Goal: Task Accomplishment & Management: Manage account settings

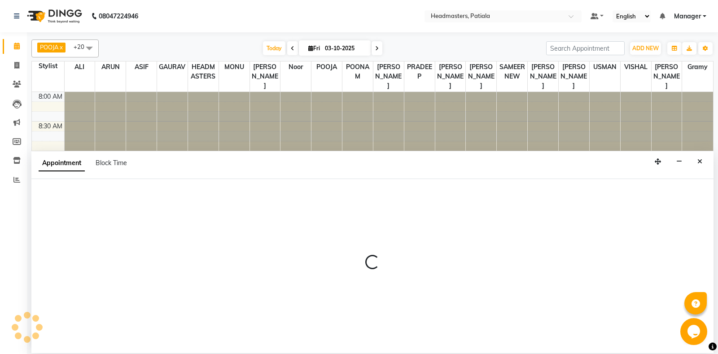
select select "51080"
select select "tentative"
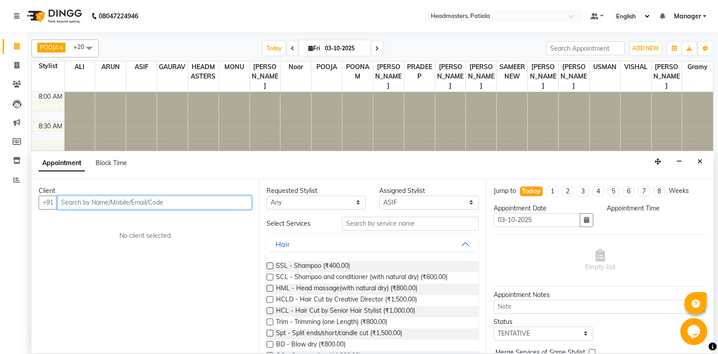
select select "615"
click at [91, 199] on input "text" at bounding box center [154, 203] width 195 height 14
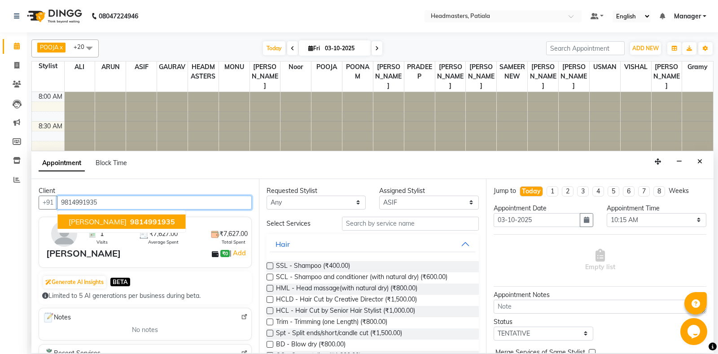
drag, startPoint x: 91, startPoint y: 226, endPoint x: 120, endPoint y: 226, distance: 28.7
click at [92, 226] on button "chanpreet 9814991935" at bounding box center [122, 221] width 128 height 14
type input "9814991935"
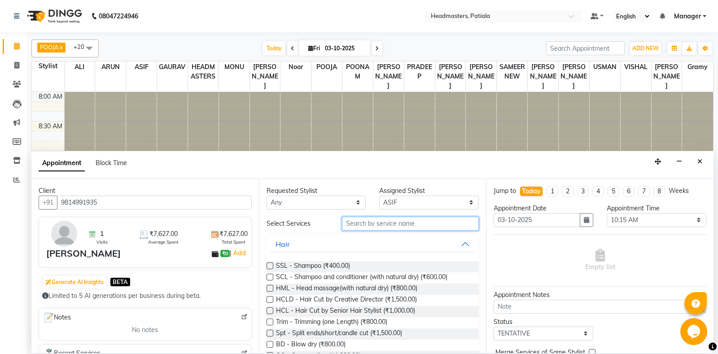
click at [368, 226] on input "text" at bounding box center [410, 224] width 137 height 14
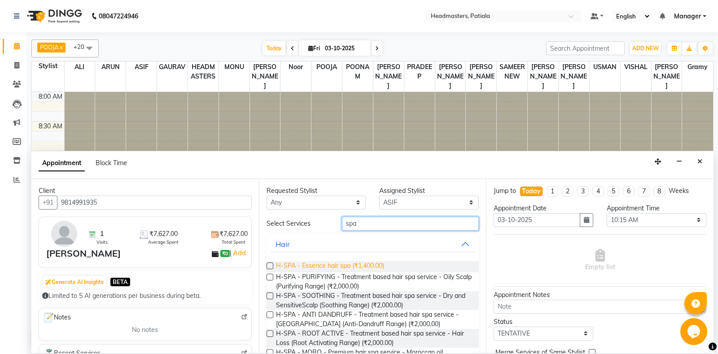
type input "spa"
click at [315, 261] on span "H-SPA - Essence hair spa (₹1,400.00)" at bounding box center [330, 266] width 108 height 11
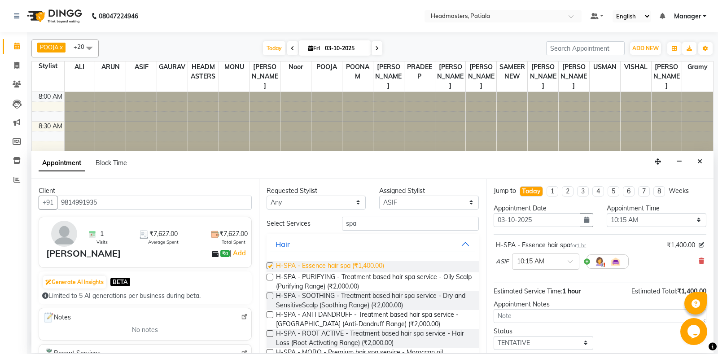
checkbox input "false"
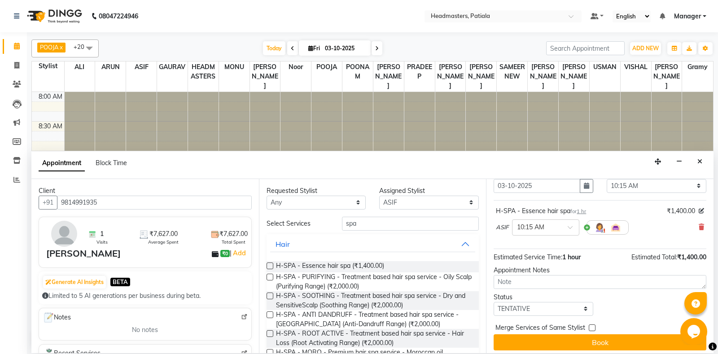
scroll to position [38, 0]
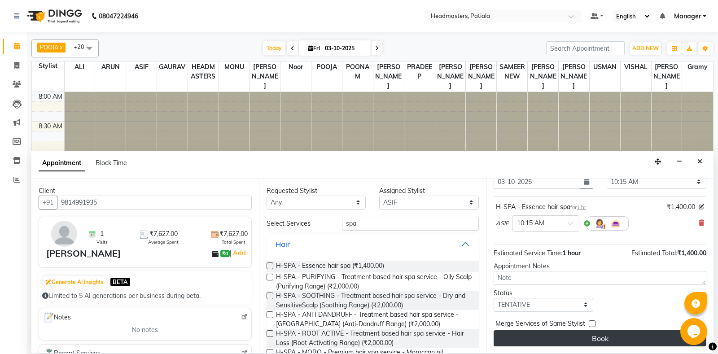
click at [611, 337] on button "Book" at bounding box center [599, 338] width 213 height 16
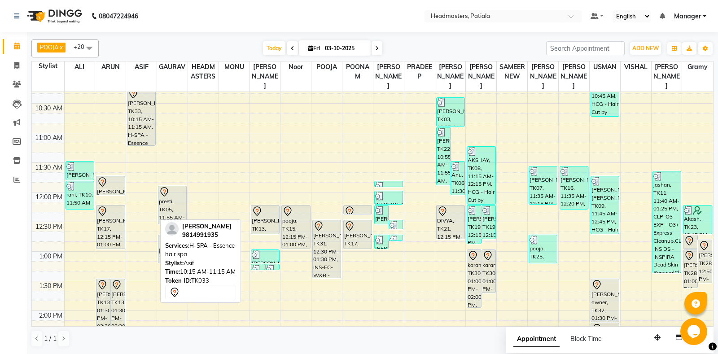
scroll to position [218, 0]
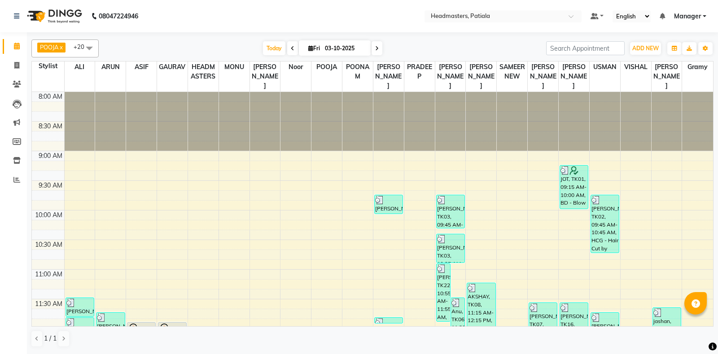
scroll to position [218, 0]
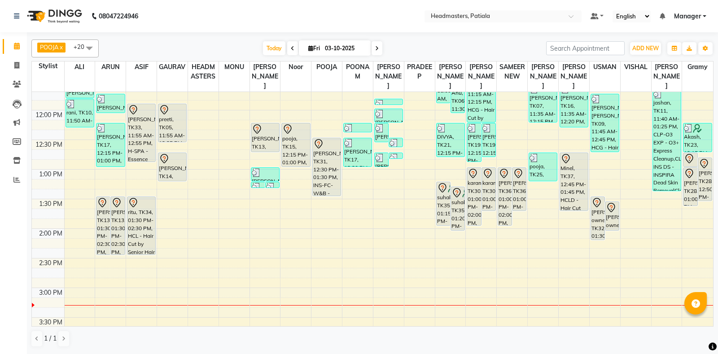
click at [457, 287] on div "8:00 AM 8:30 AM 9:00 AM 9:30 AM 10:00 AM 10:30 AM 11:00 AM 11:30 AM 12:00 PM 12…" at bounding box center [372, 288] width 681 height 828
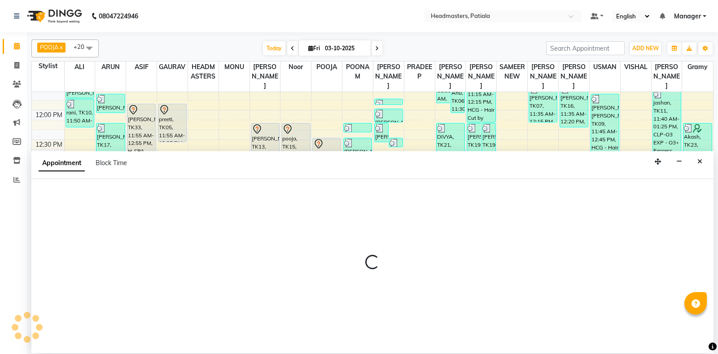
select select "tentative"
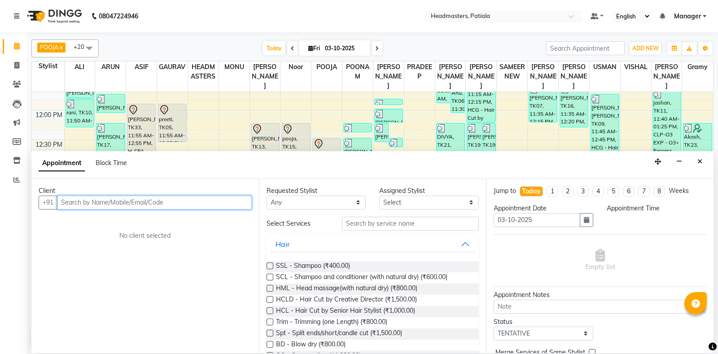
select select "900"
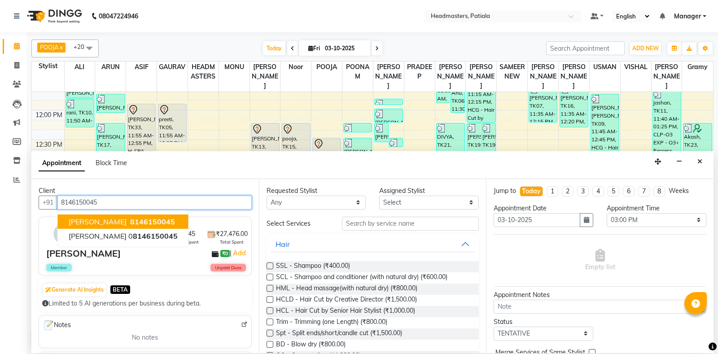
type input "8146150045"
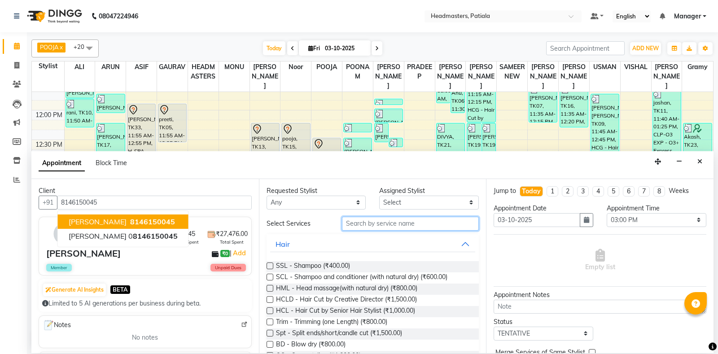
click at [427, 227] on input "text" at bounding box center [410, 224] width 137 height 14
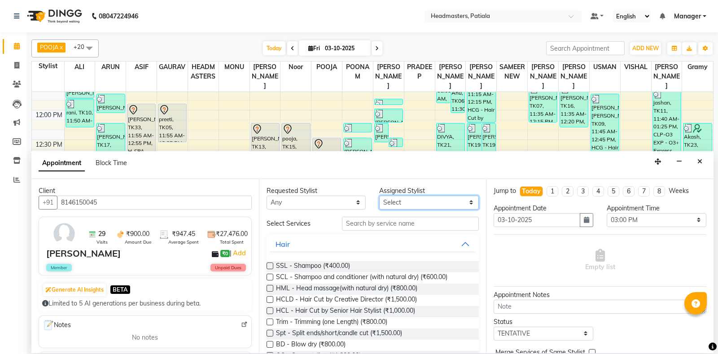
click at [425, 203] on select "Select" at bounding box center [429, 203] width 100 height 14
click at [379, 196] on select "Select" at bounding box center [429, 203] width 100 height 14
click at [425, 203] on select "Select" at bounding box center [429, 203] width 100 height 14
click at [396, 228] on input "text" at bounding box center [410, 224] width 137 height 14
click at [396, 227] on input "text" at bounding box center [410, 224] width 137 height 14
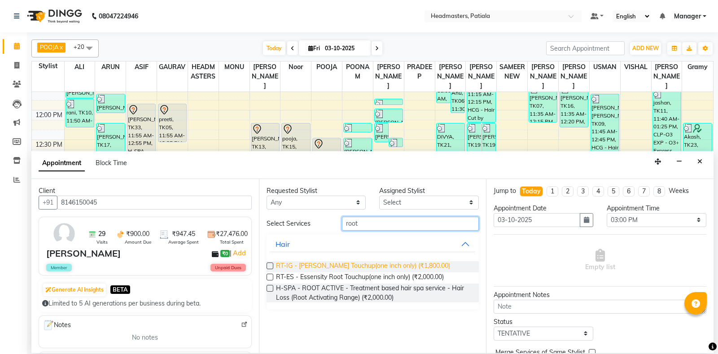
type input "root"
click at [383, 268] on span "RT-IG - [PERSON_NAME] Touchup(one inch only) (₹1,800.00)" at bounding box center [363, 266] width 174 height 11
checkbox input "false"
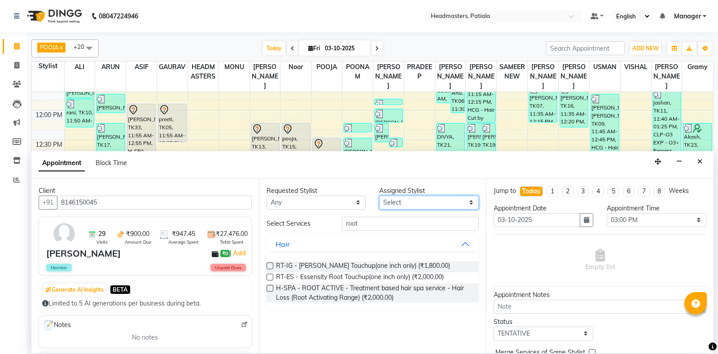
click at [379, 196] on select "Select" at bounding box center [429, 203] width 100 height 14
click at [419, 205] on select "Select" at bounding box center [429, 203] width 100 height 14
click at [379, 196] on select "Select" at bounding box center [429, 203] width 100 height 14
click at [419, 205] on select "Select" at bounding box center [429, 203] width 100 height 14
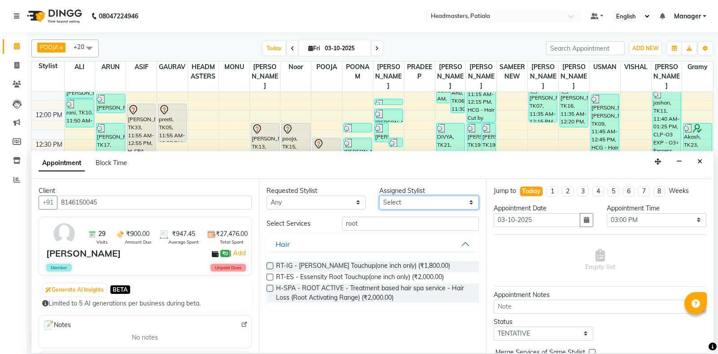
click at [379, 196] on select "Select" at bounding box center [429, 203] width 100 height 14
click at [419, 205] on select "Select" at bounding box center [429, 203] width 100 height 14
click at [379, 196] on select "Select" at bounding box center [429, 203] width 100 height 14
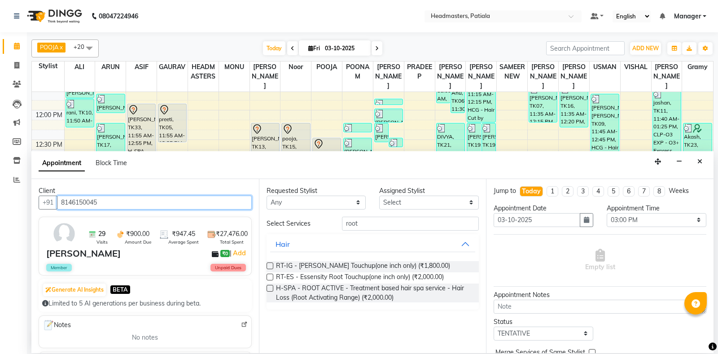
click at [101, 200] on input "8146150045" at bounding box center [154, 203] width 195 height 14
click at [699, 165] on button "Close" at bounding box center [699, 162] width 13 height 14
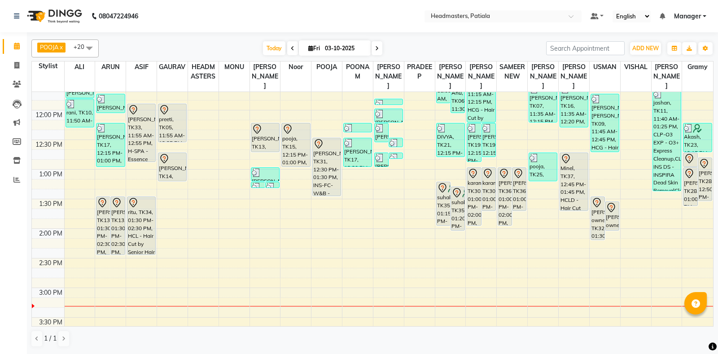
click at [455, 268] on div "8:00 AM 8:30 AM 9:00 AM 9:30 AM 10:00 AM 10:30 AM 11:00 AM 11:30 AM 12:00 PM 12…" at bounding box center [372, 288] width 681 height 828
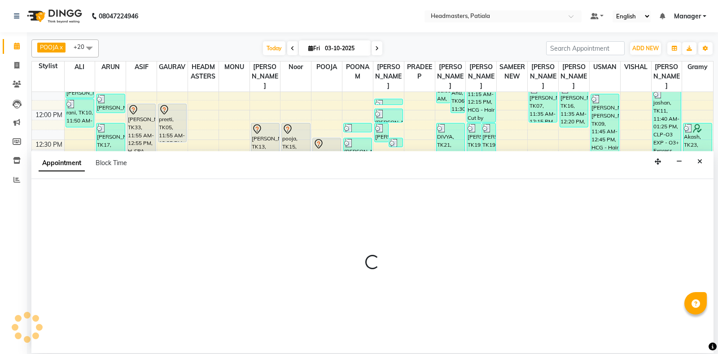
select select "51077"
select select "tentative"
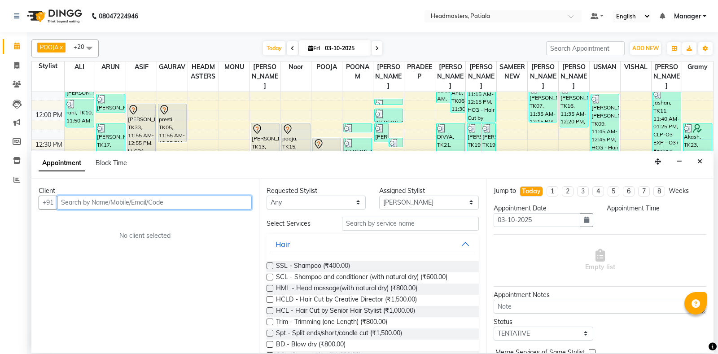
select select "885"
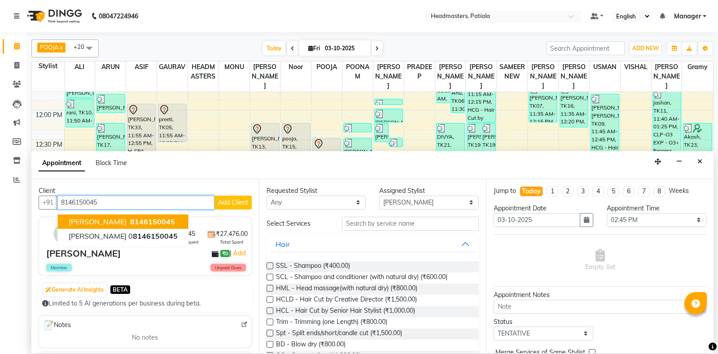
type input "8146150045"
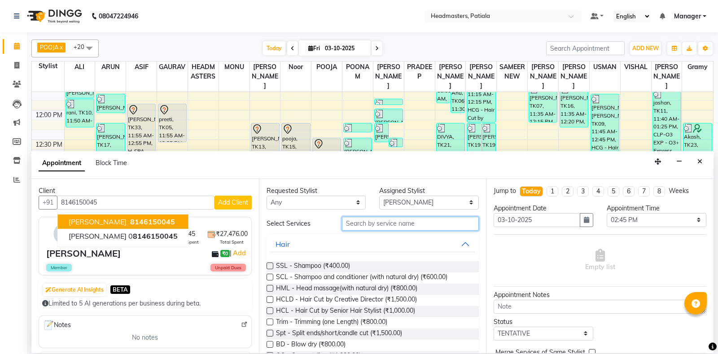
click at [358, 226] on input "text" at bounding box center [410, 224] width 137 height 14
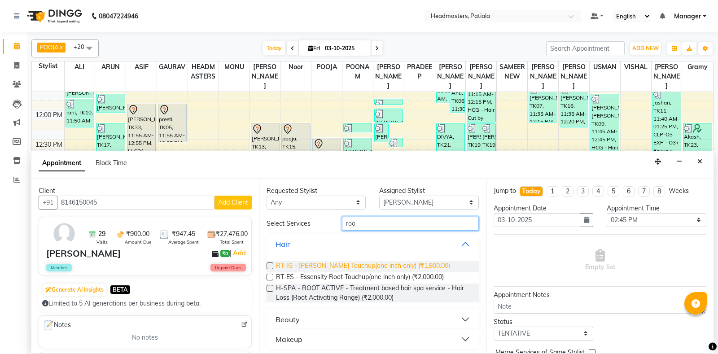
type input "roo"
click at [383, 266] on span "RT-IG - Igora Root Touchup(one inch only) (₹1,800.00)" at bounding box center [363, 266] width 174 height 11
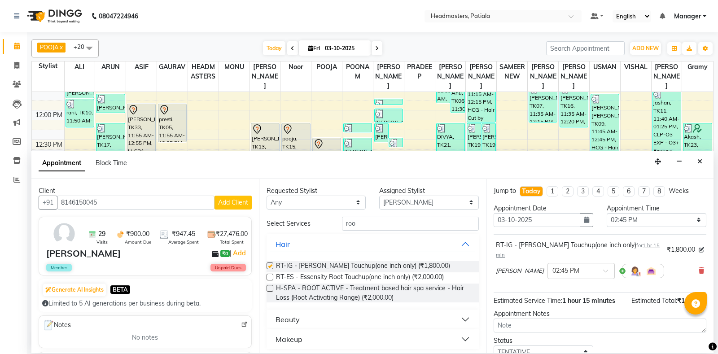
checkbox input "false"
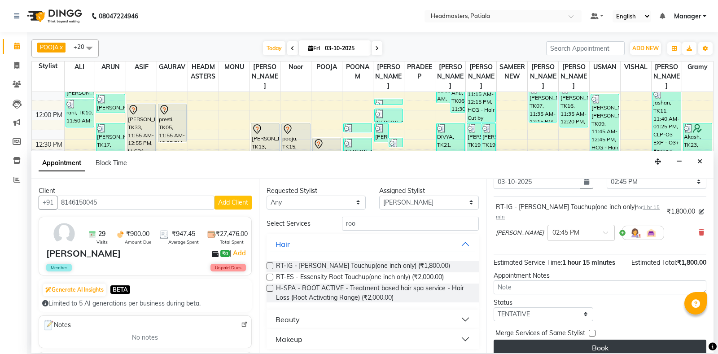
click at [540, 340] on button "Book" at bounding box center [599, 348] width 213 height 16
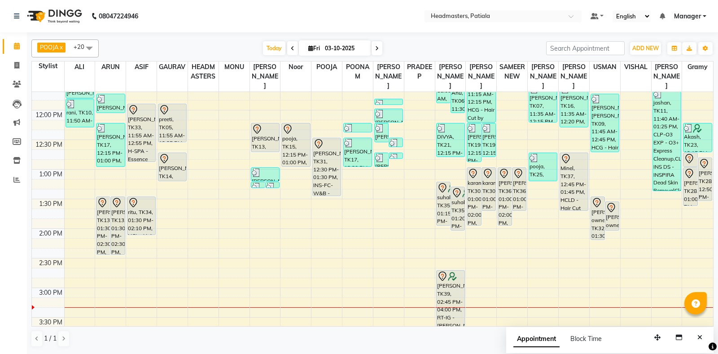
click at [540, 340] on span "Appointment" at bounding box center [536, 339] width 46 height 16
select select "tentative"
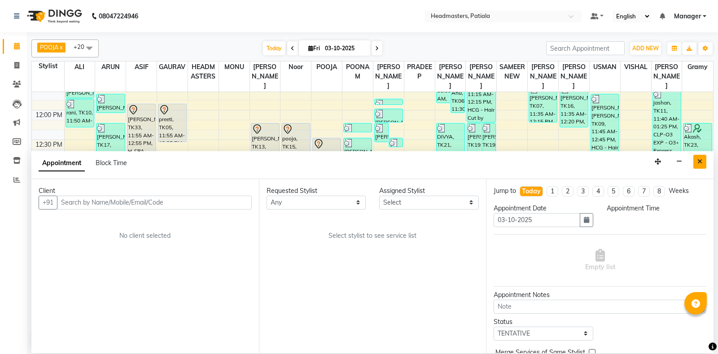
click at [697, 163] on button "Close" at bounding box center [699, 162] width 13 height 14
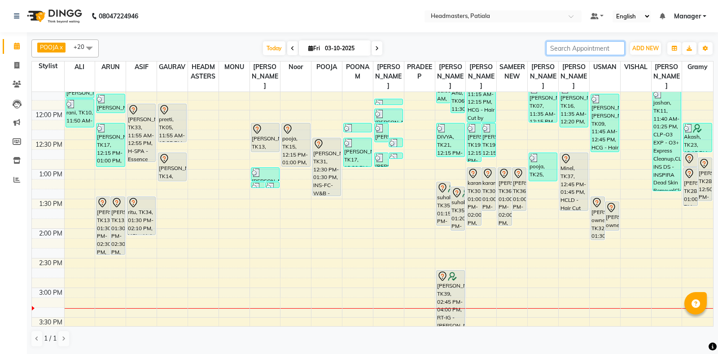
click at [595, 48] on input "search" at bounding box center [585, 48] width 78 height 14
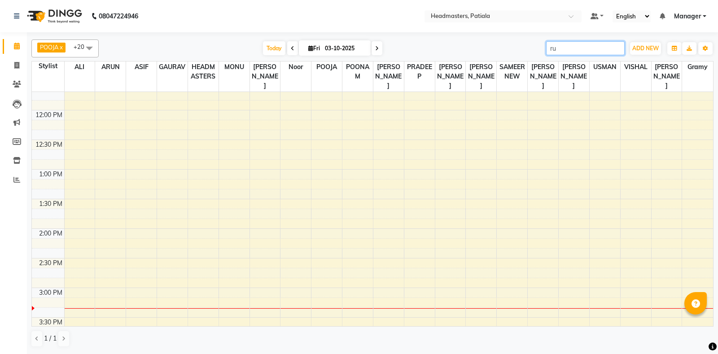
type input "r"
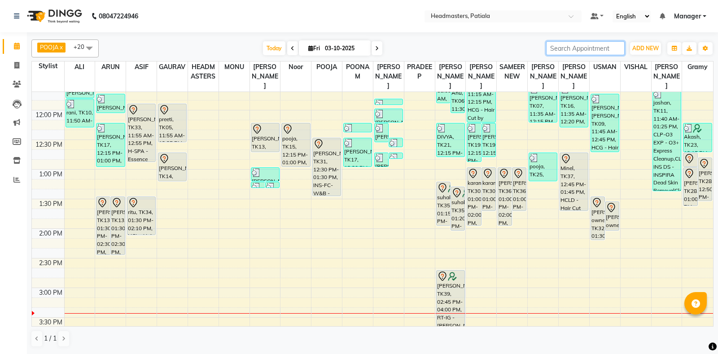
click at [384, 294] on div "8:00 AM 8:30 AM 9:00 AM 9:30 AM 10:00 AM 10:30 AM 11:00 AM 11:30 AM 12:00 PM 12…" at bounding box center [372, 288] width 681 height 828
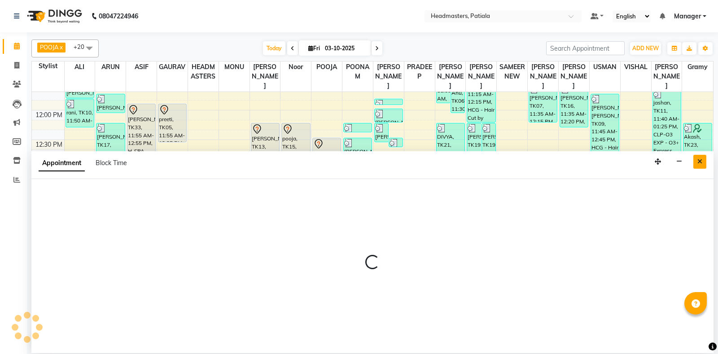
click at [700, 161] on icon "Close" at bounding box center [699, 161] width 5 height 6
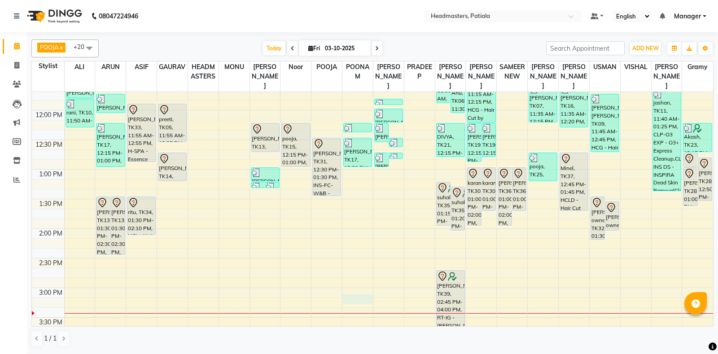
click at [354, 298] on div "8:00 AM 8:30 AM 9:00 AM 9:30 AM 10:00 AM 10:30 AM 11:00 AM 11:30 AM 12:00 PM 12…" at bounding box center [372, 288] width 681 height 828
select select "51098"
select select "tentative"
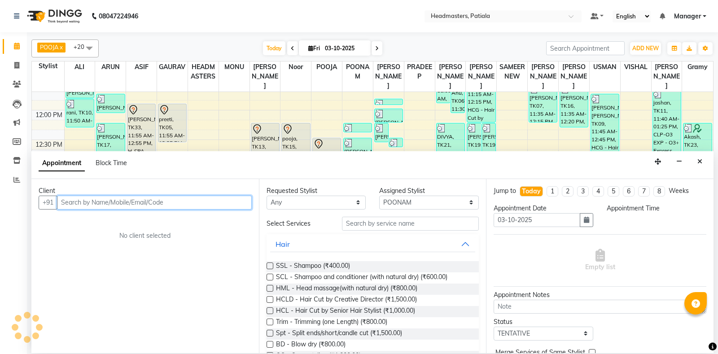
select select "915"
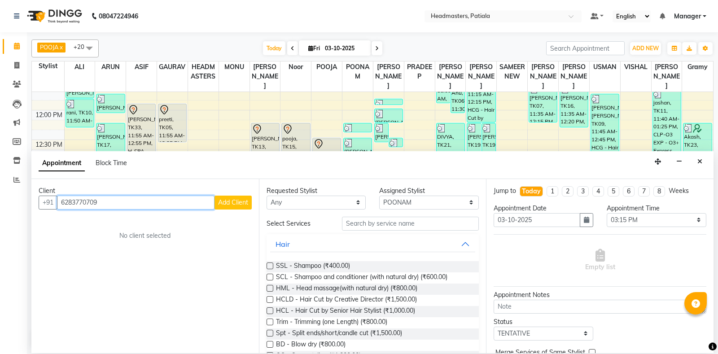
type input "6283770709"
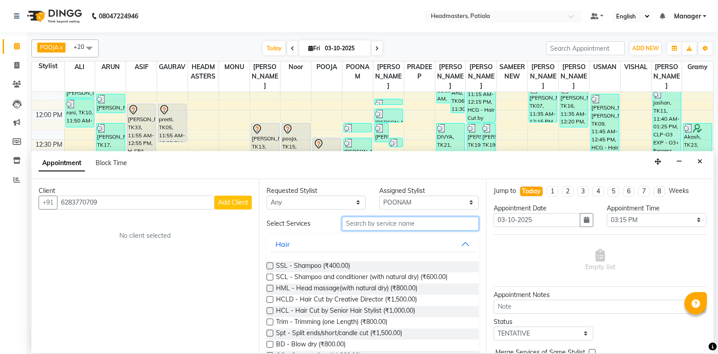
click at [387, 228] on input "text" at bounding box center [410, 224] width 137 height 14
click at [230, 201] on span "Add Client" at bounding box center [233, 202] width 30 height 8
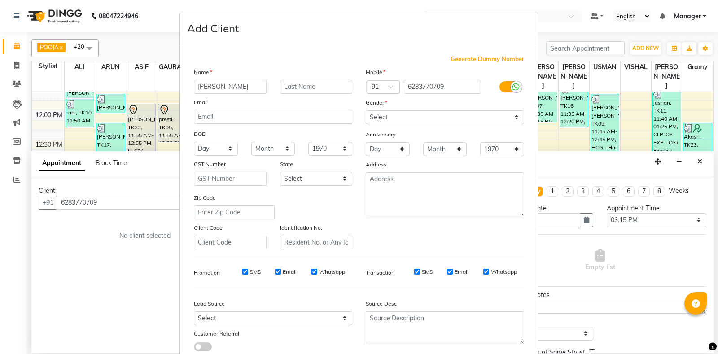
type input "[PERSON_NAME]"
click at [366, 110] on select "Select Male Female Other Prefer Not To Say" at bounding box center [445, 117] width 158 height 14
select select "female"
click option "Female" at bounding box center [0, 0] width 0 height 0
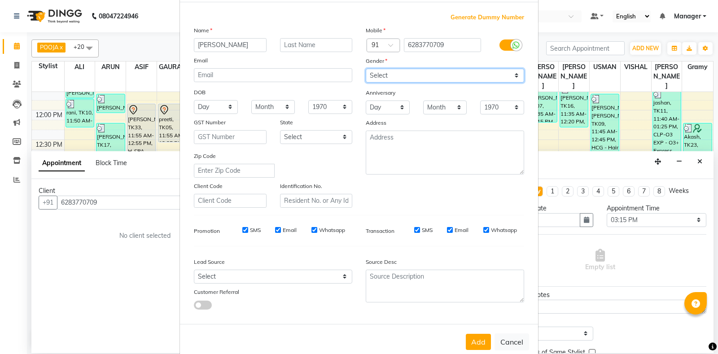
scroll to position [62, 0]
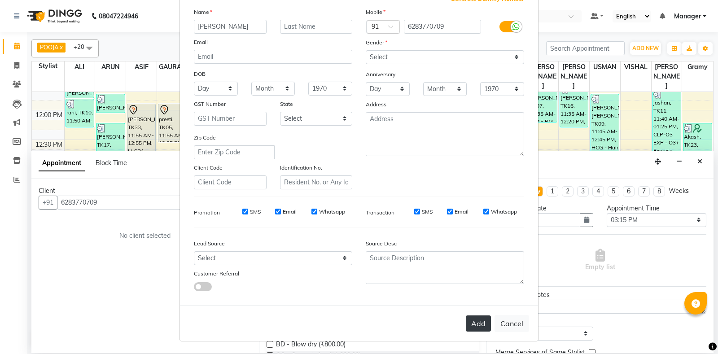
click at [486, 319] on button "Add" at bounding box center [478, 323] width 25 height 16
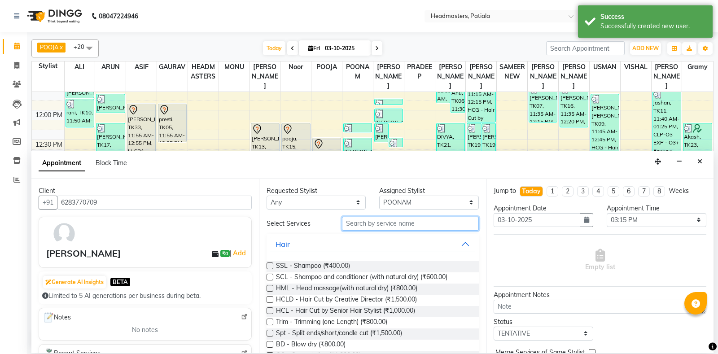
click at [407, 227] on input "text" at bounding box center [410, 224] width 137 height 14
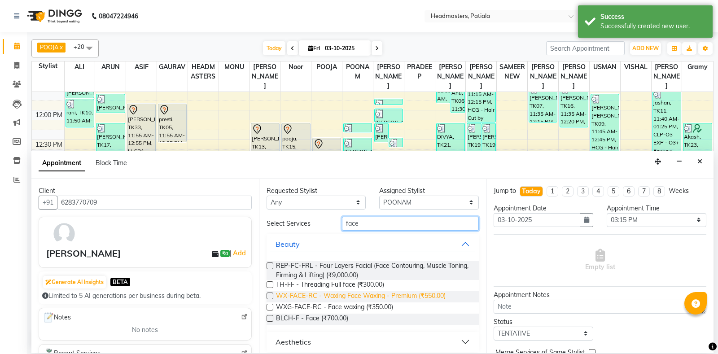
type input "face"
click at [402, 299] on span "WX-FACE-RC - Waxing Face Waxing - Premium (₹550.00)" at bounding box center [361, 296] width 170 height 11
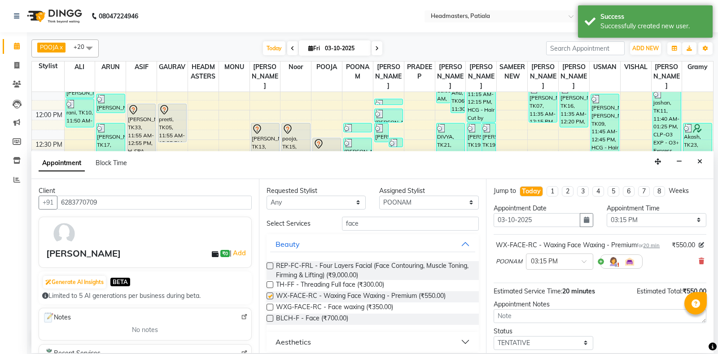
checkbox input "false"
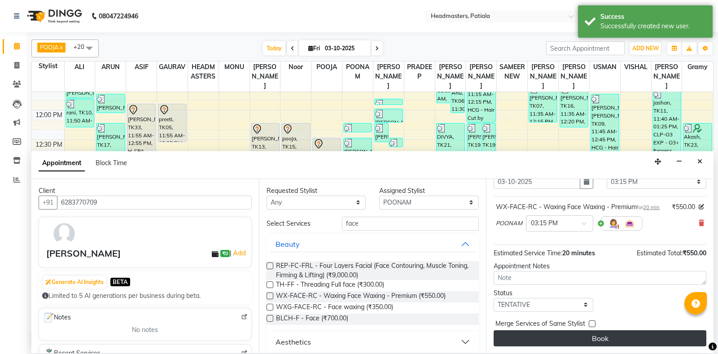
click at [609, 344] on button "Book" at bounding box center [599, 338] width 213 height 16
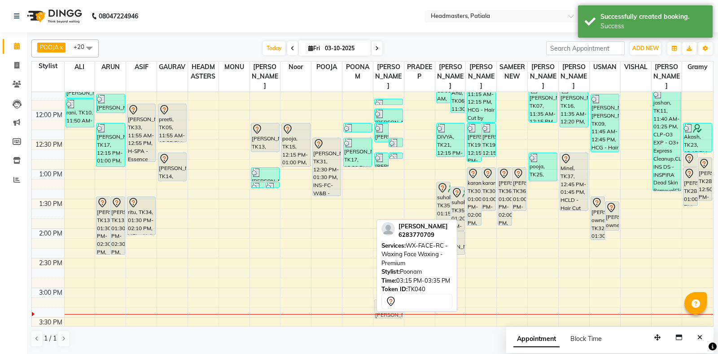
drag, startPoint x: 361, startPoint y: 305, endPoint x: 385, endPoint y: 301, distance: 23.6
click at [385, 301] on div "POOJA x SHAMEEM x POONAM x YOGITA x NEELAM SHARMA x SAMEER NEW x GAURAV x USMAN…" at bounding box center [372, 193] width 682 height 315
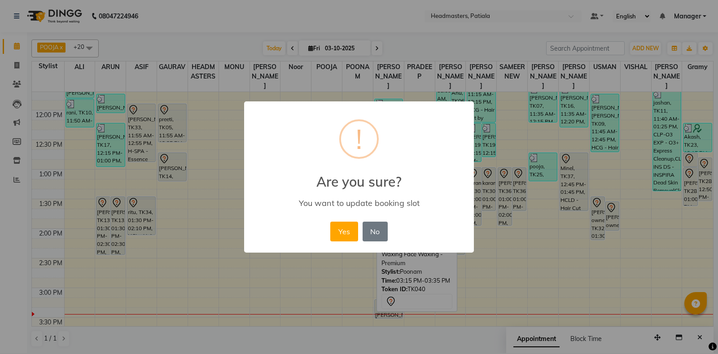
click at [330, 222] on button "Yes" at bounding box center [343, 232] width 27 height 20
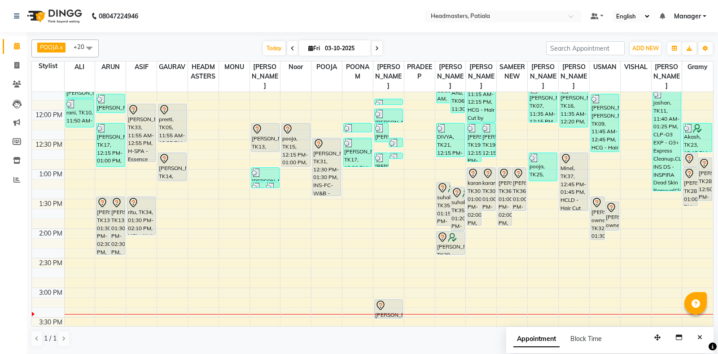
drag, startPoint x: 385, startPoint y: 318, endPoint x: 385, endPoint y: 330, distance: 12.6
click at [385, 330] on div "POOJA x SHAMEEM x POONAM x YOGITA x NEELAM SHARMA x SAMEER NEW x GAURAV x USMAN…" at bounding box center [372, 193] width 682 height 315
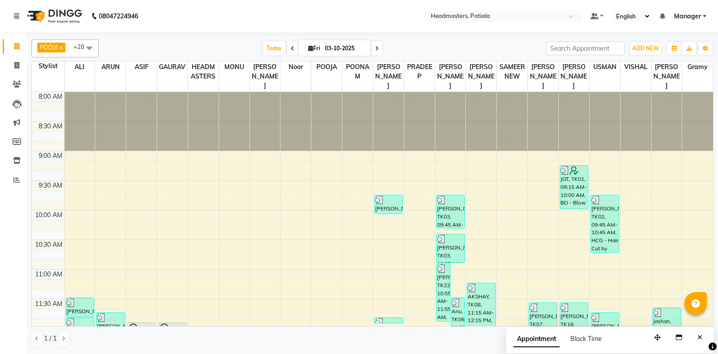
scroll to position [218, 0]
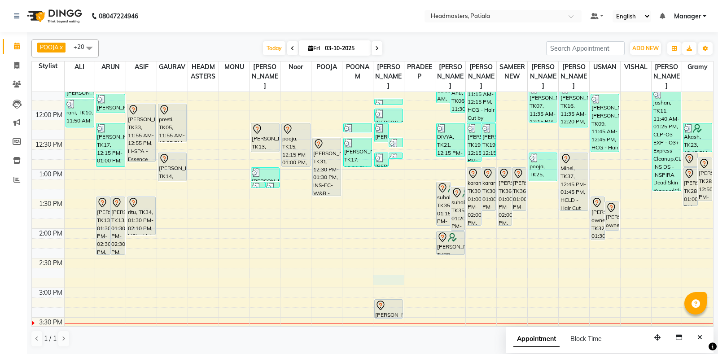
click at [392, 275] on div "8:00 AM 8:30 AM 9:00 AM 9:30 AM 10:00 AM 10:30 AM 11:00 AM 11:30 AM 12:00 PM 12…" at bounding box center [372, 288] width 681 height 828
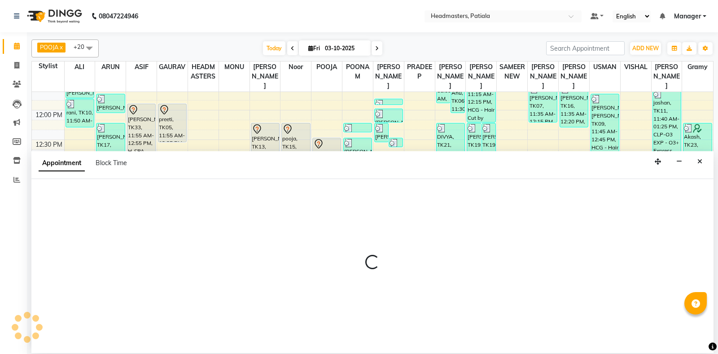
select select "51099"
select select "tentative"
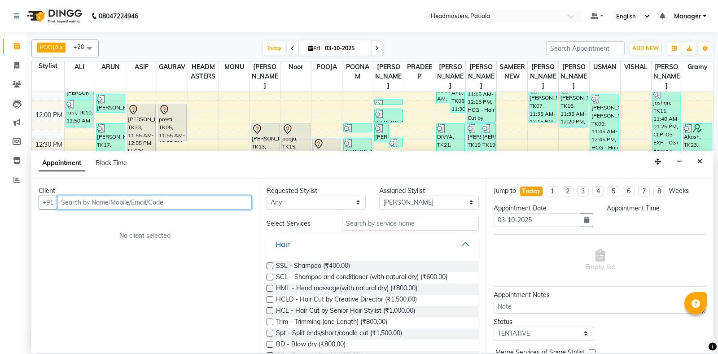
select select "885"
type input "9878821033"
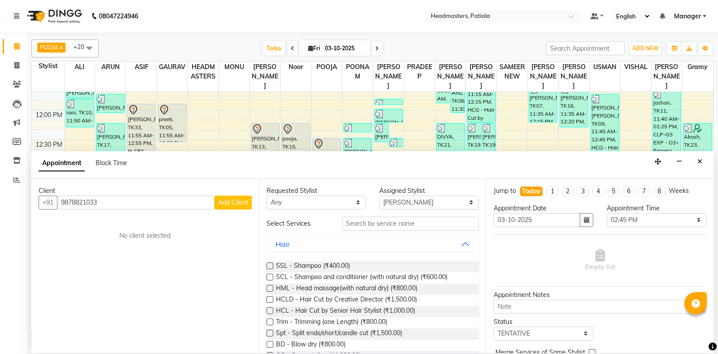
click at [220, 206] on button "Add Client" at bounding box center [232, 203] width 37 height 14
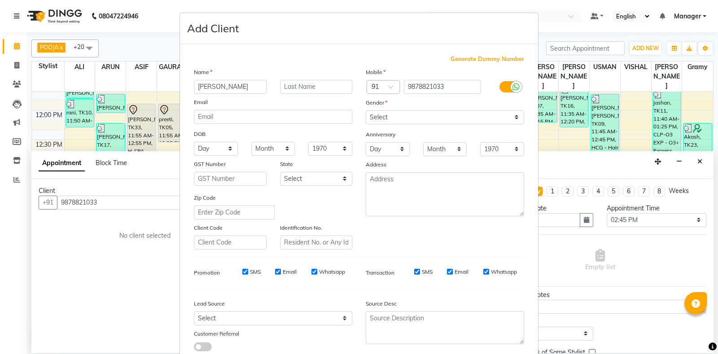
type input "[PERSON_NAME]"
click at [387, 108] on div "Gender" at bounding box center [373, 104] width 29 height 13
select select "female"
click option "Female" at bounding box center [0, 0] width 0 height 0
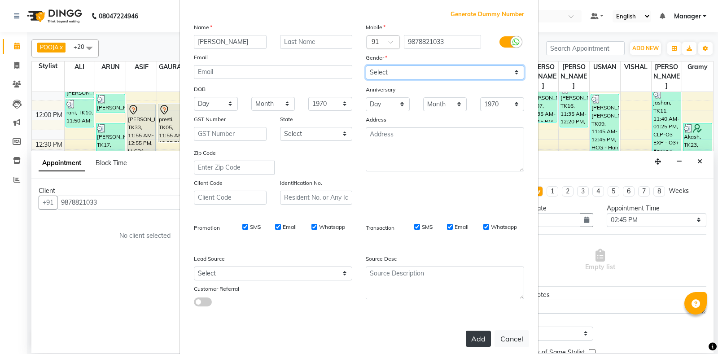
scroll to position [62, 0]
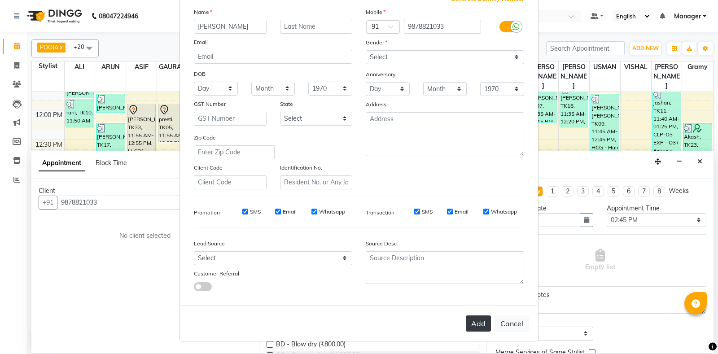
click at [484, 323] on button "Add" at bounding box center [478, 323] width 25 height 16
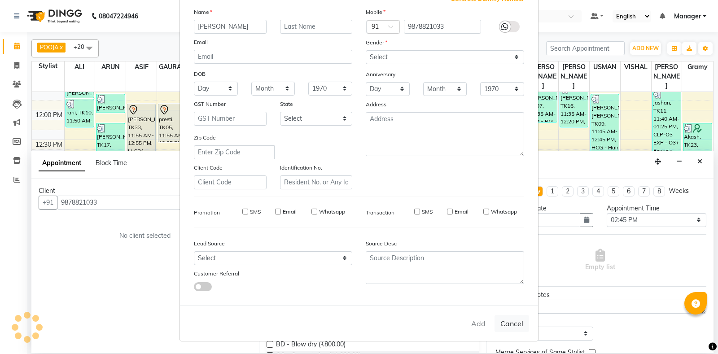
select select
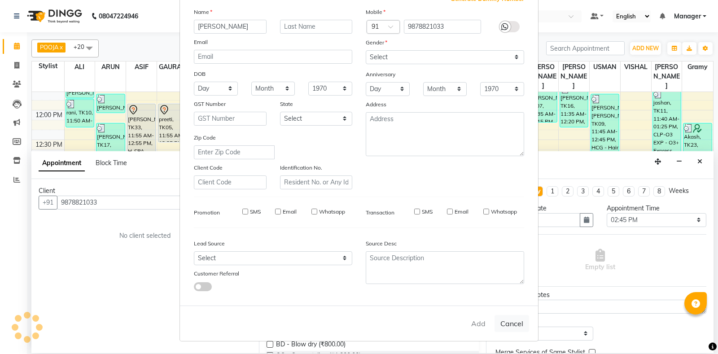
select select
checkbox input "false"
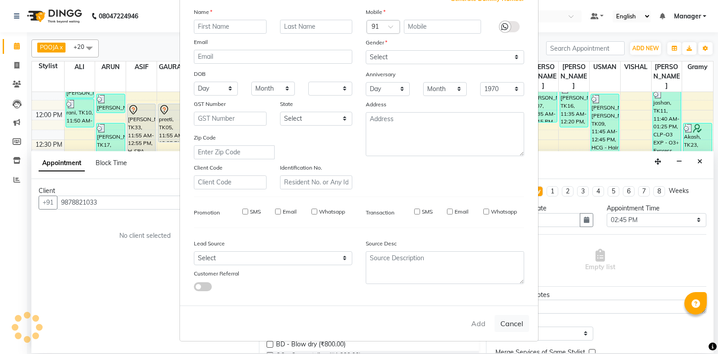
checkbox input "false"
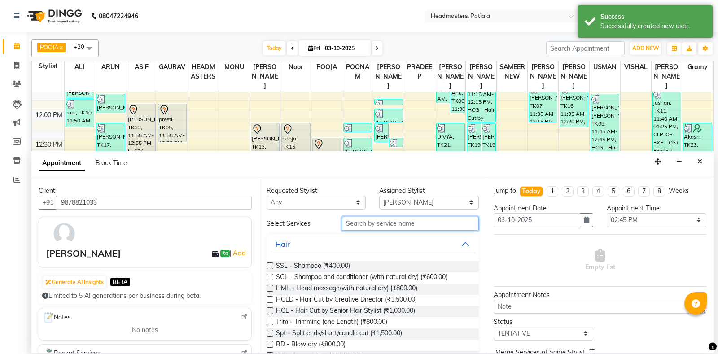
click at [412, 219] on input "text" at bounding box center [410, 224] width 137 height 14
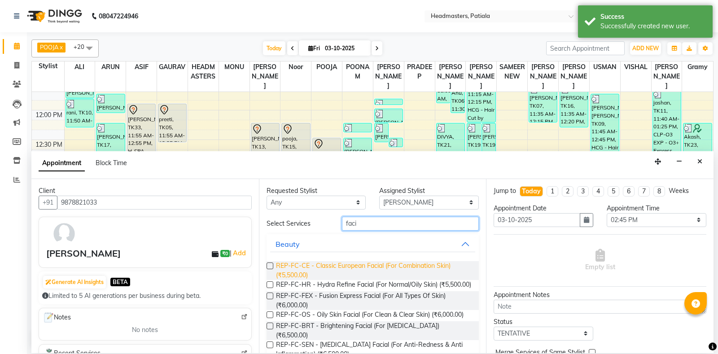
type input "faci"
click at [411, 265] on span "REP-FC-CE - Classic European Facial (For Combination Skin) (₹5,500.00)" at bounding box center [374, 270] width 196 height 19
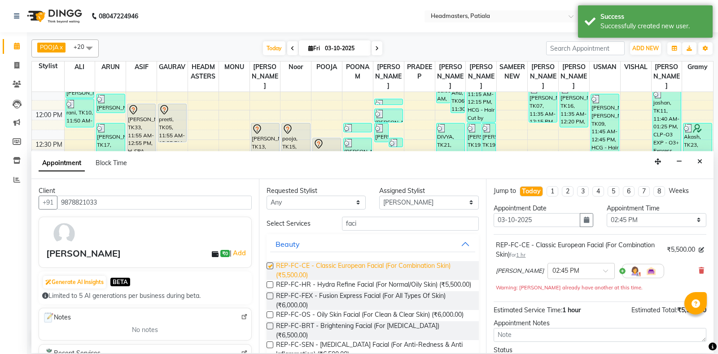
checkbox input "false"
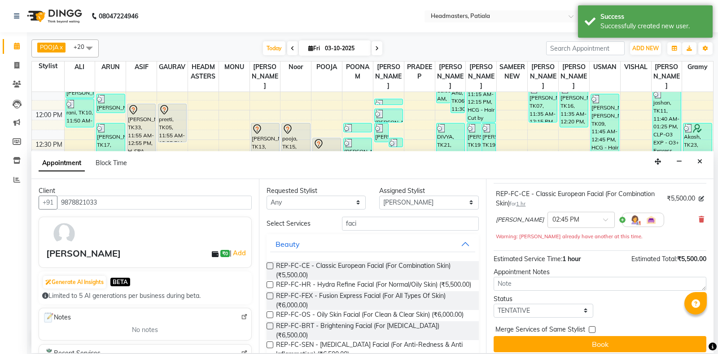
scroll to position [57, 0]
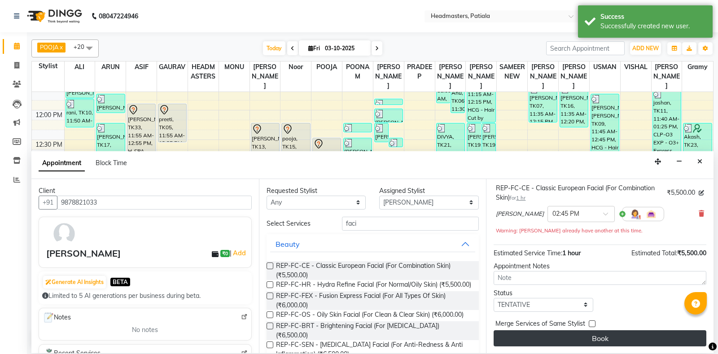
click at [559, 335] on button "Book" at bounding box center [599, 338] width 213 height 16
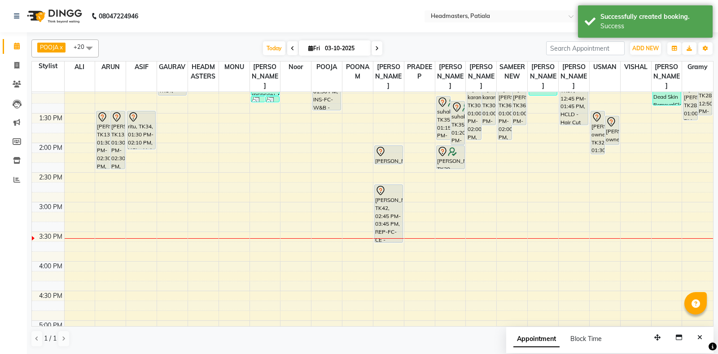
scroll to position [218, 0]
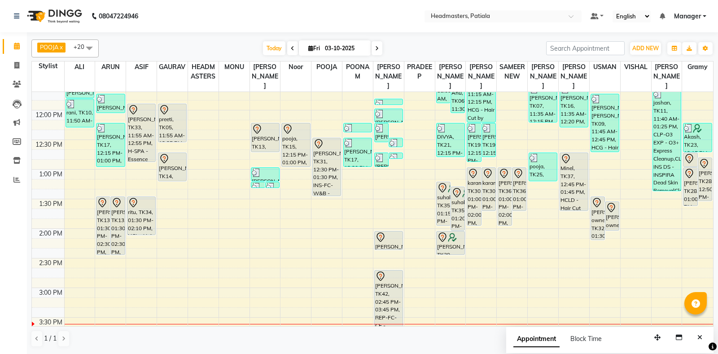
click at [329, 320] on div "8:00 AM 8:30 AM 9:00 AM 9:30 AM 10:00 AM 10:30 AM 11:00 AM 11:30 AM 12:00 PM 12…" at bounding box center [372, 288] width 681 height 828
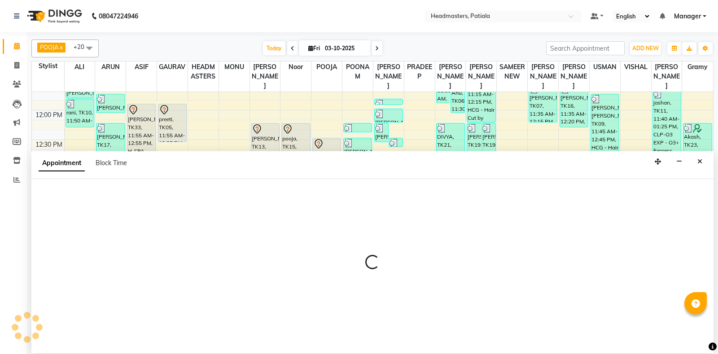
select select "51100"
select select "tentative"
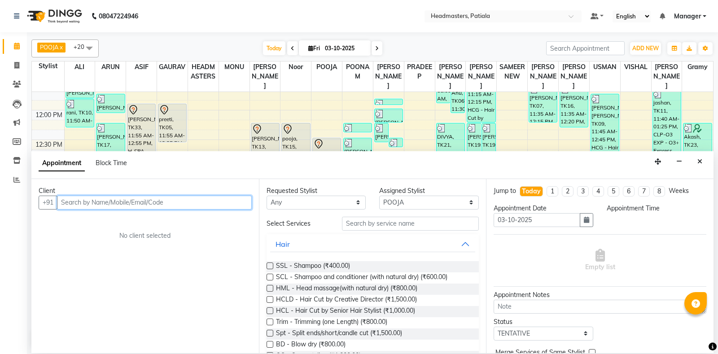
select select "930"
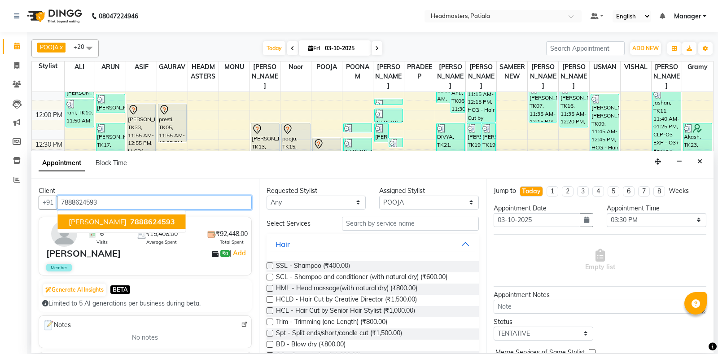
type input "7888624593"
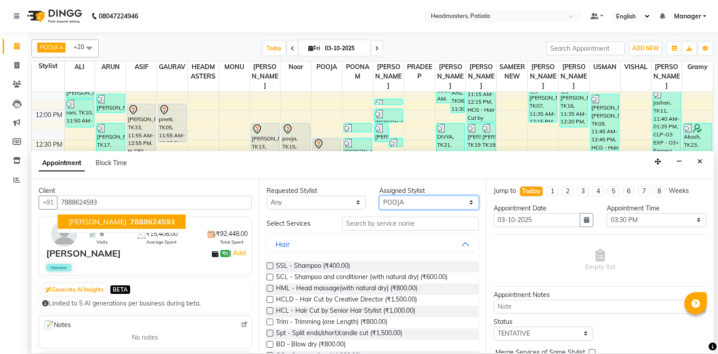
select select "51078"
click option "MOHIT" at bounding box center [0, 0] width 0 height 0
click at [382, 228] on div "Requested Stylist Any ABHISHEK AJAY KUMAR AKSHAY ALI ARSH ARUN ASIF AZEEZUR REH…" at bounding box center [372, 266] width 227 height 174
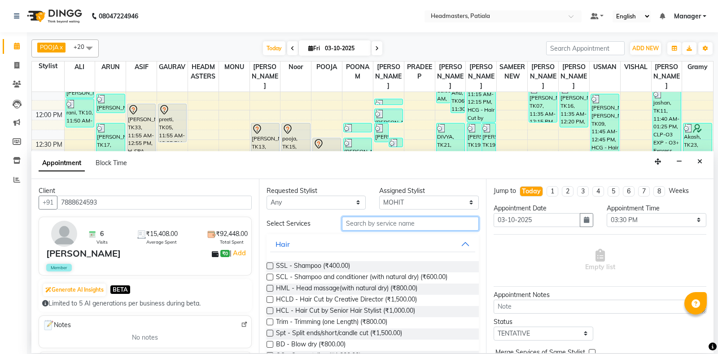
click at [381, 228] on input "text" at bounding box center [410, 224] width 137 height 14
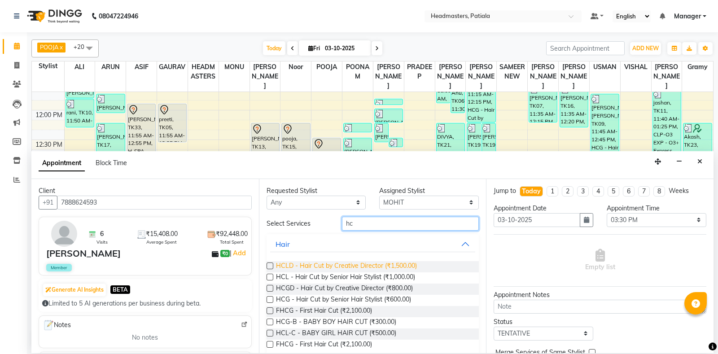
type input "hc"
click at [386, 266] on span "HCLD - Hair Cut by Creative Director (₹1,500.00)" at bounding box center [346, 266] width 141 height 11
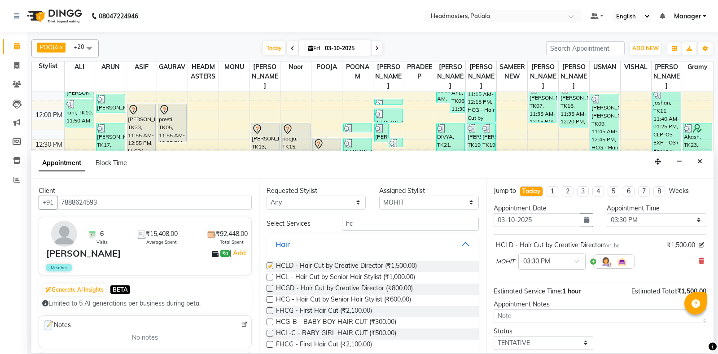
checkbox input "false"
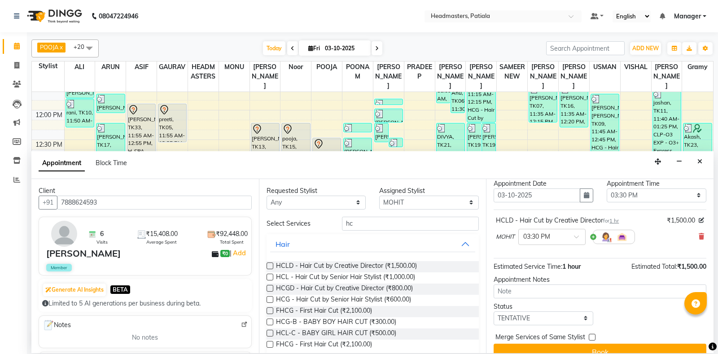
scroll to position [38, 0]
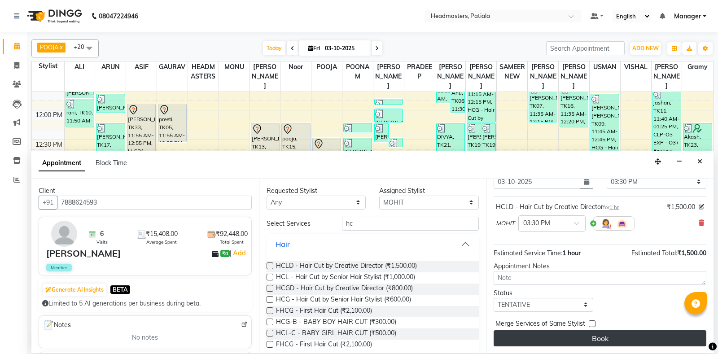
click at [536, 330] on button "Book" at bounding box center [599, 338] width 213 height 16
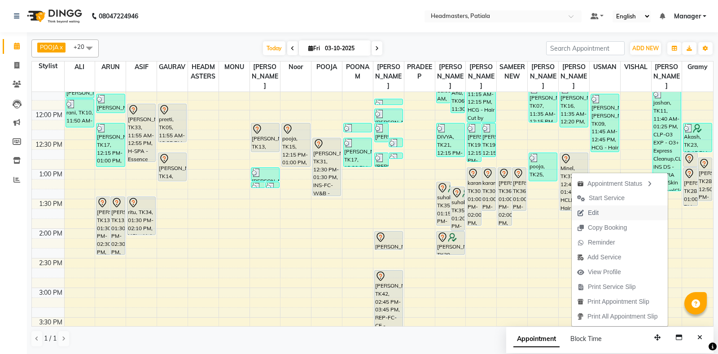
click at [600, 214] on span "Edit" at bounding box center [587, 212] width 32 height 15
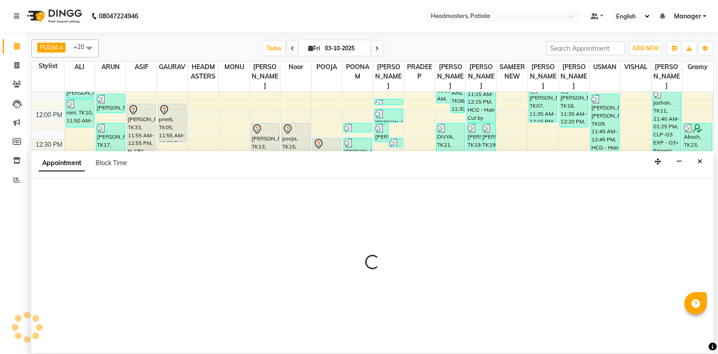
select select "tentative"
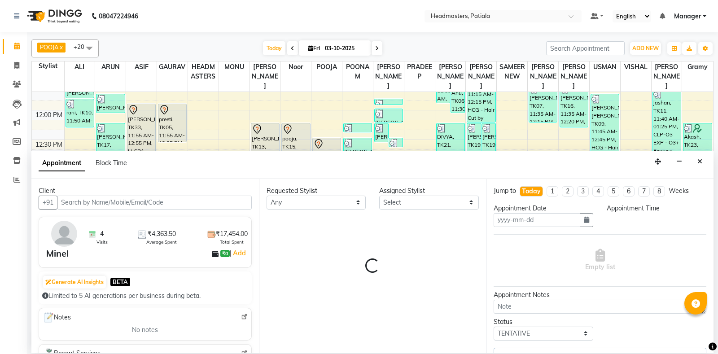
select select "51090"
type input "03-10-2025"
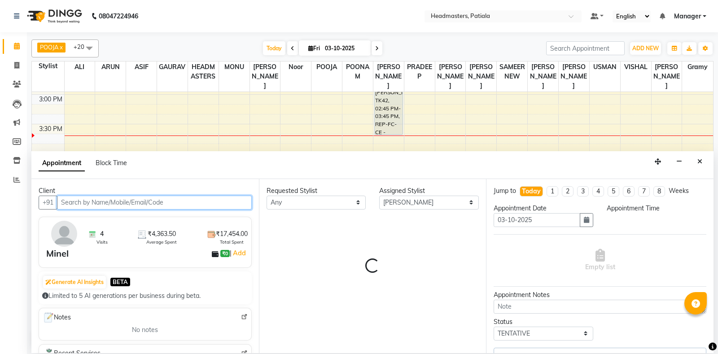
select select "3290"
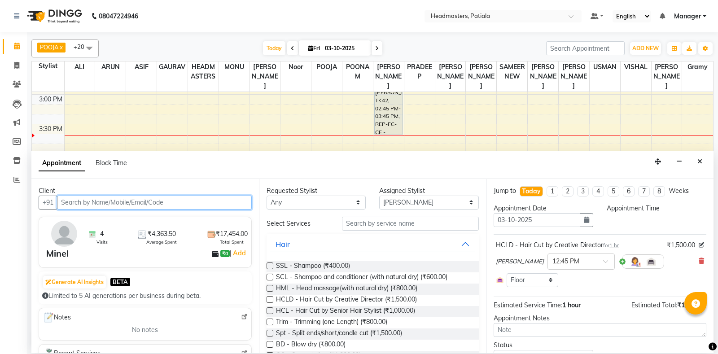
select select "765"
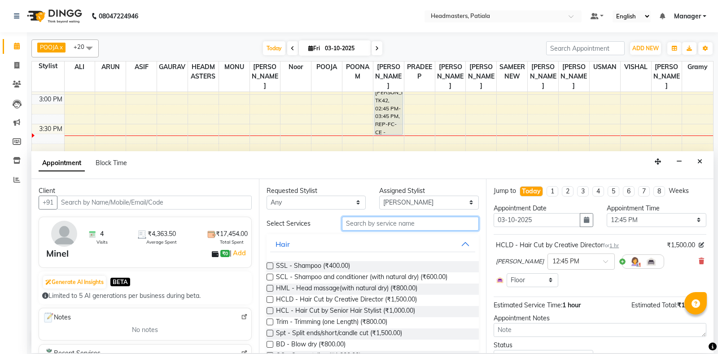
click at [369, 223] on input "text" at bounding box center [410, 224] width 137 height 14
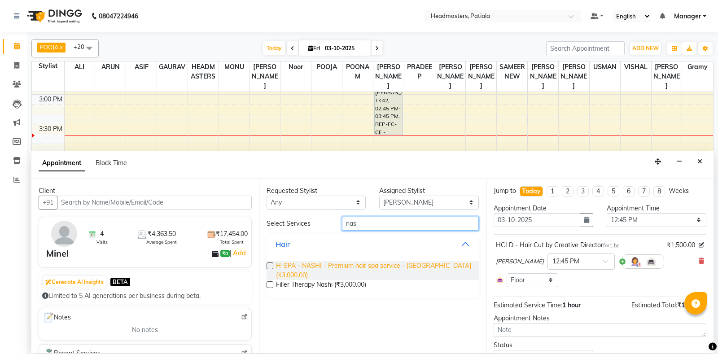
type input "nas"
click at [369, 263] on span "H-SPA - NASHI - Premium hair spa service - [GEOGRAPHIC_DATA] (₹3,000.00)" at bounding box center [374, 270] width 196 height 19
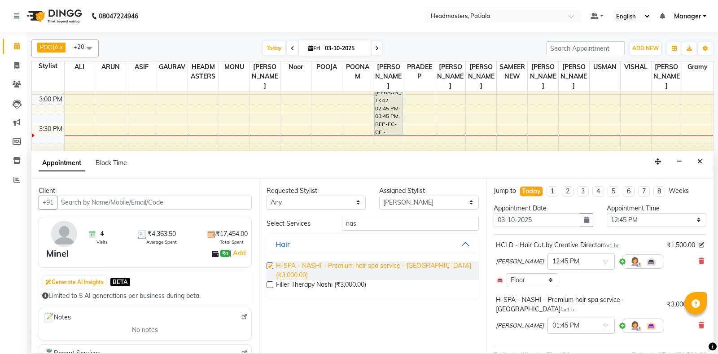
checkbox input "false"
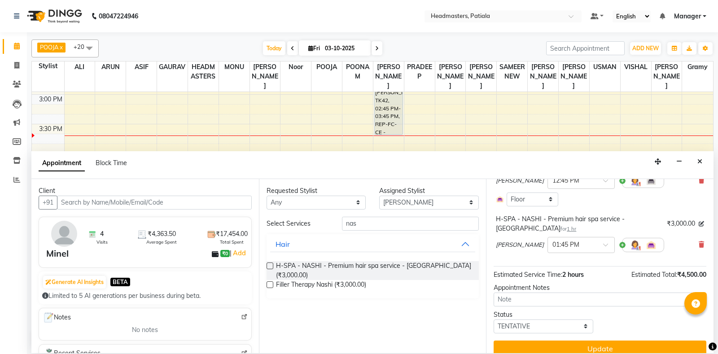
scroll to position [82, 0]
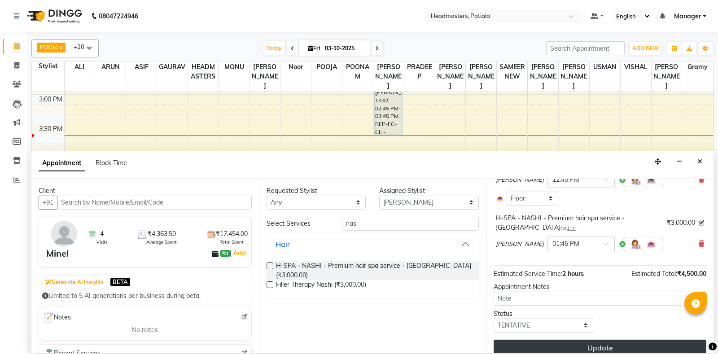
click at [588, 340] on button "Update" at bounding box center [599, 348] width 213 height 16
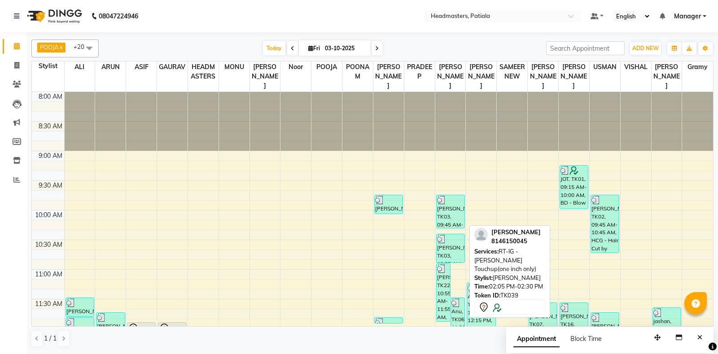
scroll to position [218, 0]
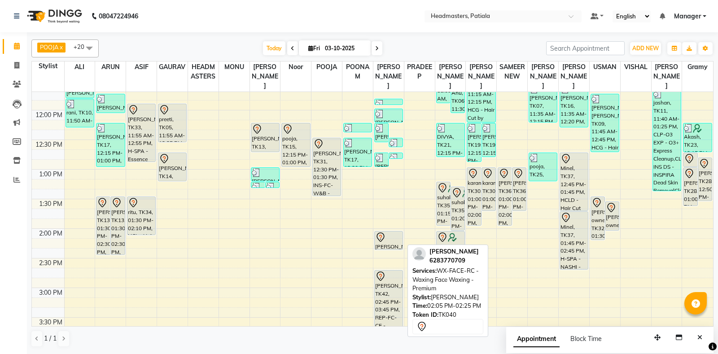
click at [380, 244] on div "[PERSON_NAME], TK40, 02:05 PM-02:25 PM, WX-FACE-RC - Waxing Face Waxing - Premi…" at bounding box center [389, 240] width 28 height 18
click at [383, 243] on div "[PERSON_NAME], TK40, 02:05 PM-02:25 PM, WX-FACE-RC - Waxing Face Waxing - Premi…" at bounding box center [389, 240] width 28 height 18
select select "7"
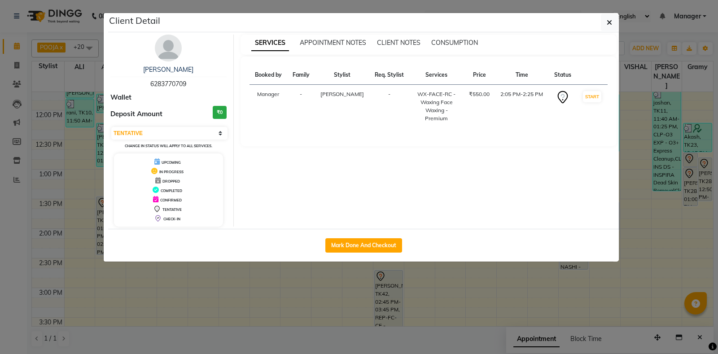
click at [383, 243] on button "Mark Done And Checkout" at bounding box center [363, 245] width 77 height 14
select select "6602"
select select "service"
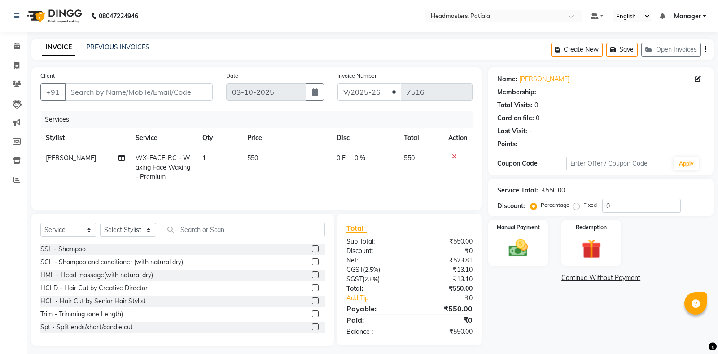
type input "6283770709"
select select "51099"
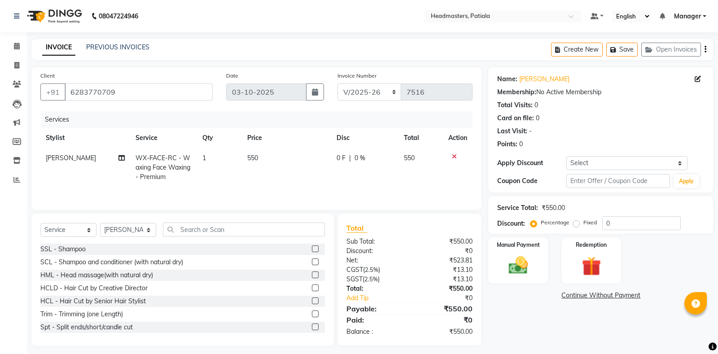
click at [336, 157] on span "0 F" at bounding box center [340, 157] width 9 height 9
select select "51099"
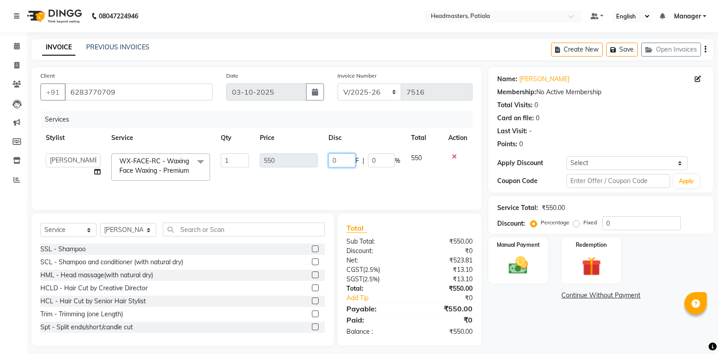
drag, startPoint x: 342, startPoint y: 160, endPoint x: 328, endPoint y: 158, distance: 14.0
click at [328, 158] on input "0" at bounding box center [341, 160] width 27 height 14
type input "150"
click at [488, 324] on div "Name: Ravdeep Membership: No Active Membership Total Visits: 0 Card on file: 0 …" at bounding box center [604, 206] width 232 height 279
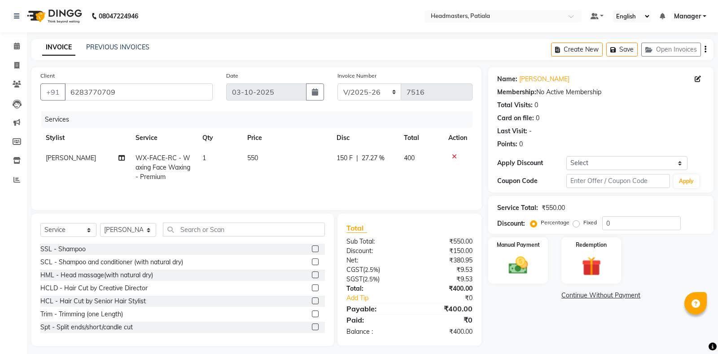
click at [336, 157] on span "150 F" at bounding box center [344, 157] width 16 height 9
select select "51099"
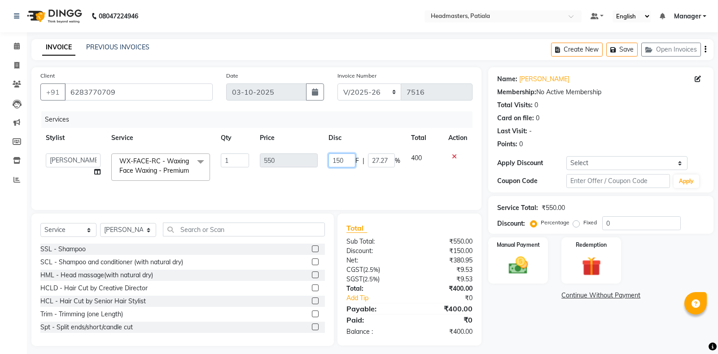
drag, startPoint x: 338, startPoint y: 158, endPoint x: 326, endPoint y: 154, distance: 12.8
click at [328, 154] on input "150" at bounding box center [341, 160] width 27 height 14
type input "250"
click at [535, 335] on div "Name: Ravdeep Membership: No Active Membership Total Visits: 0 Card on file: 0 …" at bounding box center [604, 206] width 232 height 279
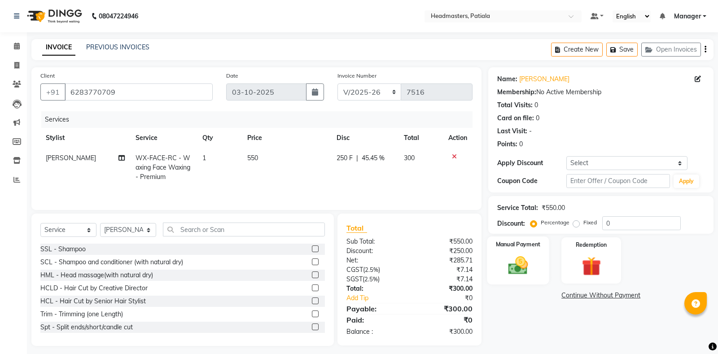
click at [505, 265] on img at bounding box center [518, 265] width 32 height 23
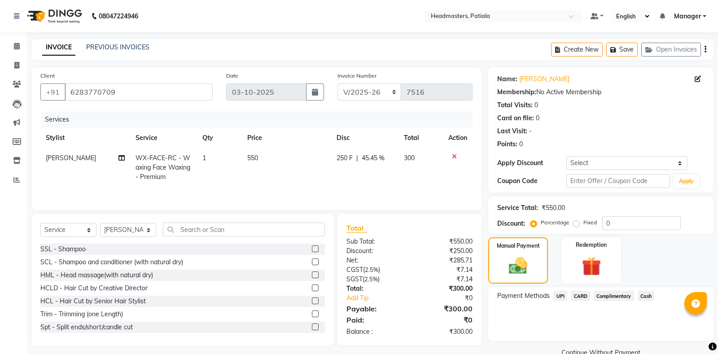
click at [642, 295] on span "Cash" at bounding box center [645, 296] width 17 height 10
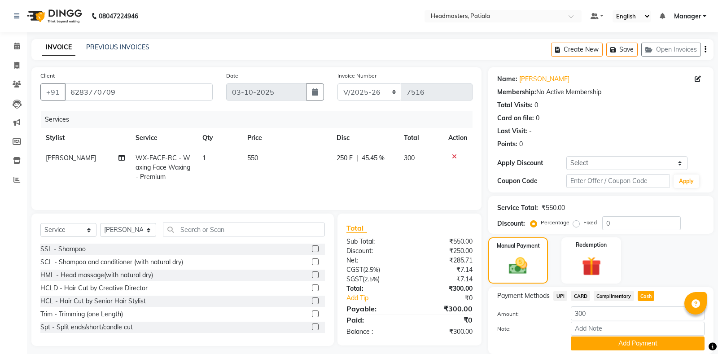
scroll to position [31, 0]
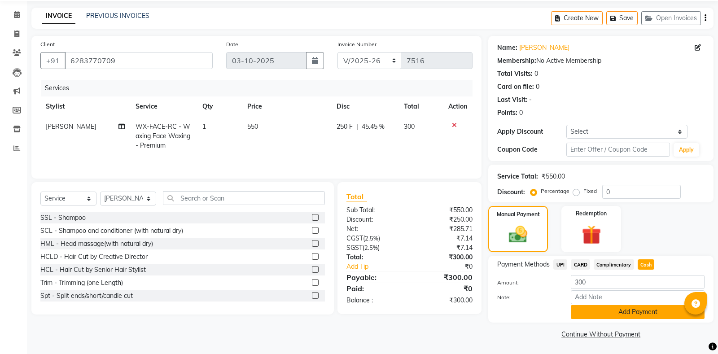
click at [632, 310] on button "Add Payment" at bounding box center [637, 312] width 134 height 14
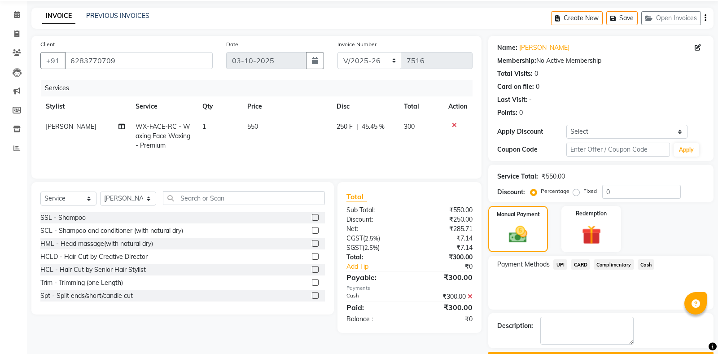
scroll to position [56, 0]
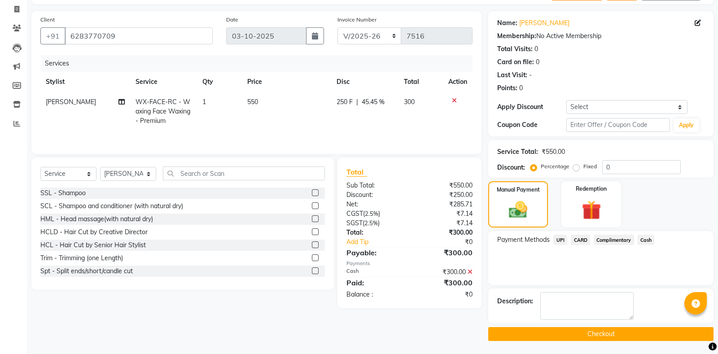
click at [605, 332] on button "Checkout" at bounding box center [600, 334] width 225 height 14
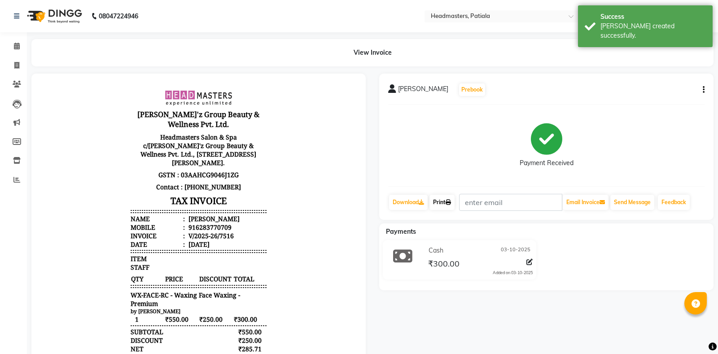
click at [437, 195] on link "Print" at bounding box center [441, 202] width 25 height 15
click at [451, 200] on icon at bounding box center [447, 202] width 5 height 5
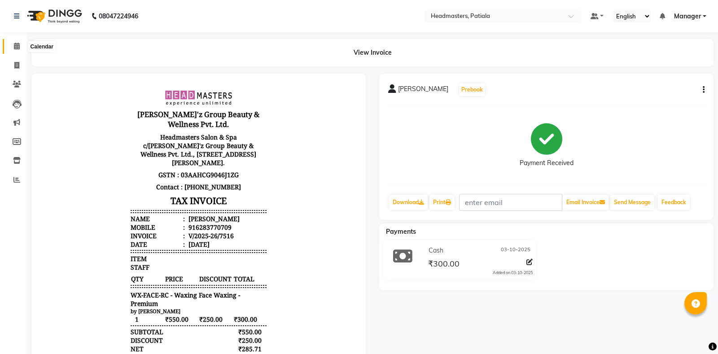
click at [17, 46] on icon at bounding box center [17, 46] width 6 height 7
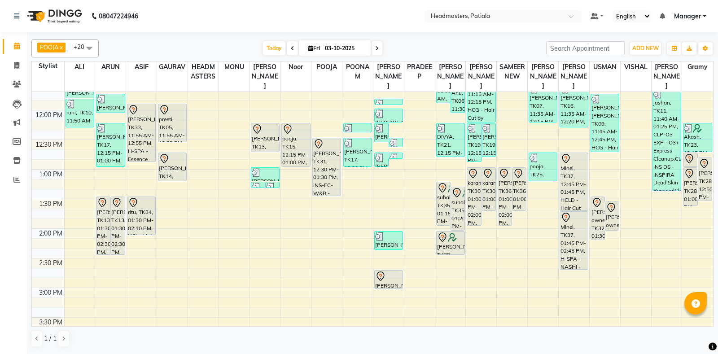
scroll to position [437, 0]
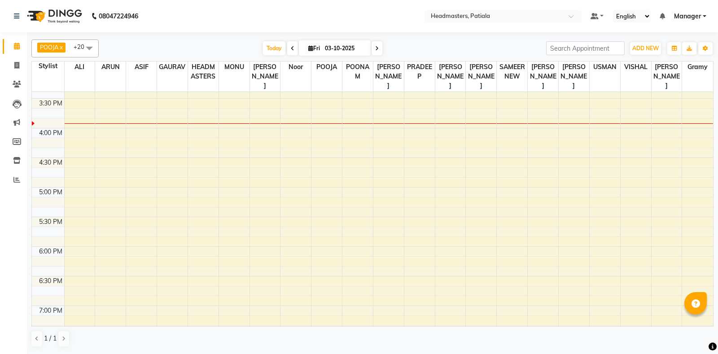
click at [697, 113] on div "8:00 AM 8:30 AM 9:00 AM 9:30 AM 10:00 AM 10:30 AM 11:00 AM 11:30 AM 12:00 PM 12…" at bounding box center [372, 69] width 681 height 828
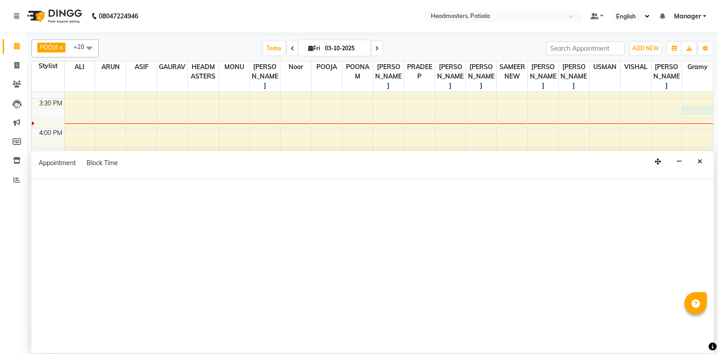
select select "87940"
select select "tentative"
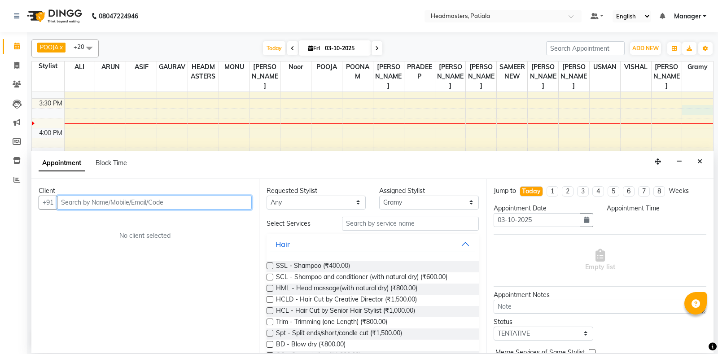
select select "945"
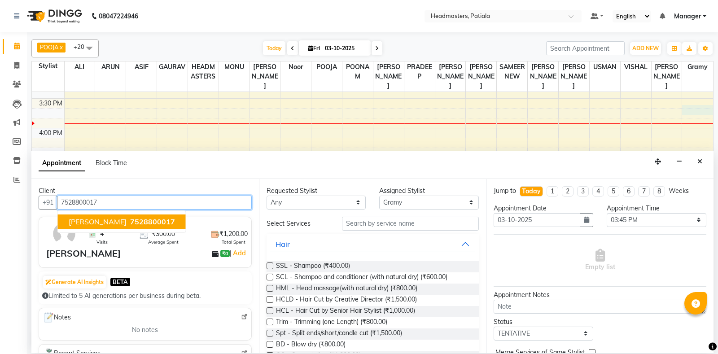
click at [92, 229] on ngb-typeahead-window "SATNAM 7528800017" at bounding box center [121, 221] width 129 height 22
click at [96, 222] on span "SATNAM" at bounding box center [98, 221] width 58 height 9
type input "7528800017"
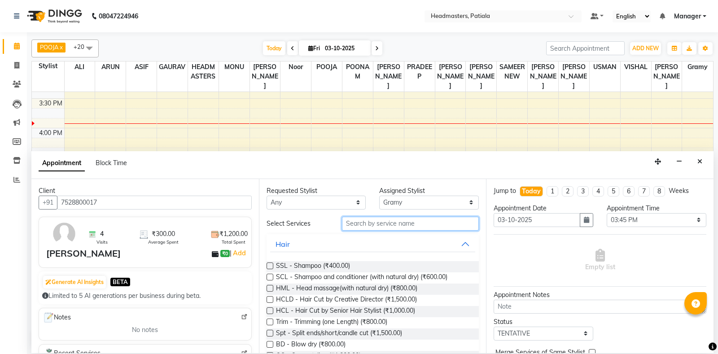
click at [352, 223] on input "text" at bounding box center [410, 224] width 137 height 14
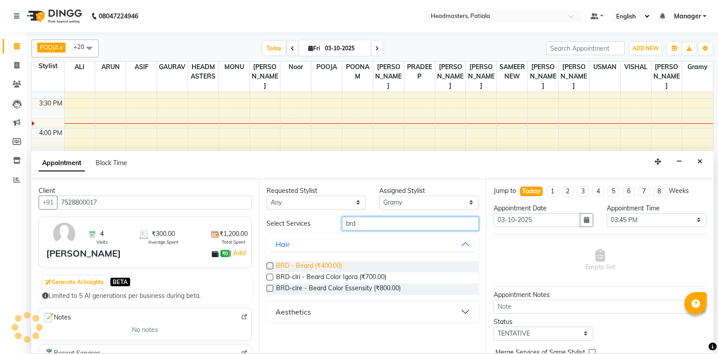
type input "brd"
click at [317, 265] on span "BRD - Beard (₹400.00)" at bounding box center [309, 266] width 66 height 11
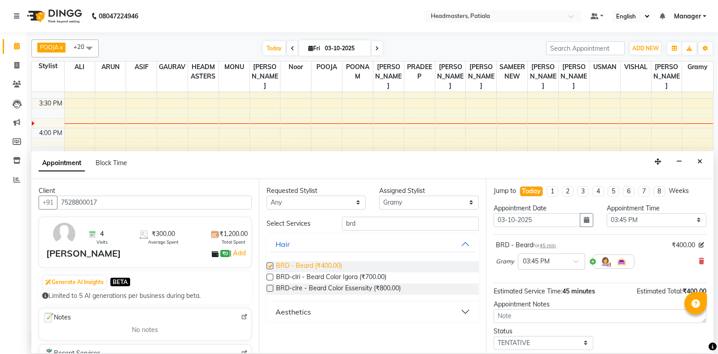
checkbox input "false"
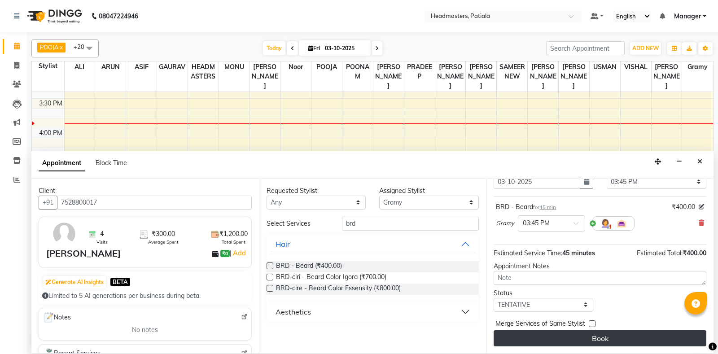
click at [639, 337] on button "Book" at bounding box center [599, 338] width 213 height 16
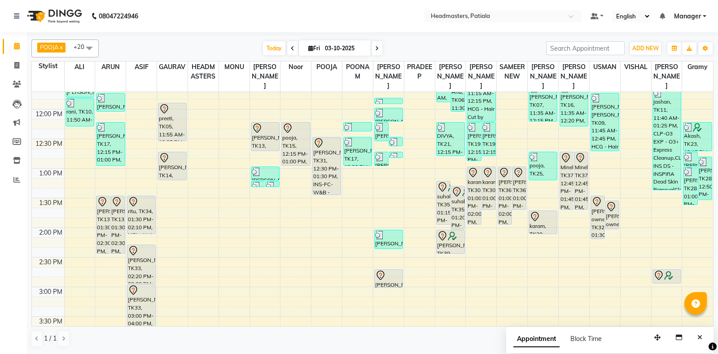
scroll to position [218, 0]
click at [90, 44] on span at bounding box center [89, 47] width 18 height 17
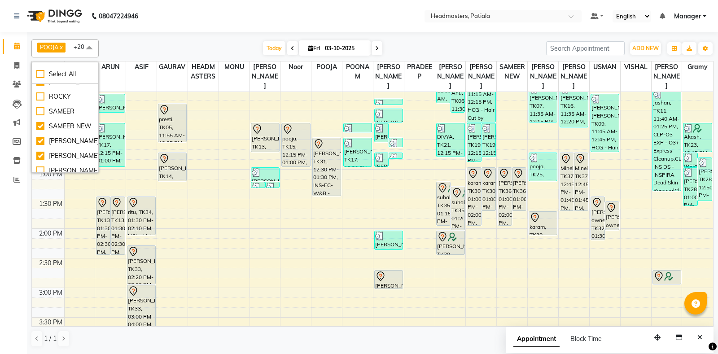
scroll to position [547, 0]
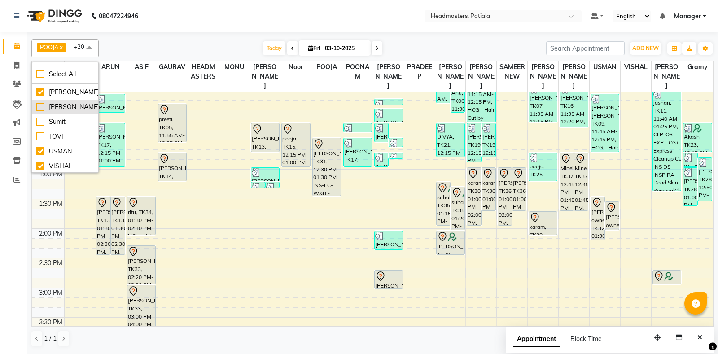
drag, startPoint x: 35, startPoint y: 127, endPoint x: 42, endPoint y: 127, distance: 6.3
click at [36, 114] on li "[PERSON_NAME]" at bounding box center [65, 107] width 66 height 15
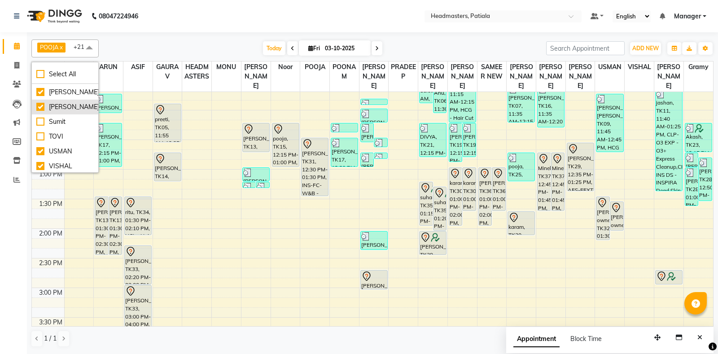
click at [42, 112] on div "[PERSON_NAME]" at bounding box center [64, 106] width 57 height 9
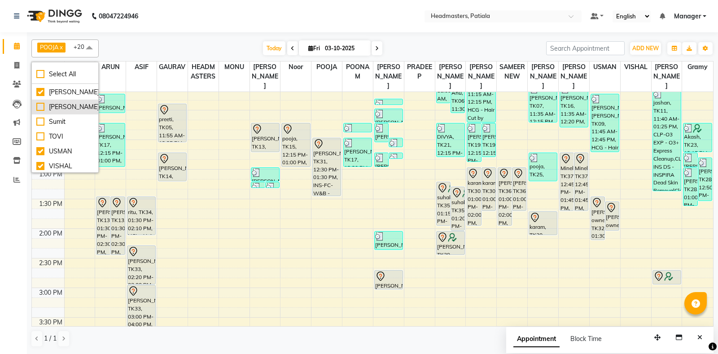
click at [42, 112] on div "[PERSON_NAME]" at bounding box center [64, 106] width 57 height 9
checkbox input "true"
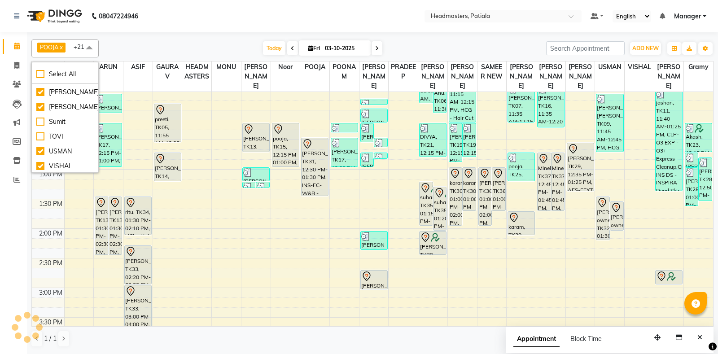
click at [151, 40] on div "POOJA x SHAMEEM x POONAM x YOGITA x NEELAM SHARMA x SAMEER NEW x GAURAV x USMAN…" at bounding box center [372, 48] width 682 height 18
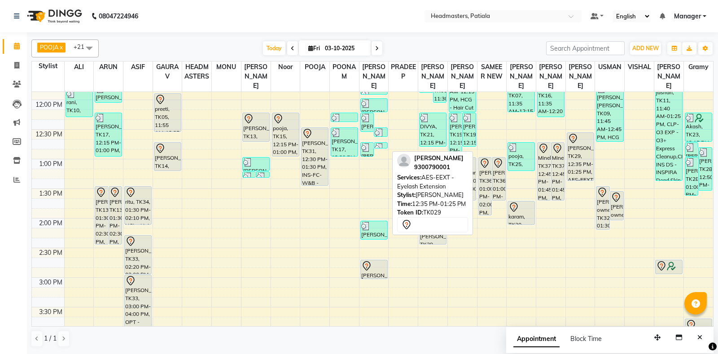
scroll to position [218, 0]
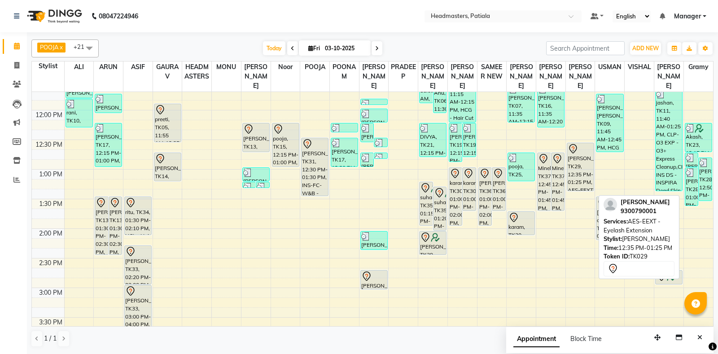
click at [576, 180] on div "[PERSON_NAME], TK29, 12:35 PM-01:25 PM, AES-EEXT - Eyelash Extension" at bounding box center [580, 167] width 26 height 48
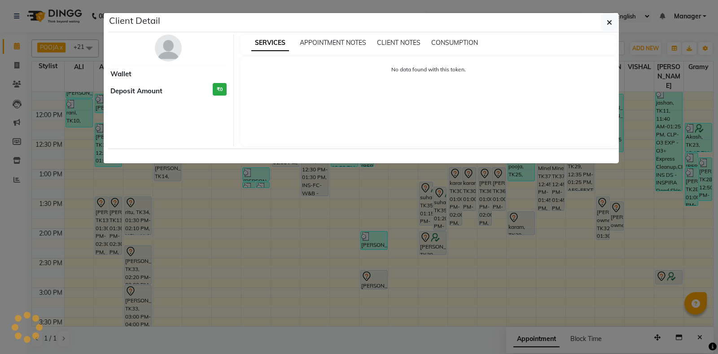
select select "7"
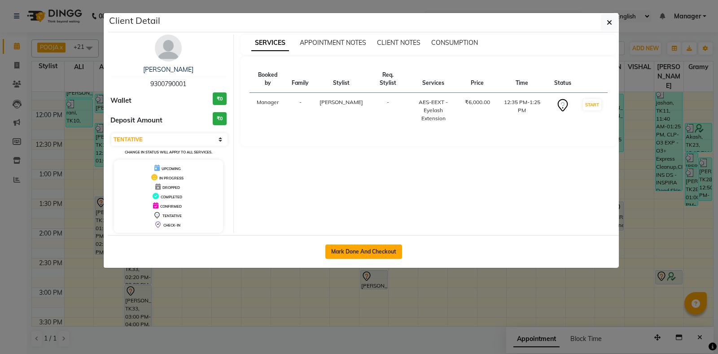
click at [376, 254] on button "Mark Done And Checkout" at bounding box center [363, 251] width 77 height 14
select select "service"
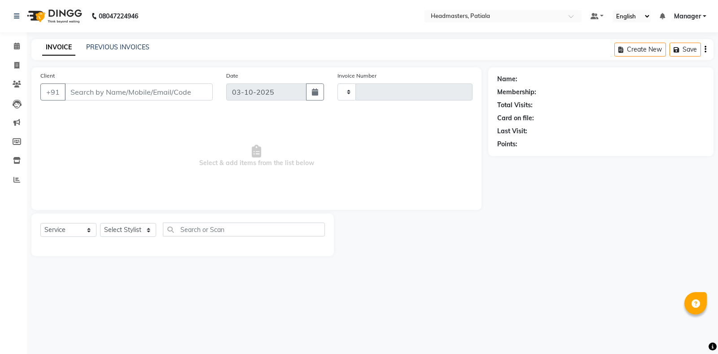
type input "7518"
select select "6602"
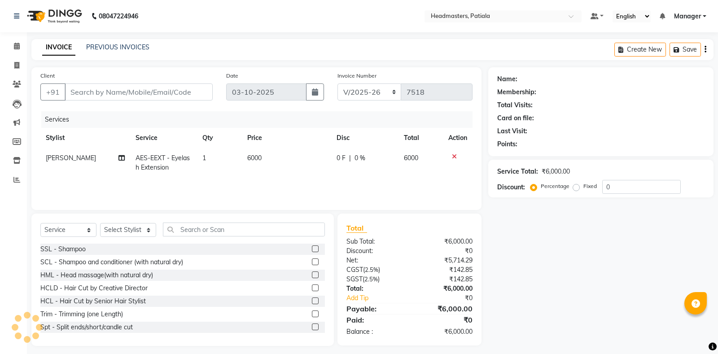
type input "9300790001"
select select "52232"
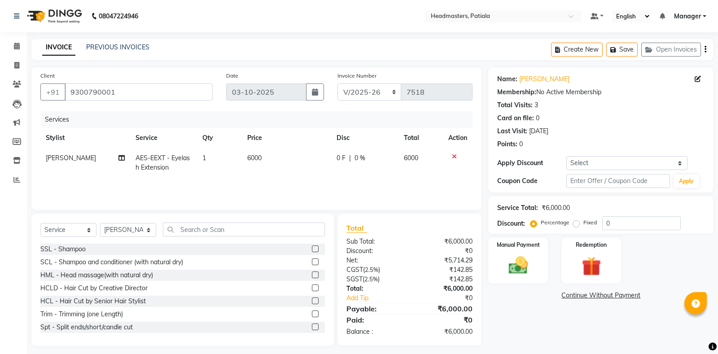
click at [355, 159] on span "0 %" at bounding box center [359, 157] width 11 height 9
select select "52232"
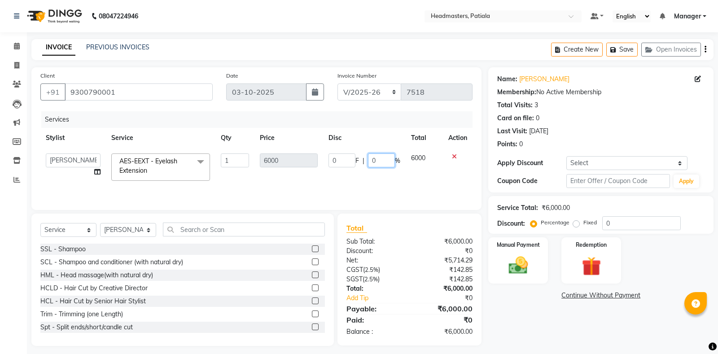
drag, startPoint x: 375, startPoint y: 158, endPoint x: 359, endPoint y: 155, distance: 16.0
click at [368, 155] on input "0" at bounding box center [381, 160] width 27 height 14
type input "50"
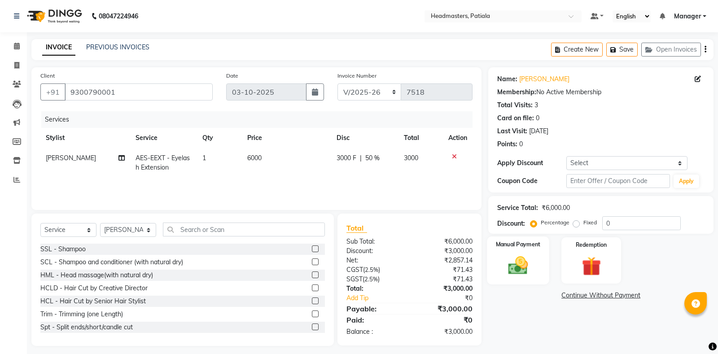
click at [501, 282] on div "Manual Payment" at bounding box center [518, 260] width 62 height 48
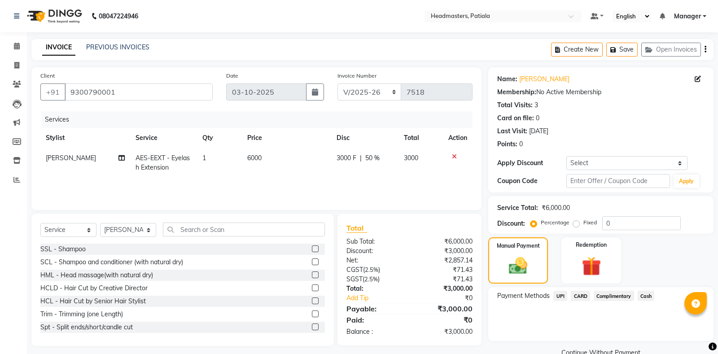
click at [580, 295] on span "CARD" at bounding box center [579, 296] width 19 height 10
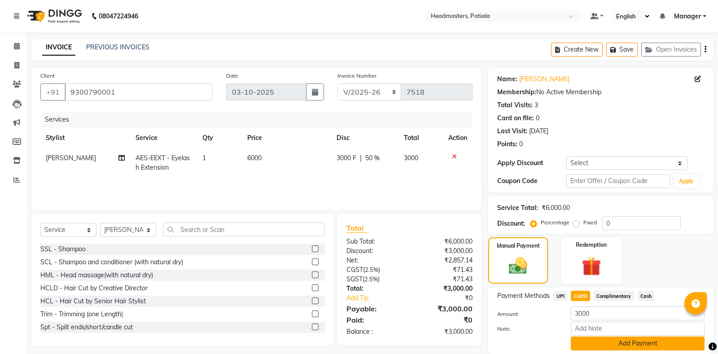
scroll to position [31, 0]
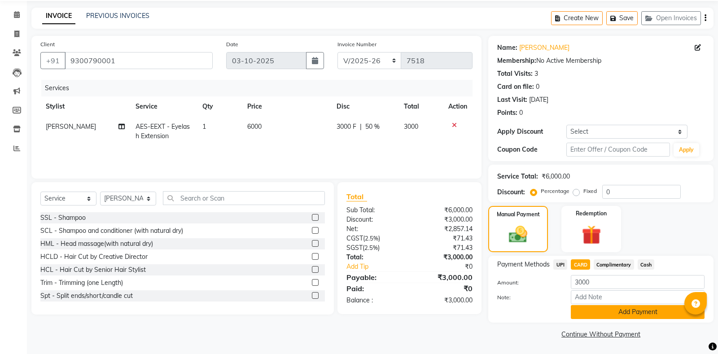
click at [648, 313] on button "Add Payment" at bounding box center [637, 312] width 134 height 14
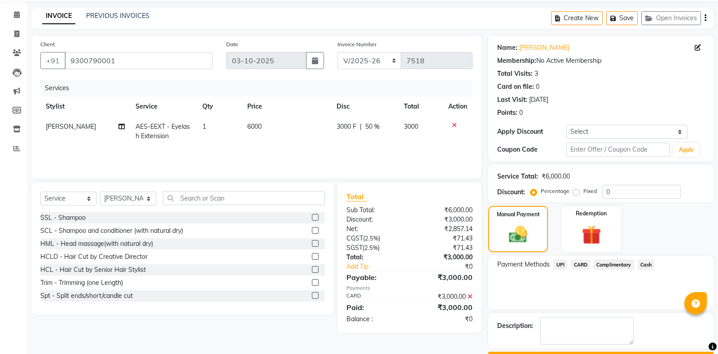
click at [587, 352] on button "Checkout" at bounding box center [600, 359] width 225 height 14
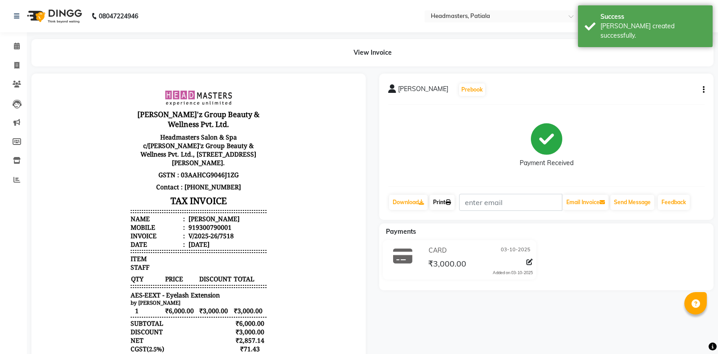
click at [451, 200] on icon at bounding box center [447, 202] width 5 height 5
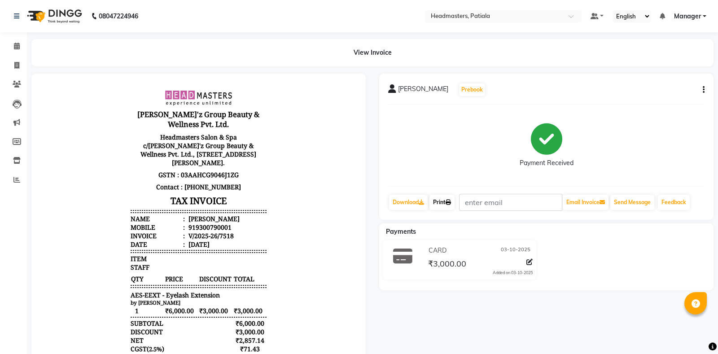
click at [448, 201] on link "Print" at bounding box center [441, 202] width 25 height 15
click at [19, 39] on li "Calendar" at bounding box center [13, 46] width 27 height 19
click at [19, 46] on icon at bounding box center [17, 46] width 6 height 7
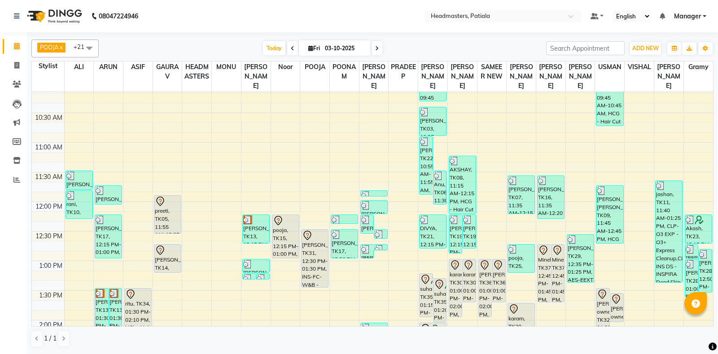
scroll to position [209, 0]
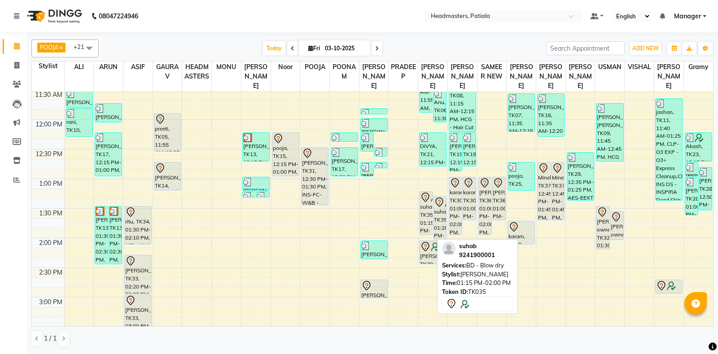
click at [428, 226] on div "suhab, TK35, 01:15 PM-02:00 PM, BD - Blow dry" at bounding box center [425, 213] width 13 height 43
select select "7"
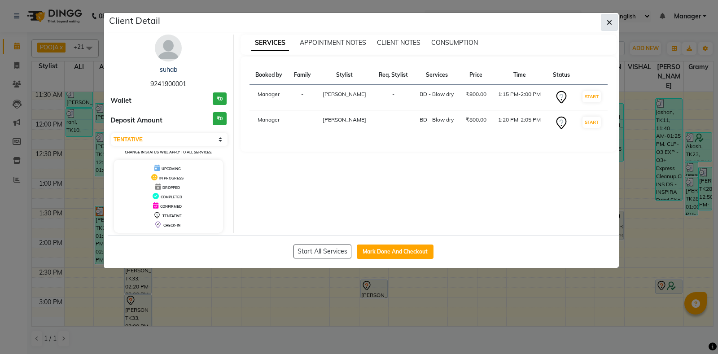
click at [610, 25] on icon "button" at bounding box center [608, 22] width 5 height 7
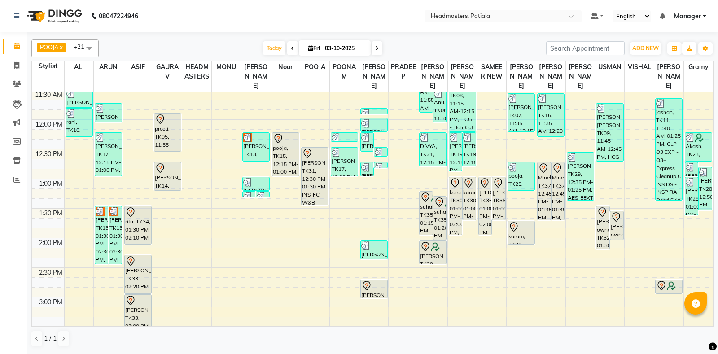
click at [87, 44] on span at bounding box center [89, 47] width 18 height 17
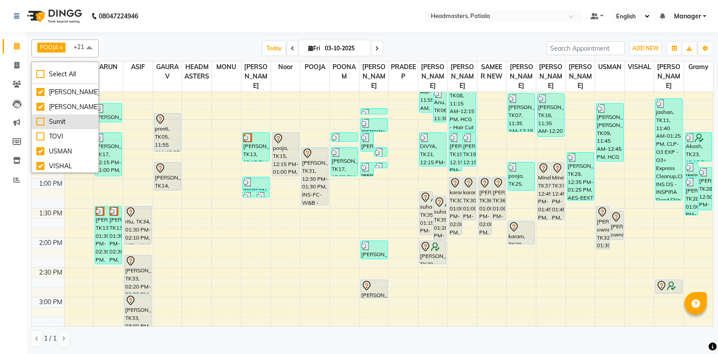
scroll to position [626, 0]
click at [41, 164] on div "Vimal" at bounding box center [64, 164] width 57 height 9
checkbox input "true"
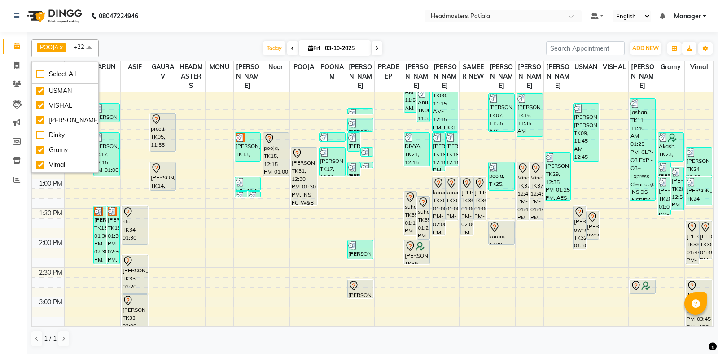
click at [172, 48] on div "[DATE] [DATE]" at bounding box center [322, 48] width 438 height 13
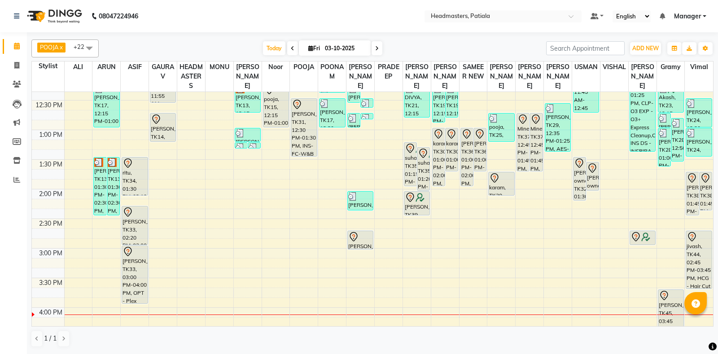
scroll to position [209, 0]
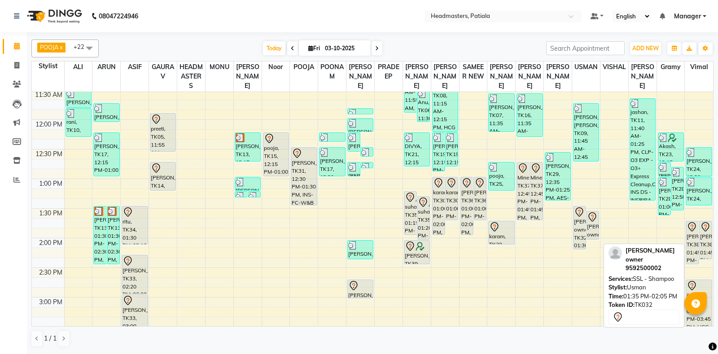
click at [589, 239] on div "[PERSON_NAME] owner, TK32, 01:35 PM-02:05 PM, SSL - Shampoo" at bounding box center [592, 225] width 12 height 28
select select "7"
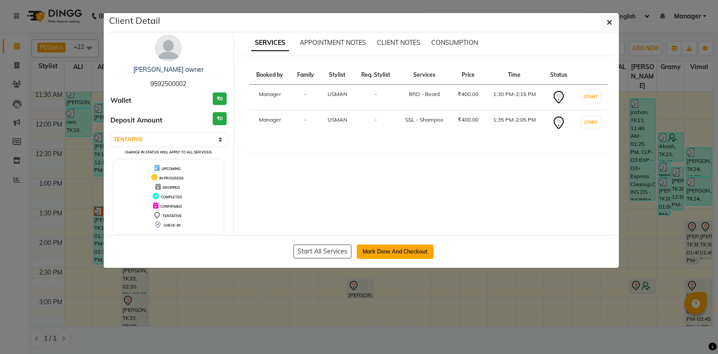
click at [381, 251] on button "Mark Done And Checkout" at bounding box center [395, 251] width 77 height 14
select select "service"
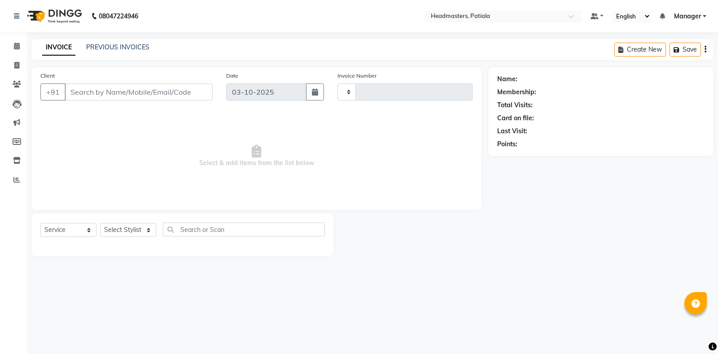
type input "7521"
select select "6602"
type input "9592500002"
select select "51087"
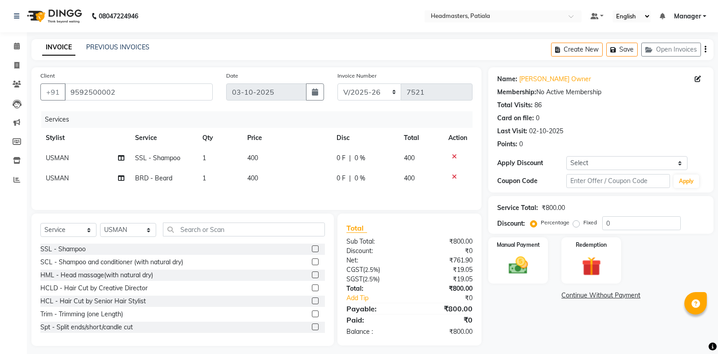
click at [453, 156] on icon at bounding box center [454, 156] width 5 height 6
click at [529, 261] on img at bounding box center [518, 265] width 32 height 23
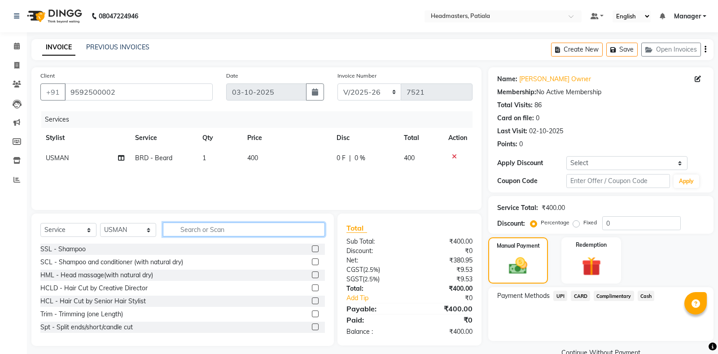
click at [232, 230] on input "text" at bounding box center [244, 229] width 162 height 14
type input "sha"
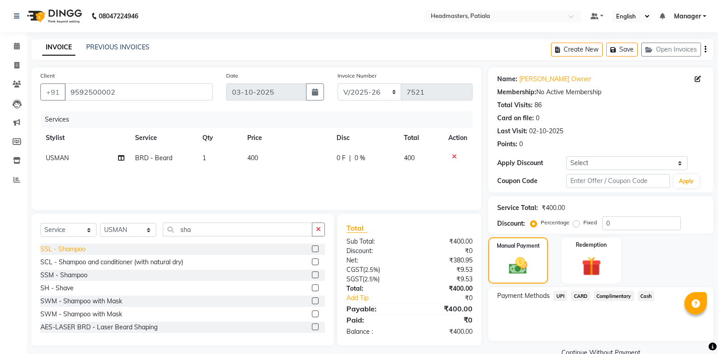
click at [72, 252] on div "SSL - Shampoo" at bounding box center [62, 248] width 45 height 9
checkbox input "false"
click at [583, 222] on label "Fixed" at bounding box center [589, 222] width 13 height 8
click at [578, 222] on input "Fixed" at bounding box center [578, 222] width 6 height 6
radio input "true"
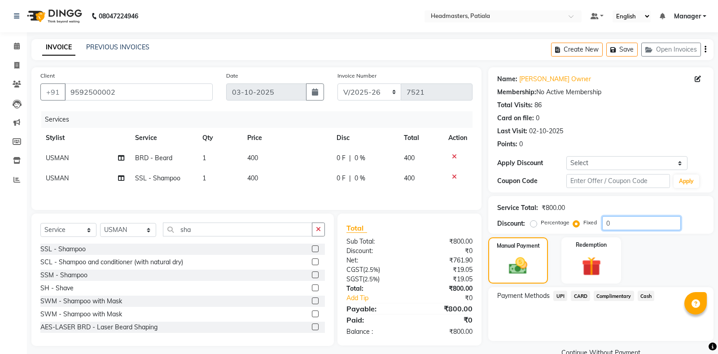
click at [614, 221] on input "0" at bounding box center [641, 223] width 78 height 14
click at [540, 224] on label "Percentage" at bounding box center [554, 222] width 29 height 8
click at [533, 224] on input "Percentage" at bounding box center [535, 222] width 6 height 6
radio input "true"
drag, startPoint x: 614, startPoint y: 222, endPoint x: 592, endPoint y: 217, distance: 22.1
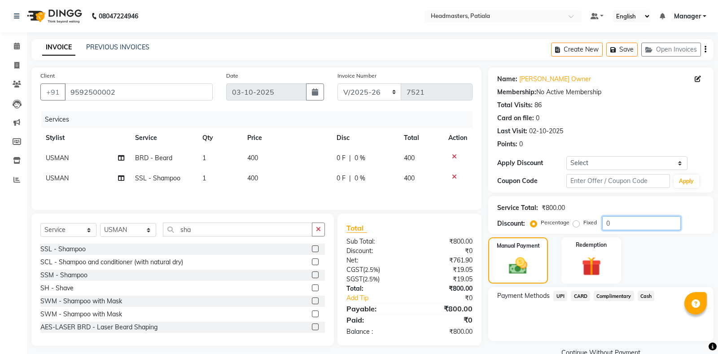
click at [602, 218] on input "0" at bounding box center [641, 223] width 78 height 14
type input "50"
click at [556, 295] on span "UPI" at bounding box center [560, 296] width 14 height 10
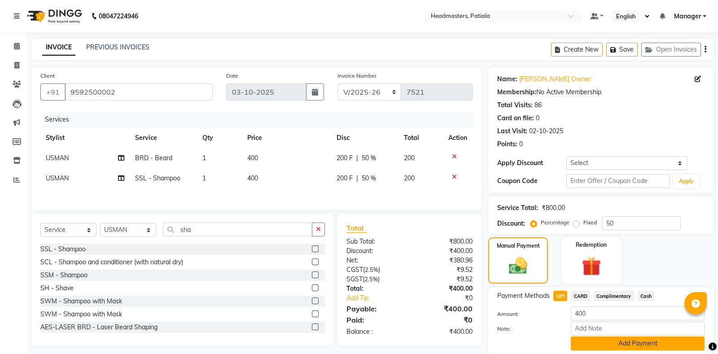
click at [589, 346] on button "Add Payment" at bounding box center [637, 343] width 134 height 14
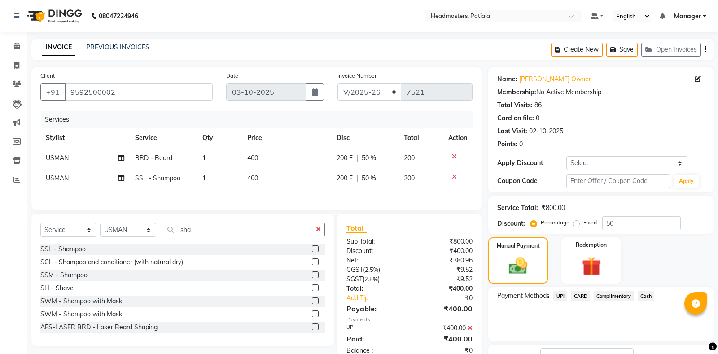
scroll to position [56, 0]
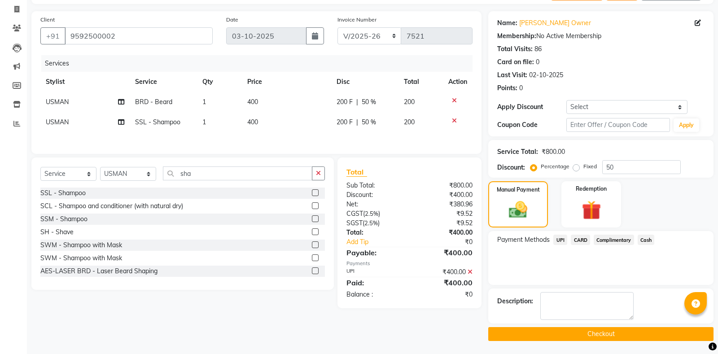
click at [557, 331] on button "Checkout" at bounding box center [600, 334] width 225 height 14
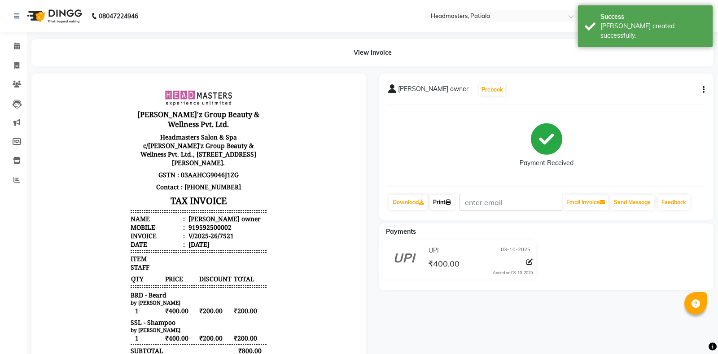
click at [436, 203] on link "Print" at bounding box center [441, 202] width 25 height 15
click at [446, 198] on link "Print" at bounding box center [441, 202] width 25 height 15
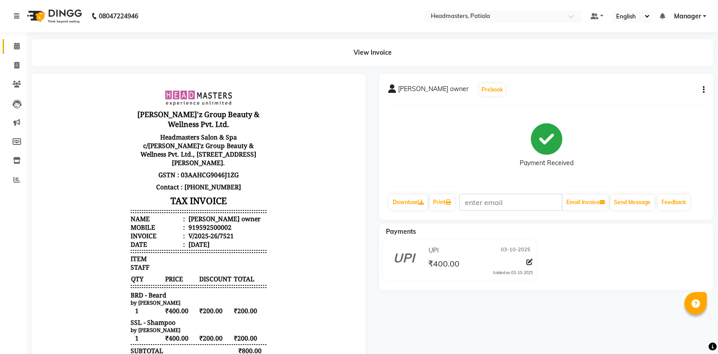
click at [24, 46] on ngb-tooltip-window "Calendar" at bounding box center [41, 46] width 35 height 15
click at [19, 43] on icon at bounding box center [17, 46] width 6 height 7
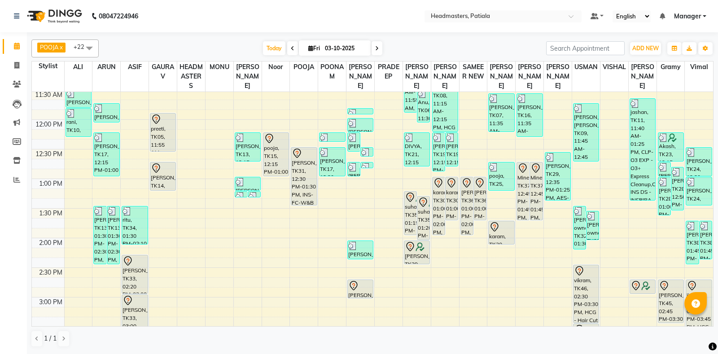
scroll to position [418, 0]
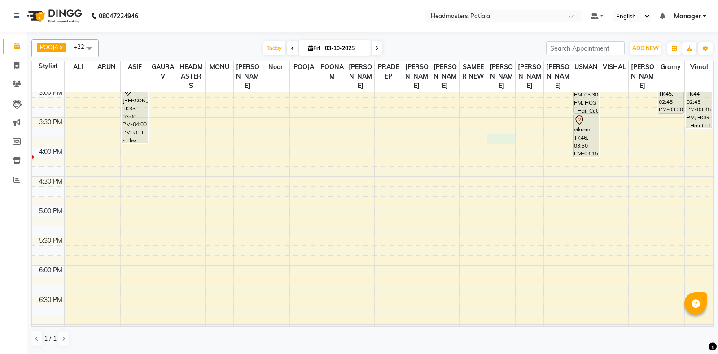
click at [500, 143] on div "8:00 AM 8:30 AM 9:00 AM 9:30 AM 10:00 AM 10:30 AM 11:00 AM 11:30 AM 12:00 PM 12…" at bounding box center [372, 87] width 681 height 828
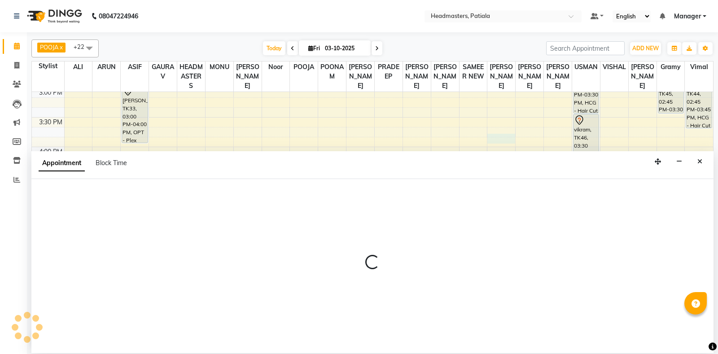
select select "51079"
select select "tentative"
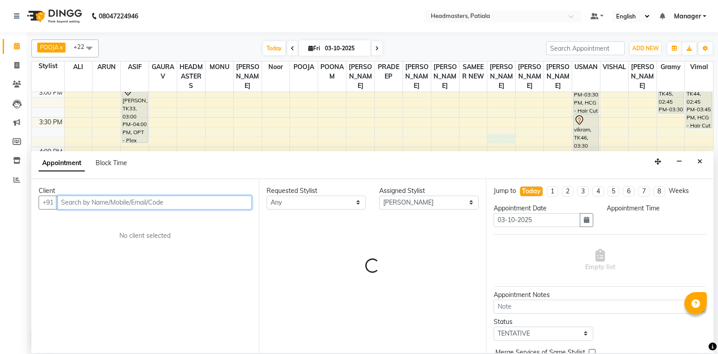
select select "945"
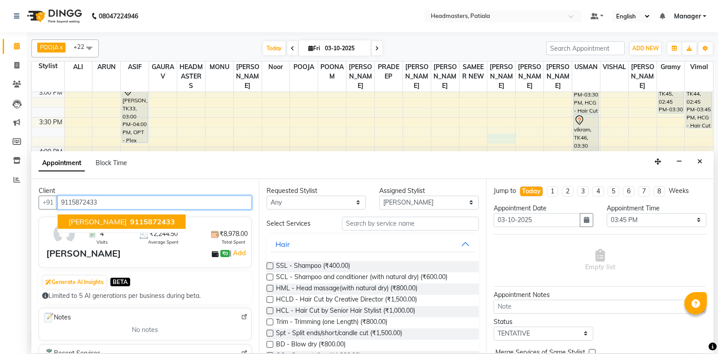
click at [130, 223] on span "9115872433" at bounding box center [152, 221] width 45 height 9
type input "9115872433"
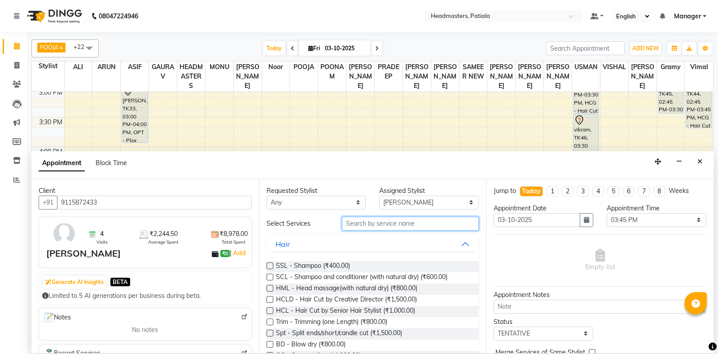
click at [414, 220] on input "text" at bounding box center [410, 224] width 137 height 14
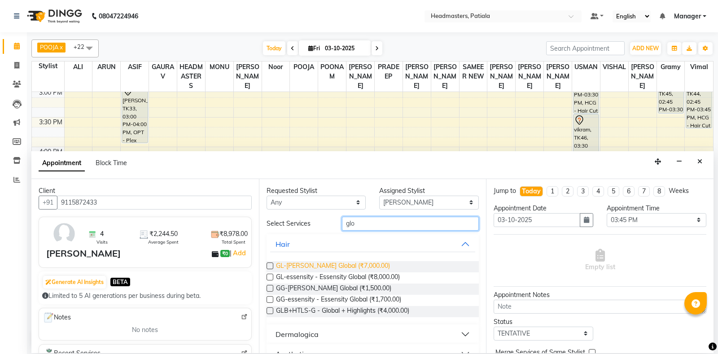
type input "glo"
click at [371, 265] on span "GL-[PERSON_NAME] Global (₹7,000.00)" at bounding box center [333, 266] width 114 height 11
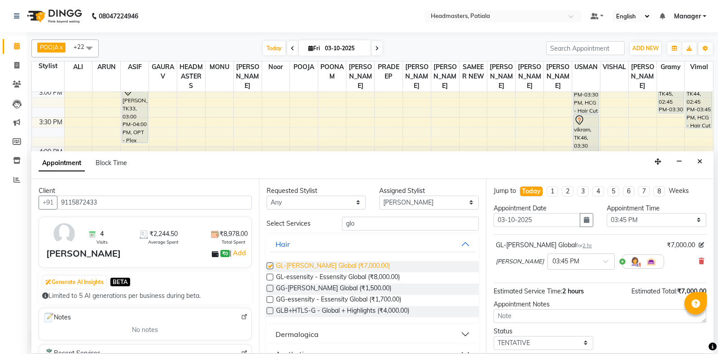
checkbox input "false"
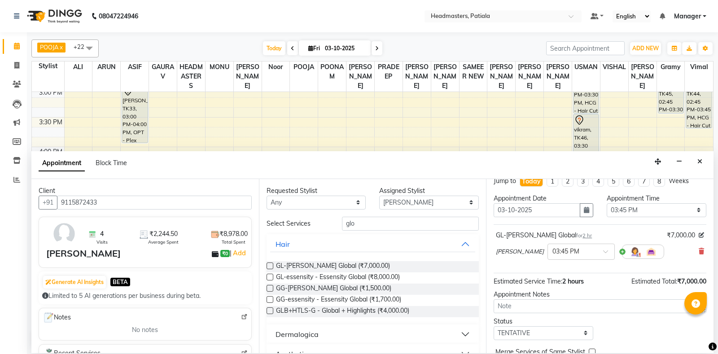
scroll to position [38, 0]
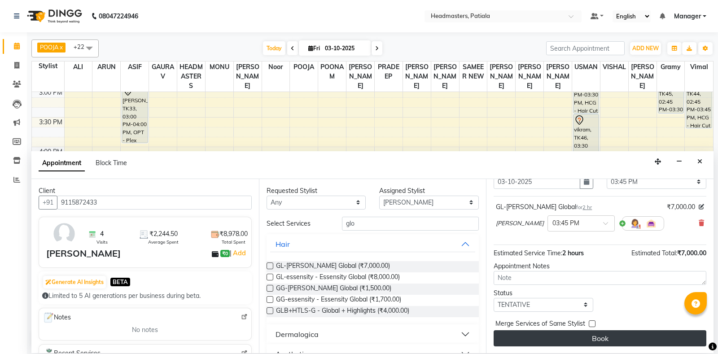
click at [620, 331] on button "Book" at bounding box center [599, 338] width 213 height 16
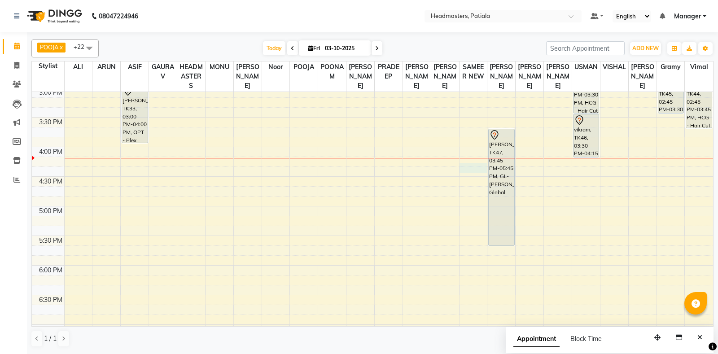
click at [470, 178] on div "8:00 AM 8:30 AM 9:00 AM 9:30 AM 10:00 AM 10:30 AM 11:00 AM 11:30 AM 12:00 PM 12…" at bounding box center [372, 87] width 681 height 828
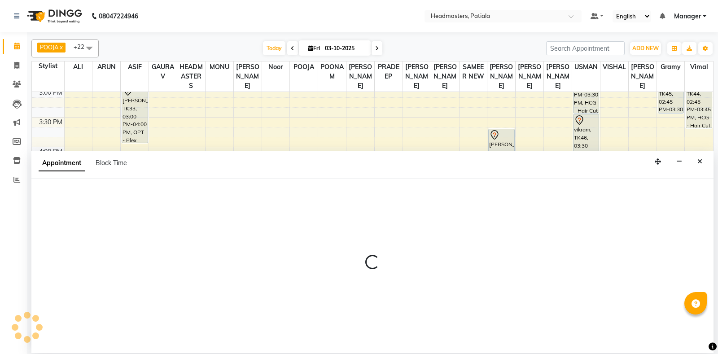
select select "51086"
select select "tentative"
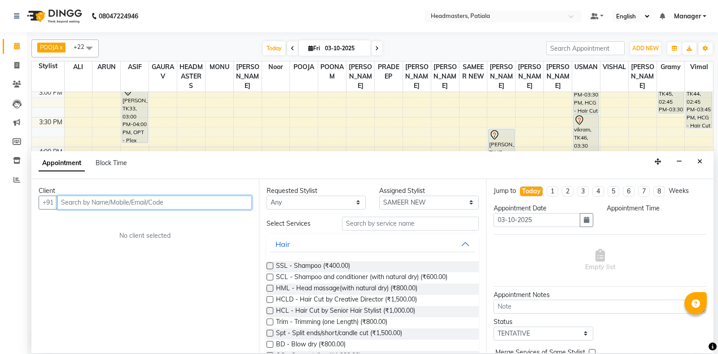
select select "975"
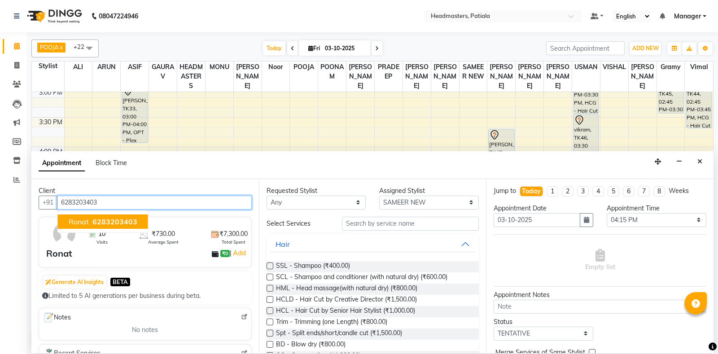
click at [121, 220] on span "6283203403" at bounding box center [114, 221] width 45 height 9
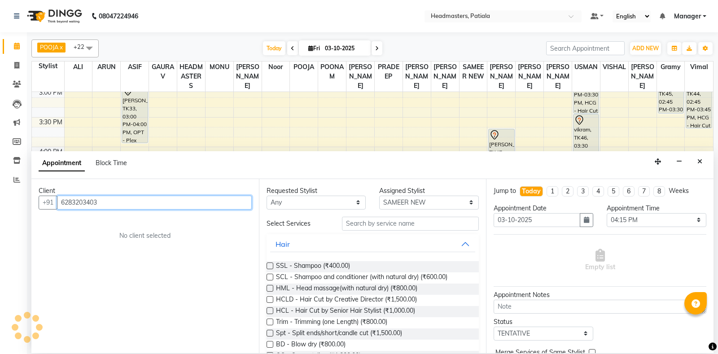
type input "6283203403"
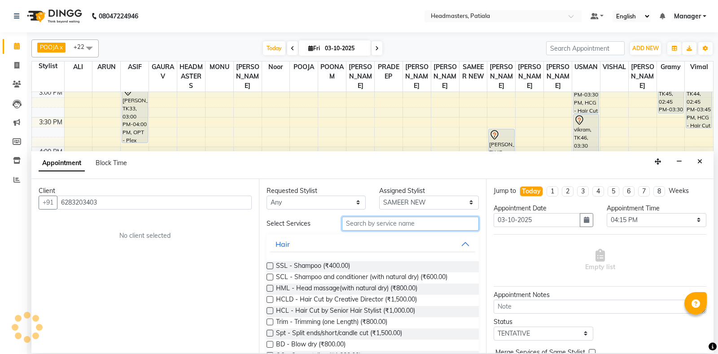
click at [383, 218] on input "text" at bounding box center [410, 224] width 137 height 14
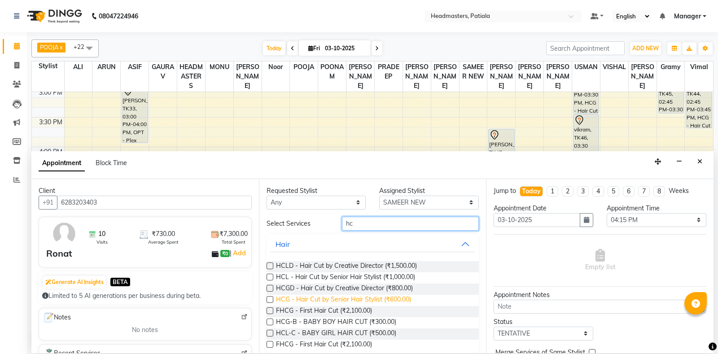
type input "hc"
click at [356, 300] on span "HCG - Hair Cut by Senior Hair Stylist (₹600.00)" at bounding box center [343, 300] width 135 height 11
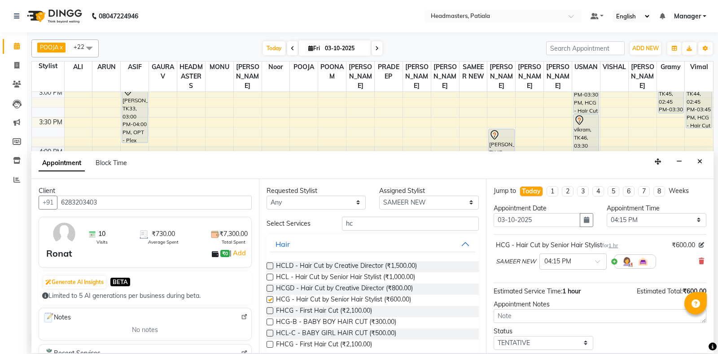
checkbox input "false"
drag, startPoint x: 361, startPoint y: 215, endPoint x: 341, endPoint y: 215, distance: 19.7
click at [341, 215] on div "Requested Stylist Any ABHISHEK AJAY KUMAR AKSHAY ALI ARSH ARUN ASIF AZEEZUR REH…" at bounding box center [372, 266] width 227 height 174
drag, startPoint x: 356, startPoint y: 220, endPoint x: 333, endPoint y: 216, distance: 22.7
click at [342, 217] on input "hc" at bounding box center [410, 224] width 137 height 14
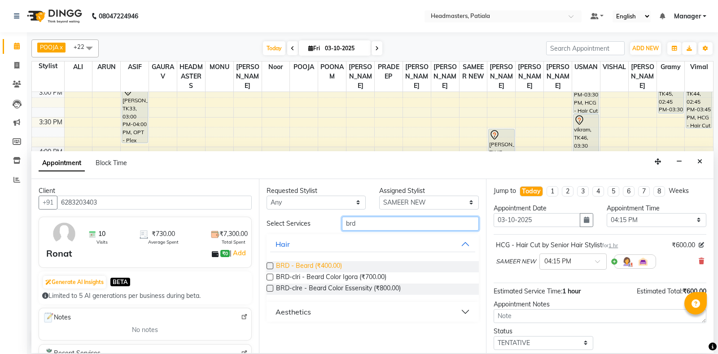
type input "brd"
click at [328, 267] on span "BRD - Beard (₹400.00)" at bounding box center [309, 266] width 66 height 11
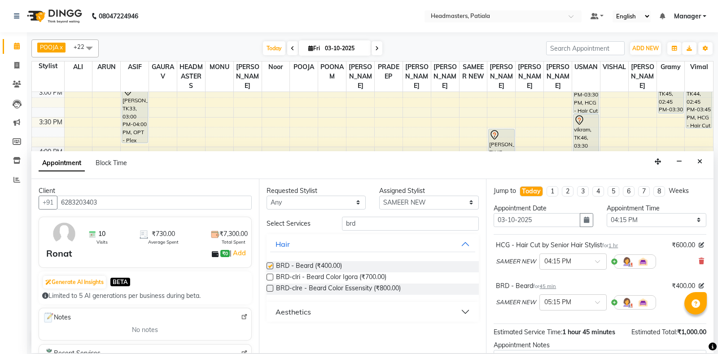
checkbox input "false"
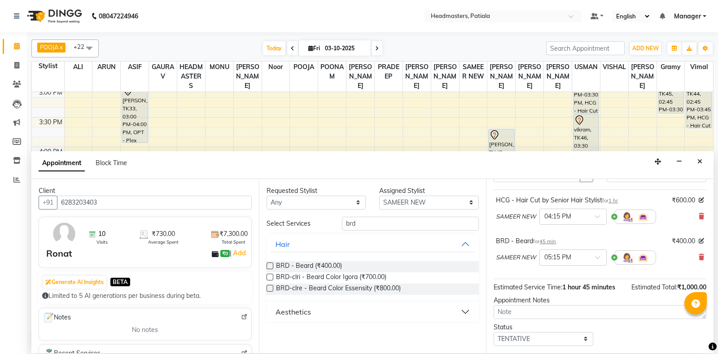
scroll to position [79, 0]
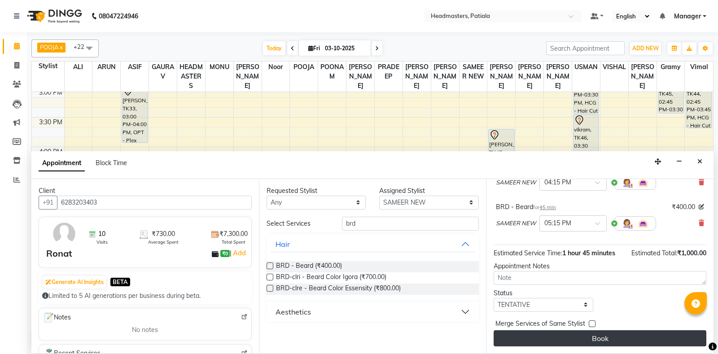
click at [640, 341] on button "Book" at bounding box center [599, 338] width 213 height 16
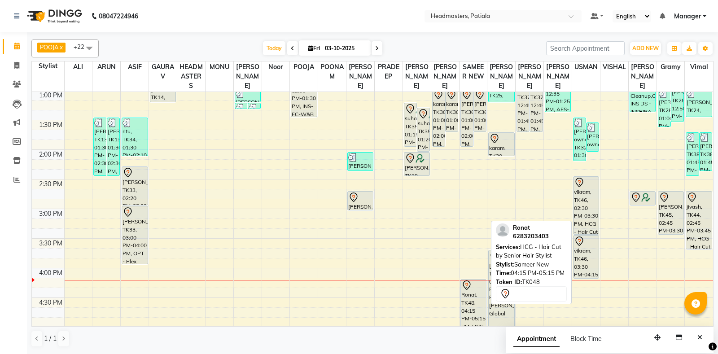
scroll to position [209, 0]
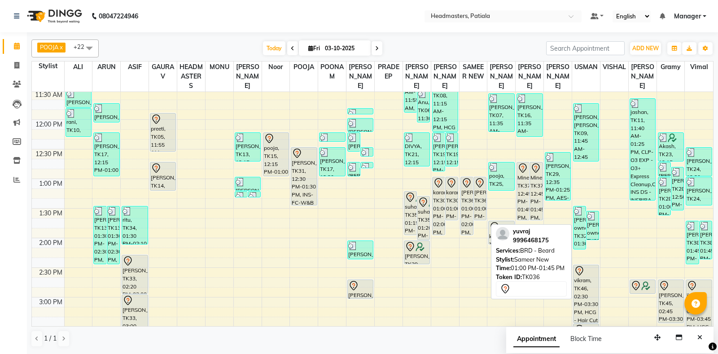
click at [476, 218] on div "[PERSON_NAME], TK36, 01:00 PM-01:45 PM, BRD - [PERSON_NAME]" at bounding box center [480, 198] width 12 height 43
select select "7"
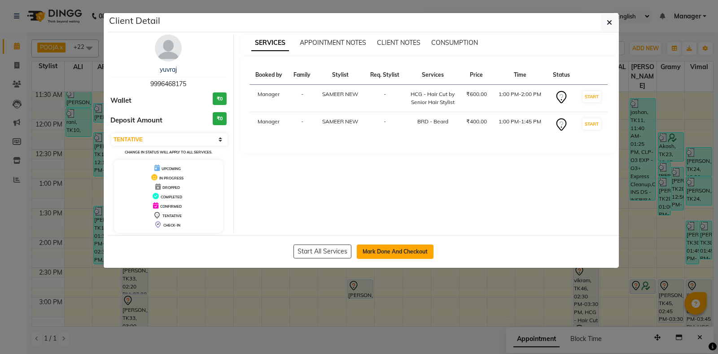
click at [372, 246] on button "Mark Done And Checkout" at bounding box center [395, 251] width 77 height 14
select select "service"
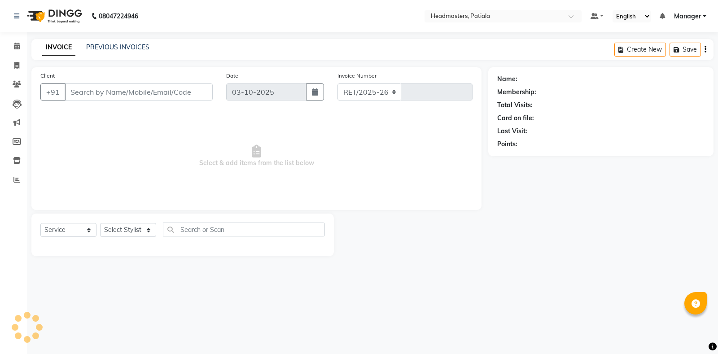
select select "6602"
type input "7524"
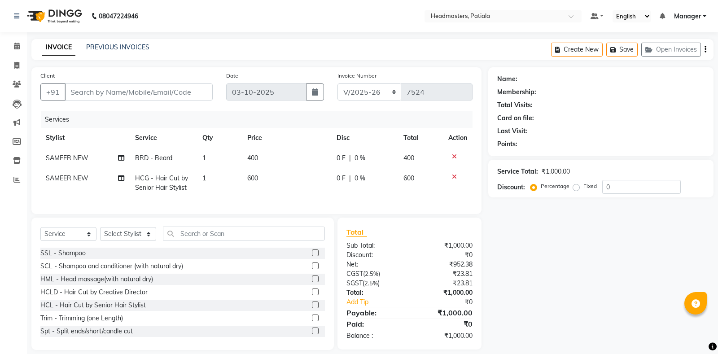
type input "9996468175"
select select "51086"
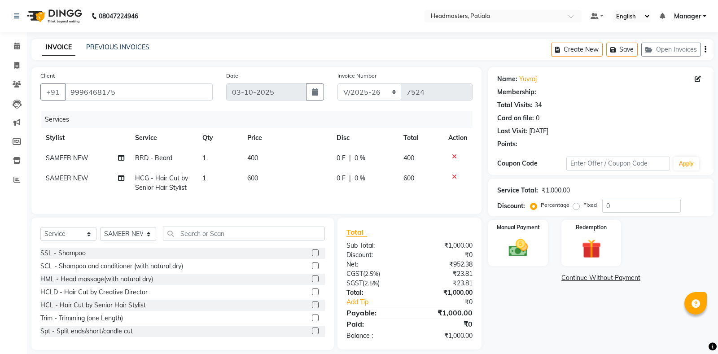
click at [338, 179] on span "0 F" at bounding box center [340, 178] width 9 height 9
select select "51086"
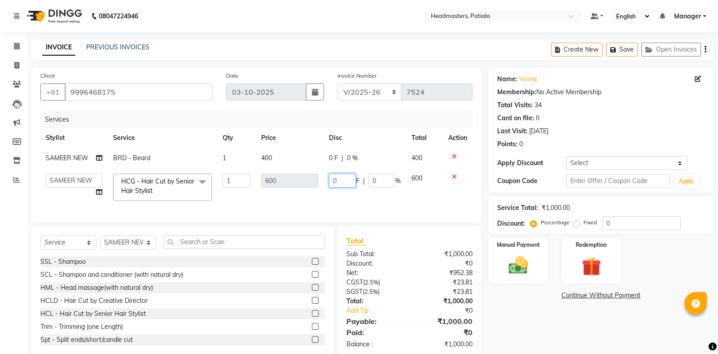
drag, startPoint x: 339, startPoint y: 180, endPoint x: 305, endPoint y: 163, distance: 38.3
click at [329, 176] on input "0" at bounding box center [342, 181] width 27 height 14
type input "1"
type input "200"
click at [331, 160] on td "0 F | 0 %" at bounding box center [364, 158] width 83 height 20
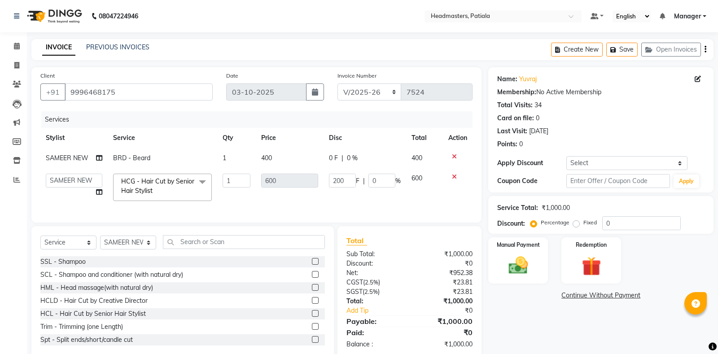
select select "51086"
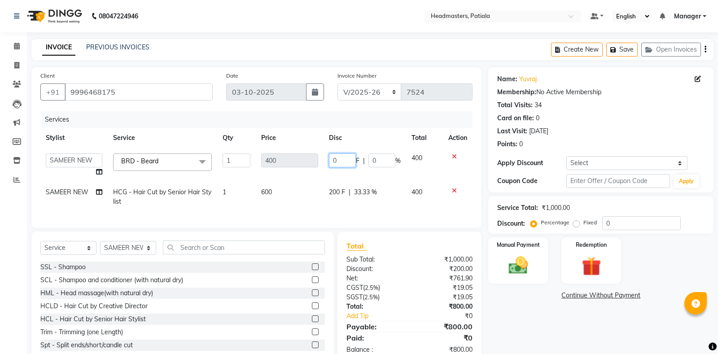
drag, startPoint x: 337, startPoint y: 161, endPoint x: 321, endPoint y: 158, distance: 17.0
click at [329, 158] on input "0" at bounding box center [342, 160] width 27 height 14
type input "100"
click at [509, 334] on div "Name: Yuvraj Membership: No Active Membership Total Visits: 34 Card on file: 0 …" at bounding box center [604, 215] width 232 height 296
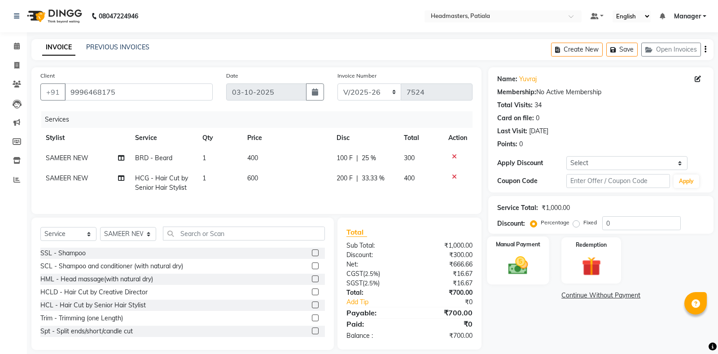
click at [516, 269] on img at bounding box center [518, 265] width 32 height 23
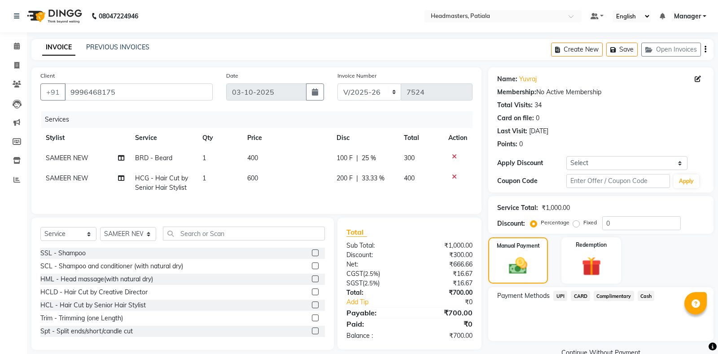
click at [643, 292] on span "Cash" at bounding box center [645, 296] width 17 height 10
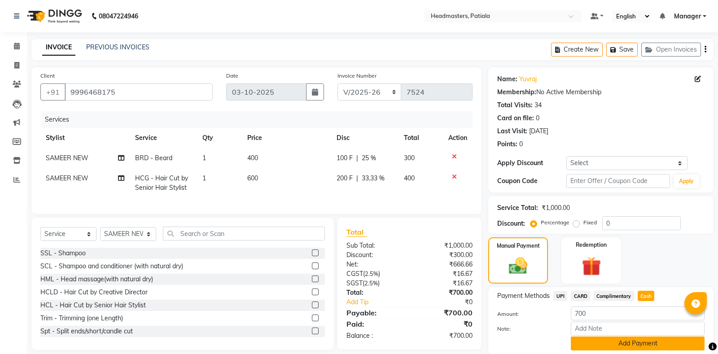
click at [617, 339] on button "Add Payment" at bounding box center [637, 343] width 134 height 14
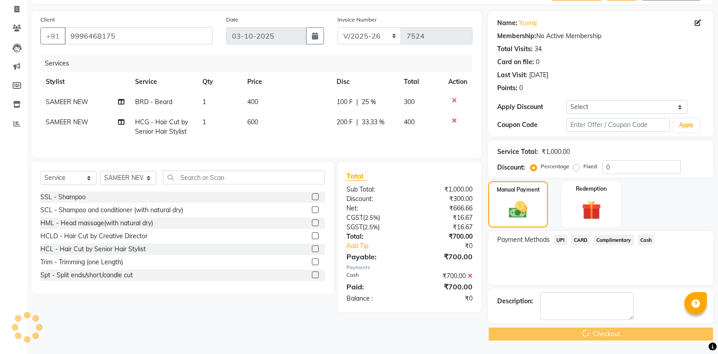
click at [617, 337] on div "Checkout" at bounding box center [600, 334] width 225 height 14
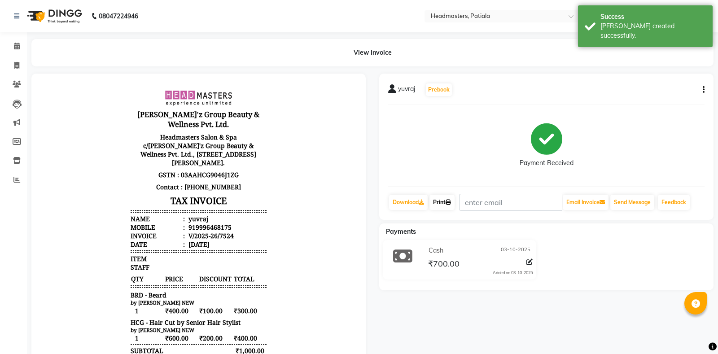
click at [435, 204] on link "Print" at bounding box center [441, 202] width 25 height 15
click at [446, 198] on link "Print" at bounding box center [441, 202] width 25 height 15
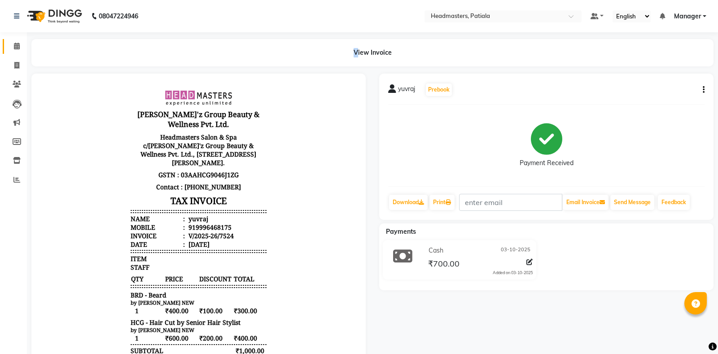
click at [9, 49] on link "Calendar" at bounding box center [14, 46] width 22 height 15
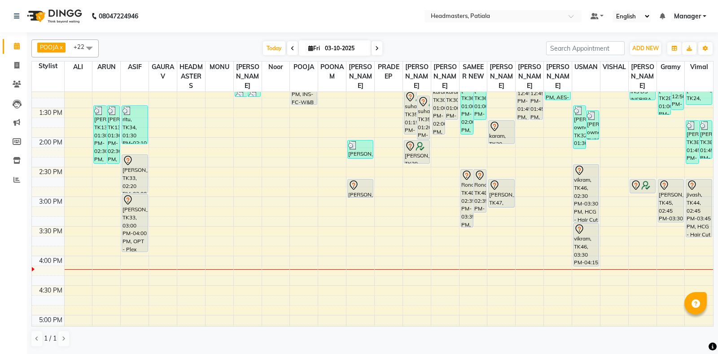
scroll to position [418, 0]
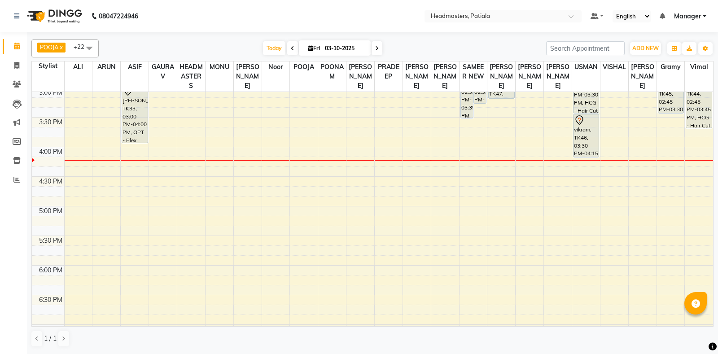
click at [417, 106] on div "8:00 AM 8:30 AM 9:00 AM 9:30 AM 10:00 AM 10:30 AM 11:00 AM 11:30 AM 12:00 PM 12…" at bounding box center [372, 87] width 681 height 828
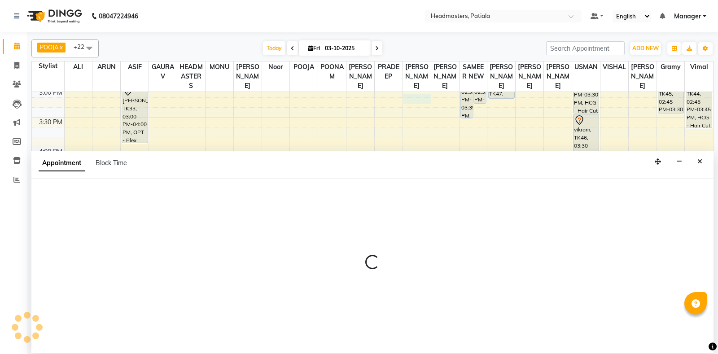
select select "51077"
select select "tentative"
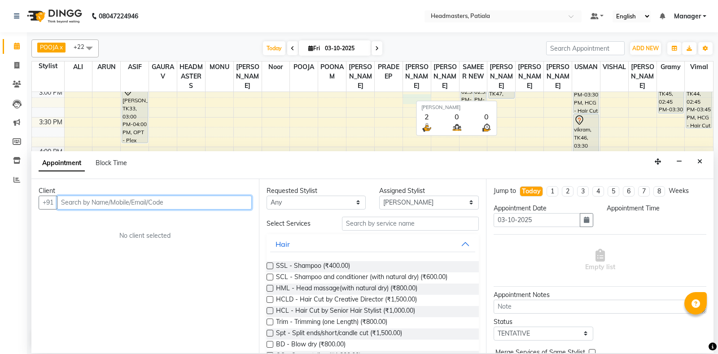
select select "915"
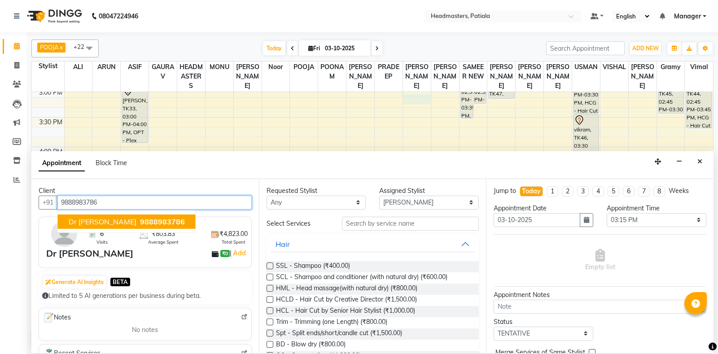
click at [140, 224] on span "9888983786" at bounding box center [162, 221] width 45 height 9
type input "9888983786"
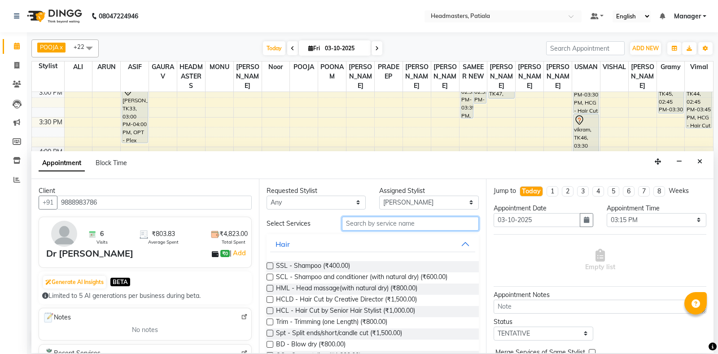
click at [355, 220] on input "text" at bounding box center [410, 224] width 137 height 14
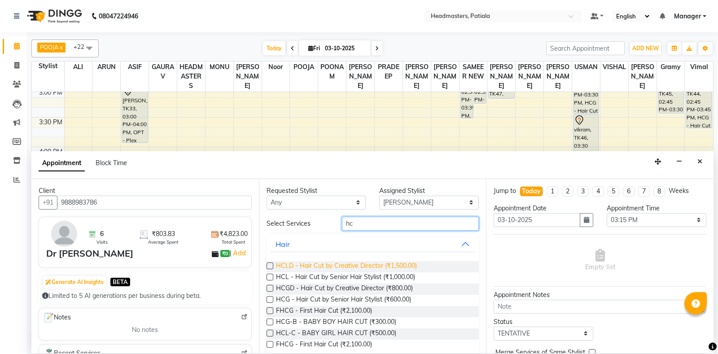
type input "hc"
click at [396, 264] on span "HCLD - Hair Cut by Creative Director (₹1,500.00)" at bounding box center [346, 266] width 141 height 11
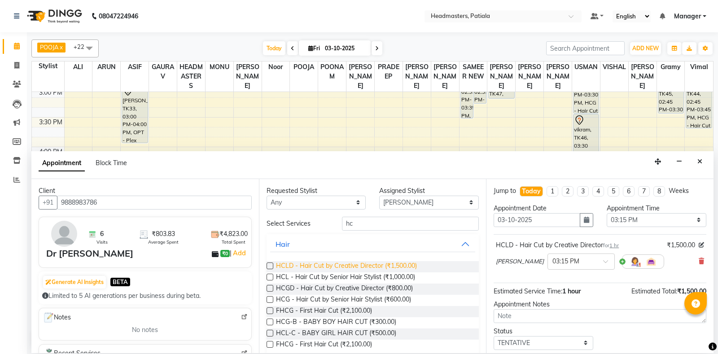
click at [406, 264] on span "HCLD - Hair Cut by Creative Director (₹1,500.00)" at bounding box center [346, 266] width 141 height 11
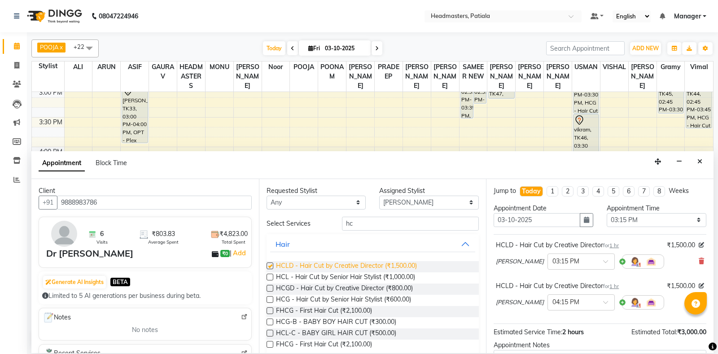
checkbox input "false"
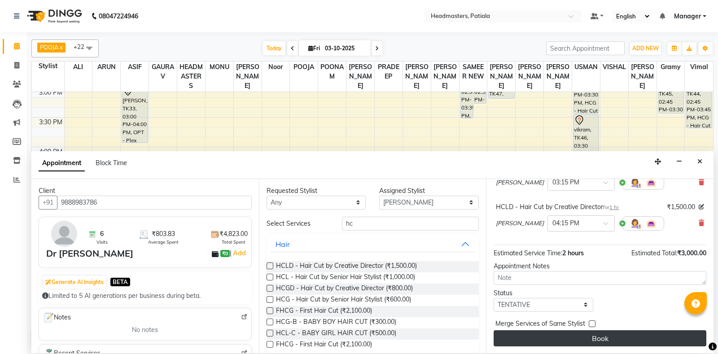
click at [594, 331] on button "Book" at bounding box center [599, 338] width 213 height 16
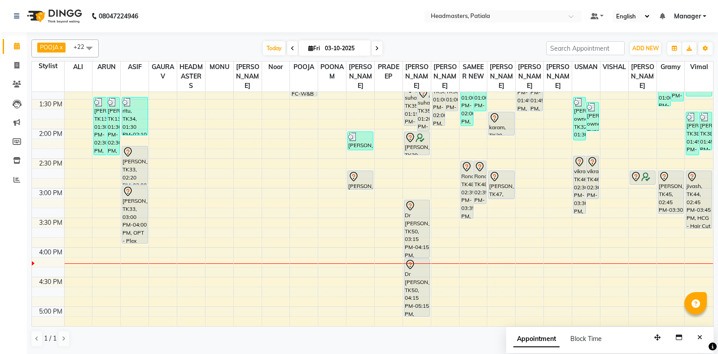
scroll to position [418, 0]
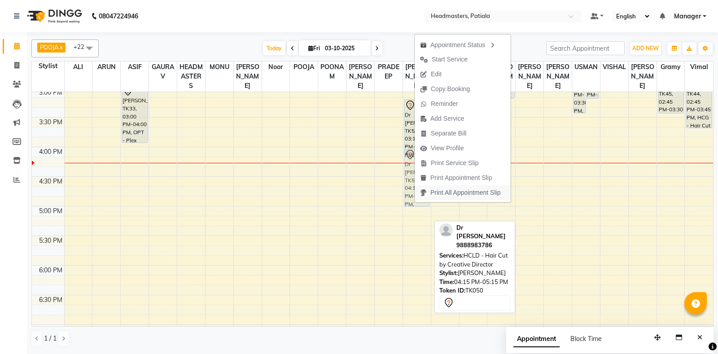
drag, startPoint x: 414, startPoint y: 210, endPoint x: 416, endPoint y: 196, distance: 14.1
click at [416, 196] on body "08047224946 Select Location × Headmasters, Patiala Default Panel My Panel Engli…" at bounding box center [359, 177] width 718 height 354
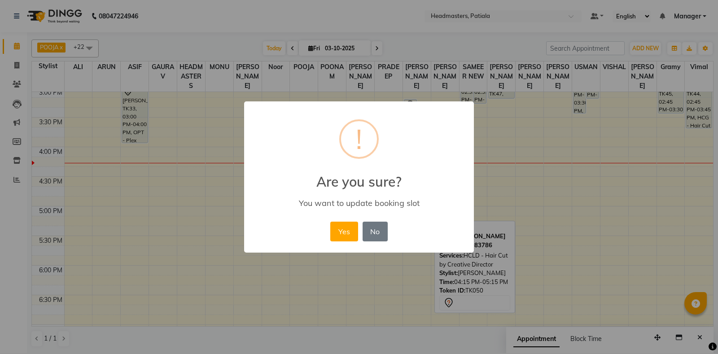
click at [330, 222] on button "Yes" at bounding box center [343, 232] width 27 height 20
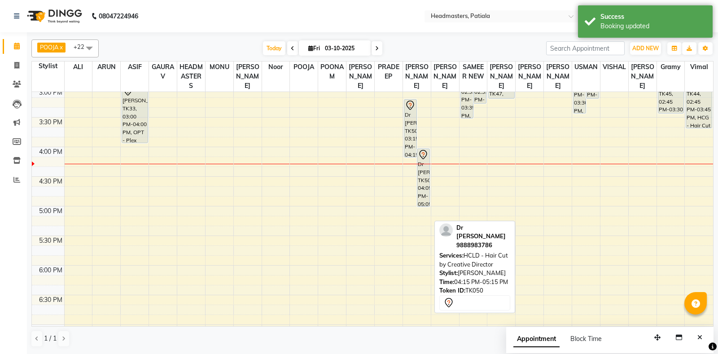
click at [92, 47] on span at bounding box center [89, 47] width 18 height 17
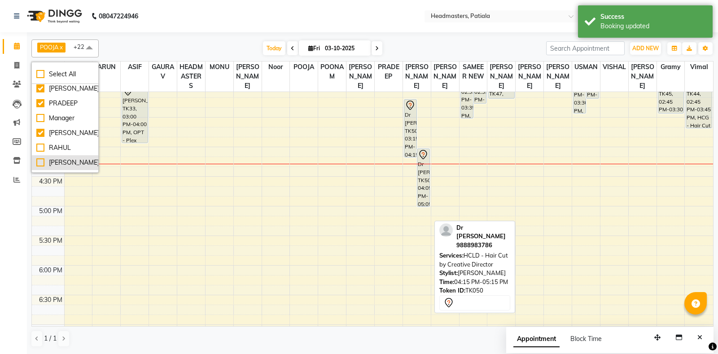
scroll to position [467, 0]
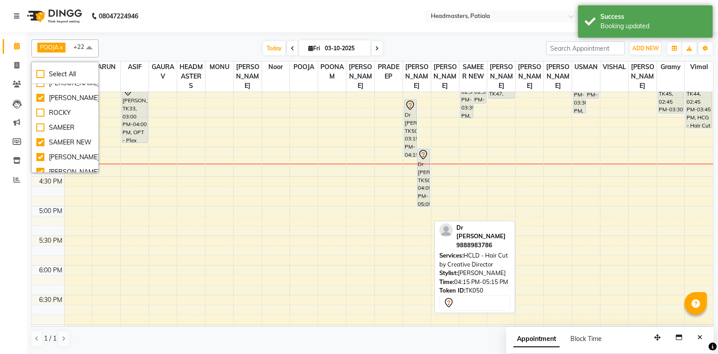
click at [38, 73] on div "RAHUL" at bounding box center [64, 68] width 57 height 9
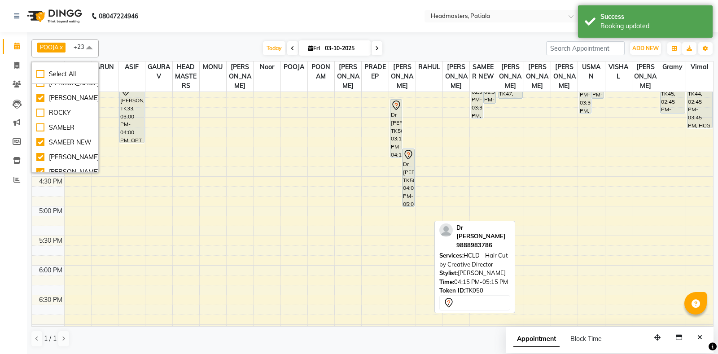
checkbox input "true"
click at [153, 49] on div "Today Fri 03-10-2025" at bounding box center [322, 48] width 438 height 13
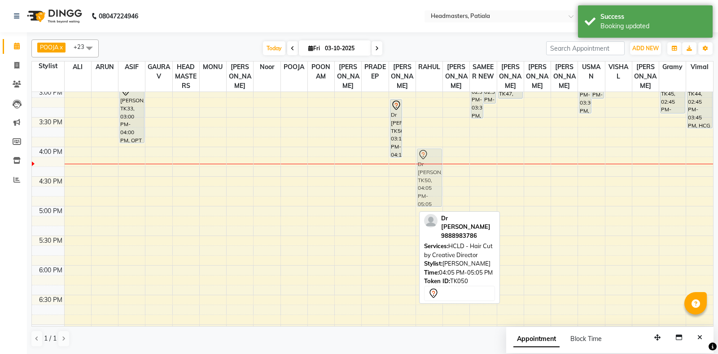
drag, startPoint x: 406, startPoint y: 177, endPoint x: 427, endPoint y: 176, distance: 20.7
click at [427, 176] on tr "rani, TK10, 11:30 AM-11:50 AM, HCLD - Hair Cut by Creative Director rani, TK10,…" at bounding box center [372, 87] width 681 height 828
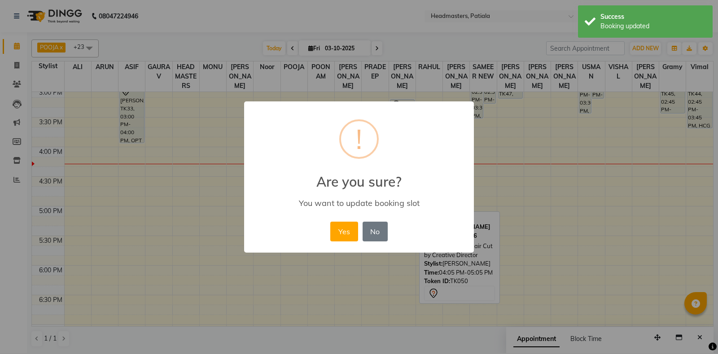
click at [330, 222] on button "Yes" at bounding box center [343, 232] width 27 height 20
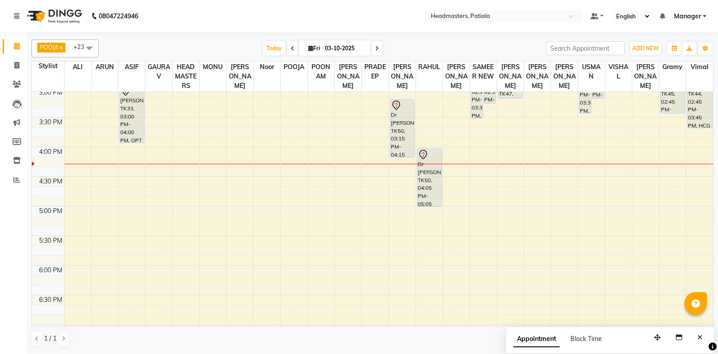
click at [452, 180] on div "8:00 AM 8:30 AM 9:00 AM 9:30 AM 10:00 AM 10:30 AM 11:00 AM 11:30 AM 12:00 PM 12…" at bounding box center [372, 87] width 681 height 828
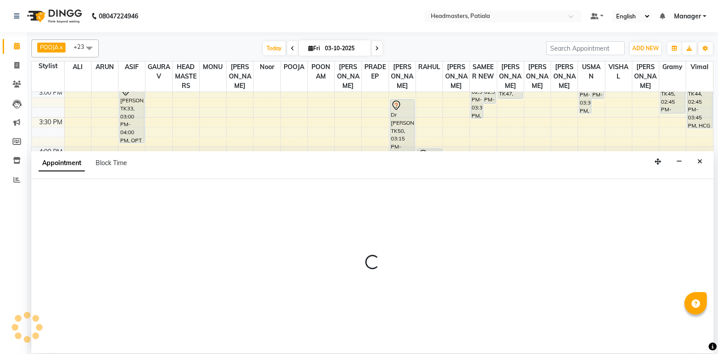
select select "62112"
select select "tentative"
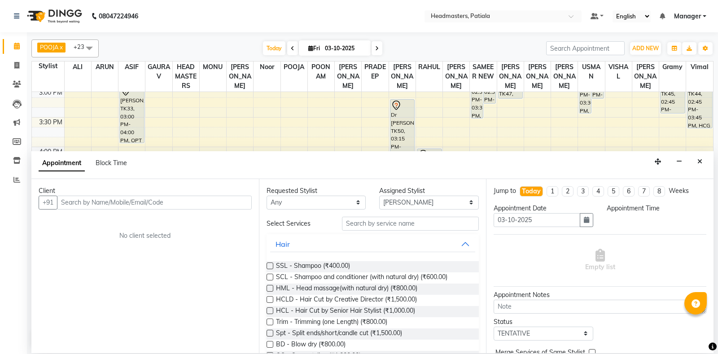
click at [698, 160] on icon "Close" at bounding box center [699, 161] width 5 height 6
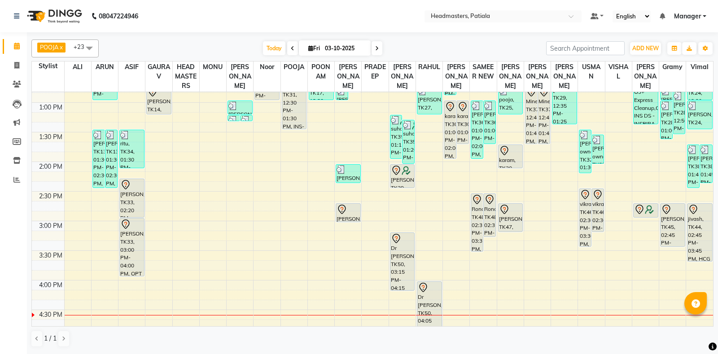
scroll to position [209, 0]
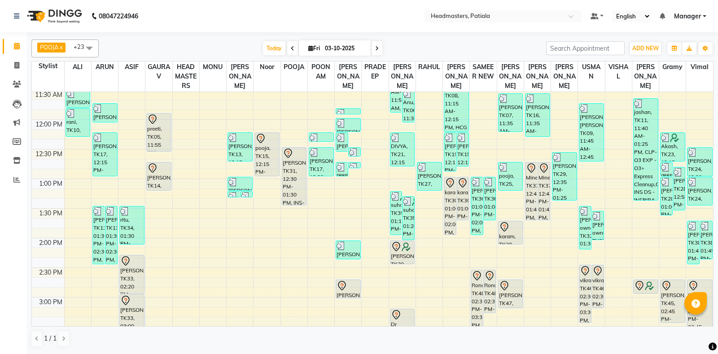
click at [88, 49] on span at bounding box center [89, 47] width 18 height 17
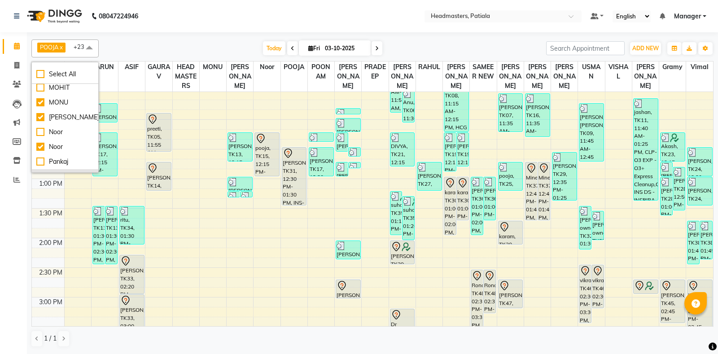
scroll to position [228, 0]
click at [44, 119] on div "MOHIT" at bounding box center [64, 114] width 57 height 9
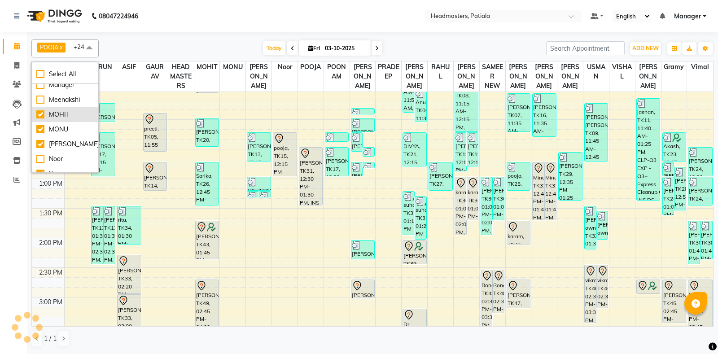
checkbox input "true"
click at [109, 57] on div "POOJA x [PERSON_NAME] x POONAM x [PERSON_NAME] x [PERSON_NAME] x SAMEER NEW x G…" at bounding box center [372, 193] width 682 height 315
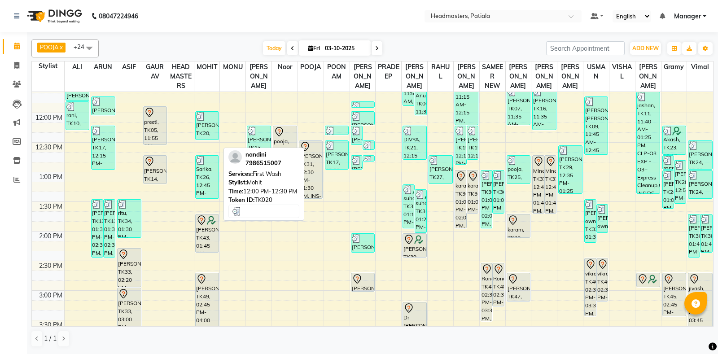
scroll to position [209, 0]
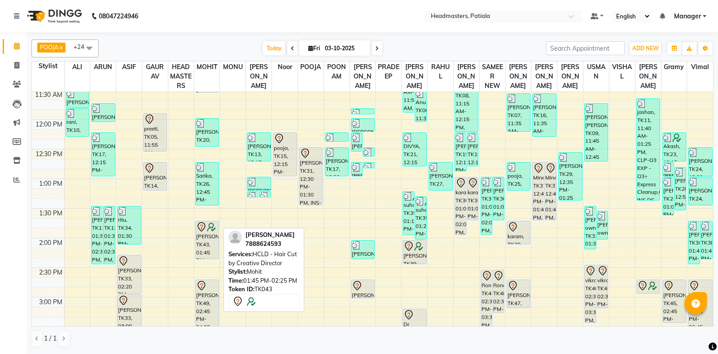
click at [198, 245] on div "[PERSON_NAME], TK43, 01:45 PM-02:25 PM, HCLD - Hair Cut by Creative Director" at bounding box center [207, 240] width 23 height 38
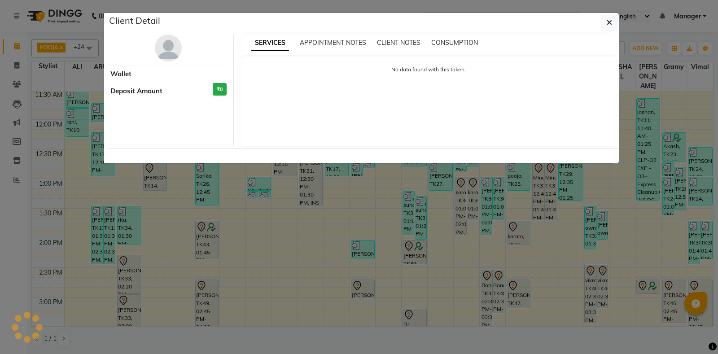
select select "7"
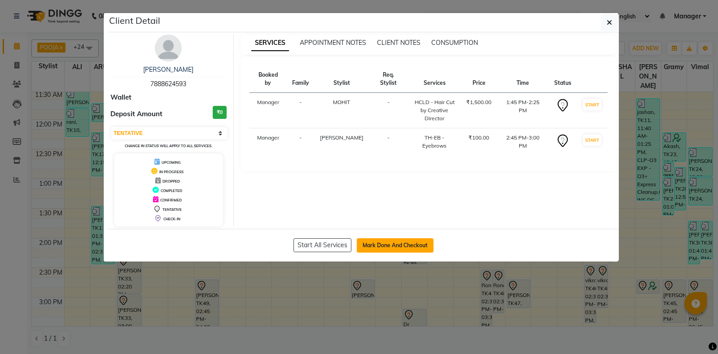
click at [385, 247] on button "Mark Done And Checkout" at bounding box center [395, 245] width 77 height 14
select select "service"
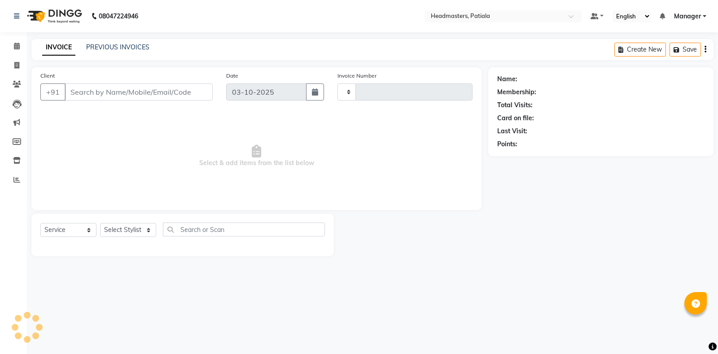
type input "7526"
select select "6602"
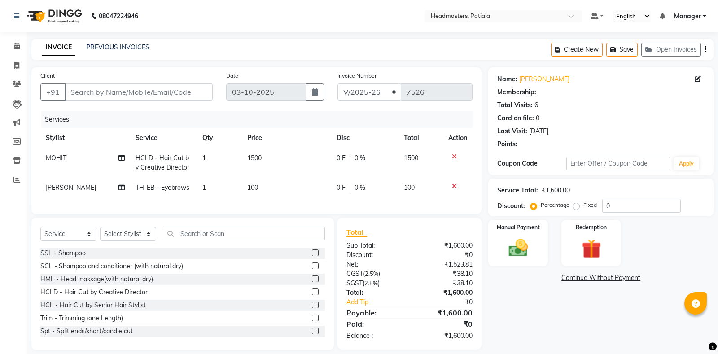
type input "7888624593"
select select "51097"
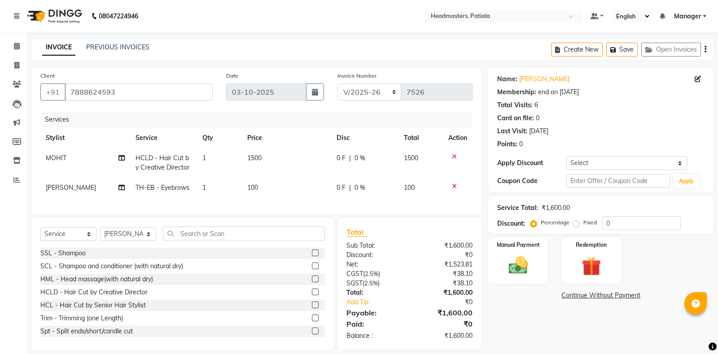
click at [335, 159] on td "0 F | 0 %" at bounding box center [364, 163] width 67 height 30
select select "51078"
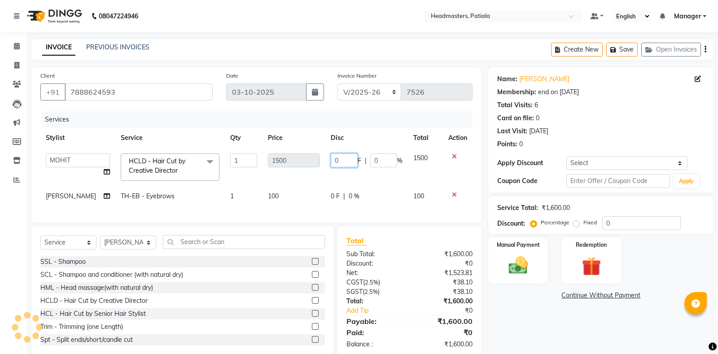
drag, startPoint x: 338, startPoint y: 158, endPoint x: 325, endPoint y: 151, distance: 14.9
click at [331, 154] on input "0" at bounding box center [344, 160] width 27 height 14
type input "500"
click at [566, 296] on link "Continue Without Payment" at bounding box center [601, 295] width 222 height 9
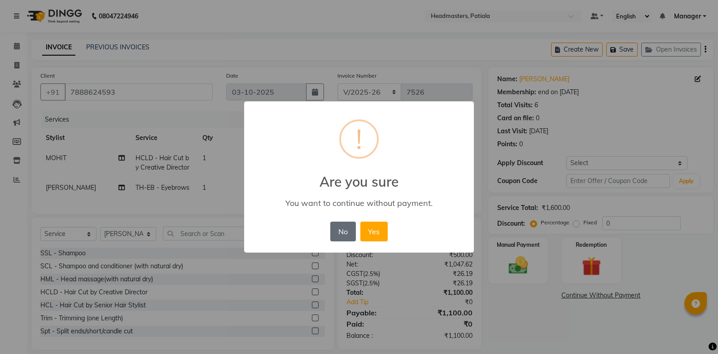
click at [344, 232] on button "No" at bounding box center [342, 232] width 25 height 20
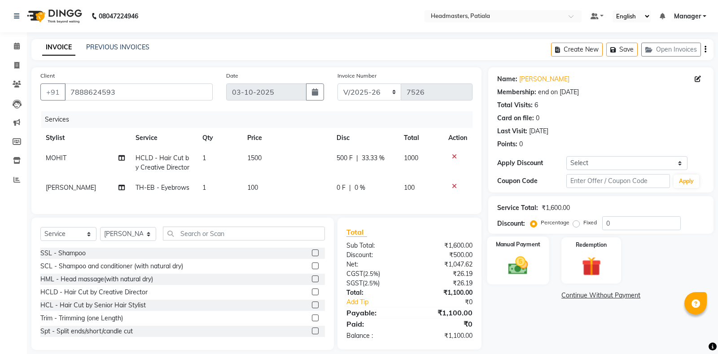
click at [529, 259] on img at bounding box center [518, 265] width 32 height 23
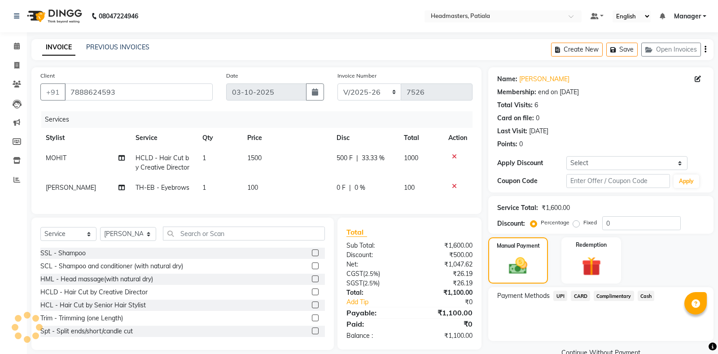
click at [644, 296] on span "Cash" at bounding box center [645, 296] width 17 height 10
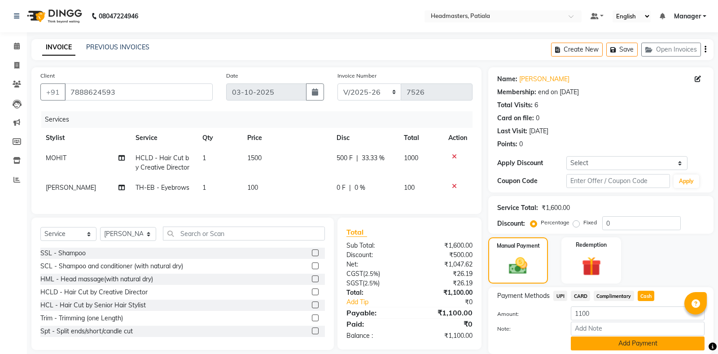
click at [610, 344] on button "Add Payment" at bounding box center [637, 343] width 134 height 14
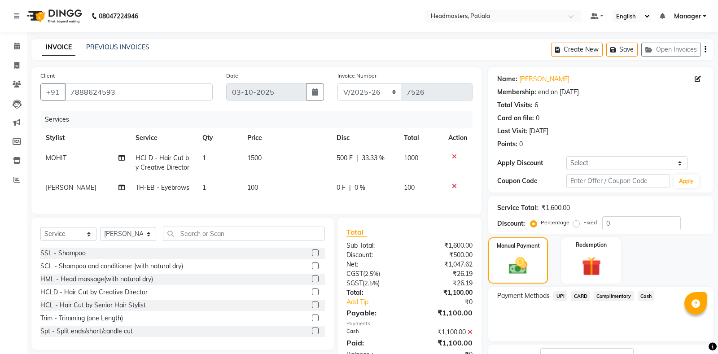
scroll to position [56, 0]
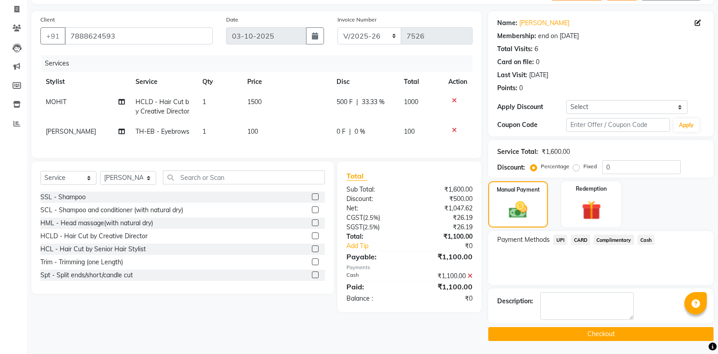
click at [569, 336] on button "Checkout" at bounding box center [600, 334] width 225 height 14
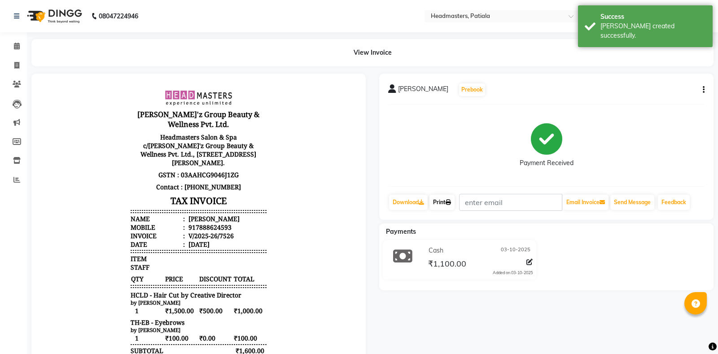
click at [452, 205] on link "Print" at bounding box center [441, 202] width 25 height 15
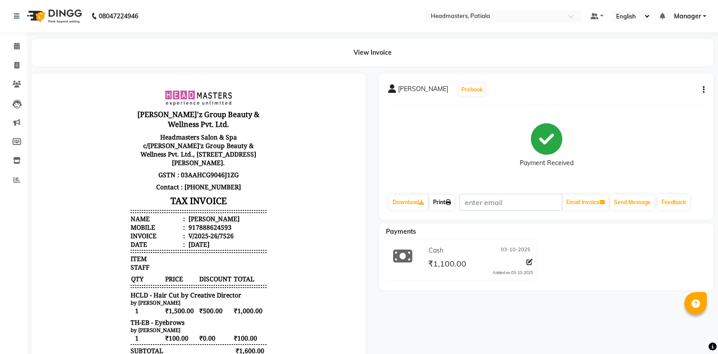
click at [446, 201] on link "Print" at bounding box center [441, 202] width 25 height 15
click at [446, 205] on link "Print" at bounding box center [441, 202] width 25 height 15
click at [11, 48] on span at bounding box center [17, 46] width 16 height 10
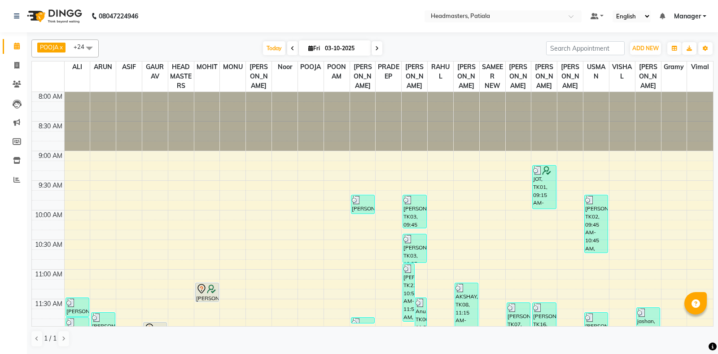
click at [290, 117] on div at bounding box center [285, 121] width 26 height 59
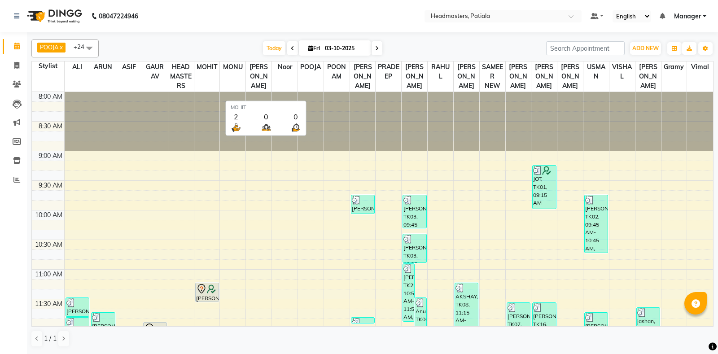
click at [214, 47] on div "Today Fri 03-10-2025" at bounding box center [322, 48] width 438 height 13
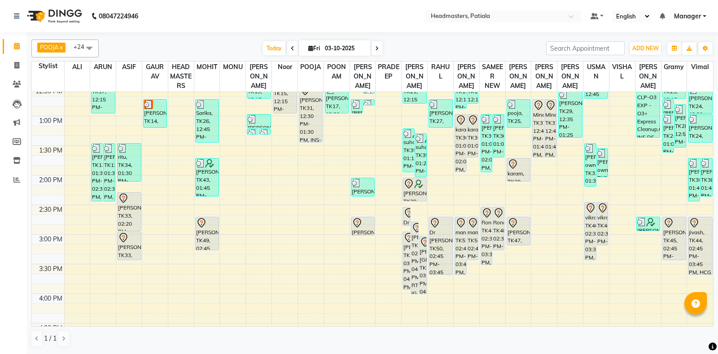
scroll to position [209, 0]
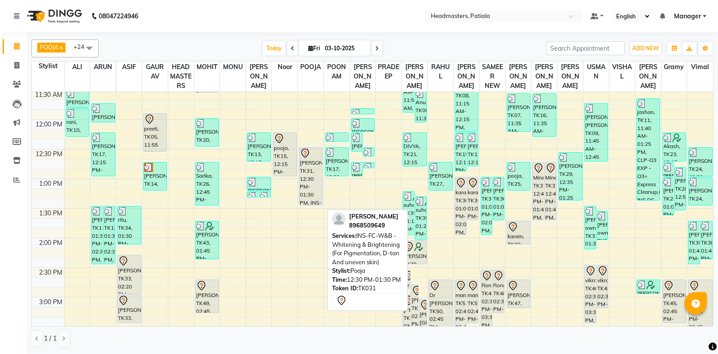
click at [320, 187] on div "CHARNPREET, TK31, 12:30 PM-01:30 PM, INS-FC-W&B - Whitening & Brightening (For …" at bounding box center [310, 176] width 23 height 57
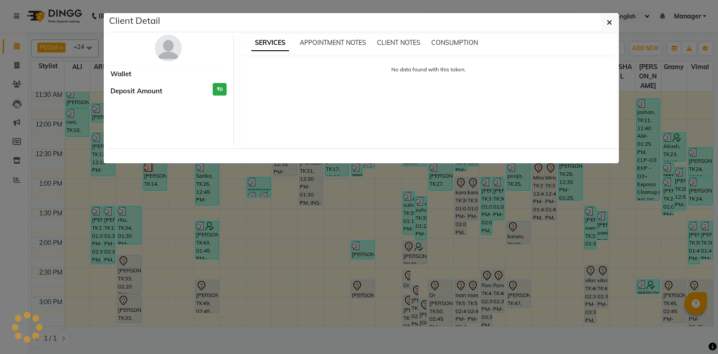
select select "7"
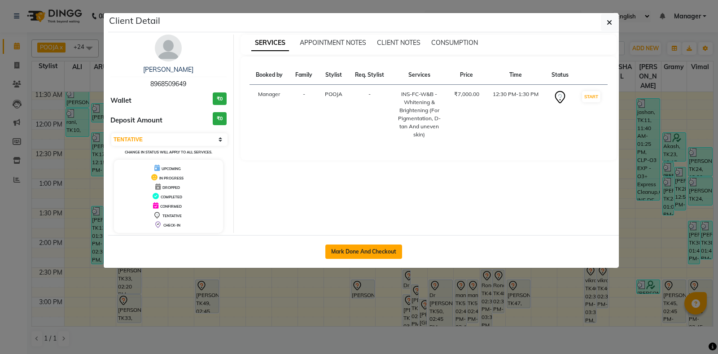
click at [361, 245] on button "Mark Done And Checkout" at bounding box center [363, 251] width 77 height 14
select select "service"
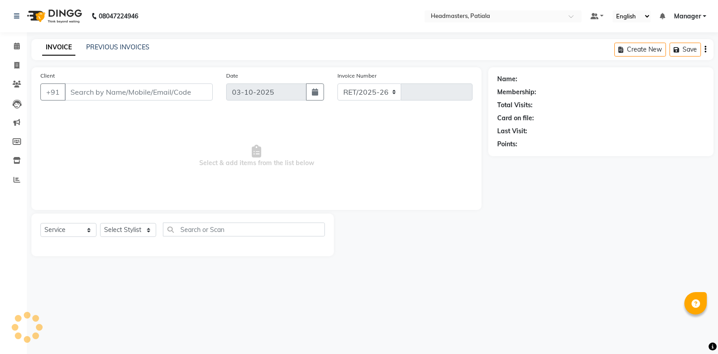
select select "6602"
type input "7527"
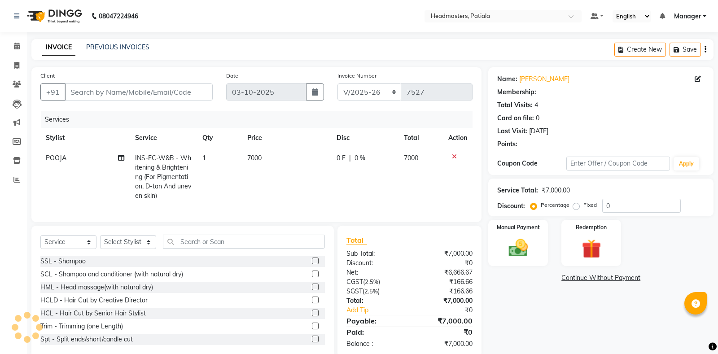
type input "8968509649"
select select "51100"
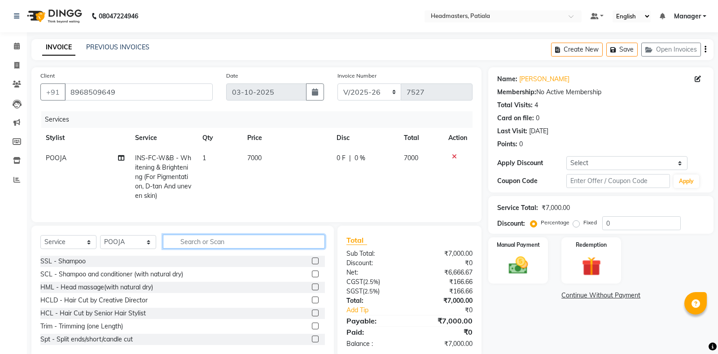
click at [244, 243] on input "text" at bounding box center [244, 242] width 162 height 14
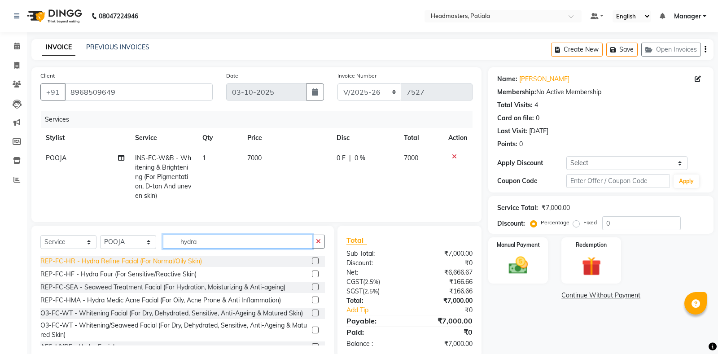
type input "hydra"
click at [172, 264] on div "REP-FC-HR - Hydra Refine Facial (For Normal/Oily Skin)" at bounding box center [120, 261] width 161 height 9
checkbox input "false"
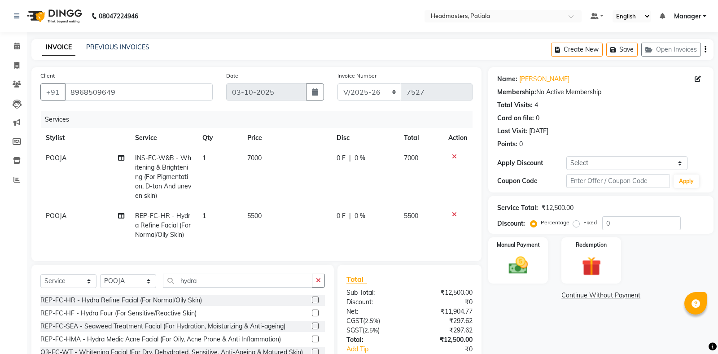
click at [455, 155] on icon at bounding box center [454, 156] width 5 height 6
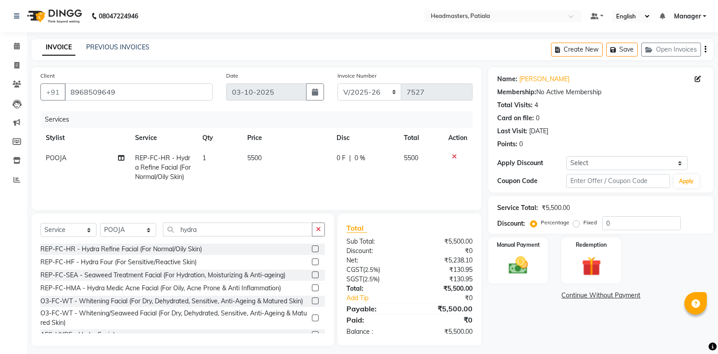
click at [340, 156] on span "0 F" at bounding box center [340, 157] width 9 height 9
select select "51100"
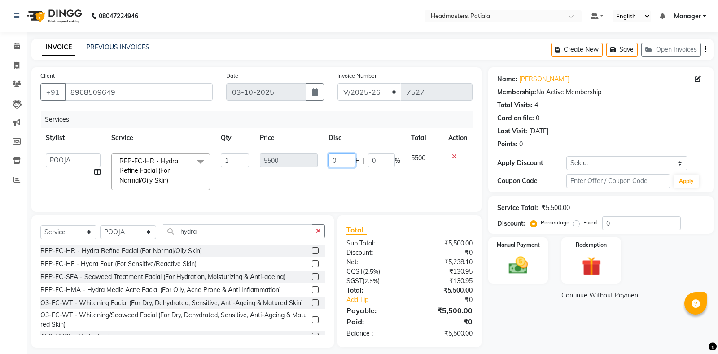
drag, startPoint x: 340, startPoint y: 156, endPoint x: 322, endPoint y: 152, distance: 18.5
click at [328, 153] on input "0" at bounding box center [341, 160] width 27 height 14
type input "1000"
click at [618, 322] on div "Name: Charnpreet Membership: No Active Membership Total Visits: 4 Card on file:…" at bounding box center [604, 207] width 232 height 280
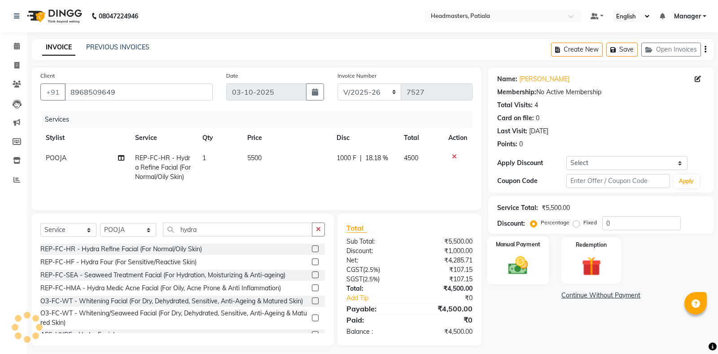
click at [500, 268] on div "Manual Payment" at bounding box center [518, 260] width 62 height 48
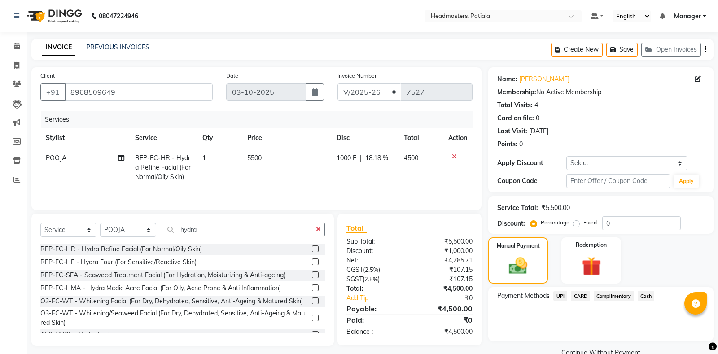
click at [560, 300] on span "UPI" at bounding box center [560, 296] width 14 height 10
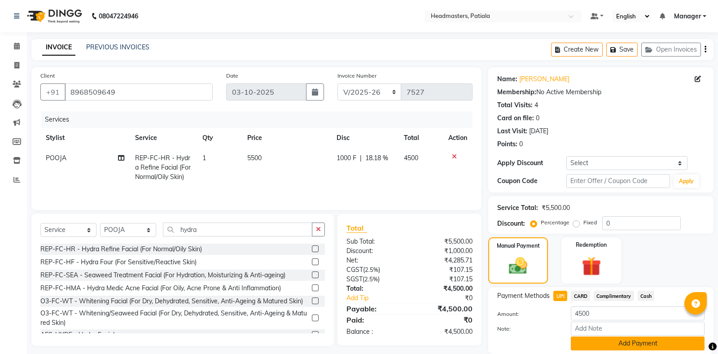
click at [587, 342] on button "Add Payment" at bounding box center [637, 343] width 134 height 14
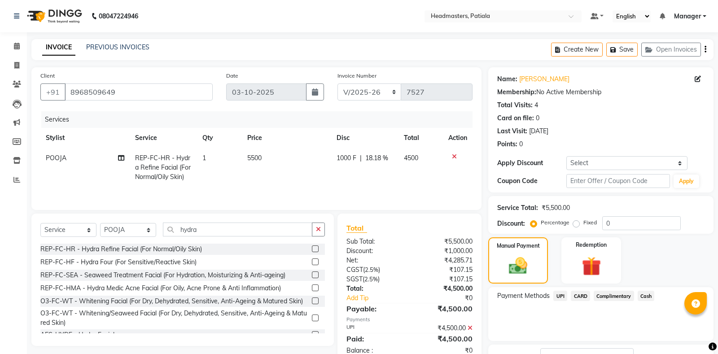
scroll to position [56, 0]
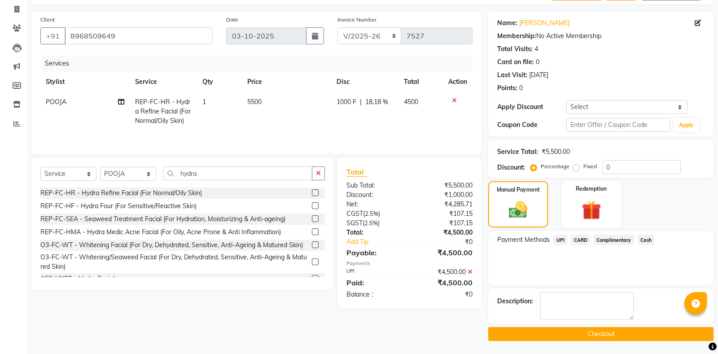
click at [587, 338] on button "Checkout" at bounding box center [600, 334] width 225 height 14
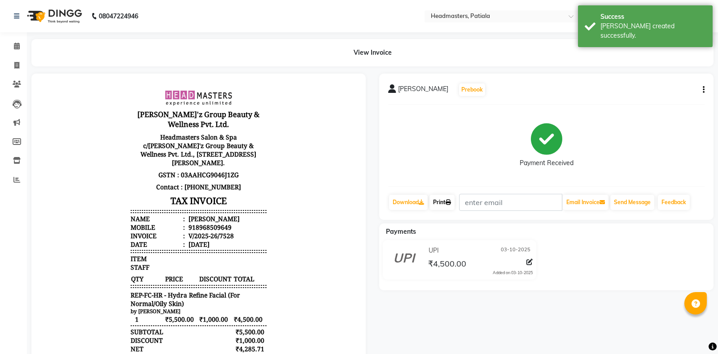
click at [448, 199] on link "Print" at bounding box center [441, 202] width 25 height 15
click at [447, 205] on link "Print" at bounding box center [441, 202] width 25 height 15
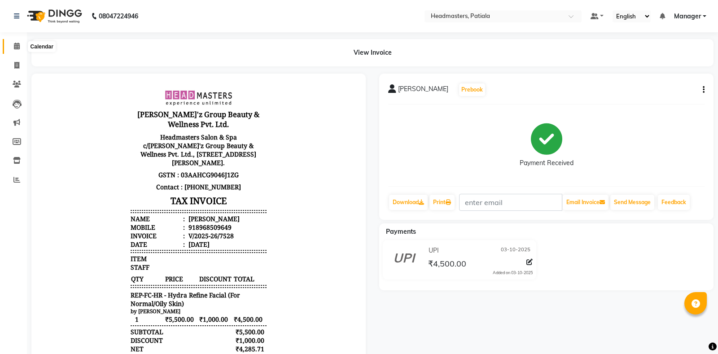
click at [13, 46] on span at bounding box center [17, 46] width 16 height 10
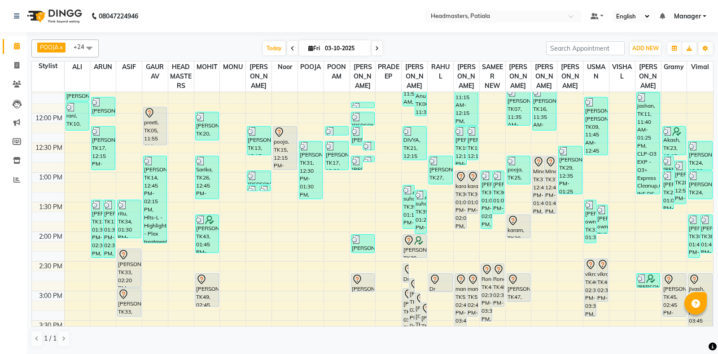
scroll to position [209, 0]
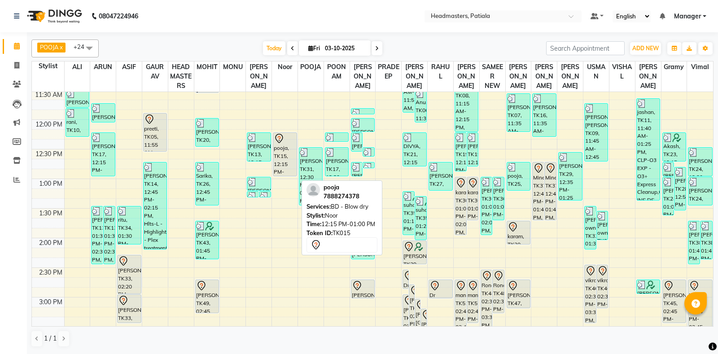
click at [279, 167] on div "pooja, TK15, 12:15 PM-01:00 PM, BD - Blow dry" at bounding box center [284, 154] width 23 height 43
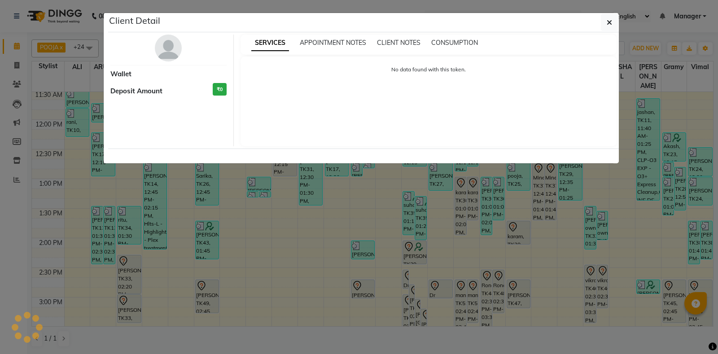
select select "7"
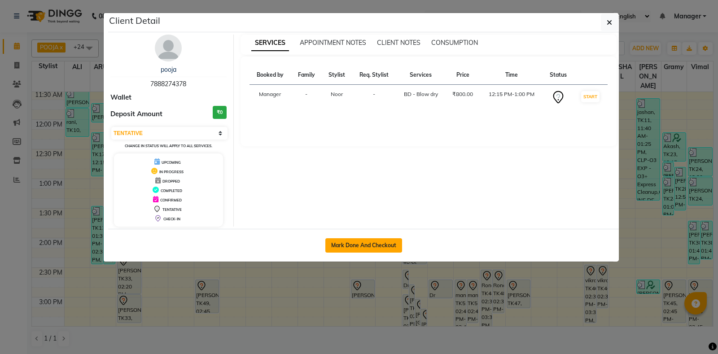
click at [368, 241] on button "Mark Done And Checkout" at bounding box center [363, 245] width 77 height 14
select select "6602"
select select "service"
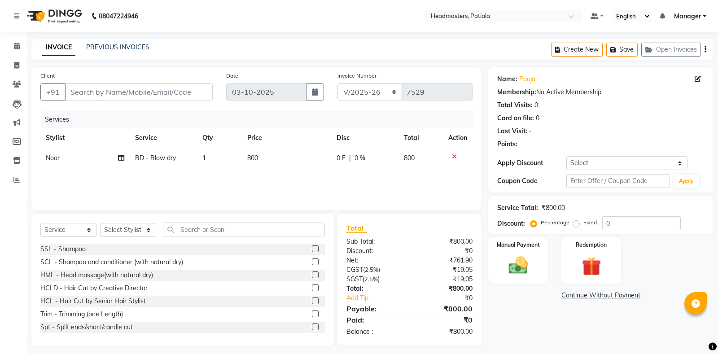
type input "7888274378"
select select "61072"
select select "5: Object"
click option "Coupon → Double Job Card" at bounding box center [0, 0] width 0 height 0
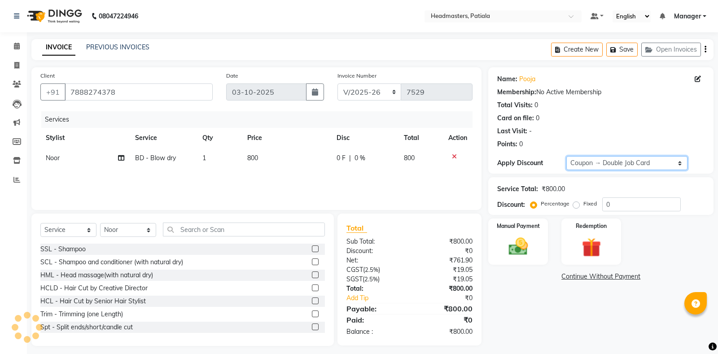
type input "100"
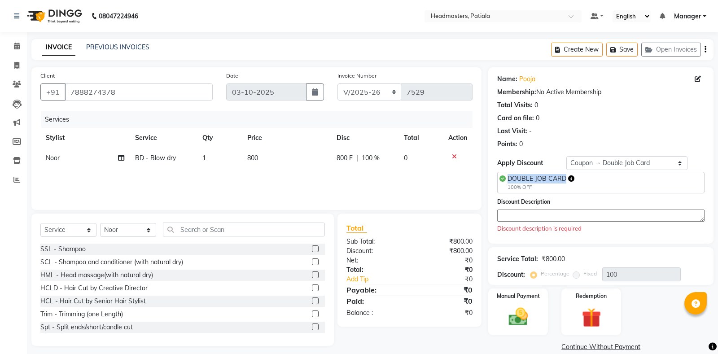
drag, startPoint x: 506, startPoint y: 177, endPoint x: 569, endPoint y: 181, distance: 62.9
click at [569, 181] on div "DOUBLE JOB CARD 100% OFF" at bounding box center [536, 182] width 75 height 17
copy div "DOUBLE JOB CARD"
paste textarea "DOUBLE JOB CARD"
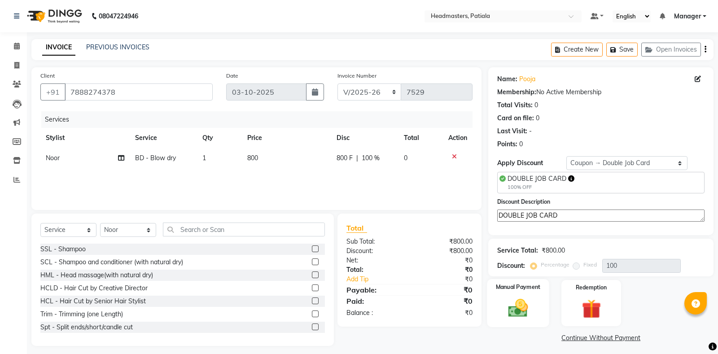
type textarea "DOUBLE JOB CARD"
click at [509, 293] on div "Manual Payment" at bounding box center [518, 303] width 62 height 48
click at [597, 335] on span "Complimentary" at bounding box center [613, 338] width 40 height 10
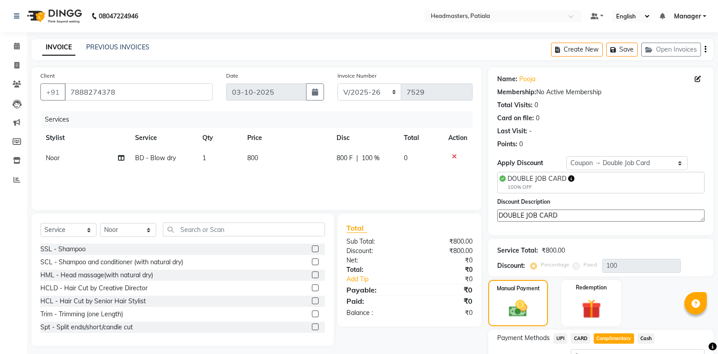
scroll to position [73, 0]
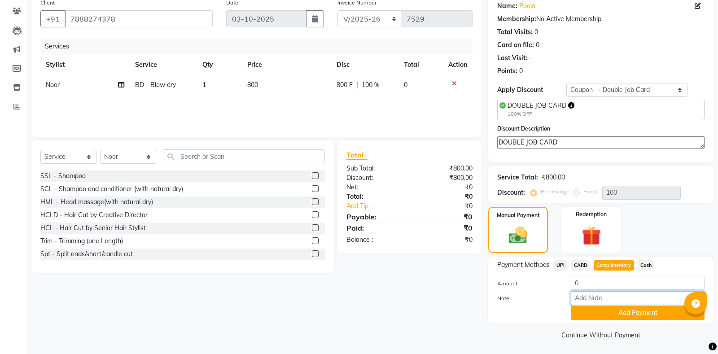
paste input "DOUBLE JOB CARD"
type input "DOUBLE JOB CARD"
click at [613, 317] on button "Add Payment" at bounding box center [637, 313] width 134 height 14
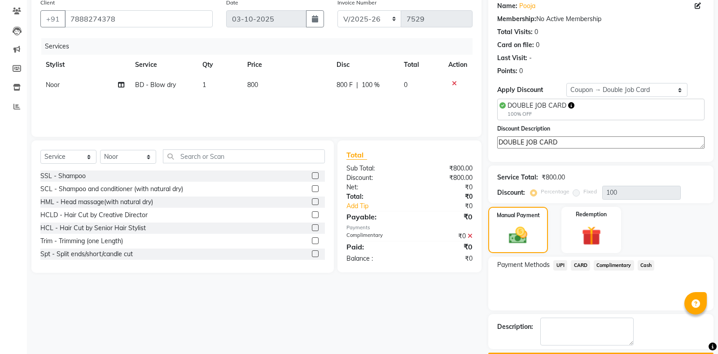
scroll to position [97, 0]
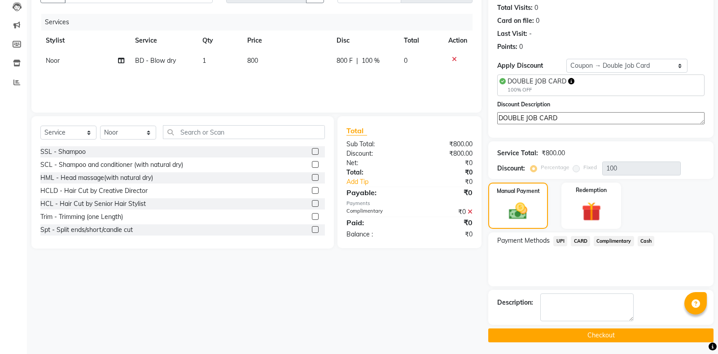
click at [602, 338] on button "Checkout" at bounding box center [600, 335] width 225 height 14
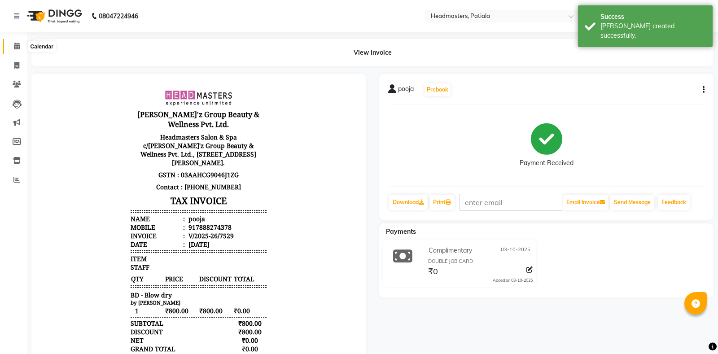
click at [17, 49] on icon at bounding box center [17, 46] width 6 height 7
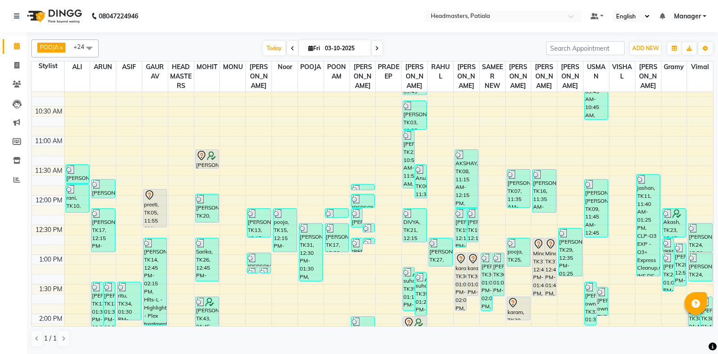
scroll to position [209, 0]
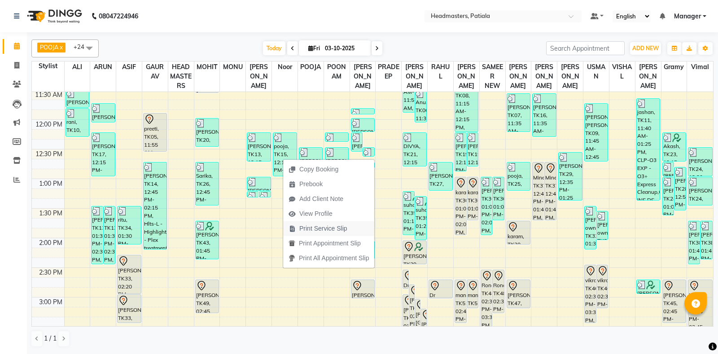
click at [320, 227] on span "Print Service Slip" at bounding box center [323, 228] width 48 height 9
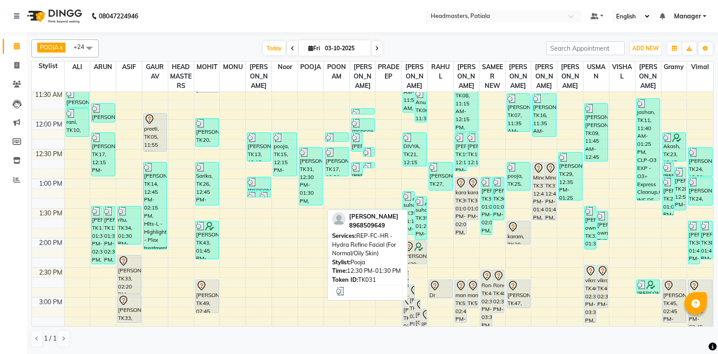
click at [306, 185] on div "[PERSON_NAME], TK31, 12:30 PM-01:30 PM, REP-FC-HR - Hydra Refine Facial (For No…" at bounding box center [310, 176] width 23 height 57
select select "3"
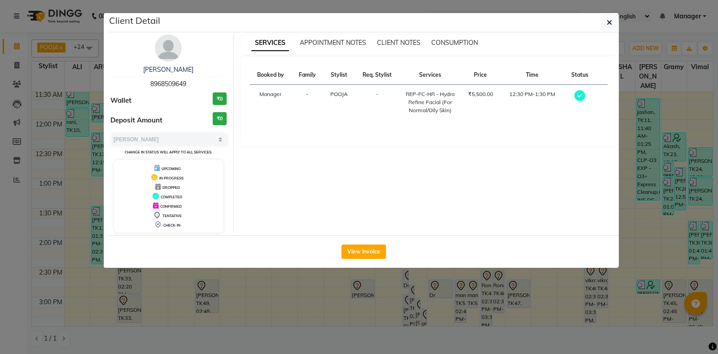
drag, startPoint x: 152, startPoint y: 84, endPoint x: 187, endPoint y: 86, distance: 35.0
click at [186, 86] on span "8968509649" at bounding box center [168, 84] width 36 height 8
click at [190, 90] on div "CHARNPREET 8968509649 Wallet ₹0 Deposit Amount ₹0 Select MARK DONE UPCOMING Cha…" at bounding box center [169, 134] width 130 height 198
drag, startPoint x: 190, startPoint y: 83, endPoint x: 145, endPoint y: 82, distance: 44.4
click at [145, 82] on div "CHARNPREET 8968509649" at bounding box center [168, 77] width 116 height 24
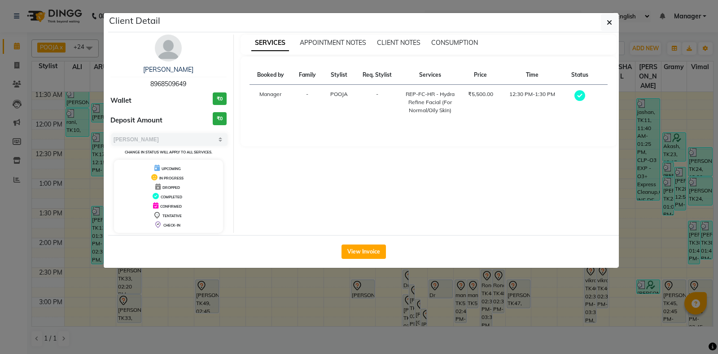
copy span "8968509649"
click at [611, 20] on icon "button" at bounding box center [608, 22] width 5 height 7
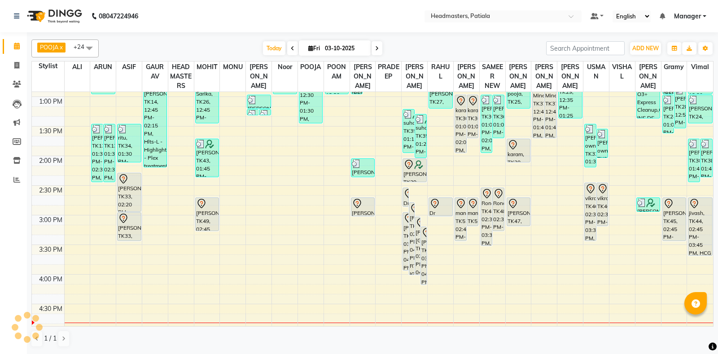
scroll to position [418, 0]
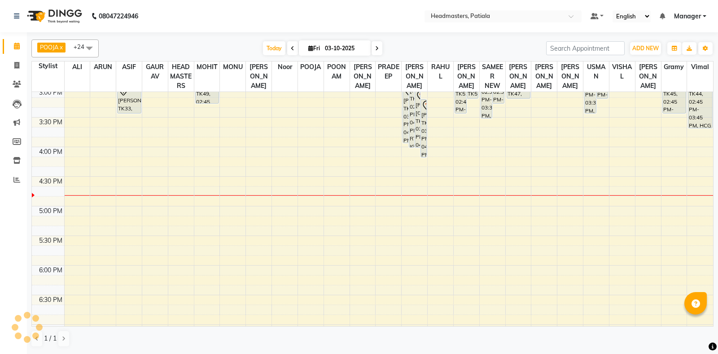
click at [575, 161] on div "8:00 AM 8:30 AM 9:00 AM 9:30 AM 10:00 AM 10:30 AM 11:00 AM 11:30 AM 12:00 PM 12…" at bounding box center [372, 87] width 681 height 828
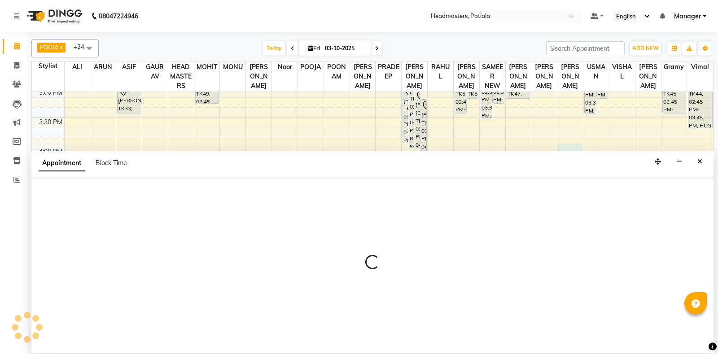
select select "52232"
select select "tentative"
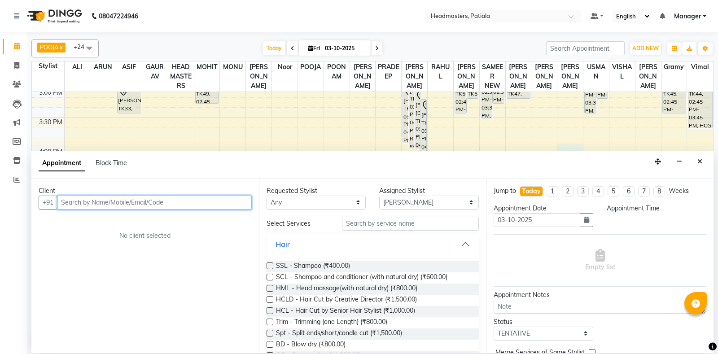
select select "960"
paste input "8968509649"
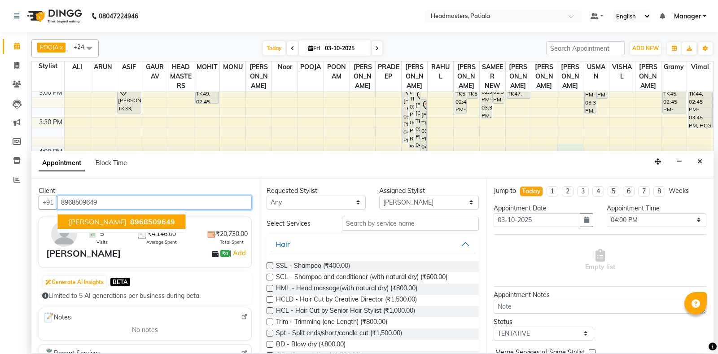
type input "8968509649"
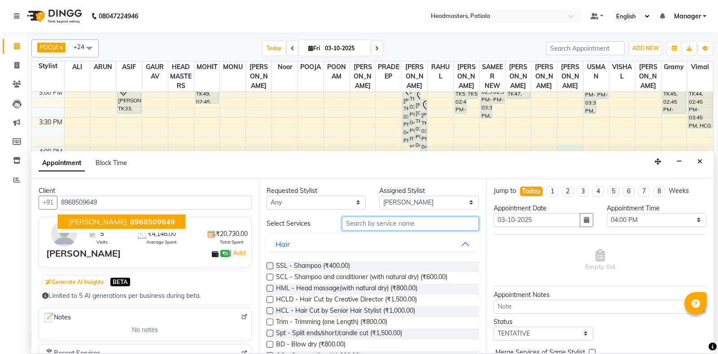
click at [358, 223] on input "text" at bounding box center [410, 224] width 137 height 14
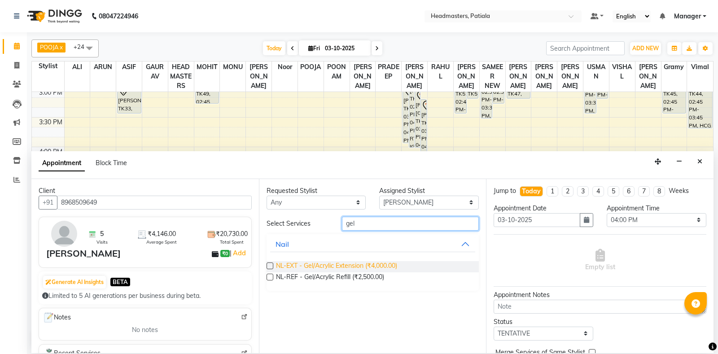
type input "gel"
click at [320, 265] on span "NL-EXT - Gel/Acrylic Extension (₹4,000.00)" at bounding box center [336, 266] width 121 height 11
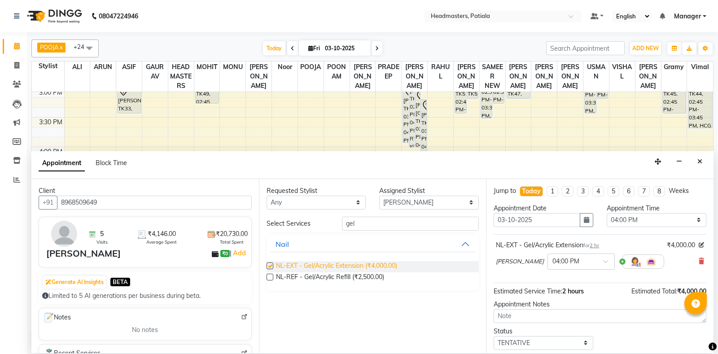
checkbox input "false"
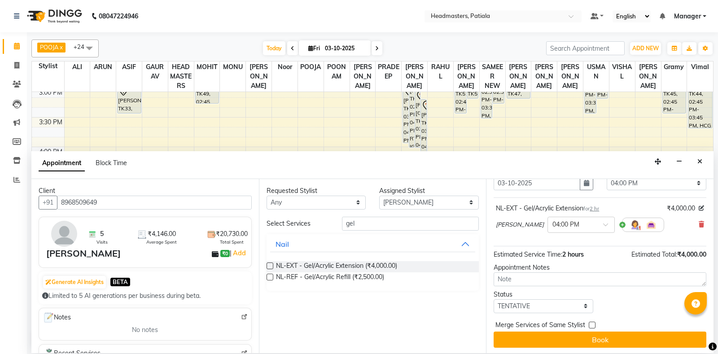
scroll to position [38, 0]
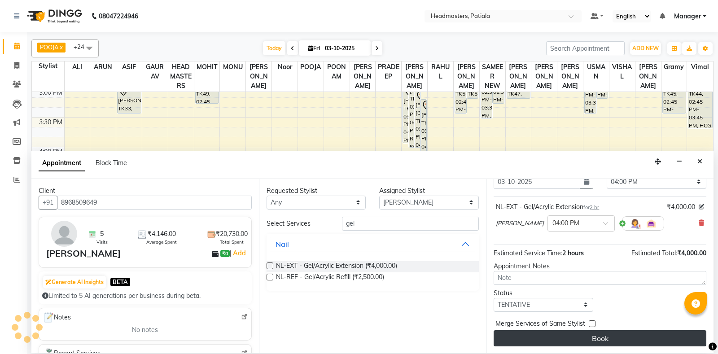
click at [557, 340] on button "Book" at bounding box center [599, 338] width 213 height 16
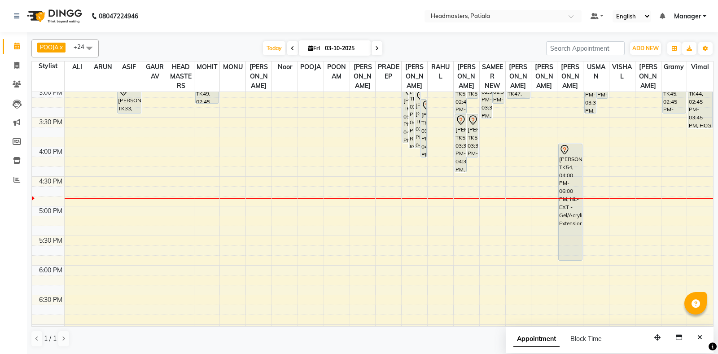
click at [487, 205] on div "8:00 AM 8:30 AM 9:00 AM 9:30 AM 10:00 AM 10:30 AM 11:00 AM 11:30 AM 12:00 PM 12…" at bounding box center [372, 87] width 681 height 828
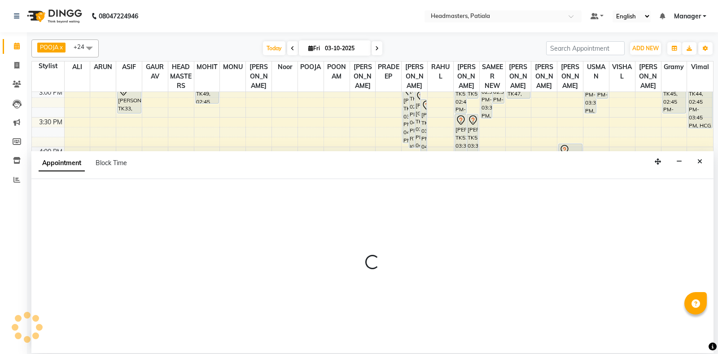
select select "51086"
select select "tentative"
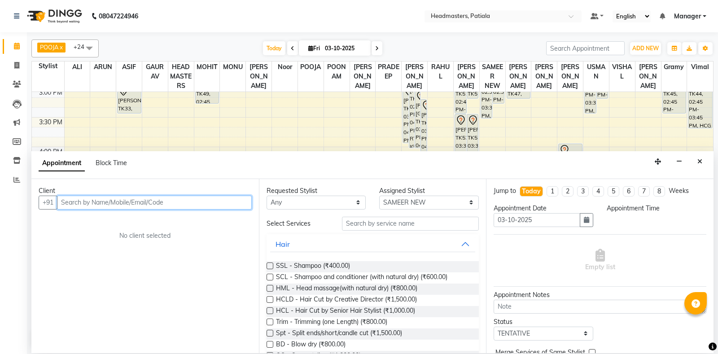
select select "1005"
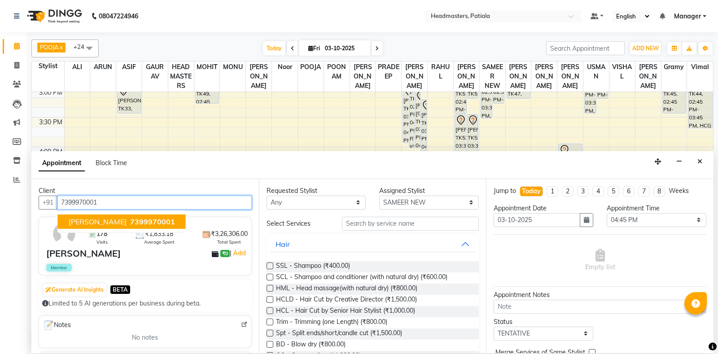
click at [150, 226] on button "Dilraj Sir 7399970001" at bounding box center [122, 221] width 128 height 14
type input "7399970001"
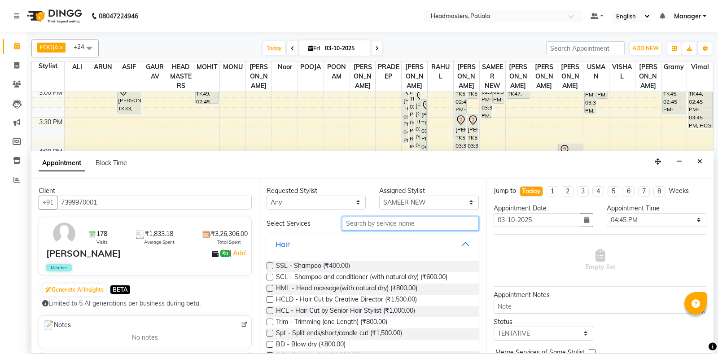
click at [351, 217] on input "text" at bounding box center [410, 224] width 137 height 14
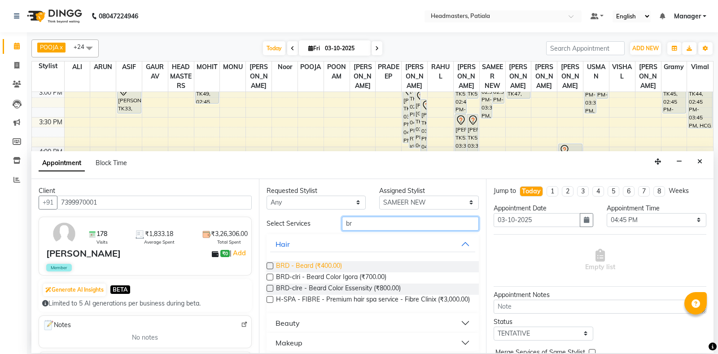
type input "br"
click at [308, 270] on span "BRD - Beard (₹400.00)" at bounding box center [309, 266] width 66 height 11
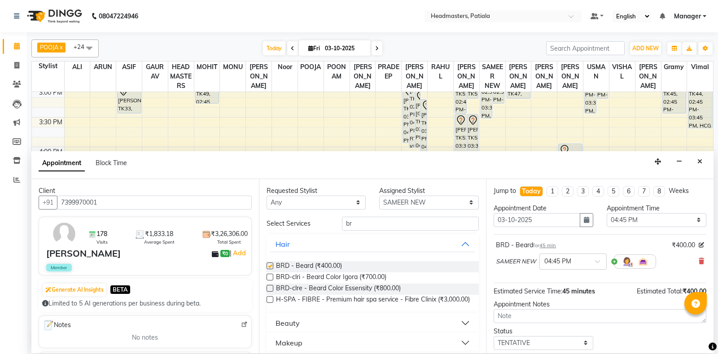
checkbox input "false"
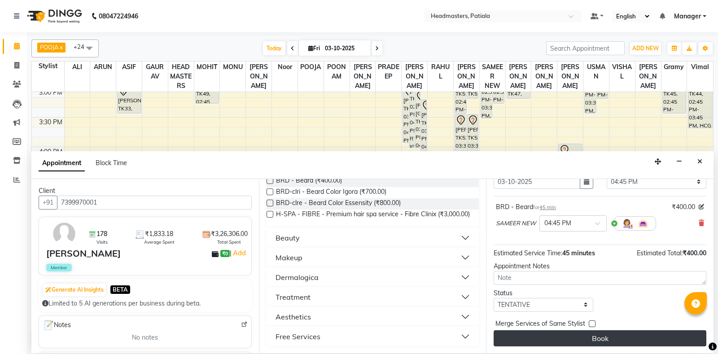
click at [569, 342] on button "Book" at bounding box center [599, 338] width 213 height 16
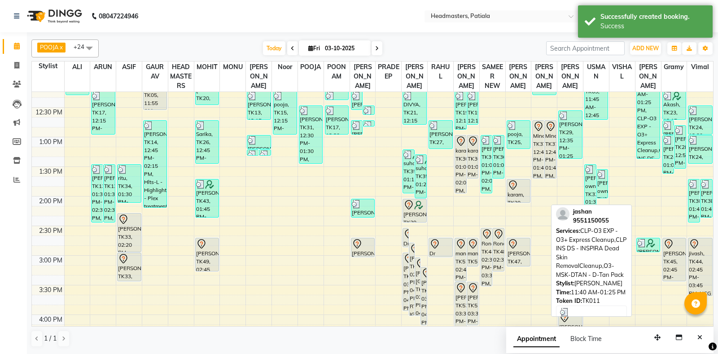
scroll to position [209, 0]
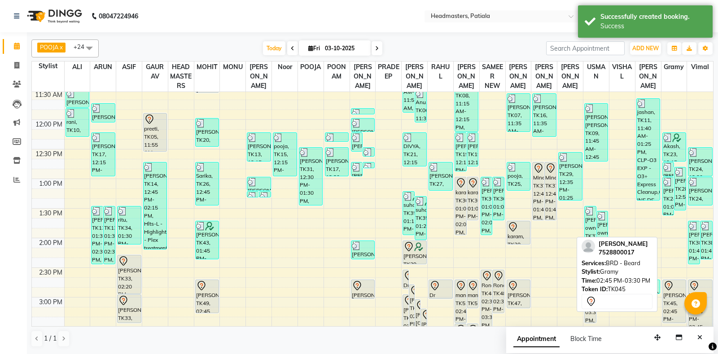
click at [670, 308] on div "[PERSON_NAME], TK45, 02:45 PM-03:30 PM, BRD - [PERSON_NAME]" at bounding box center [673, 301] width 23 height 43
select select "7"
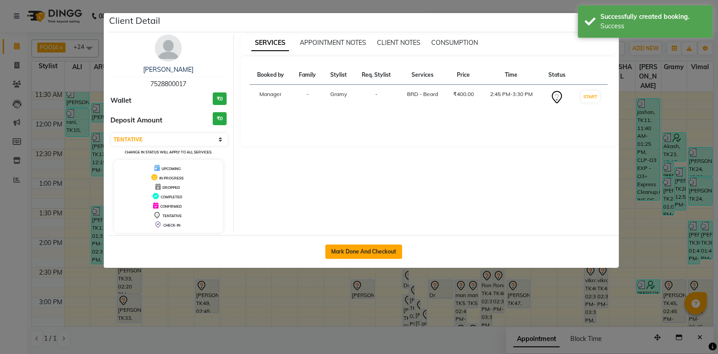
click at [360, 248] on button "Mark Done And Checkout" at bounding box center [363, 251] width 77 height 14
select select "6602"
select select "service"
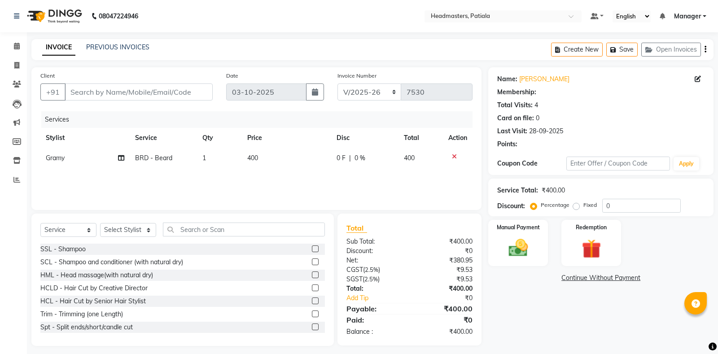
type input "7528800017"
select select "87940"
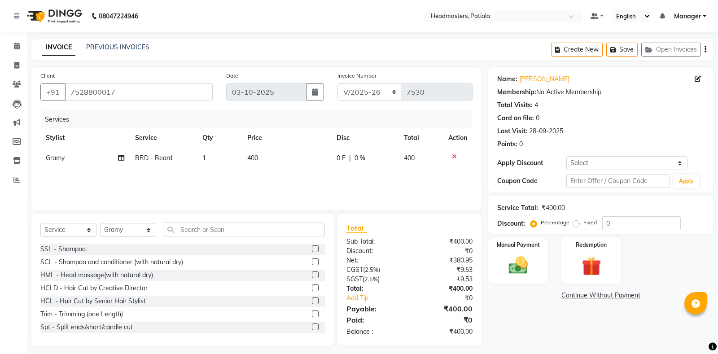
click at [343, 156] on span "0 F" at bounding box center [340, 157] width 9 height 9
select select "87940"
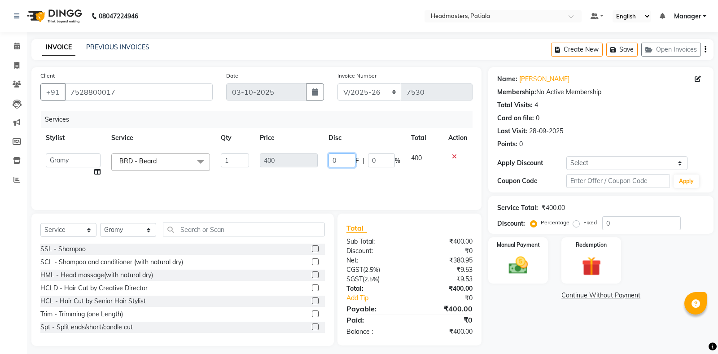
click at [329, 155] on input "0" at bounding box center [341, 160] width 27 height 14
type input "100"
click at [508, 321] on div "Name: Satnam Membership: No Active Membership Total Visits: 4 Card on file: 0 L…" at bounding box center [604, 206] width 232 height 279
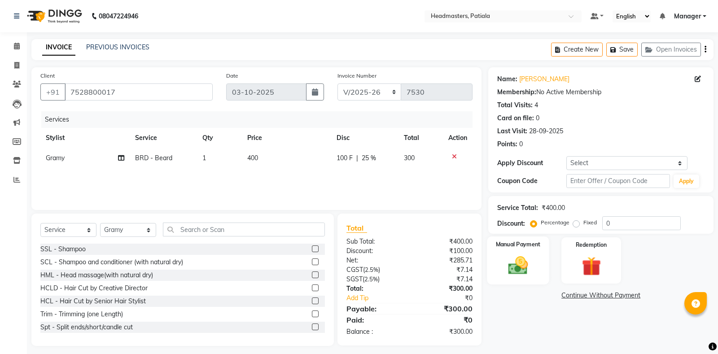
click at [523, 251] on div "Manual Payment" at bounding box center [518, 260] width 62 height 48
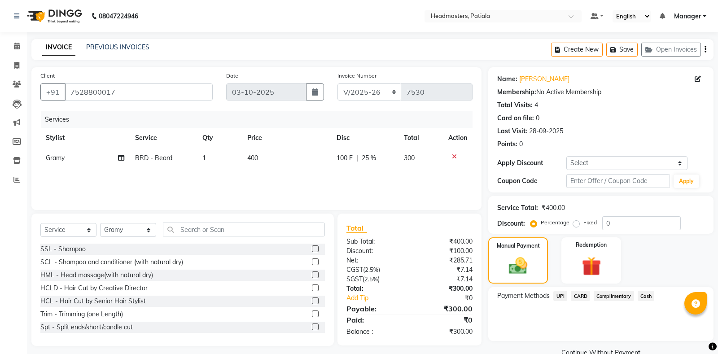
click at [645, 300] on span "Cash" at bounding box center [645, 296] width 17 height 10
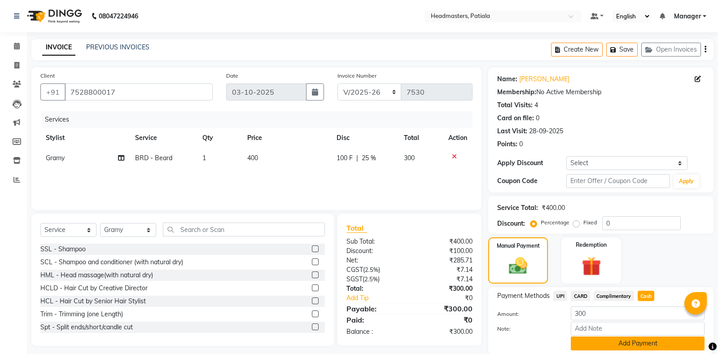
click at [612, 342] on button "Add Payment" at bounding box center [637, 343] width 134 height 14
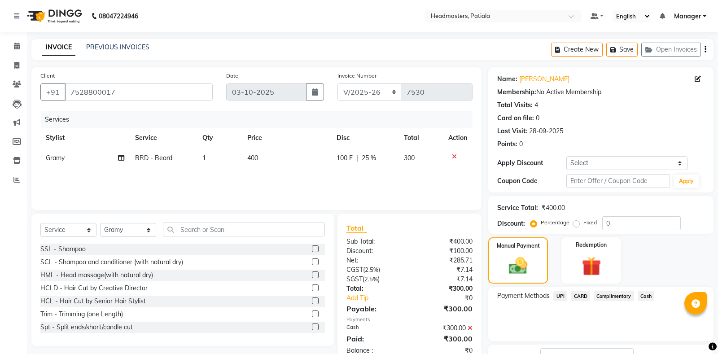
click at [653, 294] on span "Cash" at bounding box center [645, 296] width 17 height 10
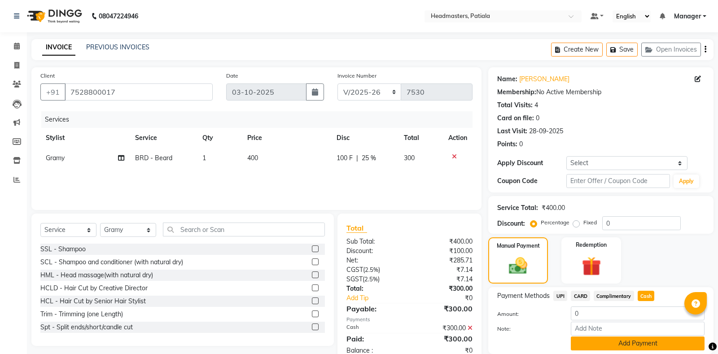
click at [642, 347] on button "Add Payment" at bounding box center [637, 343] width 134 height 14
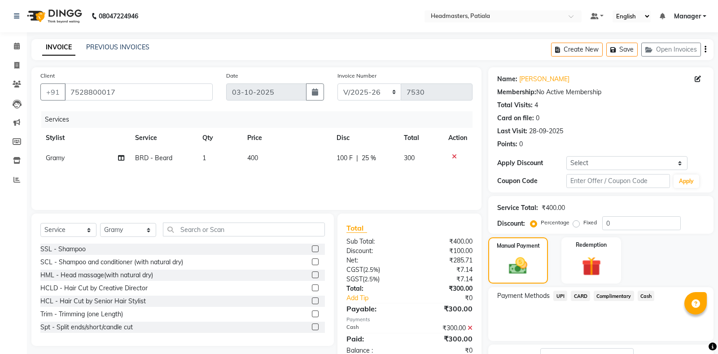
scroll to position [56, 0]
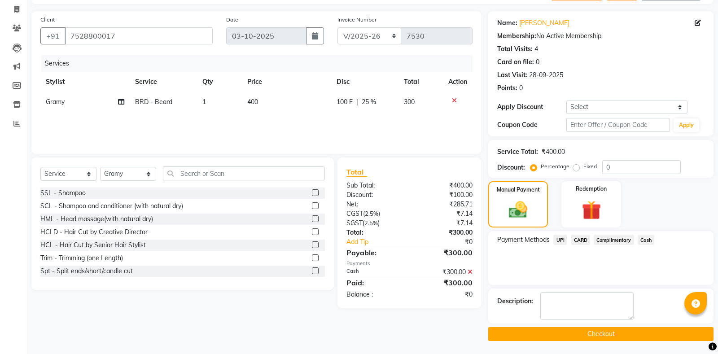
click at [636, 330] on button "Checkout" at bounding box center [600, 334] width 225 height 14
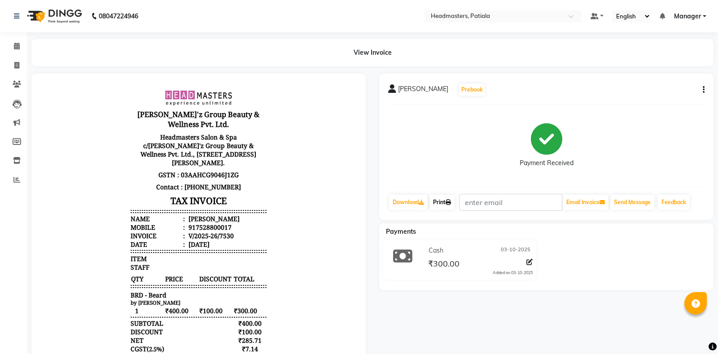
click at [441, 204] on link "Print" at bounding box center [441, 202] width 25 height 15
click at [451, 200] on icon at bounding box center [447, 202] width 5 height 5
click at [19, 48] on icon at bounding box center [17, 46] width 6 height 7
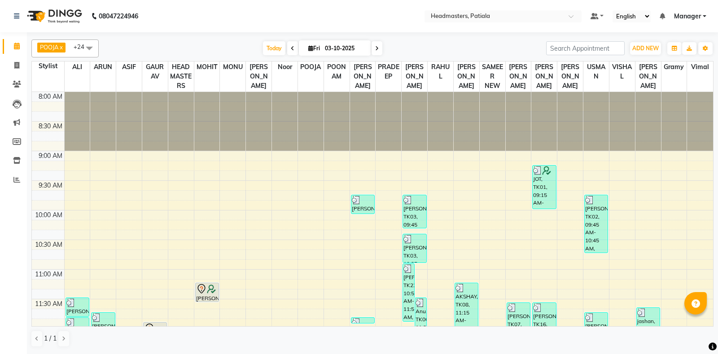
scroll to position [418, 0]
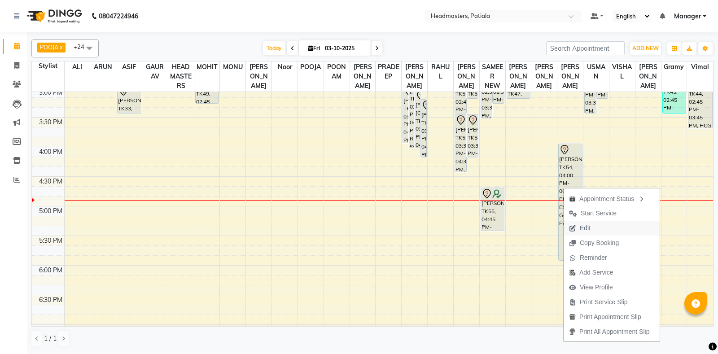
click at [586, 225] on span "Edit" at bounding box center [584, 227] width 11 height 9
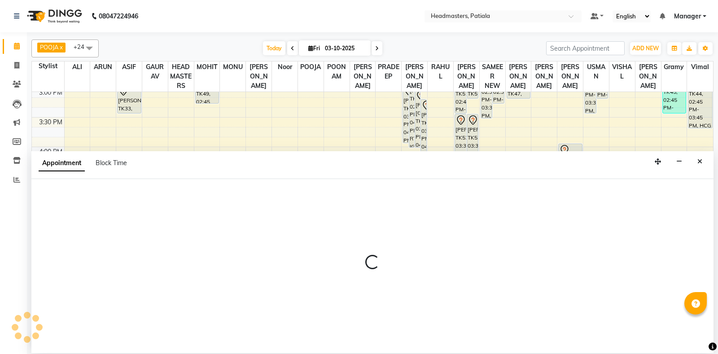
select select "tentative"
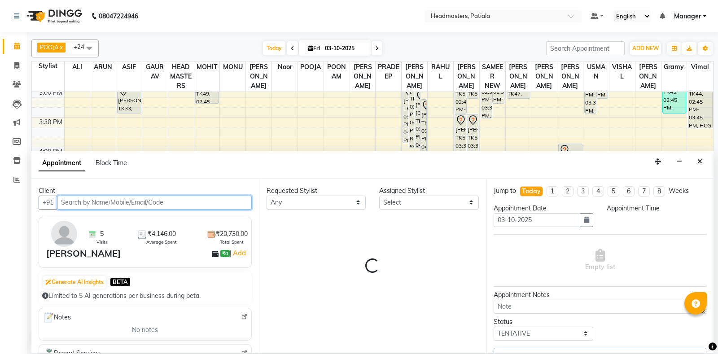
scroll to position [470, 0]
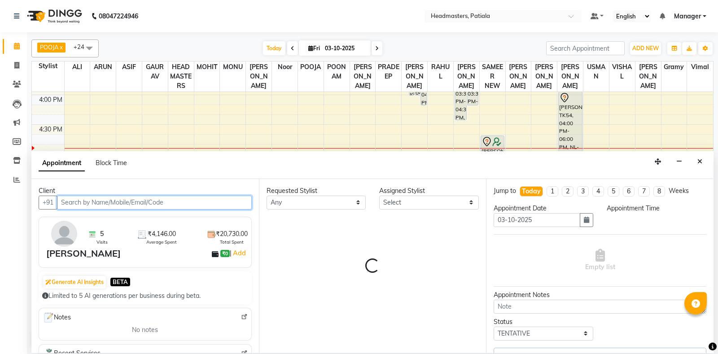
select select "52232"
select select "960"
select select "3290"
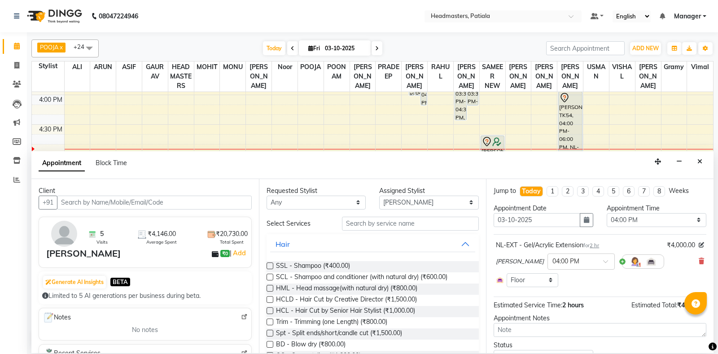
select select "51100"
click option "POOJA" at bounding box center [0, 0] width 0 height 0
click at [419, 227] on input "text" at bounding box center [410, 224] width 137 height 14
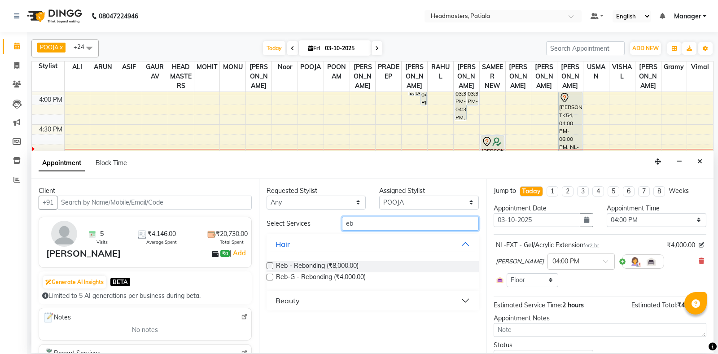
type input "eb"
click at [365, 302] on button "Beauty" at bounding box center [372, 300] width 205 height 16
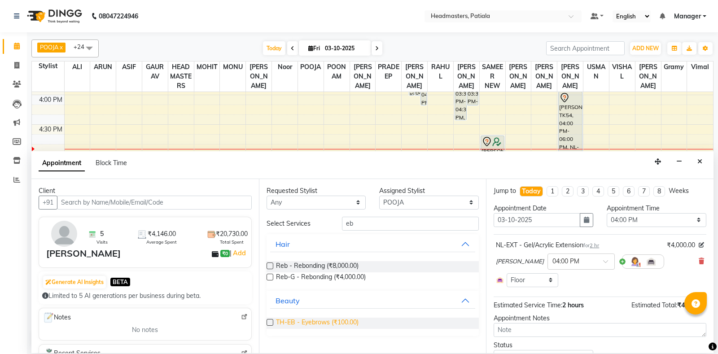
click at [338, 318] on span "TH-EB - Eyebrows (₹100.00)" at bounding box center [317, 323] width 83 height 11
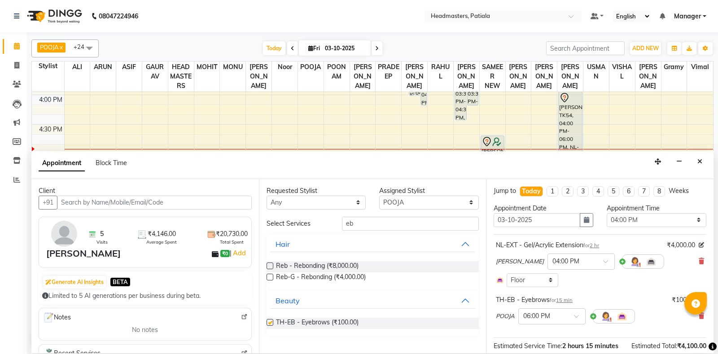
checkbox input "false"
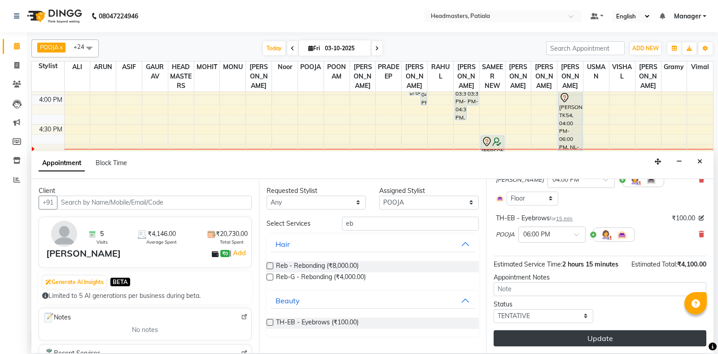
click at [622, 340] on button "Update" at bounding box center [599, 338] width 213 height 16
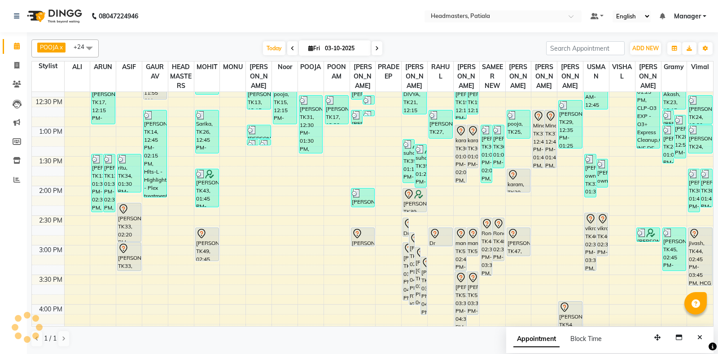
scroll to position [470, 0]
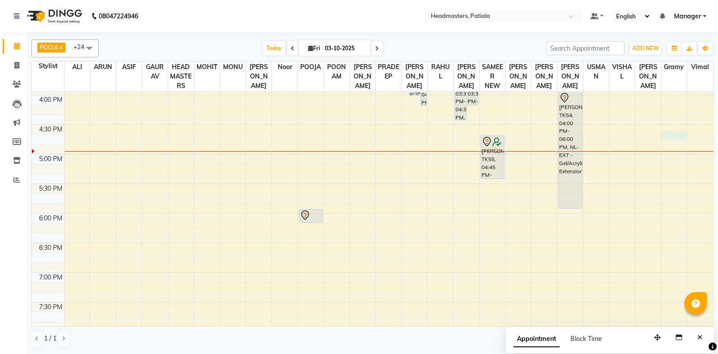
click at [681, 145] on div "8:00 AM 8:30 AM 9:00 AM 9:30 AM 10:00 AM 10:30 AM 11:00 AM 11:30 AM 12:00 PM 12…" at bounding box center [372, 35] width 681 height 828
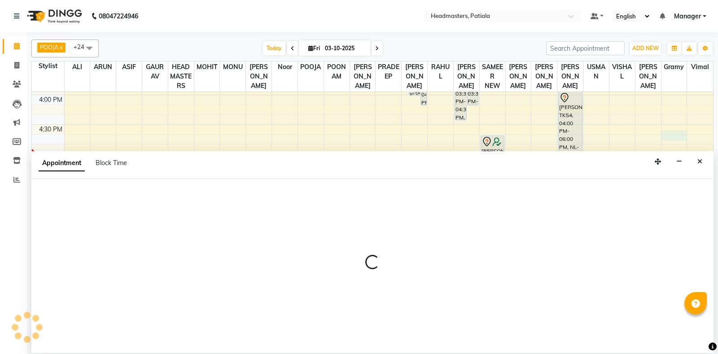
select select "87940"
select select "tentative"
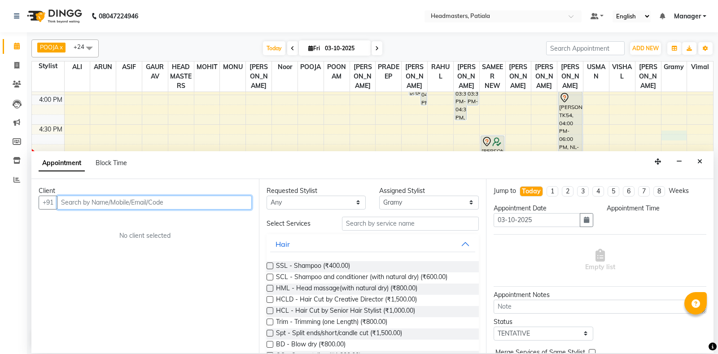
select select "1005"
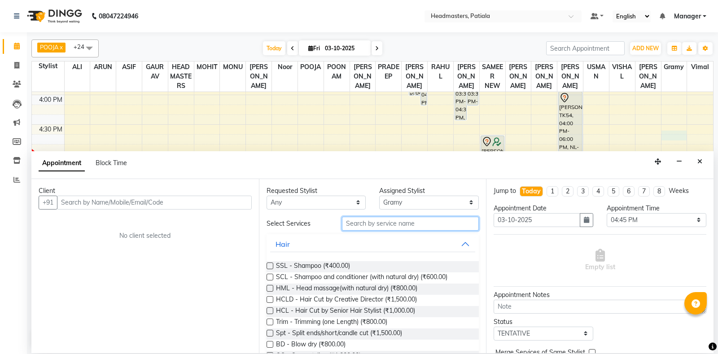
click at [357, 218] on input "text" at bounding box center [410, 224] width 137 height 14
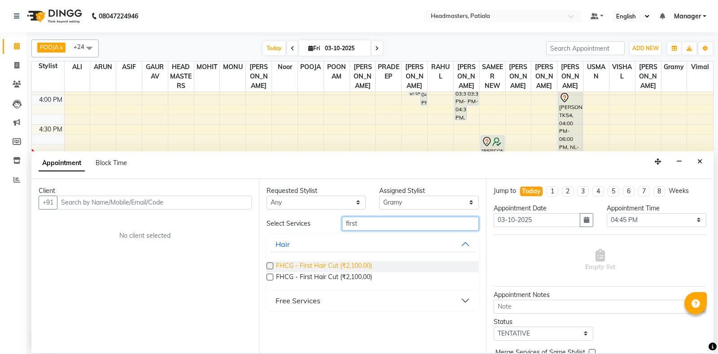
type input "first"
click at [346, 264] on span "FHCG - First Hair Cut (₹2,100.00)" at bounding box center [324, 266] width 96 height 11
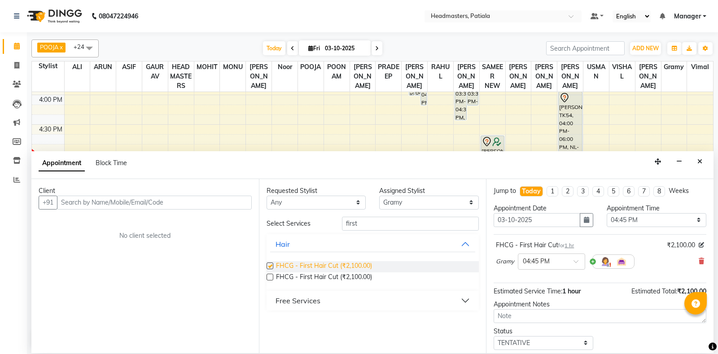
checkbox input "false"
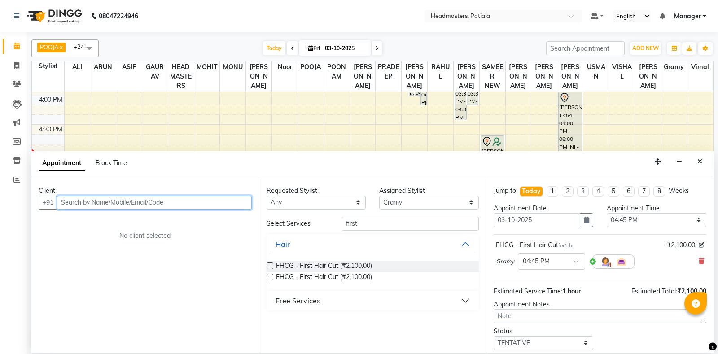
click at [171, 205] on input "text" at bounding box center [154, 203] width 195 height 14
type input "9914500481"
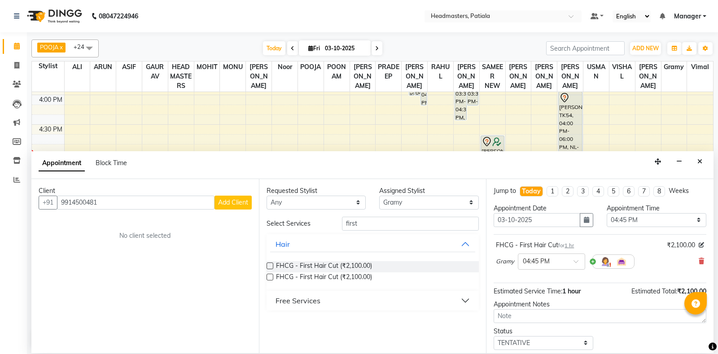
click at [220, 203] on span "Add Client" at bounding box center [233, 202] width 30 height 8
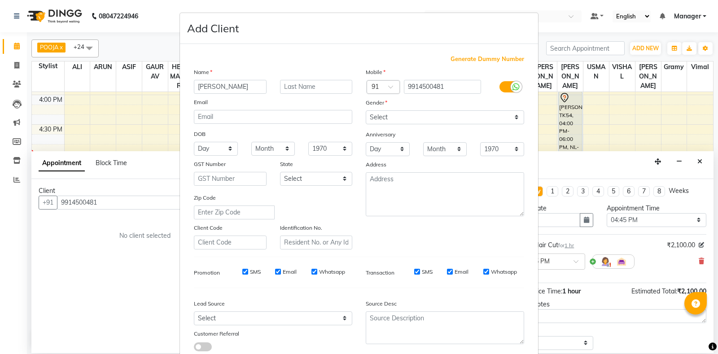
type input "vikramjeet"
click at [296, 83] on input "text" at bounding box center [316, 87] width 73 height 14
type input "singh"
click at [375, 125] on div "Mobile Country Code × 91 9914500481 Gender Select Male Female Other Prefer Not …" at bounding box center [445, 158] width 172 height 182
select select "male"
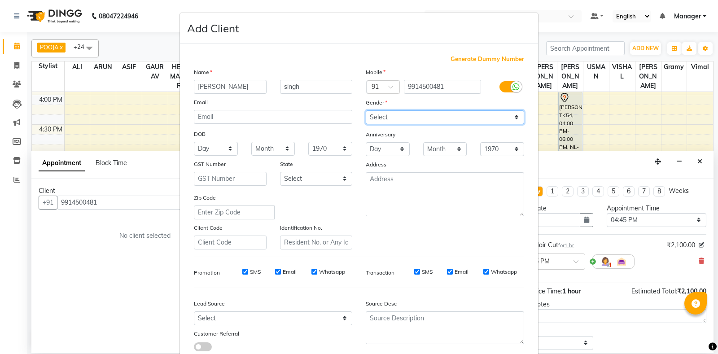
click option "[DEMOGRAPHIC_DATA]" at bounding box center [0, 0] width 0 height 0
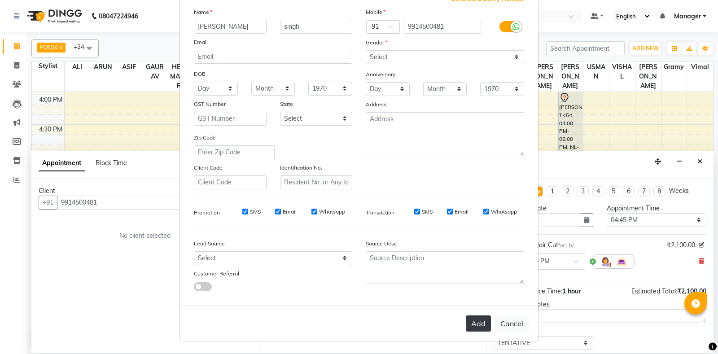
click at [487, 322] on button "Add" at bounding box center [478, 323] width 25 height 16
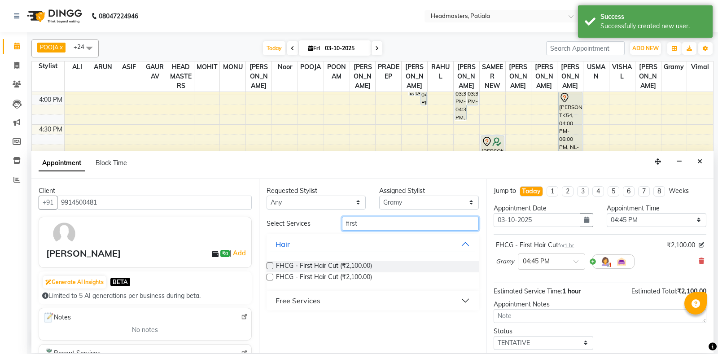
click at [387, 225] on input "first" at bounding box center [410, 224] width 137 height 14
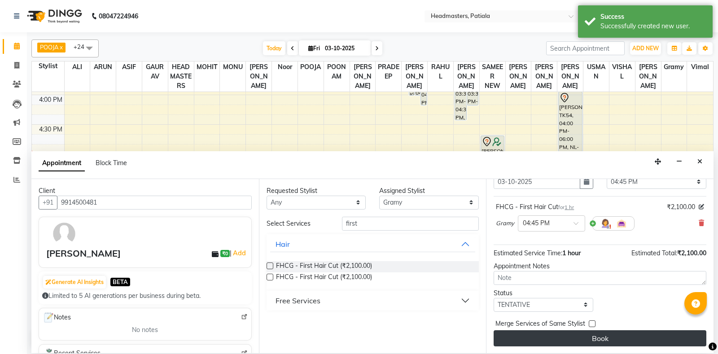
click at [607, 333] on button "Book" at bounding box center [599, 338] width 213 height 16
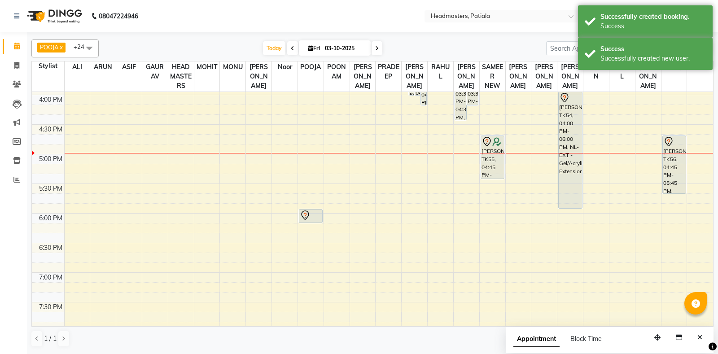
scroll to position [261, 0]
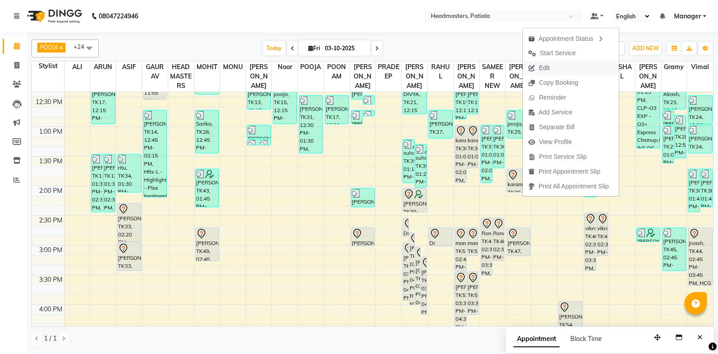
click at [557, 63] on button "Edit" at bounding box center [571, 68] width 96 height 15
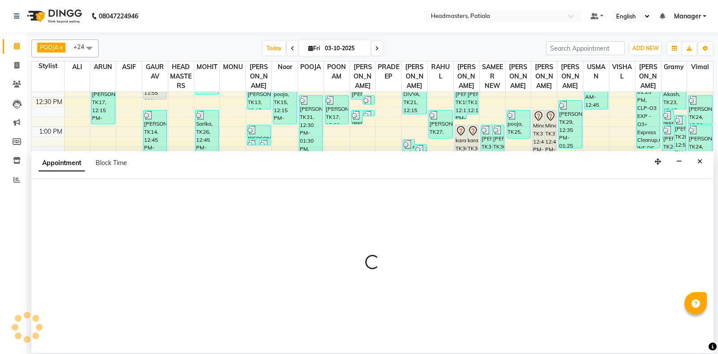
select select "tentative"
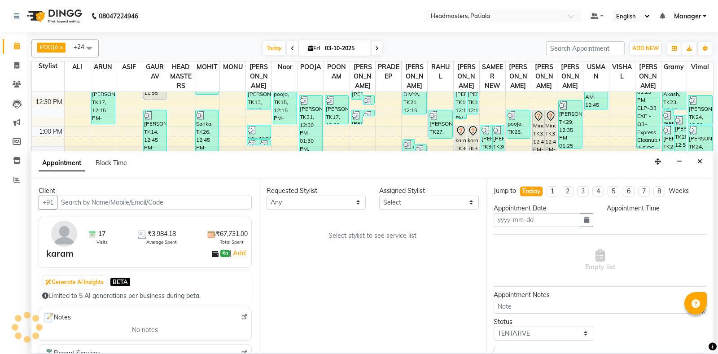
type input "03-10-2025"
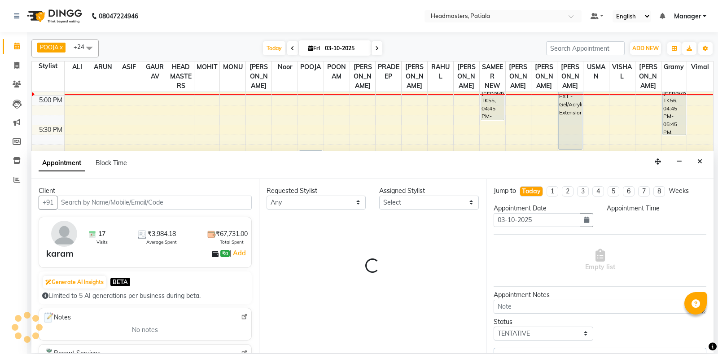
select select "3290"
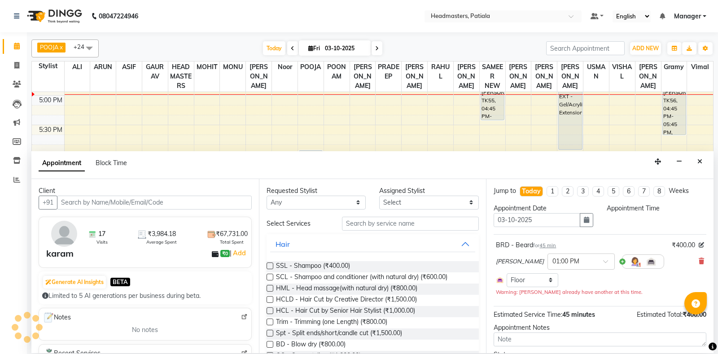
select select "51079"
select select "3290"
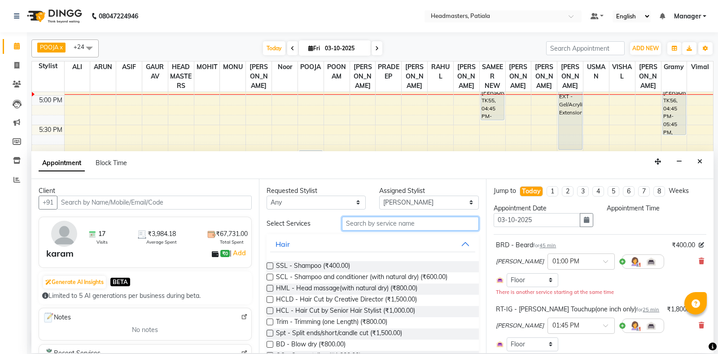
click at [385, 223] on input "text" at bounding box center [410, 224] width 137 height 14
select select "780"
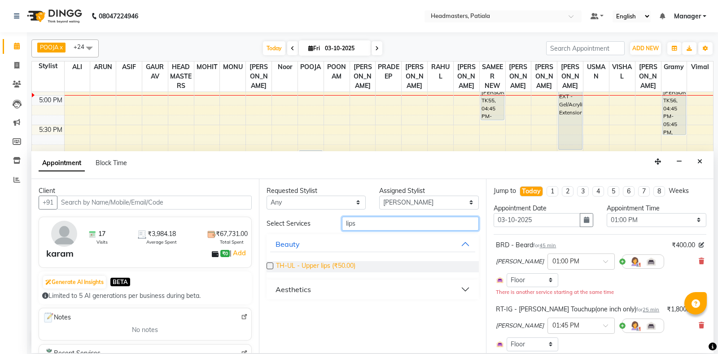
type input "lips"
click at [335, 266] on span "TH-UL - Upper lips (₹50.00)" at bounding box center [315, 266] width 79 height 11
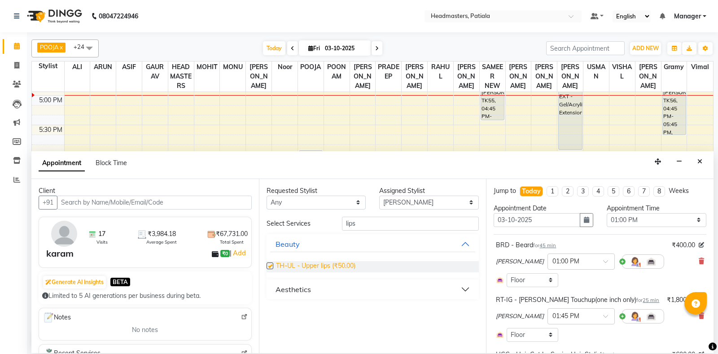
checkbox input "false"
drag, startPoint x: 359, startPoint y: 224, endPoint x: 346, endPoint y: 205, distance: 22.3
click at [343, 219] on input "lips" at bounding box center [410, 224] width 137 height 14
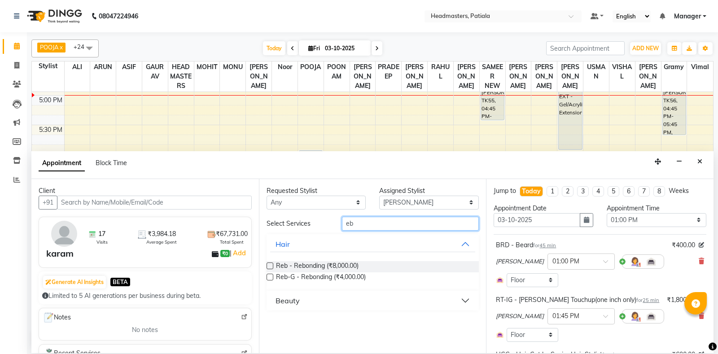
type input "eb"
click at [328, 298] on button "Beauty" at bounding box center [372, 300] width 205 height 16
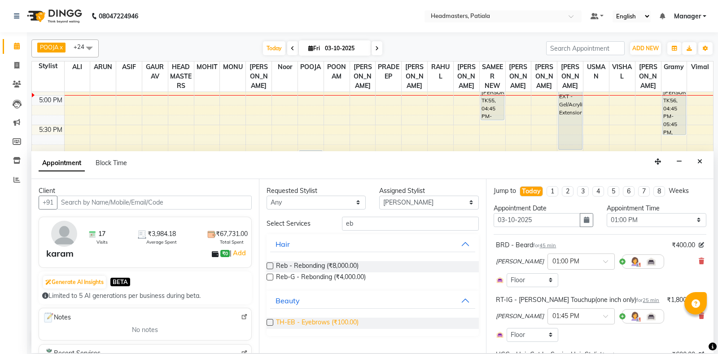
click at [333, 322] on span "TH-EB - Eyebrows (₹100.00)" at bounding box center [317, 323] width 83 height 11
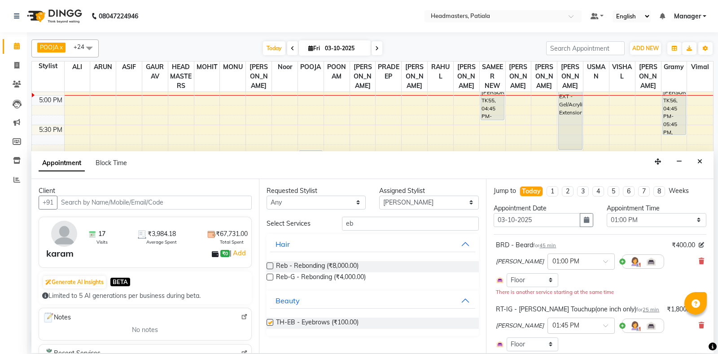
checkbox input "false"
drag, startPoint x: 356, startPoint y: 221, endPoint x: 312, endPoint y: 171, distance: 66.1
click at [342, 218] on input "eb" at bounding box center [410, 224] width 137 height 14
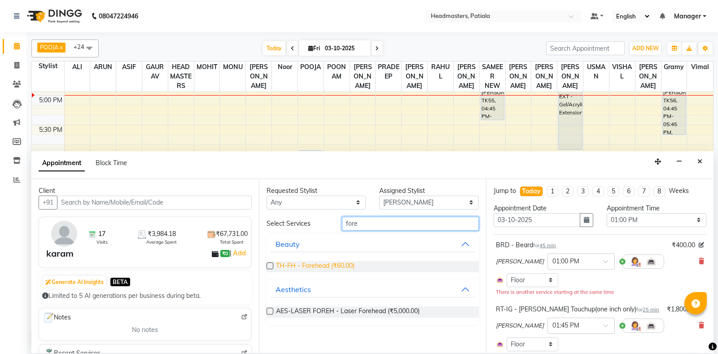
type input "fore"
click at [322, 270] on span "TH-FH - Forehead (₹60.00)" at bounding box center [315, 266] width 78 height 11
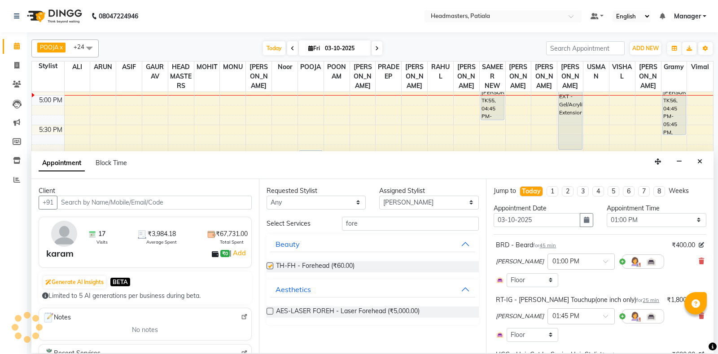
checkbox input "false"
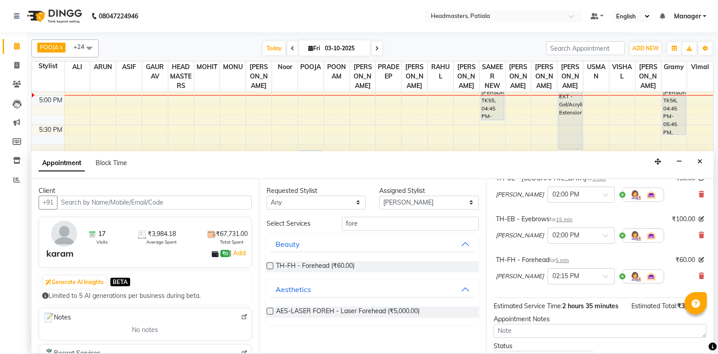
scroll to position [273, 0]
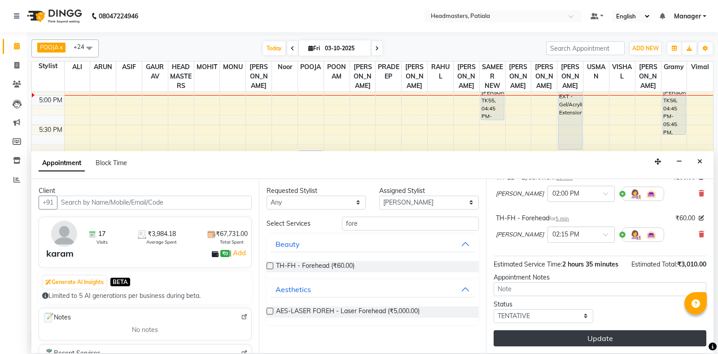
click at [643, 333] on button "Update" at bounding box center [599, 338] width 213 height 16
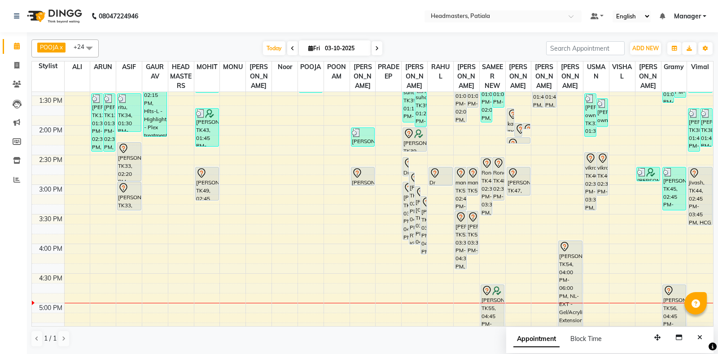
scroll to position [320, 0]
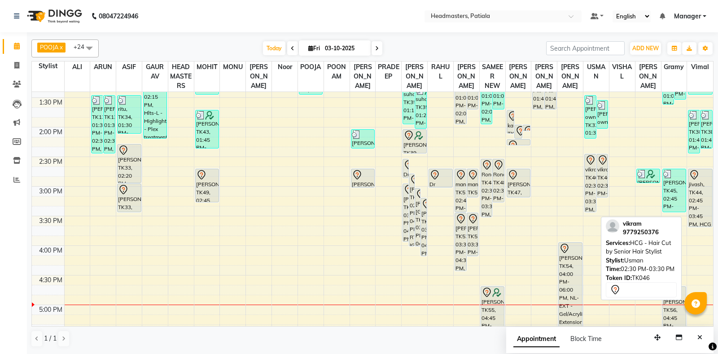
click at [591, 183] on div "vikram, TK46, 02:30 PM-03:30 PM, HCG - Hair Cut by Senior Hair Stylist" at bounding box center [589, 182] width 11 height 57
select select "7"
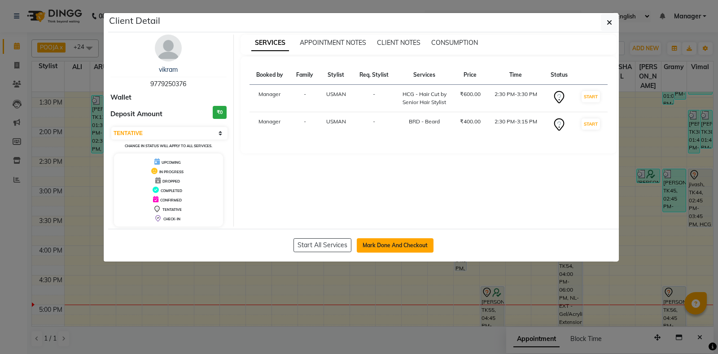
click at [381, 244] on button "Mark Done And Checkout" at bounding box center [395, 245] width 77 height 14
select select "6602"
select select "service"
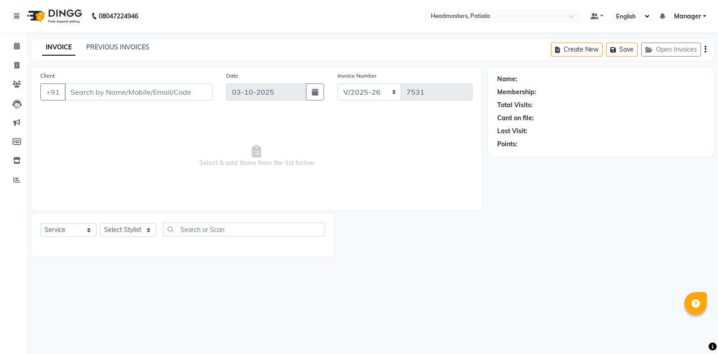
type input "9779250376"
select select "51087"
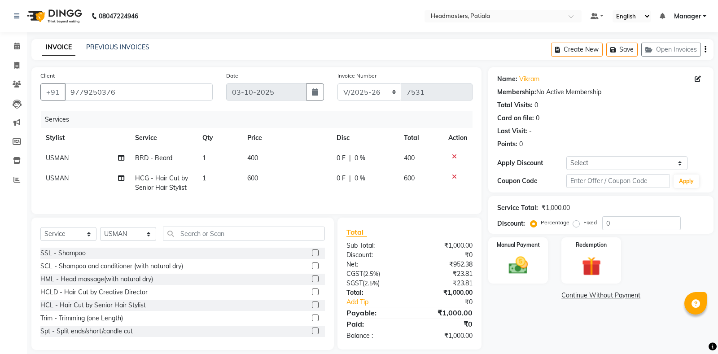
click at [341, 175] on span "0 F" at bounding box center [340, 178] width 9 height 9
select select "51087"
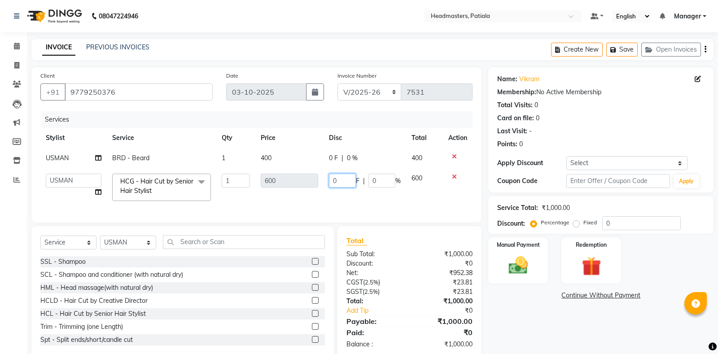
drag, startPoint x: 329, startPoint y: 174, endPoint x: 324, endPoint y: 169, distance: 7.0
click at [329, 174] on input "0" at bounding box center [342, 181] width 27 height 14
type input "200"
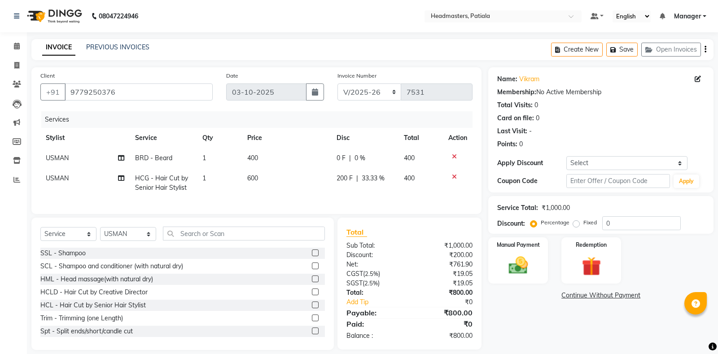
click at [330, 159] on tr "USMAN BRD - Beard 1 400 0 F | 0 % 400" at bounding box center [256, 158] width 432 height 20
click at [343, 157] on span "0 F" at bounding box center [340, 157] width 9 height 9
select select "51087"
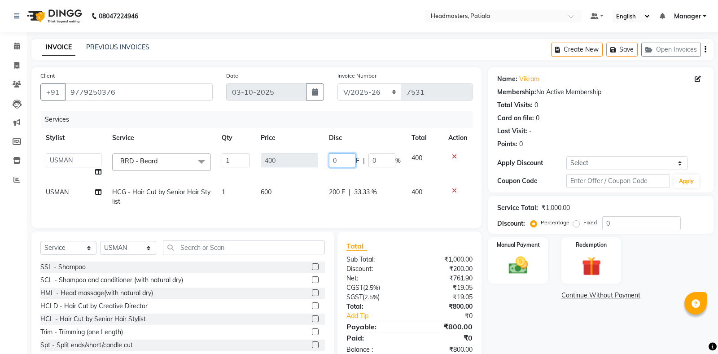
drag, startPoint x: 333, startPoint y: 158, endPoint x: 309, endPoint y: 155, distance: 24.9
click at [329, 155] on input "0" at bounding box center [342, 160] width 27 height 14
type input "100"
click at [507, 318] on div "Name: Vikram Membership: No Active Membership Total Visits: 0 Card on file: 0 L…" at bounding box center [604, 215] width 232 height 296
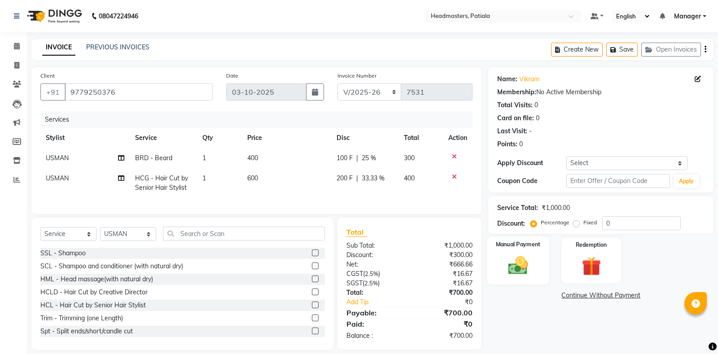
click at [516, 265] on img at bounding box center [518, 265] width 32 height 23
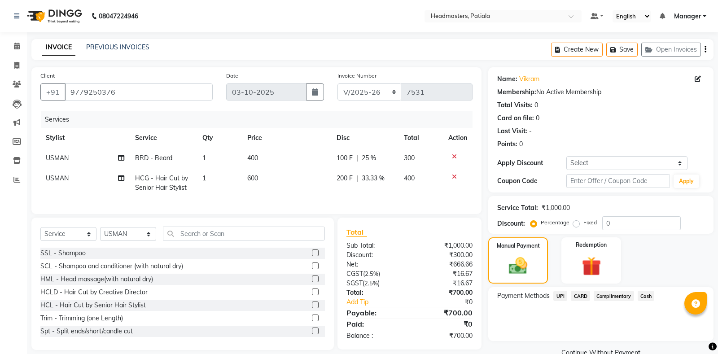
click at [641, 297] on span "Cash" at bounding box center [645, 296] width 17 height 10
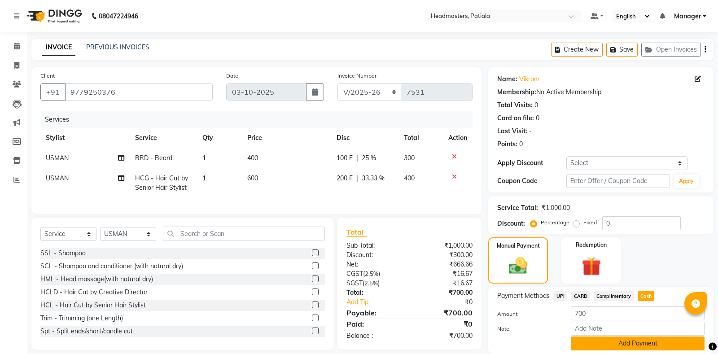
scroll to position [31, 0]
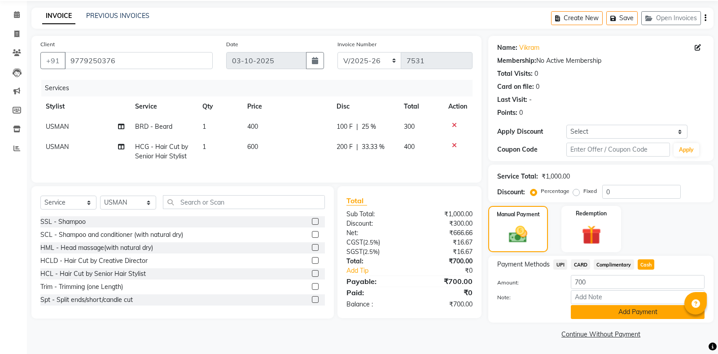
click at [618, 314] on button "Add Payment" at bounding box center [637, 312] width 134 height 14
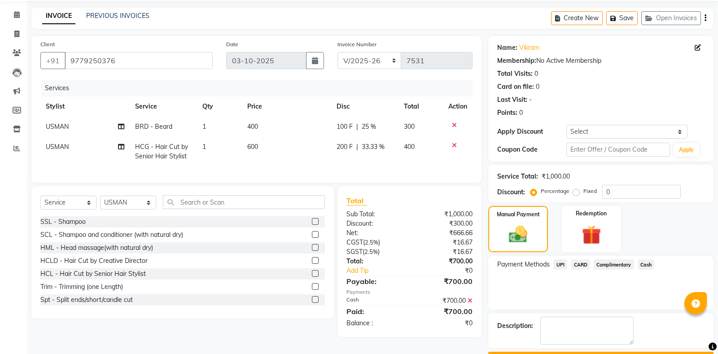
click at [598, 352] on button "Checkout" at bounding box center [600, 359] width 225 height 14
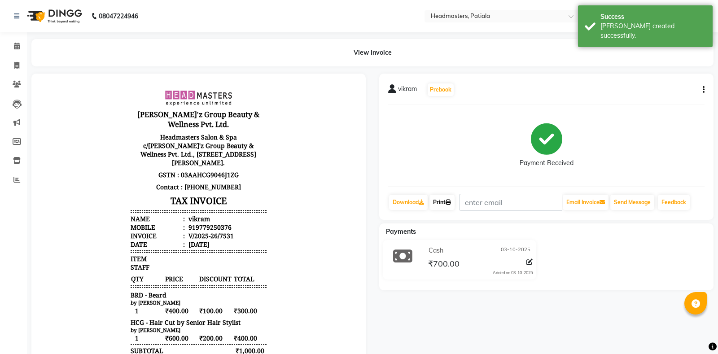
click at [444, 203] on link "Print" at bounding box center [441, 202] width 25 height 15
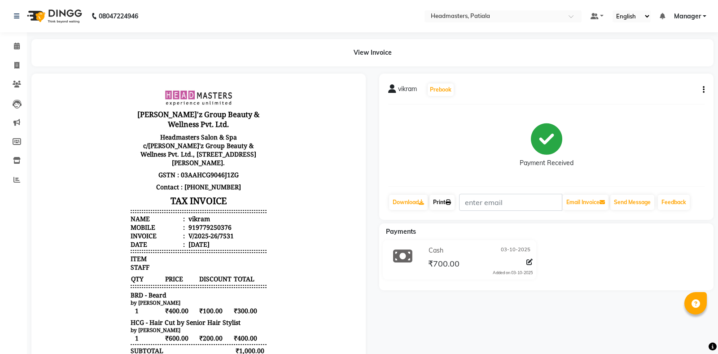
click at [454, 208] on link "Print" at bounding box center [441, 202] width 25 height 15
click at [11, 44] on span at bounding box center [17, 46] width 16 height 10
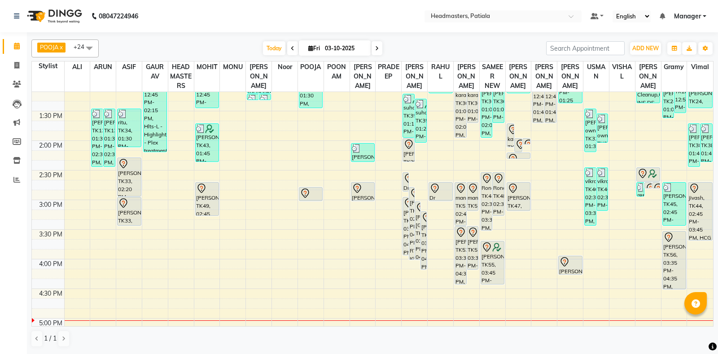
scroll to position [209, 0]
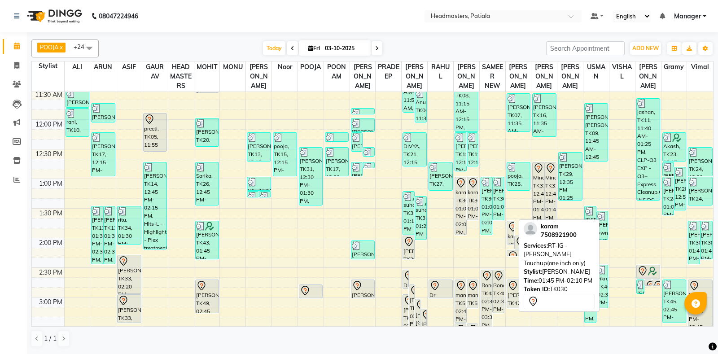
click at [511, 241] on div "karam, TK30, 01:45 PM-02:10 PM, RT-IG - [PERSON_NAME] Touchup(one inch only)" at bounding box center [510, 232] width 7 height 23
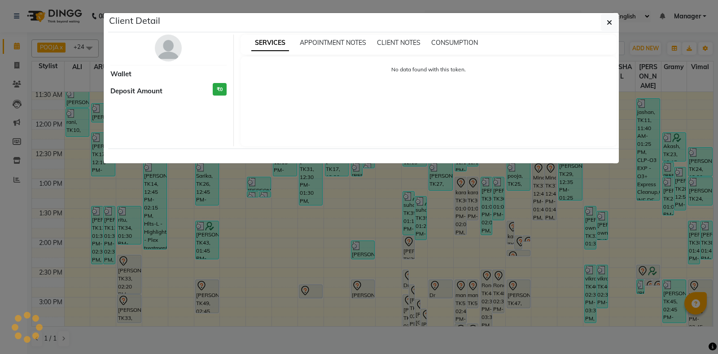
select select "7"
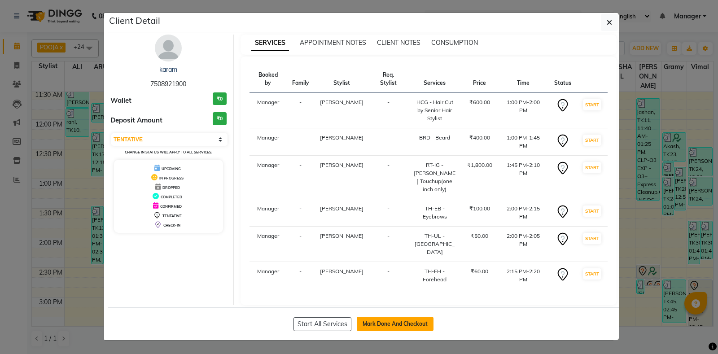
click at [373, 317] on button "Mark Done And Checkout" at bounding box center [395, 324] width 77 height 14
select select "6602"
select select "service"
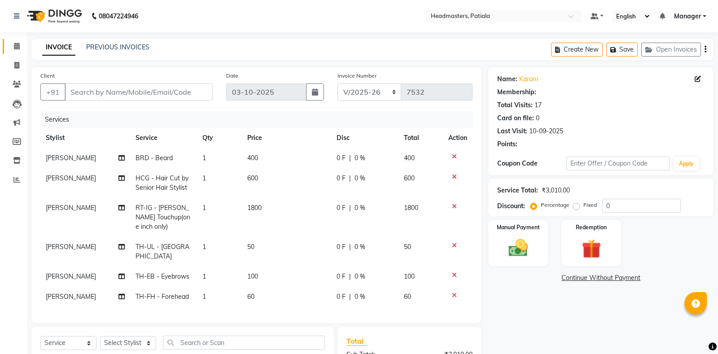
type input "7508921900"
select select "51079"
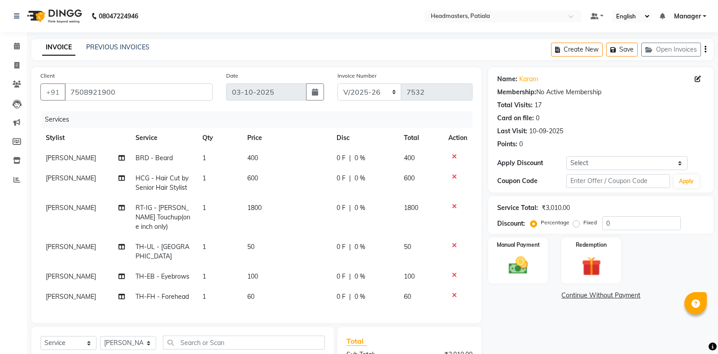
click at [98, 251] on td "[PERSON_NAME]" at bounding box center [85, 252] width 90 height 30
select select "51079"
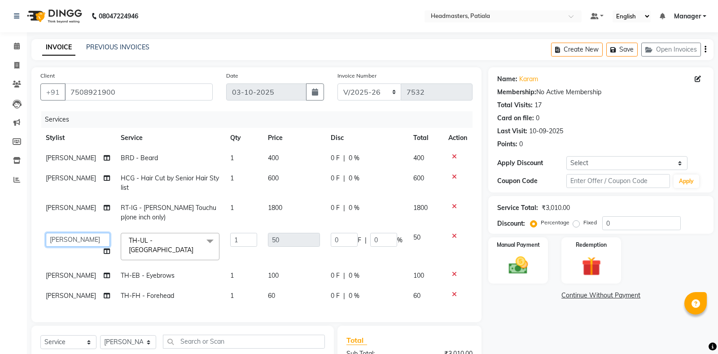
click at [46, 233] on select "ABHISHEK [PERSON_NAME] AKSHAY [PERSON_NAME] [PERSON_NAME] [PERSON_NAME] Chand […" at bounding box center [78, 240] width 64 height 14
select select "51097"
click at [82, 266] on td "[PERSON_NAME]" at bounding box center [77, 276] width 75 height 20
select select "51079"
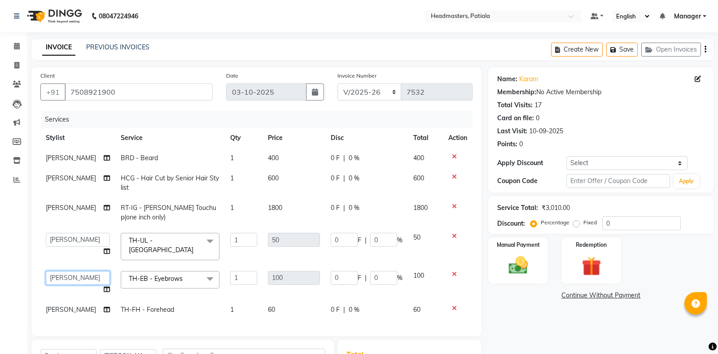
select select "51097"
click at [79, 304] on td "[PERSON_NAME]" at bounding box center [77, 310] width 75 height 20
select select "51079"
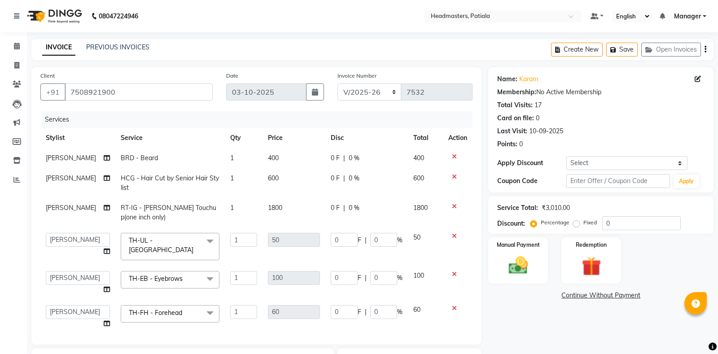
select select "51097"
click at [453, 306] on icon at bounding box center [454, 308] width 5 height 6
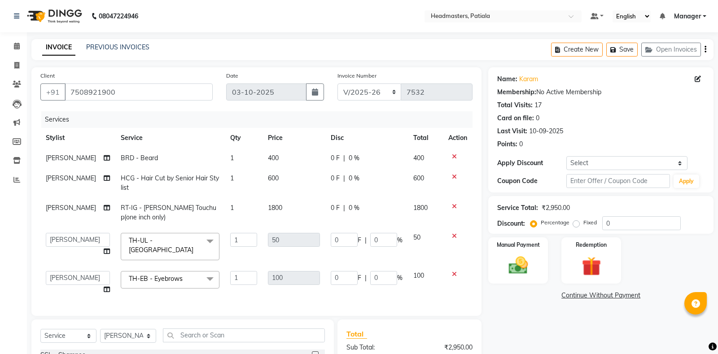
scroll to position [107, 0]
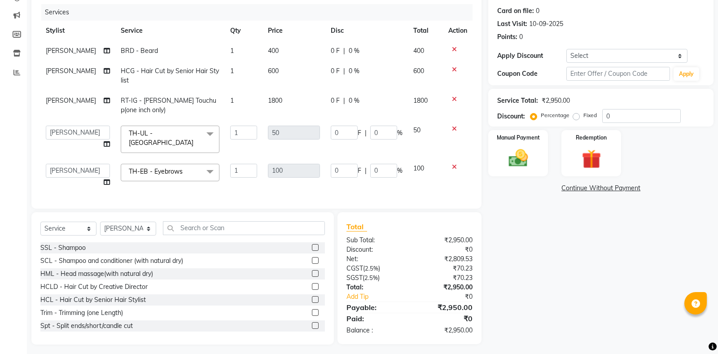
click at [523, 279] on div "Name: Karam Membership: No Active Membership Total Visits: 17 Card on file: 0 L…" at bounding box center [604, 152] width 232 height 384
click at [325, 100] on td "0 F | 0 %" at bounding box center [366, 106] width 83 height 30
select select "51079"
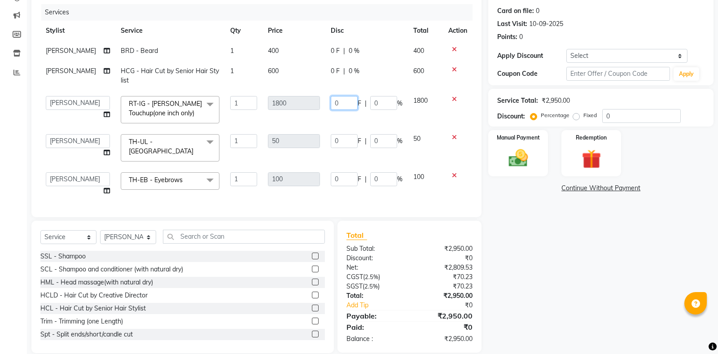
drag, startPoint x: 335, startPoint y: 104, endPoint x: 323, endPoint y: 101, distance: 12.4
click at [331, 101] on input "0" at bounding box center [344, 103] width 27 height 14
type input "600"
click at [616, 299] on div "Name: Karam Membership: No Active Membership Total Visits: 17 Card on file: 0 L…" at bounding box center [604, 156] width 232 height 393
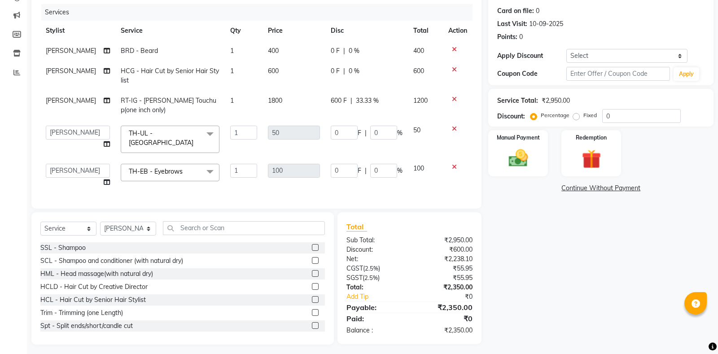
click at [335, 69] on span "0 F" at bounding box center [335, 70] width 9 height 9
select select "62112"
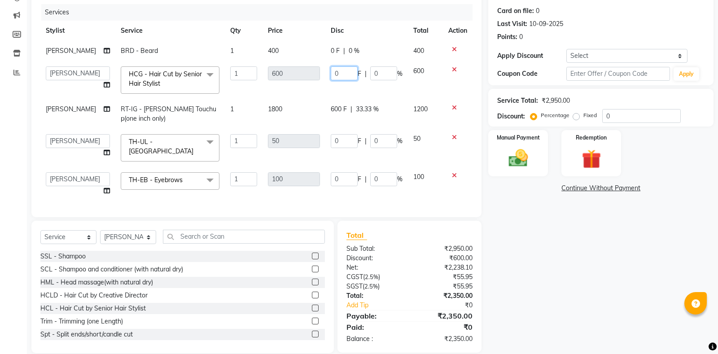
click at [331, 71] on input "0" at bounding box center [344, 73] width 27 height 14
type input "100"
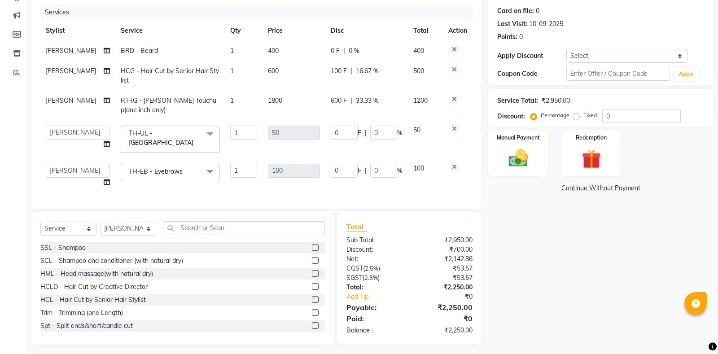
click at [331, 49] on span "0 F" at bounding box center [335, 50] width 9 height 9
select select "62112"
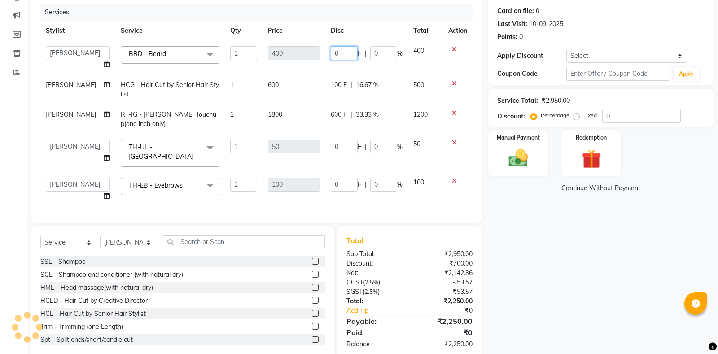
drag, startPoint x: 337, startPoint y: 53, endPoint x: 325, endPoint y: 51, distance: 11.8
click at [331, 51] on input "0" at bounding box center [344, 53] width 27 height 14
type input "2"
type input "100"
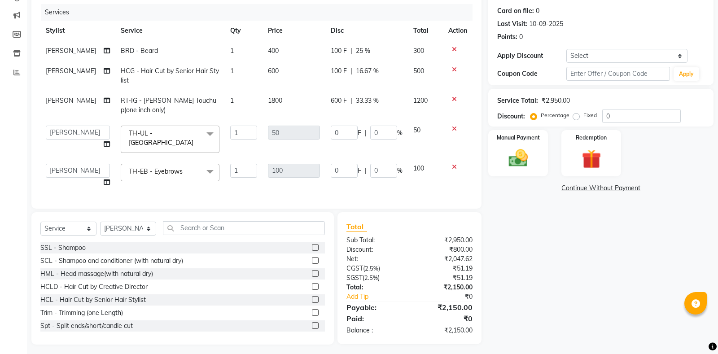
click at [572, 210] on div "Name: Karam Membership: No Active Membership Total Visits: 17 Card on file: 0 L…" at bounding box center [604, 152] width 232 height 384
click at [452, 128] on icon at bounding box center [454, 129] width 5 height 6
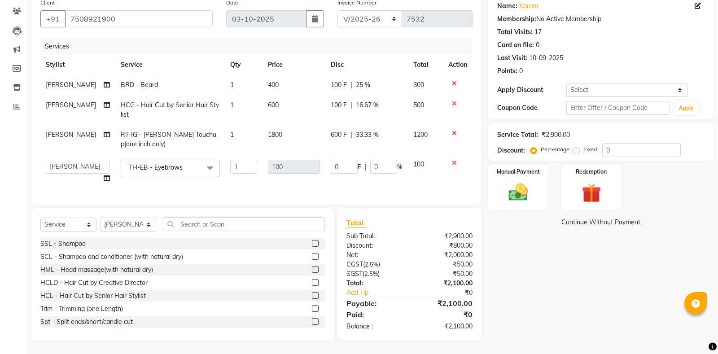
scroll to position [73, 0]
click at [511, 186] on img at bounding box center [518, 192] width 32 height 23
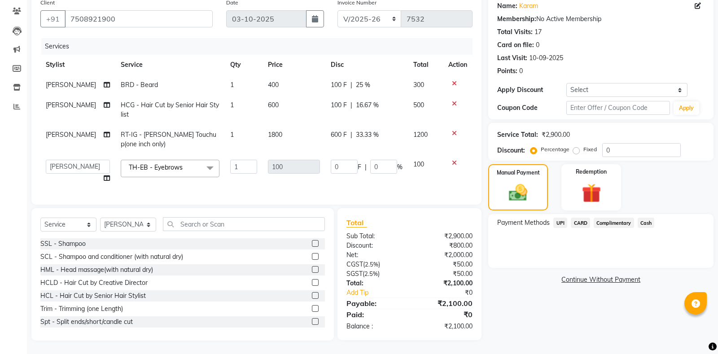
click at [645, 219] on span "Cash" at bounding box center [645, 223] width 17 height 10
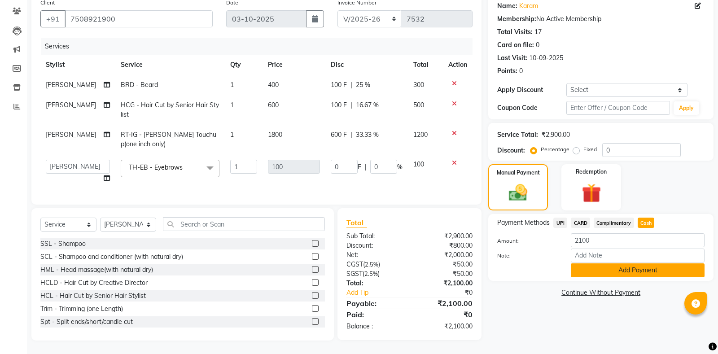
click at [625, 266] on button "Add Payment" at bounding box center [637, 270] width 134 height 14
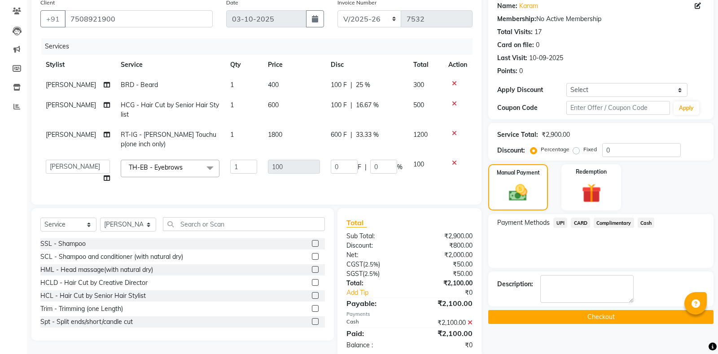
scroll to position [91, 0]
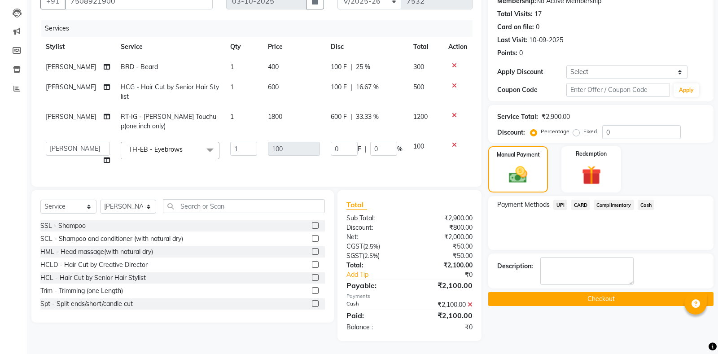
click at [590, 296] on button "Checkout" at bounding box center [600, 299] width 225 height 14
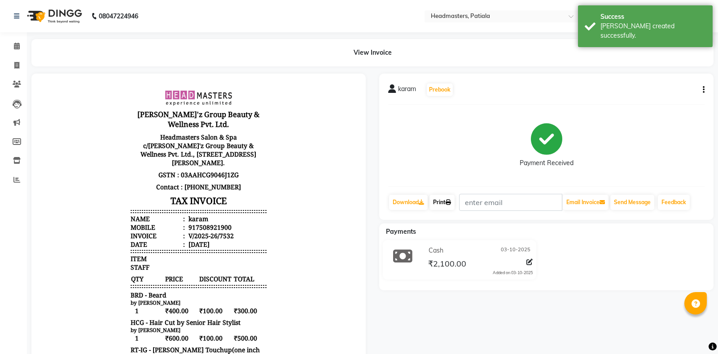
click at [448, 199] on link "Print" at bounding box center [441, 202] width 25 height 15
click at [449, 205] on link "Print" at bounding box center [441, 202] width 25 height 15
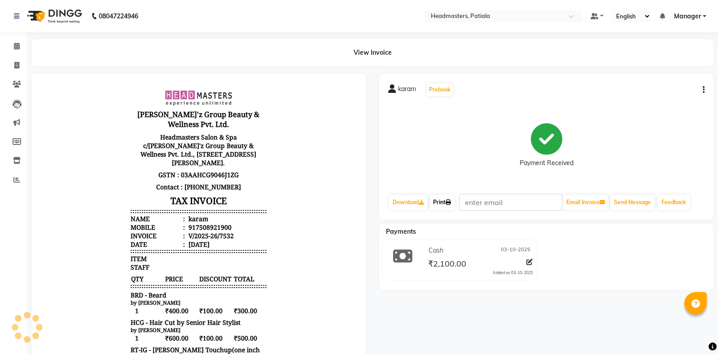
click at [440, 209] on link "Print" at bounding box center [441, 202] width 25 height 15
click at [448, 197] on link "Print" at bounding box center [441, 202] width 25 height 15
click at [24, 47] on span at bounding box center [17, 46] width 16 height 10
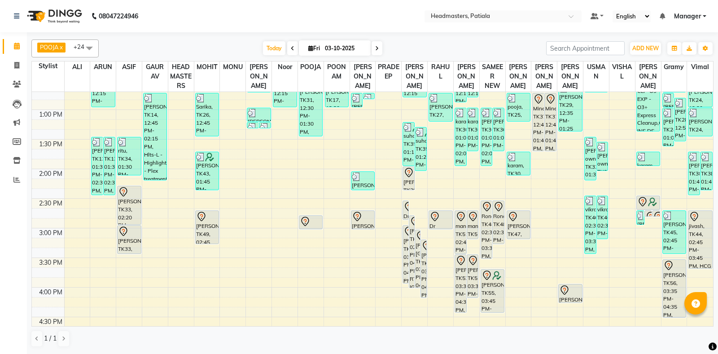
scroll to position [209, 0]
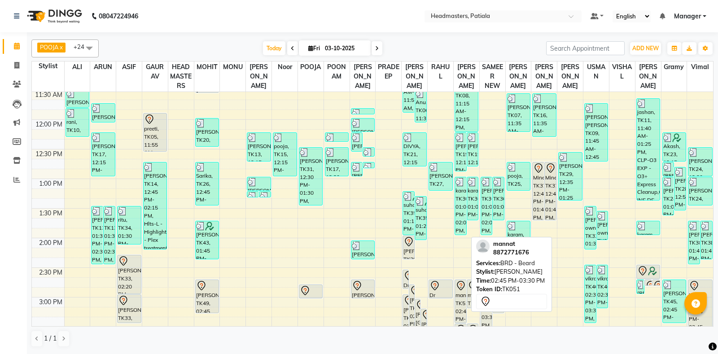
click at [458, 309] on div "mannat, TK51, 02:45 PM-03:30 PM, BRD - Beard" at bounding box center [460, 301] width 11 height 43
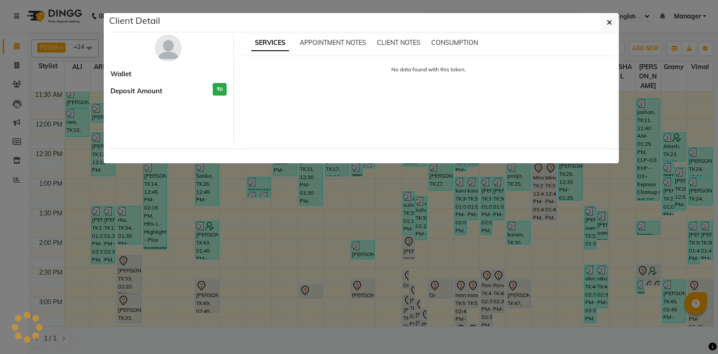
select select "7"
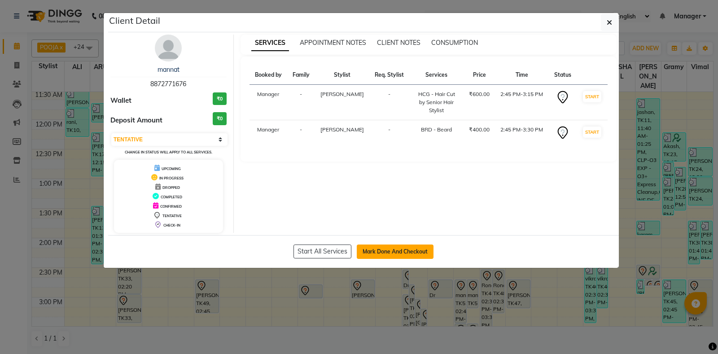
click at [378, 251] on button "Mark Done And Checkout" at bounding box center [395, 251] width 77 height 14
select select "service"
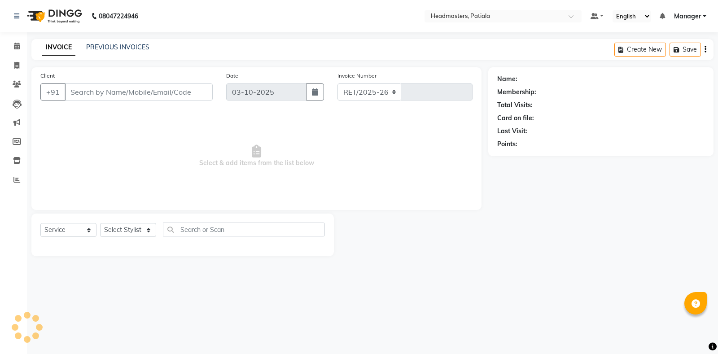
select select "6602"
type input "7533"
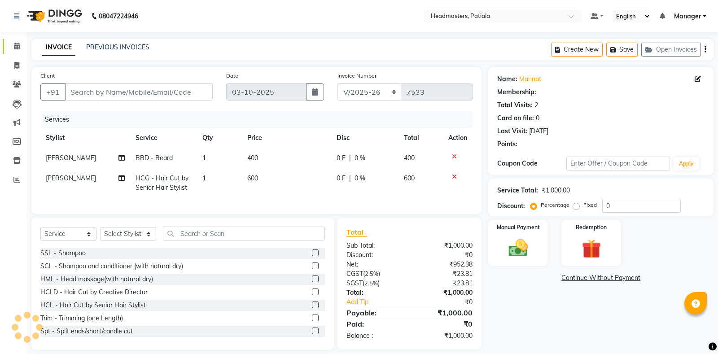
type input "8872771676"
select select "62112"
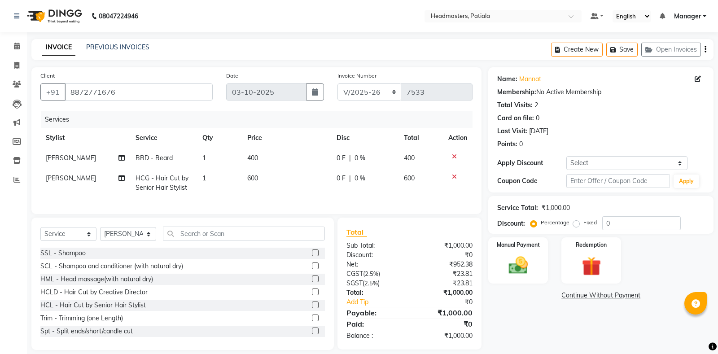
click at [453, 151] on td at bounding box center [458, 158] width 30 height 20
click at [453, 155] on icon at bounding box center [454, 156] width 5 height 6
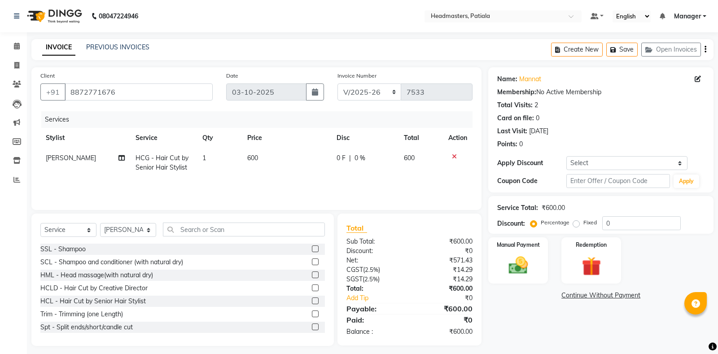
click at [340, 159] on span "0 F" at bounding box center [340, 157] width 9 height 9
select select "62112"
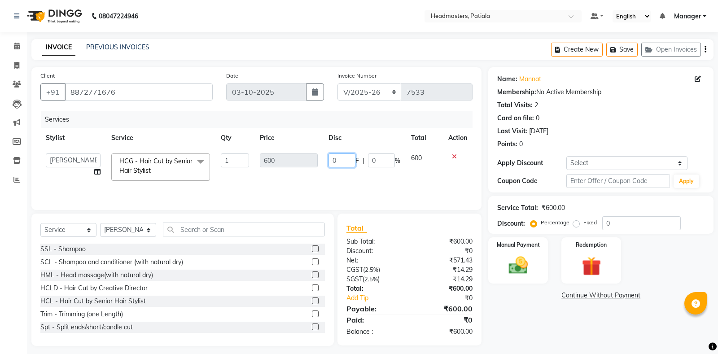
drag, startPoint x: 340, startPoint y: 158, endPoint x: 308, endPoint y: 154, distance: 32.5
click at [328, 154] on input "0" at bounding box center [341, 160] width 27 height 14
type input "100"
click at [545, 299] on div "Continue Without Payment" at bounding box center [601, 295] width 222 height 9
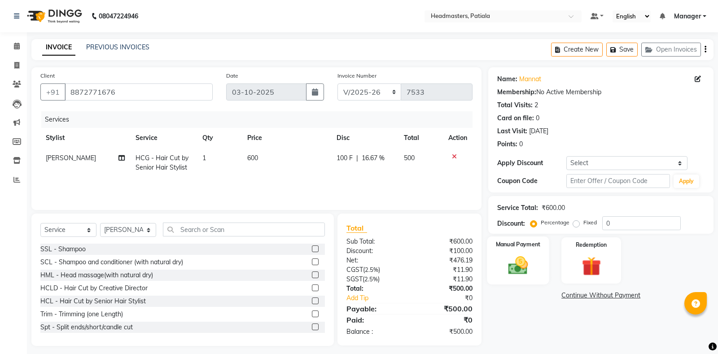
click at [516, 265] on img at bounding box center [518, 265] width 32 height 23
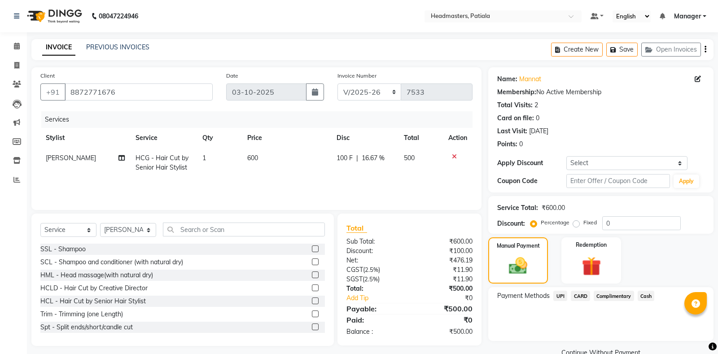
click at [640, 294] on span "Cash" at bounding box center [645, 296] width 17 height 10
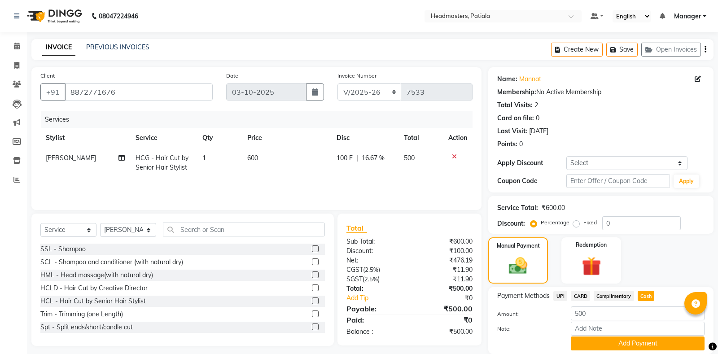
click at [607, 341] on button "Add Payment" at bounding box center [637, 343] width 134 height 14
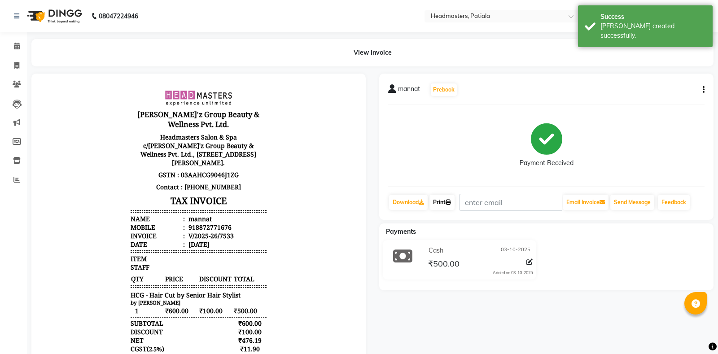
click at [451, 204] on icon at bounding box center [447, 202] width 5 height 5
click at [443, 201] on link "Print" at bounding box center [441, 202] width 25 height 15
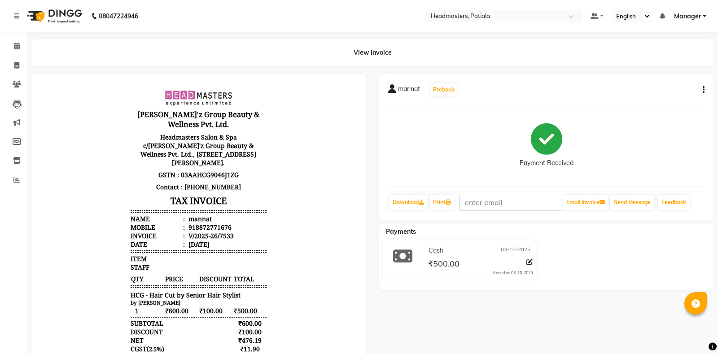
click at [25, 39] on div "View Invoice" at bounding box center [372, 52] width 695 height 27
click at [22, 47] on span at bounding box center [17, 46] width 16 height 10
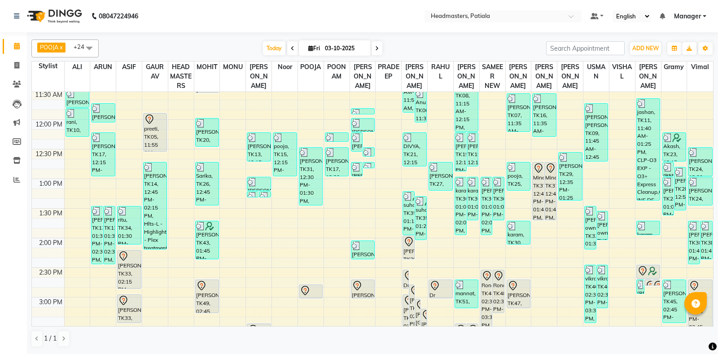
scroll to position [418, 0]
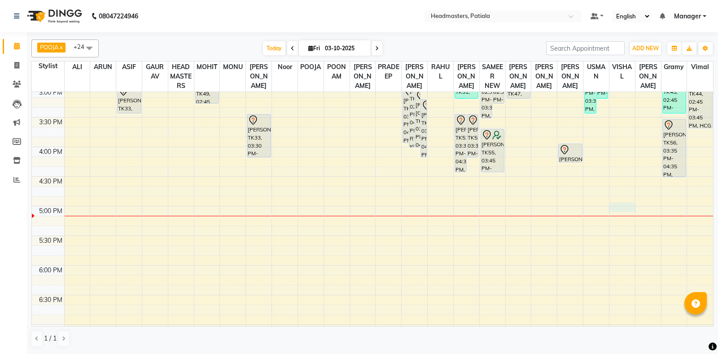
click at [620, 219] on div "8:00 AM 8:30 AM 9:00 AM 9:30 AM 10:00 AM 10:30 AM 11:00 AM 11:30 AM 12:00 PM 12…" at bounding box center [372, 87] width 681 height 828
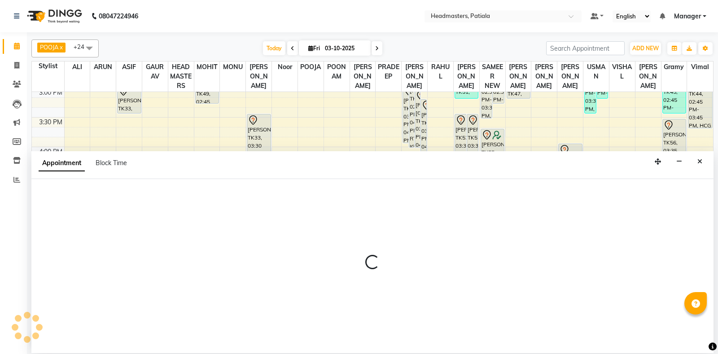
select select "51089"
select select "tentative"
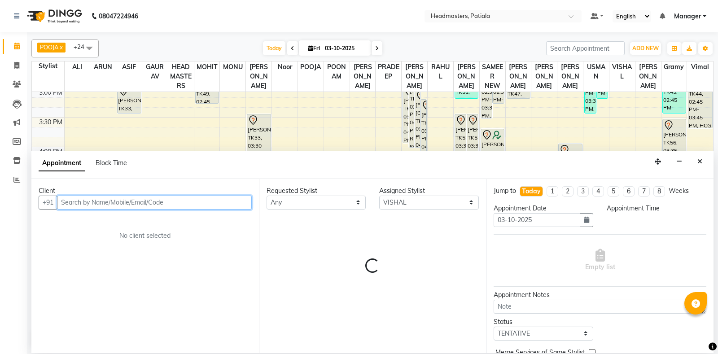
select select "1020"
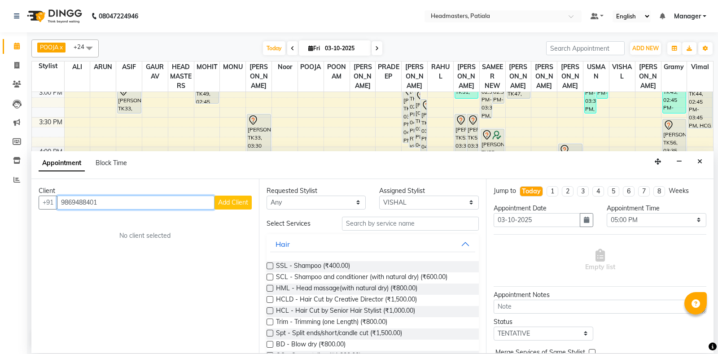
type input "9869488401"
click at [247, 200] on span "Add Client" at bounding box center [233, 202] width 30 height 8
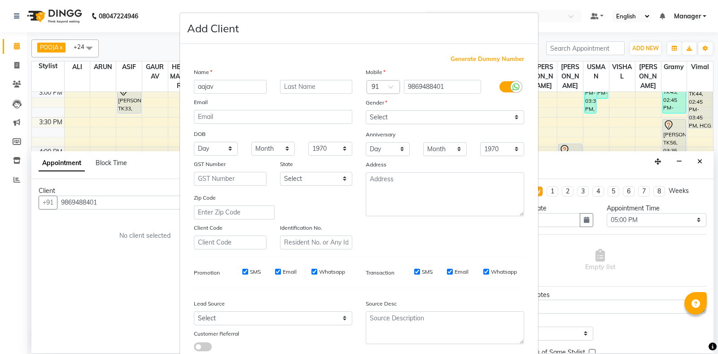
click at [421, 110] on div "Gender" at bounding box center [445, 104] width 172 height 13
click at [203, 87] on input "aajav" at bounding box center [230, 87] width 73 height 14
type input "[PERSON_NAME]"
click at [366, 110] on select "Select [DEMOGRAPHIC_DATA] [DEMOGRAPHIC_DATA] Other Prefer Not To Say" at bounding box center [445, 117] width 158 height 14
select select "male"
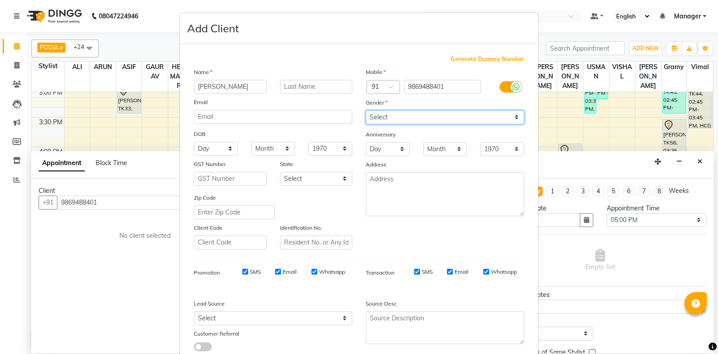
click option "[DEMOGRAPHIC_DATA]" at bounding box center [0, 0] width 0 height 0
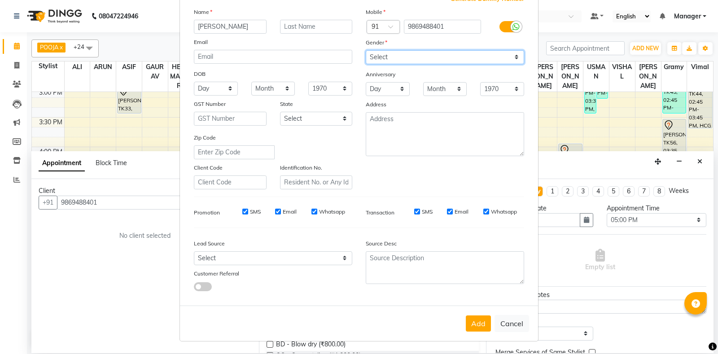
scroll to position [62, 0]
click at [484, 320] on button "Add" at bounding box center [478, 323] width 25 height 16
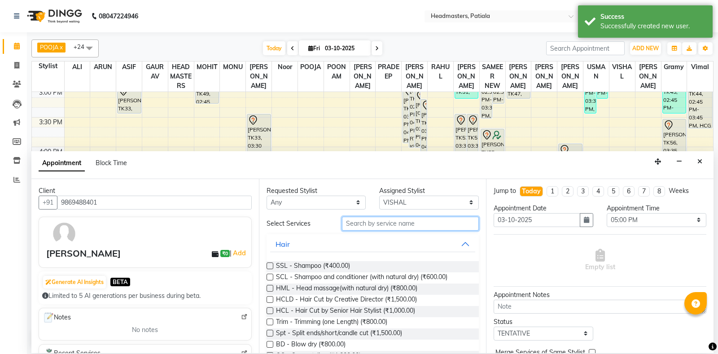
click at [385, 225] on input "text" at bounding box center [410, 224] width 137 height 14
type input "hc"
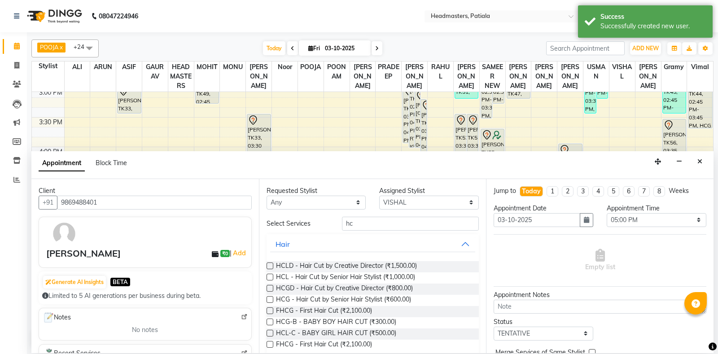
click at [385, 313] on div "FHCG - First Hair Cut (₹2,100.00)" at bounding box center [372, 311] width 213 height 11
click at [383, 296] on span "HCG - Hair Cut by Senior Hair Stylist (₹600.00)" at bounding box center [343, 300] width 135 height 11
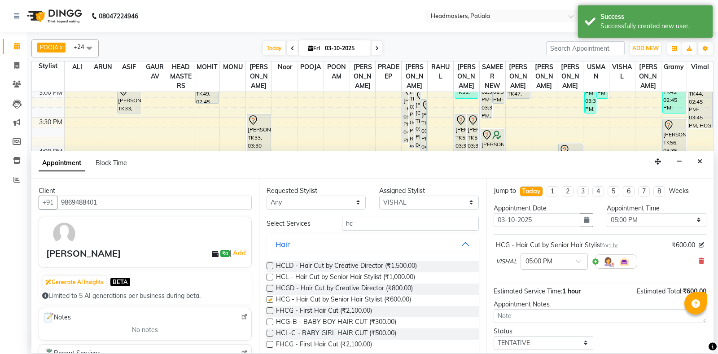
checkbox input "false"
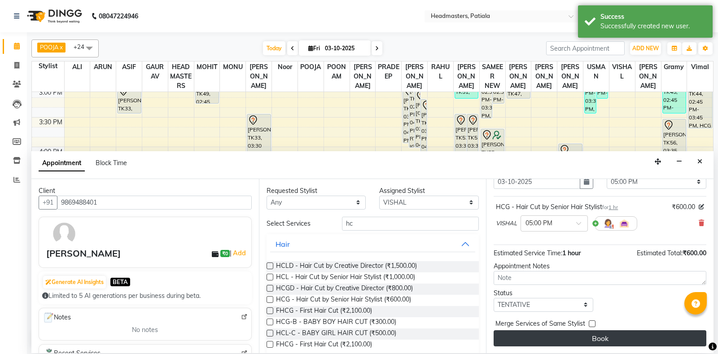
click at [560, 335] on button "Book" at bounding box center [599, 338] width 213 height 16
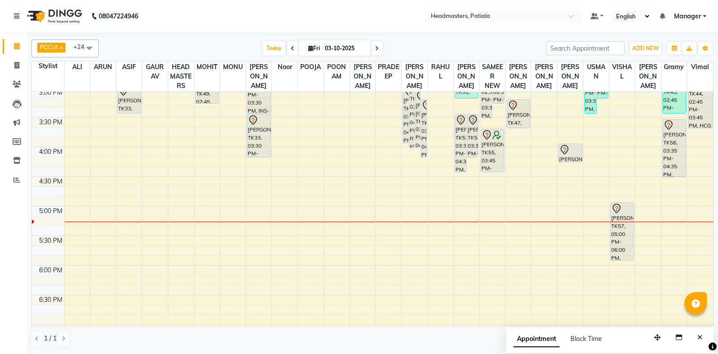
scroll to position [209, 0]
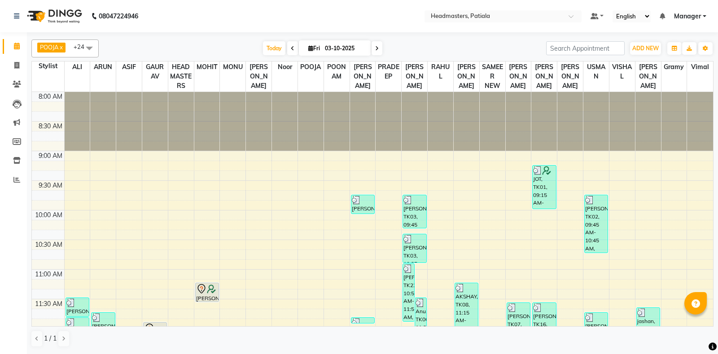
scroll to position [209, 0]
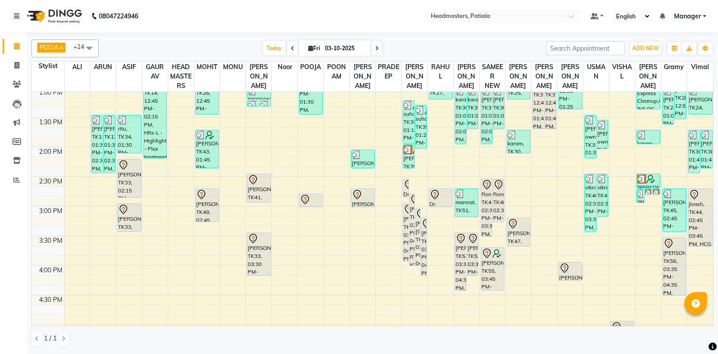
scroll to position [209, 0]
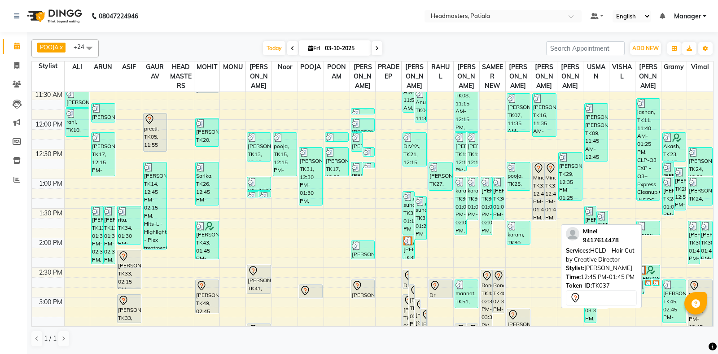
click at [548, 207] on div "Minel, TK37, 12:45 PM-01:45 PM, HCLD - Hair Cut by Creative Director" at bounding box center [549, 190] width 11 height 57
select select "7"
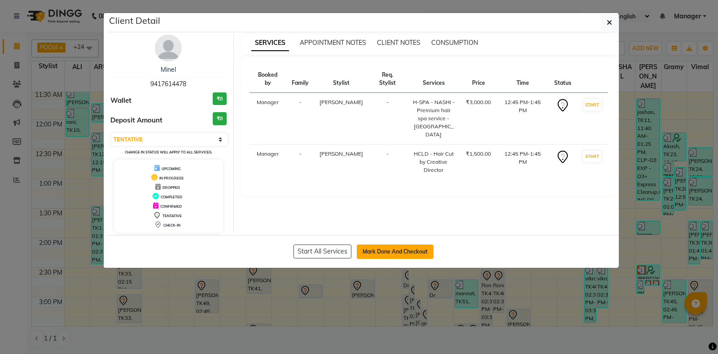
click at [374, 252] on button "Mark Done And Checkout" at bounding box center [395, 251] width 77 height 14
select select "service"
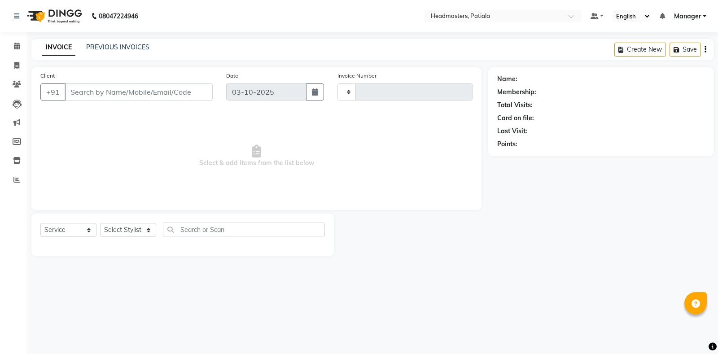
type input "7534"
select select "6602"
type input "9417614478"
select select "51090"
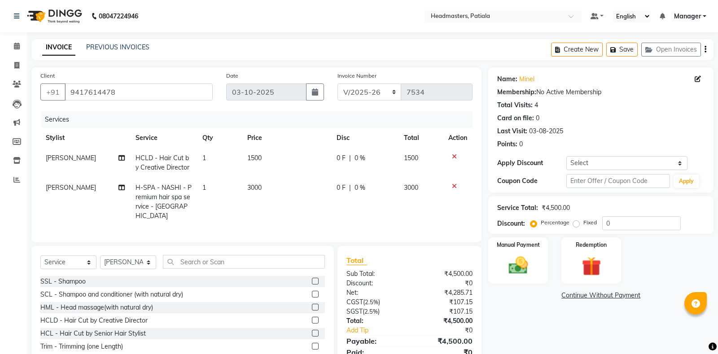
click at [334, 192] on td "0 F | 0 %" at bounding box center [364, 202] width 67 height 48
select select "51090"
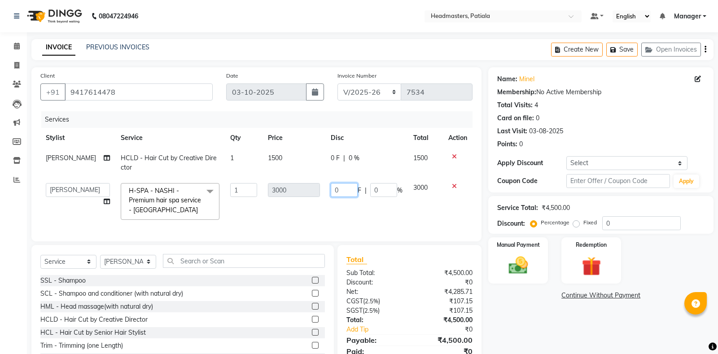
drag, startPoint x: 338, startPoint y: 190, endPoint x: 315, endPoint y: 150, distance: 46.6
click at [331, 183] on input "0" at bounding box center [344, 190] width 27 height 14
type input "800"
click at [336, 159] on span "0 F" at bounding box center [335, 157] width 9 height 9
select select "51090"
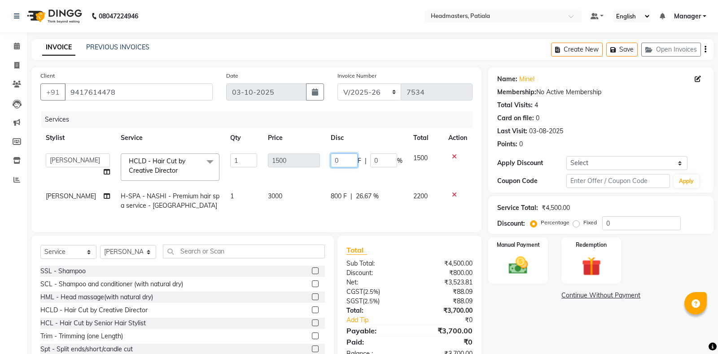
drag, startPoint x: 340, startPoint y: 159, endPoint x: 302, endPoint y: 59, distance: 107.2
click at [331, 153] on input "0" at bounding box center [344, 160] width 27 height 14
type input "700"
click at [521, 315] on div "Name: Minel Membership: No Active Membership Total Visits: 4 Card on file: 0 La…" at bounding box center [604, 217] width 232 height 300
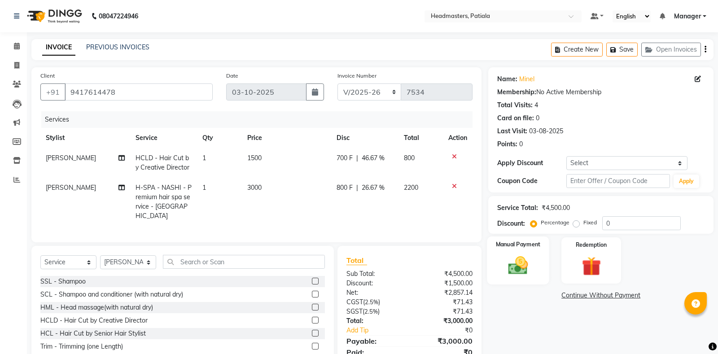
click at [514, 277] on img at bounding box center [518, 265] width 32 height 23
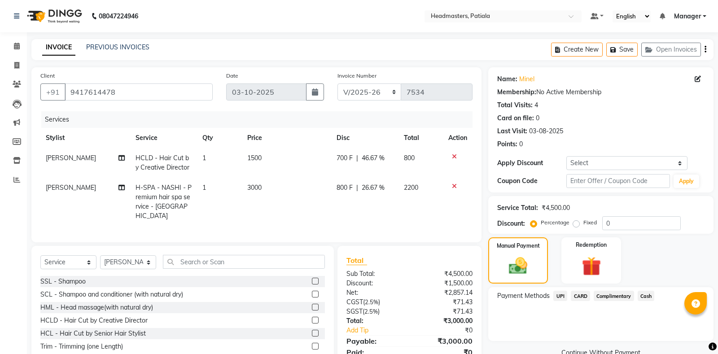
click at [650, 293] on span "Cash" at bounding box center [645, 296] width 17 height 10
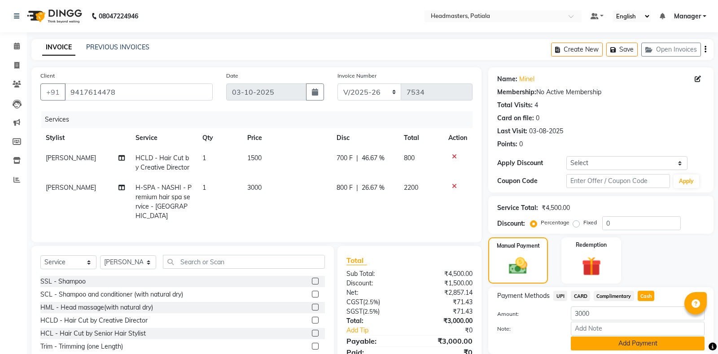
click at [650, 344] on button "Add Payment" at bounding box center [637, 343] width 134 height 14
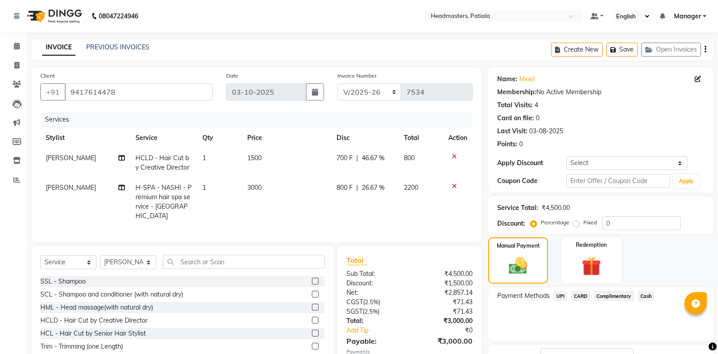
click at [599, 305] on div "Payment Methods UPI CARD Complimentary Cash" at bounding box center [600, 314] width 225 height 54
click at [592, 312] on div "Name: Minel Membership: No Active Membership Total Visits: 4 Card on file: 0 La…" at bounding box center [604, 232] width 232 height 330
click at [594, 307] on div "Payment Methods UPI CARD Complimentary Cash" at bounding box center [600, 314] width 225 height 54
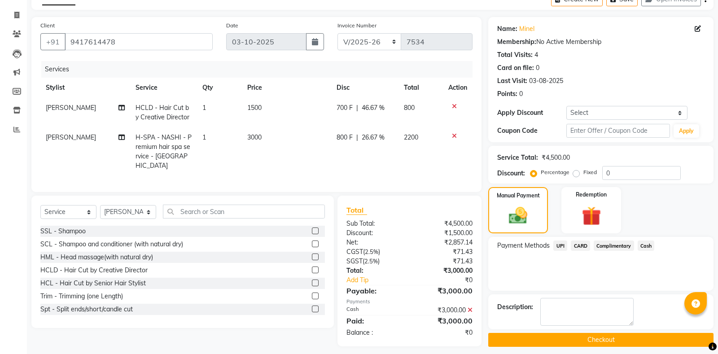
scroll to position [56, 0]
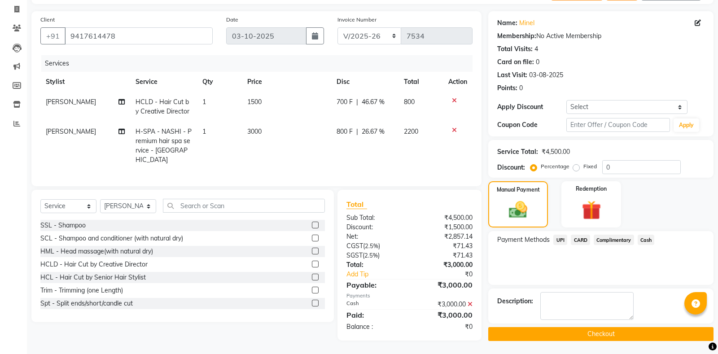
click at [634, 329] on button "Checkout" at bounding box center [600, 334] width 225 height 14
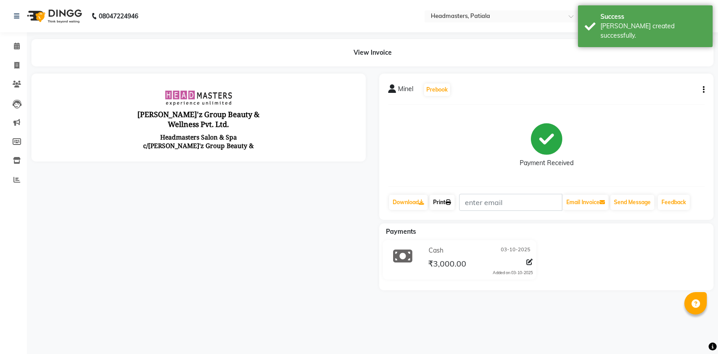
click at [436, 208] on link "Print" at bounding box center [441, 202] width 25 height 15
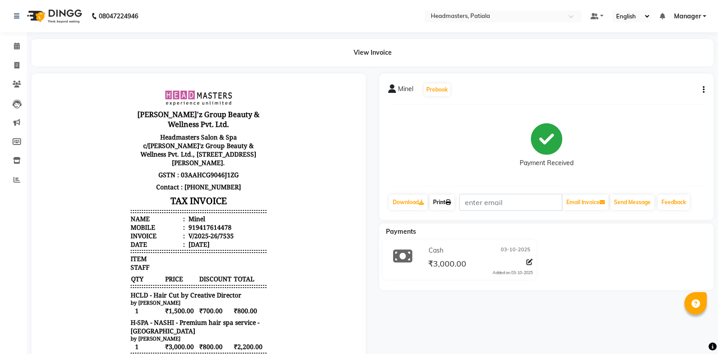
click at [438, 209] on link "Print" at bounding box center [441, 202] width 25 height 15
click at [451, 203] on icon at bounding box center [447, 202] width 5 height 5
click at [17, 48] on icon at bounding box center [17, 46] width 6 height 7
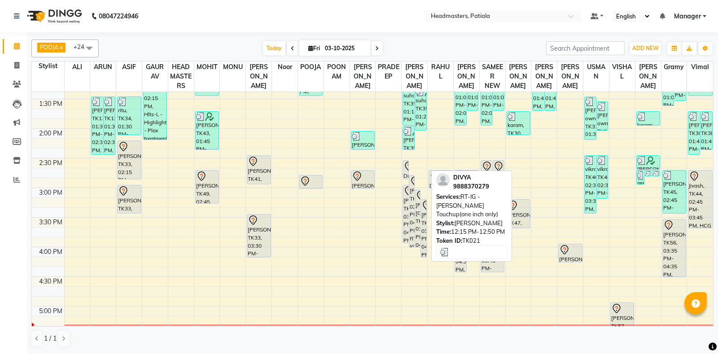
scroll to position [209, 0]
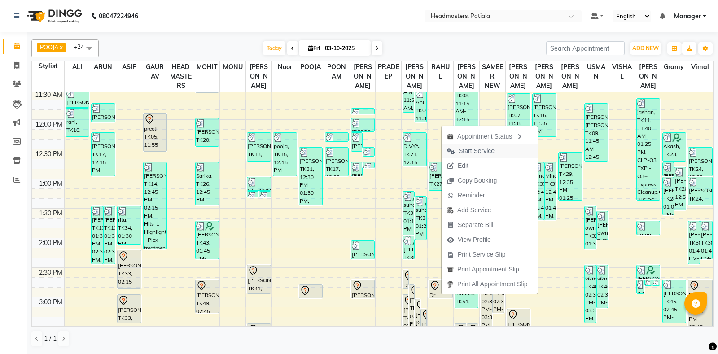
click at [463, 156] on span "Start Service" at bounding box center [470, 151] width 58 height 15
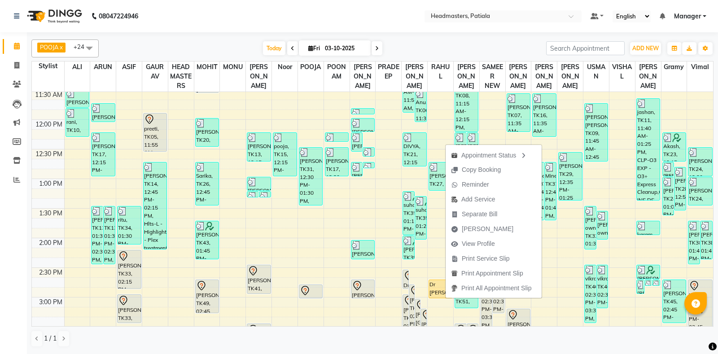
click at [449, 41] on div "POOJA x SHAMEEM x POONAM x YOGITA x NEELAM SHARMA x SAMEER NEW x GAURAV x USMAN…" at bounding box center [372, 48] width 682 height 18
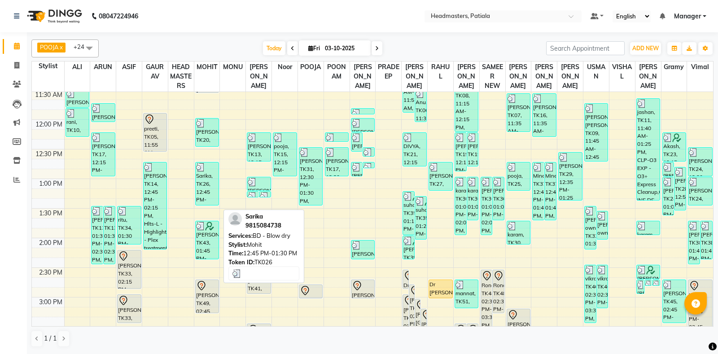
scroll to position [0, 0]
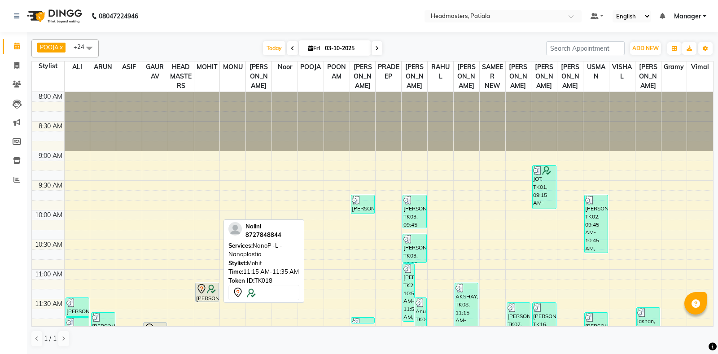
click at [208, 293] on img at bounding box center [211, 288] width 9 height 9
select select "7"
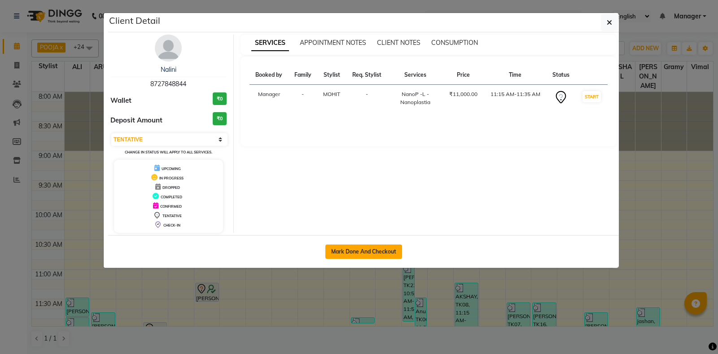
click at [335, 248] on button "Mark Done And Checkout" at bounding box center [363, 251] width 77 height 14
select select "service"
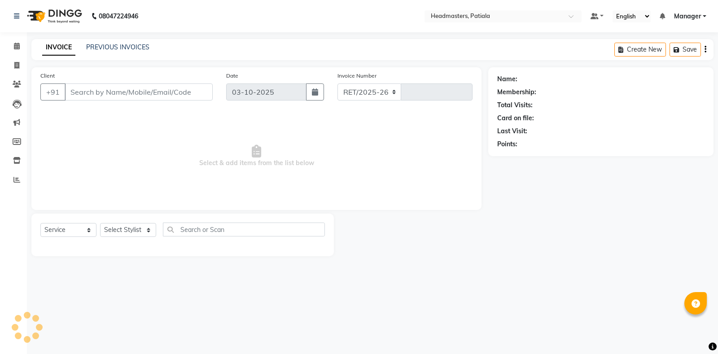
select select "6602"
type input "7536"
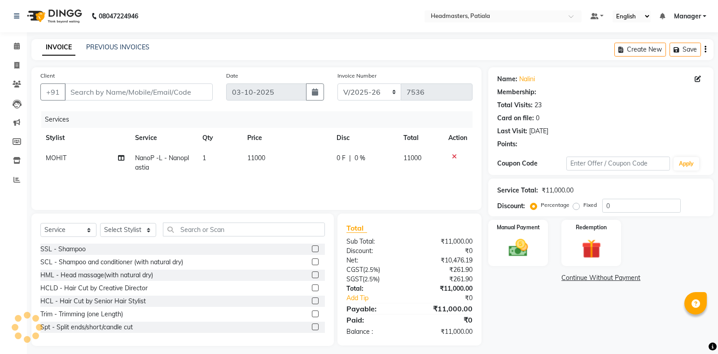
type input "8727848844"
select select "51078"
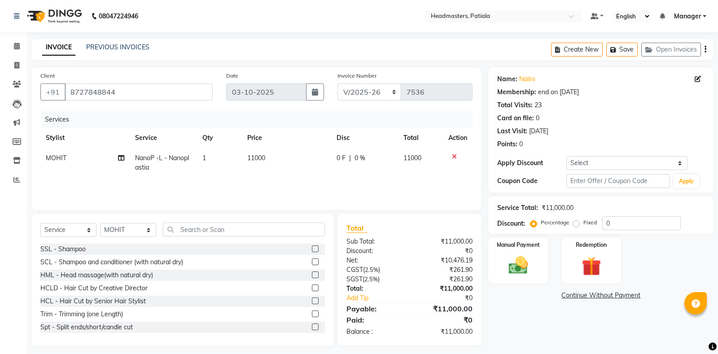
click at [340, 161] on span "0 F" at bounding box center [340, 157] width 9 height 9
select select "51078"
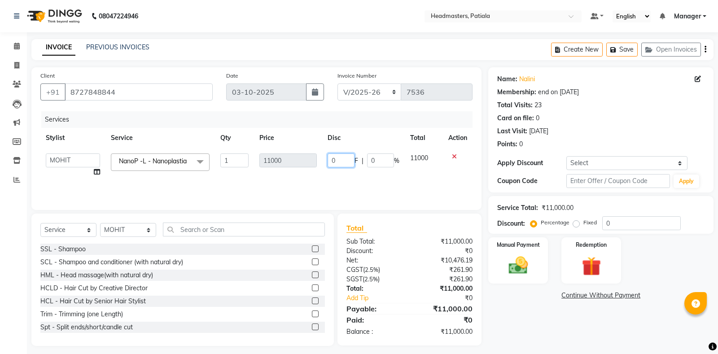
drag, startPoint x: 340, startPoint y: 161, endPoint x: 317, endPoint y: 151, distance: 25.7
click at [327, 153] on input "0" at bounding box center [340, 160] width 27 height 14
type input "7000"
click at [588, 345] on div "Name: Nalini Membership: end on 01-01-2100 Total Visits: 23 Card on file: 0 Las…" at bounding box center [604, 206] width 232 height 279
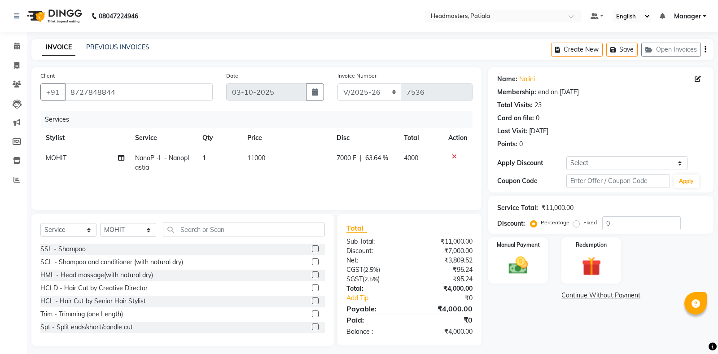
click at [339, 161] on span "7000 F" at bounding box center [346, 157] width 20 height 9
select select "51078"
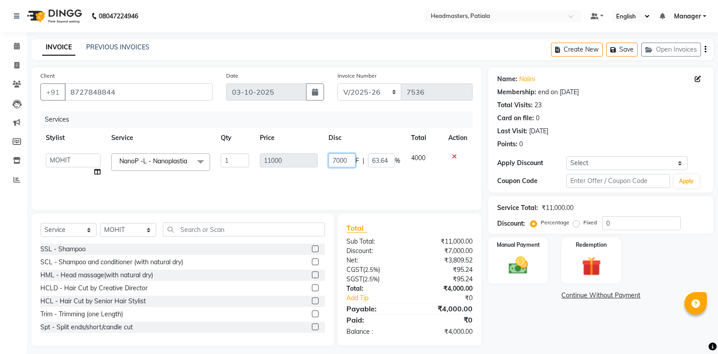
drag, startPoint x: 339, startPoint y: 161, endPoint x: 331, endPoint y: 156, distance: 9.2
click at [331, 156] on input "7000" at bounding box center [341, 160] width 27 height 14
type input "5000"
click at [575, 329] on div "Name: Nalini Membership: end on 01-01-2100 Total Visits: 23 Card on file: 0 Las…" at bounding box center [604, 206] width 232 height 279
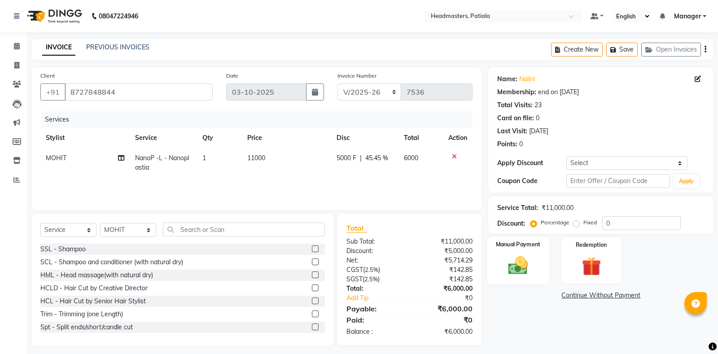
click at [491, 261] on div "Manual Payment" at bounding box center [518, 260] width 62 height 48
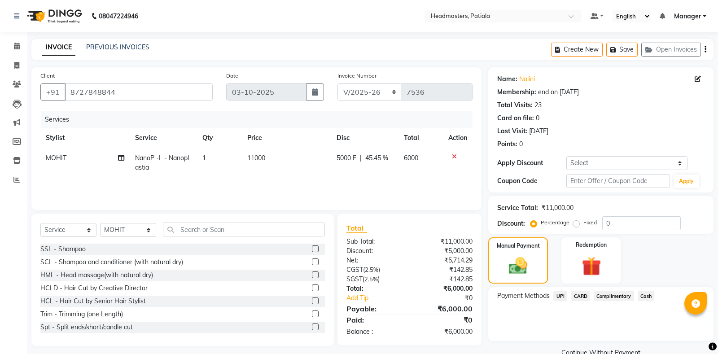
click at [639, 292] on span "Cash" at bounding box center [645, 296] width 17 height 10
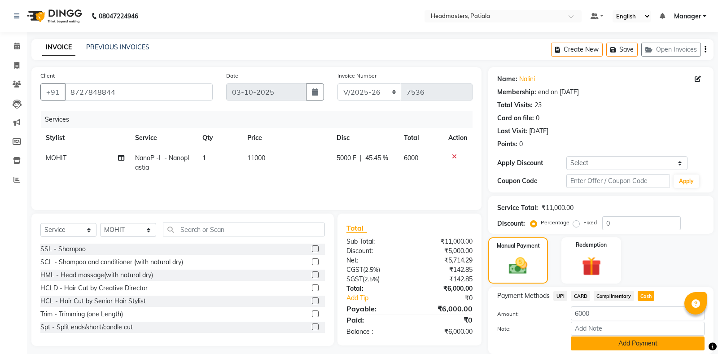
click at [618, 347] on button "Add Payment" at bounding box center [637, 343] width 134 height 14
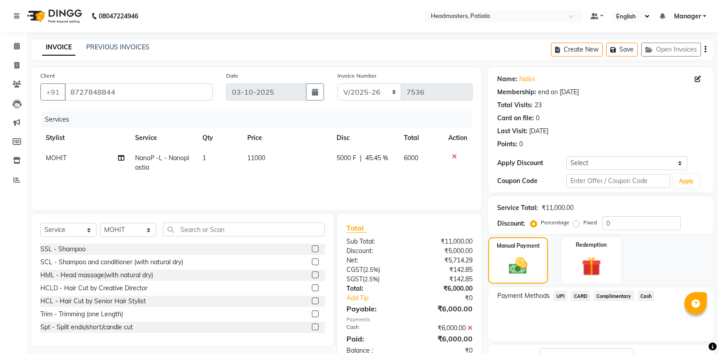
scroll to position [56, 0]
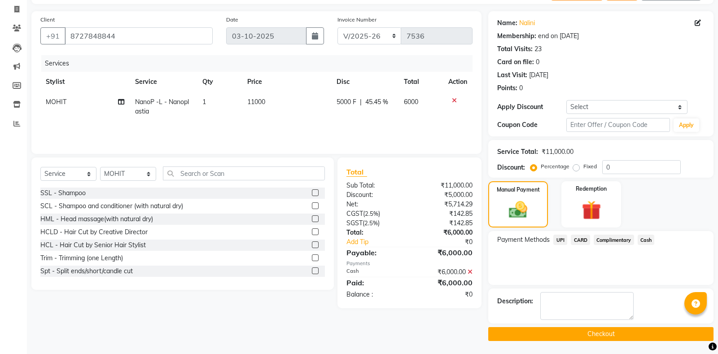
click at [522, 330] on button "Checkout" at bounding box center [600, 334] width 225 height 14
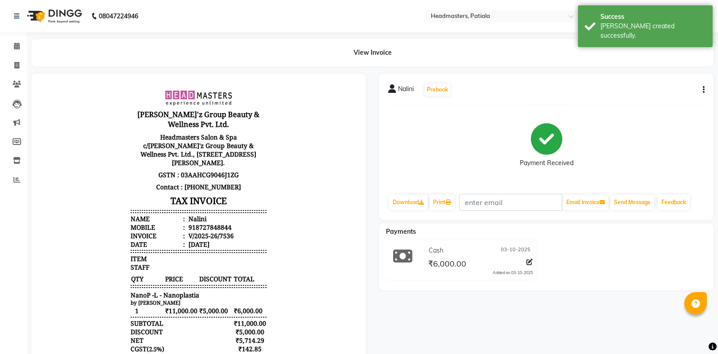
click at [434, 192] on div "Nalini Prebook Payment Received Download Print Email Invoice Send Message Feedb…" at bounding box center [546, 147] width 334 height 146
click at [439, 205] on link "Print" at bounding box center [441, 202] width 25 height 15
click at [440, 197] on link "Print" at bounding box center [441, 202] width 25 height 15
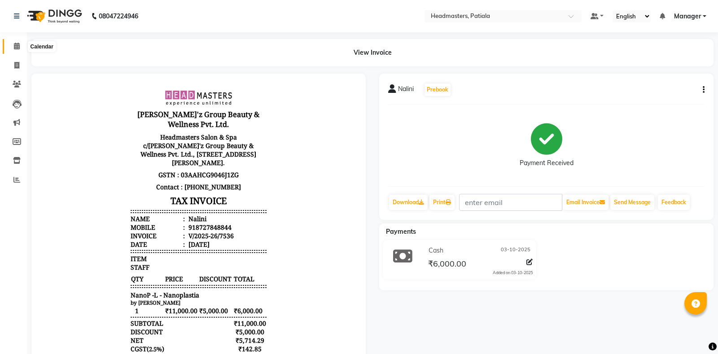
click at [16, 51] on span at bounding box center [17, 46] width 16 height 10
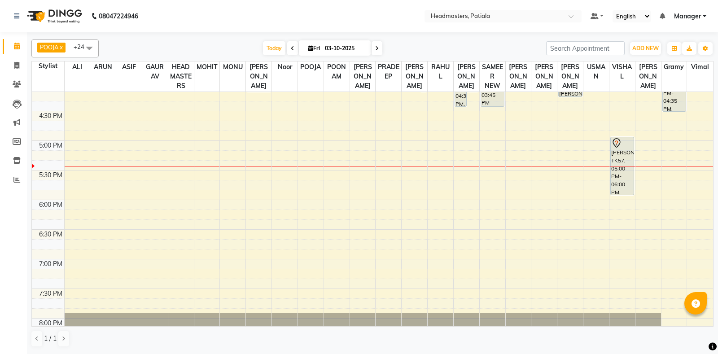
scroll to position [388, 0]
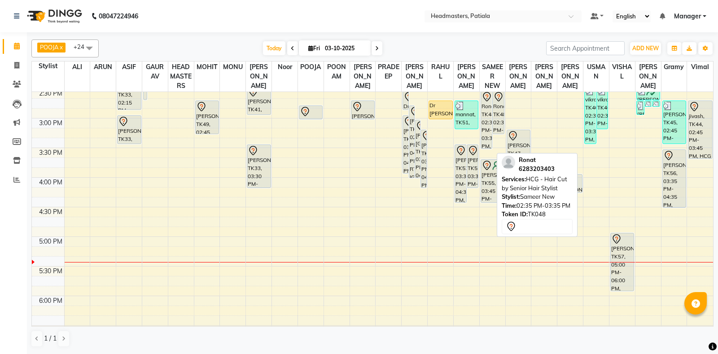
click at [490, 136] on div "Ronat, TK48, 02:35 PM-03:35 PM, HCG - Hair Cut by Senior Hair Stylist" at bounding box center [486, 119] width 11 height 57
select select "7"
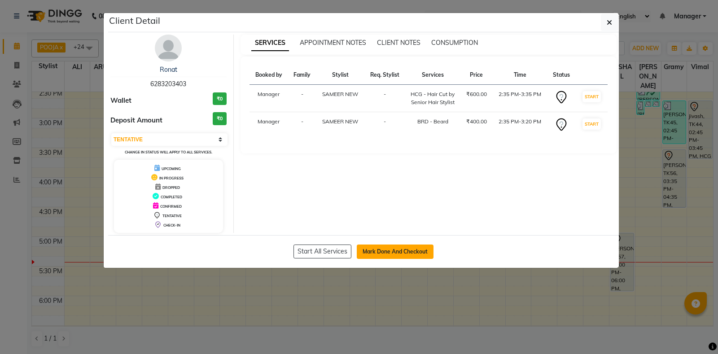
click at [416, 250] on button "Mark Done And Checkout" at bounding box center [395, 251] width 77 height 14
select select "service"
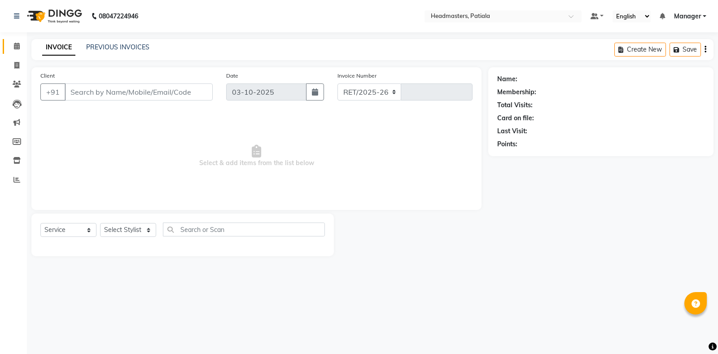
select select "6602"
type input "7537"
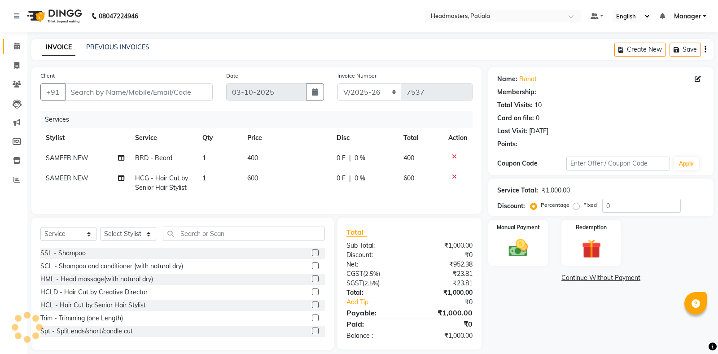
type input "6283203403"
select select "51086"
click at [336, 179] on span "0 F" at bounding box center [340, 178] width 9 height 9
select select "51086"
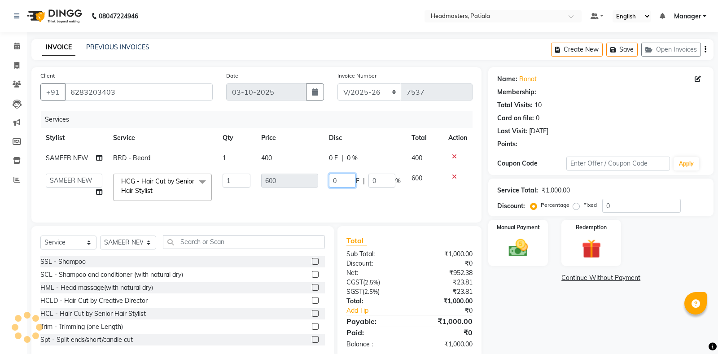
click at [329, 174] on input "0" at bounding box center [342, 181] width 27 height 14
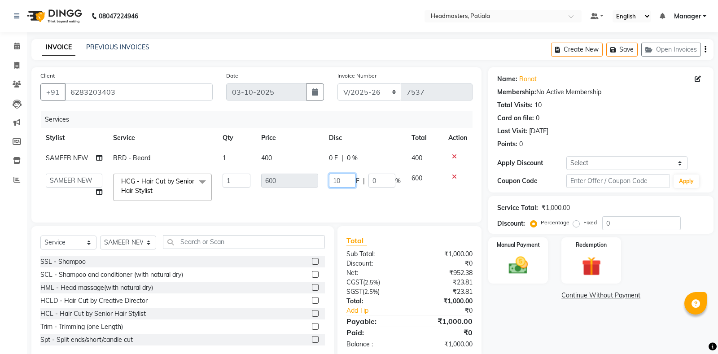
type input "100"
click at [325, 156] on tr "SAMEER NEW BRD - Beard 1 400 0 F | 0 % 400" at bounding box center [256, 158] width 432 height 20
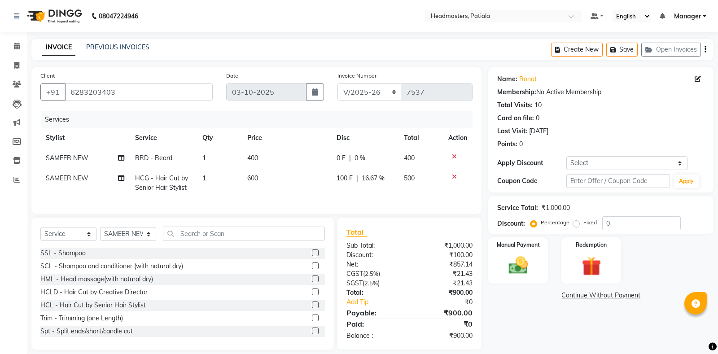
click at [335, 156] on td "0 F | 0 %" at bounding box center [364, 158] width 67 height 20
select select "51086"
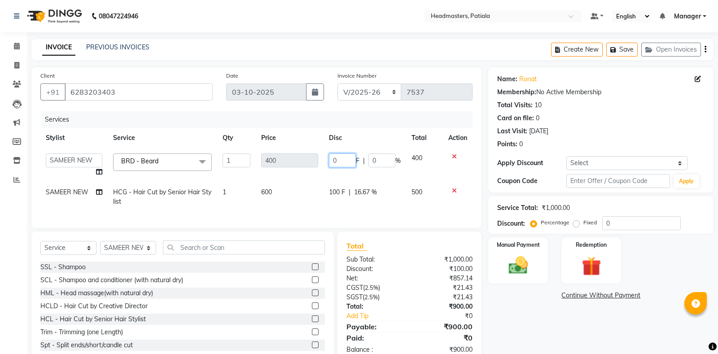
drag, startPoint x: 325, startPoint y: 158, endPoint x: 318, endPoint y: 155, distance: 7.6
click at [329, 155] on input "0" at bounding box center [342, 160] width 27 height 14
type input "100"
click at [532, 340] on div "Name: Ronat Membership: No Active Membership Total Visits: 10 Card on file: 0 L…" at bounding box center [604, 215] width 232 height 296
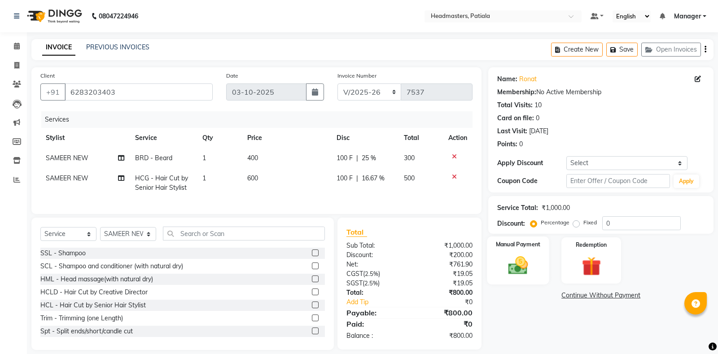
click at [522, 276] on img at bounding box center [518, 265] width 32 height 23
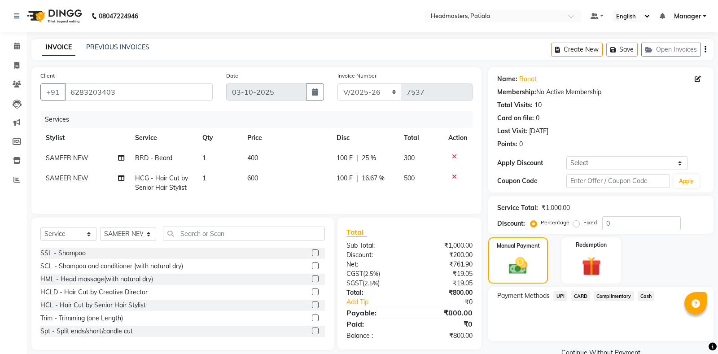
click at [649, 296] on span "Cash" at bounding box center [645, 296] width 17 height 10
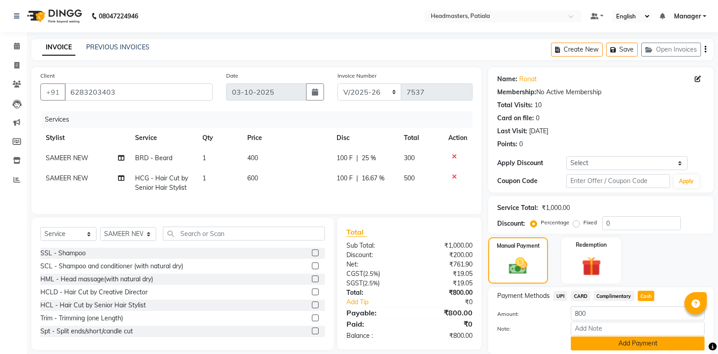
click at [595, 337] on button "Add Payment" at bounding box center [637, 343] width 134 height 14
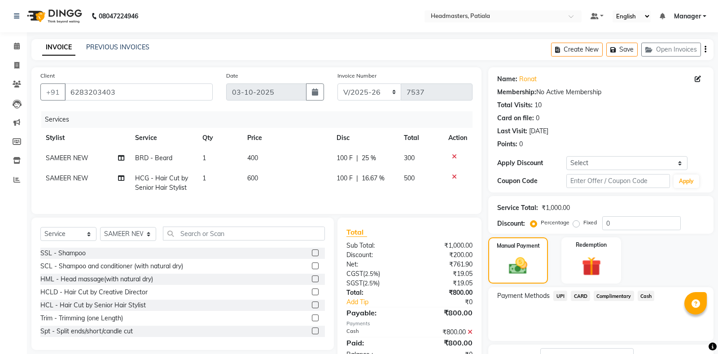
scroll to position [56, 0]
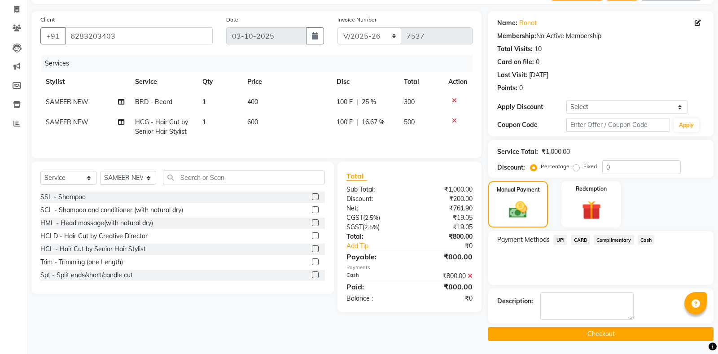
click at [627, 335] on button "Checkout" at bounding box center [600, 334] width 225 height 14
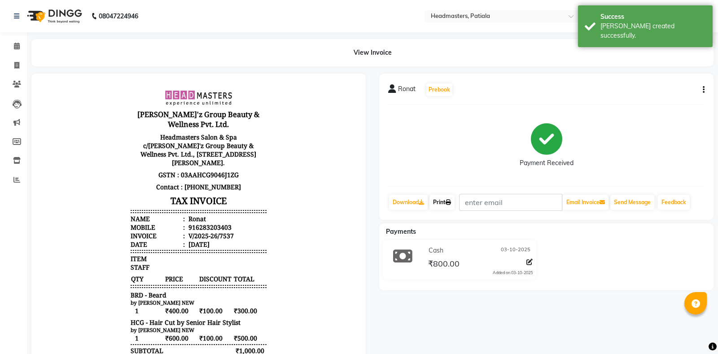
click at [453, 198] on link "Print" at bounding box center [441, 202] width 25 height 15
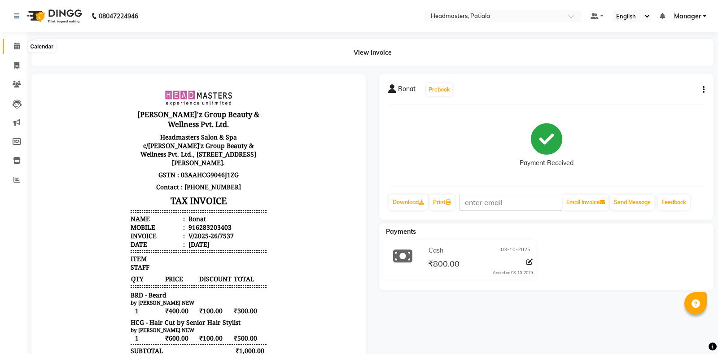
click at [12, 43] on span at bounding box center [17, 46] width 16 height 10
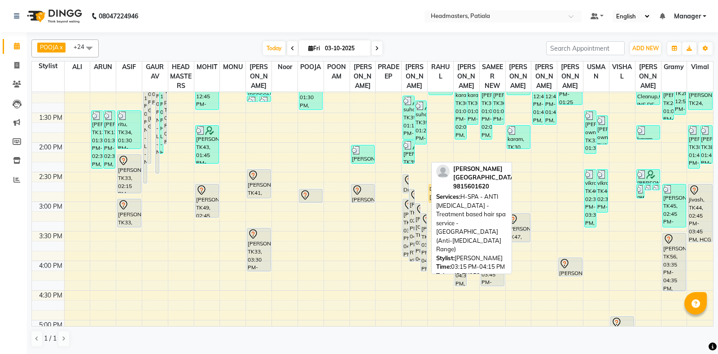
scroll to position [209, 0]
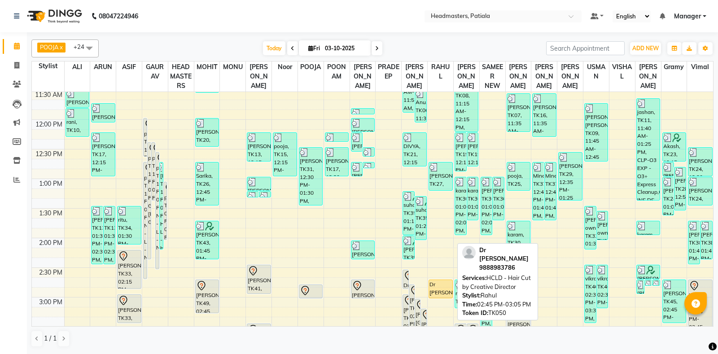
click at [437, 298] on div "Dr Simmi, TK50, 02:45 PM-03:05 PM, HCLD - Hair Cut by Creative Director" at bounding box center [440, 289] width 23 height 18
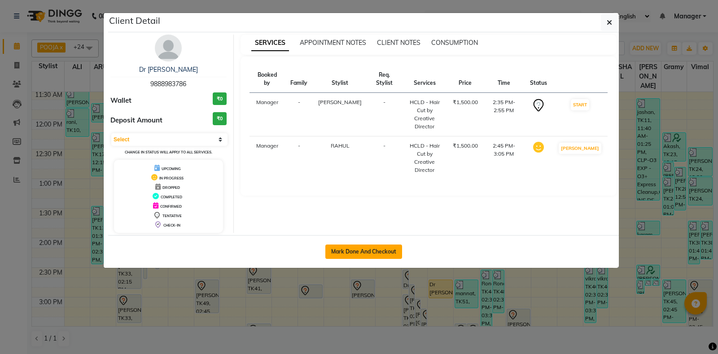
click at [369, 252] on button "Mark Done And Checkout" at bounding box center [363, 251] width 77 height 14
select select "service"
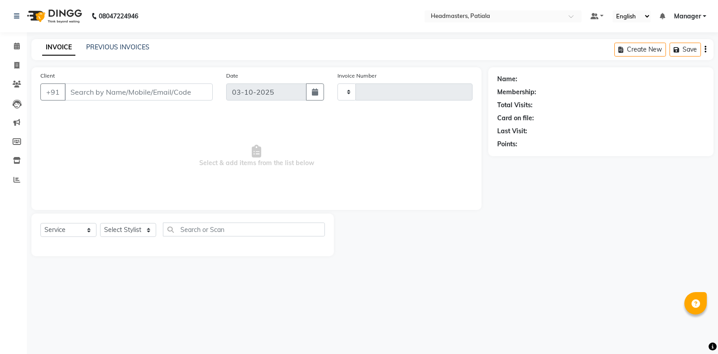
type input "7538"
select select "6602"
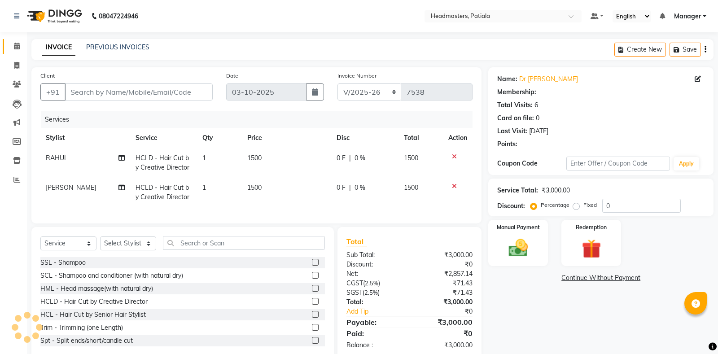
type input "9888983786"
select select "51077"
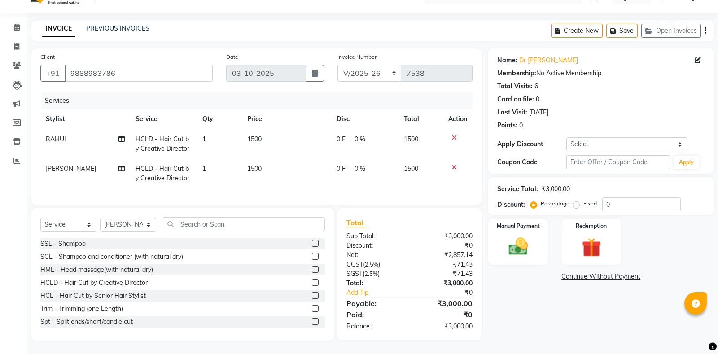
click at [454, 136] on icon at bounding box center [454, 138] width 5 height 6
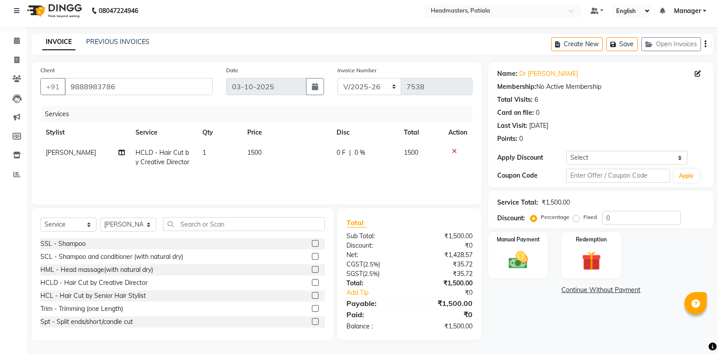
scroll to position [5, 0]
click at [87, 153] on td "[PERSON_NAME]" at bounding box center [85, 158] width 90 height 30
select select "51077"
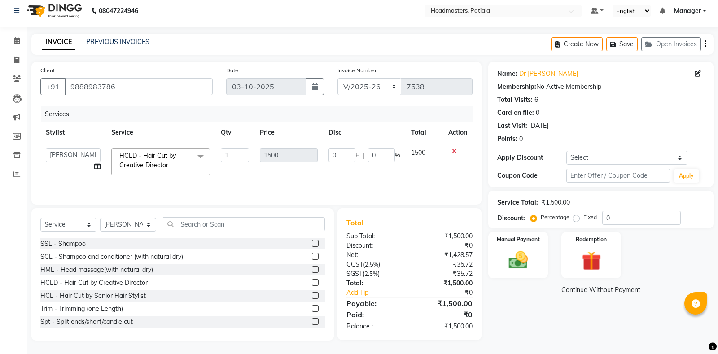
click at [156, 208] on div "Client +91 9888983786 Date 03-10-2025 Invoice Number RET/2025-26 V/2025-26 7538…" at bounding box center [256, 201] width 463 height 279
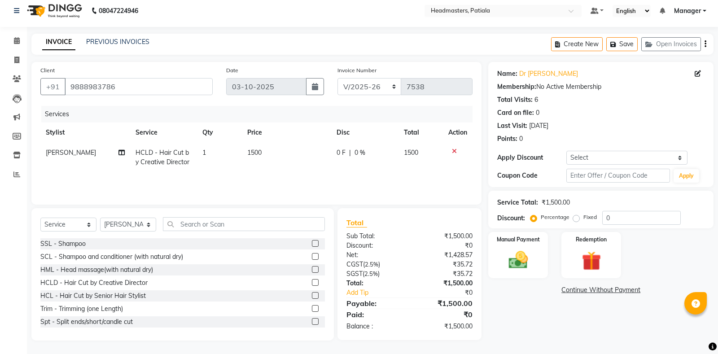
click at [87, 149] on td "[PERSON_NAME]" at bounding box center [85, 158] width 90 height 30
select select "51077"
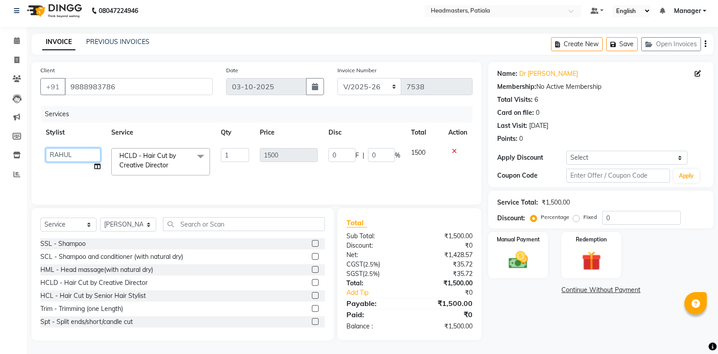
select select "51082"
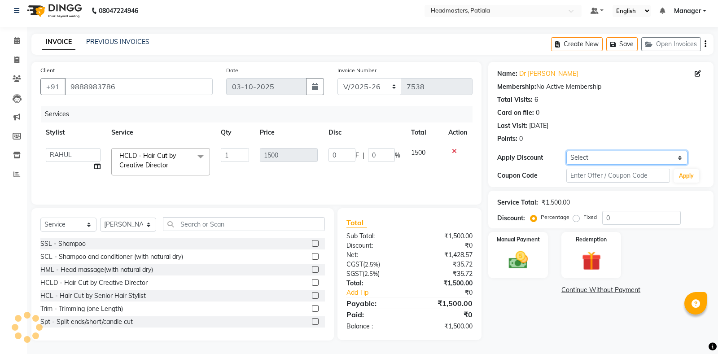
click at [566, 151] on select "Select Coupon → Already Paid Coupon → Service Not Done Coupon → Pending Payment…" at bounding box center [626, 158] width 121 height 14
select select "8: Object"
click option "Coupon → Complimentary Service" at bounding box center [0, 0] width 0 height 0
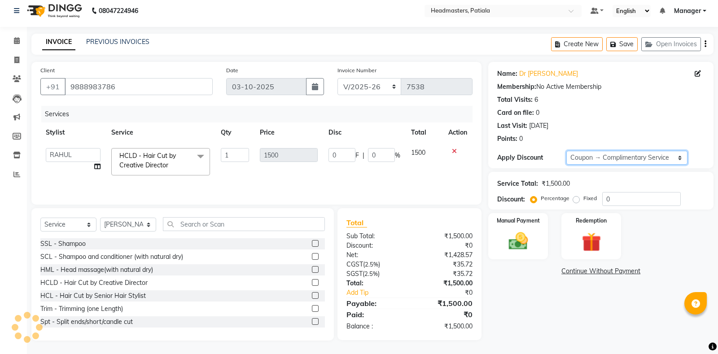
type input "100"
type input "1500"
type input "100"
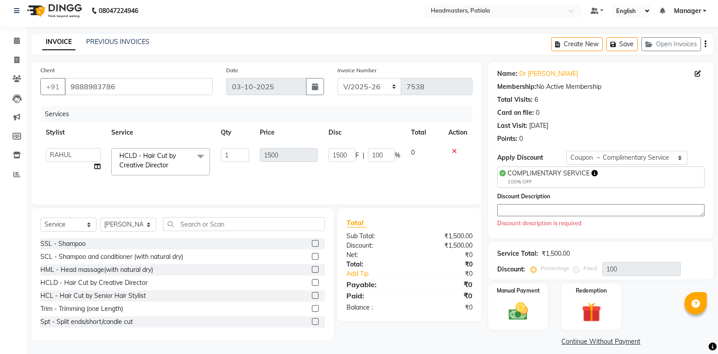
drag, startPoint x: 505, startPoint y: 171, endPoint x: 540, endPoint y: 177, distance: 35.0
click at [540, 177] on div "COMPLIMENTARY SERVICE 100% OFF" at bounding box center [548, 177] width 98 height 17
drag, startPoint x: 509, startPoint y: 174, endPoint x: 588, endPoint y: 175, distance: 78.1
click at [588, 175] on span "COMPLIMENTARY SERVICE" at bounding box center [548, 173] width 82 height 8
copy span "COMPLIMENTARY SERVICE"
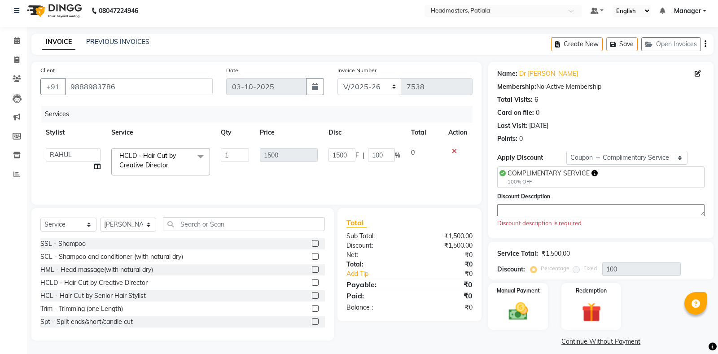
paste textarea "COMPLIMENTARY SERVICE"
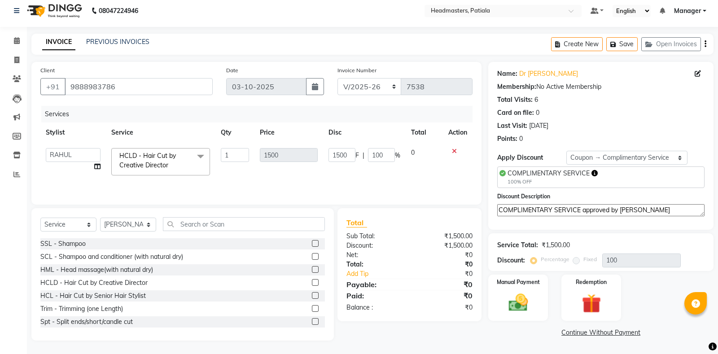
type textarea "COMPLIMENTARY SERVICE approved by sugandha mam"
click at [204, 225] on input "text" at bounding box center [244, 224] width 162 height 14
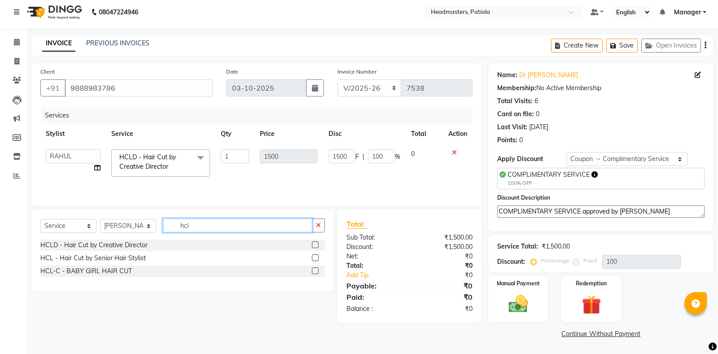
scroll to position [2, 0]
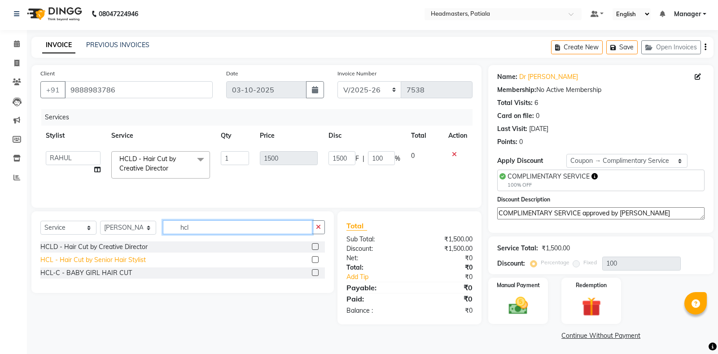
type input "hcl"
click at [131, 260] on div "HCL - Hair Cut by Senior Hair Stylist" at bounding box center [92, 259] width 105 height 9
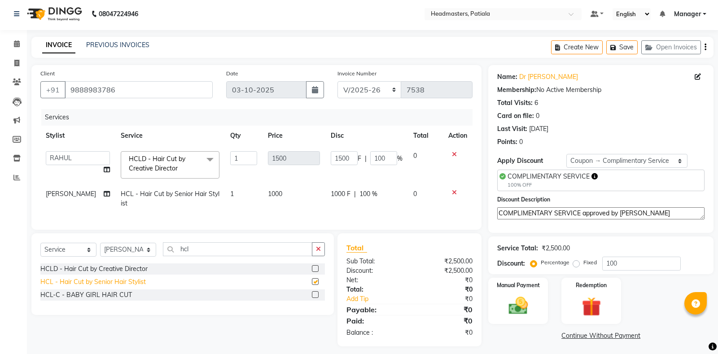
checkbox input "false"
click at [63, 194] on span "[PERSON_NAME]" at bounding box center [71, 194] width 50 height 8
select select "51077"
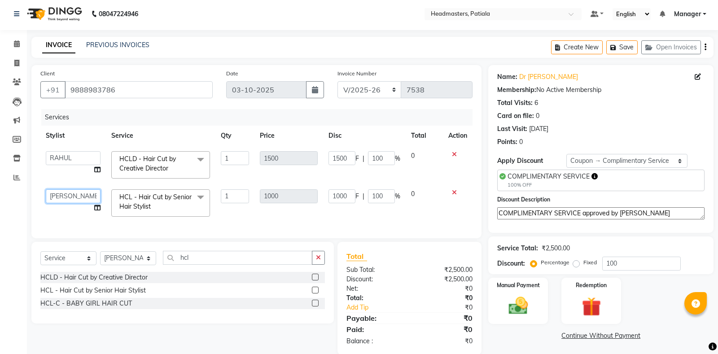
select select "51079"
click at [425, 174] on td "0" at bounding box center [423, 165] width 37 height 38
click at [598, 175] on div "COMPLIMENTARY SERVICE 100% OFF" at bounding box center [600, 181] width 207 height 22
click at [566, 154] on select "Select Coupon → Already Paid Coupon → Service Not Done Coupon → Pending Payment…" at bounding box center [626, 161] width 121 height 14
select select "0:"
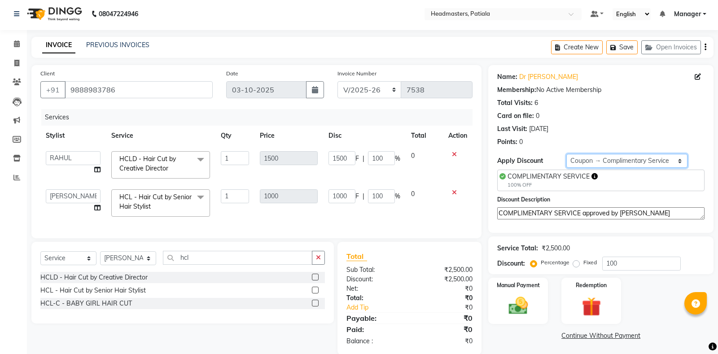
click option "Select" at bounding box center [0, 0] width 0 height 0
type input "0"
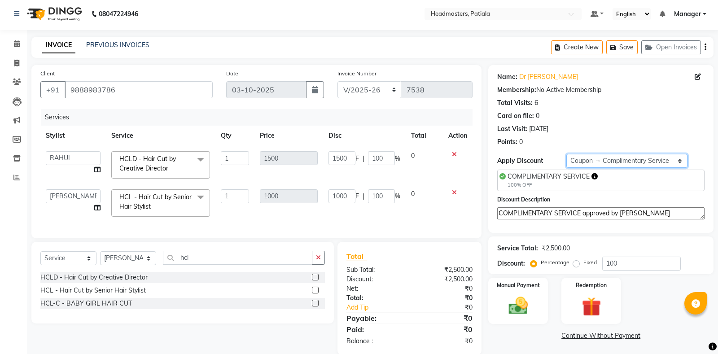
type input "0"
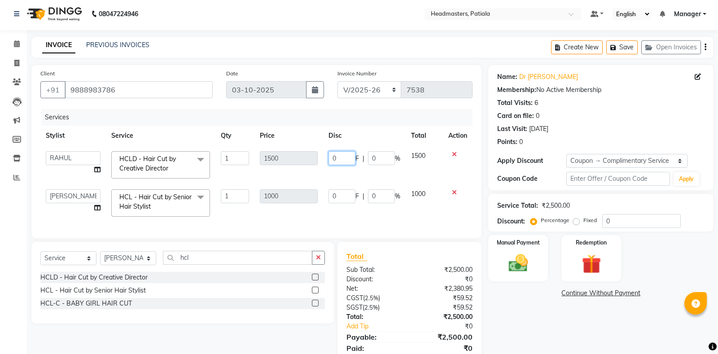
click at [336, 161] on input "0" at bounding box center [341, 158] width 27 height 14
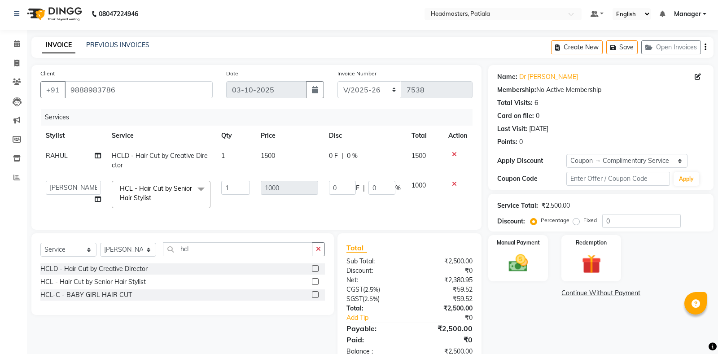
click at [192, 159] on span "HCLD - Hair Cut by Creative Director" at bounding box center [160, 160] width 96 height 17
select select "51082"
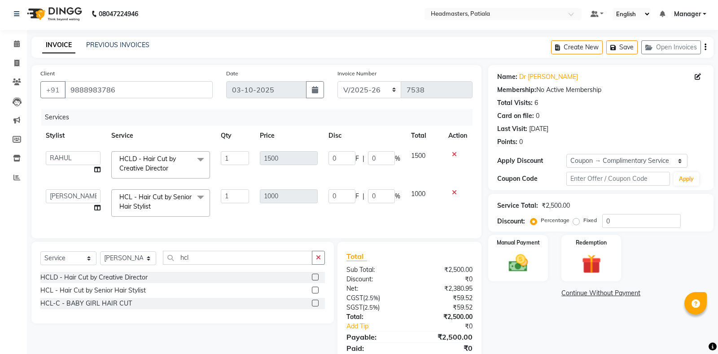
click at [192, 159] on span at bounding box center [201, 159] width 18 height 17
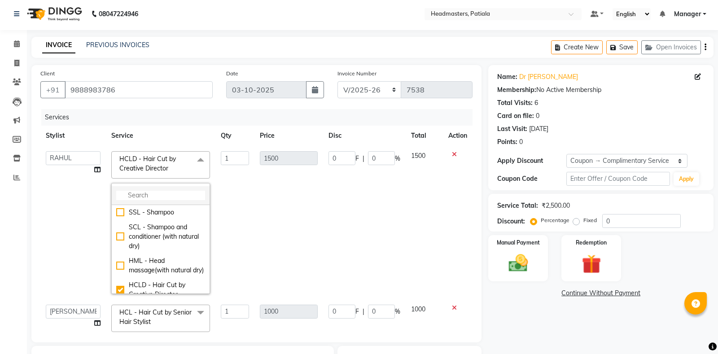
click at [170, 191] on input "multiselect-search" at bounding box center [160, 195] width 89 height 9
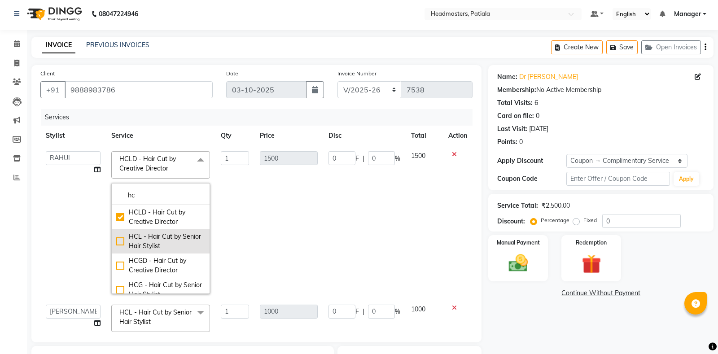
type input "hc"
click at [120, 237] on div "HCL - Hair Cut by Senior Hair Stylist" at bounding box center [160, 241] width 89 height 19
checkbox input "false"
checkbox input "true"
type input "1000"
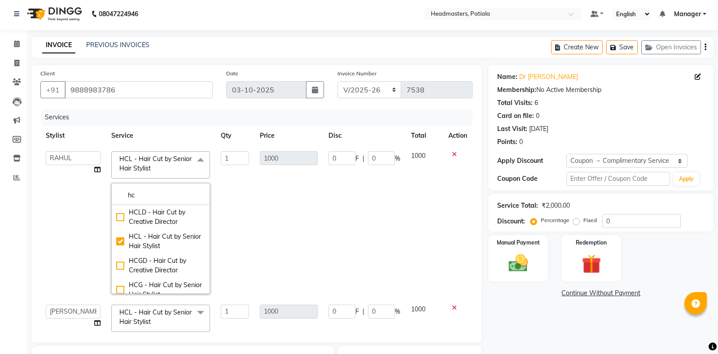
click at [257, 242] on td "1000" at bounding box center [288, 222] width 69 height 153
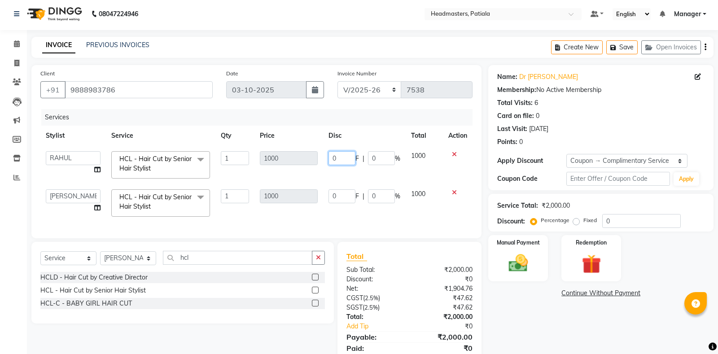
drag, startPoint x: 333, startPoint y: 153, endPoint x: 319, endPoint y: 150, distance: 14.3
click at [328, 151] on input "0" at bounding box center [341, 158] width 27 height 14
type input "200"
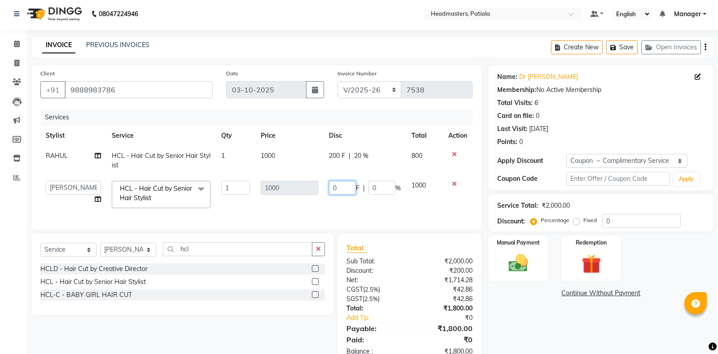
drag, startPoint x: 335, startPoint y: 194, endPoint x: 327, endPoint y: 194, distance: 8.5
click at [329, 194] on input "0" at bounding box center [342, 188] width 27 height 14
type input "200"
click at [591, 329] on div "Name: Dr Simmi Membership: No Active Membership Total Visits: 6 Card on file: 0…" at bounding box center [604, 215] width 232 height 300
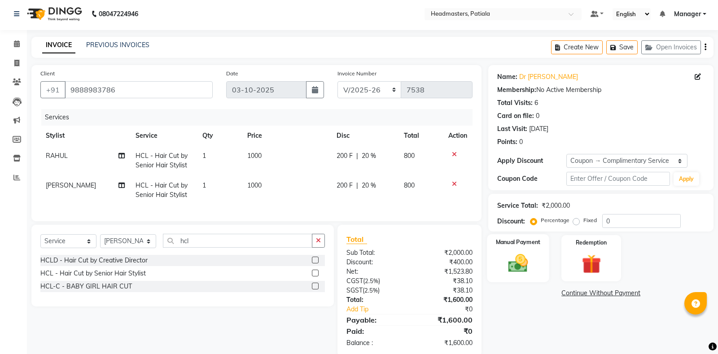
click at [527, 257] on img at bounding box center [518, 263] width 32 height 23
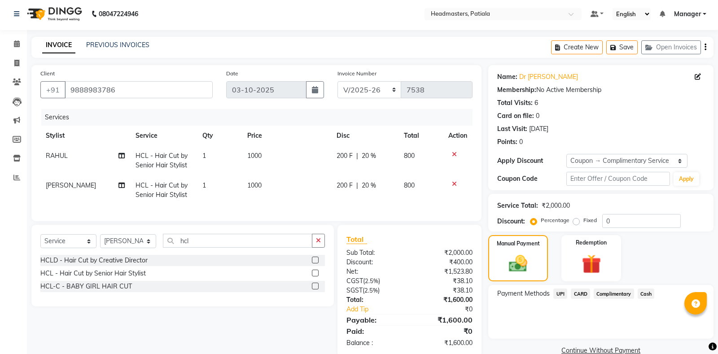
click at [559, 291] on span "UPI" at bounding box center [560, 293] width 14 height 10
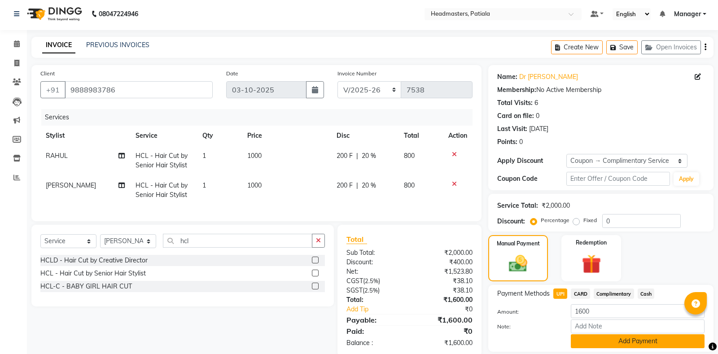
click at [586, 338] on button "Add Payment" at bounding box center [637, 341] width 134 height 14
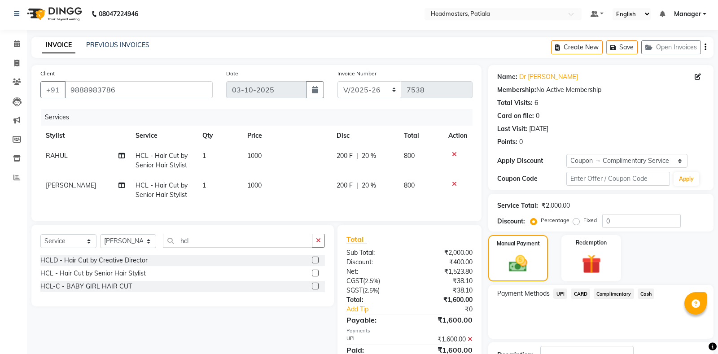
scroll to position [56, 0]
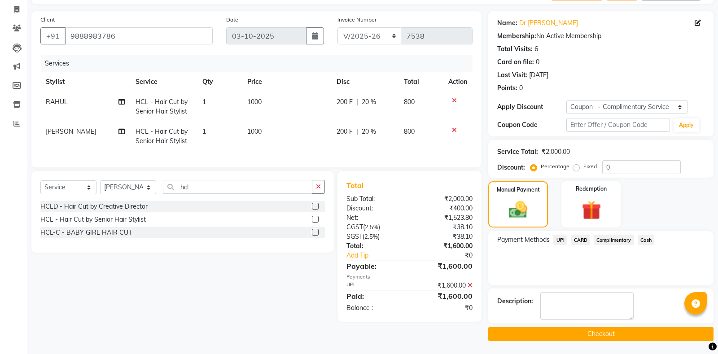
click at [584, 334] on button "Checkout" at bounding box center [600, 334] width 225 height 14
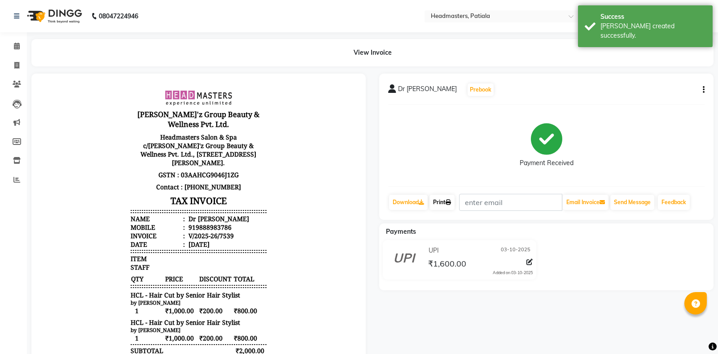
click at [439, 198] on link "Print" at bounding box center [441, 202] width 25 height 15
click at [440, 200] on link "Print" at bounding box center [441, 202] width 25 height 15
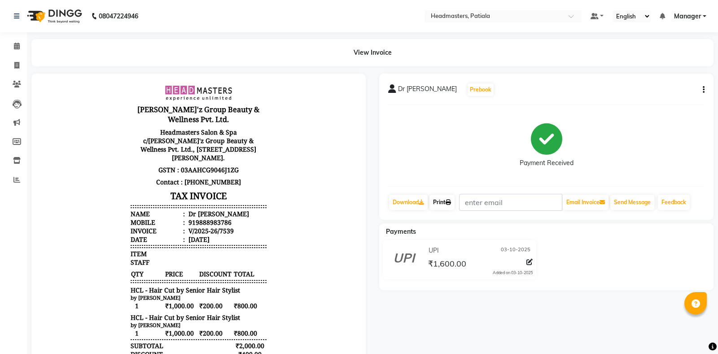
click at [441, 200] on link "Print" at bounding box center [441, 202] width 25 height 15
click at [17, 49] on icon at bounding box center [17, 46] width 6 height 7
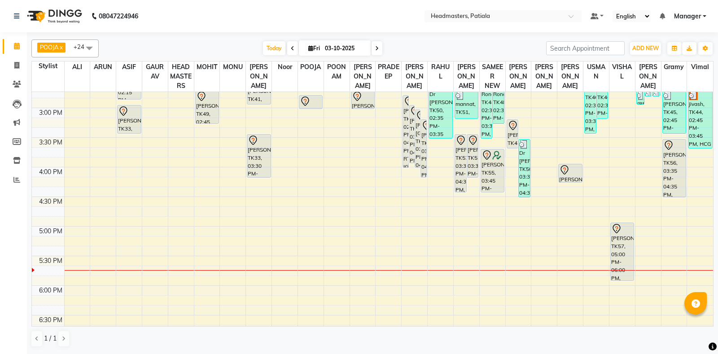
scroll to position [388, 0]
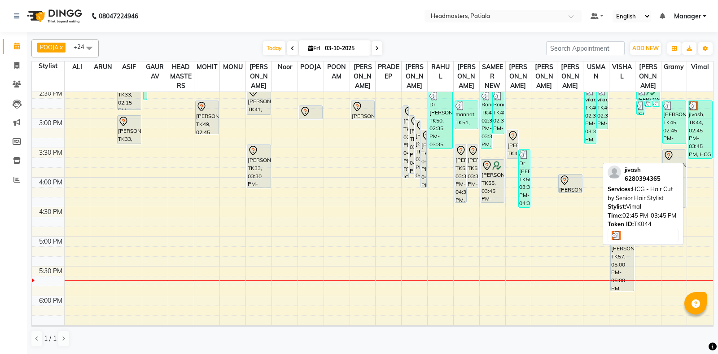
click at [694, 142] on div "jivash, TK44, 02:45 PM-03:45 PM, HCG - Hair Cut by Senior Hair Stylist" at bounding box center [699, 129] width 23 height 57
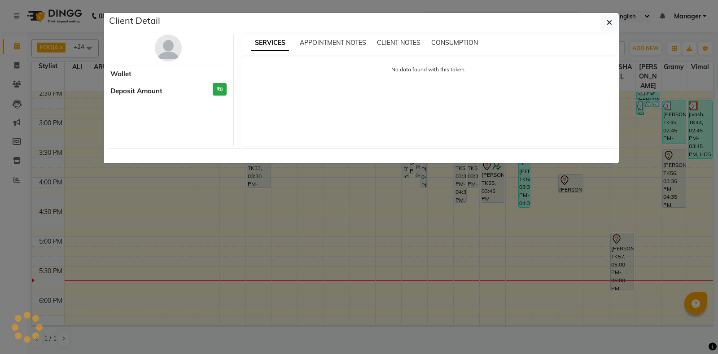
select select "3"
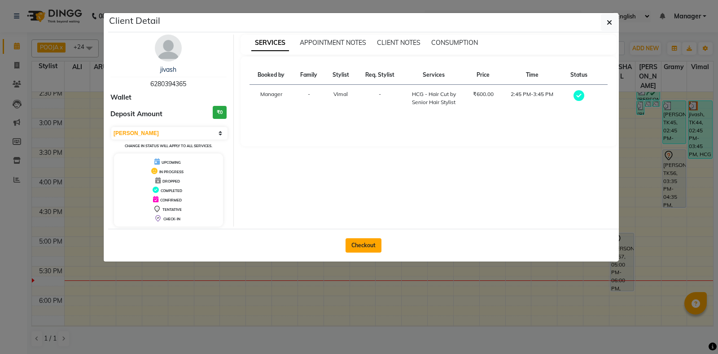
click at [361, 246] on button "Checkout" at bounding box center [363, 245] width 36 height 14
select select "6602"
select select "service"
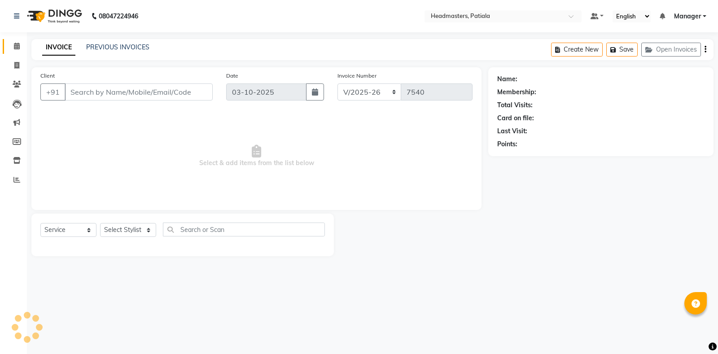
type input "6280394365"
select select "87796"
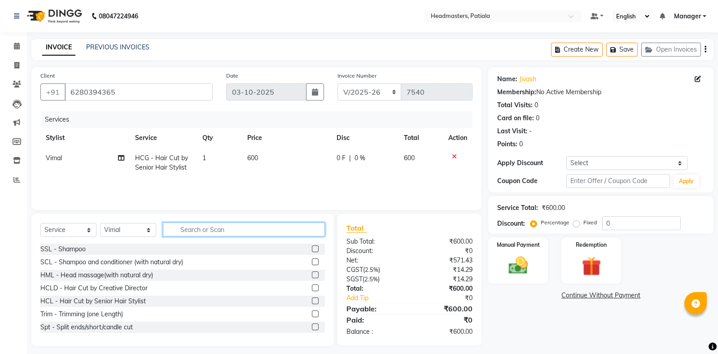
click at [230, 235] on input "text" at bounding box center [244, 229] width 162 height 14
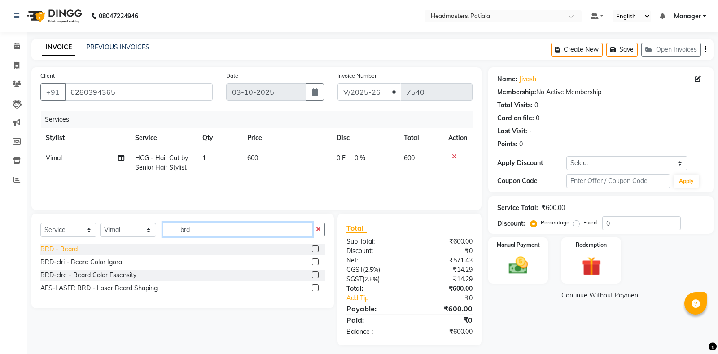
type input "brd"
click at [71, 248] on div "BRD - Beard" at bounding box center [58, 248] width 37 height 9
checkbox input "false"
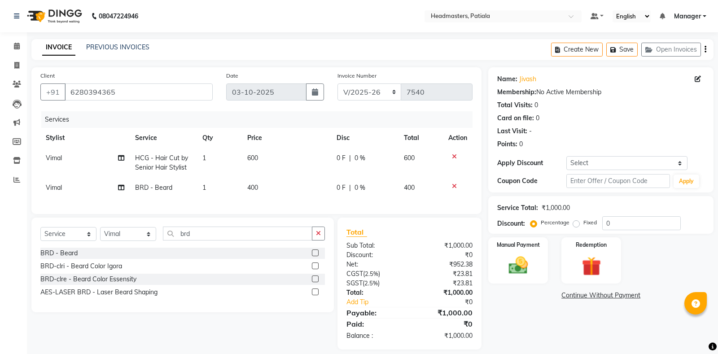
click at [334, 163] on td "0 F | 0 %" at bounding box center [364, 163] width 67 height 30
select select "87796"
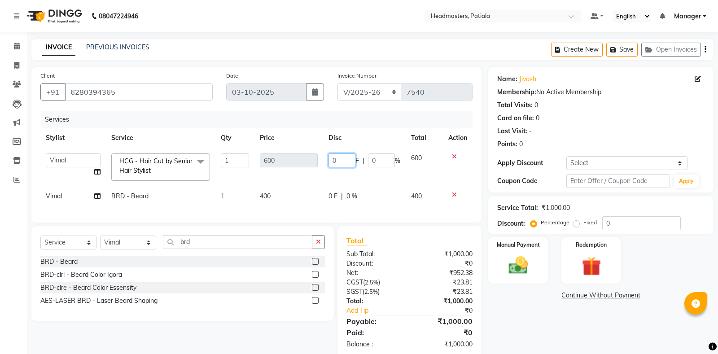
drag, startPoint x: 336, startPoint y: 162, endPoint x: 316, endPoint y: 150, distance: 23.5
click at [328, 153] on input "0" at bounding box center [341, 160] width 27 height 14
type input "100"
click at [514, 311] on div "Name: Jivash Membership: No Active Membership Total Visits: 0 Card on file: 0 L…" at bounding box center [604, 212] width 232 height 291
click at [323, 196] on td "400" at bounding box center [288, 196] width 69 height 20
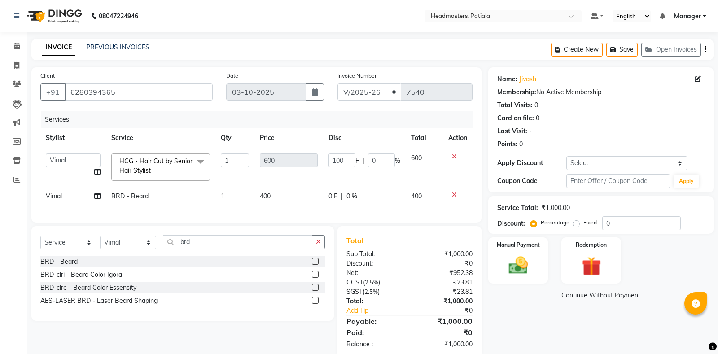
select select "87796"
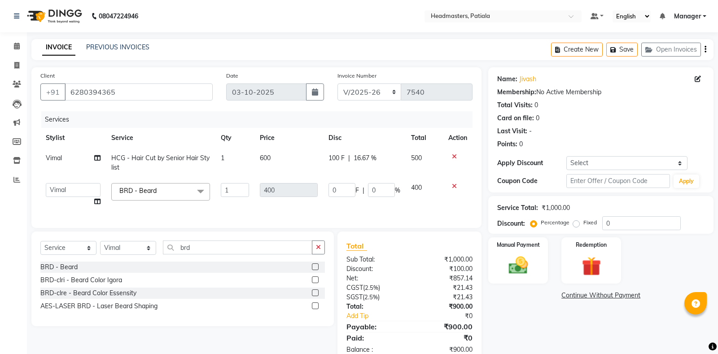
click at [318, 221] on div "Client +91 6280394365 Date 03-10-2025 Invoice Number RET/2025-26 V/2025-26 7540…" at bounding box center [256, 147] width 450 height 161
click at [338, 189] on input "0" at bounding box center [341, 190] width 27 height 14
click at [330, 189] on input "0" at bounding box center [341, 190] width 27 height 14
type input "100"
click at [505, 309] on div "Name: Jivash Membership: No Active Membership Total Visits: 0 Card on file: 0 L…" at bounding box center [604, 215] width 232 height 296
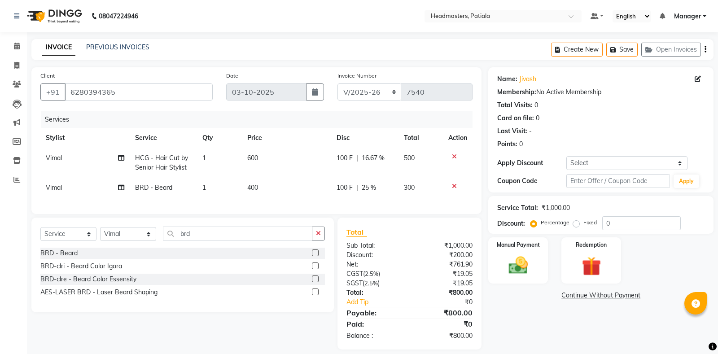
click at [510, 315] on div "Name: Jivash Membership: No Active Membership Total Visits: 0 Card on file: 0 L…" at bounding box center [604, 208] width 232 height 282
click at [519, 266] on img at bounding box center [518, 265] width 32 height 23
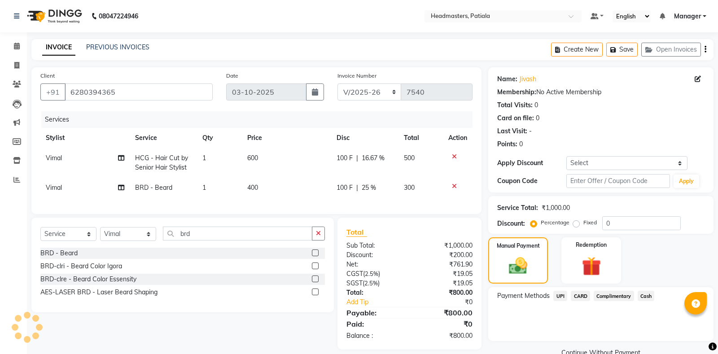
click at [639, 294] on span "Cash" at bounding box center [645, 296] width 17 height 10
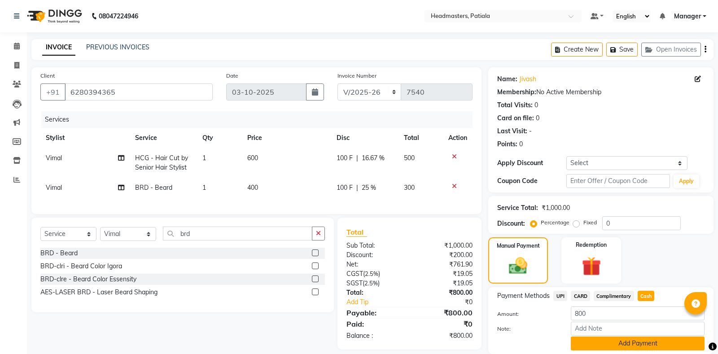
click at [625, 340] on button "Add Payment" at bounding box center [637, 343] width 134 height 14
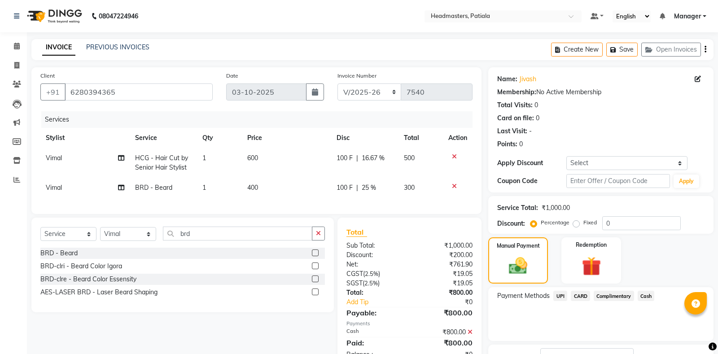
scroll to position [56, 0]
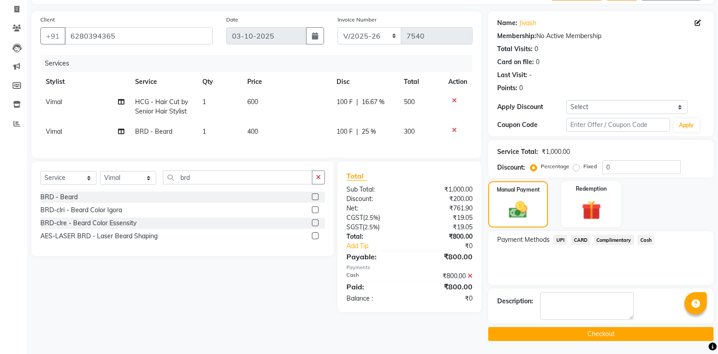
click at [544, 340] on button "Checkout" at bounding box center [600, 334] width 225 height 14
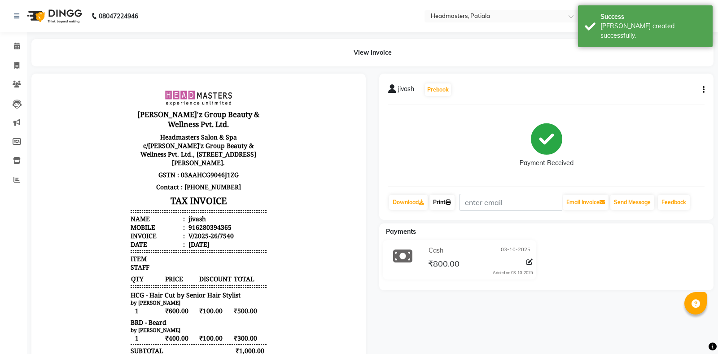
click at [448, 207] on link "Print" at bounding box center [441, 202] width 25 height 15
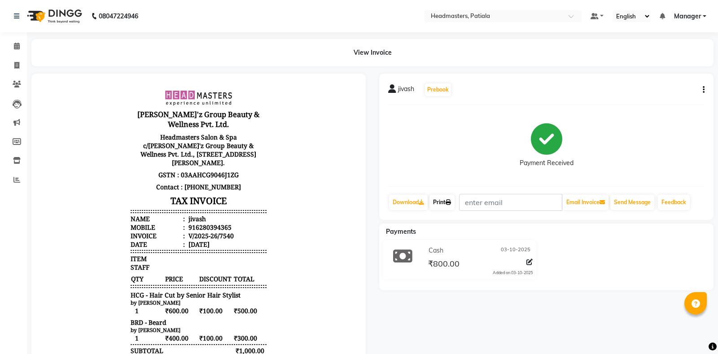
click at [446, 199] on link "Print" at bounding box center [441, 202] width 25 height 15
click at [22, 41] on link "Calendar" at bounding box center [14, 46] width 22 height 15
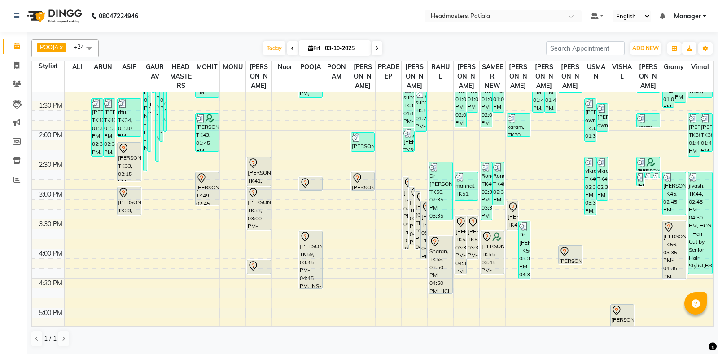
scroll to position [388, 0]
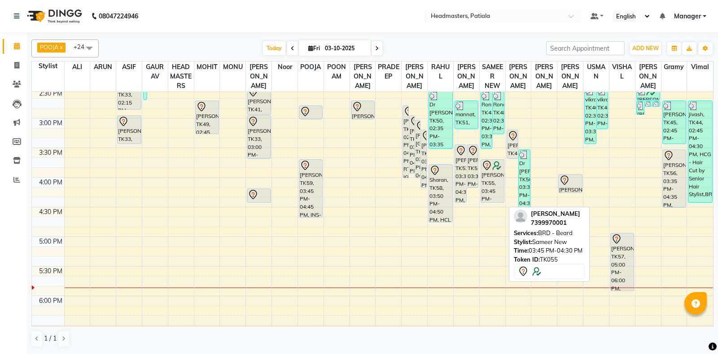
click at [495, 196] on div "Dilraj Sir, TK55, 03:45 PM-04:30 PM, BRD - Beard" at bounding box center [492, 181] width 23 height 43
select select "7"
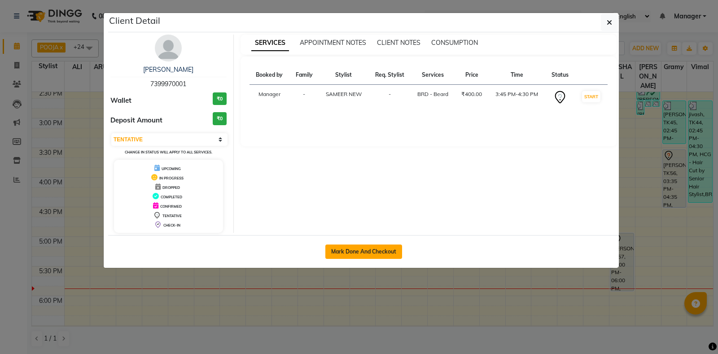
click at [384, 248] on button "Mark Done And Checkout" at bounding box center [363, 251] width 77 height 14
select select "6602"
select select "service"
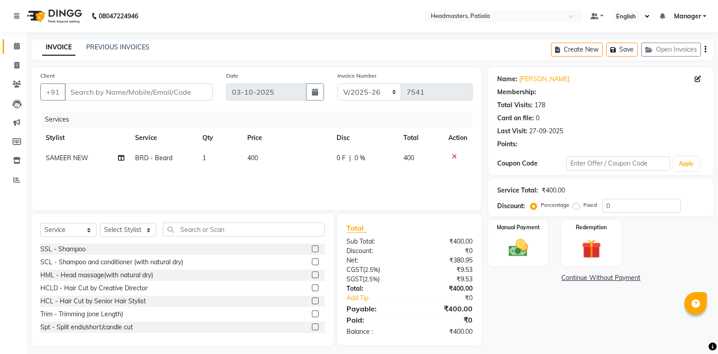
type input "7399970001"
select select "51086"
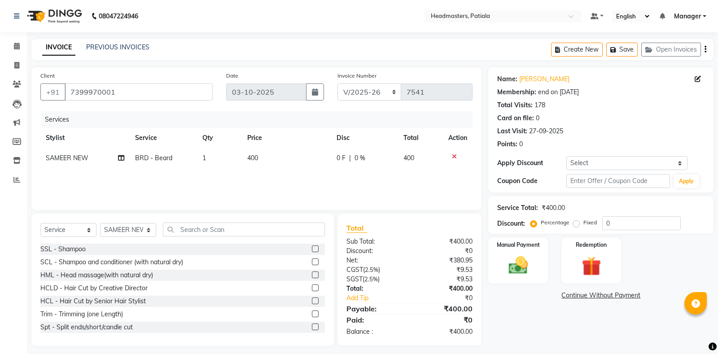
click at [342, 155] on span "0 F" at bounding box center [340, 157] width 9 height 9
select select "51086"
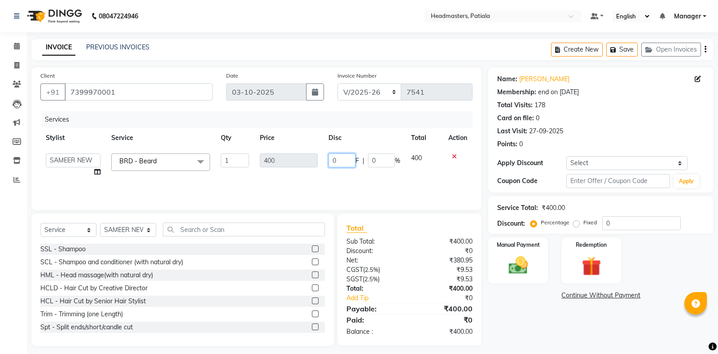
click at [328, 155] on input "0" at bounding box center [341, 160] width 27 height 14
type input "100"
click at [538, 323] on div "Name: Dilraj Sir Membership: end on 01-01-2100 Total Visits: 178 Card on file: …" at bounding box center [604, 206] width 232 height 279
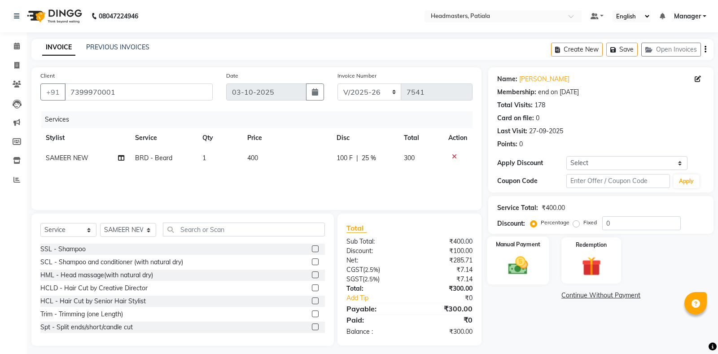
click at [523, 265] on img at bounding box center [518, 265] width 32 height 23
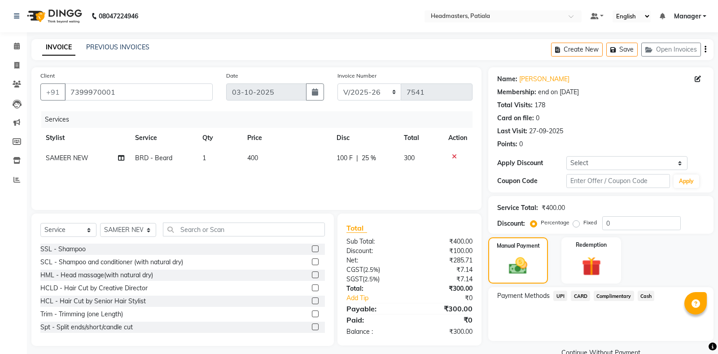
click at [646, 297] on span "Cash" at bounding box center [645, 296] width 17 height 10
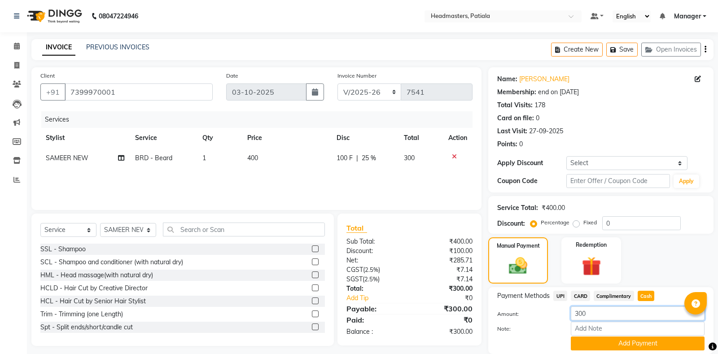
drag, startPoint x: 606, startPoint y: 317, endPoint x: 517, endPoint y: 296, distance: 92.0
click at [570, 306] on input "300" at bounding box center [637, 313] width 134 height 14
type input "200"
click at [605, 348] on button "Add Payment" at bounding box center [637, 343] width 134 height 14
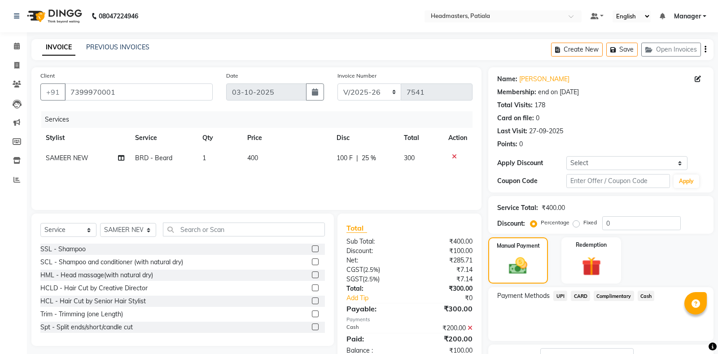
click at [559, 300] on span "UPI" at bounding box center [560, 296] width 14 height 10
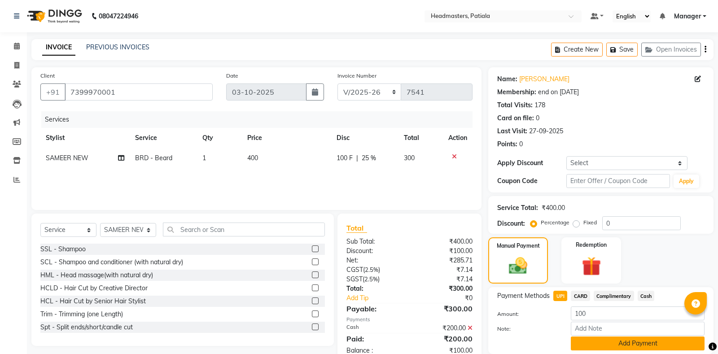
click at [609, 343] on button "Add Payment" at bounding box center [637, 343] width 134 height 14
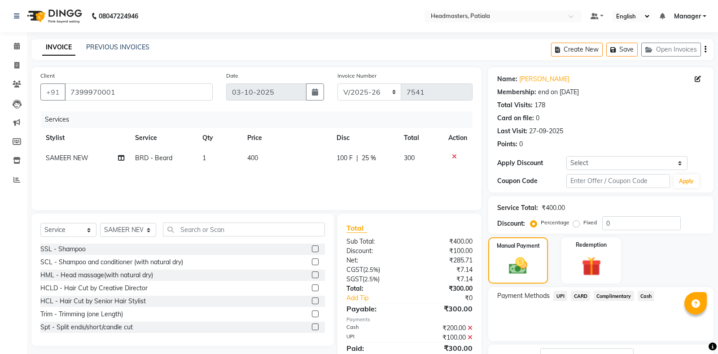
scroll to position [56, 0]
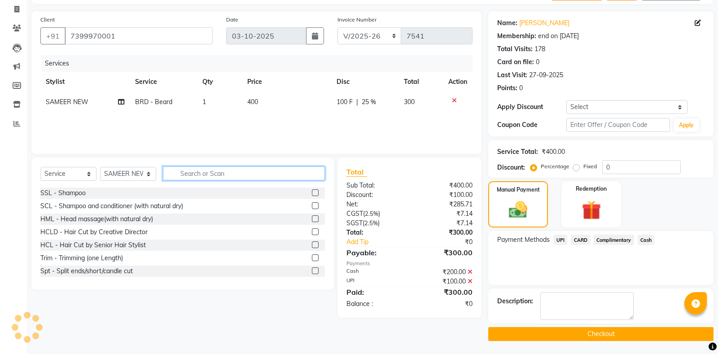
click at [180, 169] on input "text" at bounding box center [244, 173] width 162 height 14
type input "o"
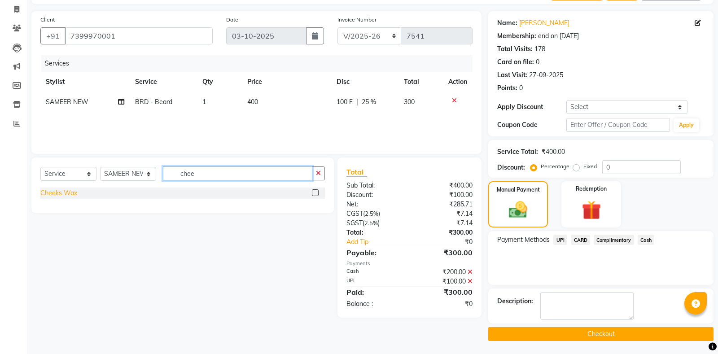
type input "chee"
click at [57, 194] on div "Cheeks Wax" at bounding box center [58, 192] width 37 height 9
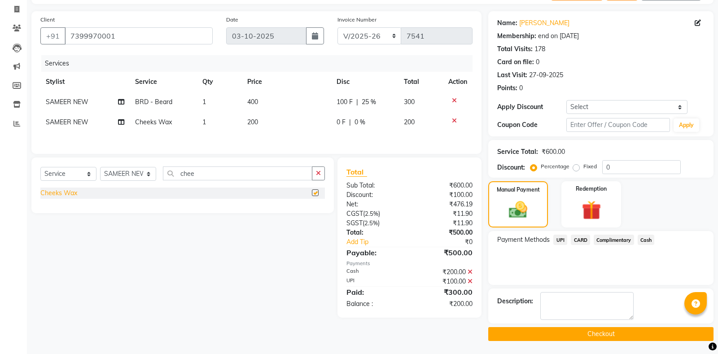
checkbox input "false"
click at [341, 101] on span "100 F" at bounding box center [344, 101] width 16 height 9
select select "51086"
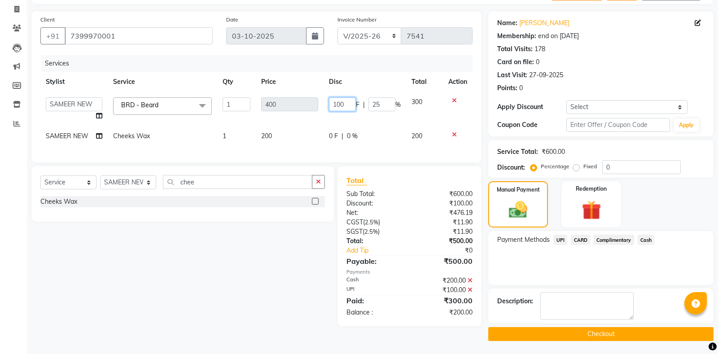
drag, startPoint x: 330, startPoint y: 104, endPoint x: 517, endPoint y: 79, distance: 188.2
click at [343, 107] on input "100" at bounding box center [342, 104] width 27 height 14
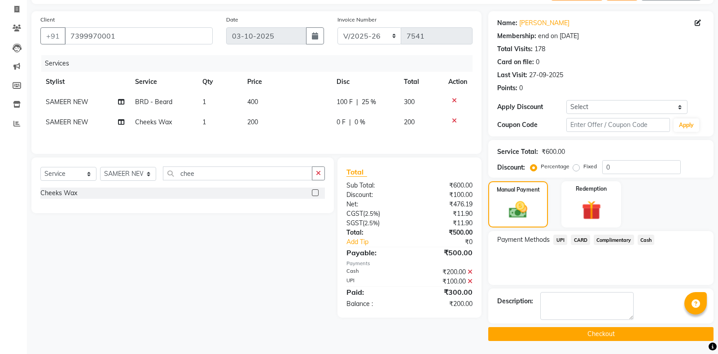
drag, startPoint x: 372, startPoint y: 103, endPoint x: 403, endPoint y: 109, distance: 31.4
click at [363, 103] on span "25 %" at bounding box center [368, 101] width 14 height 9
select select "51086"
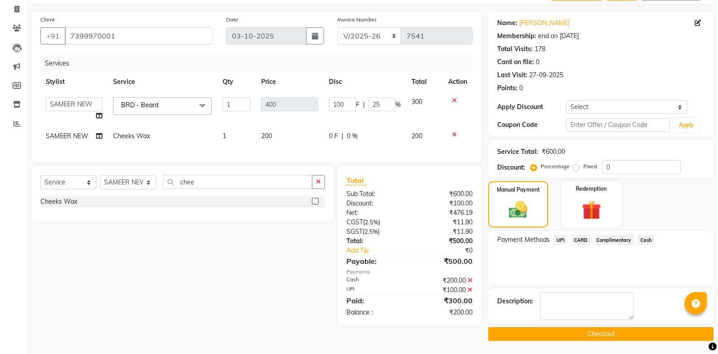
click at [469, 293] on span at bounding box center [469, 290] width 5 height 8
click at [471, 281] on icon at bounding box center [469, 280] width 5 height 6
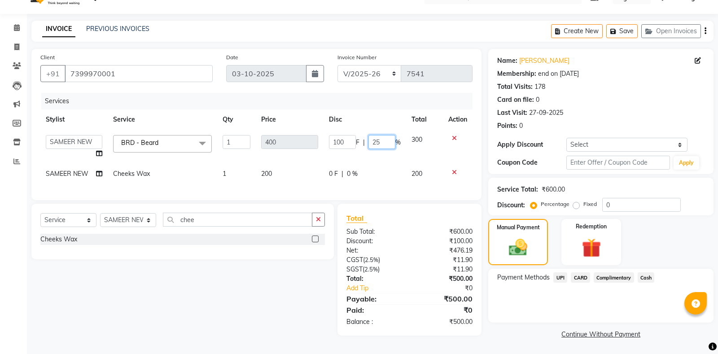
drag, startPoint x: 371, startPoint y: 140, endPoint x: 436, endPoint y: 145, distance: 64.8
click at [436, 145] on tr "ABHISHEK AJAY KUMAR AKSHAY ALI ARSH ARUN ASIF AZEEZUR REHMAAN Chand Sahota DAVY…" at bounding box center [256, 147] width 432 height 34
click at [266, 307] on div "Select Service Product Membership Package Voucher Prepaid Gift Card Select Styl…" at bounding box center [179, 270] width 309 height 132
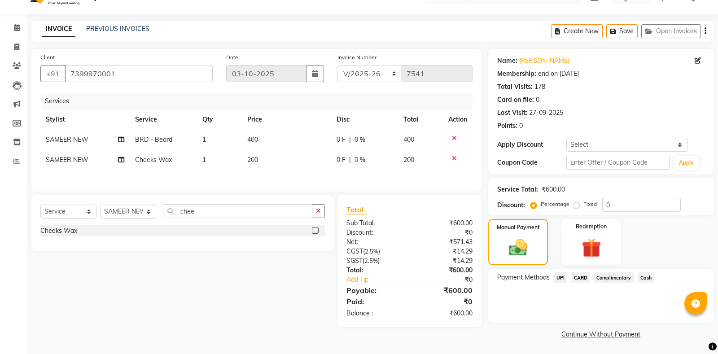
click at [337, 158] on span "0 F" at bounding box center [340, 159] width 9 height 9
select select "51086"
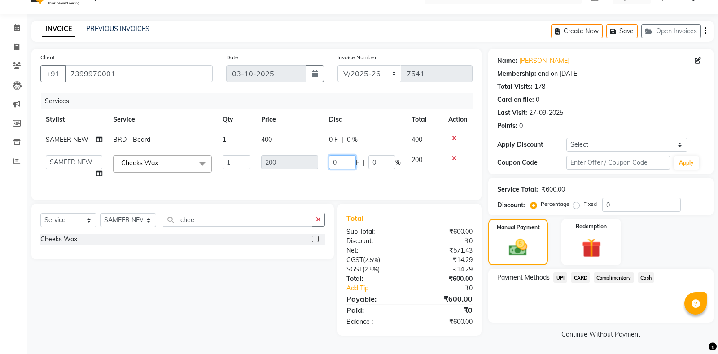
drag, startPoint x: 338, startPoint y: 160, endPoint x: 329, endPoint y: 157, distance: 9.4
click at [329, 157] on input "0" at bounding box center [342, 162] width 27 height 14
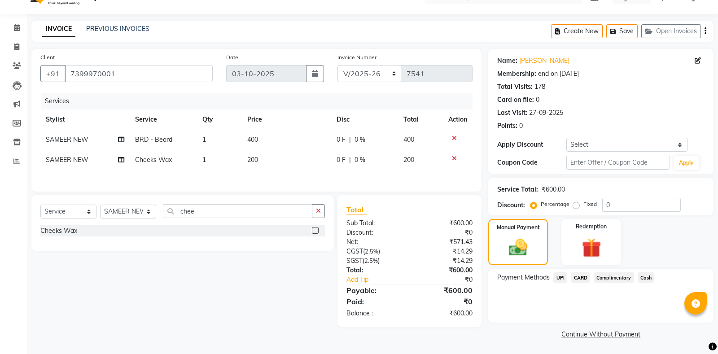
click at [329, 157] on tr "SAMEER NEW Cheeks Wax 1 200 0 F | 0 % 200" at bounding box center [256, 160] width 432 height 20
click at [360, 158] on span "0 %" at bounding box center [359, 159] width 11 height 9
select select "51086"
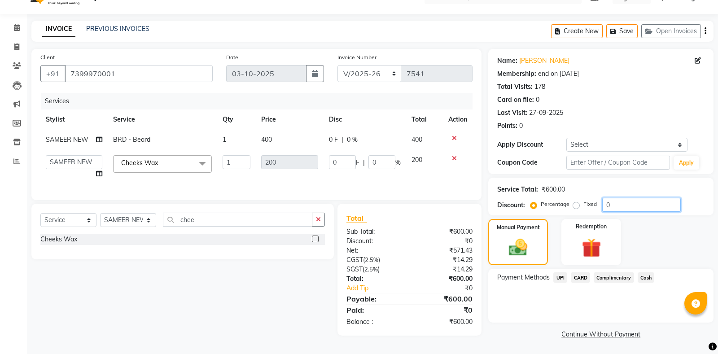
drag, startPoint x: 605, startPoint y: 201, endPoint x: 605, endPoint y: 146, distance: 54.7
click at [602, 198] on input "0" at bounding box center [641, 205] width 78 height 14
type input "5"
type input "10"
type input "5"
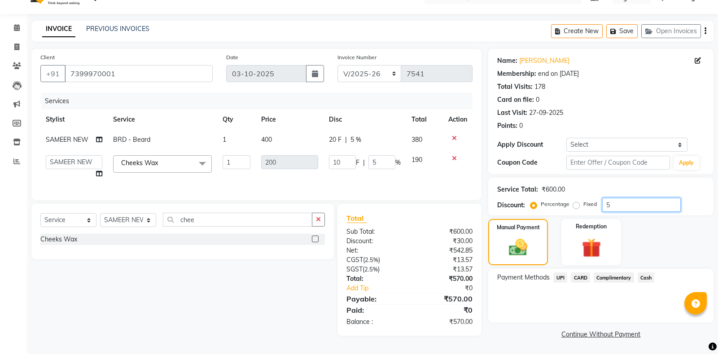
type input "50"
type input "100"
type input "50"
click at [564, 277] on span "UPI" at bounding box center [560, 277] width 14 height 10
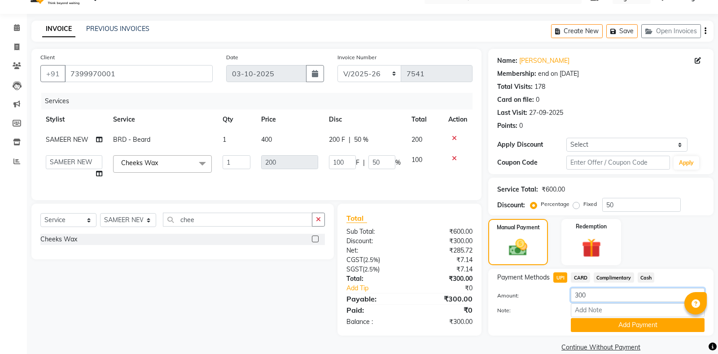
drag, startPoint x: 595, startPoint y: 297, endPoint x: 530, endPoint y: 296, distance: 64.6
click at [570, 296] on input "300" at bounding box center [637, 295] width 134 height 14
type input "100"
click at [620, 329] on button "Add Payment" at bounding box center [637, 325] width 134 height 14
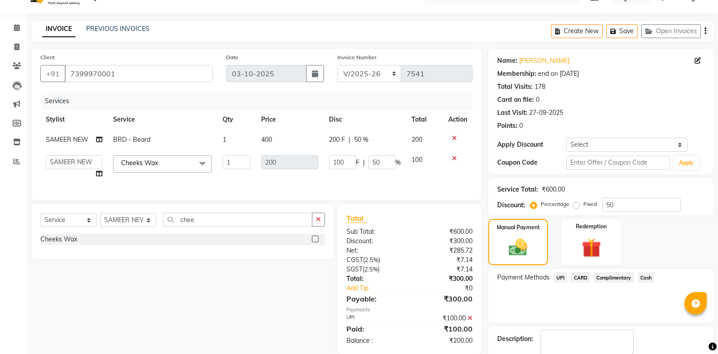
click at [644, 277] on span "Cash" at bounding box center [645, 277] width 17 height 10
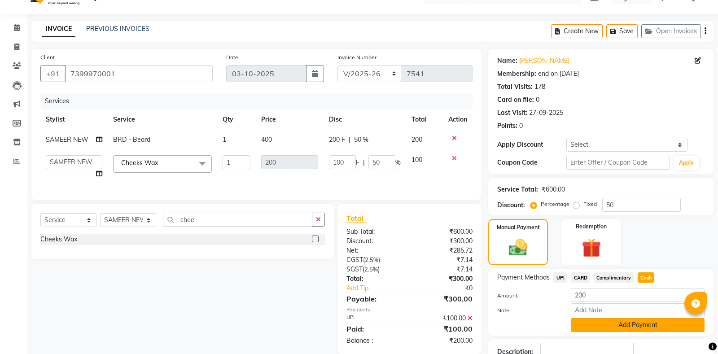
click at [624, 320] on button "Add Payment" at bounding box center [637, 325] width 134 height 14
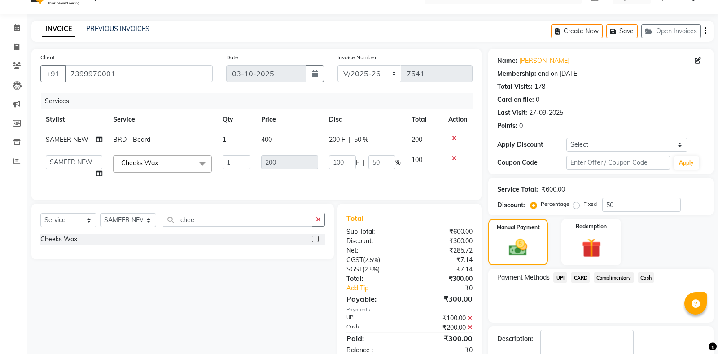
scroll to position [56, 0]
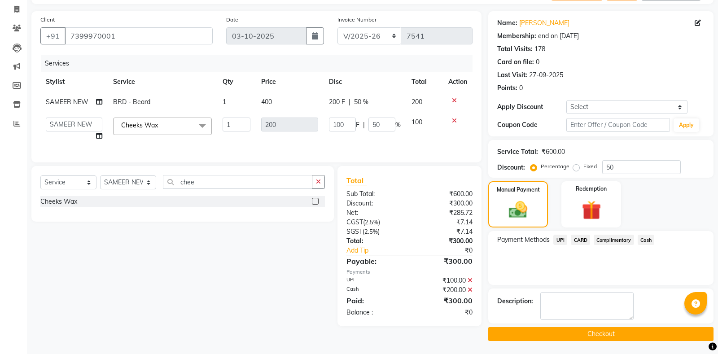
click at [596, 329] on button "Checkout" at bounding box center [600, 334] width 225 height 14
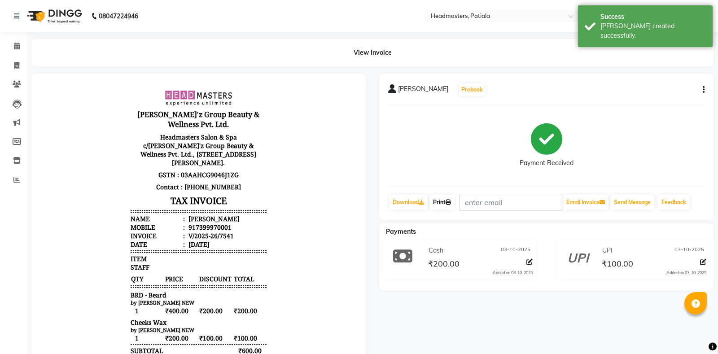
click at [444, 197] on link "Print" at bounding box center [441, 202] width 25 height 15
click at [445, 203] on link "Print" at bounding box center [441, 202] width 25 height 15
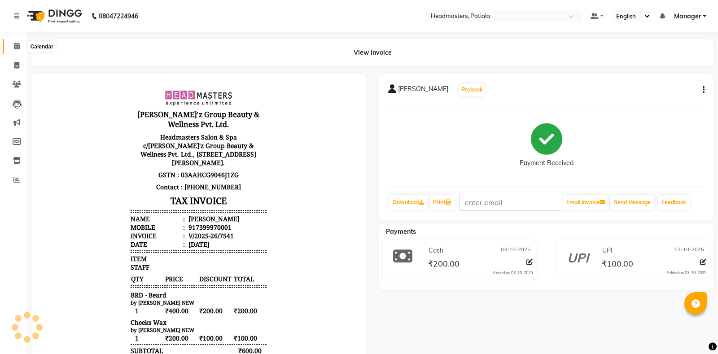
click at [16, 46] on icon at bounding box center [17, 46] width 6 height 7
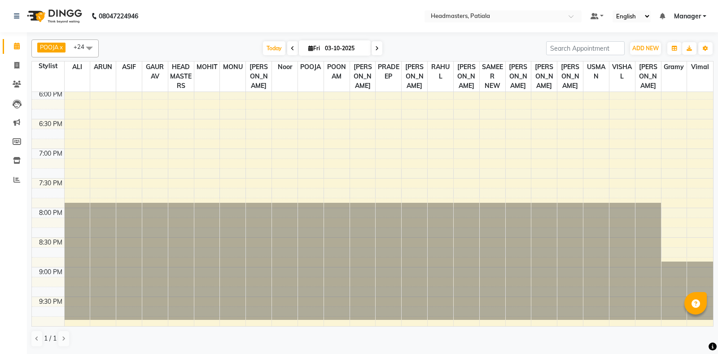
scroll to position [388, 0]
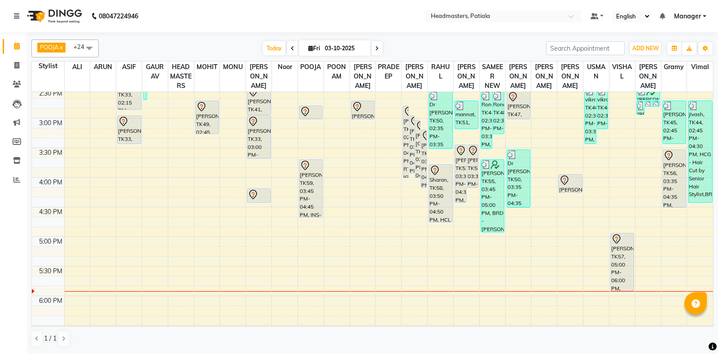
click at [526, 291] on div "8:00 AM 8:30 AM 9:00 AM 9:30 AM 10:00 AM 10:30 AM 11:00 AM 11:30 AM 12:00 PM 12…" at bounding box center [372, 118] width 681 height 828
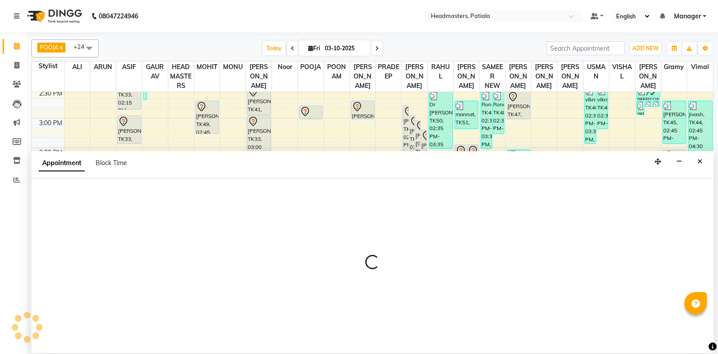
select select "51079"
select select "tentative"
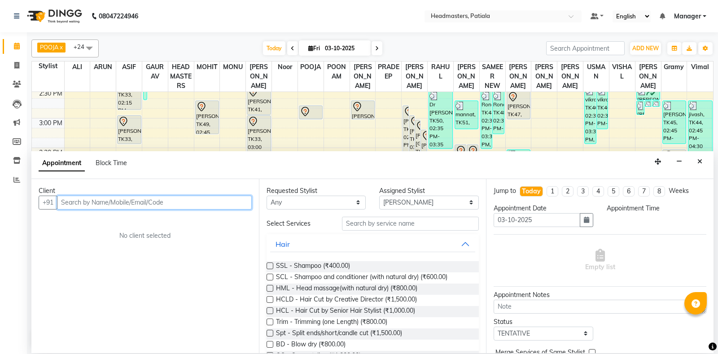
select select "1065"
type input "0"
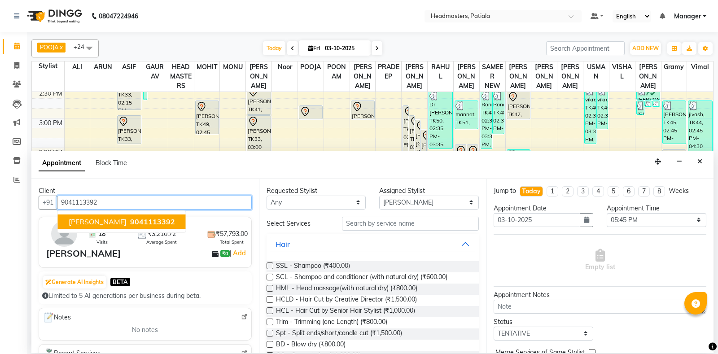
type input "9041113392"
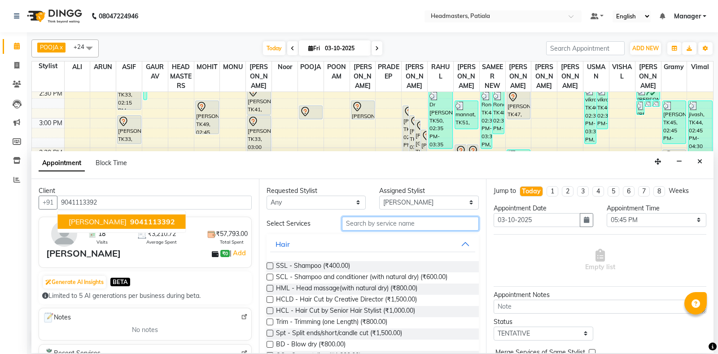
click at [392, 220] on input "text" at bounding box center [410, 224] width 137 height 14
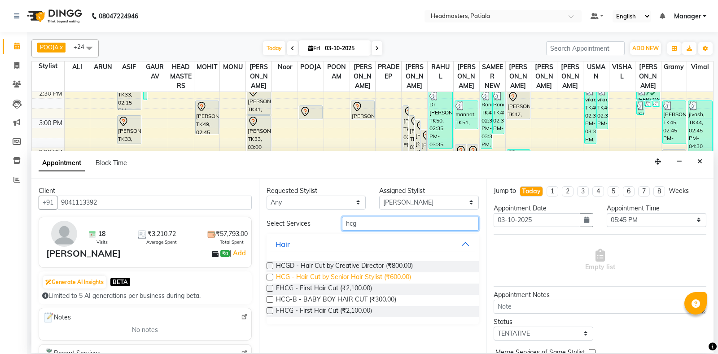
type input "hcg"
click at [349, 279] on span "HCG - Hair Cut by Senior Hair Stylist (₹600.00)" at bounding box center [343, 277] width 135 height 11
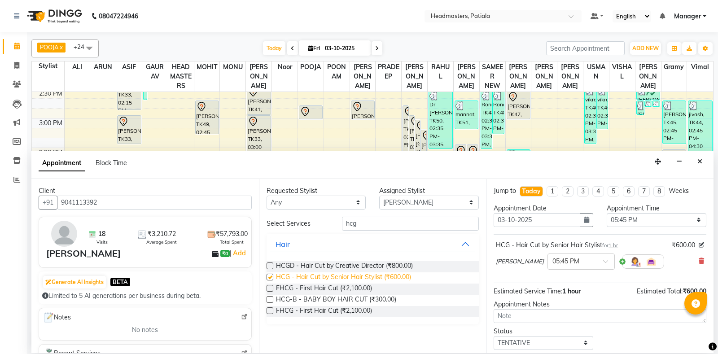
checkbox input "false"
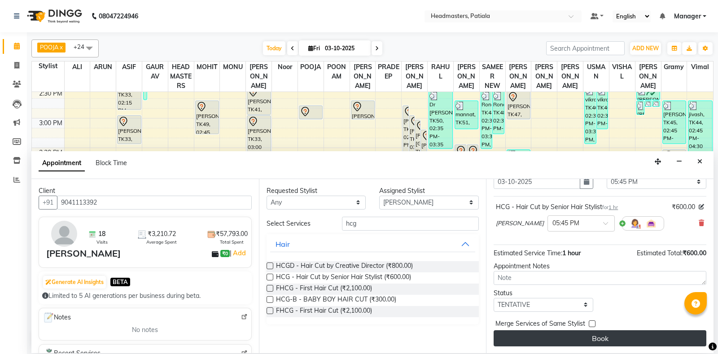
click at [636, 333] on button "Book" at bounding box center [599, 338] width 213 height 16
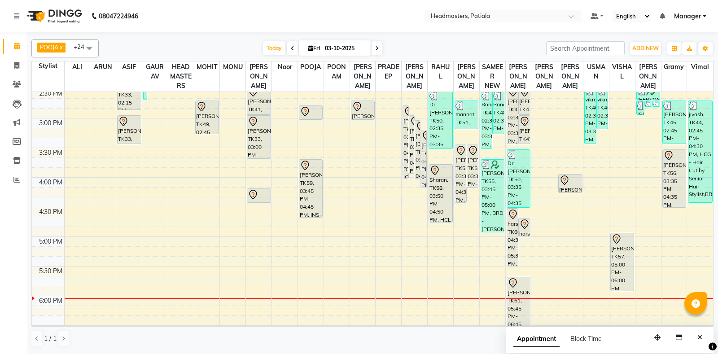
click at [444, 268] on div "8:00 AM 8:30 AM 9:00 AM 9:30 AM 10:00 AM 10:30 AM 11:00 AM 11:30 AM 12:00 PM 12…" at bounding box center [372, 118] width 681 height 828
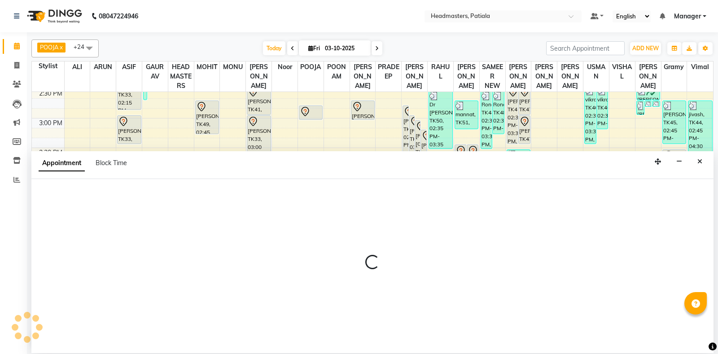
select select "51082"
select select "tentative"
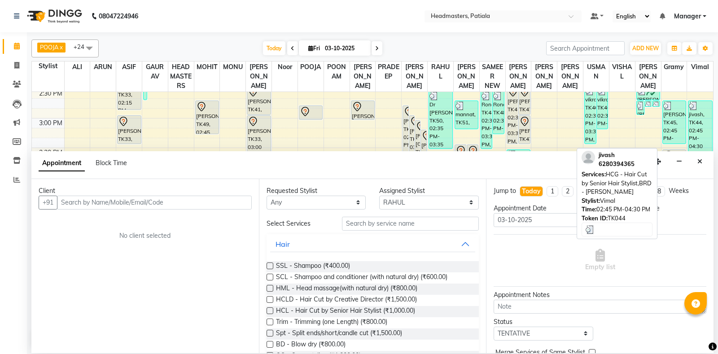
click at [698, 165] on button "Close" at bounding box center [699, 162] width 13 height 14
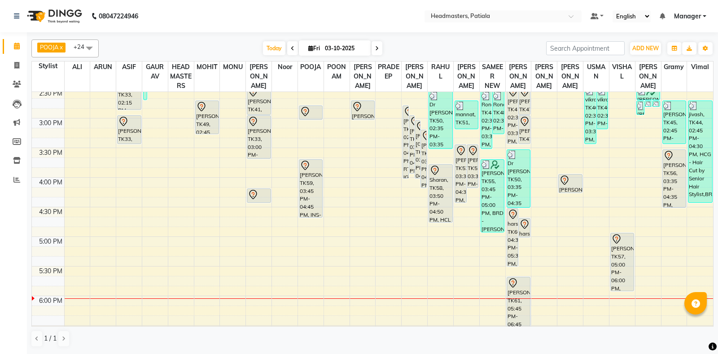
click at [556, 30] on nav "08047224946 Select Location × Headmasters, Patiala Default Panel My Panel Engli…" at bounding box center [359, 16] width 718 height 32
click at [563, 46] on input "search" at bounding box center [585, 48] width 78 height 14
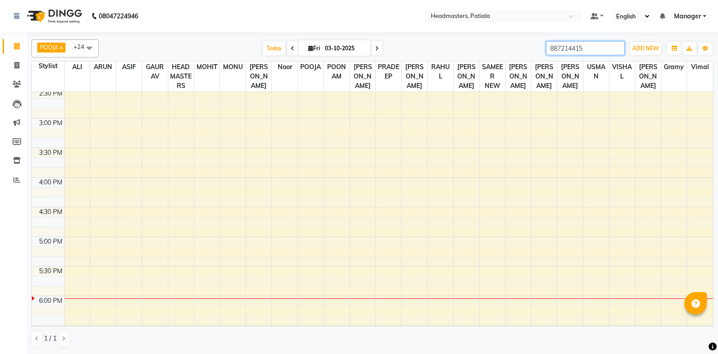
type input "8872144157"
drag, startPoint x: 549, startPoint y: 53, endPoint x: 554, endPoint y: 46, distance: 8.5
click at [546, 53] on input "8872144157" at bounding box center [585, 48] width 78 height 14
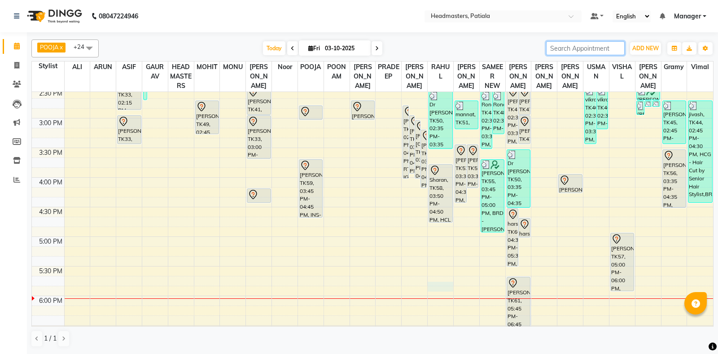
click at [443, 296] on div "8:00 AM 8:30 AM 9:00 AM 9:30 AM 10:00 AM 10:30 AM 11:00 AM 11:30 AM 12:00 PM 12…" at bounding box center [372, 118] width 681 height 828
select select "51082"
select select "tentative"
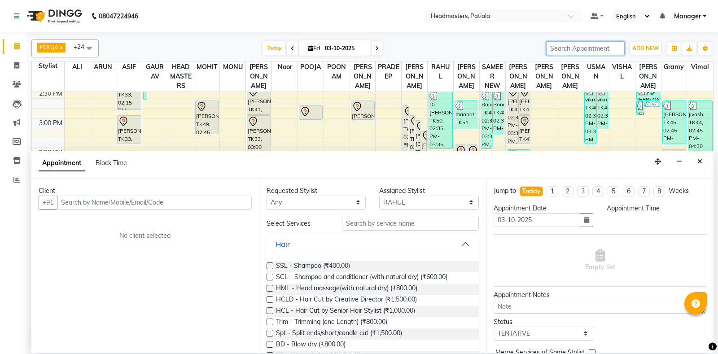
paste input "8872144157"
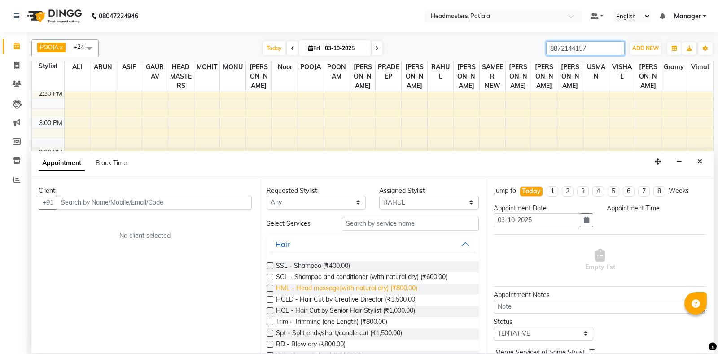
type input "8872144157"
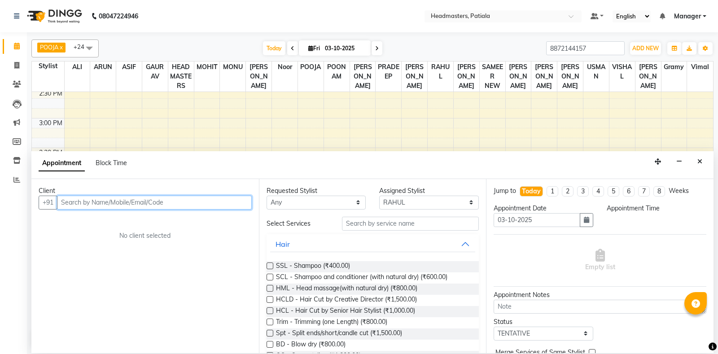
select select "1065"
click at [157, 198] on input "text" at bounding box center [154, 203] width 195 height 14
paste input "8872144157"
type input "8872144157"
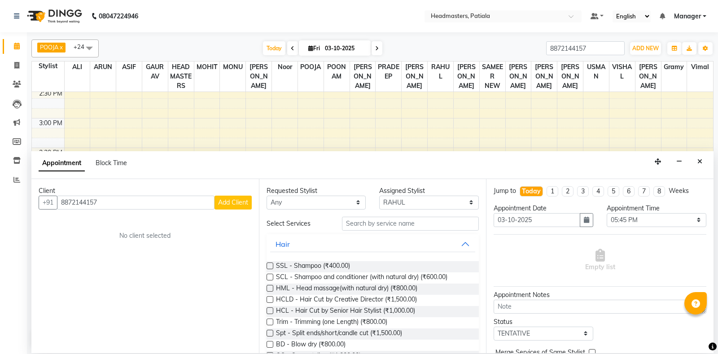
click at [238, 195] on div "Client" at bounding box center [145, 190] width 213 height 9
click at [238, 199] on span "Add Client" at bounding box center [233, 202] width 30 height 8
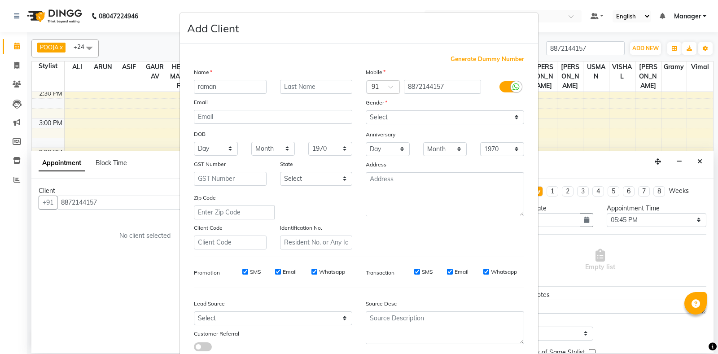
type input "raman"
select select "female"
click option "[DEMOGRAPHIC_DATA]" at bounding box center [0, 0] width 0 height 0
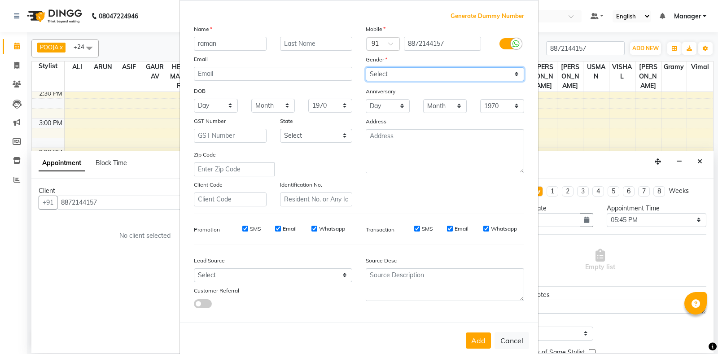
scroll to position [62, 0]
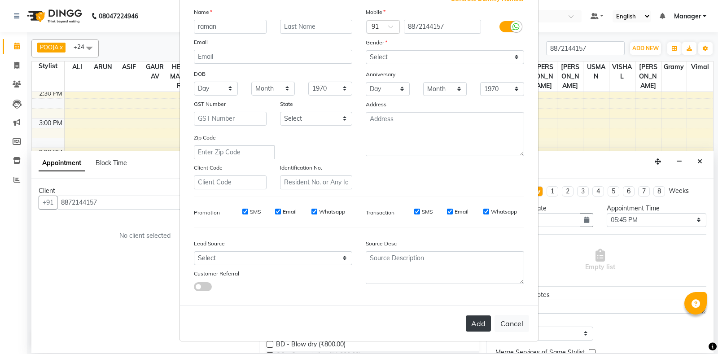
click at [470, 322] on button "Add" at bounding box center [478, 323] width 25 height 16
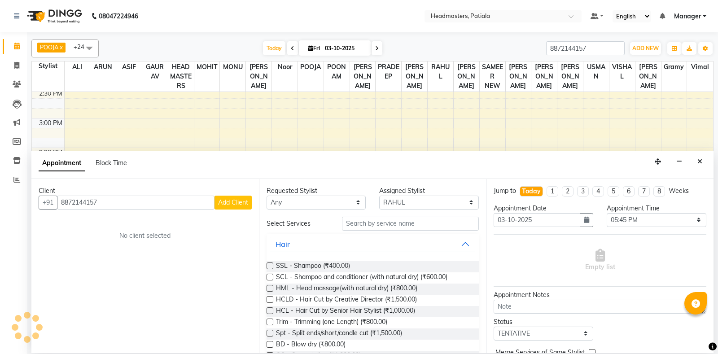
select select
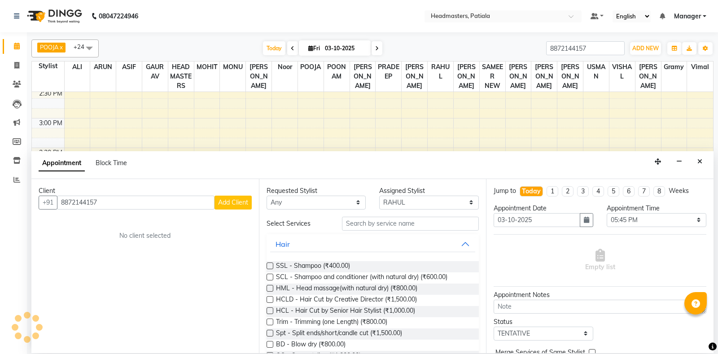
select select
checkbox input "false"
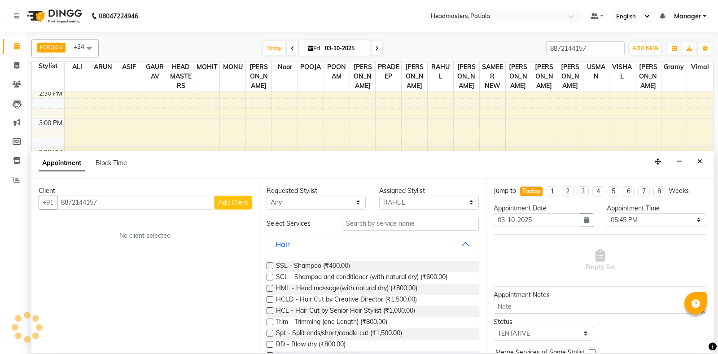
checkbox input "false"
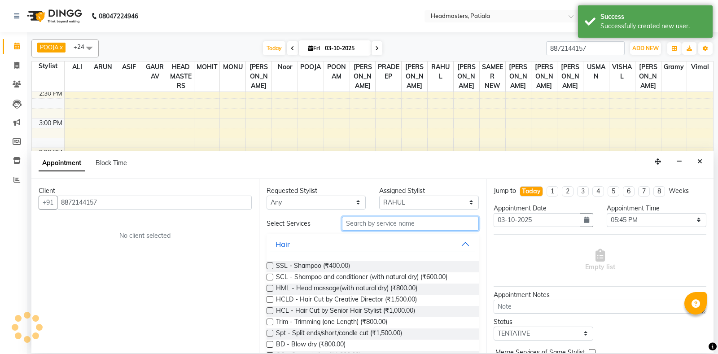
click at [425, 223] on input "text" at bounding box center [410, 224] width 137 height 14
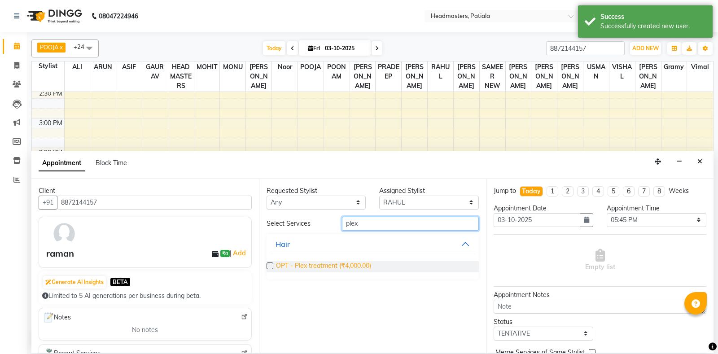
type input "plex"
click at [358, 269] on span "OPT - Plex treatment (₹4,000.00)" at bounding box center [323, 266] width 95 height 11
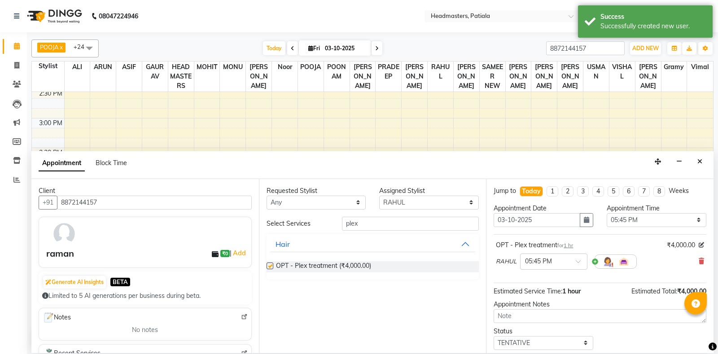
checkbox input "false"
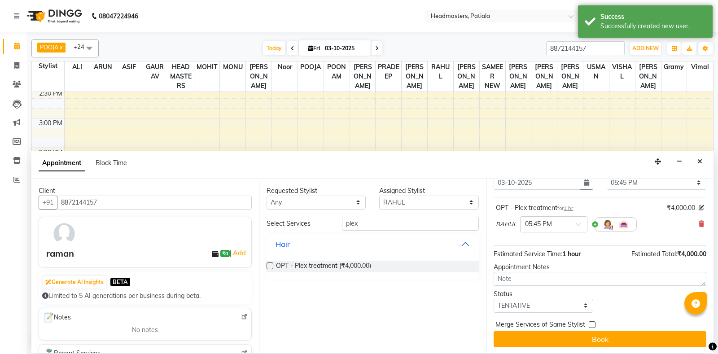
scroll to position [38, 0]
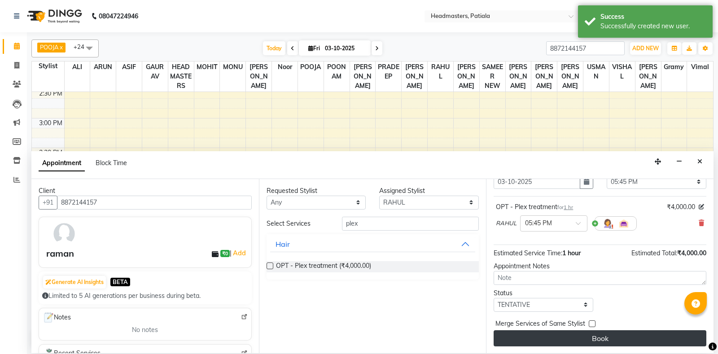
click at [616, 335] on button "Book" at bounding box center [599, 338] width 213 height 16
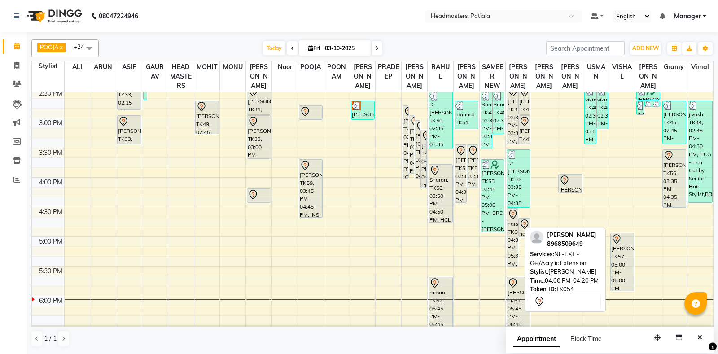
click at [570, 186] on div at bounding box center [570, 180] width 22 height 11
select select "7"
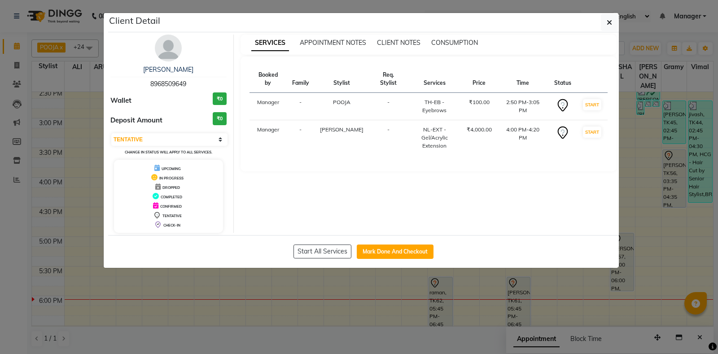
click at [388, 259] on div "Start All Services Mark Done And Checkout" at bounding box center [363, 251] width 510 height 33
click at [383, 257] on button "Mark Done And Checkout" at bounding box center [395, 251] width 77 height 14
select select "service"
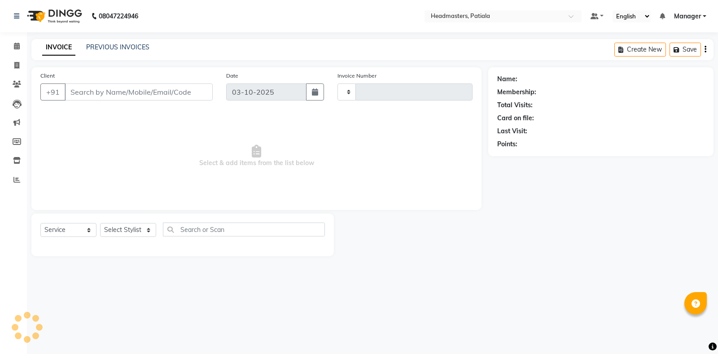
type input "7542"
select select "6602"
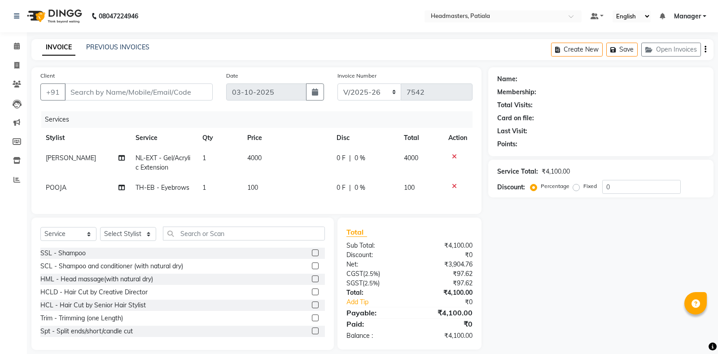
type input "8968509649"
select select "51100"
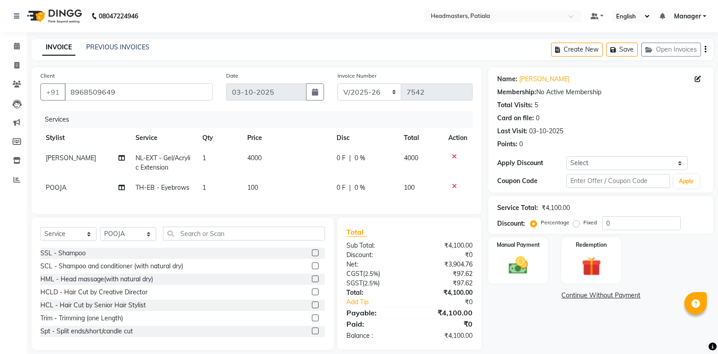
click at [352, 161] on div "0 F | 0 %" at bounding box center [364, 157] width 57 height 9
select select "52232"
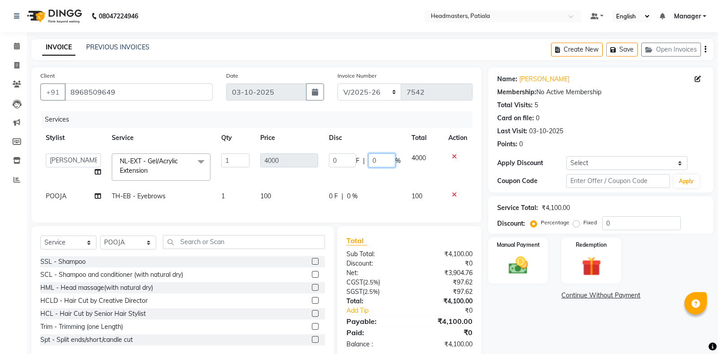
click at [369, 159] on input "0" at bounding box center [381, 160] width 27 height 14
type input "2"
type input "50"
click at [517, 306] on div "Name: Charnpreet Membership: No Active Membership Total Visits: 5 Card on file:…" at bounding box center [604, 212] width 232 height 291
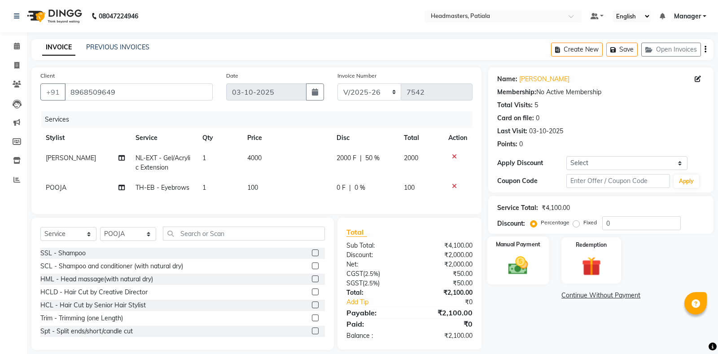
click at [521, 257] on img at bounding box center [518, 265] width 32 height 23
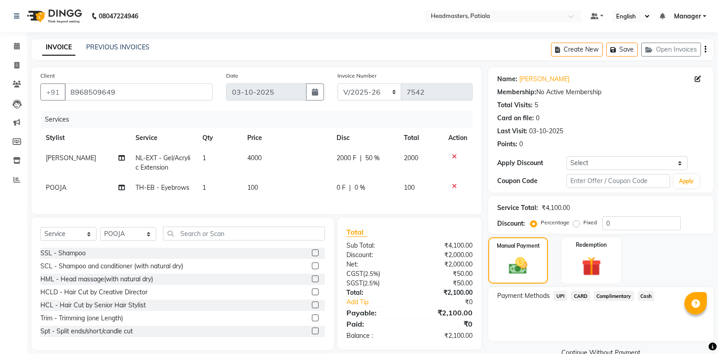
click at [649, 295] on span "Cash" at bounding box center [645, 296] width 17 height 10
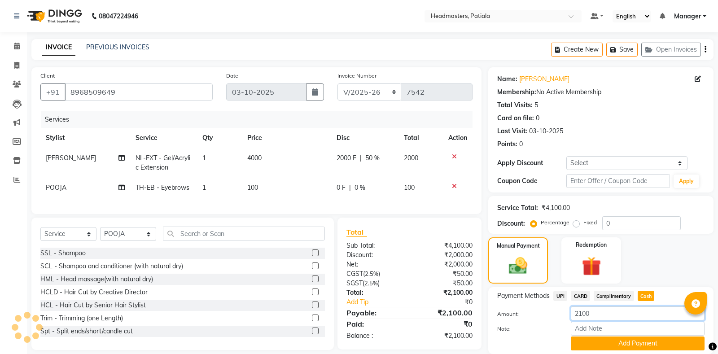
drag, startPoint x: 620, startPoint y: 317, endPoint x: 564, endPoint y: 296, distance: 59.3
click at [570, 313] on input "2100" at bounding box center [637, 313] width 134 height 14
type input "2000"
click at [590, 346] on button "Add Payment" at bounding box center [637, 343] width 134 height 14
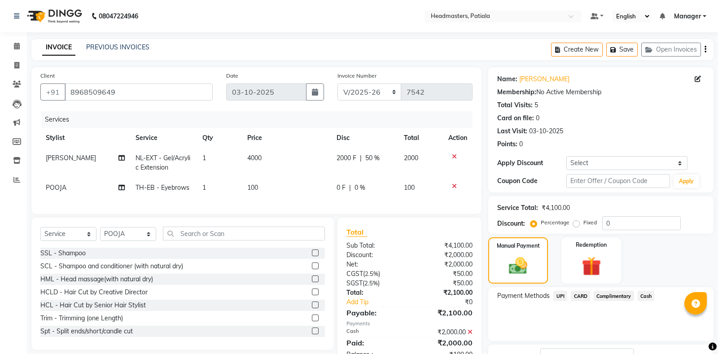
scroll to position [56, 0]
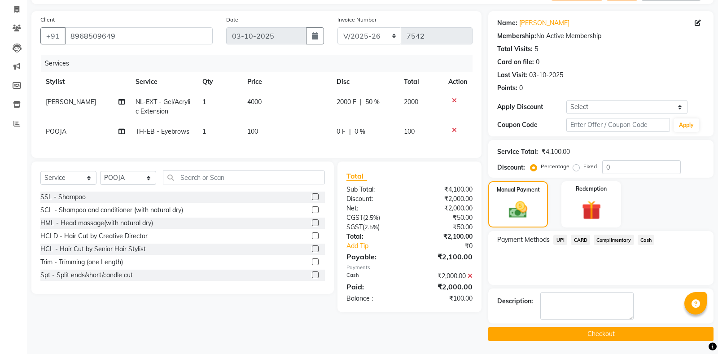
click at [470, 277] on icon at bounding box center [469, 276] width 5 height 6
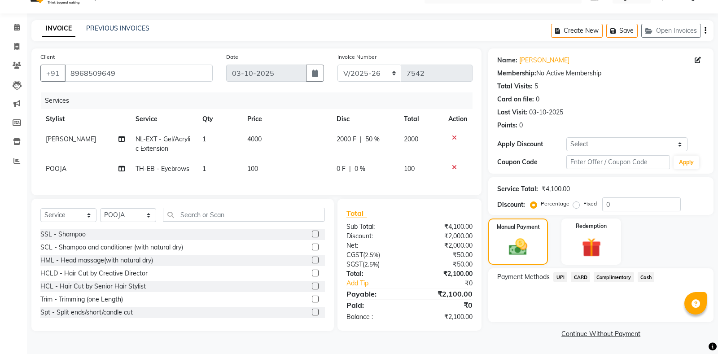
scroll to position [18, 0]
click at [559, 274] on span "UPI" at bounding box center [560, 277] width 14 height 10
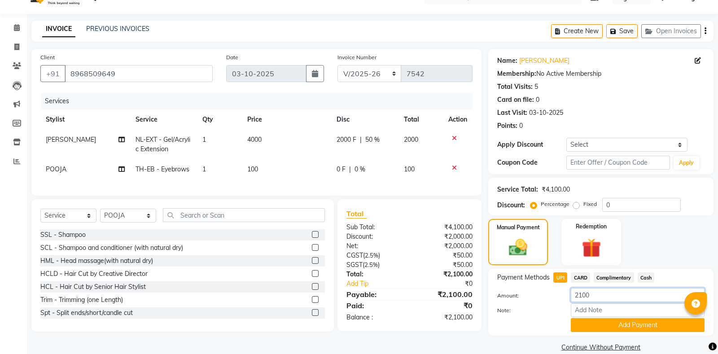
drag, startPoint x: 587, startPoint y: 296, endPoint x: 543, endPoint y: 296, distance: 44.0
click at [570, 296] on input "2100" at bounding box center [637, 295] width 134 height 14
type input "2000"
click at [627, 321] on button "Add Payment" at bounding box center [637, 325] width 134 height 14
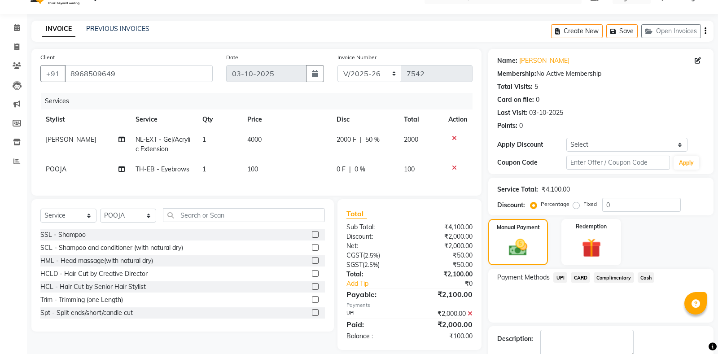
click at [641, 280] on span "Cash" at bounding box center [645, 277] width 17 height 10
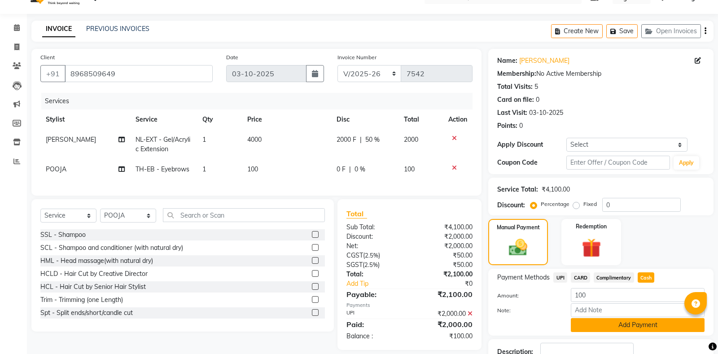
click at [623, 327] on button "Add Payment" at bounding box center [637, 325] width 134 height 14
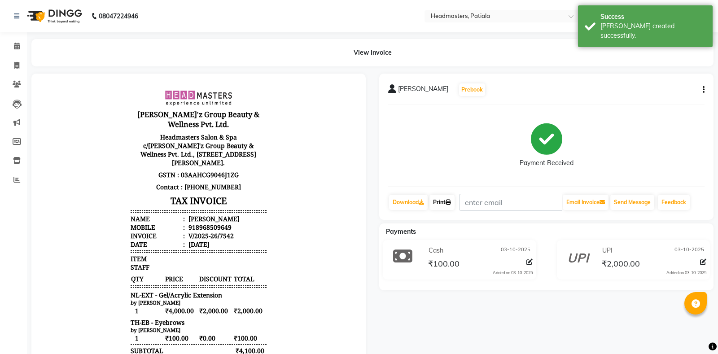
click at [444, 207] on link "Print" at bounding box center [441, 202] width 25 height 15
click at [448, 209] on link "Print" at bounding box center [441, 202] width 25 height 15
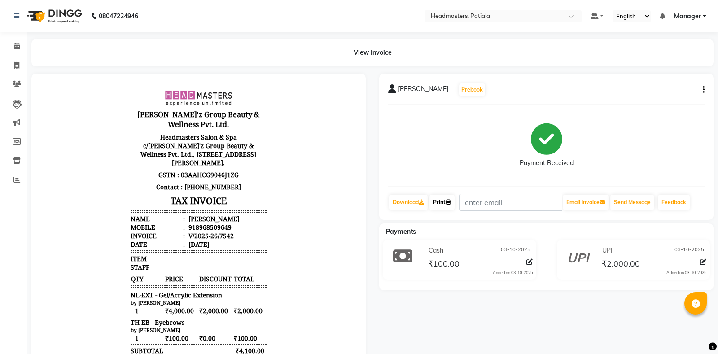
click at [436, 206] on link "Print" at bounding box center [441, 202] width 25 height 15
click at [22, 45] on span at bounding box center [17, 46] width 16 height 10
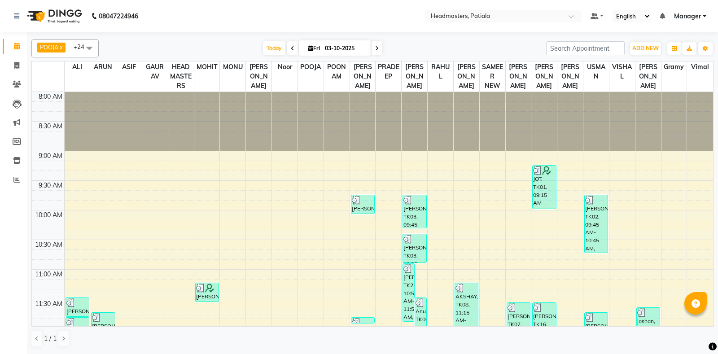
scroll to position [388, 0]
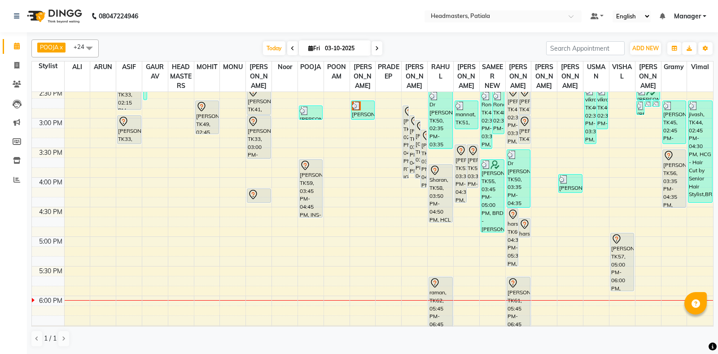
click at [87, 46] on span at bounding box center [89, 47] width 18 height 17
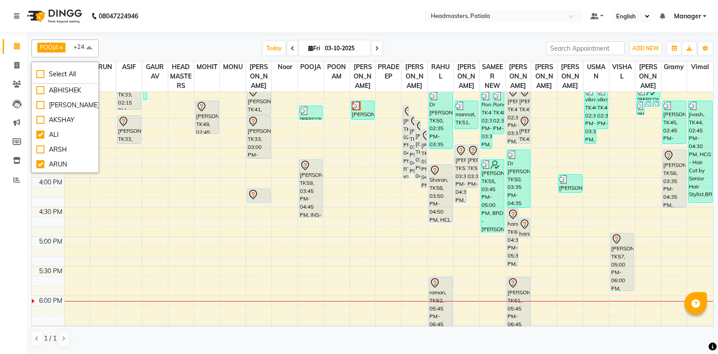
scroll to position [0, 0]
click at [42, 119] on div "AKSHAY" at bounding box center [64, 120] width 57 height 9
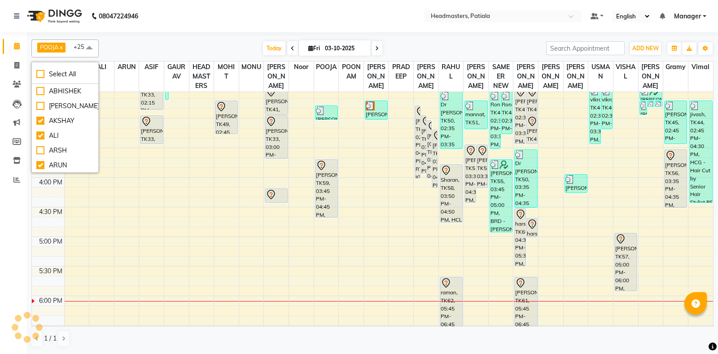
checkbox input "true"
click at [143, 40] on div "POOJA x SHAMEEM x POONAM x YOGITA x NEELAM SHARMA x SAMEER NEW x GAURAV x USMAN…" at bounding box center [372, 48] width 682 height 18
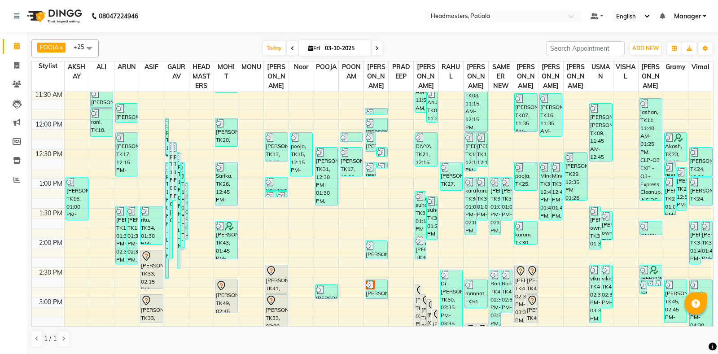
scroll to position [418, 0]
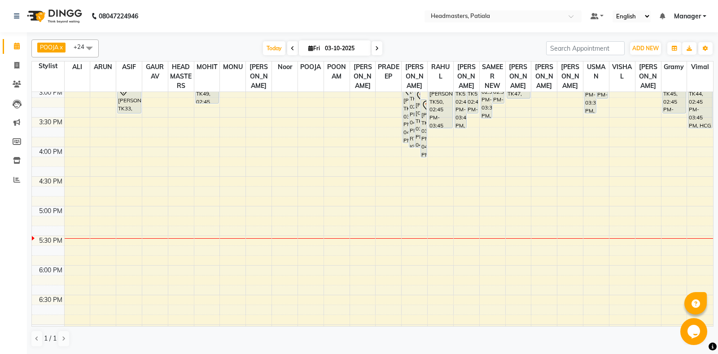
scroll to position [209, 0]
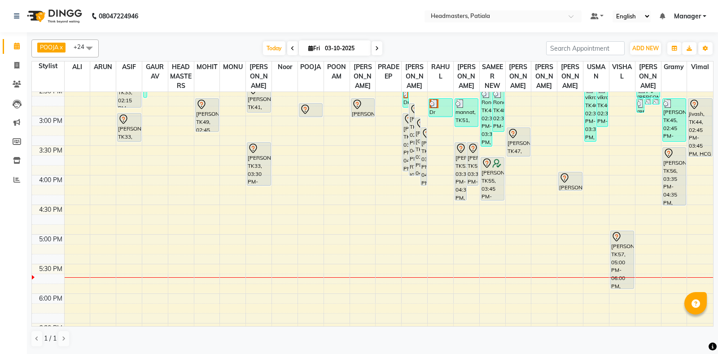
scroll to position [418, 0]
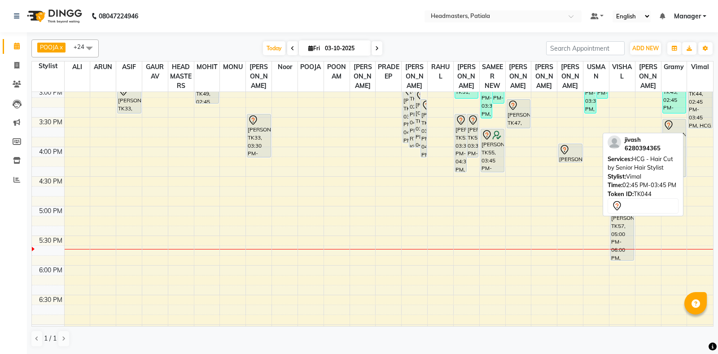
click at [700, 128] on div "jivash, TK44, 02:45 PM-03:45 PM, HCG - Hair Cut by Senior Hair Stylist" at bounding box center [699, 98] width 23 height 57
select select "7"
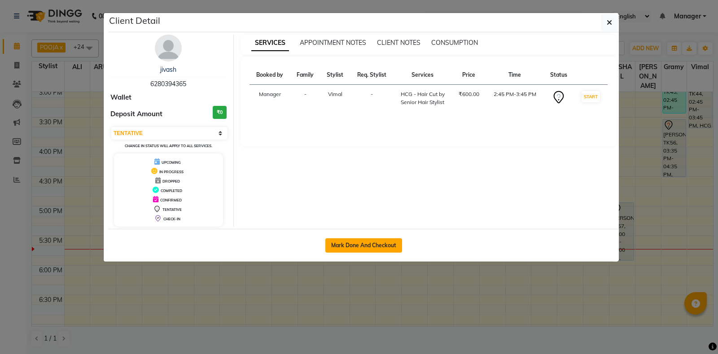
click at [391, 247] on button "Mark Done And Checkout" at bounding box center [363, 245] width 77 height 14
select select "6602"
select select "service"
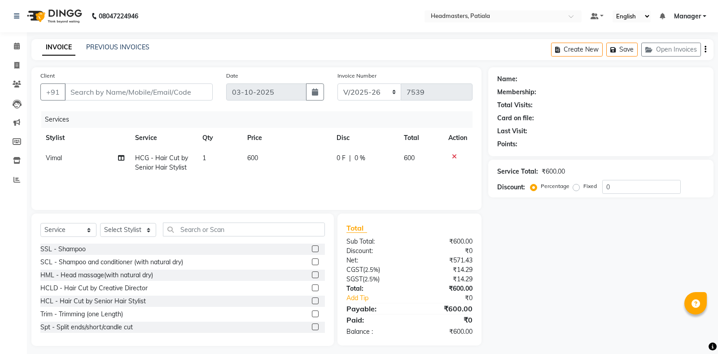
type input "6280394365"
select select "87796"
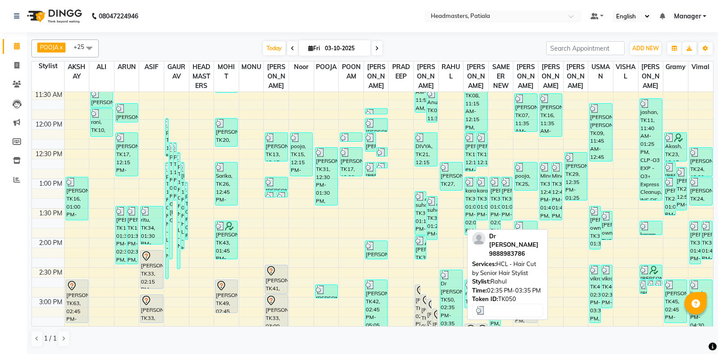
scroll to position [418, 0]
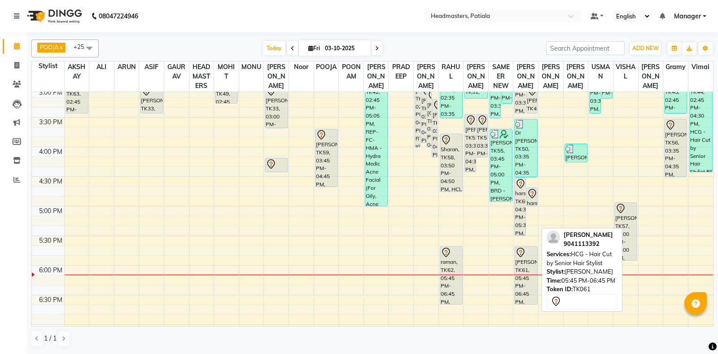
click at [526, 277] on div "[PERSON_NAME], TK61, 05:45 PM-06:45 PM, HCG - Hair Cut by Senior Hair Stylist" at bounding box center [525, 275] width 22 height 57
select select "7"
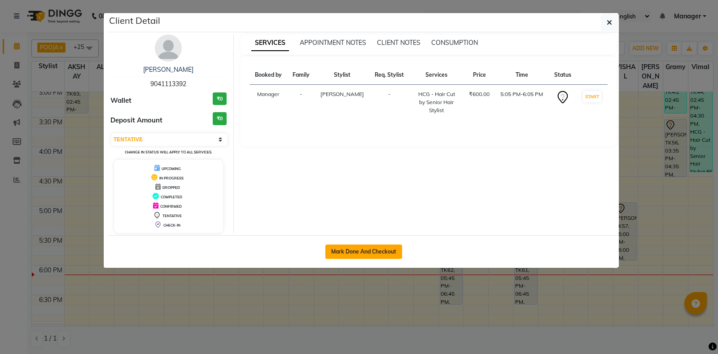
click at [365, 250] on button "Mark Done And Checkout" at bounding box center [363, 251] width 77 height 14
select select "6602"
select select "service"
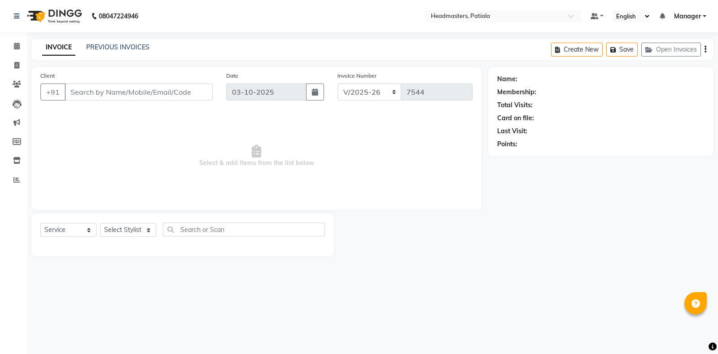
type input "9041113392"
select select "51079"
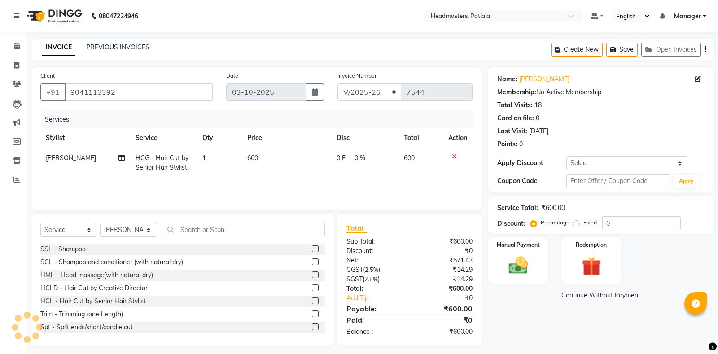
click at [340, 158] on span "0 F" at bounding box center [340, 157] width 9 height 9
select select "51079"
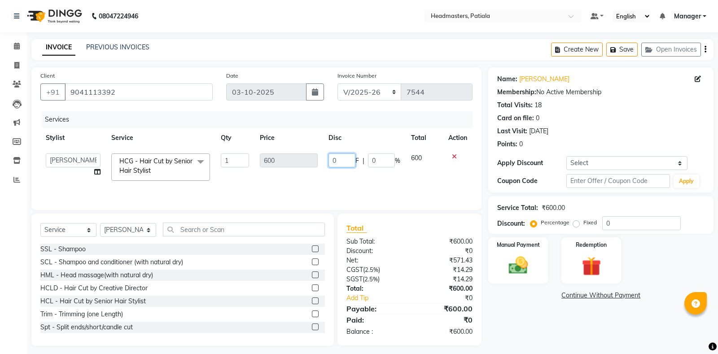
drag, startPoint x: 340, startPoint y: 158, endPoint x: 320, endPoint y: 156, distance: 19.8
click at [328, 156] on input "0" at bounding box center [341, 160] width 27 height 14
type input "200"
click at [560, 319] on div "Name: [PERSON_NAME] Membership: No Active Membership Total Visits: 18 Card on f…" at bounding box center [604, 206] width 232 height 279
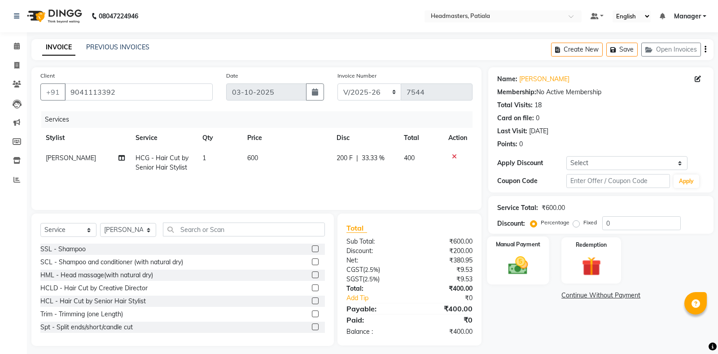
click at [513, 275] on img at bounding box center [518, 265] width 32 height 23
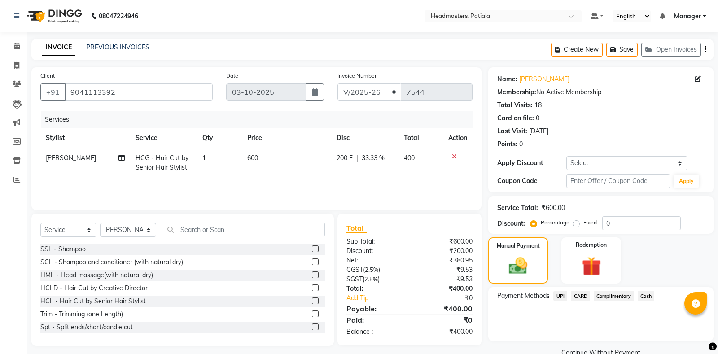
click at [559, 294] on span "UPI" at bounding box center [560, 296] width 14 height 10
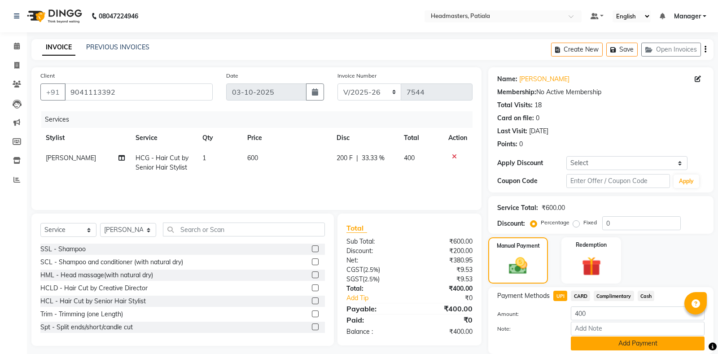
click at [597, 342] on button "Add Payment" at bounding box center [637, 343] width 134 height 14
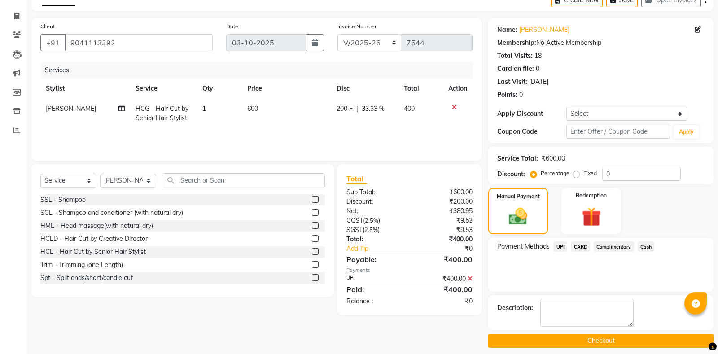
scroll to position [56, 0]
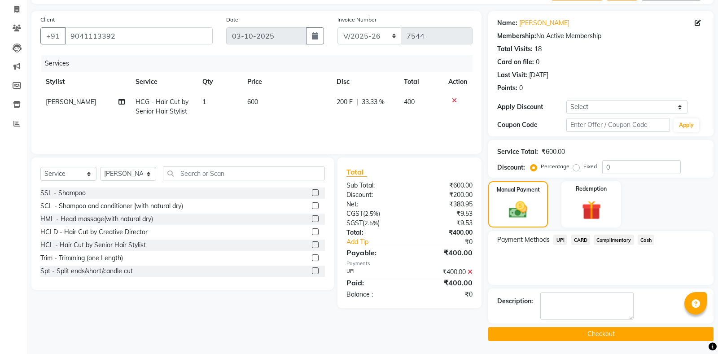
click at [596, 340] on button "Checkout" at bounding box center [600, 334] width 225 height 14
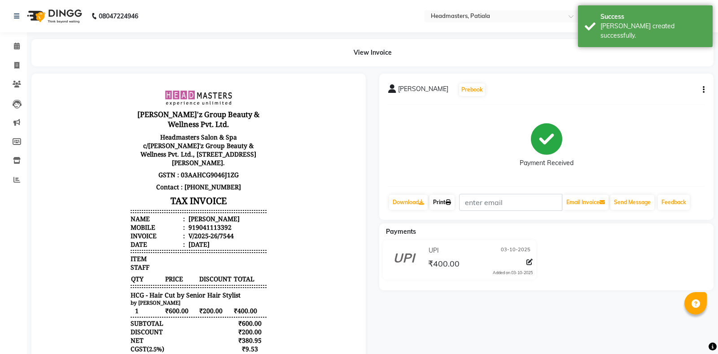
click at [446, 203] on link "Print" at bounding box center [441, 202] width 25 height 15
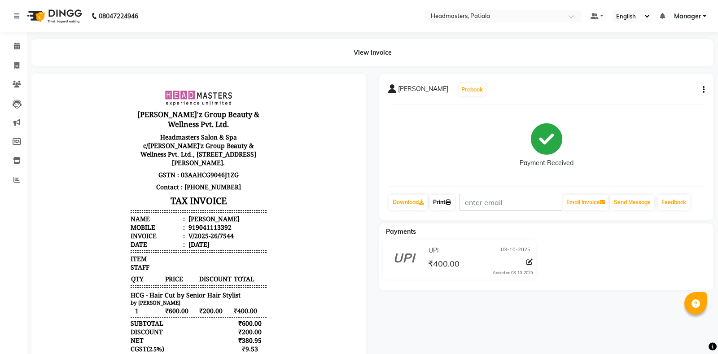
click at [444, 199] on link "Print" at bounding box center [441, 202] width 25 height 15
click at [23, 41] on link "Calendar" at bounding box center [14, 46] width 22 height 15
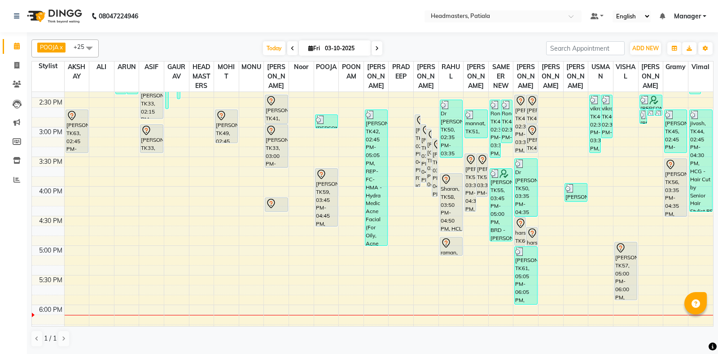
scroll to position [418, 0]
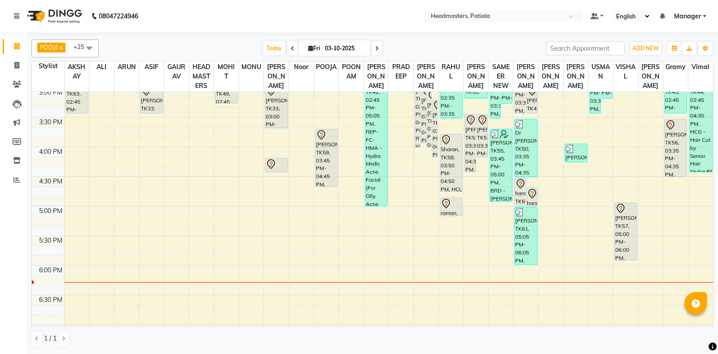
click at [348, 286] on div "8:00 AM 8:30 AM 9:00 AM 9:30 AM 10:00 AM 10:30 AM 11:00 AM 11:30 AM 12:00 PM 12…" at bounding box center [372, 87] width 681 height 828
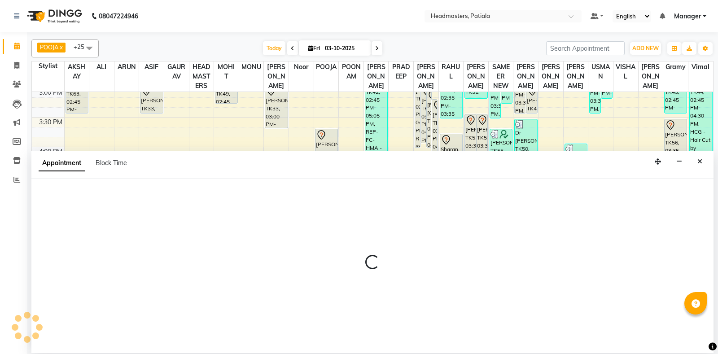
select select "51098"
select select "tentative"
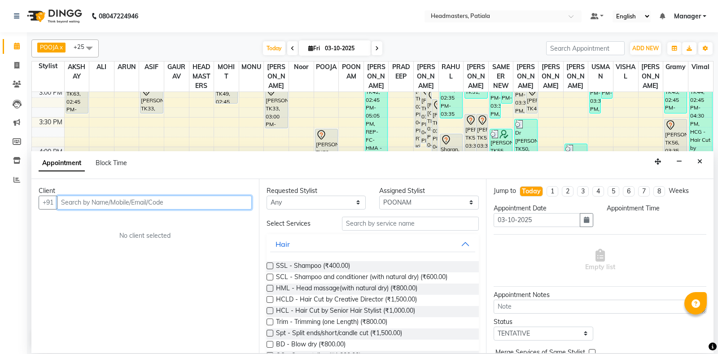
select select "1095"
type input "9569965533"
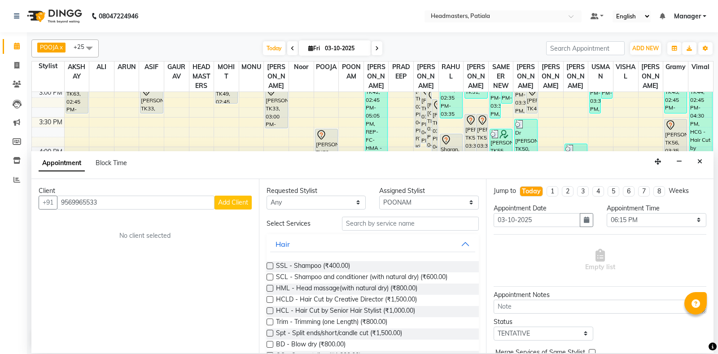
click at [245, 205] on span "Add Client" at bounding box center [233, 202] width 30 height 8
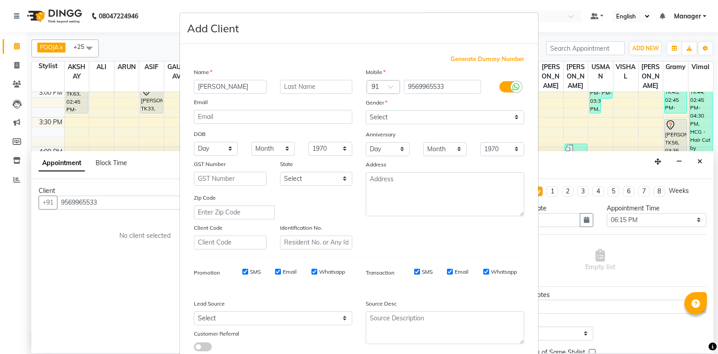
type input "[PERSON_NAME]"
click at [414, 125] on div "Mobile Country Code × 91 9569965533 Gender Select [DEMOGRAPHIC_DATA] [DEMOGRAPH…" at bounding box center [445, 158] width 172 height 182
select select "[DEMOGRAPHIC_DATA]"
click option "[DEMOGRAPHIC_DATA]" at bounding box center [0, 0] width 0 height 0
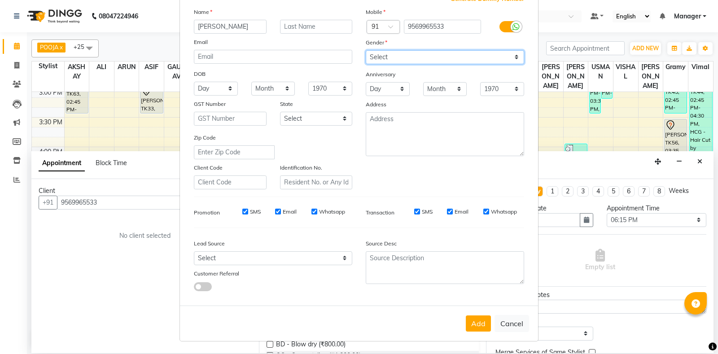
scroll to position [62, 0]
click at [479, 321] on button "Add" at bounding box center [478, 323] width 25 height 16
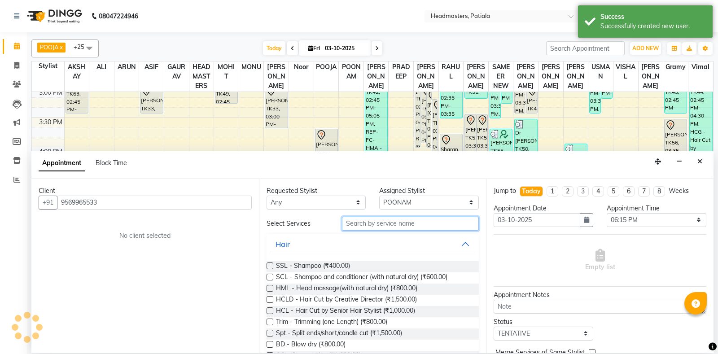
click at [396, 226] on input "text" at bounding box center [410, 224] width 137 height 14
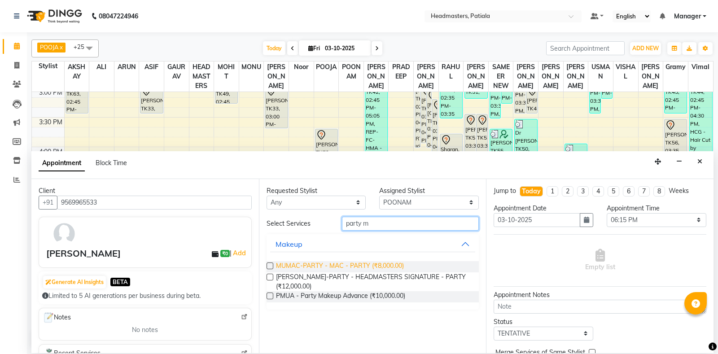
type input "party m"
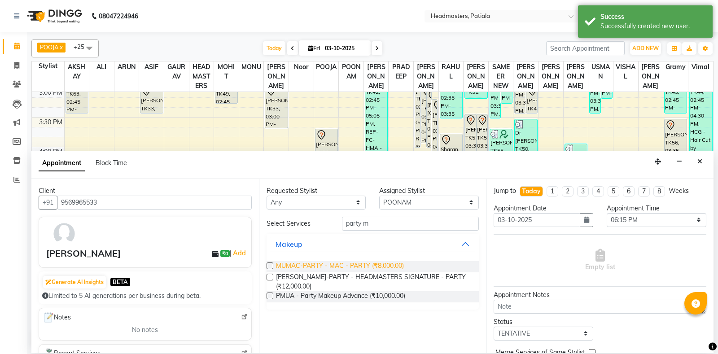
click at [366, 266] on span "MUMAC-PARTY - MAC - PARTY (₹8,000.00)" at bounding box center [340, 266] width 128 height 11
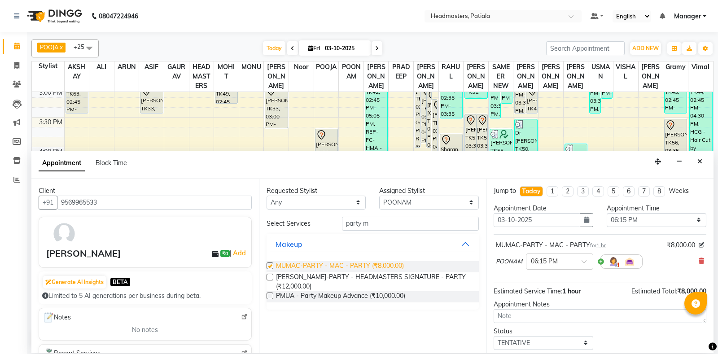
checkbox input "false"
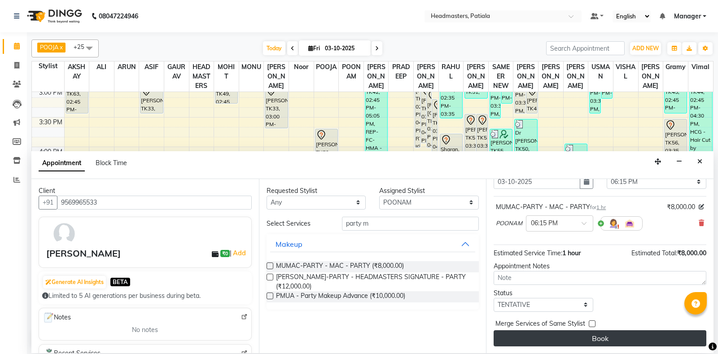
click at [641, 338] on button "Book" at bounding box center [599, 338] width 213 height 16
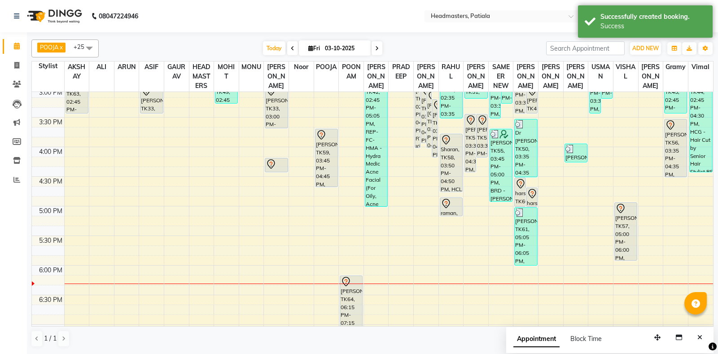
click at [358, 246] on div "8:00 AM 8:30 AM 9:00 AM 9:30 AM 10:00 AM 10:30 AM 11:00 AM 11:30 AM 12:00 PM 12…" at bounding box center [372, 87] width 681 height 828
select select "51098"
select select "tentative"
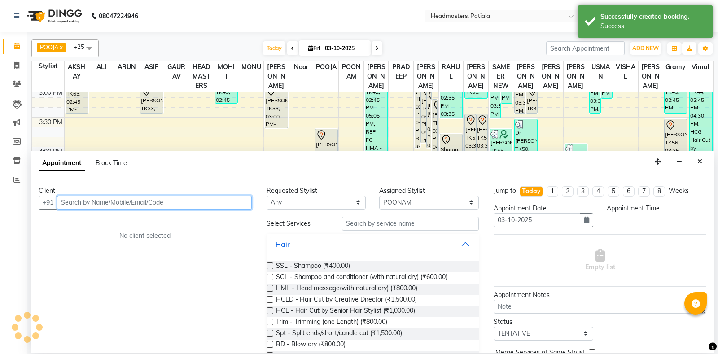
select select "1050"
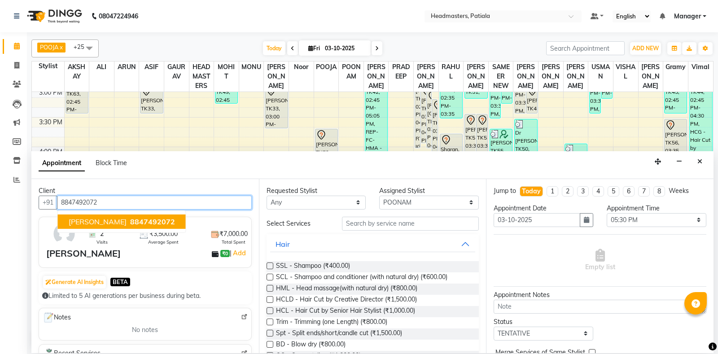
type input "8847492072"
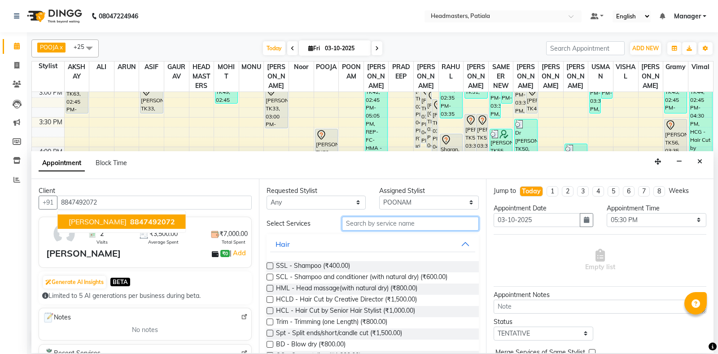
click at [369, 218] on input "text" at bounding box center [410, 224] width 137 height 14
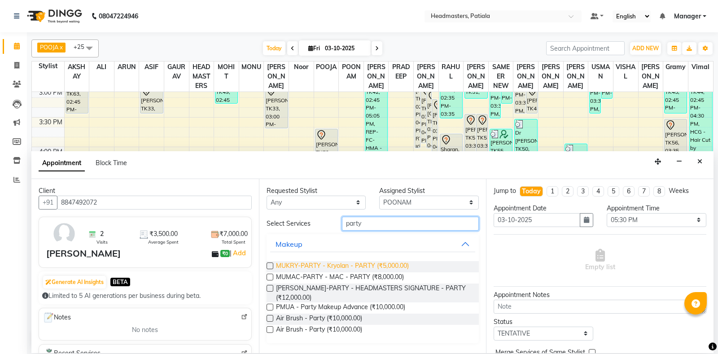
type input "party"
click at [386, 270] on span "MUKRY-PARTY - Kryolan - PARTY (₹5,000.00)" at bounding box center [342, 266] width 133 height 11
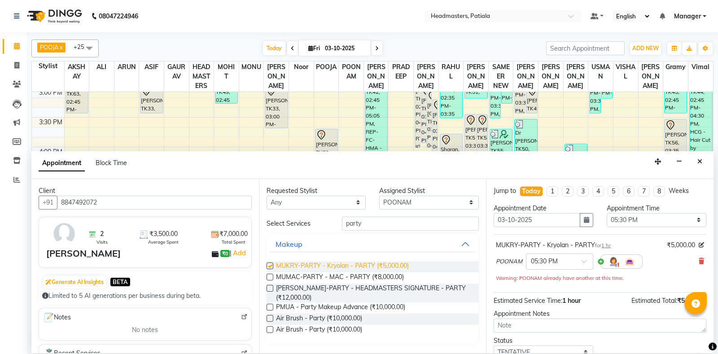
checkbox input "false"
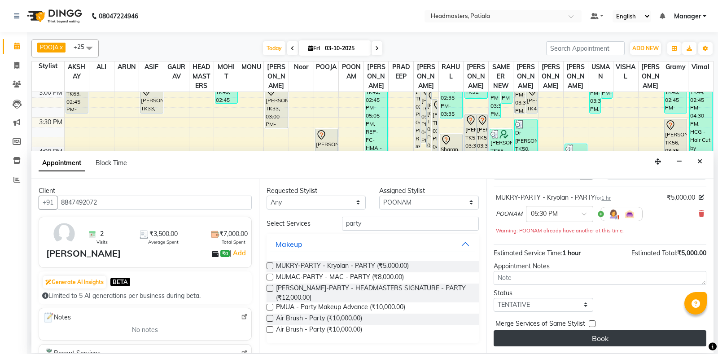
click at [595, 334] on button "Book" at bounding box center [599, 338] width 213 height 16
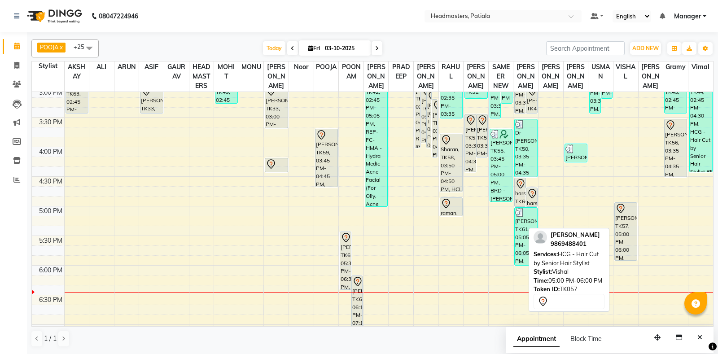
click at [625, 245] on div "[PERSON_NAME], TK57, 05:00 PM-06:00 PM, HCG - Hair Cut by Senior Hair Stylist" at bounding box center [625, 231] width 22 height 57
select select "7"
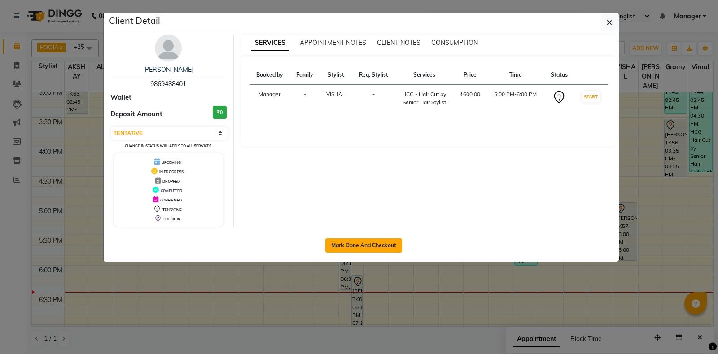
click at [377, 250] on button "Mark Done And Checkout" at bounding box center [363, 245] width 77 height 14
select select "service"
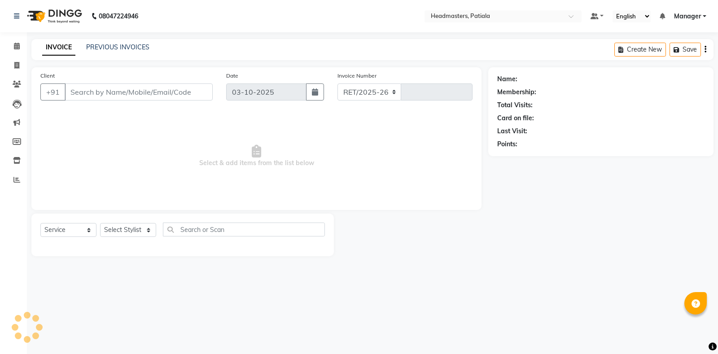
select select "6602"
type input "7545"
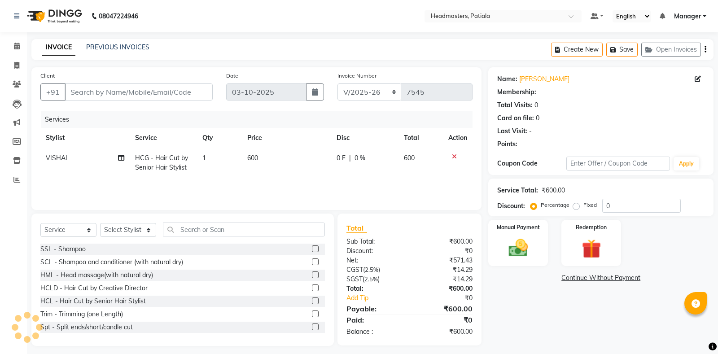
type input "9869488401"
select select "51089"
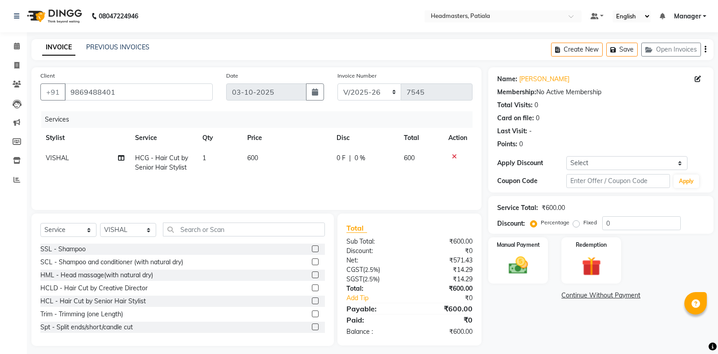
click at [335, 158] on td "0 F | 0 %" at bounding box center [364, 163] width 67 height 30
select select "51089"
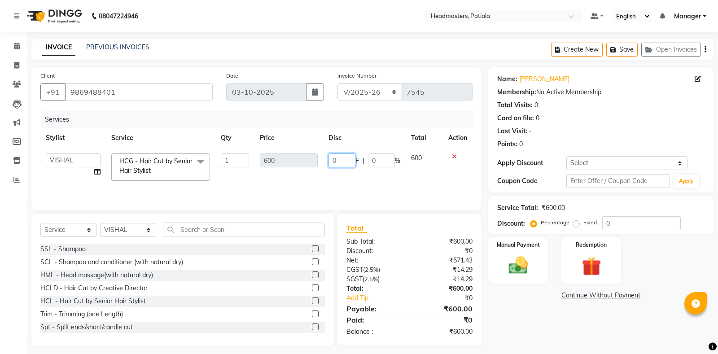
drag, startPoint x: 335, startPoint y: 158, endPoint x: 330, endPoint y: 158, distance: 5.8
click at [330, 158] on input "0" at bounding box center [341, 160] width 27 height 14
type input "200"
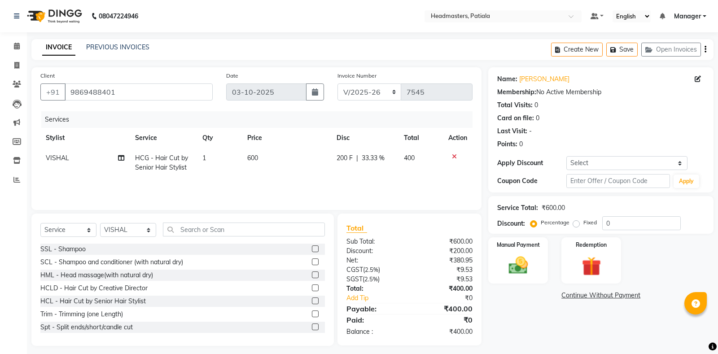
click at [493, 309] on div "Name: [PERSON_NAME] Membership: No Active Membership Total Visits: 0 Card on fi…" at bounding box center [604, 206] width 232 height 279
click at [519, 257] on img at bounding box center [518, 265] width 32 height 23
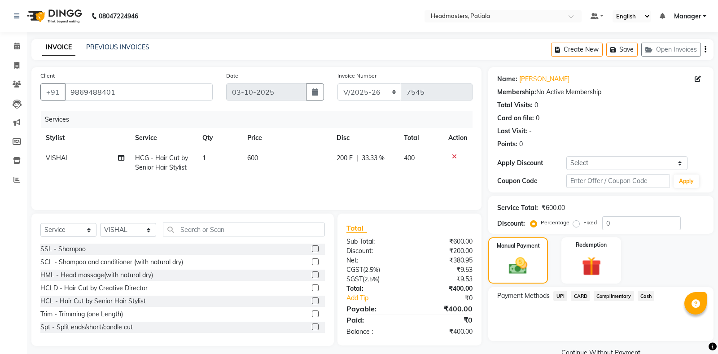
click at [645, 296] on span "Cash" at bounding box center [645, 296] width 17 height 10
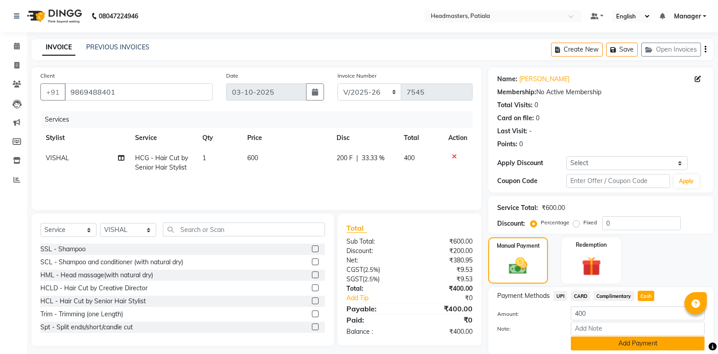
click at [635, 341] on button "Add Payment" at bounding box center [637, 343] width 134 height 14
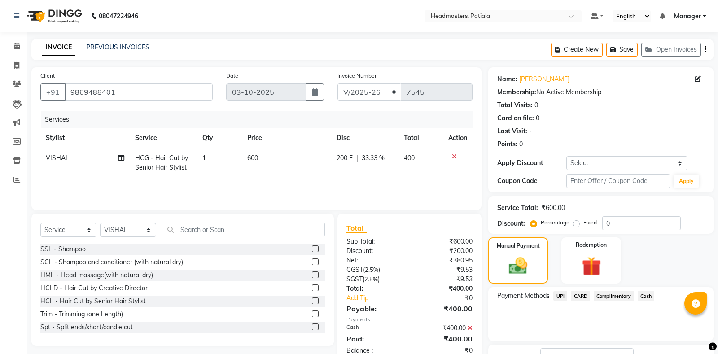
scroll to position [56, 0]
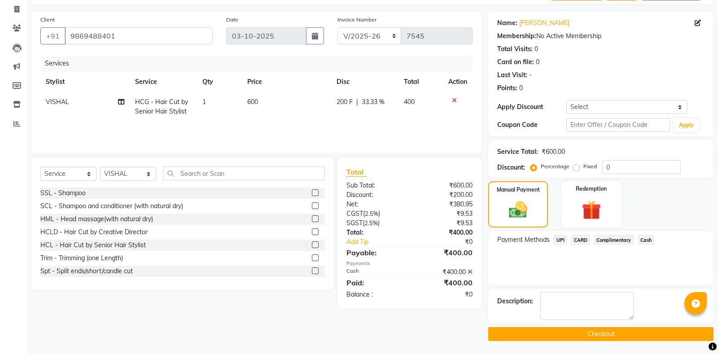
click at [589, 332] on button "Checkout" at bounding box center [600, 334] width 225 height 14
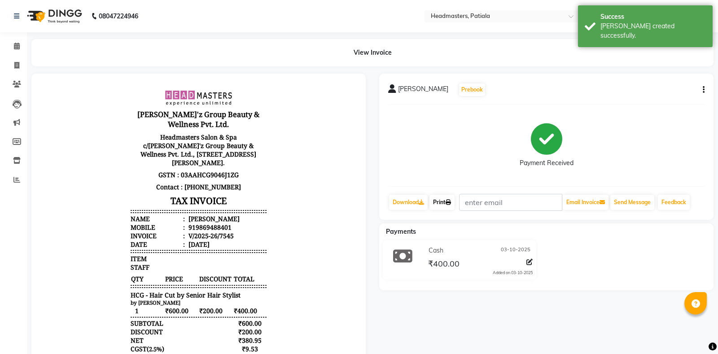
click at [437, 205] on link "Print" at bounding box center [441, 202] width 25 height 15
click at [443, 196] on link "Print" at bounding box center [441, 202] width 25 height 15
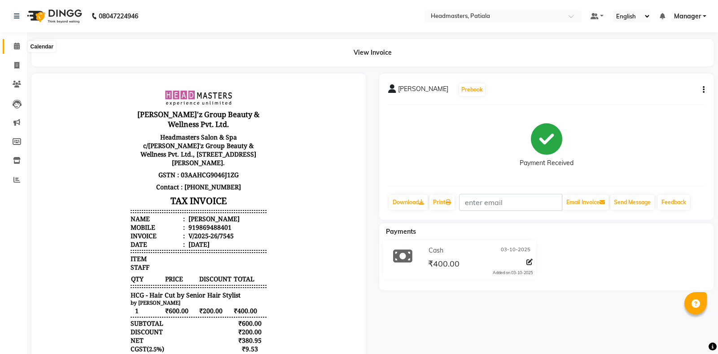
click at [21, 42] on span at bounding box center [17, 46] width 16 height 10
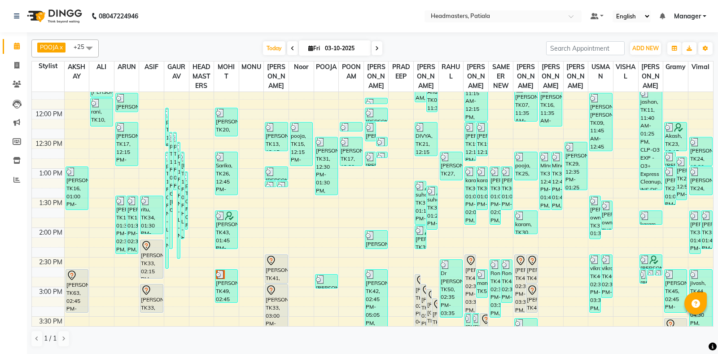
scroll to position [418, 0]
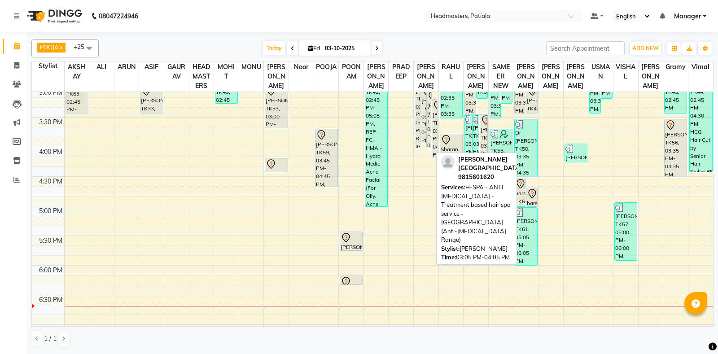
click at [427, 135] on div "[PERSON_NAME][GEOGRAPHIC_DATA], TK52, 03:05 PM-04:05 PM, H-SPA - ANTI [MEDICAL_…" at bounding box center [429, 118] width 5 height 57
select select "7"
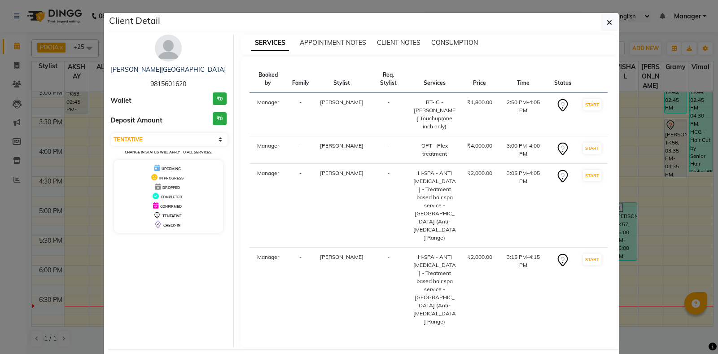
select select "6602"
select select "service"
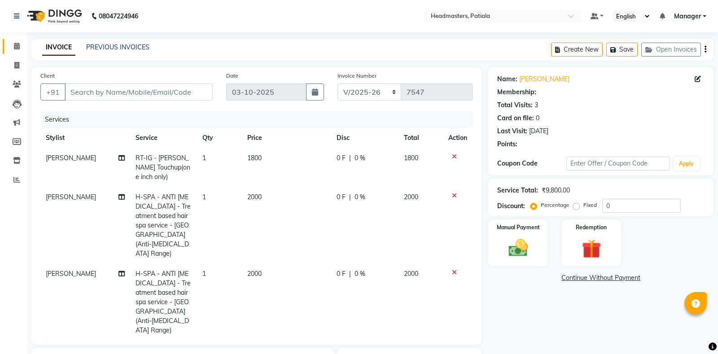
type input "9815601620"
select select "51077"
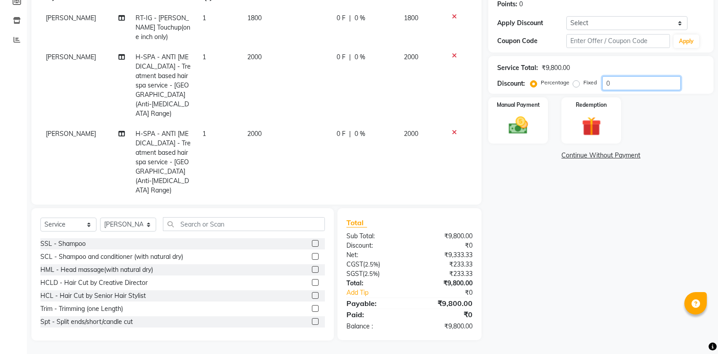
click at [602, 84] on input "0" at bounding box center [641, 83] width 78 height 14
type input "50"
drag, startPoint x: 625, startPoint y: 80, endPoint x: 600, endPoint y: 80, distance: 24.7
click at [602, 80] on input "50" at bounding box center [641, 83] width 78 height 14
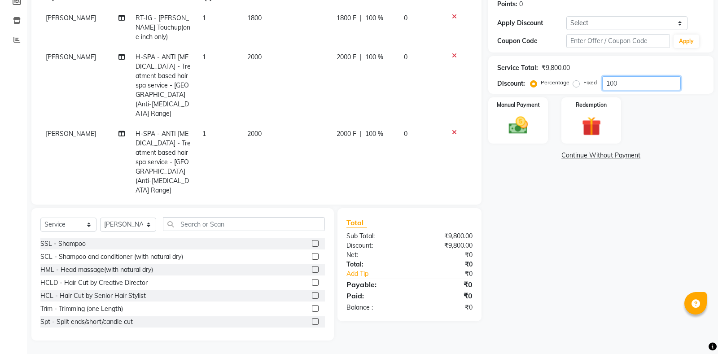
type input "100"
click at [583, 84] on label "Fixed" at bounding box center [589, 82] width 13 height 8
click at [575, 84] on input "Fixed" at bounding box center [578, 82] width 6 height 6
radio input "true"
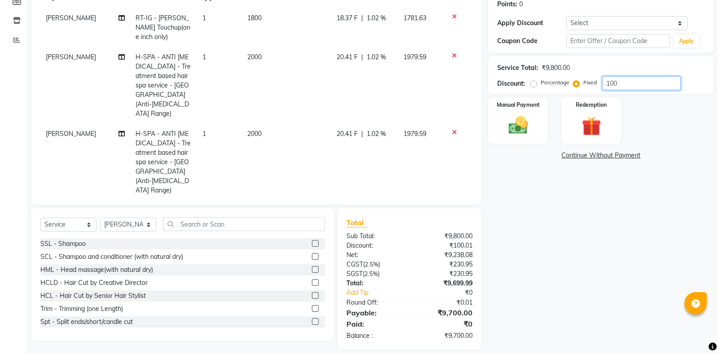
drag, startPoint x: 617, startPoint y: 84, endPoint x: 567, endPoint y: 84, distance: 49.3
click at [602, 84] on input "100" at bounding box center [641, 83] width 78 height 14
type input "3300"
click at [542, 125] on div "Manual Payment" at bounding box center [518, 120] width 62 height 48
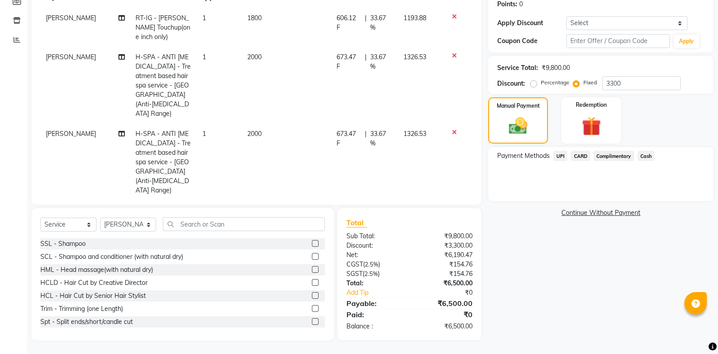
click at [640, 154] on span "Cash" at bounding box center [645, 156] width 17 height 10
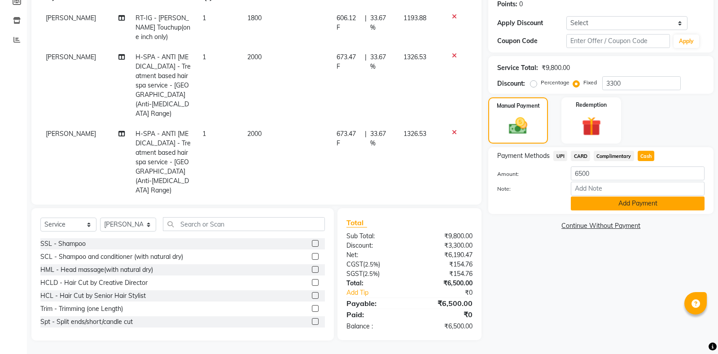
click at [643, 204] on button "Add Payment" at bounding box center [637, 203] width 134 height 14
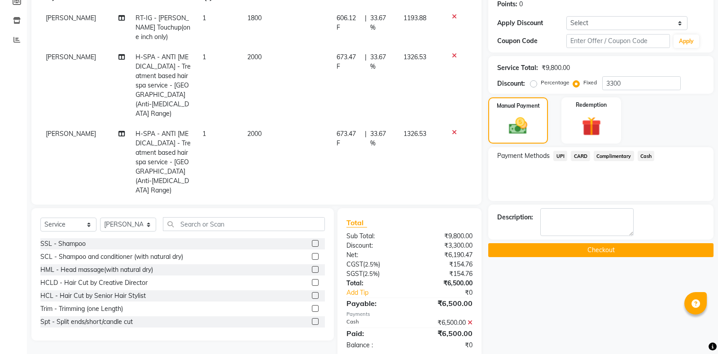
click at [621, 246] on button "Checkout" at bounding box center [600, 250] width 225 height 14
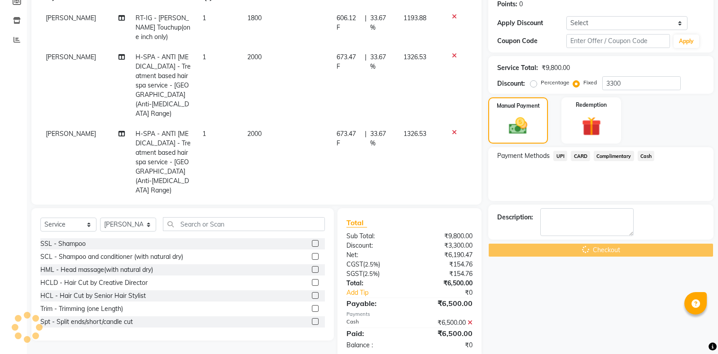
scroll to position [158, 0]
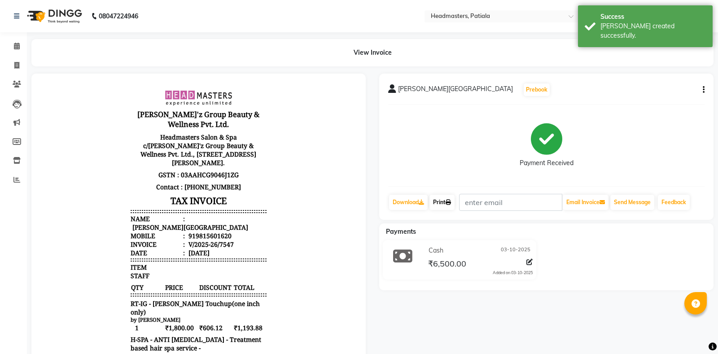
click at [451, 200] on icon at bounding box center [447, 202] width 5 height 5
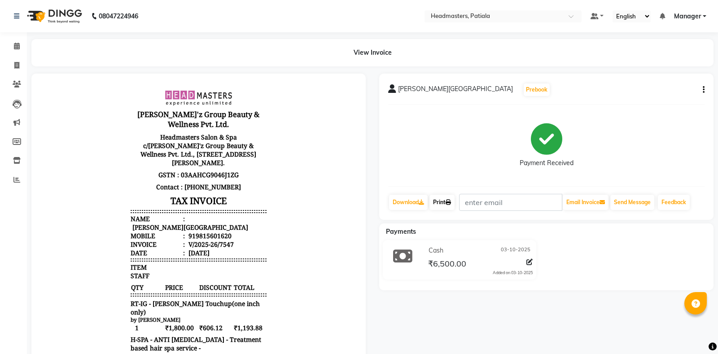
click at [446, 208] on link "Print" at bounding box center [441, 202] width 25 height 15
click at [12, 48] on span at bounding box center [17, 46] width 16 height 10
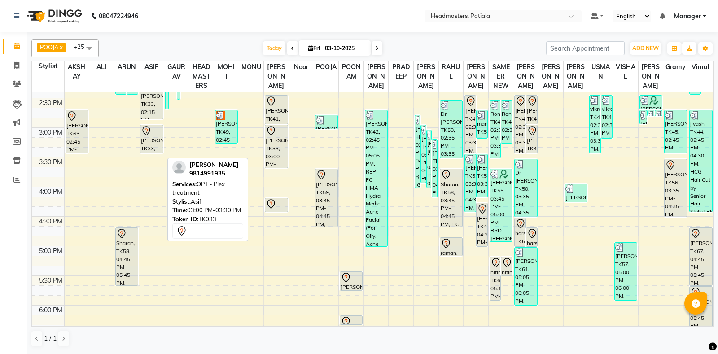
scroll to position [588, 0]
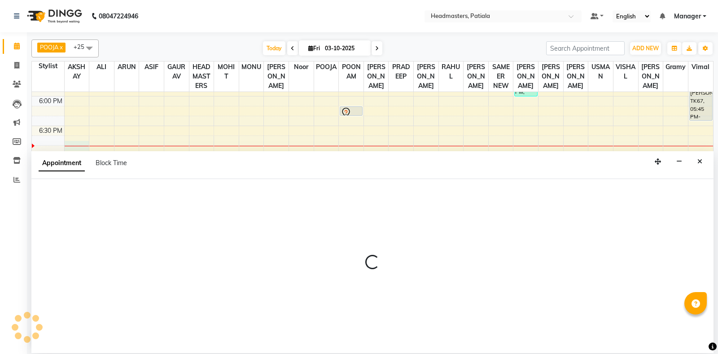
select select "51093"
select select "tentative"
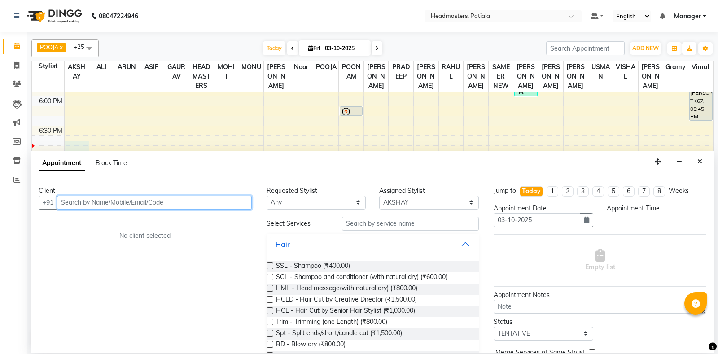
type input "9"
select select "1125"
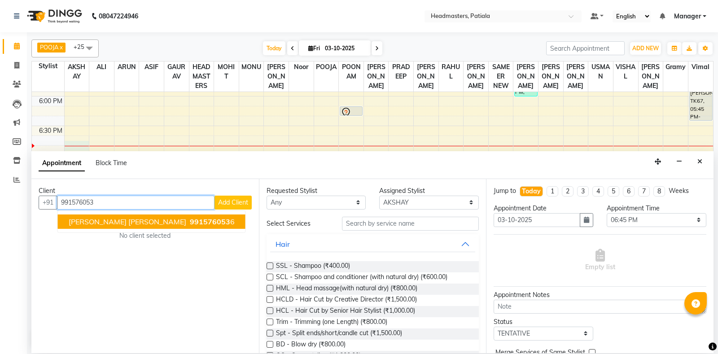
click at [96, 224] on span "[PERSON_NAME] [PERSON_NAME]" at bounding box center [128, 221] width 118 height 9
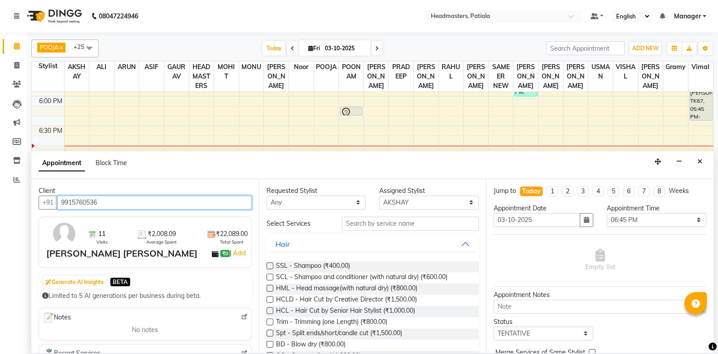
type input "9915760536"
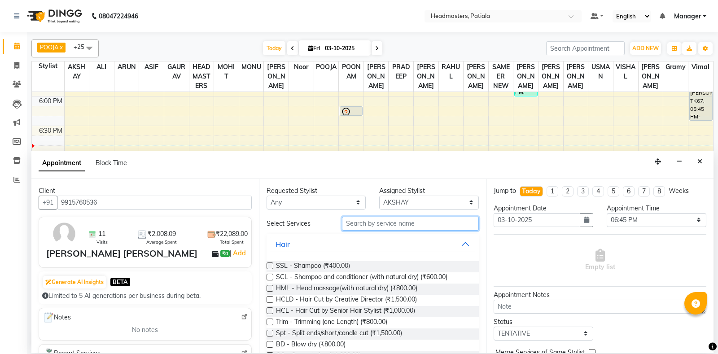
click at [392, 222] on input "text" at bounding box center [410, 224] width 137 height 14
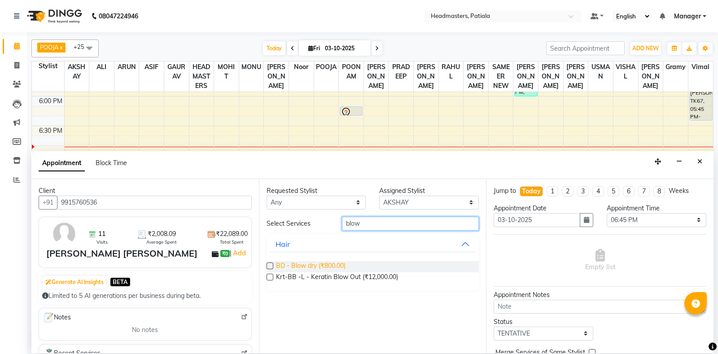
type input "blow"
click at [315, 268] on span "BD - Blow dry (₹800.00)" at bounding box center [311, 266] width 70 height 11
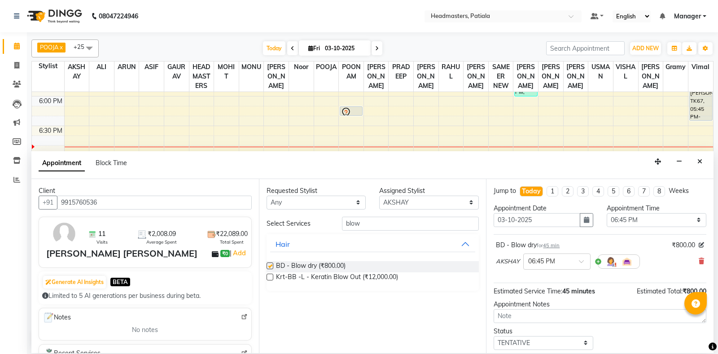
checkbox input "false"
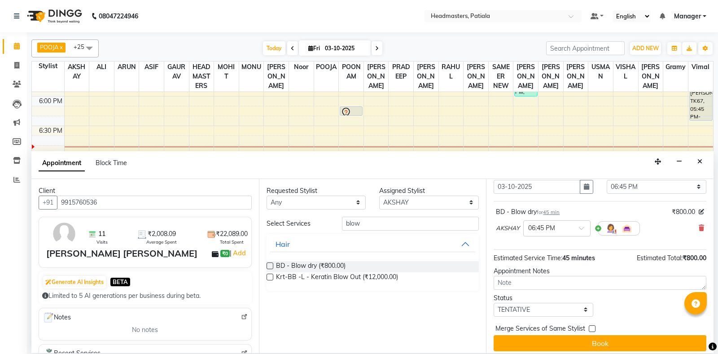
scroll to position [38, 0]
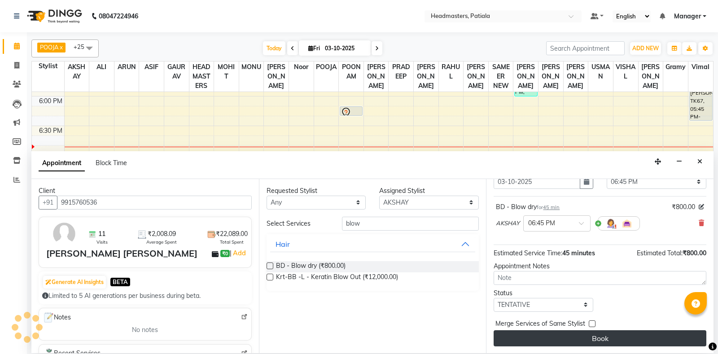
click at [557, 337] on button "Book" at bounding box center [599, 338] width 213 height 16
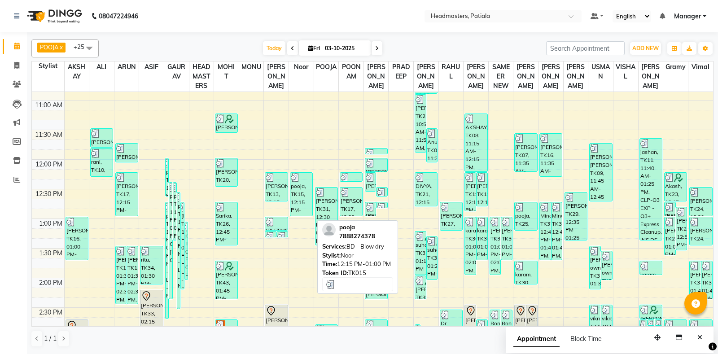
scroll to position [588, 0]
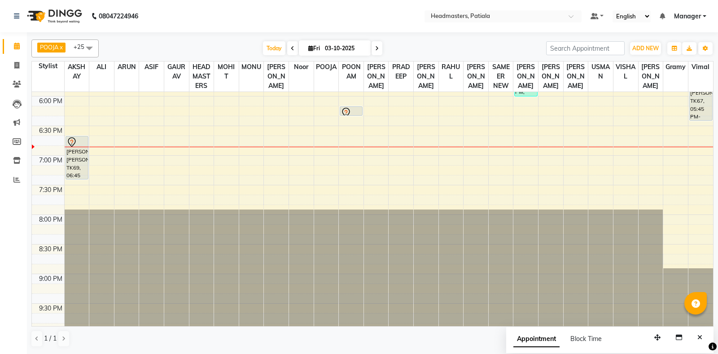
click at [90, 47] on span at bounding box center [89, 47] width 18 height 17
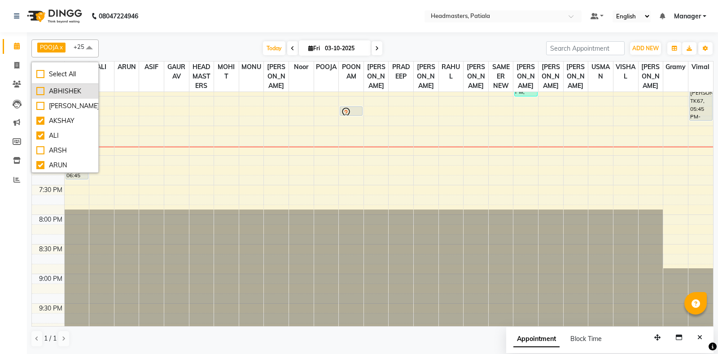
click at [39, 91] on div "ABHISHEK" at bounding box center [64, 91] width 57 height 9
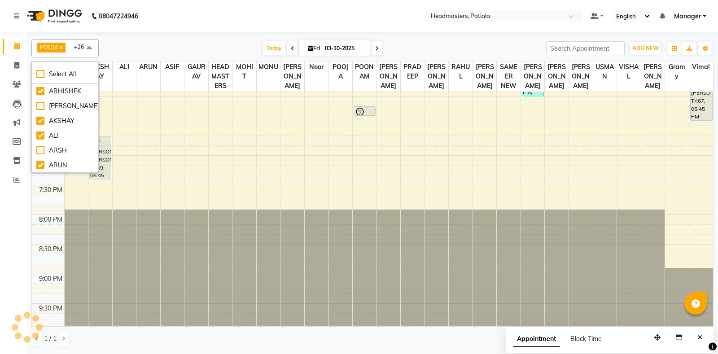
checkbox input "true"
click at [144, 49] on div "[DATE] [DATE]" at bounding box center [322, 48] width 438 height 13
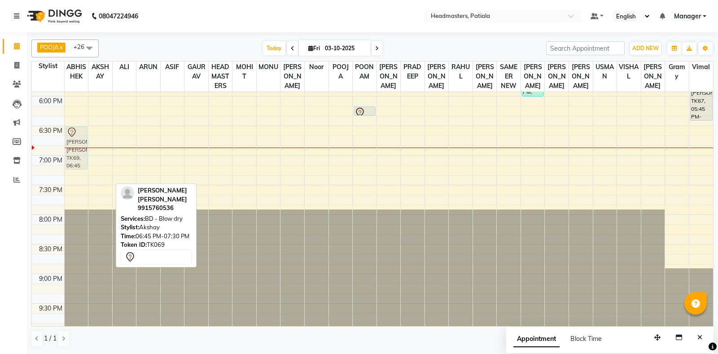
drag, startPoint x: 101, startPoint y: 151, endPoint x: 80, endPoint y: 143, distance: 22.4
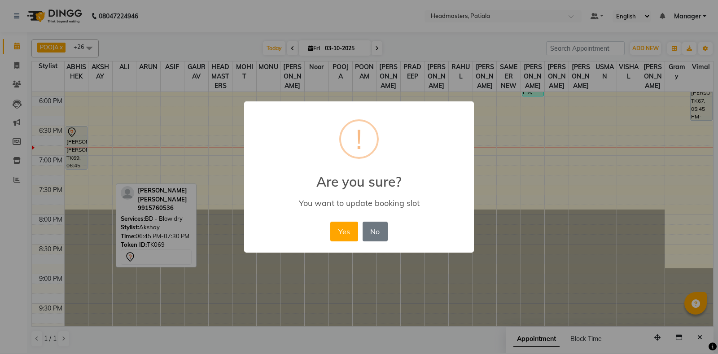
click at [330, 222] on button "Yes" at bounding box center [343, 232] width 27 height 20
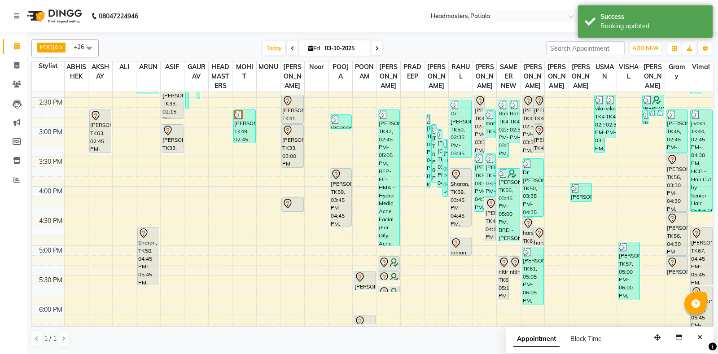
scroll to position [379, 0]
click at [589, 48] on input "search" at bounding box center [585, 48] width 78 height 14
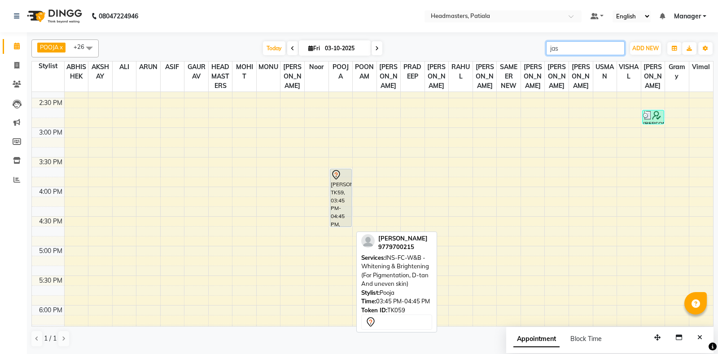
click at [348, 196] on div "[PERSON_NAME], TK59, 03:45 PM-04:45 PM, INS-FC-W&B - [MEDICAL_DATA] & Brighteni…" at bounding box center [340, 197] width 21 height 57
click at [347, 195] on div "[PERSON_NAME], TK59, 03:45 PM-04:45 PM, INS-FC-W&B - [MEDICAL_DATA] & Brighteni…" at bounding box center [340, 197] width 21 height 57
type input "jas"
select select "7"
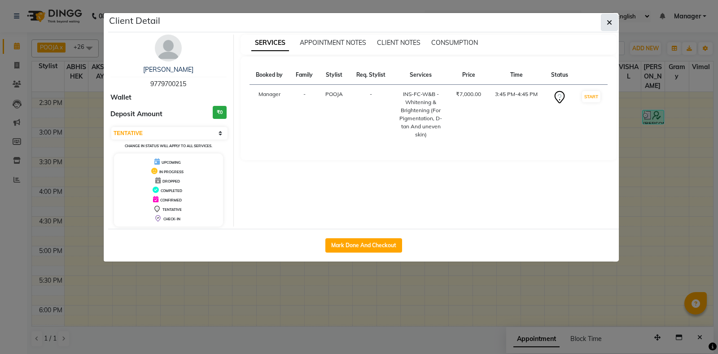
click at [608, 24] on icon "button" at bounding box center [608, 22] width 5 height 7
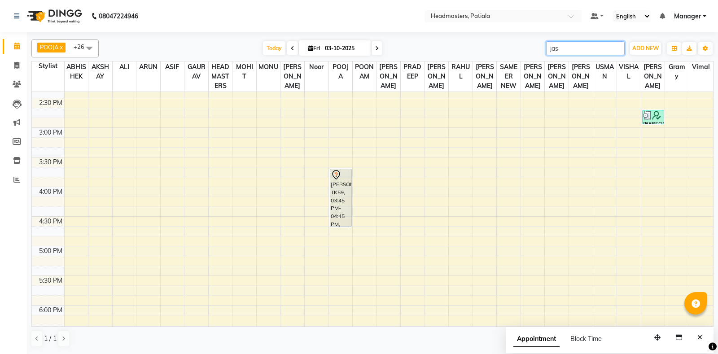
drag, startPoint x: 558, startPoint y: 48, endPoint x: 535, endPoint y: 54, distance: 24.0
click at [546, 54] on input "jas" at bounding box center [585, 48] width 78 height 14
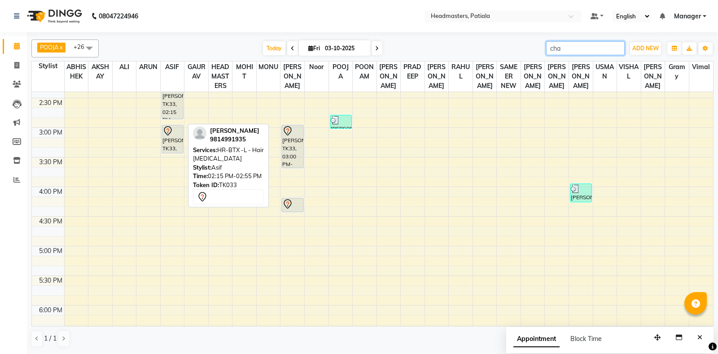
click at [176, 116] on div "[PERSON_NAME], TK33, 02:15 PM-02:55 PM, HR-BTX -L - Hair [MEDICAL_DATA]" at bounding box center [172, 100] width 21 height 38
type input "cha"
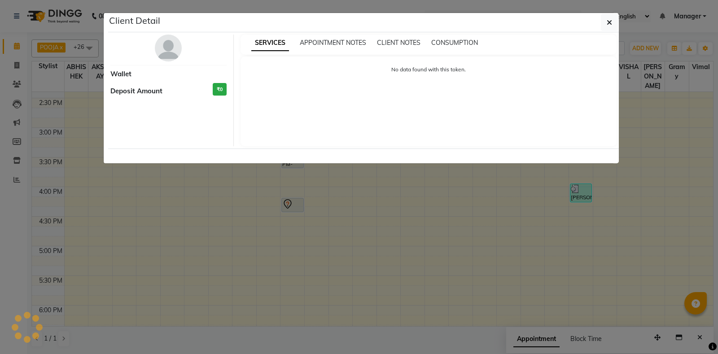
select select "7"
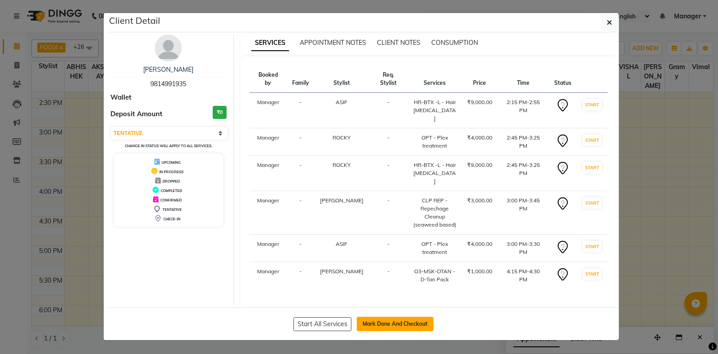
click at [395, 317] on button "Mark Done And Checkout" at bounding box center [395, 324] width 77 height 14
select select "service"
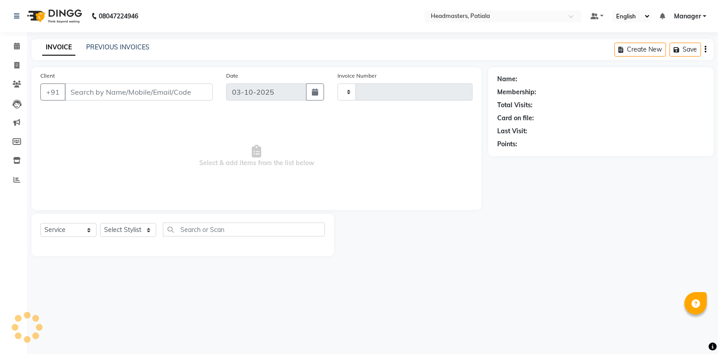
type input "7548"
select select "6602"
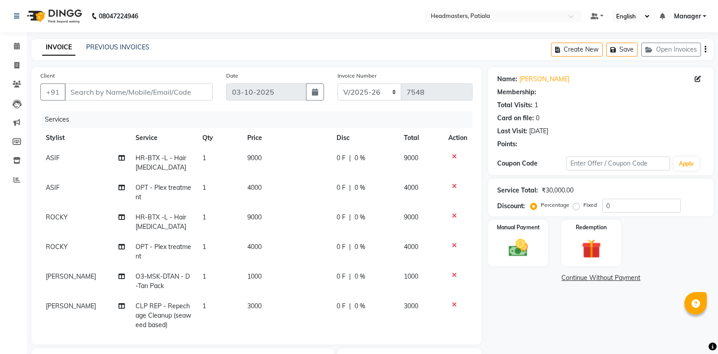
type input "9814991935"
select select "51096"
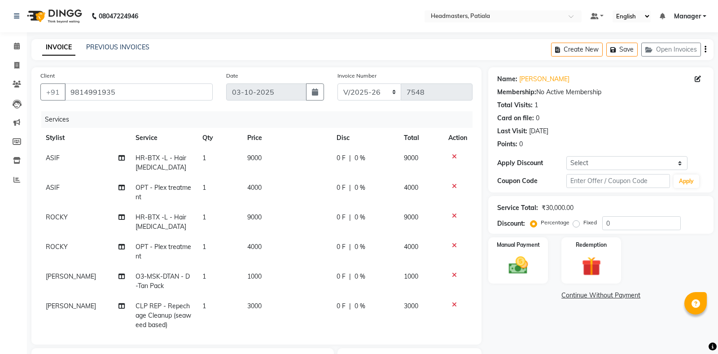
click at [336, 157] on span "0 F" at bounding box center [340, 157] width 9 height 9
select select "51080"
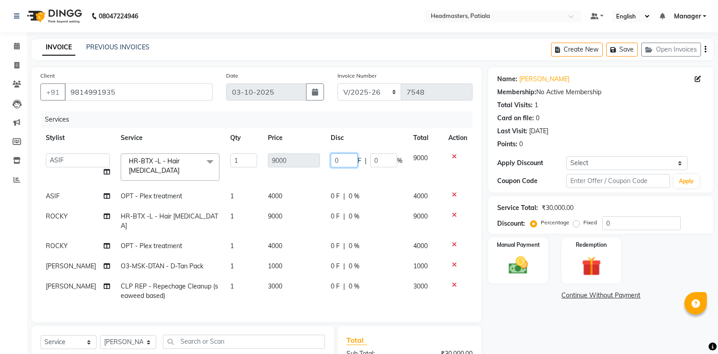
drag, startPoint x: 340, startPoint y: 160, endPoint x: 322, endPoint y: 152, distance: 18.9
click at [331, 153] on input "0" at bounding box center [344, 160] width 27 height 14
type input "3000"
click at [587, 335] on div "Name: [PERSON_NAME] Membership: No Active Membership Total Visits: 1 Card on fi…" at bounding box center [604, 262] width 232 height 391
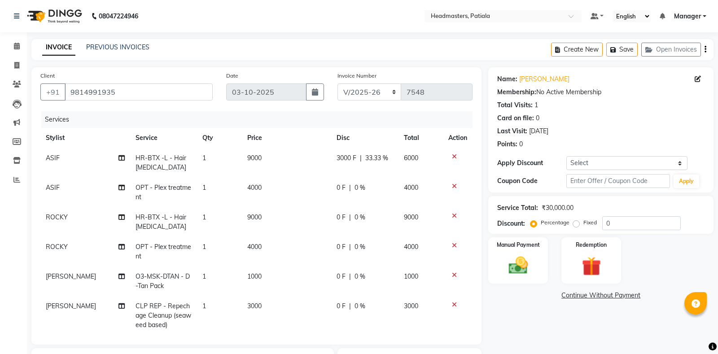
click at [336, 157] on span "3000 F" at bounding box center [346, 157] width 20 height 9
select select "51080"
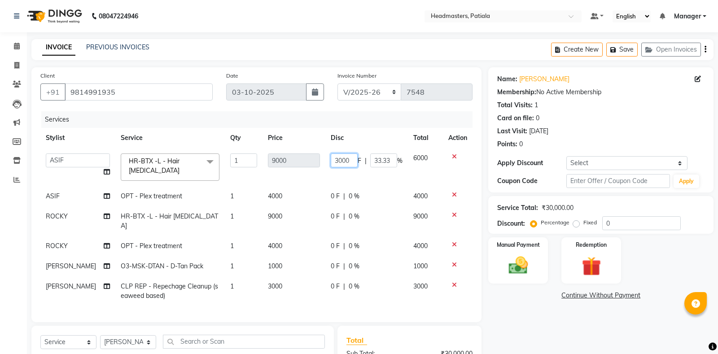
drag, startPoint x: 337, startPoint y: 159, endPoint x: 329, endPoint y: 154, distance: 9.5
click at [331, 154] on input "3000" at bounding box center [344, 160] width 27 height 14
type input "5000"
click at [562, 336] on div "Name: [PERSON_NAME] Membership: No Active Membership Total Visits: 1 Card on fi…" at bounding box center [604, 262] width 232 height 391
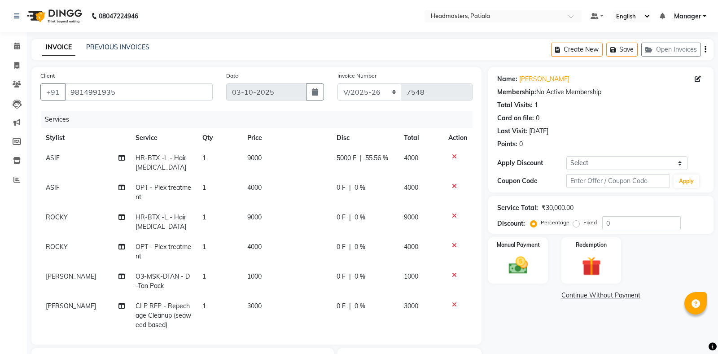
click at [336, 190] on span "0 F" at bounding box center [340, 187] width 9 height 9
select select "51080"
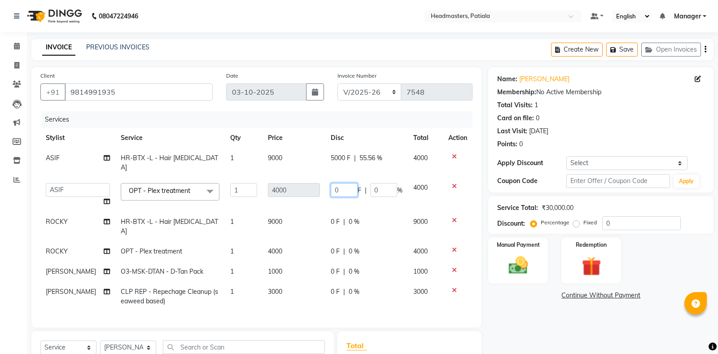
drag, startPoint x: 338, startPoint y: 180, endPoint x: 318, endPoint y: 172, distance: 21.7
click at [331, 183] on input "0" at bounding box center [344, 190] width 27 height 14
type input "3000"
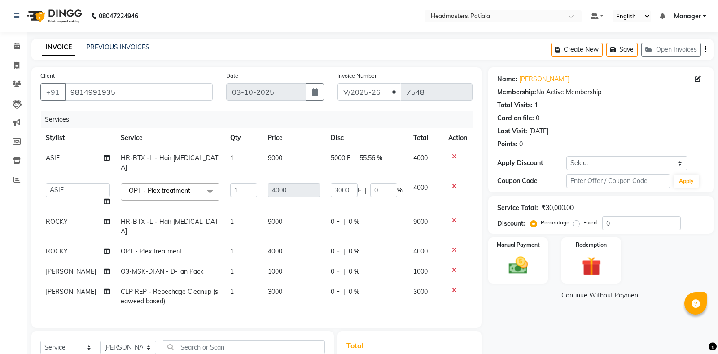
click at [509, 310] on div "Name: [PERSON_NAME] Membership: No Active Membership Total Visits: 1 Card on fi…" at bounding box center [604, 265] width 232 height 396
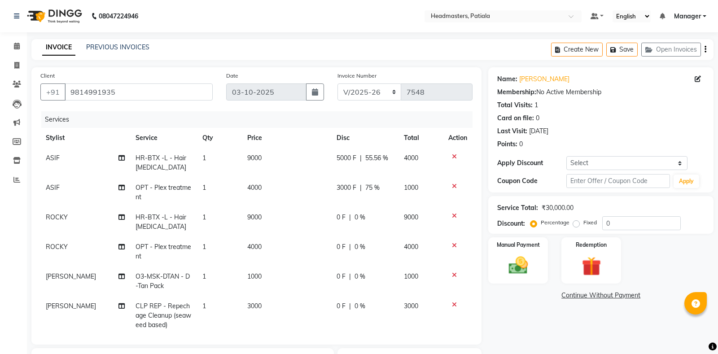
click at [342, 157] on span "5000 F" at bounding box center [346, 157] width 20 height 9
select select "51080"
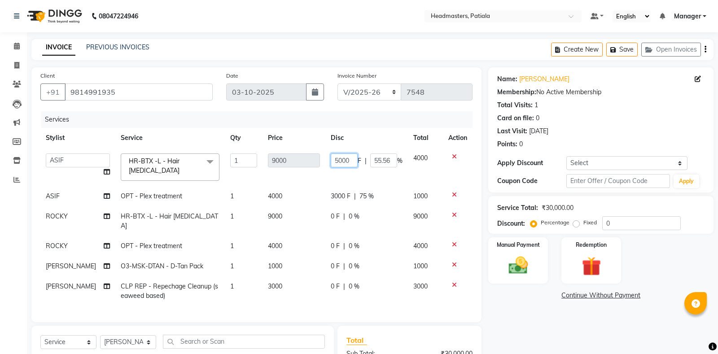
drag, startPoint x: 333, startPoint y: 161, endPoint x: 340, endPoint y: 165, distance: 8.8
click at [340, 165] on input "5000" at bounding box center [344, 160] width 27 height 14
type input "6500"
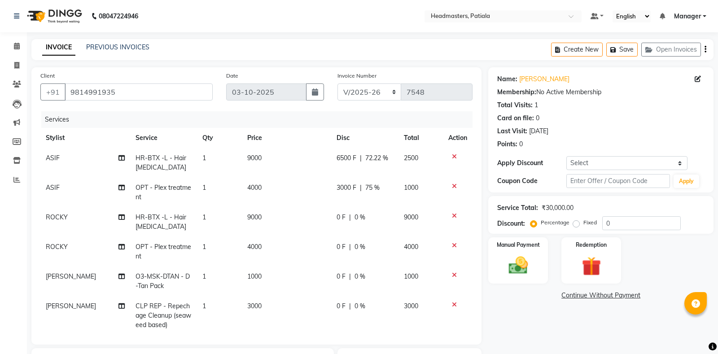
click at [333, 192] on td "3000 F | 75 %" at bounding box center [364, 193] width 67 height 30
select select "51080"
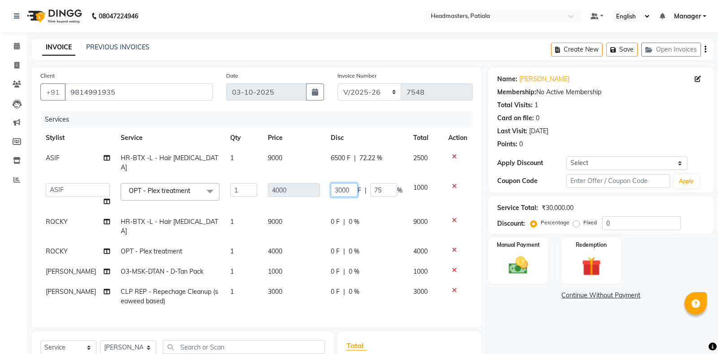
drag, startPoint x: 335, startPoint y: 180, endPoint x: 328, endPoint y: 176, distance: 8.2
click at [331, 183] on input "3000" at bounding box center [344, 190] width 27 height 14
type input "15000"
click at [518, 311] on div "Name: [PERSON_NAME] Membership: No Active Membership Total Visits: 1 Card on fi…" at bounding box center [604, 265] width 232 height 396
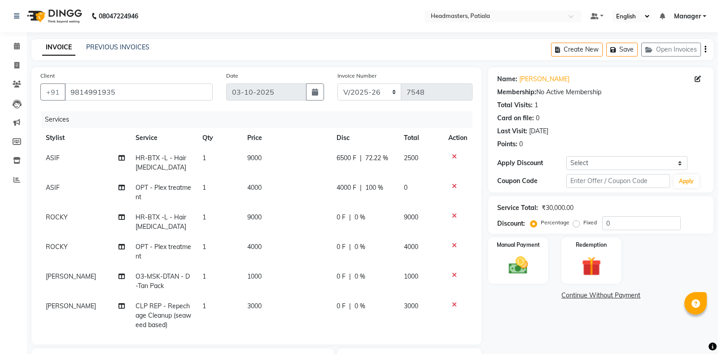
click at [348, 190] on span "4000 F" at bounding box center [346, 187] width 20 height 9
select select "51080"
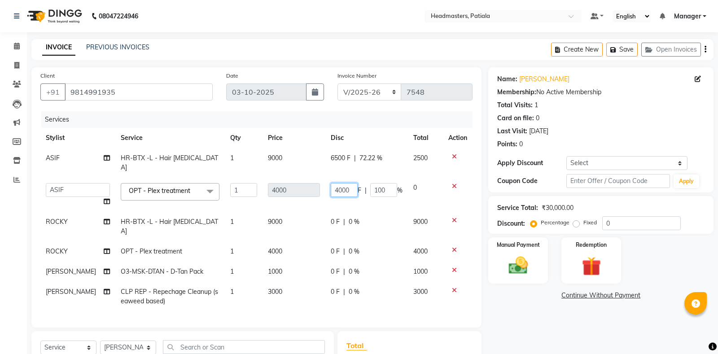
drag, startPoint x: 339, startPoint y: 181, endPoint x: 326, endPoint y: 174, distance: 15.2
click at [331, 183] on input "4000" at bounding box center [344, 190] width 27 height 14
type input "1500"
click at [504, 289] on div "Name: [PERSON_NAME] Membership: No Active Membership Total Visits: 1 Card on fi…" at bounding box center [604, 265] width 232 height 396
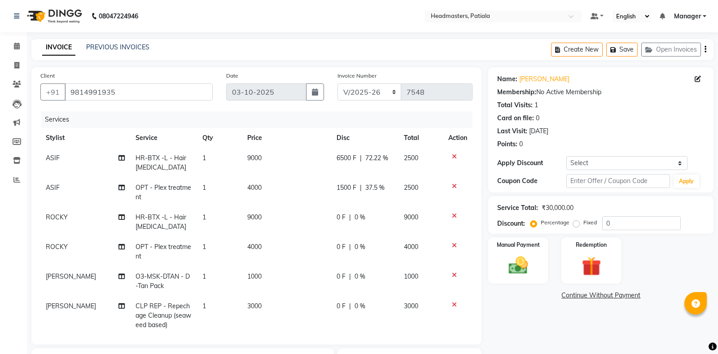
click at [340, 216] on span "0 F" at bounding box center [340, 217] width 9 height 9
select select "51102"
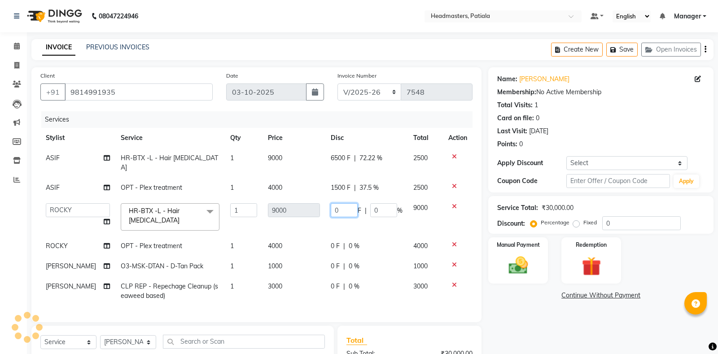
drag, startPoint x: 338, startPoint y: 198, endPoint x: 331, endPoint y: 196, distance: 7.0
click at [331, 203] on input "0" at bounding box center [344, 210] width 27 height 14
type input "6500"
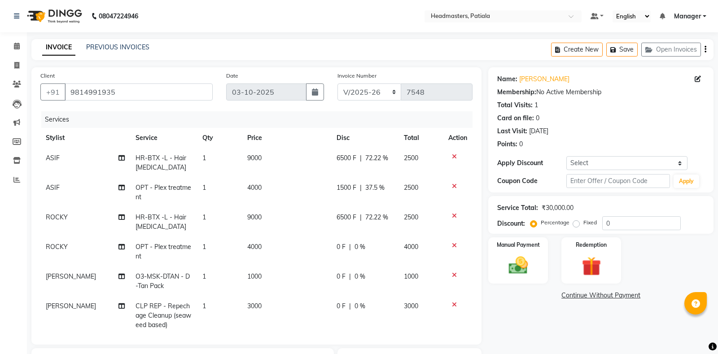
click at [330, 232] on tbody "ASIF HR-BTX -L - Hair [MEDICAL_DATA] 1 9000 6500 F | 72.22 % 2500 ASIF OPT - Pl…" at bounding box center [256, 241] width 432 height 187
click at [340, 244] on span "0 F" at bounding box center [340, 246] width 9 height 9
select select "51102"
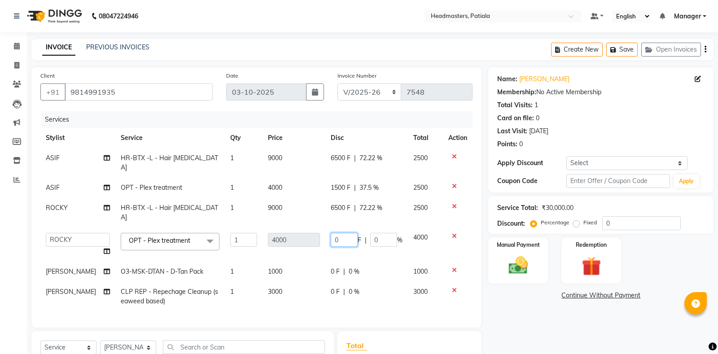
drag, startPoint x: 331, startPoint y: 222, endPoint x: 344, endPoint y: 221, distance: 13.1
click at [344, 233] on input "0" at bounding box center [344, 240] width 27 height 14
type input "2"
type input "1000"
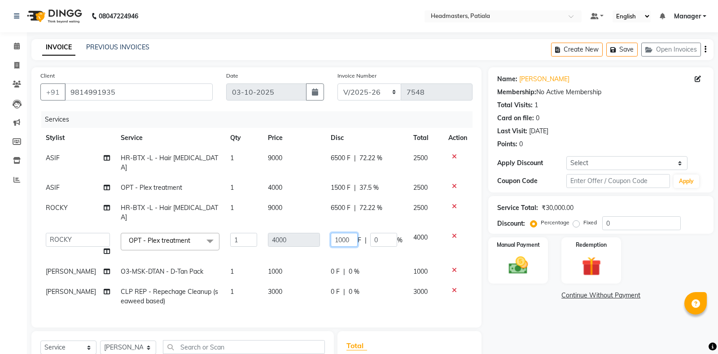
scroll to position [0, 4]
click at [540, 308] on div "Name: [PERSON_NAME] Membership: No Active Membership Total Visits: 1 Card on fi…" at bounding box center [604, 265] width 232 height 396
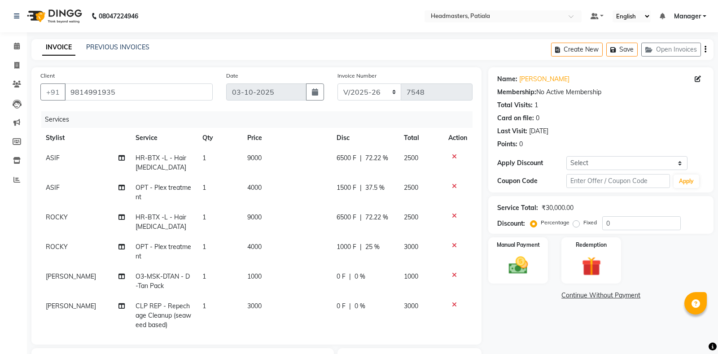
click at [340, 280] on span "0 F" at bounding box center [340, 276] width 9 height 9
select select "51096"
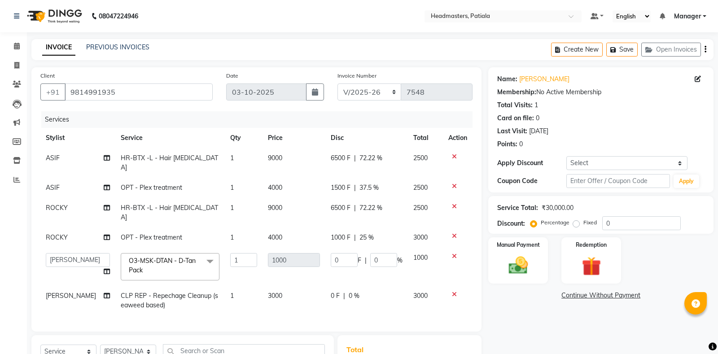
click at [331, 291] on span "0 F" at bounding box center [335, 295] width 9 height 9
select select "51096"
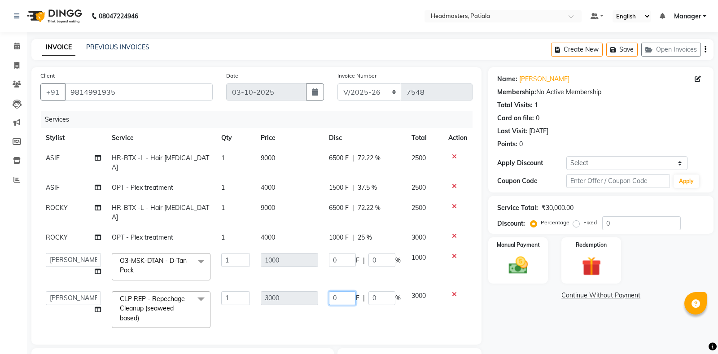
drag, startPoint x: 335, startPoint y: 277, endPoint x: 327, endPoint y: 274, distance: 9.1
click at [329, 291] on input "0" at bounding box center [342, 298] width 27 height 14
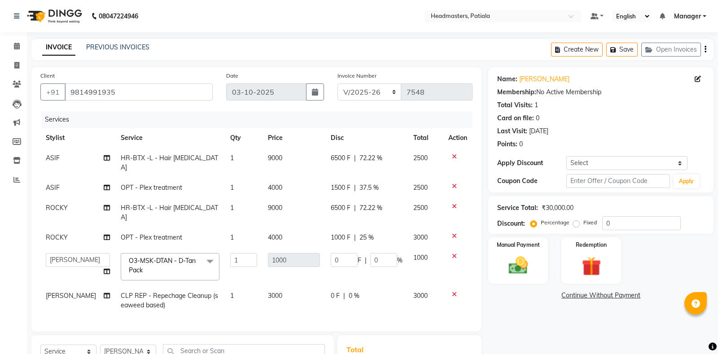
drag, startPoint x: 370, startPoint y: 279, endPoint x: 380, endPoint y: 281, distance: 10.0
click at [333, 291] on span "0 F" at bounding box center [335, 295] width 9 height 9
select select "51096"
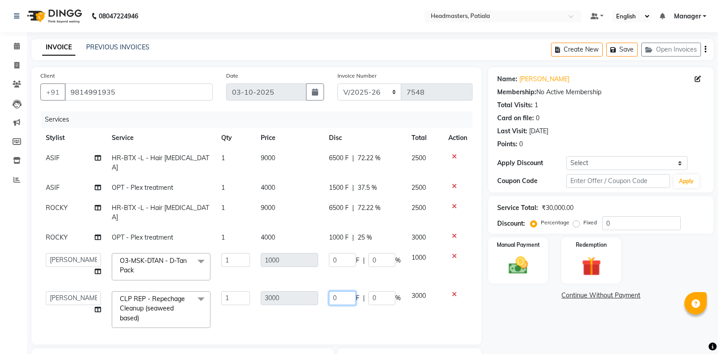
drag, startPoint x: 335, startPoint y: 275, endPoint x: 329, endPoint y: 273, distance: 7.1
click at [329, 291] on input "0" at bounding box center [342, 298] width 27 height 14
type input "1000"
click at [601, 322] on div "Name: [PERSON_NAME] Membership: No Active Membership Total Visits: 1 Card on fi…" at bounding box center [604, 273] width 232 height 413
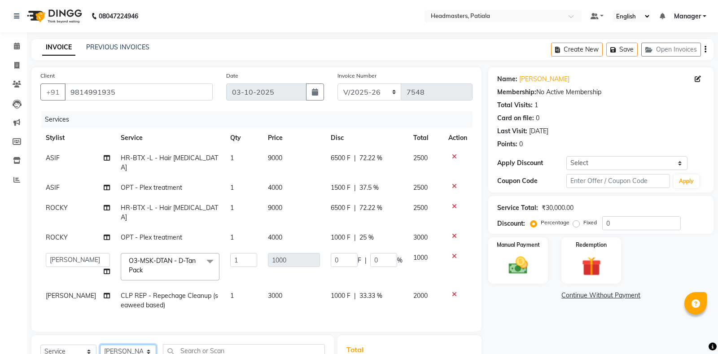
scroll to position [108, 0]
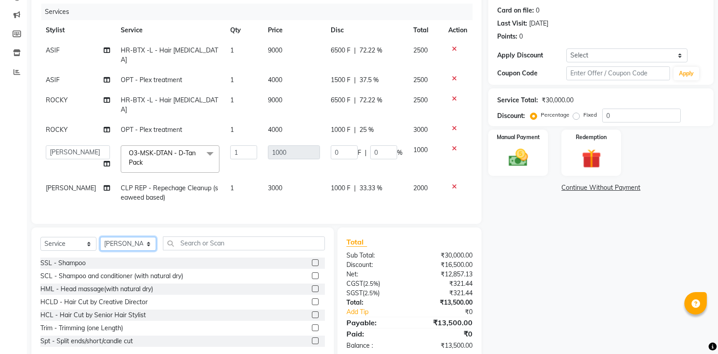
select select "51078"
click option "MOHIT" at bounding box center [0, 0] width 0 height 0
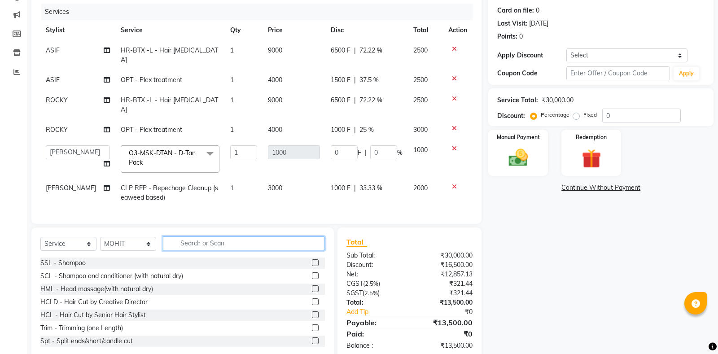
click at [208, 236] on input "text" at bounding box center [244, 243] width 162 height 14
type input "hc"
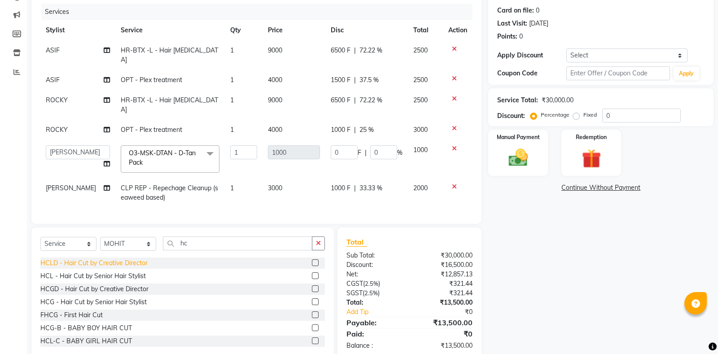
click at [122, 258] on div "HCLD - Hair Cut by Creative Director" at bounding box center [93, 262] width 107 height 9
checkbox input "false"
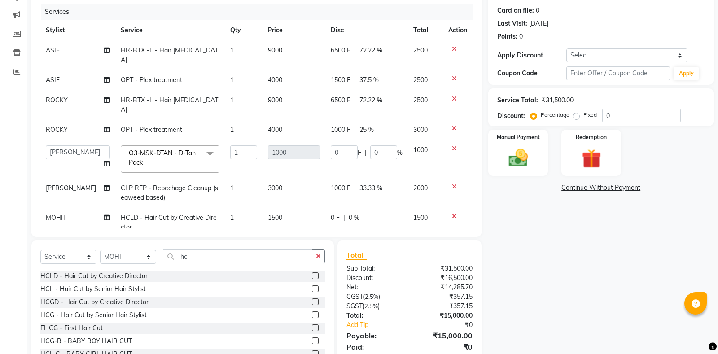
click at [334, 213] on span "0 F" at bounding box center [335, 217] width 9 height 9
select select "51078"
drag, startPoint x: 337, startPoint y: 200, endPoint x: 322, endPoint y: 194, distance: 16.7
click at [331, 213] on input "0" at bounding box center [344, 220] width 27 height 14
type input "500"
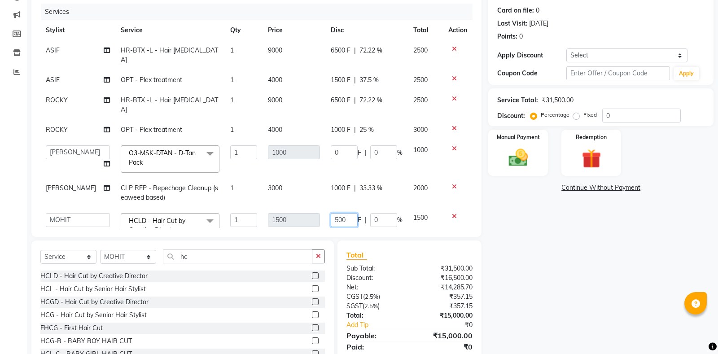
scroll to position [0, 0]
click at [520, 194] on div "Name: [PERSON_NAME] Membership: No Active Membership Total Visits: 1 Card on fi…" at bounding box center [604, 166] width 232 height 413
click at [523, 161] on img at bounding box center [518, 157] width 32 height 23
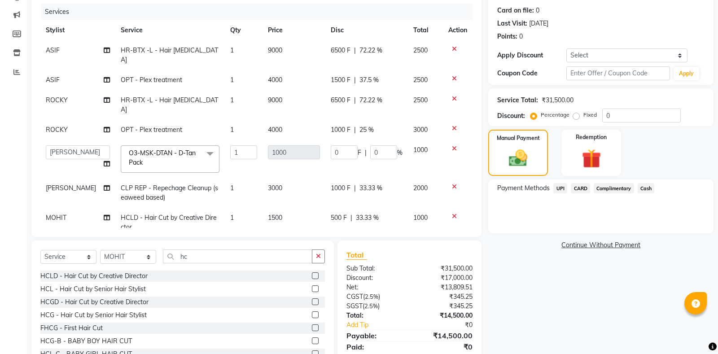
click at [563, 186] on span "UPI" at bounding box center [560, 188] width 14 height 10
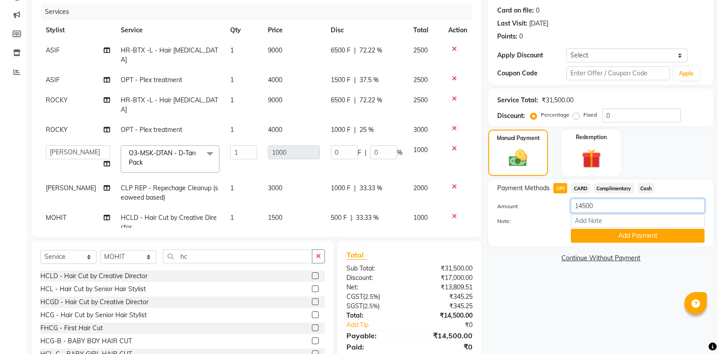
drag, startPoint x: 598, startPoint y: 206, endPoint x: 497, endPoint y: 201, distance: 101.1
click at [570, 201] on input "14500" at bounding box center [637, 206] width 134 height 14
type input "8000"
click at [650, 240] on button "Add Payment" at bounding box center [637, 236] width 134 height 14
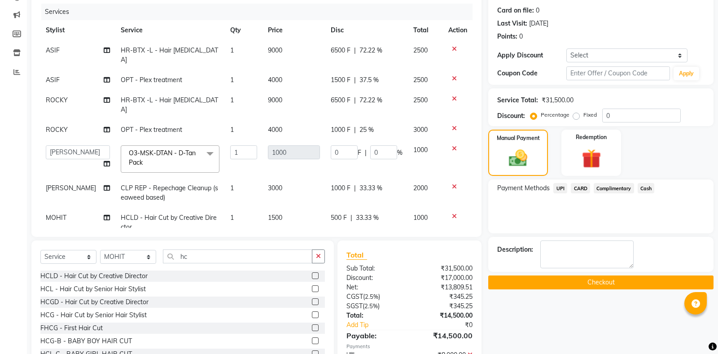
click at [649, 189] on span "Cash" at bounding box center [645, 188] width 17 height 10
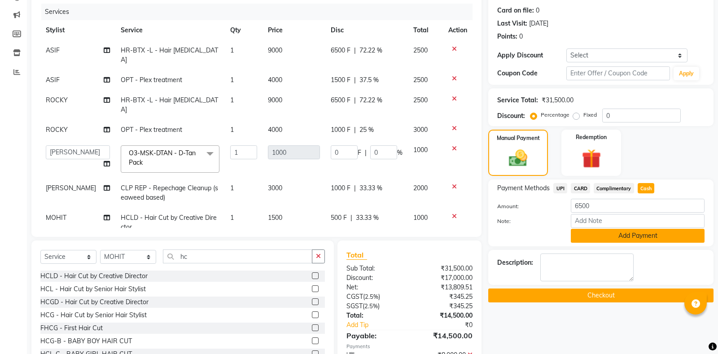
click at [618, 232] on button "Add Payment" at bounding box center [637, 236] width 134 height 14
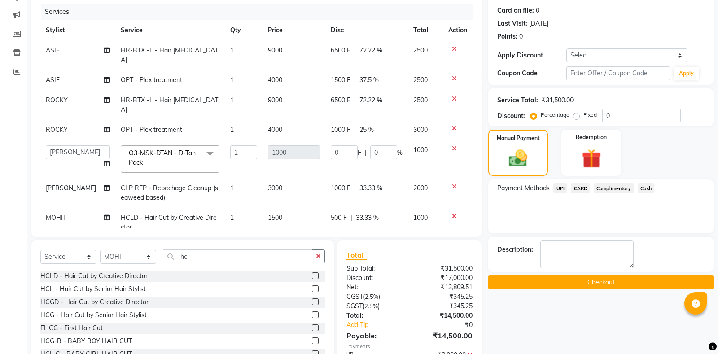
click at [619, 279] on button "Checkout" at bounding box center [600, 282] width 225 height 14
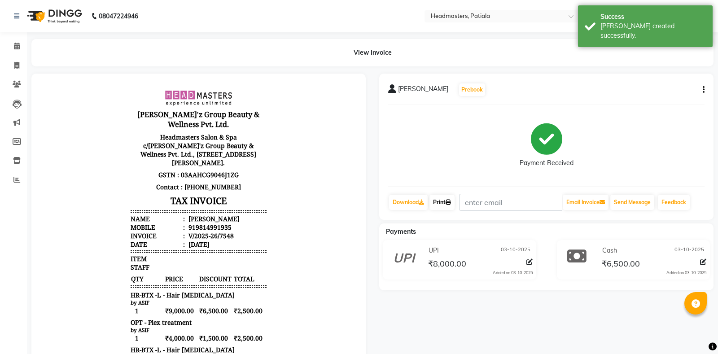
click at [451, 205] on link "Print" at bounding box center [441, 202] width 25 height 15
click at [453, 207] on link "Print" at bounding box center [441, 202] width 25 height 15
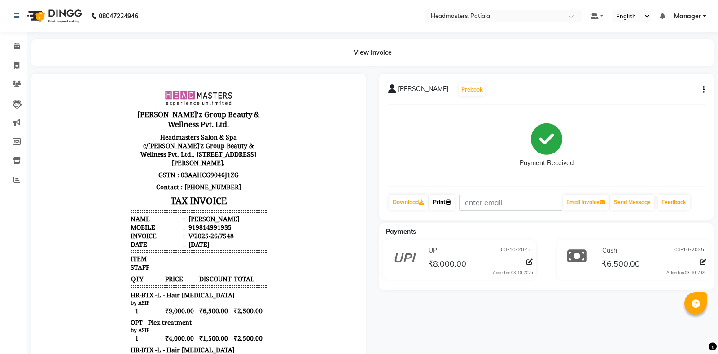
click at [443, 203] on link "Print" at bounding box center [441, 202] width 25 height 15
click at [451, 202] on icon at bounding box center [447, 202] width 5 height 5
click at [449, 200] on icon at bounding box center [447, 202] width 5 height 5
click at [11, 46] on span at bounding box center [17, 46] width 16 height 10
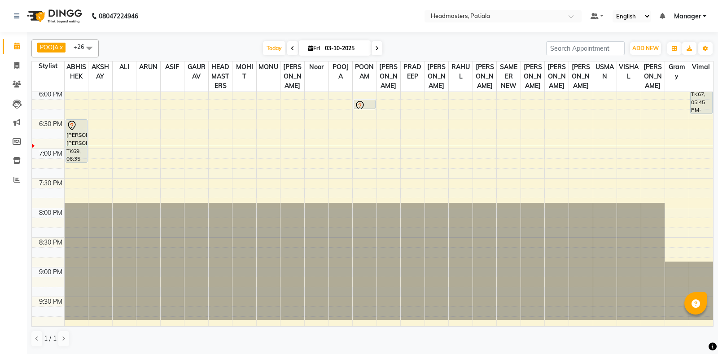
scroll to position [388, 0]
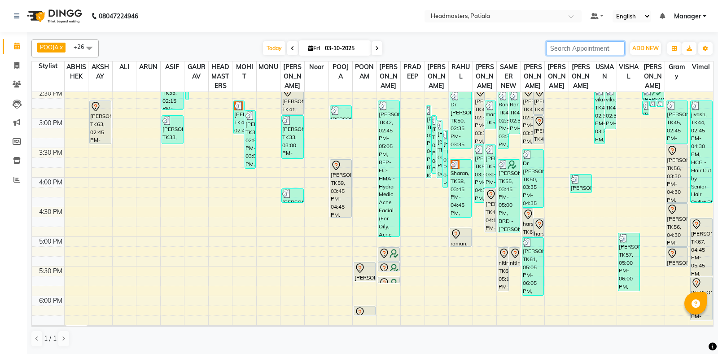
click at [598, 50] on input "search" at bounding box center [585, 48] width 78 height 14
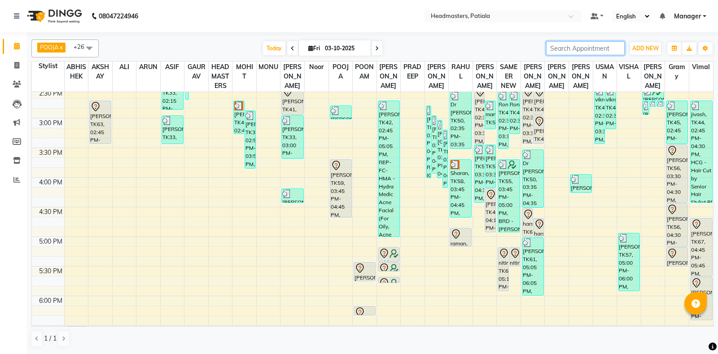
click at [598, 50] on input "search" at bounding box center [585, 48] width 78 height 14
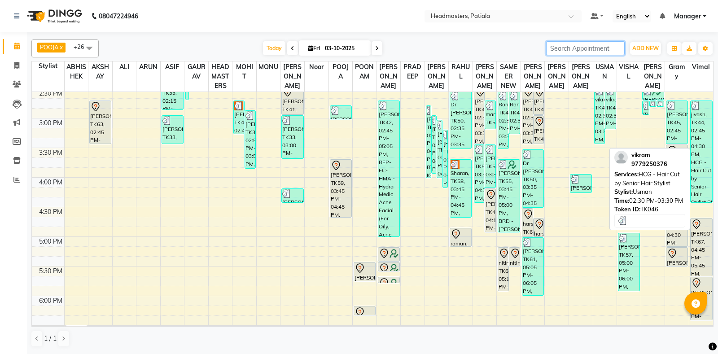
click at [598, 117] on div "vikram, TK46, 02:30 PM-03:30 PM, HCG - Hair Cut by Senior Hair Stylist" at bounding box center [599, 114] width 10 height 57
select select "3"
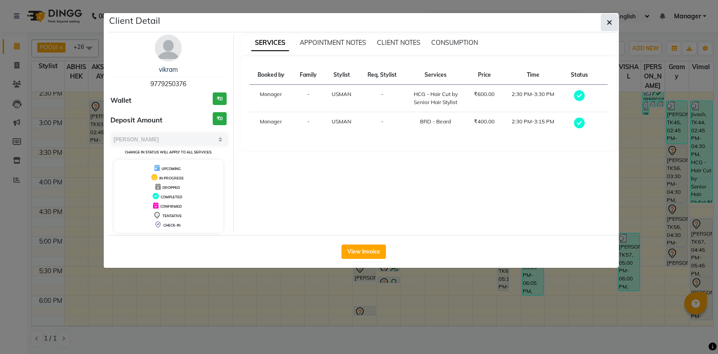
click at [610, 18] on span "button" at bounding box center [608, 22] width 5 height 9
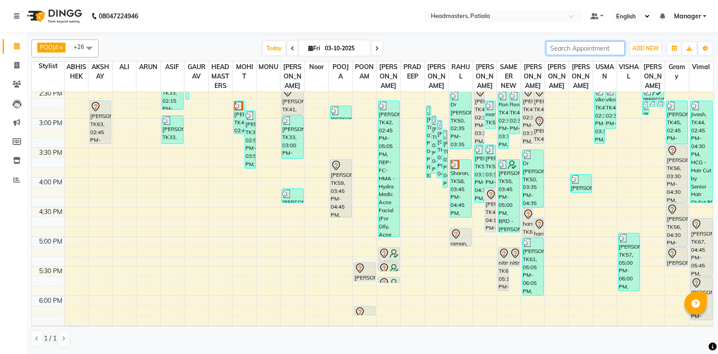
click at [593, 48] on input "search" at bounding box center [585, 48] width 78 height 14
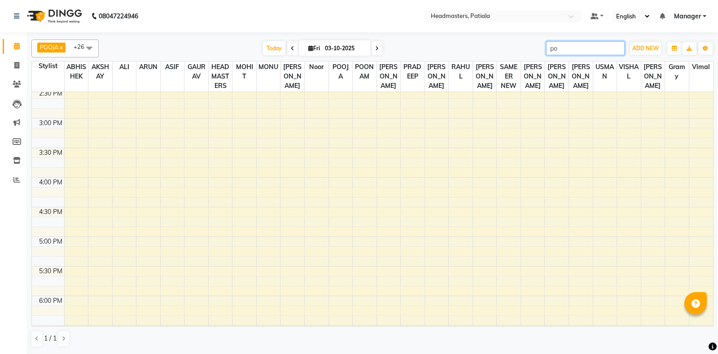
type input "poo"
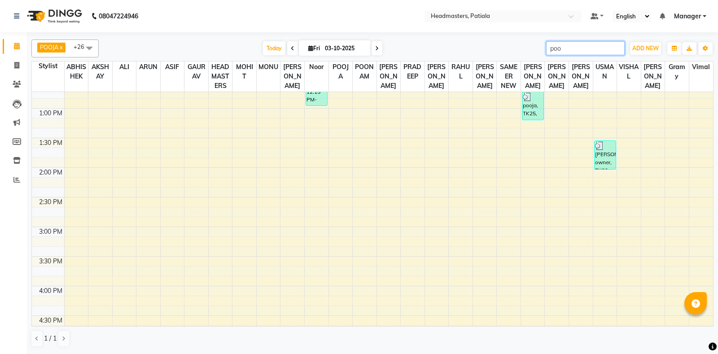
scroll to position [179, 0]
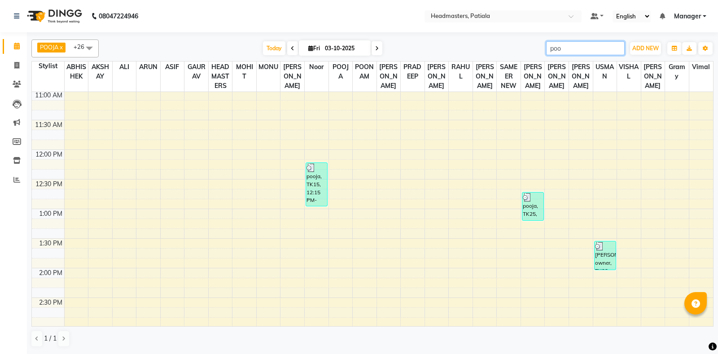
drag, startPoint x: 548, startPoint y: 45, endPoint x: 456, endPoint y: 44, distance: 91.9
click at [546, 44] on input "poo" at bounding box center [585, 48] width 78 height 14
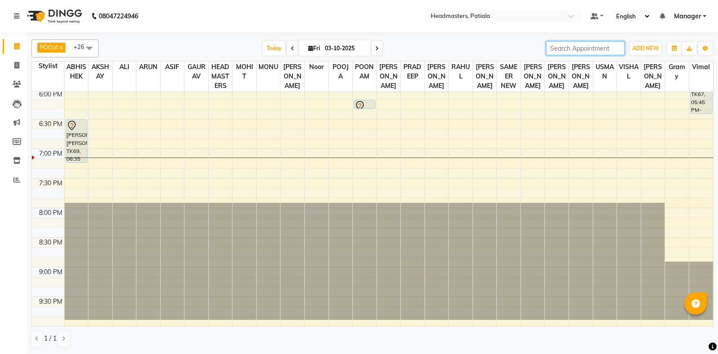
scroll to position [388, 0]
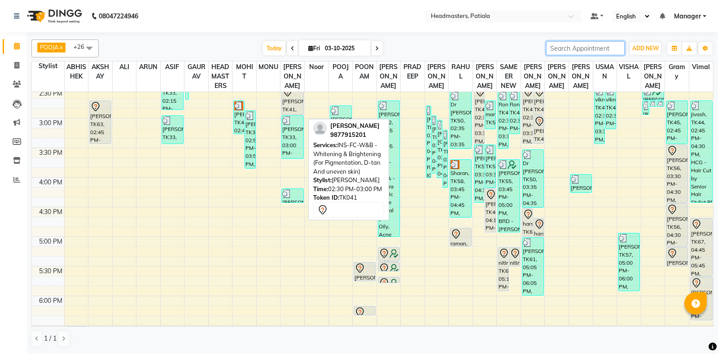
click at [296, 114] on div "[PERSON_NAME], TK41, 02:30 PM-03:00 PM, INS-FC-W&B - [MEDICAL_DATA] & Brighteni…" at bounding box center [292, 100] width 21 height 28
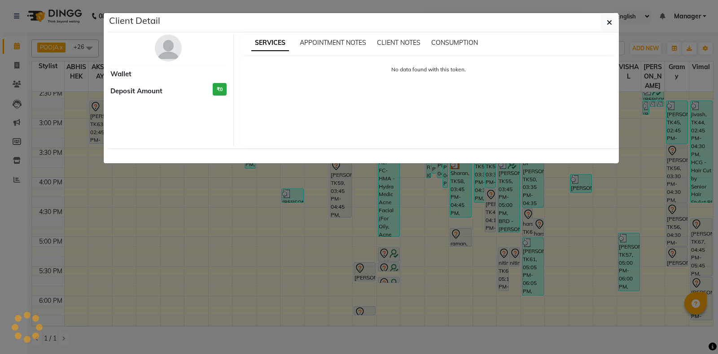
select select "7"
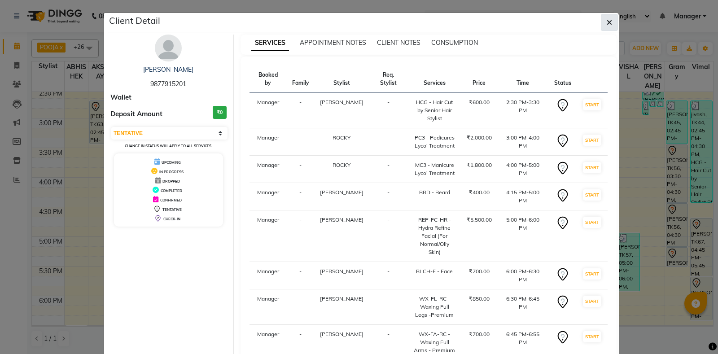
click at [611, 19] on icon "button" at bounding box center [608, 22] width 5 height 7
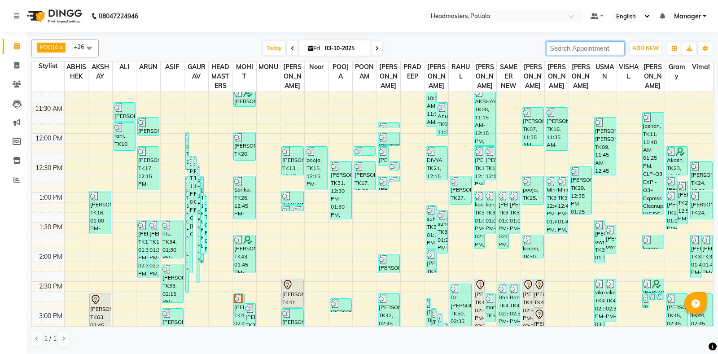
scroll to position [209, 0]
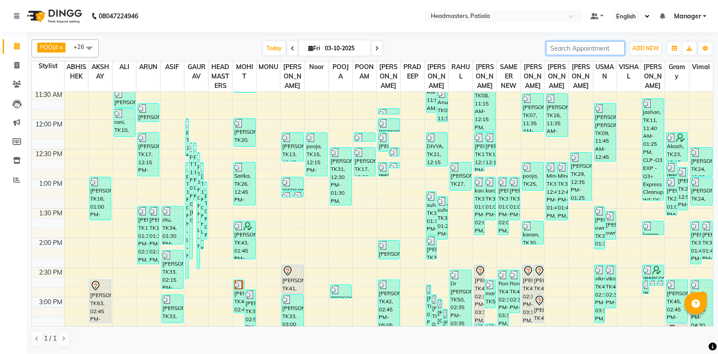
click at [595, 51] on input "search" at bounding box center [585, 48] width 78 height 14
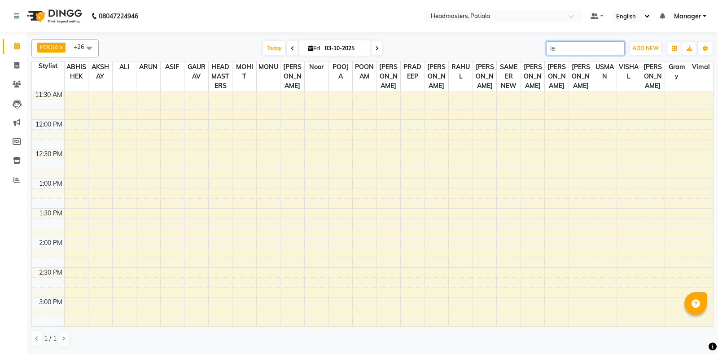
type input "l"
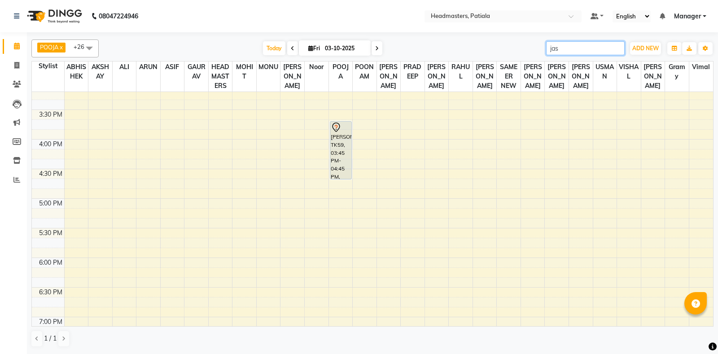
scroll to position [179, 0]
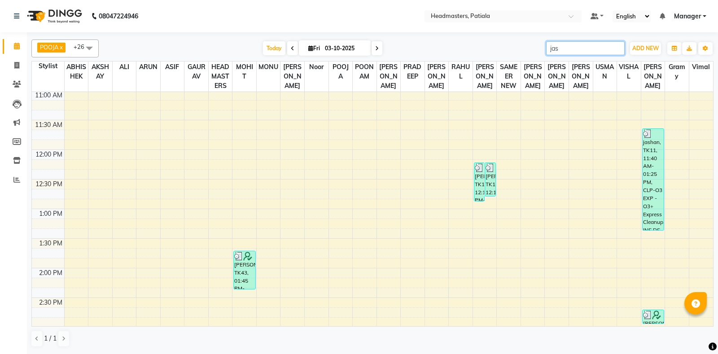
click at [584, 55] on input "jas" at bounding box center [585, 48] width 78 height 14
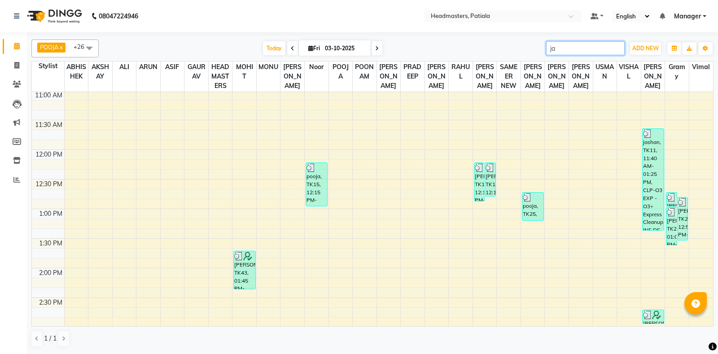
type input "j"
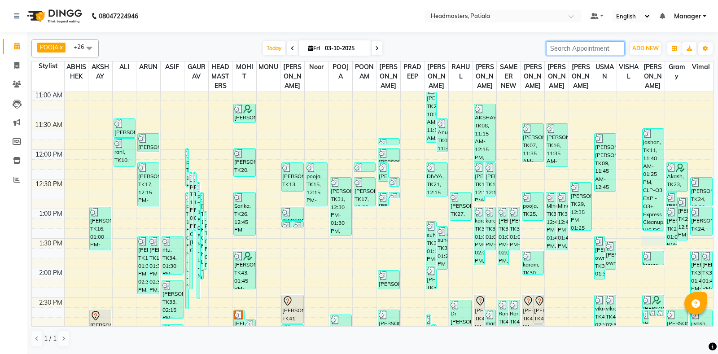
click at [649, 250] on div "8:00 AM 8:30 AM 9:00 AM 9:30 AM 10:00 AM 10:30 AM 11:00 AM 11:30 AM 12:00 PM 12…" at bounding box center [372, 327] width 681 height 828
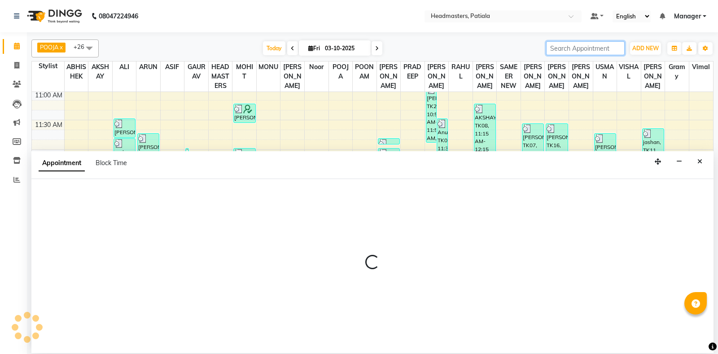
select select "51097"
select select "tentative"
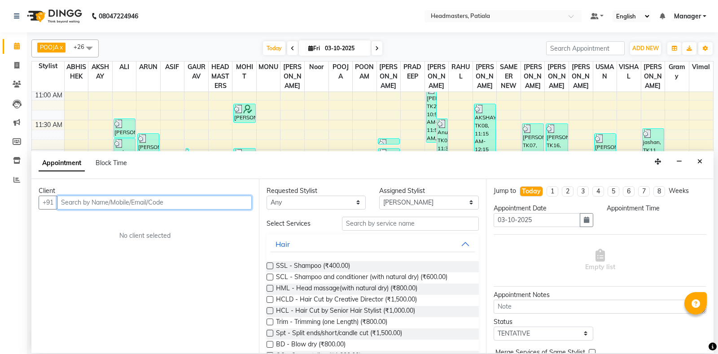
select select "810"
click at [146, 208] on input "text" at bounding box center [154, 203] width 195 height 14
click at [142, 192] on div "Client" at bounding box center [145, 190] width 213 height 9
click at [136, 206] on input "text" at bounding box center [154, 203] width 195 height 14
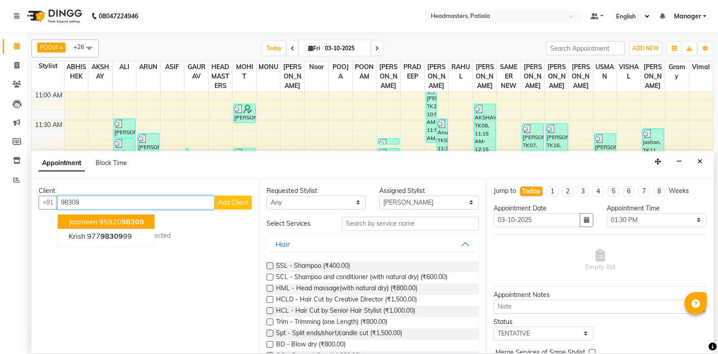
click at [105, 223] on ngb-highlight "95920 98309" at bounding box center [121, 221] width 45 height 9
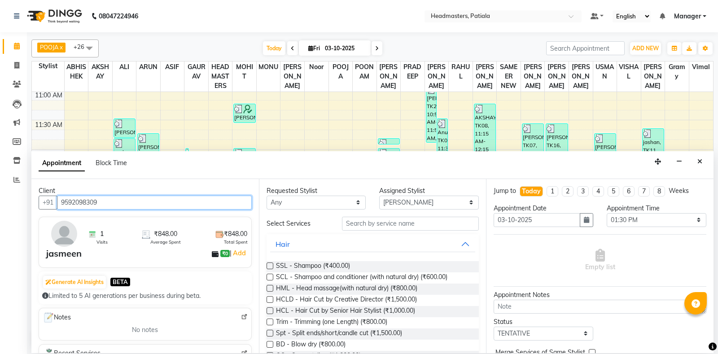
type input "9592098309"
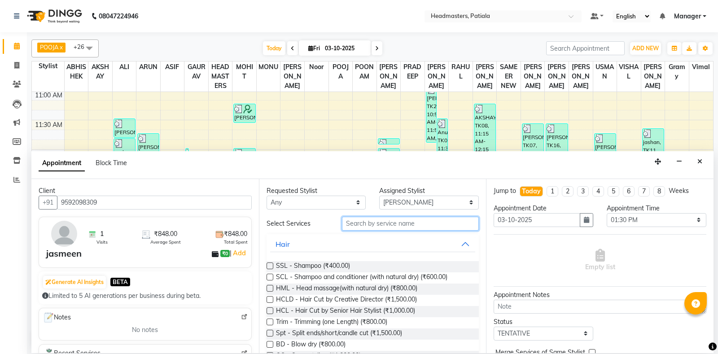
click at [380, 226] on input "text" at bounding box center [410, 224] width 137 height 14
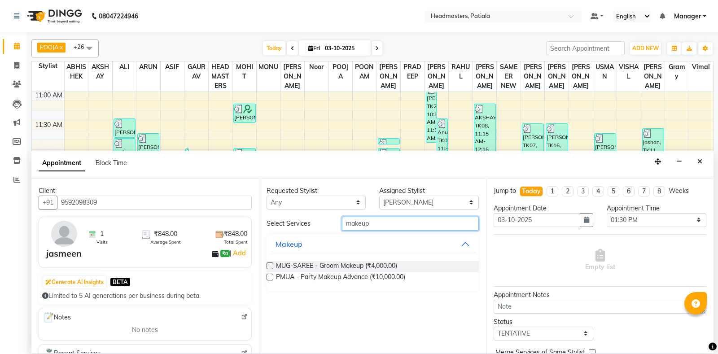
type input "makeup"
click at [268, 277] on label at bounding box center [269, 277] width 7 height 7
click at [268, 277] on input "checkbox" at bounding box center [269, 278] width 6 height 6
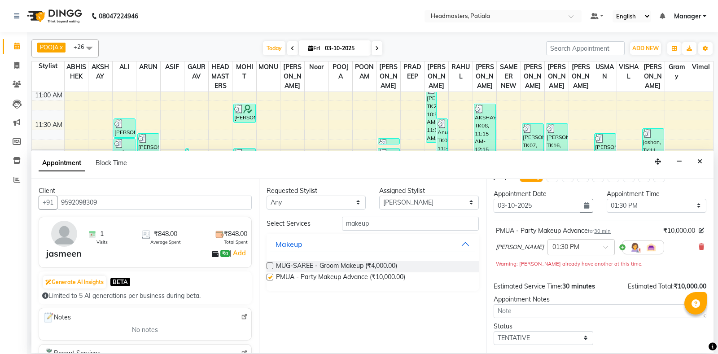
checkbox input "false"
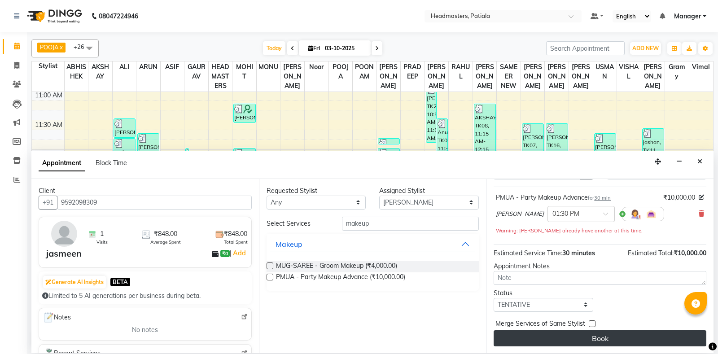
click at [637, 343] on button "Book" at bounding box center [599, 338] width 213 height 16
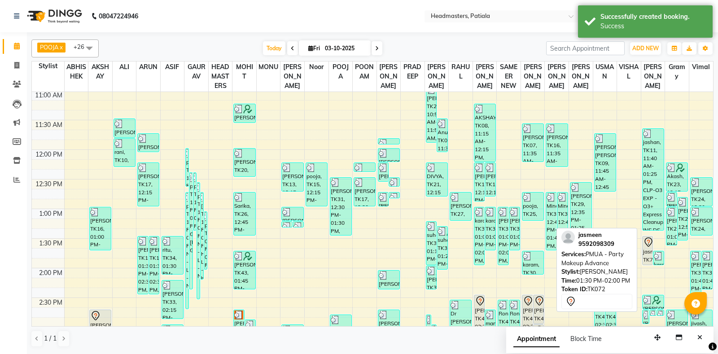
click at [645, 261] on div "jasmeen, TK72, 01:30 PM-02:00 PM, PMUA - Party Makeup Advance" at bounding box center [647, 250] width 10 height 28
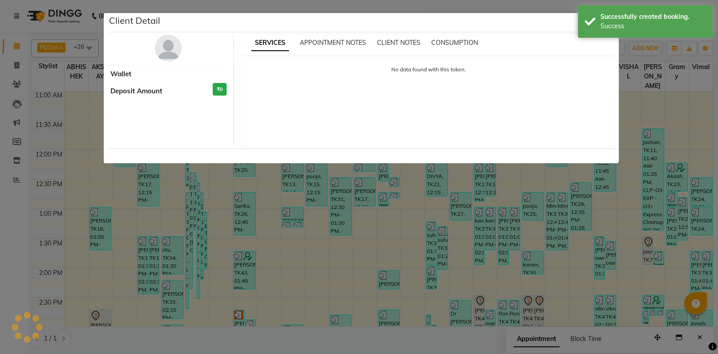
select select "7"
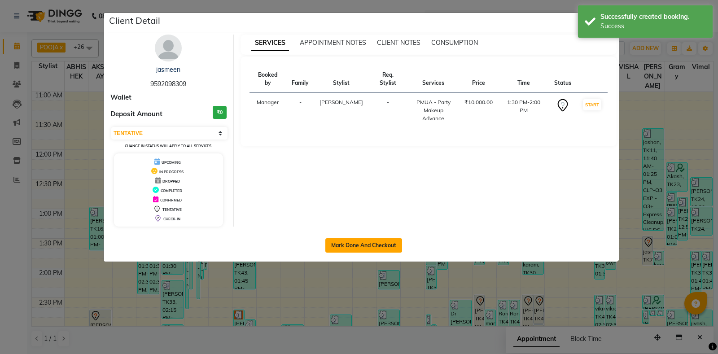
click at [372, 249] on button "Mark Done And Checkout" at bounding box center [363, 245] width 77 height 14
select select "service"
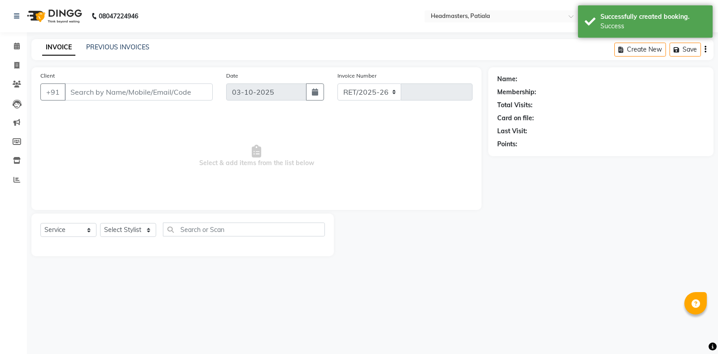
select select "6602"
type input "7552"
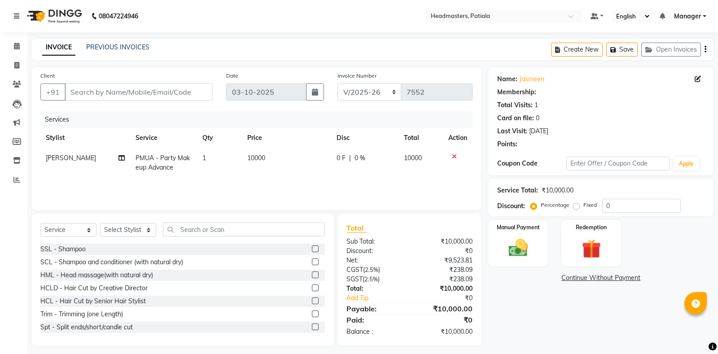
type input "9592098309"
select select "51097"
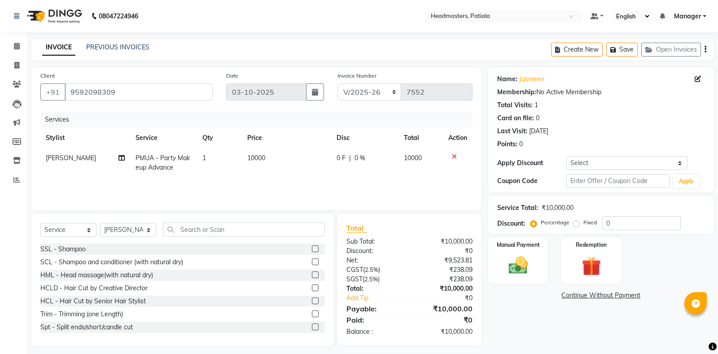
click at [454, 157] on icon at bounding box center [454, 156] width 5 height 6
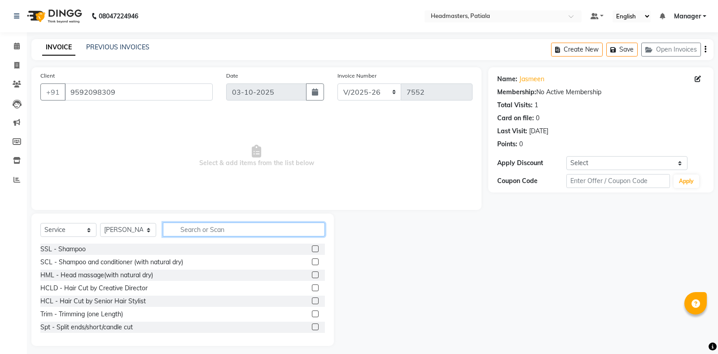
click at [223, 232] on input "text" at bounding box center [244, 229] width 162 height 14
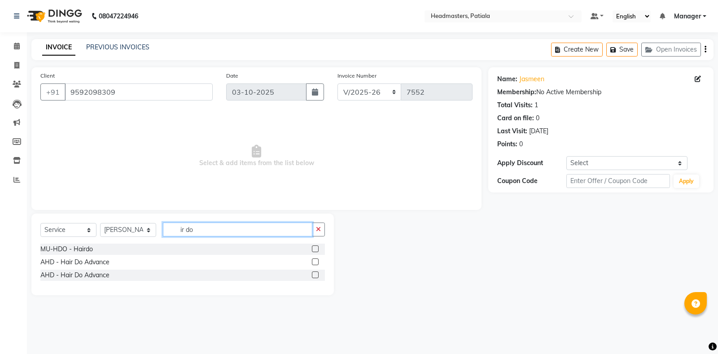
type input "ir do"
click at [315, 249] on label at bounding box center [315, 248] width 7 height 7
click at [315, 249] on input "checkbox" at bounding box center [315, 249] width 6 height 6
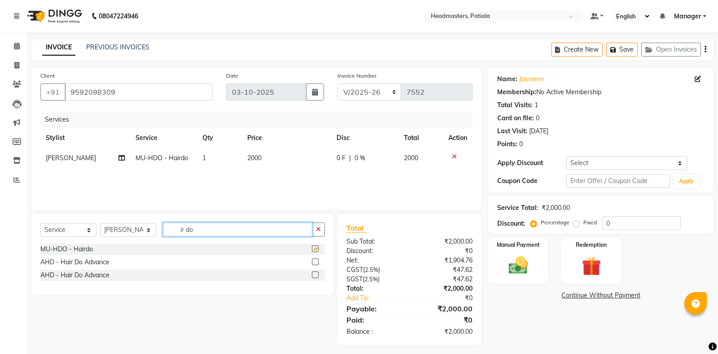
click at [261, 232] on input "ir do" at bounding box center [237, 229] width 149 height 14
checkbox input "false"
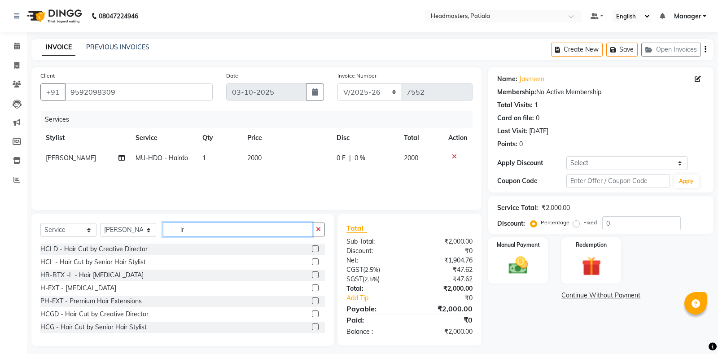
type input "i"
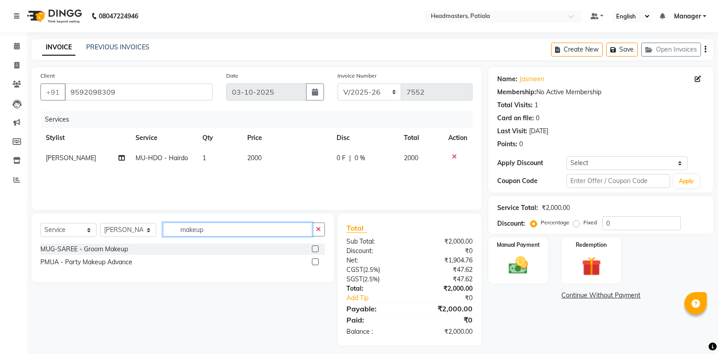
click at [290, 224] on input "makeup" at bounding box center [237, 229] width 149 height 14
type input "m"
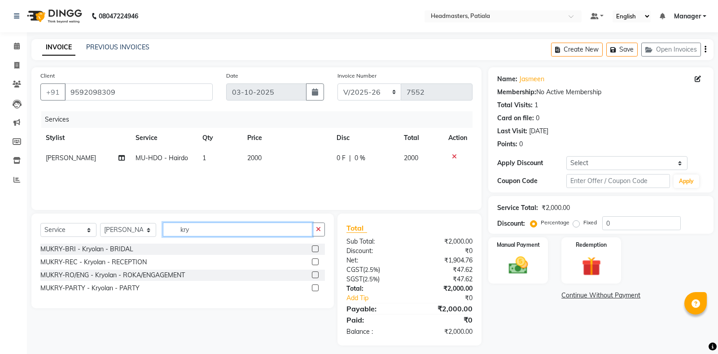
type input "kry"
click at [315, 287] on label at bounding box center [315, 287] width 7 height 7
click at [315, 287] on input "checkbox" at bounding box center [315, 288] width 6 height 6
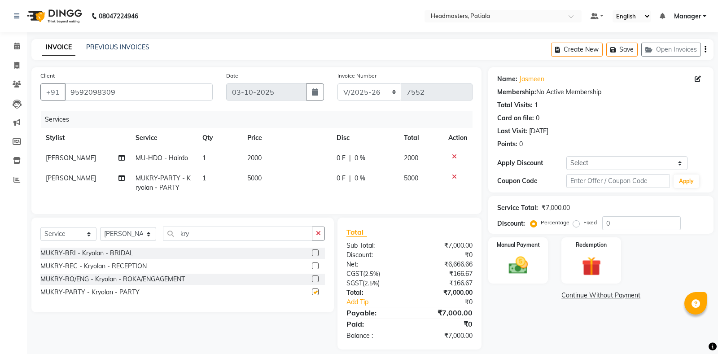
checkbox input "false"
click at [256, 232] on input "kry" at bounding box center [237, 233] width 149 height 14
type input "k"
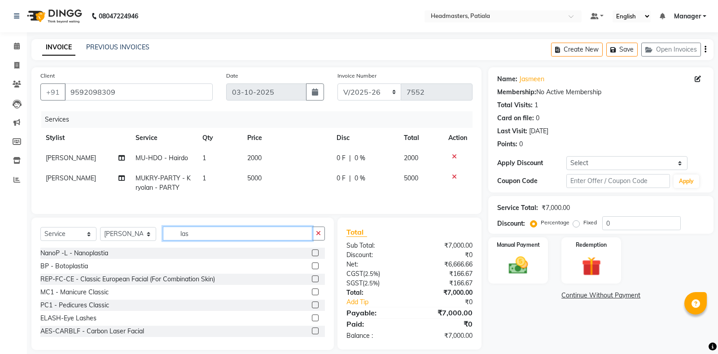
type input "las"
click at [315, 318] on label at bounding box center [315, 317] width 7 height 7
click at [315, 318] on input "checkbox" at bounding box center [315, 318] width 6 height 6
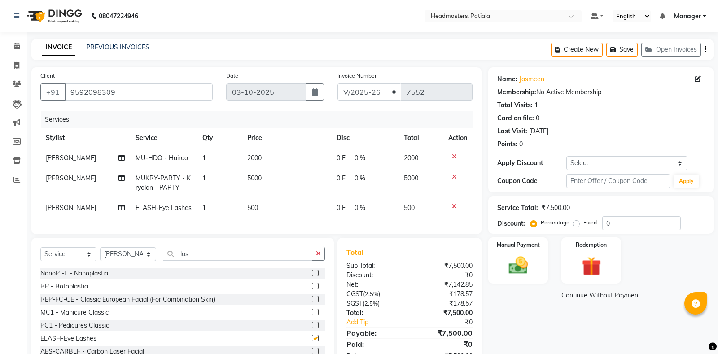
checkbox input "false"
click at [56, 161] on span "[PERSON_NAME]" at bounding box center [71, 158] width 50 height 8
select select "51097"
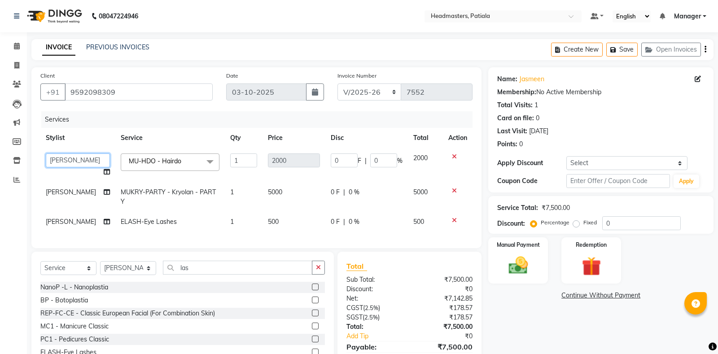
select select "51090"
click at [343, 191] on span "|" at bounding box center [344, 191] width 2 height 9
select select "51097"
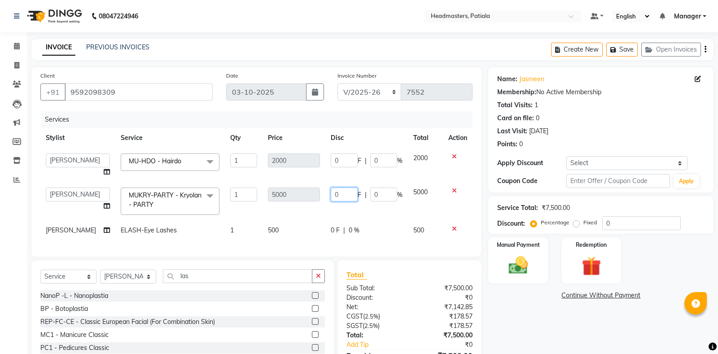
click at [340, 194] on input "0" at bounding box center [344, 194] width 27 height 14
type input "3250"
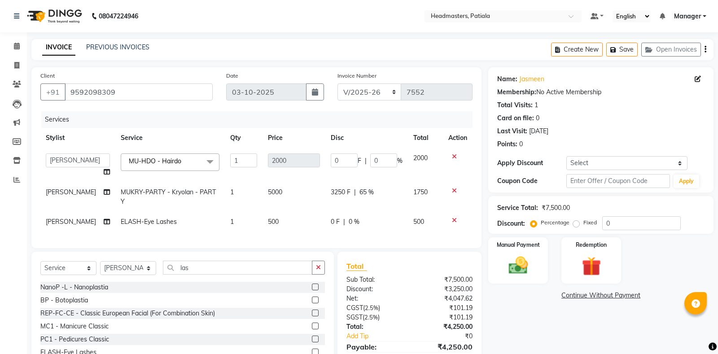
click at [360, 176] on td "0 F | 0 %" at bounding box center [366, 165] width 83 height 34
click at [345, 192] on span "3250 F" at bounding box center [341, 191] width 20 height 9
select select "51097"
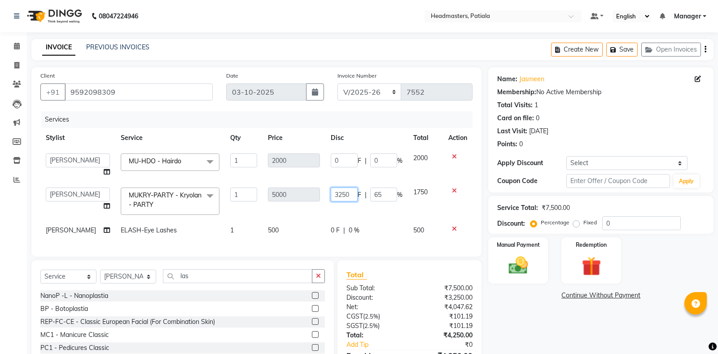
click at [343, 194] on input "3250" at bounding box center [344, 194] width 27 height 14
type input "3460"
click at [402, 179] on td "0 F | 0 %" at bounding box center [366, 165] width 83 height 34
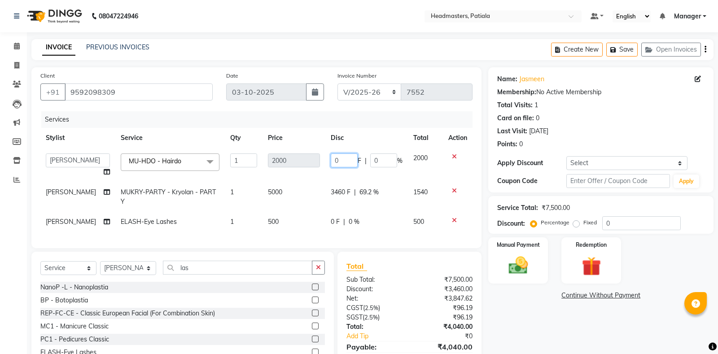
click at [337, 166] on input "0" at bounding box center [344, 160] width 27 height 14
click at [340, 161] on input "0" at bounding box center [344, 160] width 27 height 14
type input "660"
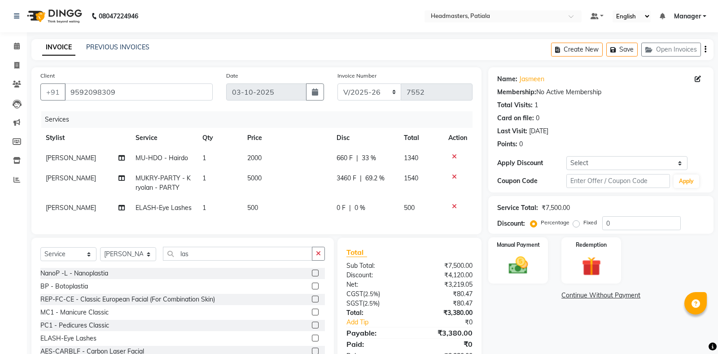
click at [379, 170] on tbody "SIMRANJEET MU-HDO - Hairdo 1 2000 660 F | 33 % 1340 YOGITA MUKRY-PARTY - Kryola…" at bounding box center [256, 183] width 432 height 70
click at [346, 153] on td "660 F | 33 %" at bounding box center [364, 158] width 67 height 20
select select "51090"
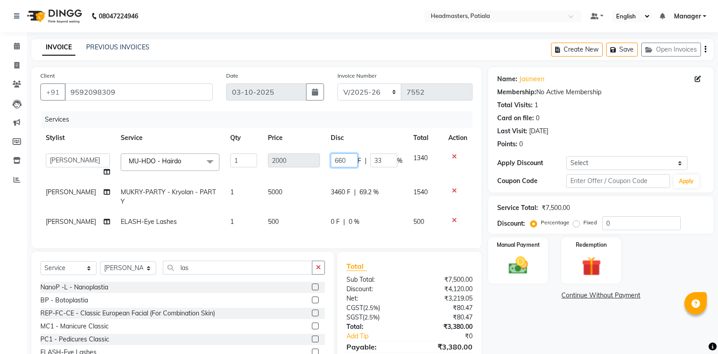
click at [342, 159] on input "660" at bounding box center [344, 160] width 27 height 14
click at [340, 161] on input "660" at bounding box center [344, 160] width 27 height 14
type input "1340"
click at [362, 171] on tbody "ABHISHEK AJAY KUMAR AKSHAY ALI ARSH ARUN ASIF AZEEZUR REHMAAN Chand Sahota DAVY…" at bounding box center [256, 190] width 432 height 84
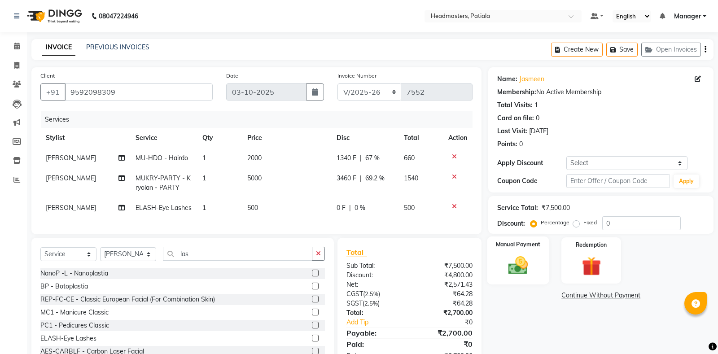
click at [512, 255] on img at bounding box center [518, 265] width 32 height 23
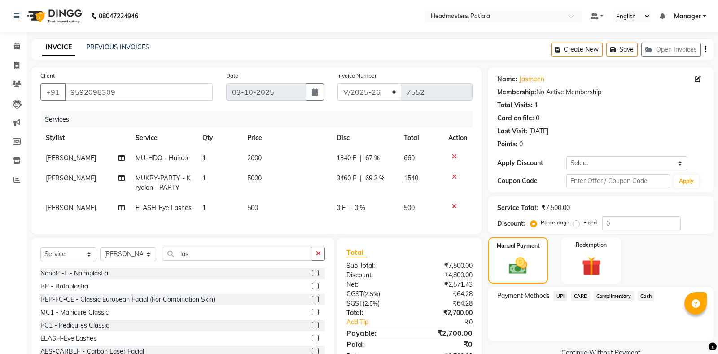
click at [650, 297] on span "Cash" at bounding box center [645, 296] width 17 height 10
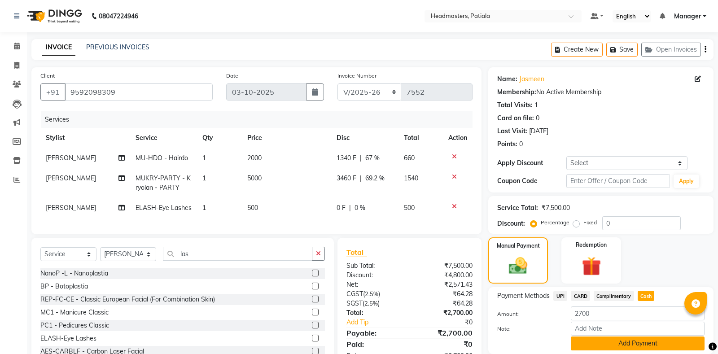
click at [626, 341] on button "Add Payment" at bounding box center [637, 343] width 134 height 14
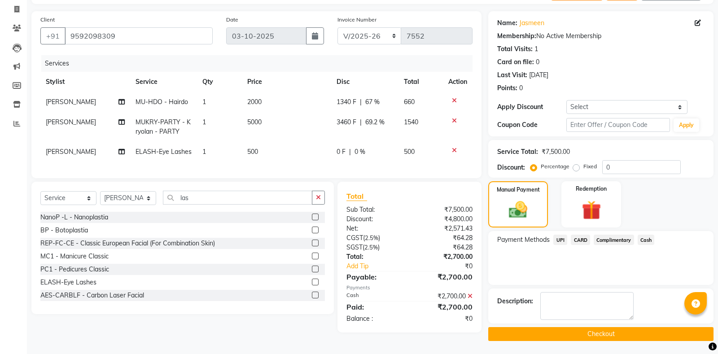
click at [574, 334] on button "Checkout" at bounding box center [600, 334] width 225 height 14
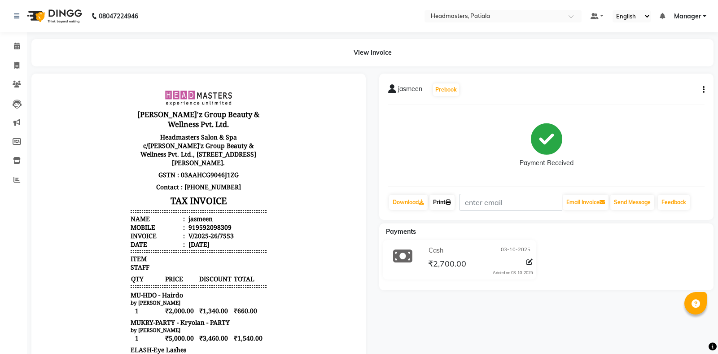
drag, startPoint x: 444, startPoint y: 205, endPoint x: 137, endPoint y: 2, distance: 367.7
click at [444, 205] on link "Print" at bounding box center [441, 202] width 25 height 15
click at [438, 205] on link "Print" at bounding box center [441, 202] width 25 height 15
click at [444, 204] on link "Print" at bounding box center [441, 202] width 25 height 15
click at [17, 44] on icon at bounding box center [17, 46] width 6 height 7
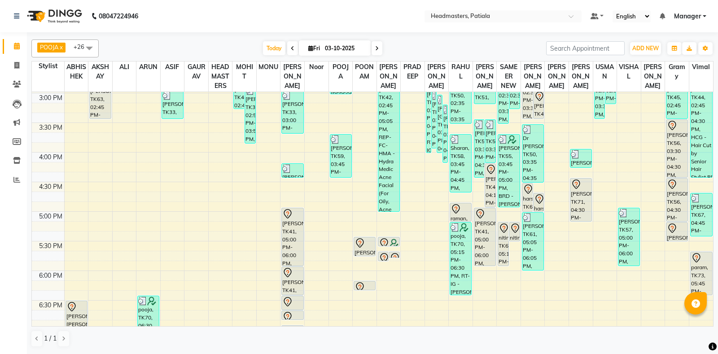
scroll to position [418, 0]
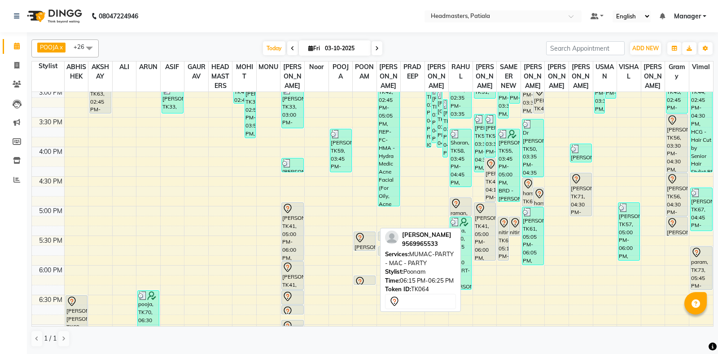
click at [361, 287] on icon at bounding box center [359, 281] width 11 height 11
select select "7"
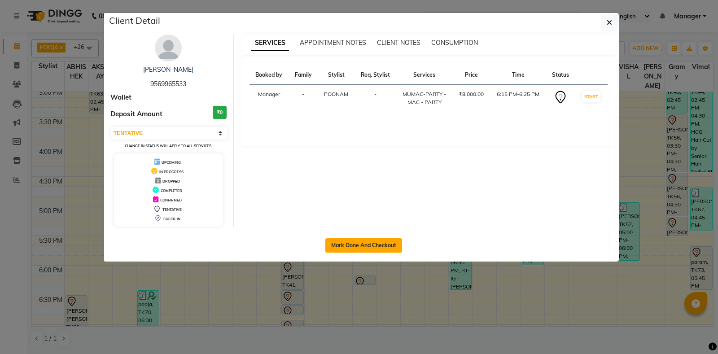
click at [376, 250] on button "Mark Done And Checkout" at bounding box center [363, 245] width 77 height 14
select select "6602"
select select "service"
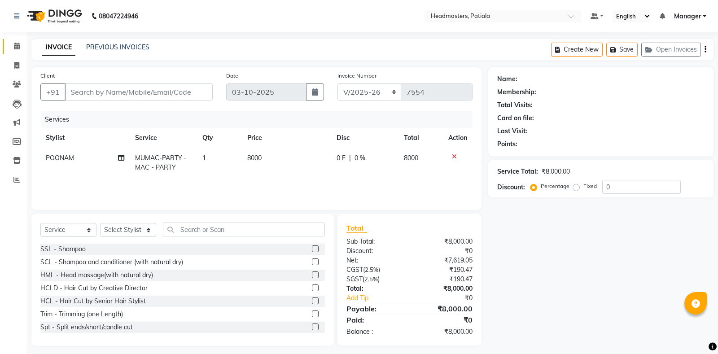
type input "9569965533"
select select "51098"
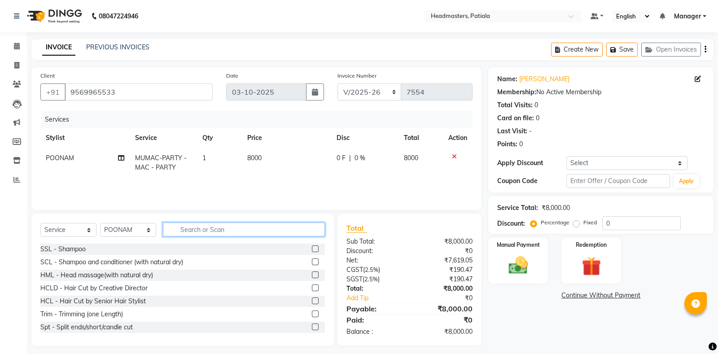
click at [222, 231] on input "text" at bounding box center [244, 229] width 162 height 14
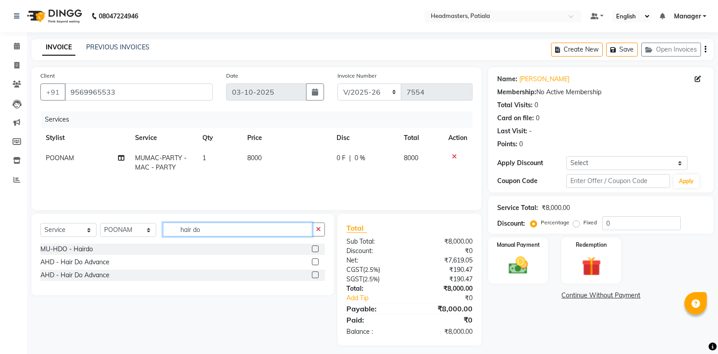
type input "hair do"
click at [317, 248] on label at bounding box center [315, 248] width 7 height 7
click at [317, 248] on input "checkbox" at bounding box center [315, 249] width 6 height 6
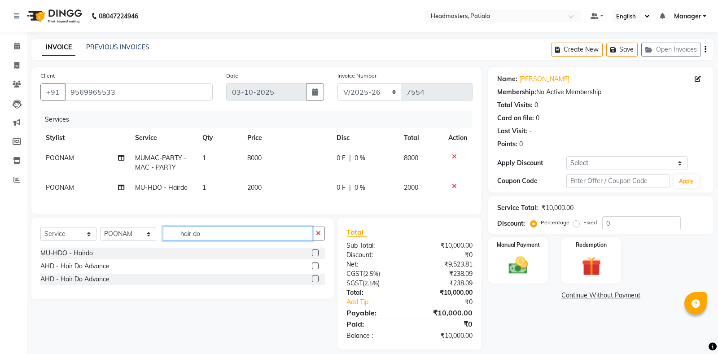
click at [264, 235] on input "hair do" at bounding box center [237, 233] width 149 height 14
click at [313, 253] on label at bounding box center [315, 252] width 7 height 7
click at [313, 253] on input "checkbox" at bounding box center [315, 253] width 6 height 6
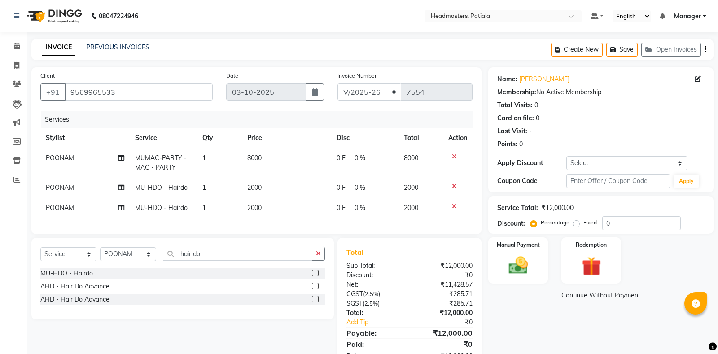
click at [316, 274] on label at bounding box center [315, 273] width 7 height 7
click at [316, 274] on input "checkbox" at bounding box center [315, 273] width 6 height 6
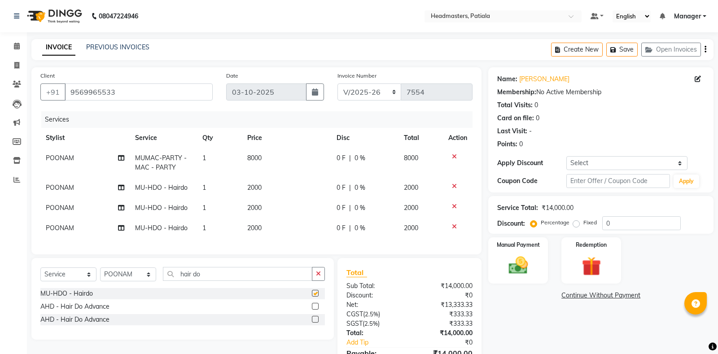
checkbox input "false"
click at [289, 278] on input "hair do" at bounding box center [237, 274] width 149 height 14
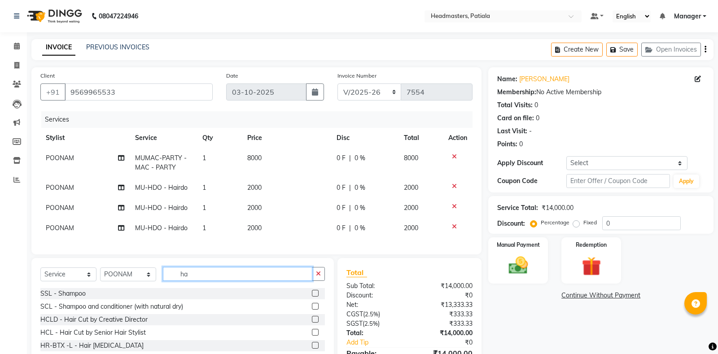
type input "h"
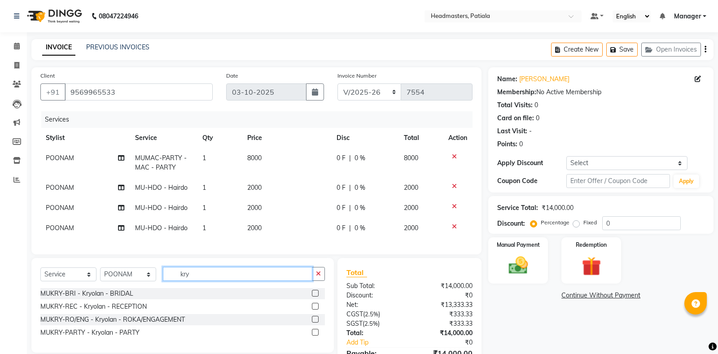
type input "kry"
click at [316, 333] on label at bounding box center [315, 332] width 7 height 7
click at [316, 333] on input "checkbox" at bounding box center [315, 333] width 6 height 6
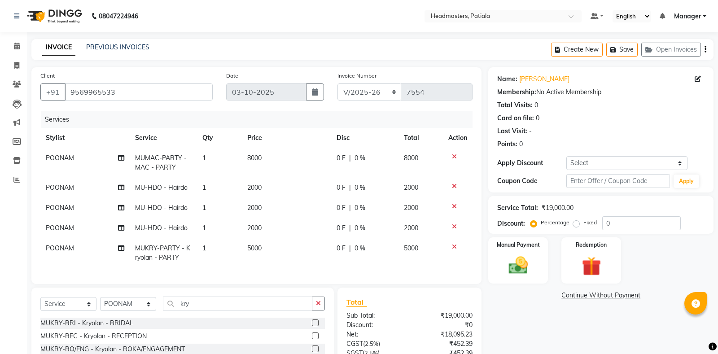
click at [453, 157] on icon at bounding box center [454, 156] width 5 height 6
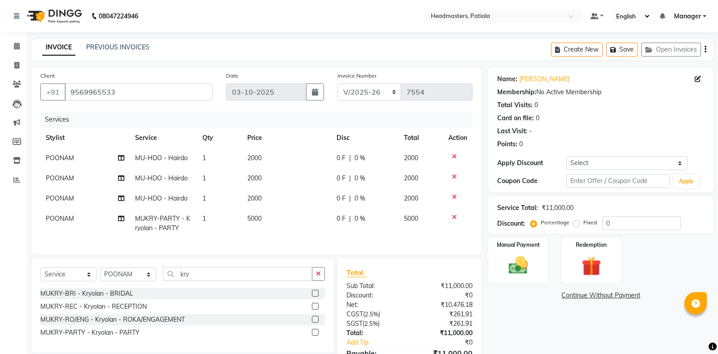
click at [315, 333] on label at bounding box center [315, 332] width 7 height 7
click at [315, 333] on input "checkbox" at bounding box center [315, 333] width 6 height 6
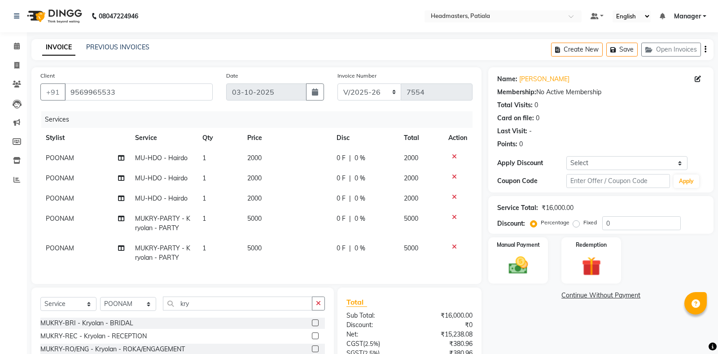
drag, startPoint x: 313, startPoint y: 283, endPoint x: 286, endPoint y: 167, distance: 119.1
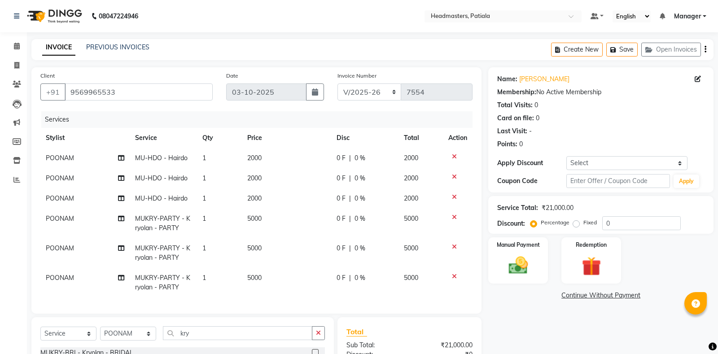
scroll to position [78, 0]
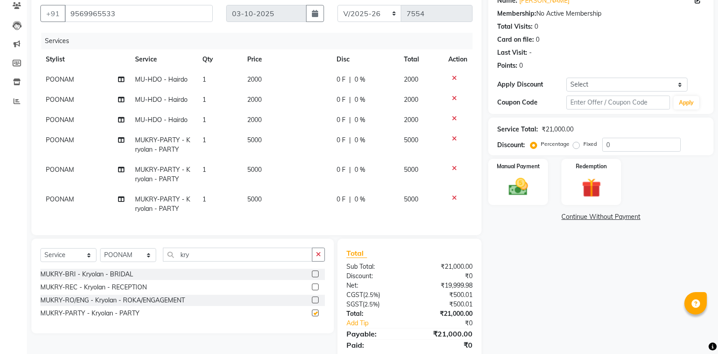
checkbox input "false"
click at [454, 199] on icon at bounding box center [454, 198] width 5 height 6
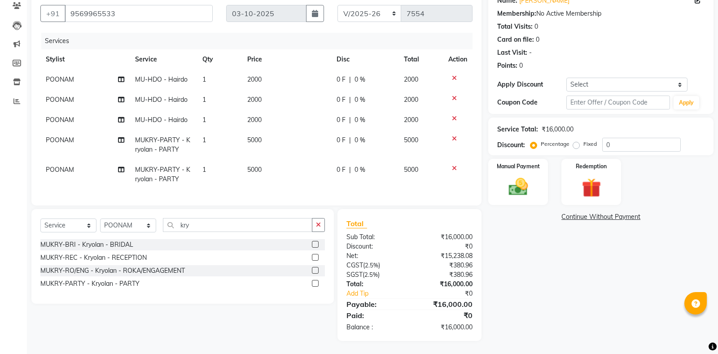
click at [346, 142] on div "0 F | 0 %" at bounding box center [364, 139] width 57 height 9
select select "51098"
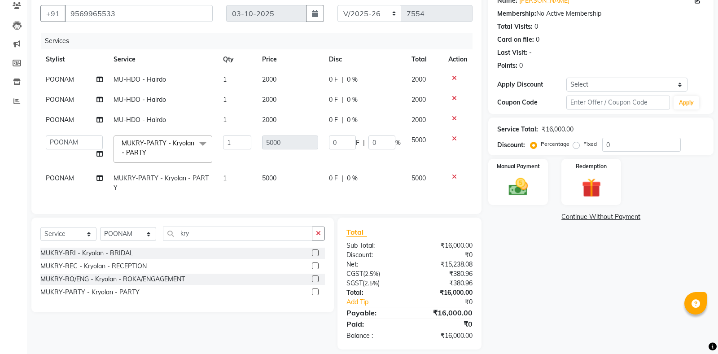
click at [317, 291] on label at bounding box center [315, 291] width 7 height 7
click at [317, 291] on input "checkbox" at bounding box center [315, 292] width 6 height 6
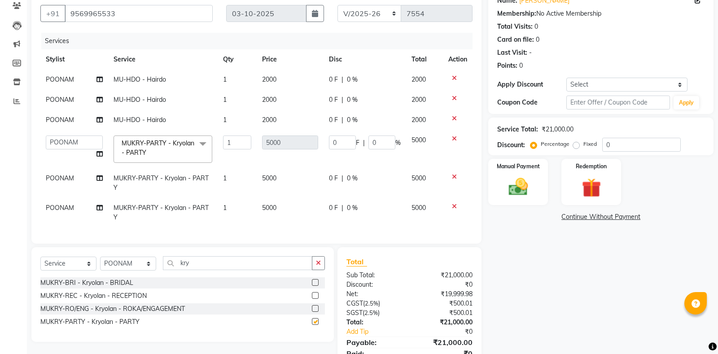
checkbox input "false"
click at [332, 174] on span "0 F" at bounding box center [333, 178] width 9 height 9
select select "51098"
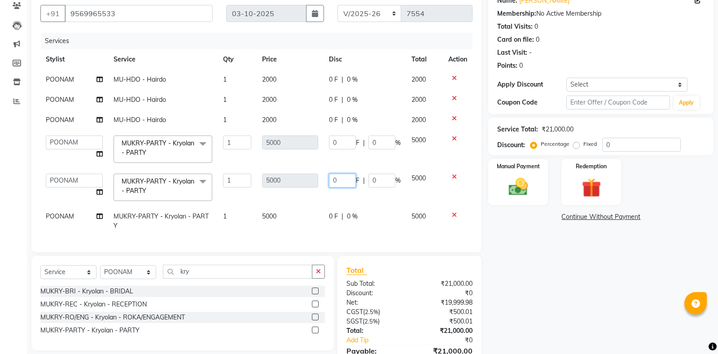
click at [337, 179] on input "0" at bounding box center [342, 181] width 27 height 14
type input "900"
click at [345, 160] on td "0 F | 0 %" at bounding box center [364, 149] width 83 height 38
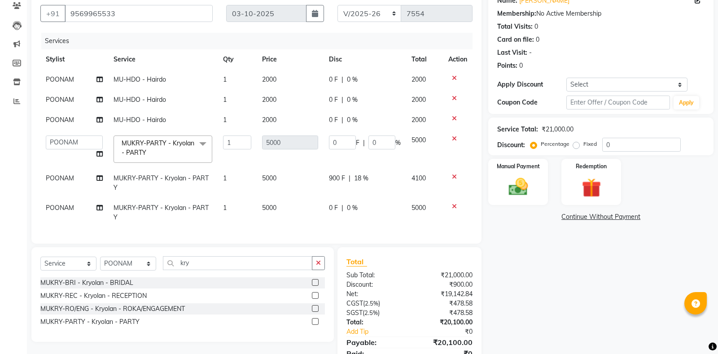
click at [85, 204] on td "POONAM" at bounding box center [74, 213] width 68 height 30
select select "51098"
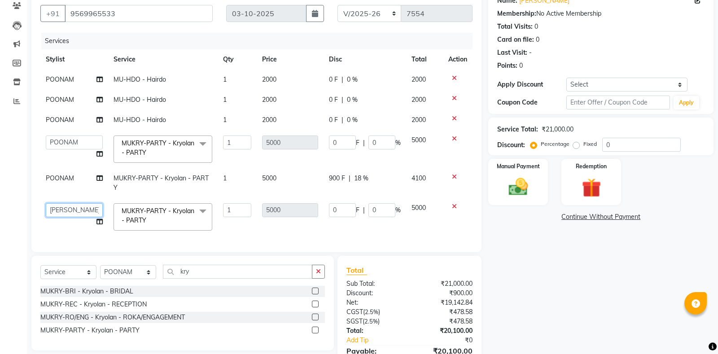
select select "51097"
click at [83, 193] on td "POONAM" at bounding box center [74, 183] width 68 height 30
select select "51098"
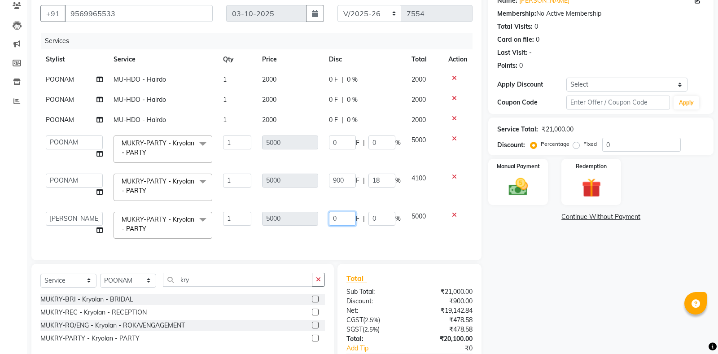
click at [341, 221] on input "0" at bounding box center [342, 219] width 27 height 14
type input "2550"
click at [406, 199] on td "4100" at bounding box center [424, 187] width 37 height 38
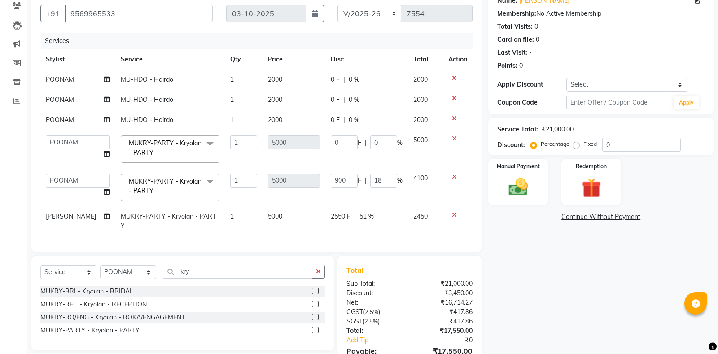
click at [332, 121] on span "0 F" at bounding box center [335, 119] width 9 height 9
select select "51098"
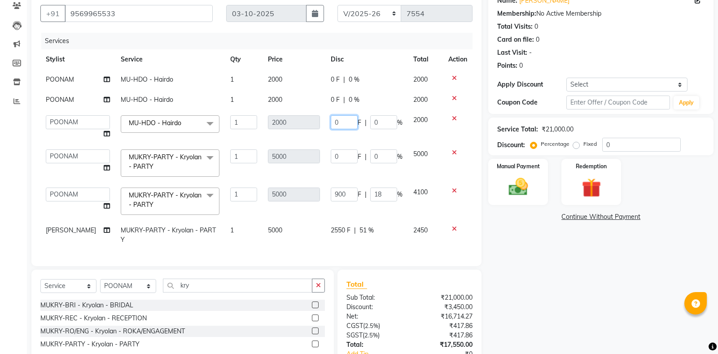
click at [339, 118] on input "0" at bounding box center [344, 122] width 27 height 14
type input "950"
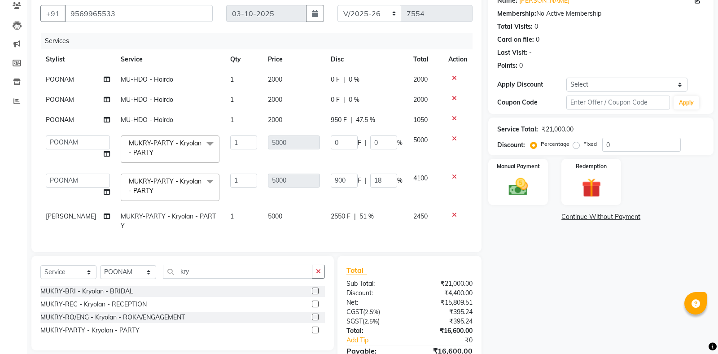
click at [77, 124] on td "POONAM" at bounding box center [77, 120] width 75 height 20
select select "51098"
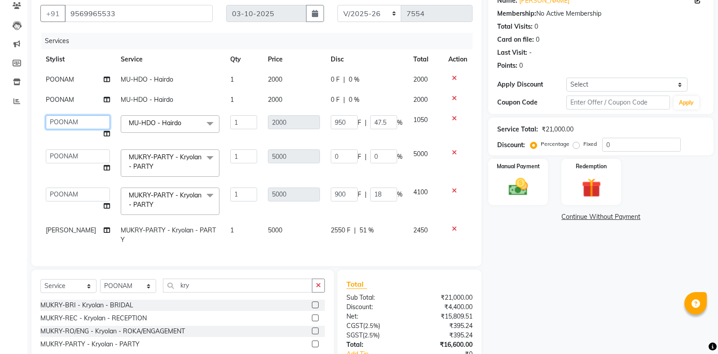
click at [46, 115] on select "ABHISHEK [PERSON_NAME] AKSHAY [PERSON_NAME] [PERSON_NAME] [PERSON_NAME] Chand […" at bounding box center [78, 122] width 64 height 14
select select "51090"
click at [183, 98] on td "MU-HDO - Hairdo" at bounding box center [169, 100] width 109 height 20
select select "51098"
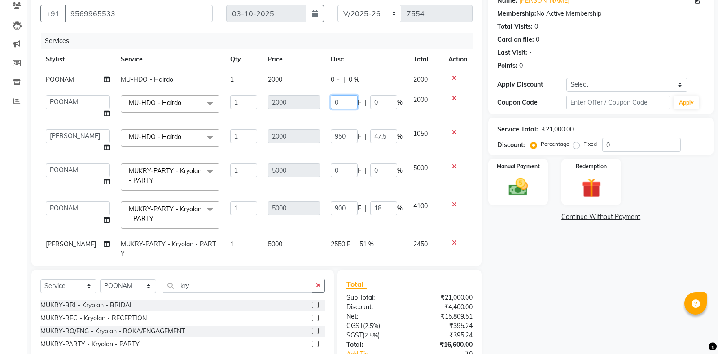
click at [339, 99] on input "0" at bounding box center [344, 102] width 27 height 14
type input "200"
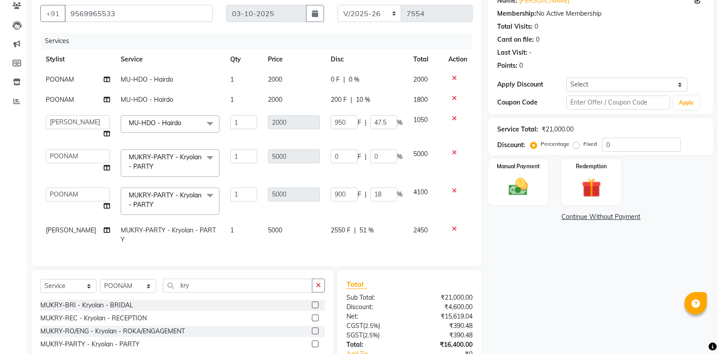
click at [454, 78] on icon at bounding box center [454, 78] width 5 height 6
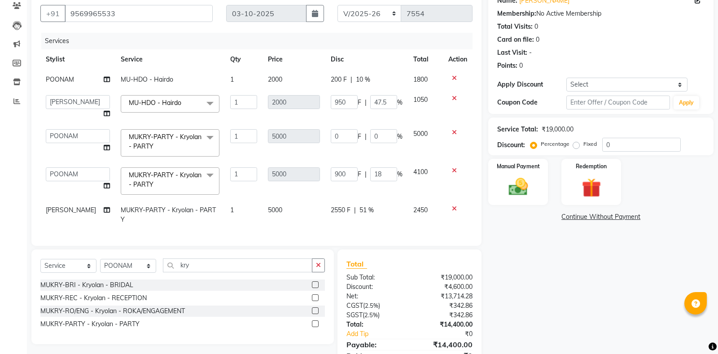
click at [76, 82] on td "POONAM" at bounding box center [77, 80] width 75 height 20
select select "51098"
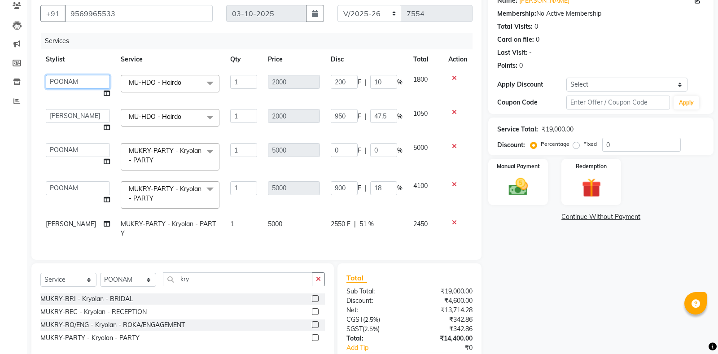
click at [46, 75] on select "ABHISHEK [PERSON_NAME] AKSHAY [PERSON_NAME] [PERSON_NAME] [PERSON_NAME] Chand […" at bounding box center [78, 82] width 64 height 14
select select "51081"
click at [575, 264] on div "Name: Ravneet Membership: No Active Membership Total Visits: 0 Card on file: 0 …" at bounding box center [604, 192] width 232 height 406
click at [342, 187] on input "900" at bounding box center [344, 188] width 27 height 14
type input "2850"
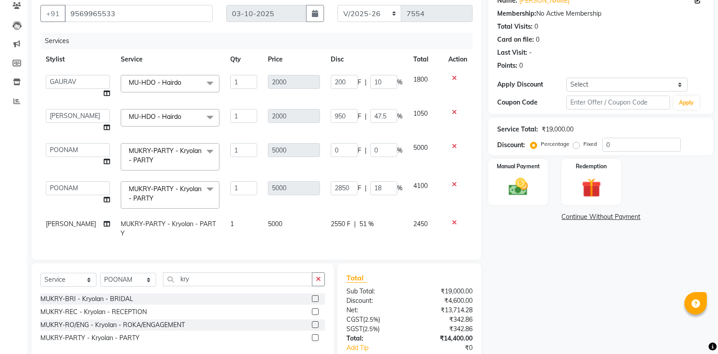
click at [356, 165] on td "0 F | 0 %" at bounding box center [366, 157] width 83 height 38
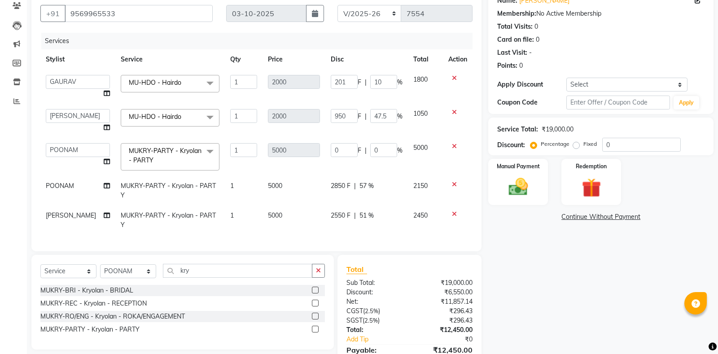
click at [345, 81] on input "201" at bounding box center [344, 82] width 27 height 14
click at [343, 80] on input "201" at bounding box center [344, 82] width 27 height 14
type input "2"
type input "1250"
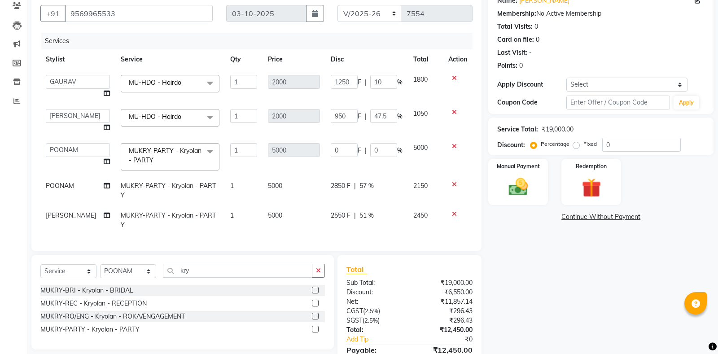
click at [383, 100] on tbody "ABHISHEK AJAY KUMAR AKSHAY ALI ARSH ARUN ASIF AZEEZUR REHMAAN Chand Sahota DAVY…" at bounding box center [256, 152] width 432 height 165
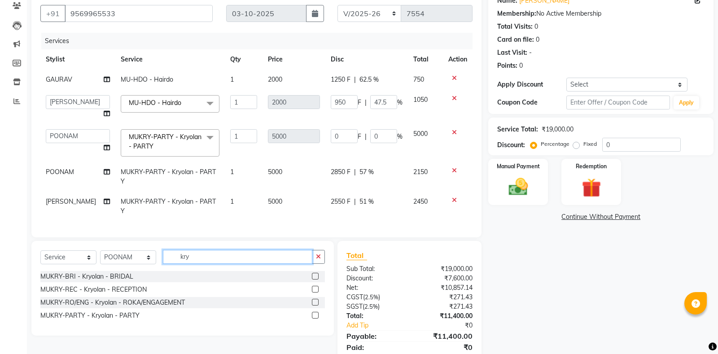
click at [248, 261] on input "kry" at bounding box center [237, 257] width 149 height 14
type input "k"
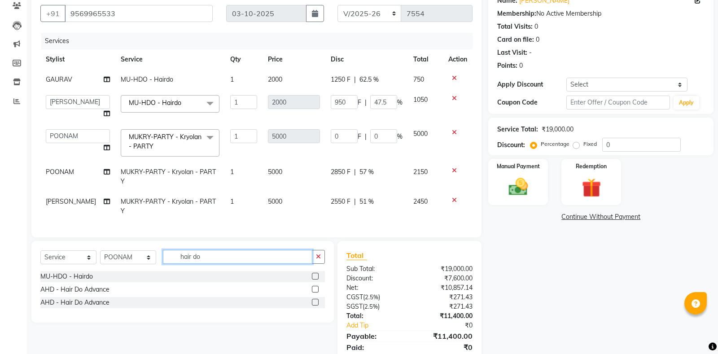
type input "hair do"
click at [313, 287] on label at bounding box center [315, 289] width 7 height 7
click at [313, 287] on input "checkbox" at bounding box center [315, 290] width 6 height 6
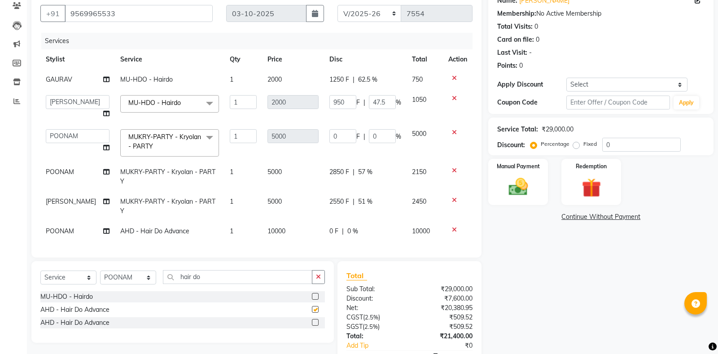
checkbox input "false"
click at [331, 228] on span "0 F" at bounding box center [333, 230] width 9 height 9
select select "51098"
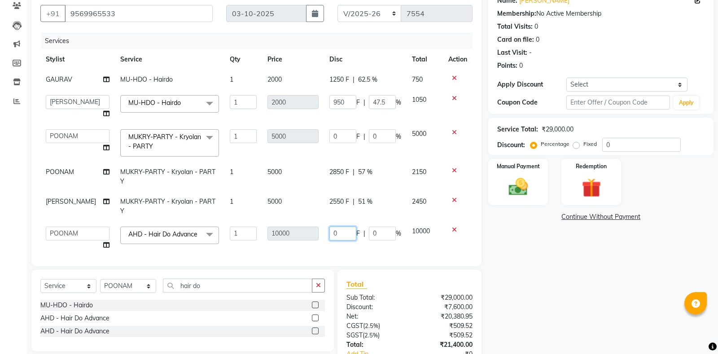
click at [337, 230] on input "0" at bounding box center [342, 233] width 27 height 14
type input "4450"
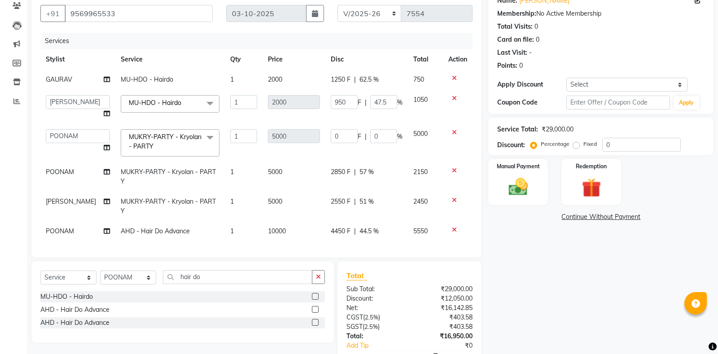
click at [72, 236] on td "POONAM" at bounding box center [77, 231] width 75 height 20
select select "51098"
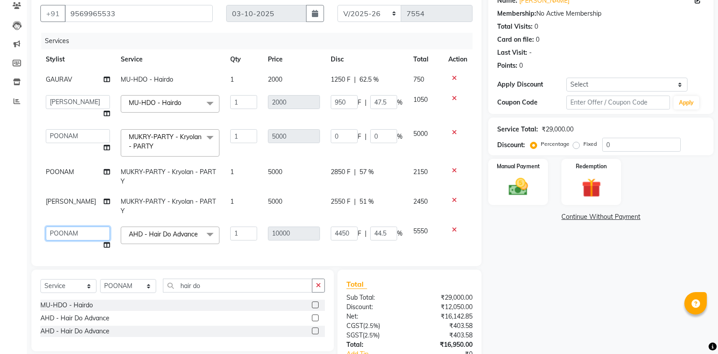
click at [46, 226] on select "ABHISHEK [PERSON_NAME] AKSHAY [PERSON_NAME] [PERSON_NAME] [PERSON_NAME] Chand […" at bounding box center [78, 233] width 64 height 14
select select "51084"
click at [521, 262] on div "Name: Ravneet Membership: No Active Membership Total Visits: 0 Card on file: 0 …" at bounding box center [604, 195] width 232 height 413
click at [221, 283] on input "hair do" at bounding box center [237, 286] width 149 height 14
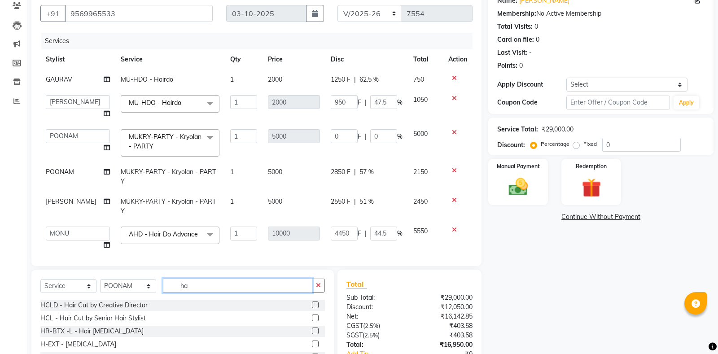
type input "h"
type input "kry"
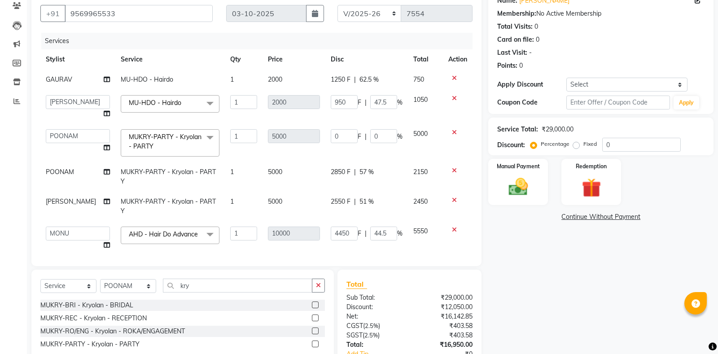
click at [316, 344] on label at bounding box center [315, 343] width 7 height 7
click at [316, 344] on input "checkbox" at bounding box center [315, 344] width 6 height 6
checkbox input "false"
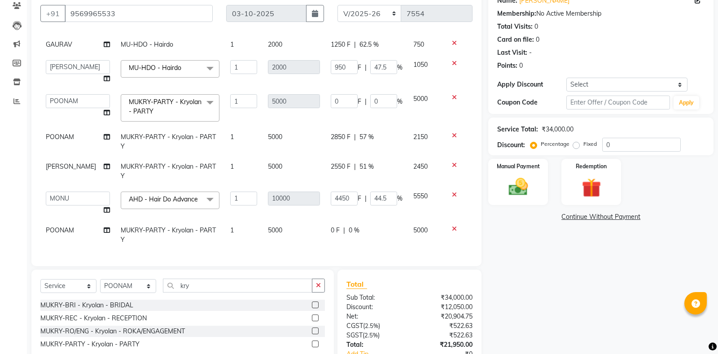
scroll to position [38, 0]
click at [61, 233] on span "POONAM" at bounding box center [60, 230] width 28 height 8
select select "51098"
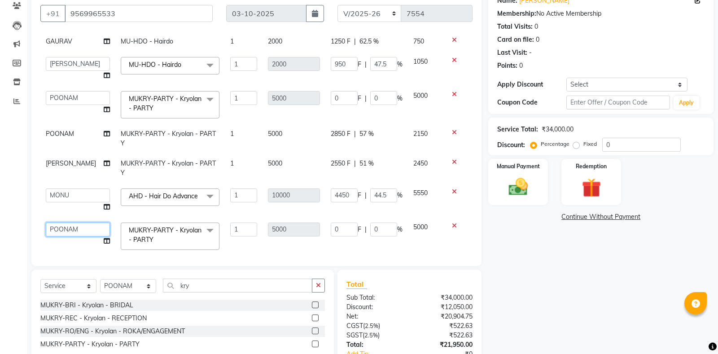
click at [46, 222] on select "ABHISHEK [PERSON_NAME] AKSHAY [PERSON_NAME] [PERSON_NAME] [PERSON_NAME] Chand […" at bounding box center [78, 229] width 64 height 14
select select "51097"
click at [351, 165] on div "2550 F | 51 %" at bounding box center [367, 163] width 72 height 9
select select "51097"
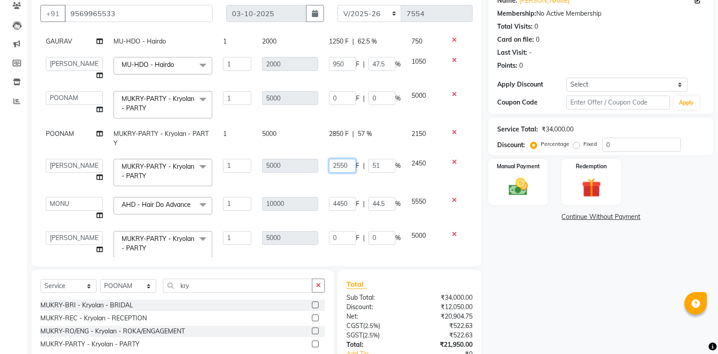
click at [340, 163] on input "2550" at bounding box center [342, 166] width 27 height 14
click at [340, 166] on input "50" at bounding box center [342, 166] width 27 height 14
type input "5"
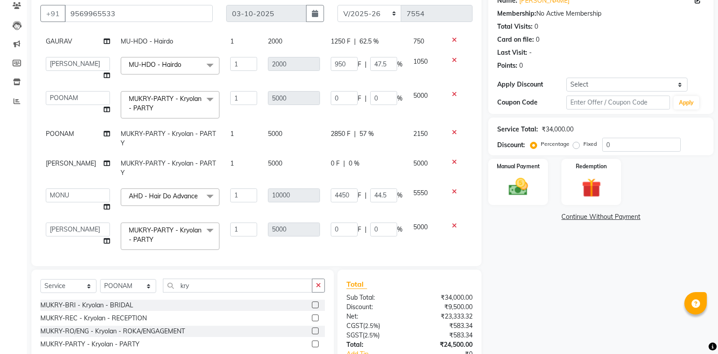
click at [358, 178] on td "0 F | 0 %" at bounding box center [366, 168] width 83 height 30
select select "51097"
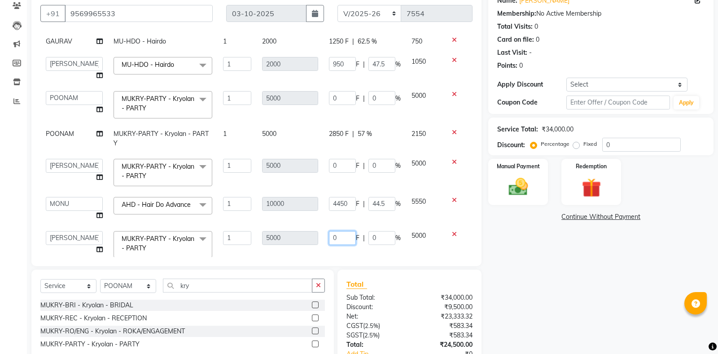
drag, startPoint x: 340, startPoint y: 239, endPoint x: 329, endPoint y: 227, distance: 15.6
click at [339, 238] on input "0" at bounding box center [342, 238] width 27 height 14
type input "4100"
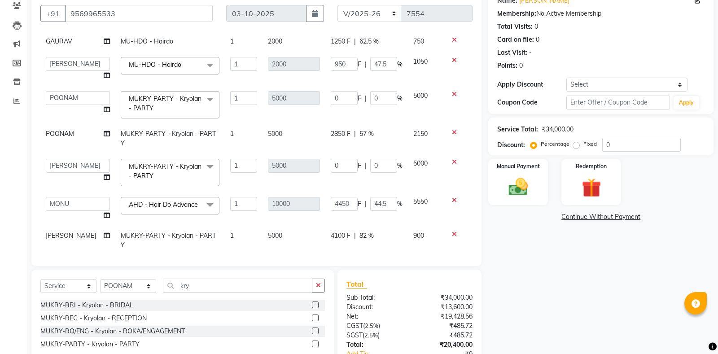
click at [518, 266] on div "Name: Ravneet Membership: No Active Membership Total Visits: 0 Card on file: 0 …" at bounding box center [604, 195] width 232 height 413
click at [340, 62] on input "950" at bounding box center [344, 64] width 27 height 14
type input "0"
click at [340, 63] on input "0" at bounding box center [344, 64] width 27 height 14
click at [205, 281] on input "kry" at bounding box center [237, 286] width 149 height 14
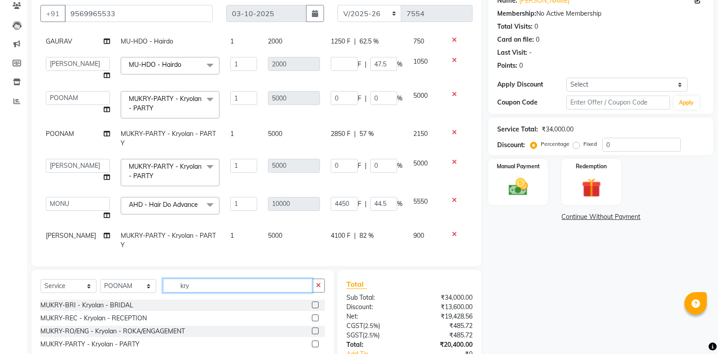
scroll to position [33, 0]
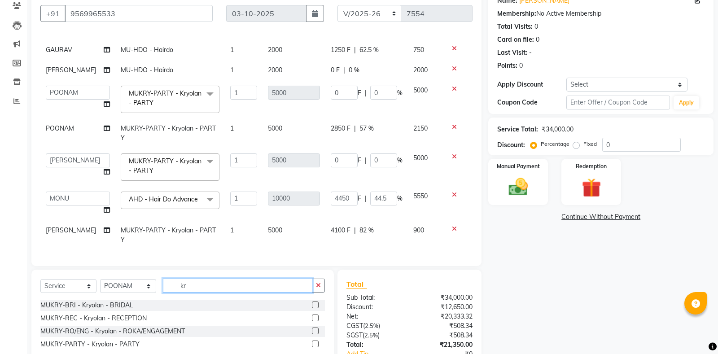
type input "k"
type input "hair do"
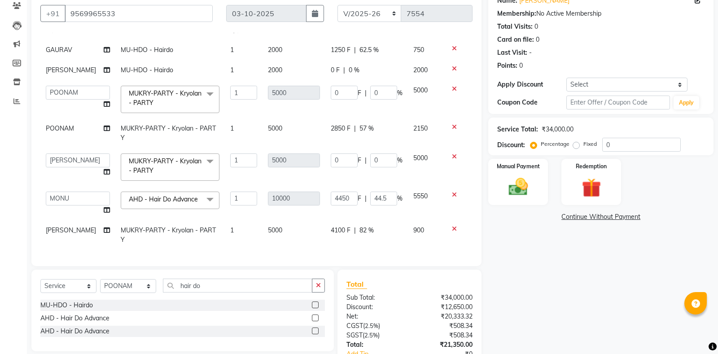
click at [316, 302] on label at bounding box center [315, 304] width 7 height 7
click at [316, 302] on input "checkbox" at bounding box center [315, 305] width 6 height 6
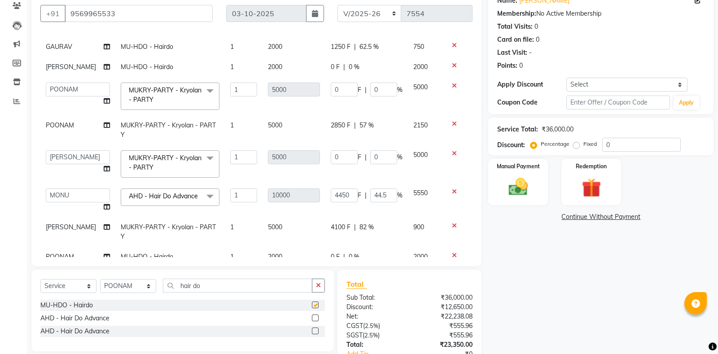
checkbox input "false"
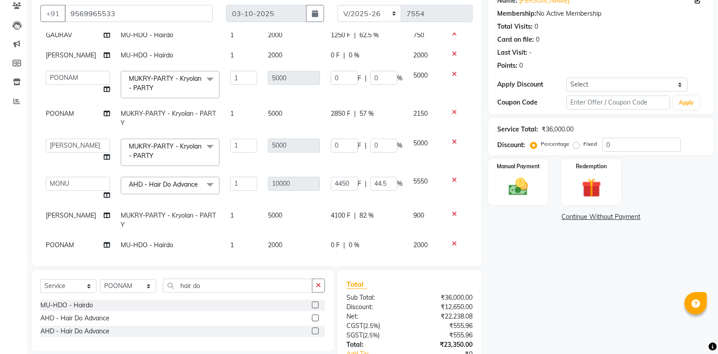
scroll to position [53, 0]
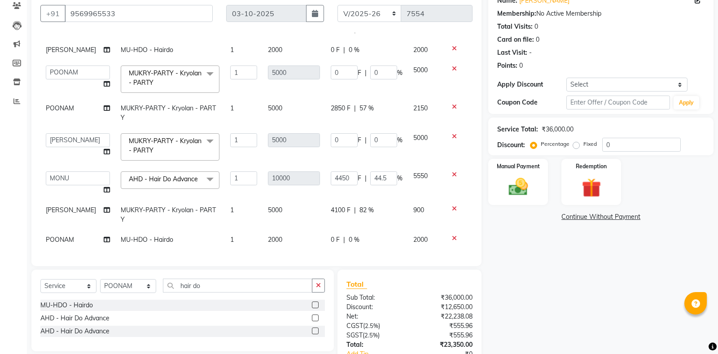
click at [337, 239] on span "0 F" at bounding box center [335, 239] width 9 height 9
select select "51098"
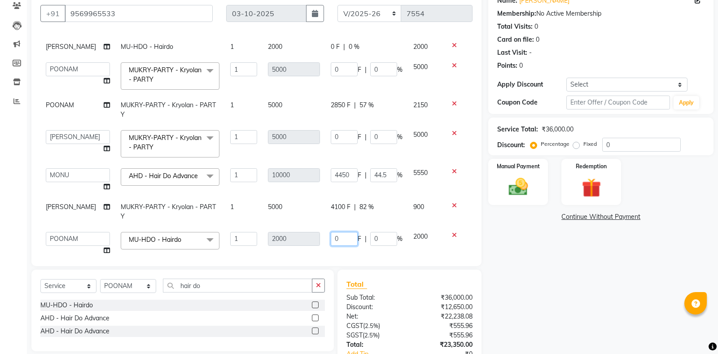
click at [340, 242] on input "0" at bounding box center [344, 239] width 27 height 14
type input "1750"
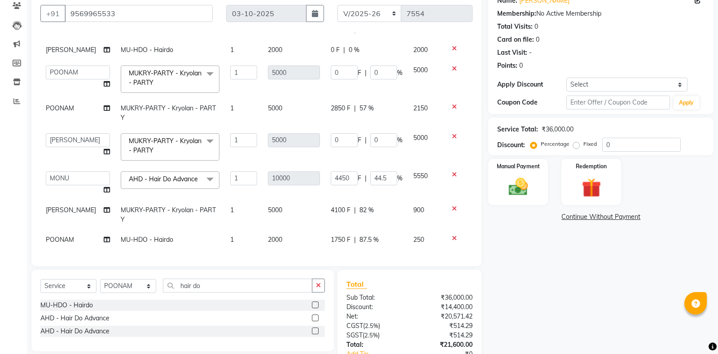
click at [71, 242] on span "POONAM" at bounding box center [60, 239] width 28 height 8
select select "51098"
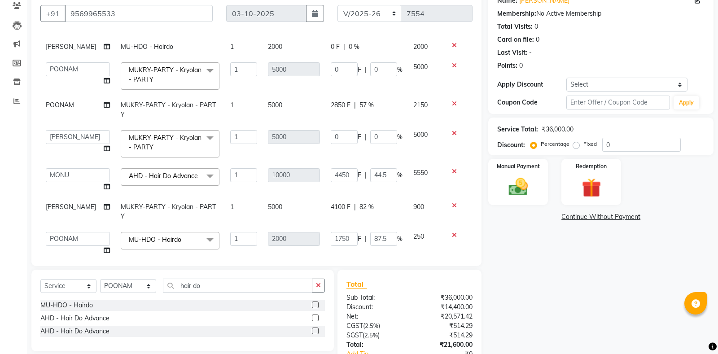
click at [73, 234] on td "ABHISHEK [PERSON_NAME] AKSHAY [PERSON_NAME] [PERSON_NAME] [PERSON_NAME] Chand […" at bounding box center [77, 243] width 75 height 34
click at [46, 232] on select "ABHISHEK [PERSON_NAME] AKSHAY [PERSON_NAME] [PERSON_NAME] [PERSON_NAME] Chand […" at bounding box center [78, 239] width 64 height 14
select select "51090"
click at [510, 264] on div "Name: Ravneet Membership: No Active Membership Total Visits: 0 Card on file: 0 …" at bounding box center [604, 195] width 232 height 413
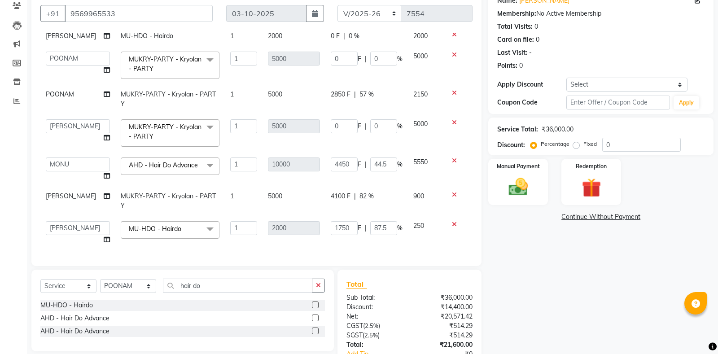
scroll to position [0, 0]
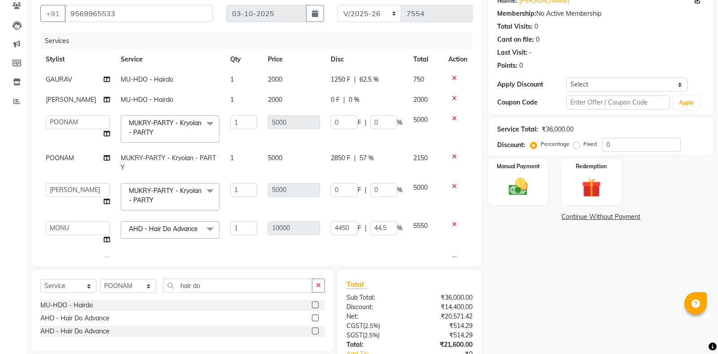
click at [315, 304] on label at bounding box center [315, 304] width 7 height 7
click at [315, 304] on input "checkbox" at bounding box center [315, 305] width 6 height 6
checkbox input "false"
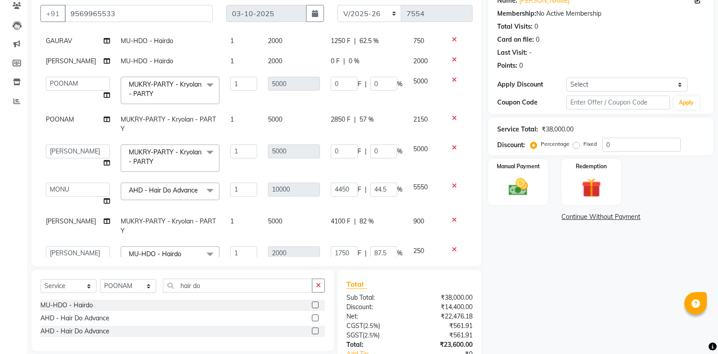
scroll to position [87, 0]
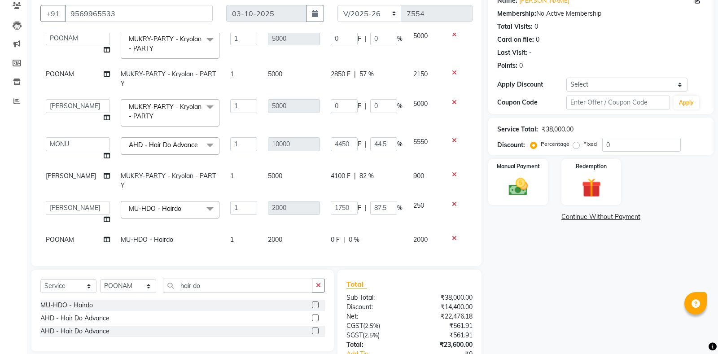
click at [71, 237] on span "POONAM" at bounding box center [60, 239] width 28 height 8
select select "51098"
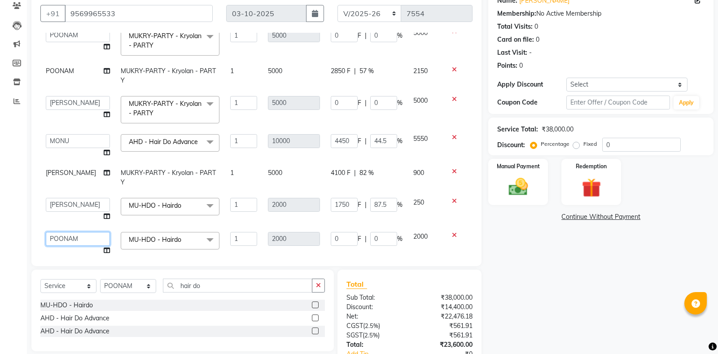
click at [71, 242] on select "ABHISHEK [PERSON_NAME] AKSHAY [PERSON_NAME] [PERSON_NAME] [PERSON_NAME] Chand […" at bounding box center [78, 239] width 64 height 14
select select "51084"
click at [374, 243] on input "0" at bounding box center [383, 239] width 27 height 14
click at [383, 243] on input "0" at bounding box center [383, 239] width 27 height 14
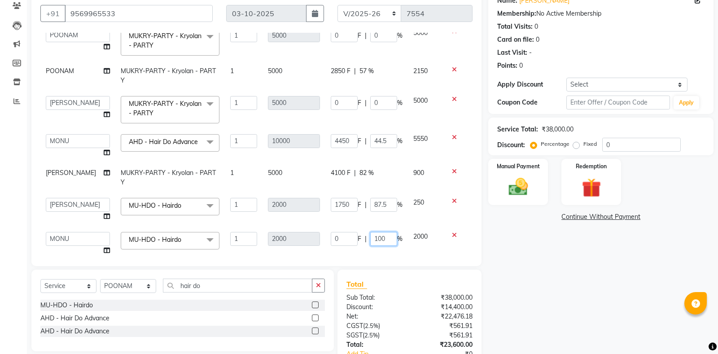
type input "1000"
click at [528, 279] on div "Name: Ravneet Membership: No Active Membership Total Visits: 0 Card on file: 0 …" at bounding box center [604, 195] width 232 height 413
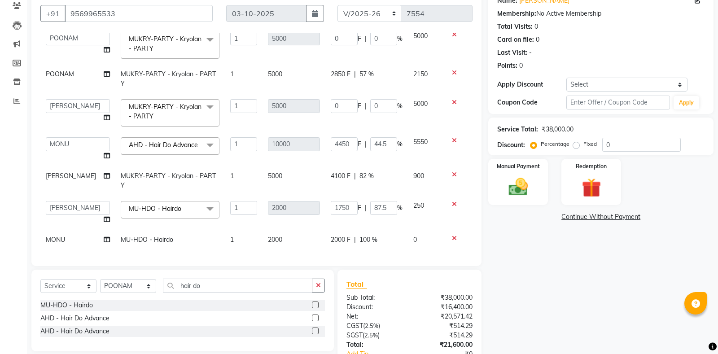
click at [526, 279] on div "Name: Ravneet Membership: No Active Membership Total Visits: 0 Card on file: 0 …" at bounding box center [604, 195] width 232 height 413
click at [343, 237] on span "2000 F" at bounding box center [341, 239] width 20 height 9
select select "51084"
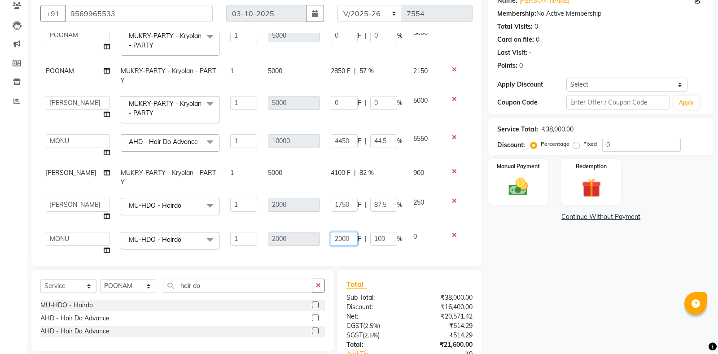
click at [335, 240] on input "2000" at bounding box center [344, 239] width 27 height 14
type input "1000"
click at [541, 257] on div "Name: Ravneet Membership: No Active Membership Total Visits: 0 Card on file: 0 …" at bounding box center [604, 195] width 232 height 413
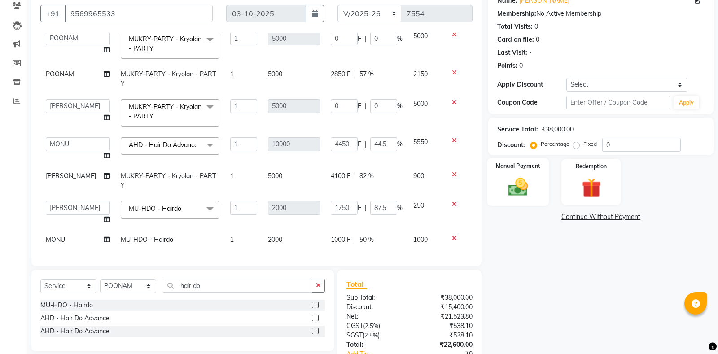
click at [515, 179] on img at bounding box center [518, 186] width 32 height 23
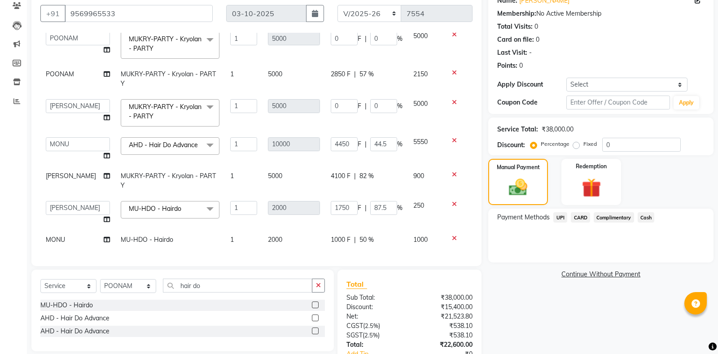
click at [640, 217] on span "Cash" at bounding box center [645, 217] width 17 height 10
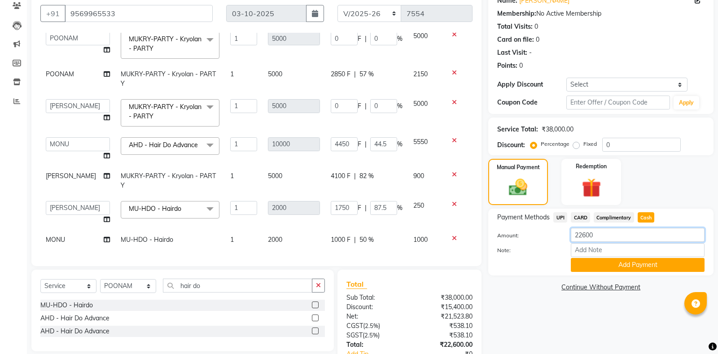
click at [597, 236] on input "22600" at bounding box center [637, 235] width 134 height 14
type input "2"
type input "1000"
click at [590, 262] on button "Add Payment" at bounding box center [637, 265] width 134 height 14
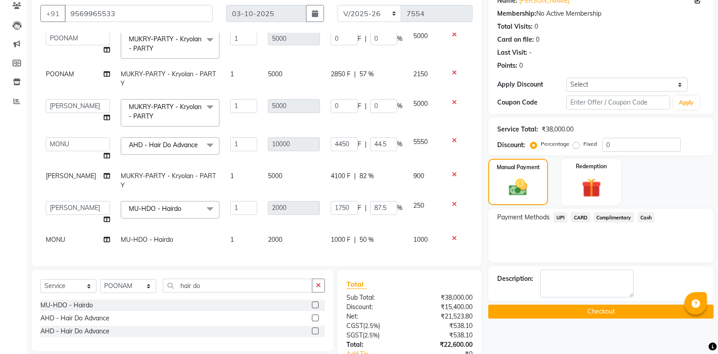
click at [561, 218] on span "UPI" at bounding box center [560, 217] width 14 height 10
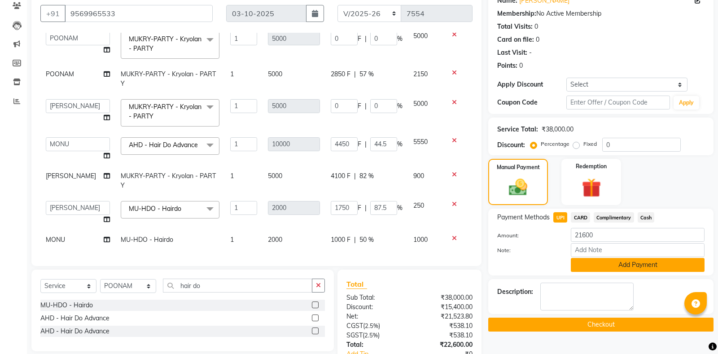
click at [615, 263] on button "Add Payment" at bounding box center [637, 265] width 134 height 14
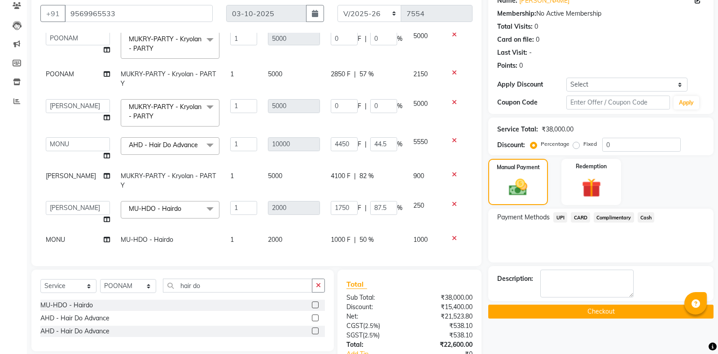
click at [600, 309] on button "Checkout" at bounding box center [600, 312] width 225 height 14
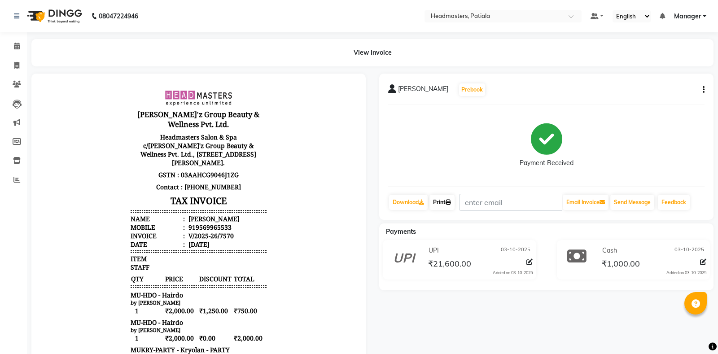
click at [444, 205] on link "Print" at bounding box center [441, 202] width 25 height 15
click at [441, 202] on link "Print" at bounding box center [441, 202] width 25 height 15
click at [447, 202] on link "Print" at bounding box center [441, 202] width 25 height 15
click at [442, 204] on link "Print" at bounding box center [441, 202] width 25 height 15
click at [439, 205] on link "Print" at bounding box center [441, 202] width 25 height 15
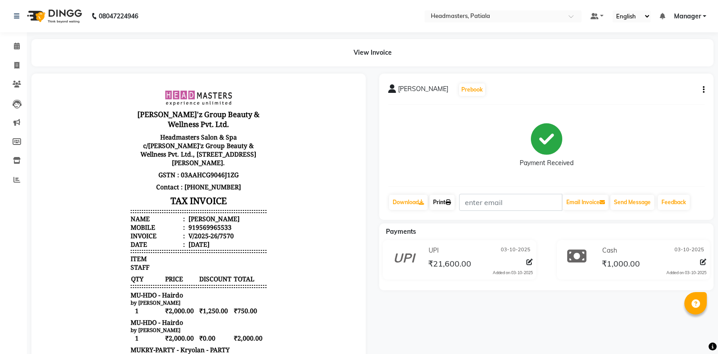
click at [446, 200] on link "Print" at bounding box center [441, 202] width 25 height 15
click at [444, 203] on link "Print" at bounding box center [441, 202] width 25 height 15
click at [434, 203] on link "Print" at bounding box center [441, 202] width 25 height 15
click at [15, 177] on icon at bounding box center [16, 179] width 7 height 7
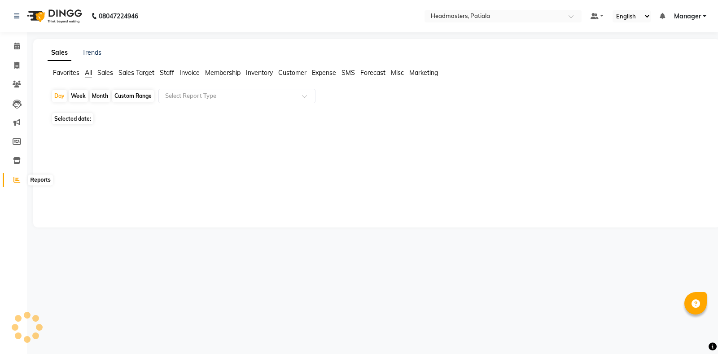
click at [15, 177] on icon at bounding box center [16, 179] width 7 height 7
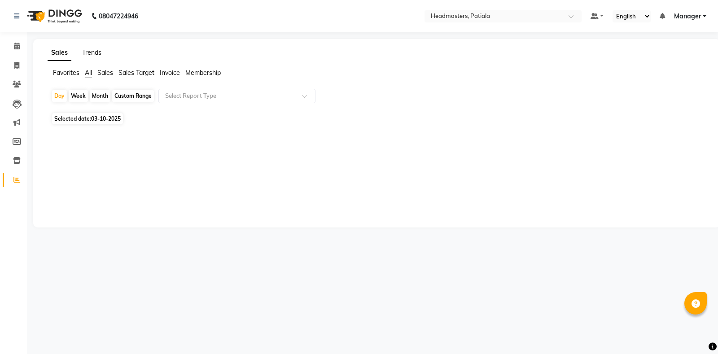
click at [93, 53] on link "Trends" at bounding box center [91, 52] width 19 height 8
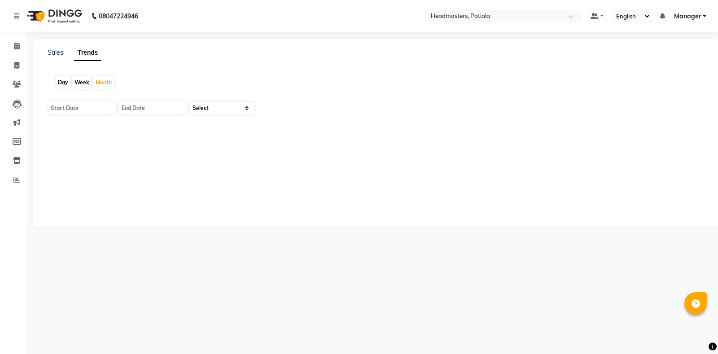
type input "01-10-2025"
type input "31-10-2025"
click at [203, 102] on select "Select Clients" at bounding box center [222, 108] width 64 height 13
click at [66, 84] on div "Day" at bounding box center [63, 82] width 15 height 13
select select "by_client"
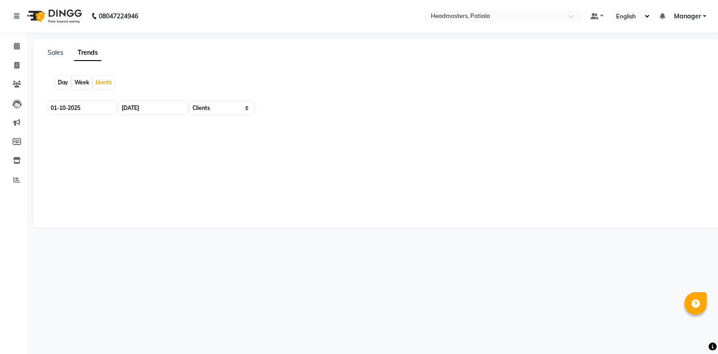
click option "Clients" at bounding box center [0, 0] width 0 height 0
type input "03-10-2025"
click at [64, 80] on div "Day" at bounding box center [63, 82] width 15 height 13
click at [48, 58] on div "Sales Trends Day Week Month 03-10-2025 03-10-2025 Select Clients EXPORT REPORTS…" at bounding box center [376, 242] width 687 height 406
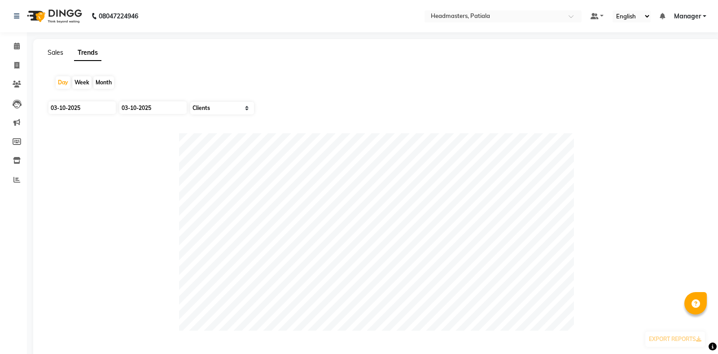
click at [53, 50] on link "Sales" at bounding box center [56, 52] width 16 height 8
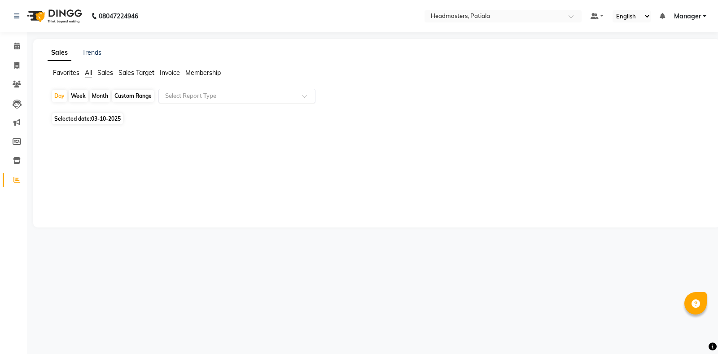
click at [177, 103] on ng-select "Select Report Type" at bounding box center [236, 96] width 157 height 14
click at [187, 95] on input "text" at bounding box center [227, 95] width 129 height 9
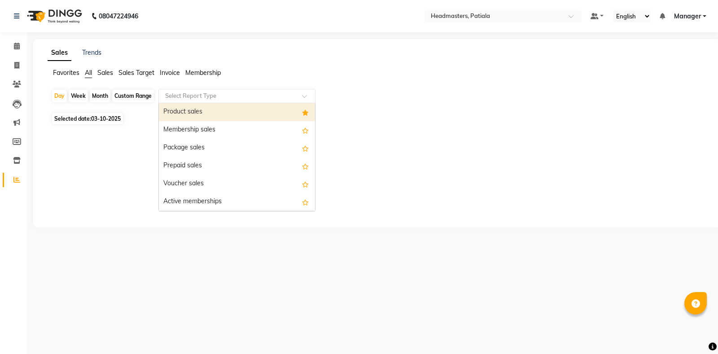
click at [190, 108] on div "Product sales" at bounding box center [237, 112] width 156 height 18
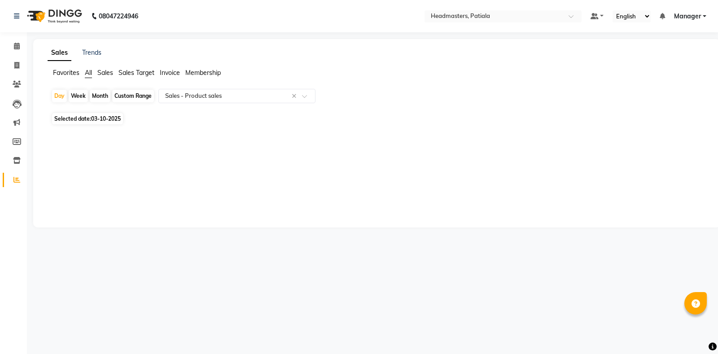
click at [192, 113] on div "Day Week Month Custom Range Select Report Type × Sales - Product sales × Select…" at bounding box center [377, 115] width 658 height 52
select select "csv"
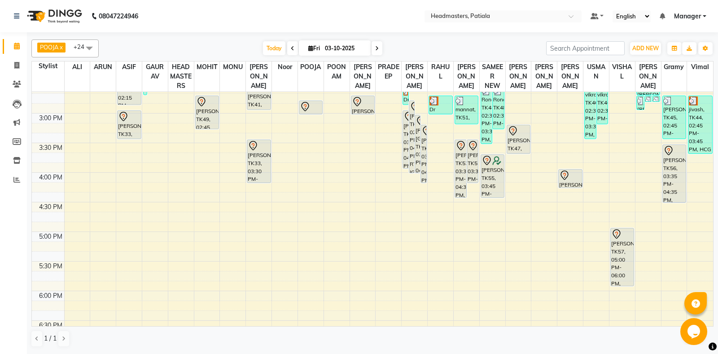
scroll to position [388, 0]
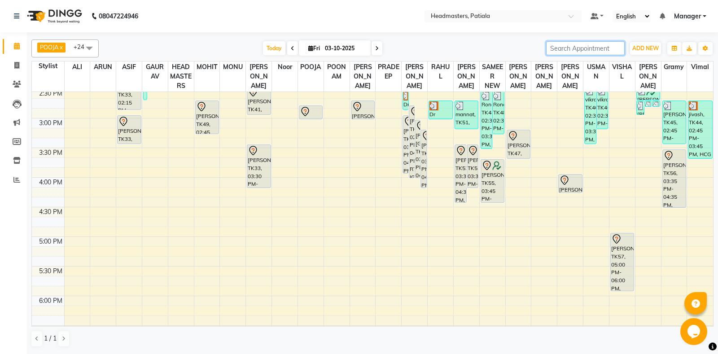
click at [569, 49] on input "search" at bounding box center [585, 48] width 78 height 14
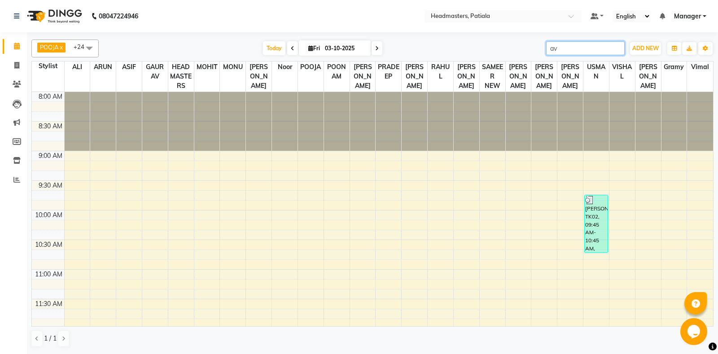
scroll to position [209, 0]
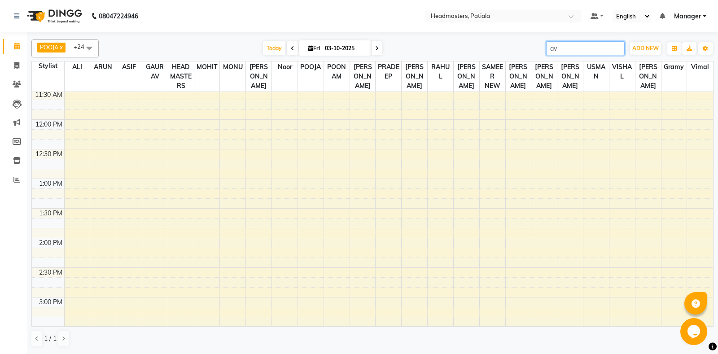
type input "a"
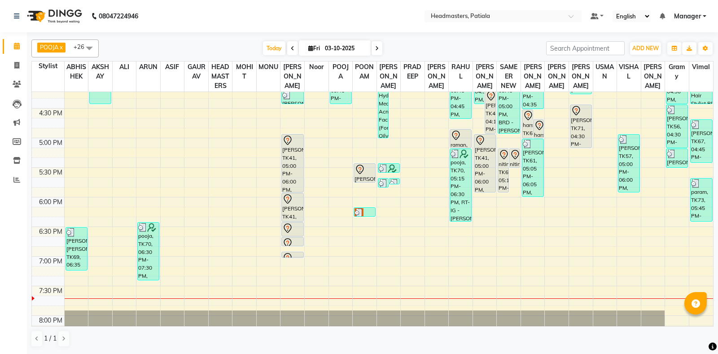
scroll to position [388, 0]
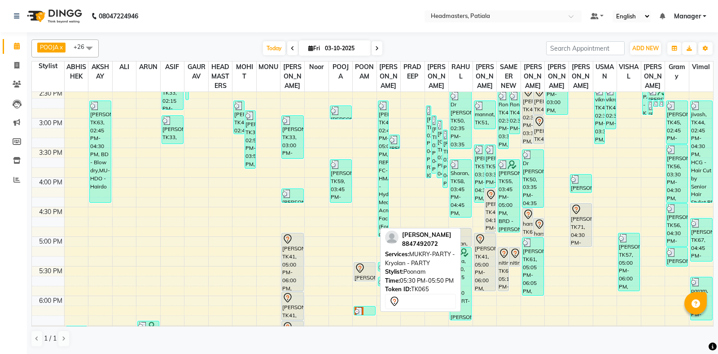
click at [360, 274] on icon at bounding box center [359, 268] width 11 height 11
select select "7"
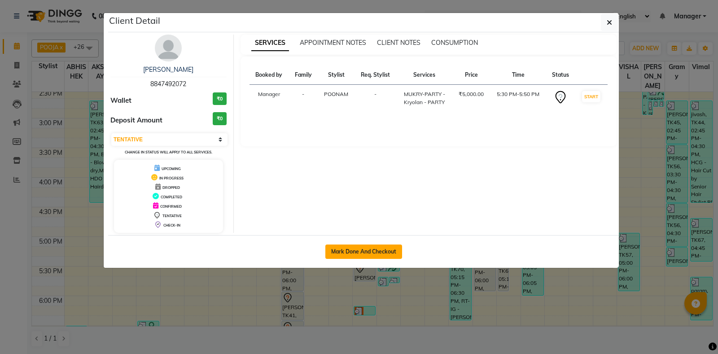
click at [376, 251] on button "Mark Done And Checkout" at bounding box center [363, 251] width 77 height 14
select select "6602"
select select "service"
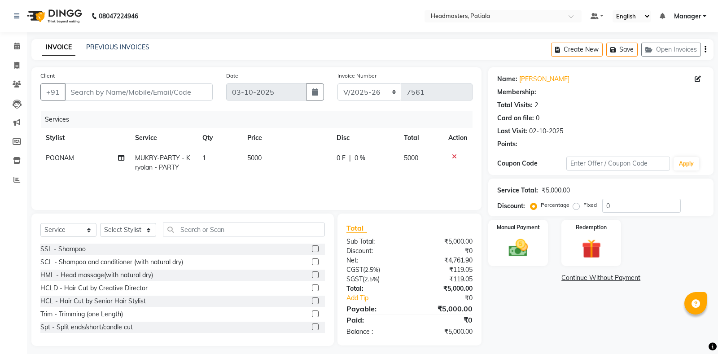
type input "8847492072"
select select "51098"
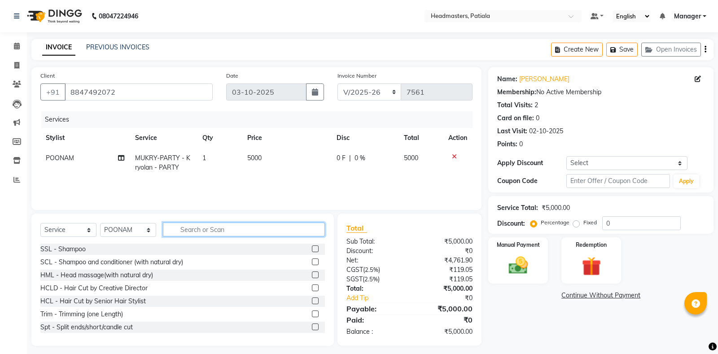
click at [209, 231] on input "text" at bounding box center [244, 229] width 162 height 14
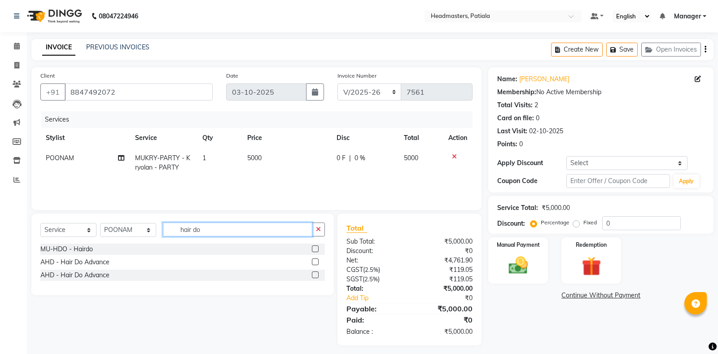
type input "hair do"
click at [317, 249] on label at bounding box center [315, 248] width 7 height 7
click at [317, 249] on input "checkbox" at bounding box center [315, 249] width 6 height 6
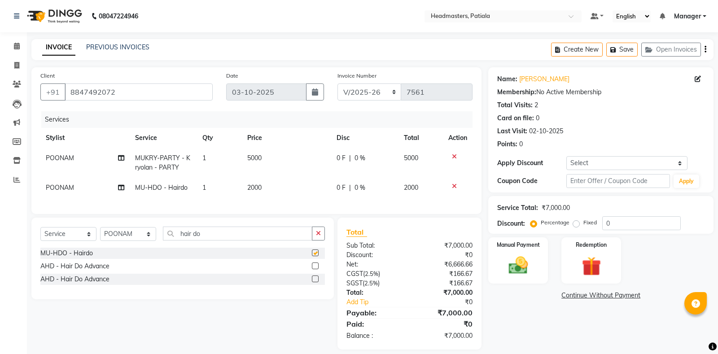
checkbox input "false"
click at [344, 154] on span "0 F" at bounding box center [340, 157] width 9 height 9
select select "51098"
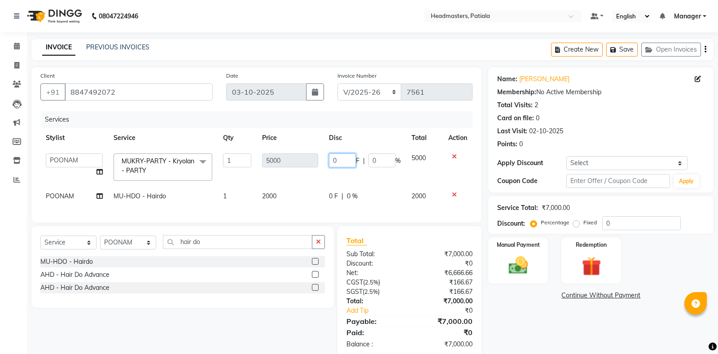
click at [342, 158] on input "0" at bounding box center [342, 160] width 27 height 14
type input "1500"
click at [343, 174] on td "1500 F | 0 %" at bounding box center [364, 167] width 83 height 38
select select "51098"
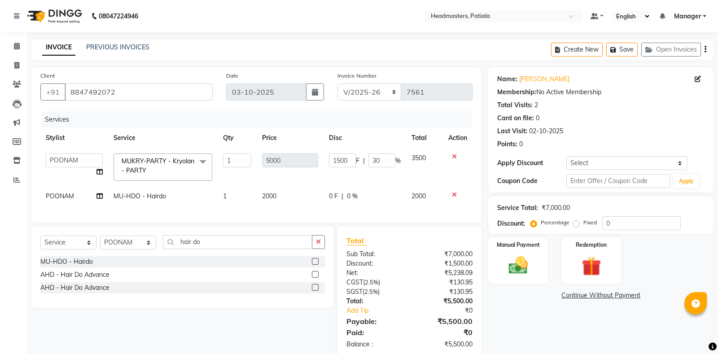
click at [70, 194] on span "POONAM" at bounding box center [60, 196] width 28 height 8
select select "51098"
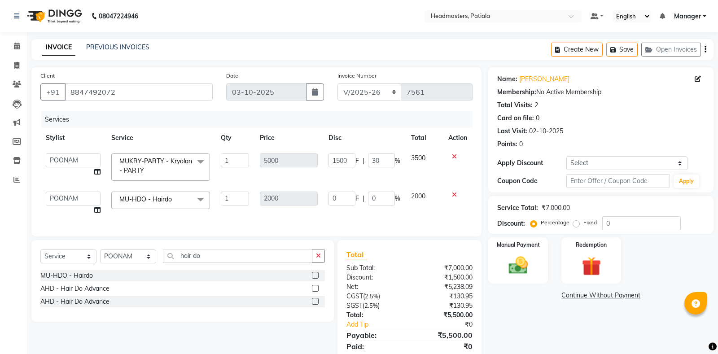
click at [46, 192] on select "ABHISHEK [PERSON_NAME] AKSHAY [PERSON_NAME] [PERSON_NAME] [PERSON_NAME] Chand […" at bounding box center [73, 199] width 55 height 14
select select "51105"
click at [46, 192] on select "ABHISHEK [PERSON_NAME] AKSHAY [PERSON_NAME] [PERSON_NAME] [PERSON_NAME] Chand […" at bounding box center [73, 199] width 55 height 14
select select "51081"
click at [324, 209] on td "0 F | 0 %" at bounding box center [364, 203] width 83 height 34
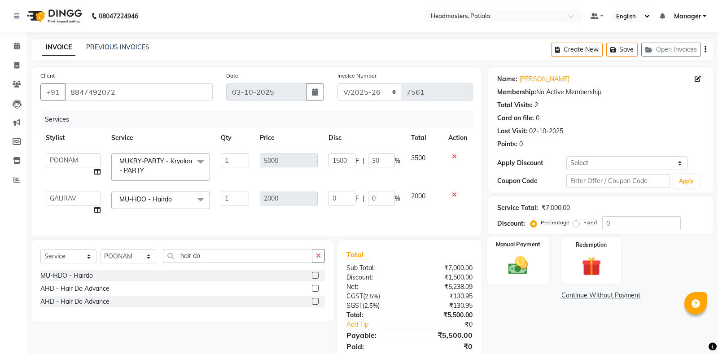
click at [511, 255] on img at bounding box center [518, 265] width 32 height 23
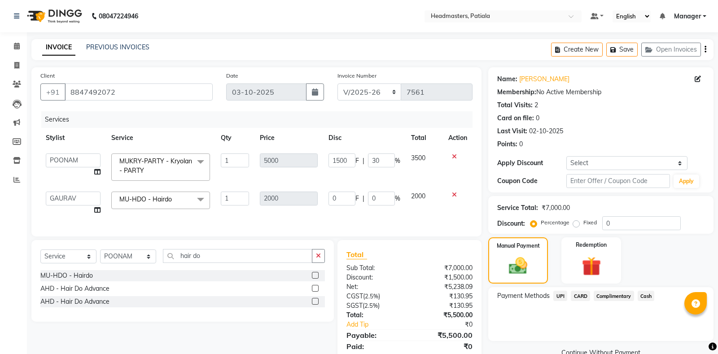
click at [564, 299] on span "UPI" at bounding box center [560, 296] width 14 height 10
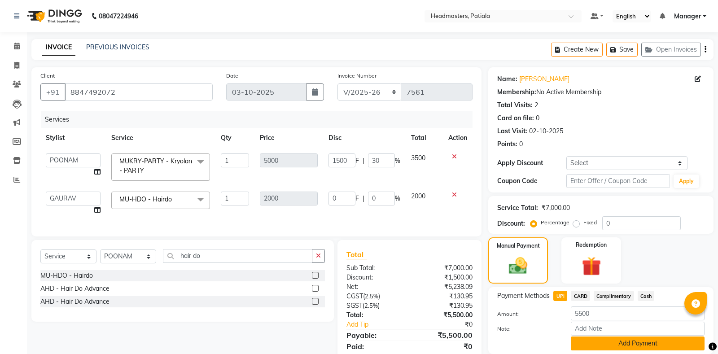
scroll to position [31, 0]
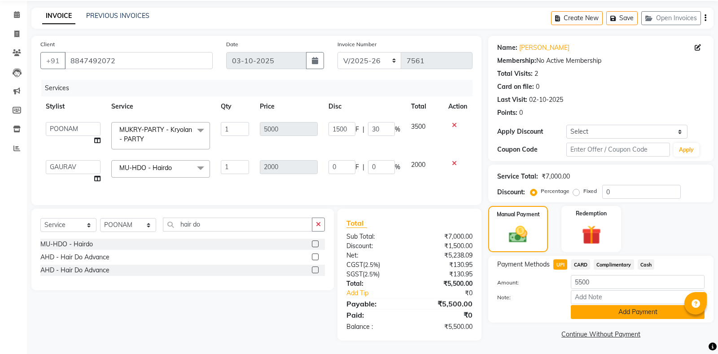
click at [617, 314] on button "Add Payment" at bounding box center [637, 312] width 134 height 14
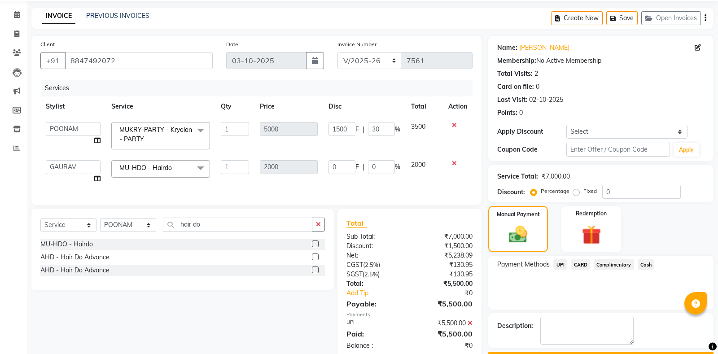
scroll to position [56, 0]
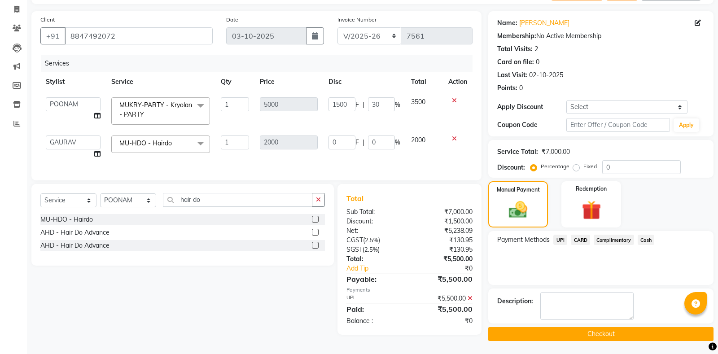
click at [597, 332] on button "Checkout" at bounding box center [600, 334] width 225 height 14
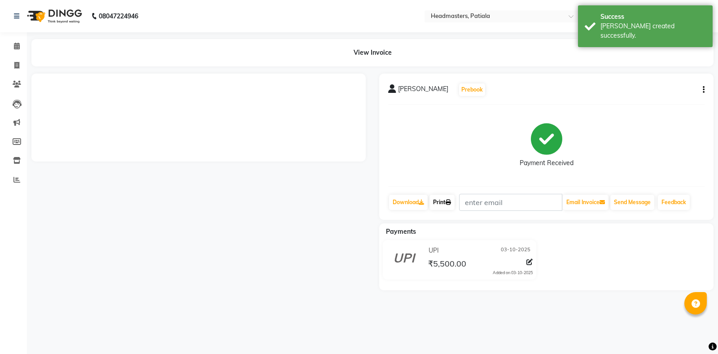
click at [443, 205] on link "Print" at bounding box center [441, 202] width 25 height 15
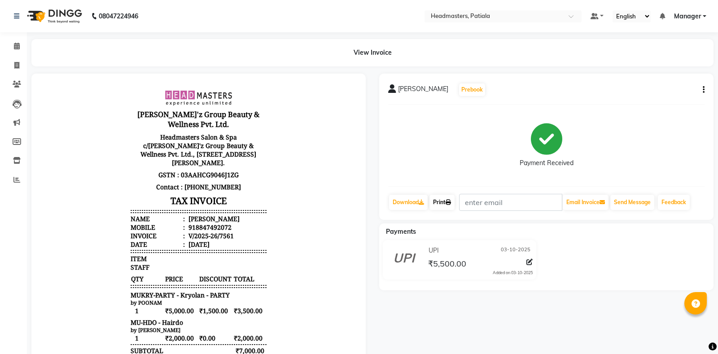
click at [448, 203] on link "Print" at bounding box center [441, 202] width 25 height 15
click at [451, 201] on icon at bounding box center [447, 202] width 5 height 5
click at [448, 206] on link "Print" at bounding box center [441, 202] width 25 height 15
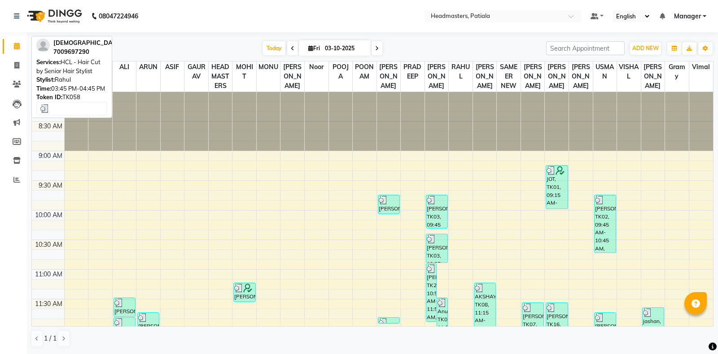
scroll to position [418, 0]
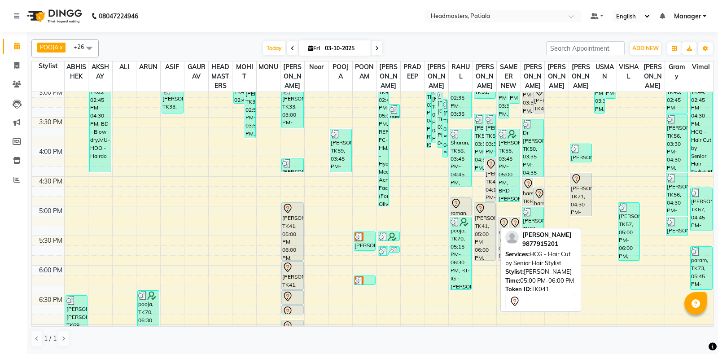
click at [480, 235] on div "[PERSON_NAME], TK41, 05:00 PM-06:00 PM, HCG - Hair Cut by Senior Hair Stylist" at bounding box center [484, 231] width 21 height 57
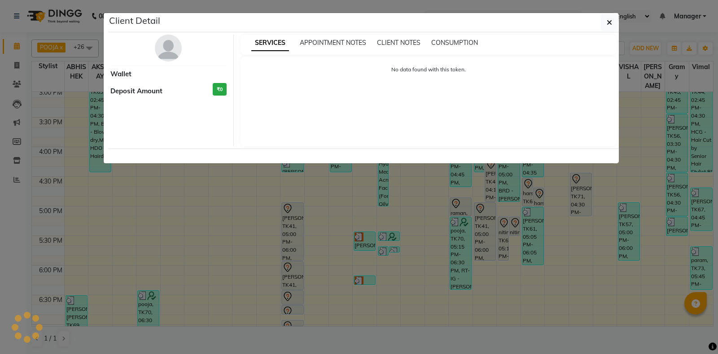
select select "7"
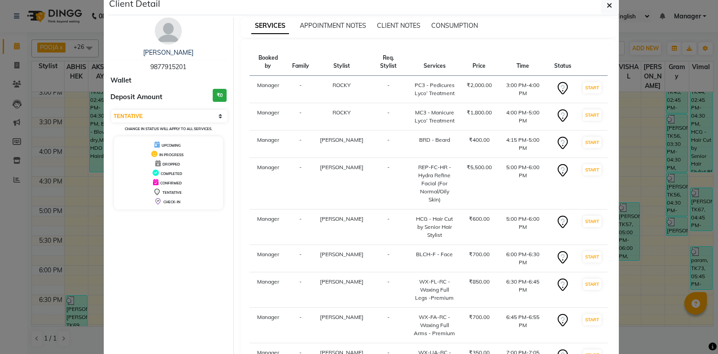
scroll to position [104, 0]
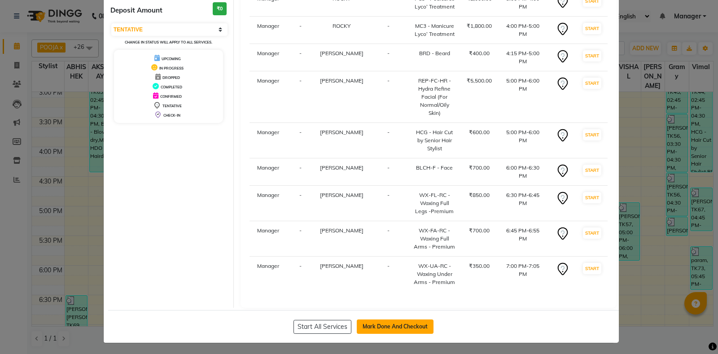
click at [400, 324] on button "Mark Done And Checkout" at bounding box center [395, 326] width 77 height 14
select select "service"
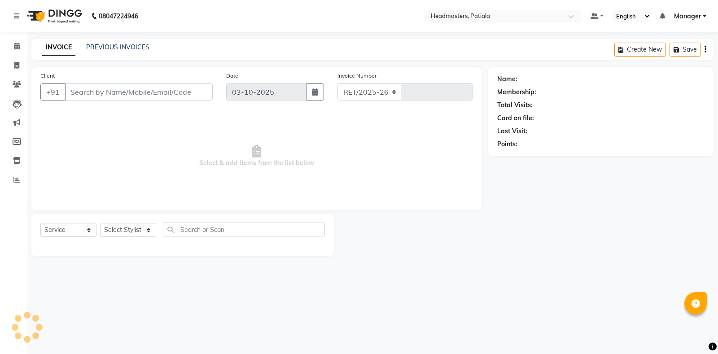
select select "6602"
type input "7561"
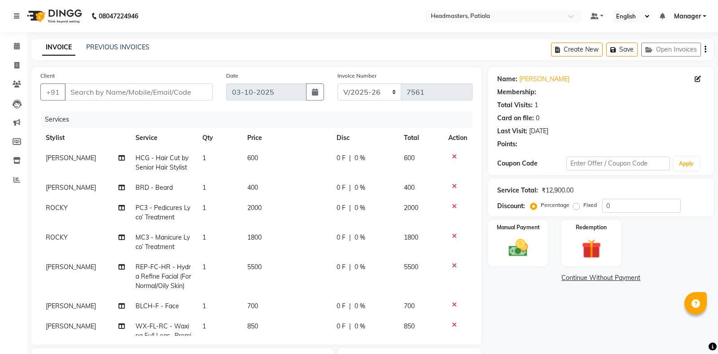
type input "9877915201"
select select "51096"
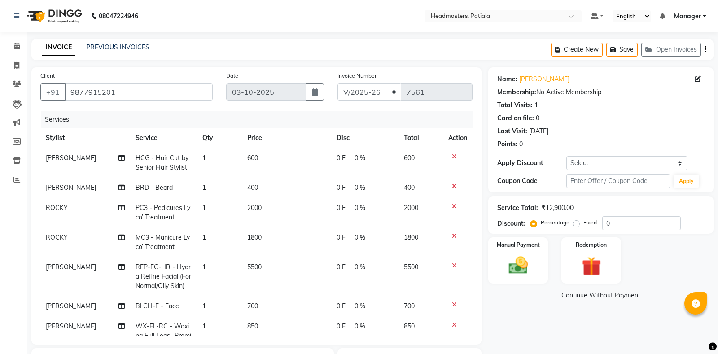
click at [362, 208] on span "0 %" at bounding box center [359, 207] width 11 height 9
select select "51102"
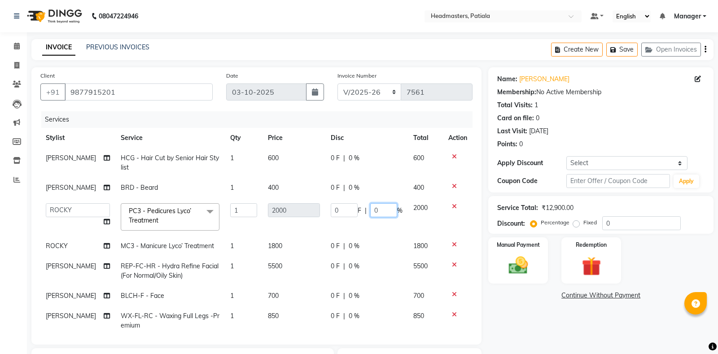
click at [376, 207] on input "0" at bounding box center [383, 210] width 27 height 14
type input "3"
click at [377, 209] on input "3" at bounding box center [383, 210] width 27 height 14
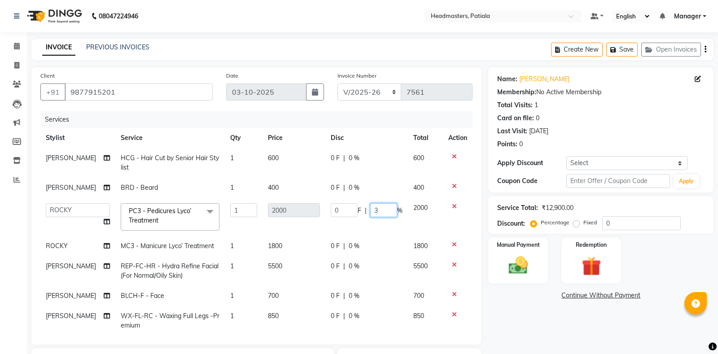
type input "30"
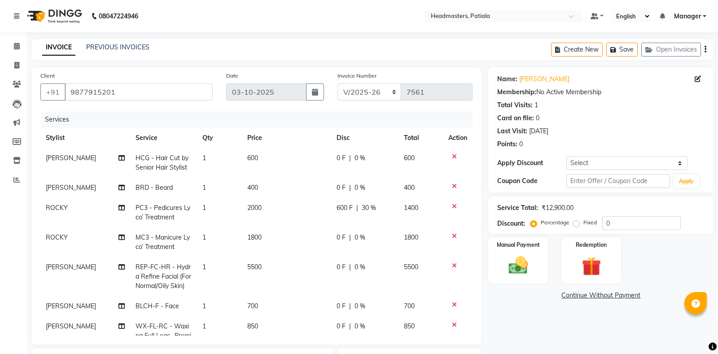
click at [366, 253] on td "0 F | 0 %" at bounding box center [364, 242] width 67 height 30
select select "51102"
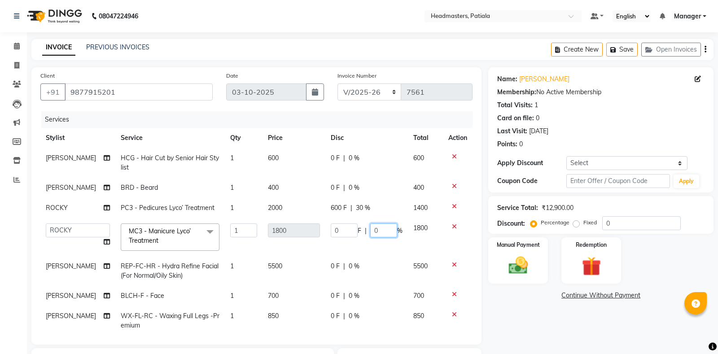
click at [380, 230] on input "0" at bounding box center [383, 230] width 27 height 14
click at [379, 230] on input "0" at bounding box center [383, 230] width 27 height 14
type input "030"
click at [378, 250] on td "0 F | 030 %" at bounding box center [366, 237] width 83 height 38
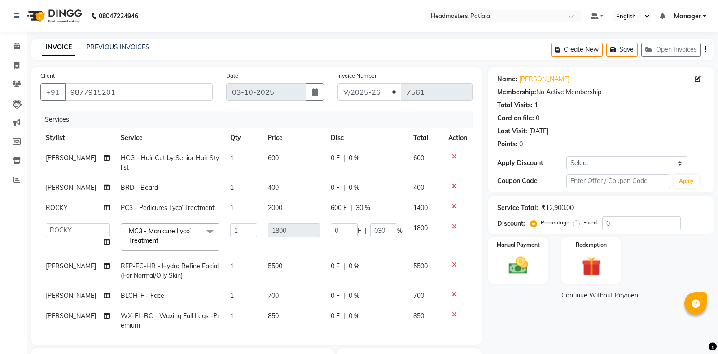
select select "51102"
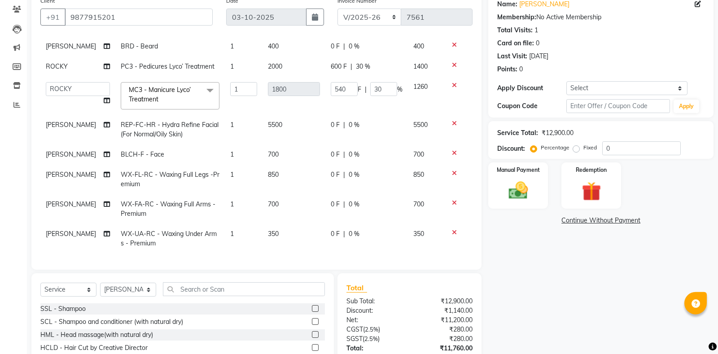
scroll to position [140, 0]
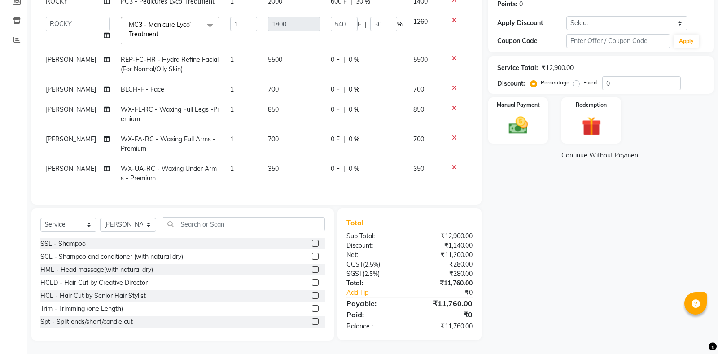
click at [354, 139] on span "0 %" at bounding box center [353, 139] width 11 height 9
select select "51096"
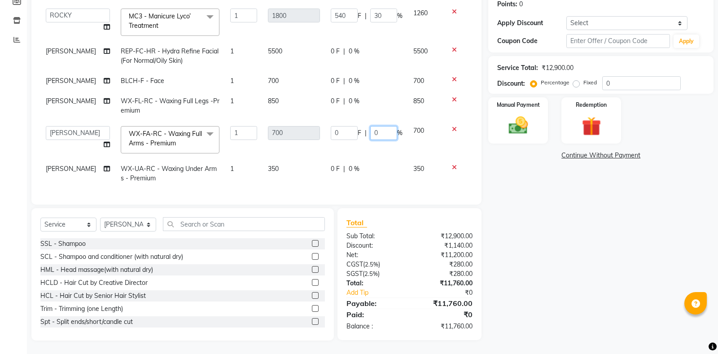
click at [376, 140] on input "0" at bounding box center [383, 133] width 27 height 14
click at [378, 140] on input "0" at bounding box center [383, 133] width 27 height 14
type input "030"
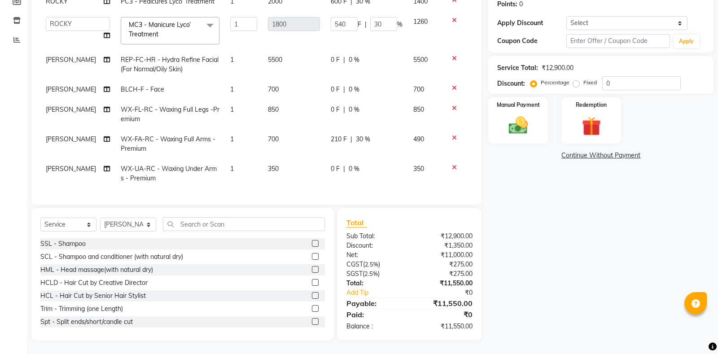
click at [347, 178] on td "0 F | 0 %" at bounding box center [366, 174] width 83 height 30
select select "51096"
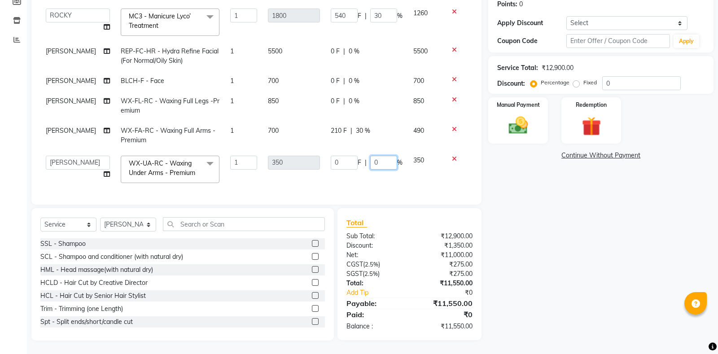
click at [377, 170] on input "0" at bounding box center [383, 163] width 27 height 14
type input "30"
click at [355, 106] on span "0 %" at bounding box center [353, 100] width 11 height 9
select select "51096"
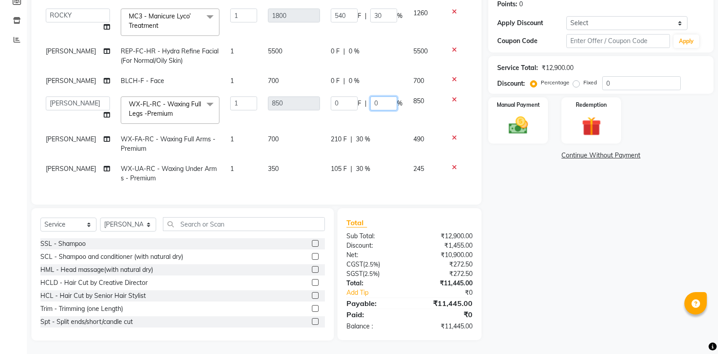
click at [379, 110] on input "0" at bounding box center [383, 103] width 27 height 14
type input "30"
click at [372, 89] on td "0 F | 0 %" at bounding box center [366, 81] width 83 height 20
select select "51096"
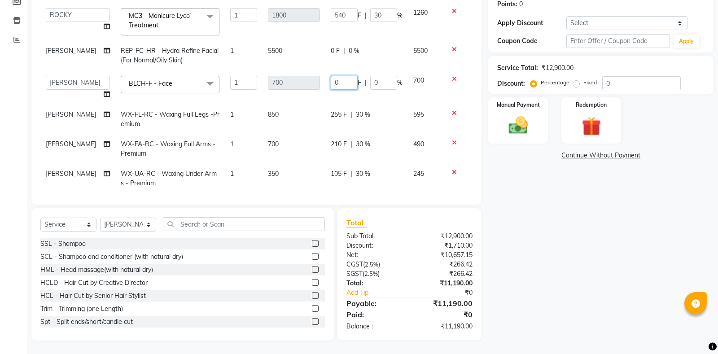
click at [354, 79] on input "0" at bounding box center [344, 83] width 27 height 14
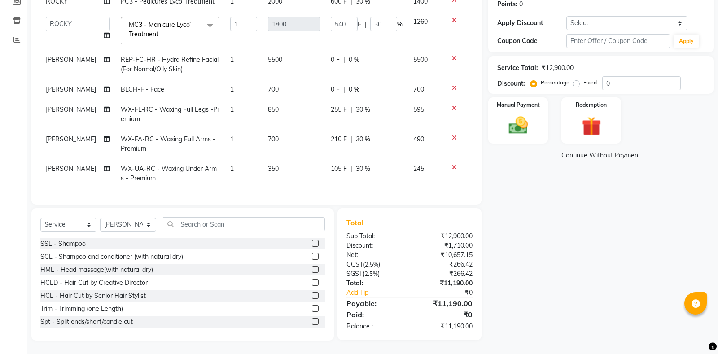
click at [353, 85] on span "0 %" at bounding box center [353, 89] width 11 height 9
select select "51096"
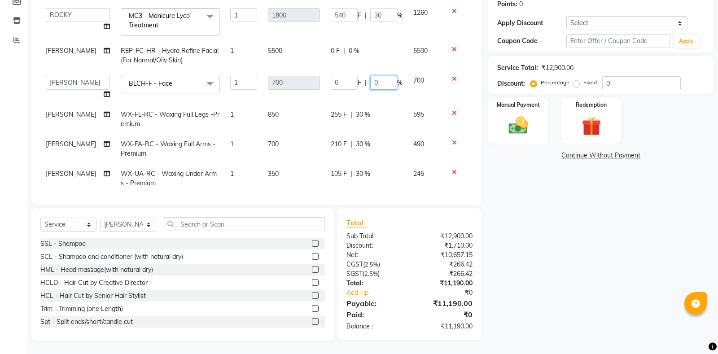
click at [376, 80] on input "0" at bounding box center [383, 83] width 27 height 14
type input "30"
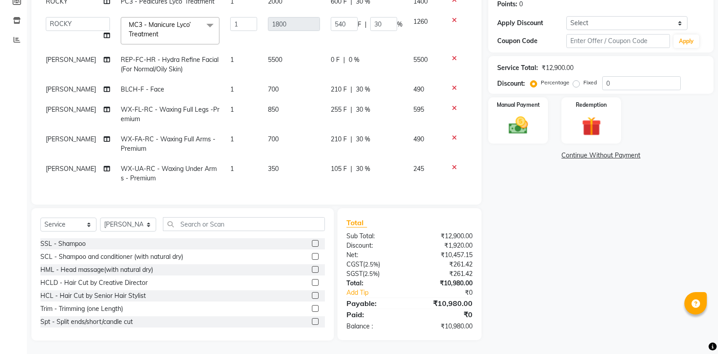
click at [398, 96] on td "210 F | 30 %" at bounding box center [366, 89] width 83 height 20
select select "51096"
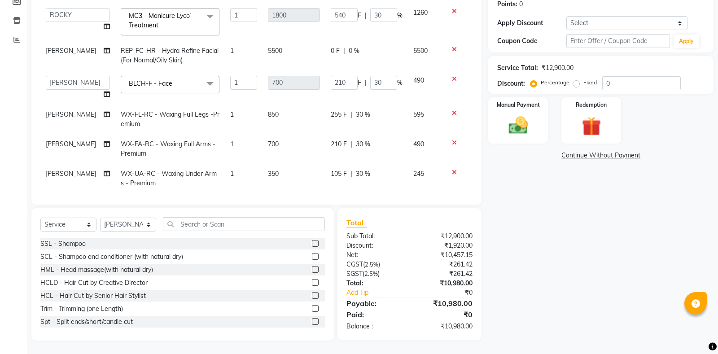
click at [329, 49] on td "0 F | 0 %" at bounding box center [366, 56] width 83 height 30
select select "51096"
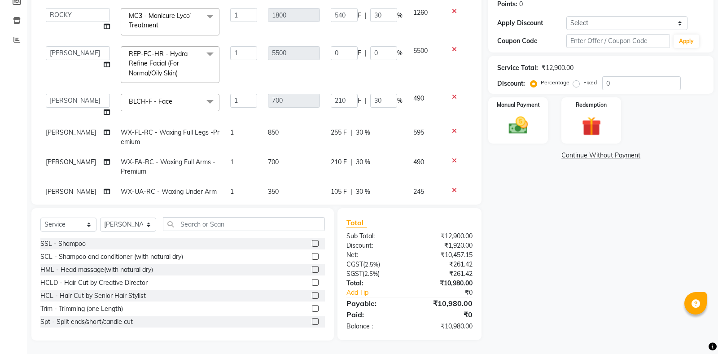
click at [336, 52] on input "0" at bounding box center [344, 53] width 27 height 14
click at [336, 51] on input "0" at bounding box center [344, 53] width 27 height 14
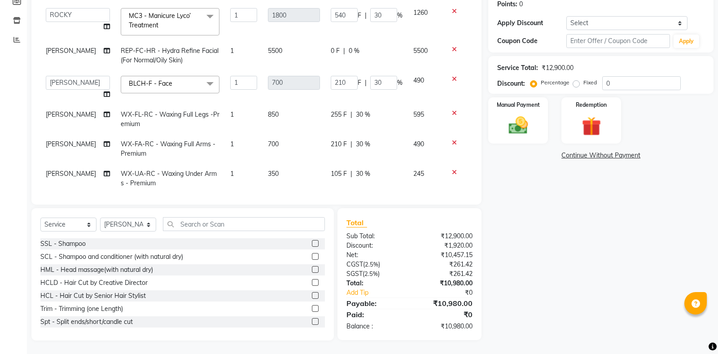
drag, startPoint x: 336, startPoint y: 71, endPoint x: 336, endPoint y: 48, distance: 22.9
click at [336, 71] on tbody "[PERSON_NAME] HCG - Hair Cut by Senior Hair Stylist 1 600 0 F | 0 % 600 [PERSON…" at bounding box center [256, 63] width 432 height 261
click at [333, 52] on span "0 F" at bounding box center [335, 50] width 9 height 9
select select "51096"
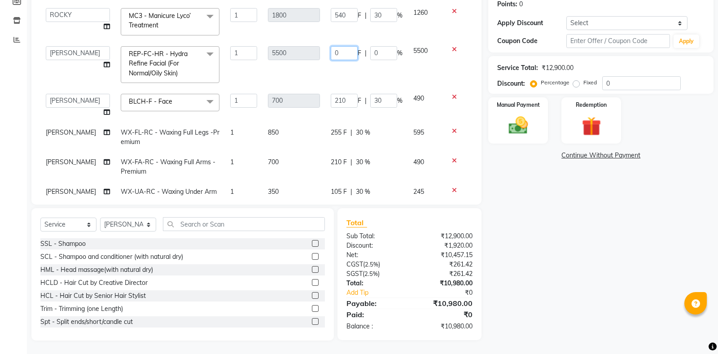
click at [337, 54] on input "0" at bounding box center [344, 53] width 27 height 14
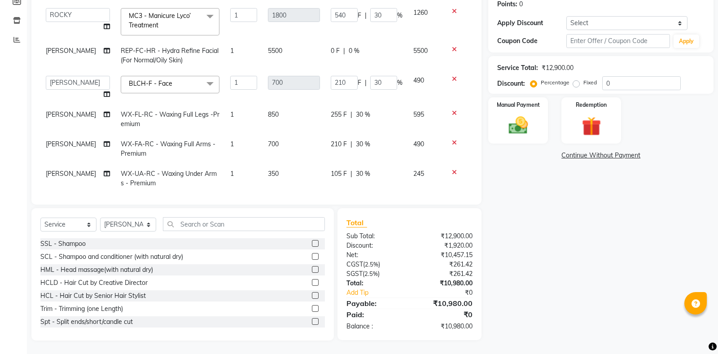
click at [347, 69] on td "0 F | 0 %" at bounding box center [366, 56] width 83 height 30
select select "51096"
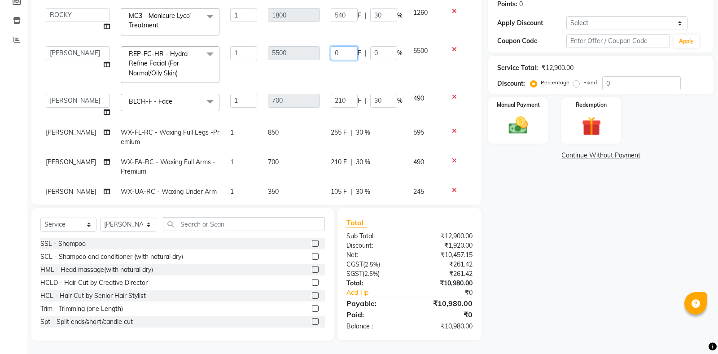
click at [340, 56] on input "0" at bounding box center [344, 53] width 27 height 14
click at [340, 59] on input "0" at bounding box center [344, 53] width 27 height 14
click at [340, 53] on input "0" at bounding box center [344, 53] width 27 height 14
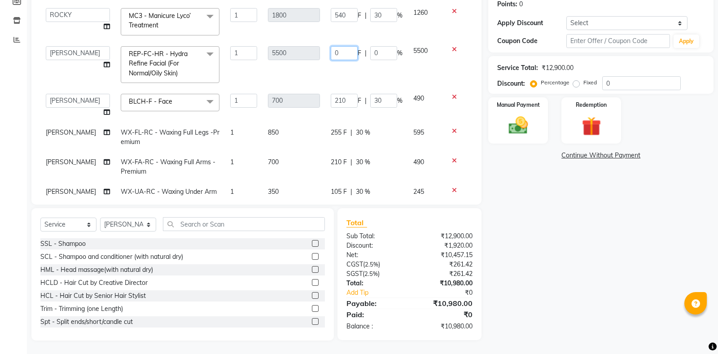
click at [340, 53] on input "0" at bounding box center [344, 53] width 27 height 14
type input "820"
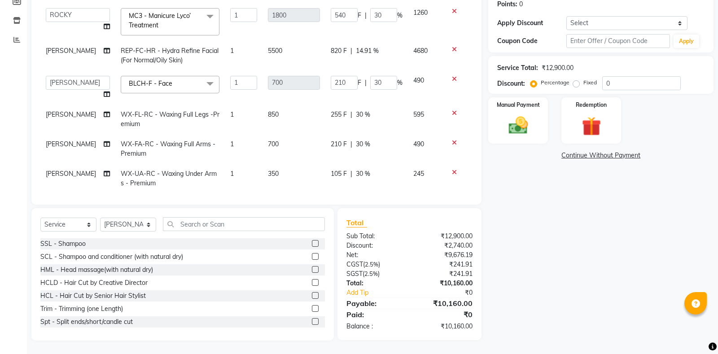
click at [340, 71] on tbody "[PERSON_NAME] HCG - Hair Cut by Senior Hair Stylist 1 600 0 F | 0 % 600 [PERSON…" at bounding box center [256, 63] width 432 height 261
click at [334, 52] on span "820 F" at bounding box center [339, 50] width 16 height 9
select select "51096"
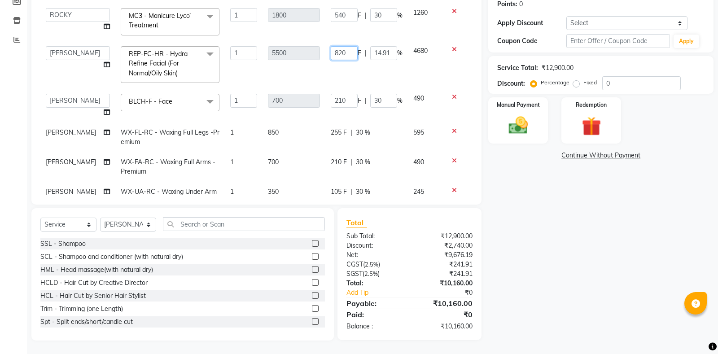
click at [335, 52] on input "820" at bounding box center [344, 53] width 27 height 14
click at [335, 53] on input "820" at bounding box center [344, 53] width 27 height 14
click at [350, 82] on tbody "[PERSON_NAME] HCG - Hair Cut by Senior Hair Stylist 1 600 0 F | 0 % 600 [PERSON…" at bounding box center [256, 72] width 432 height 279
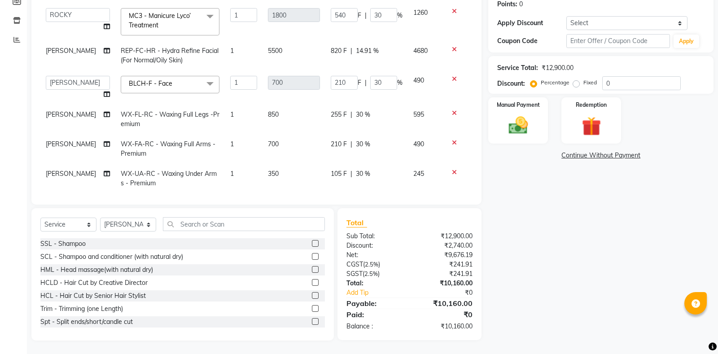
click at [328, 50] on td "820 F | 14.91 %" at bounding box center [366, 56] width 83 height 30
select select "51096"
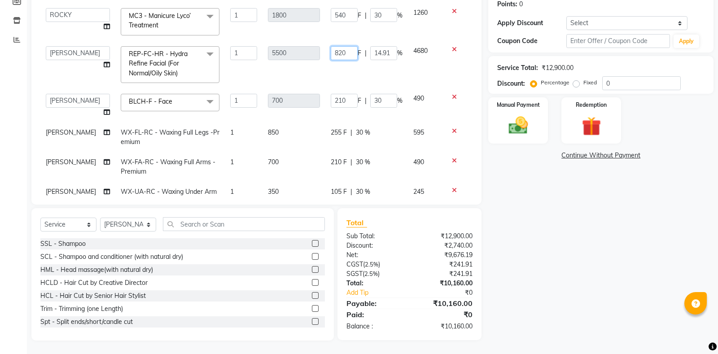
click at [336, 52] on input "820" at bounding box center [344, 53] width 27 height 14
click at [334, 55] on input "820" at bounding box center [344, 53] width 27 height 14
click at [364, 63] on td "820 F | 14.91 %" at bounding box center [366, 65] width 83 height 48
select select "51096"
click at [337, 49] on input "820" at bounding box center [344, 53] width 27 height 14
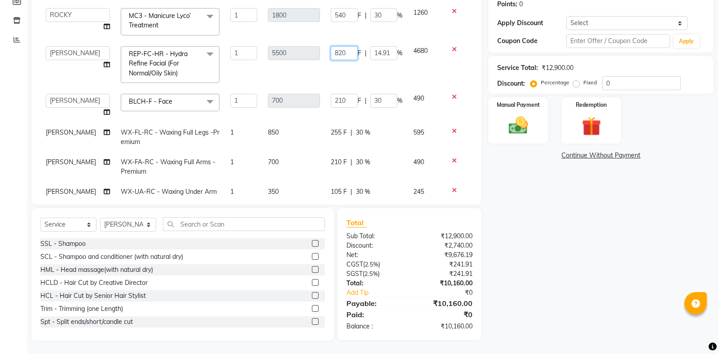
click at [338, 54] on input "820" at bounding box center [344, 53] width 27 height 14
click at [337, 48] on input "820" at bounding box center [344, 53] width 27 height 14
click at [337, 50] on input "820" at bounding box center [344, 53] width 27 height 14
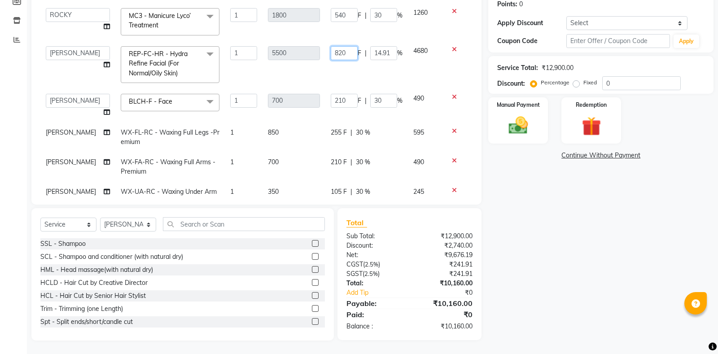
click at [337, 50] on input "820" at bounding box center [344, 53] width 27 height 14
click at [338, 49] on input "820" at bounding box center [344, 53] width 27 height 14
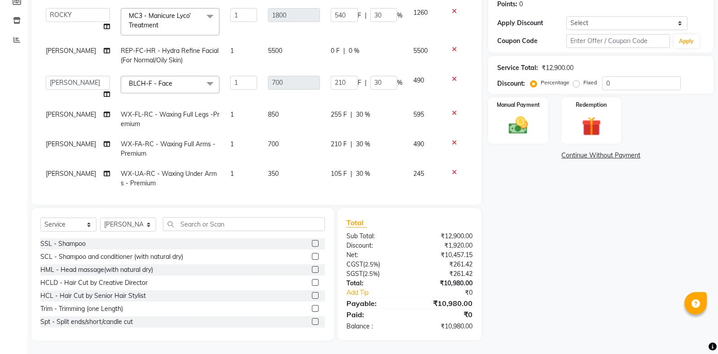
click at [344, 61] on td "0 F | 0 %" at bounding box center [366, 56] width 83 height 30
select select "51096"
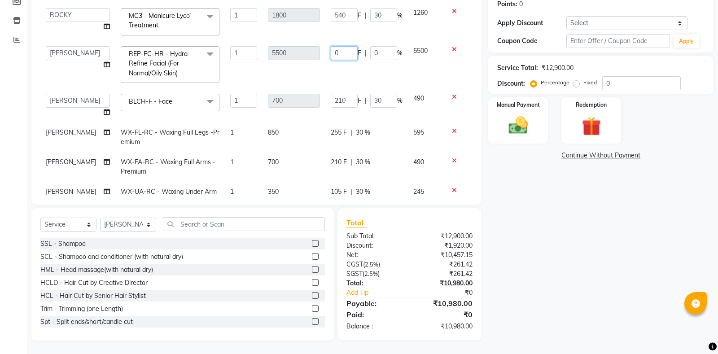
click at [334, 53] on input "0" at bounding box center [344, 53] width 27 height 14
click at [336, 52] on input "0" at bounding box center [344, 53] width 27 height 14
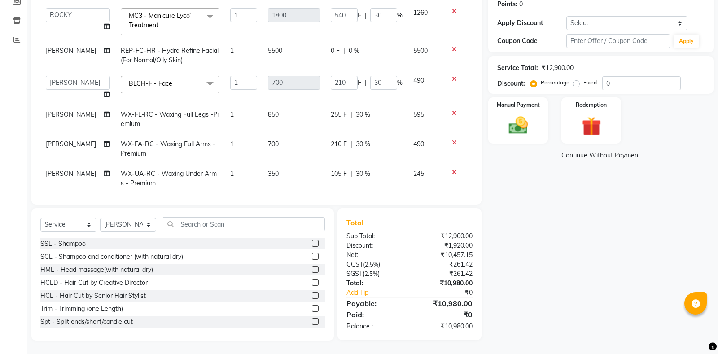
drag, startPoint x: 392, startPoint y: 86, endPoint x: 382, endPoint y: 87, distance: 9.9
click at [388, 86] on tbody "[PERSON_NAME] HCG - Hair Cut by Senior Hair Stylist 1 600 0 F | 0 % 600 [PERSON…" at bounding box center [256, 63] width 432 height 261
click at [382, 87] on input "30" at bounding box center [383, 83] width 27 height 14
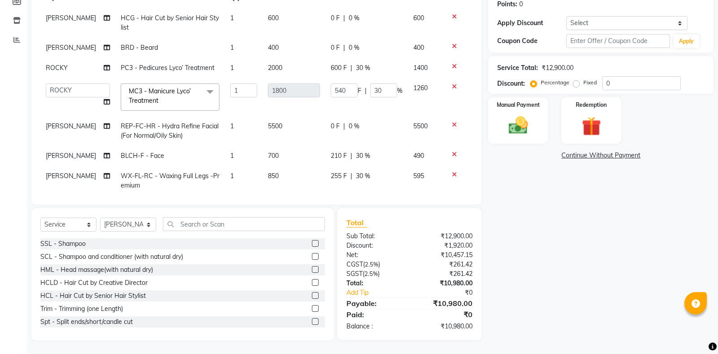
click at [335, 131] on td "0 F | 0 %" at bounding box center [366, 131] width 83 height 30
select select "51096"
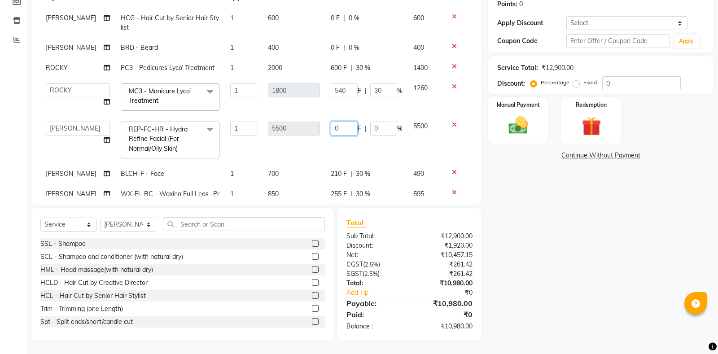
click at [335, 129] on input "0" at bounding box center [344, 129] width 27 height 14
type input "01820"
click at [424, 113] on td "1260" at bounding box center [425, 97] width 35 height 38
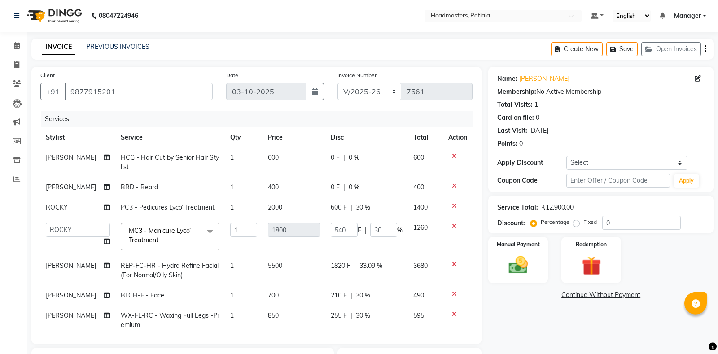
scroll to position [0, 0]
click at [336, 156] on span "0 F" at bounding box center [335, 157] width 9 height 9
select select "62112"
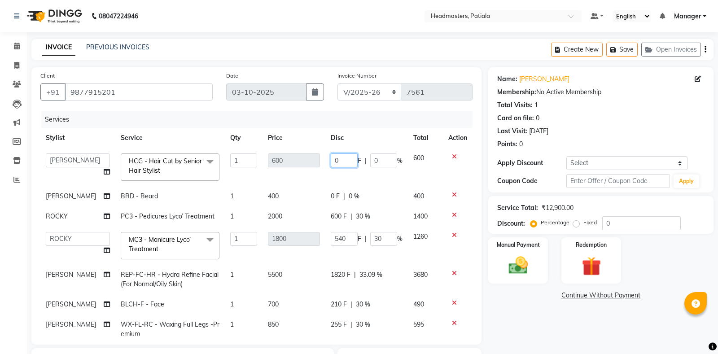
click at [335, 162] on input "0" at bounding box center [344, 160] width 27 height 14
type input "100"
click at [338, 181] on tbody "ABHISHEK [PERSON_NAME] AKSHAY [PERSON_NAME] [PERSON_NAME] [PERSON_NAME] Chand […" at bounding box center [256, 275] width 432 height 255
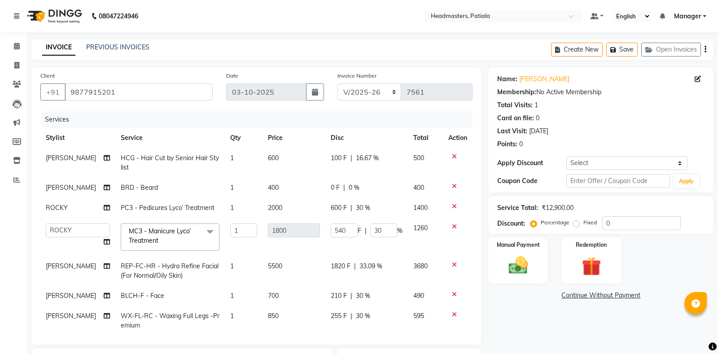
click at [340, 186] on div "0 F | 0 %" at bounding box center [367, 187] width 72 height 9
select select "62112"
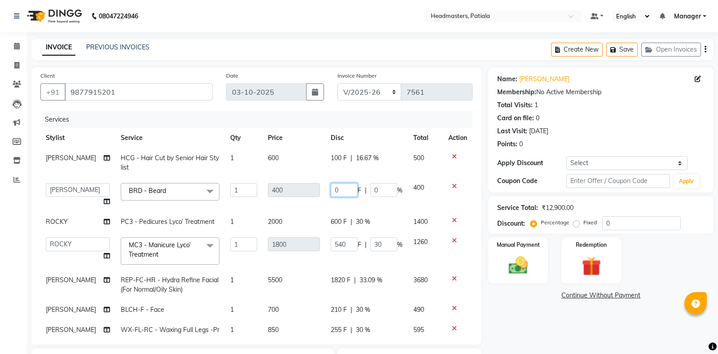
click at [336, 187] on input "0" at bounding box center [344, 190] width 27 height 14
type input "100"
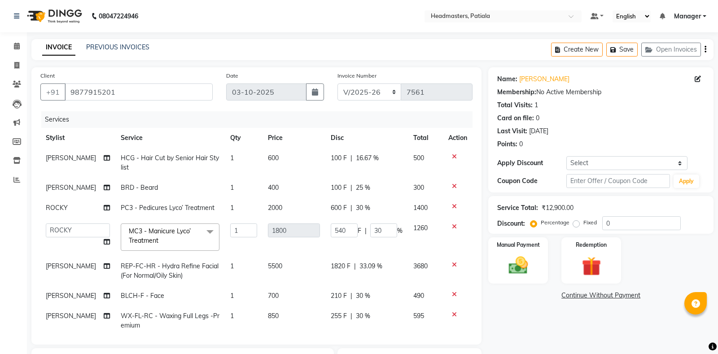
click at [342, 218] on td "600 F | 30 %" at bounding box center [366, 208] width 83 height 20
select select "51102"
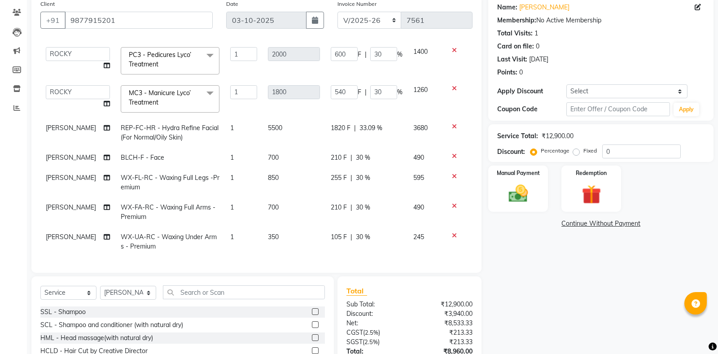
scroll to position [140, 0]
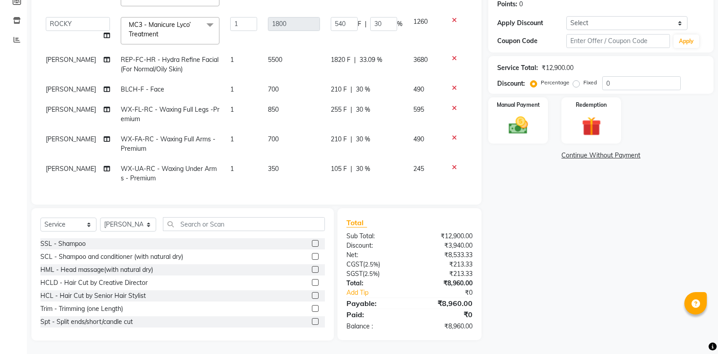
click at [335, 55] on span "1820 F" at bounding box center [341, 59] width 20 height 9
select select "51096"
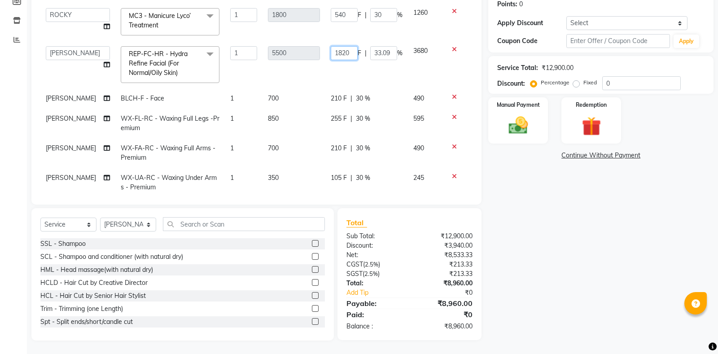
click at [340, 54] on input "1820" at bounding box center [344, 53] width 27 height 14
type input "1320"
click at [331, 63] on td "1320 F | 33.09 %" at bounding box center [366, 65] width 83 height 48
select select "51096"
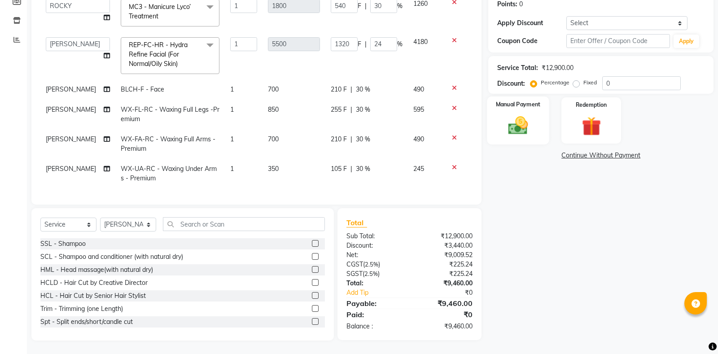
click at [513, 137] on div "Manual Payment" at bounding box center [518, 120] width 62 height 48
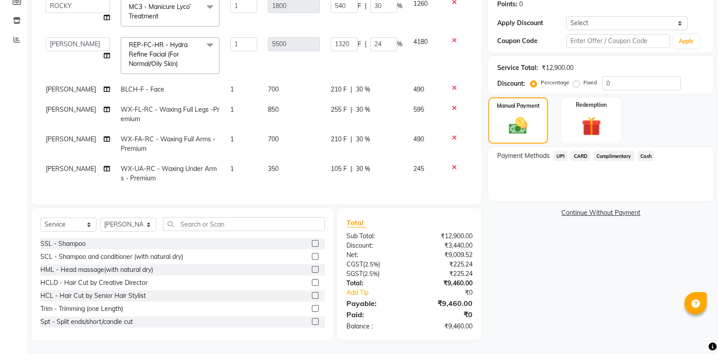
click at [560, 154] on span "UPI" at bounding box center [560, 156] width 14 height 10
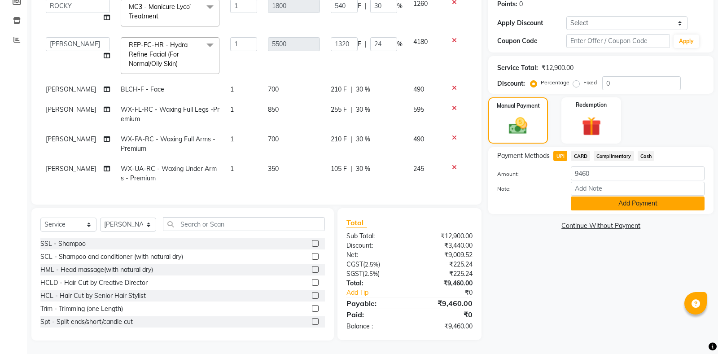
click at [597, 200] on button "Add Payment" at bounding box center [637, 203] width 134 height 14
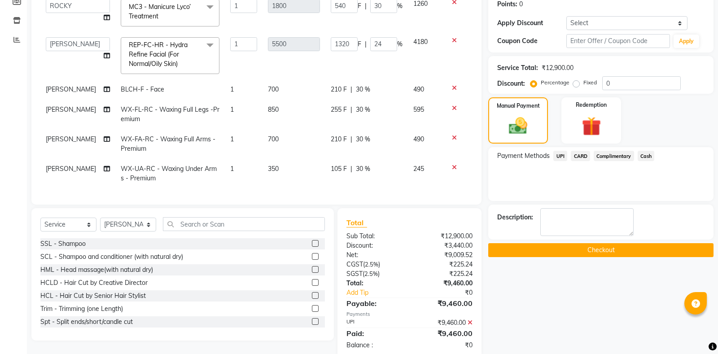
click at [601, 248] on button "Checkout" at bounding box center [600, 250] width 225 height 14
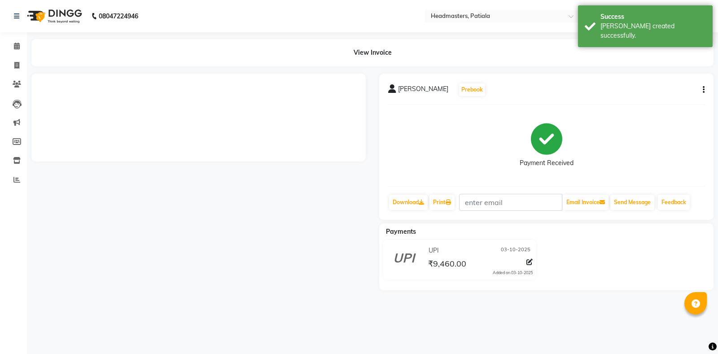
click at [439, 202] on link "Print" at bounding box center [441, 202] width 25 height 15
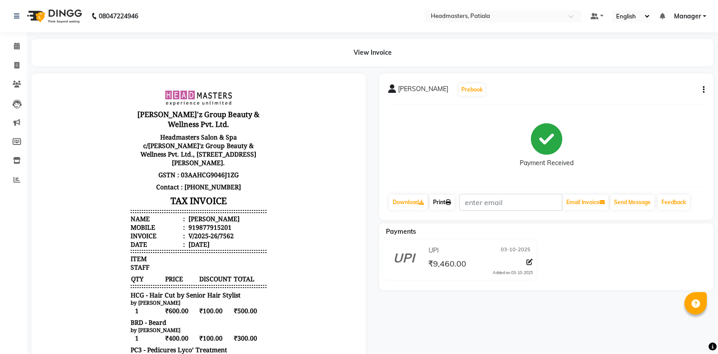
click at [441, 205] on link "Print" at bounding box center [441, 202] width 25 height 15
click at [447, 203] on link "Print" at bounding box center [441, 202] width 25 height 15
click at [439, 196] on link "Print" at bounding box center [441, 202] width 25 height 15
click at [451, 200] on icon at bounding box center [447, 202] width 5 height 5
click at [442, 202] on link "Print" at bounding box center [441, 202] width 25 height 15
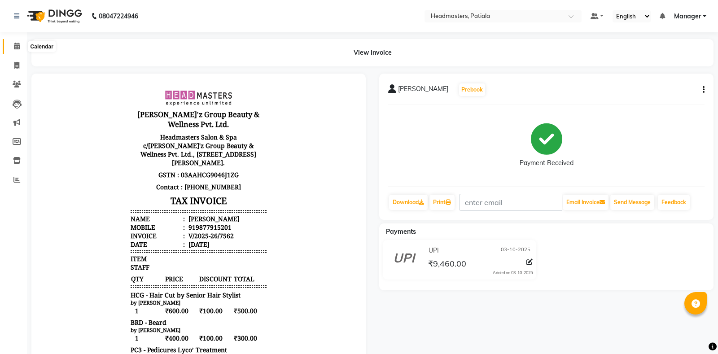
click at [17, 48] on icon at bounding box center [17, 46] width 6 height 7
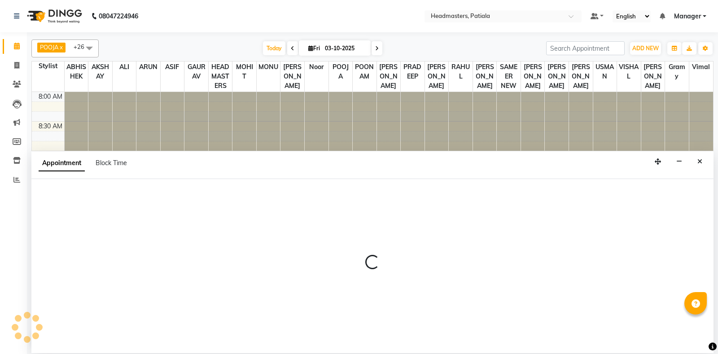
select select "51101"
select select "tentative"
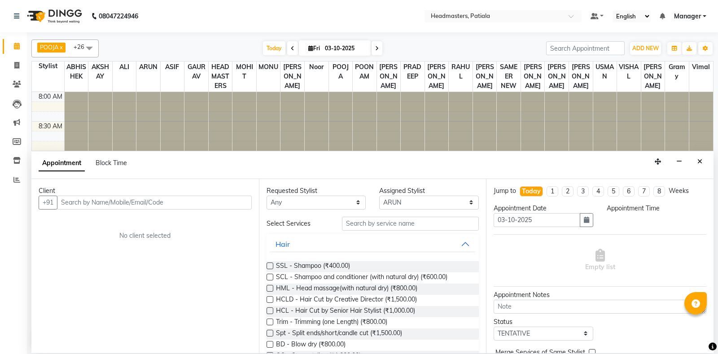
click at [697, 161] on button "Close" at bounding box center [699, 162] width 13 height 14
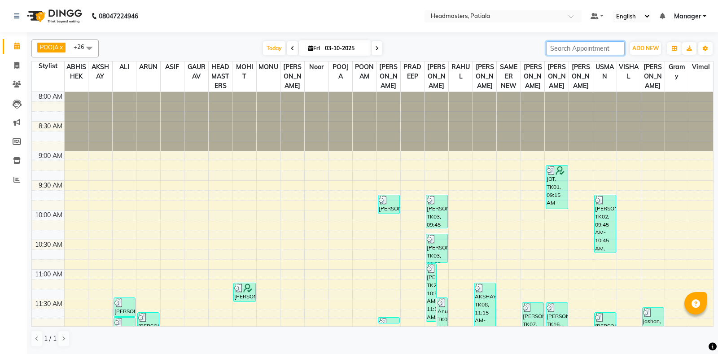
click at [566, 47] on input "search" at bounding box center [585, 48] width 78 height 14
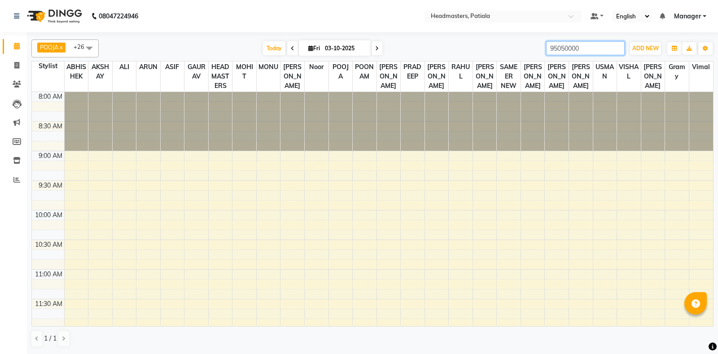
type input "95050000"
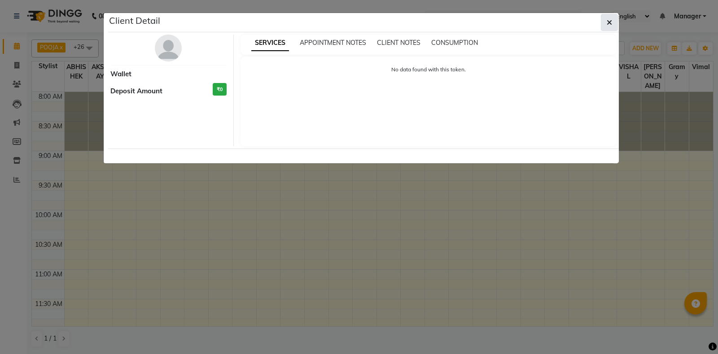
click at [611, 24] on icon "button" at bounding box center [608, 22] width 5 height 7
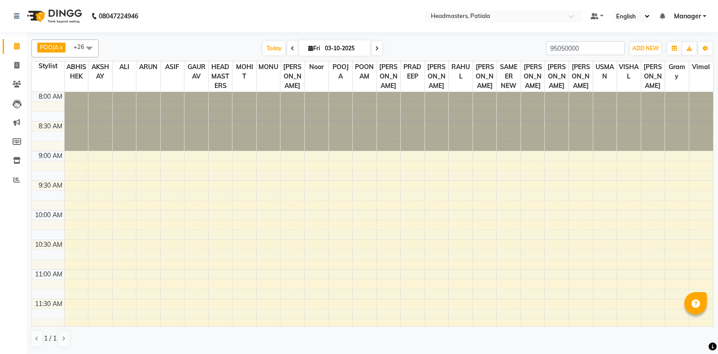
select select "51101"
select select "tentative"
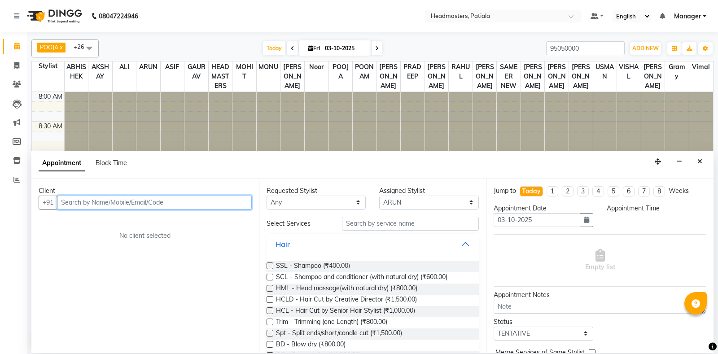
click at [124, 203] on input "text" at bounding box center [154, 203] width 195 height 14
select select "555"
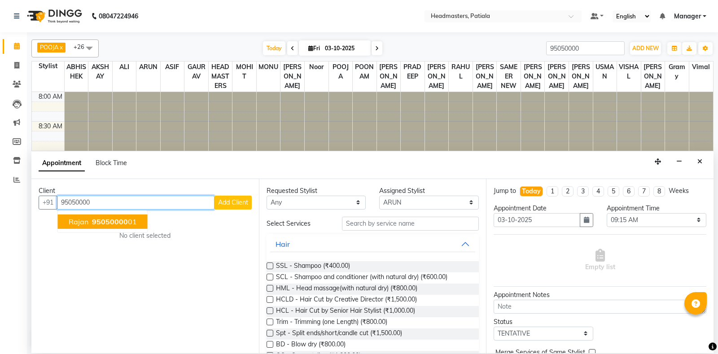
click at [130, 227] on button "rajan 95050000 01" at bounding box center [103, 221] width 90 height 14
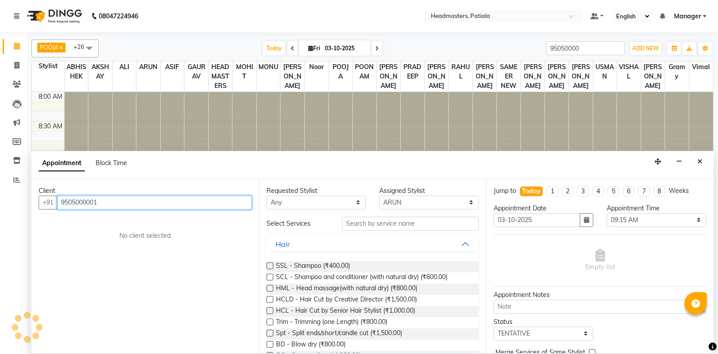
type input "9505000001"
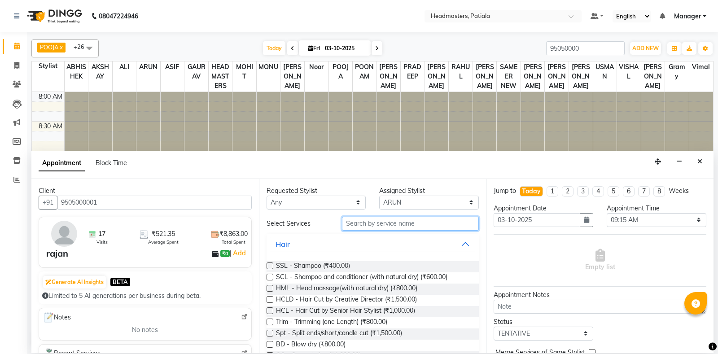
click at [378, 224] on input "text" at bounding box center [410, 224] width 137 height 14
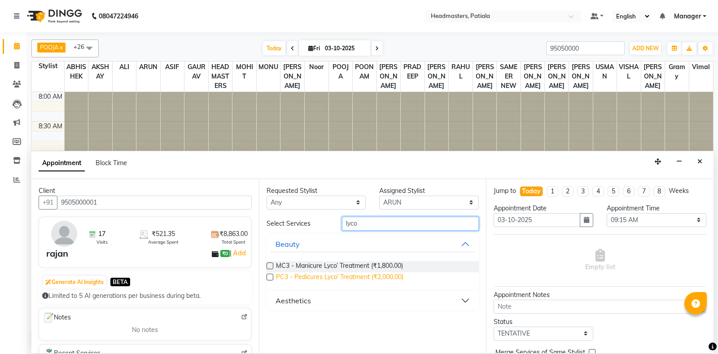
type input "lyco"
click at [333, 276] on span "PC3 - Pedicures Lyco’ Treatment (₹2,000.00)" at bounding box center [339, 277] width 127 height 11
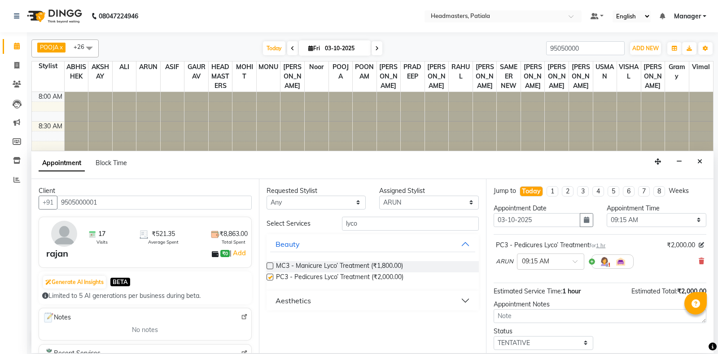
checkbox input "false"
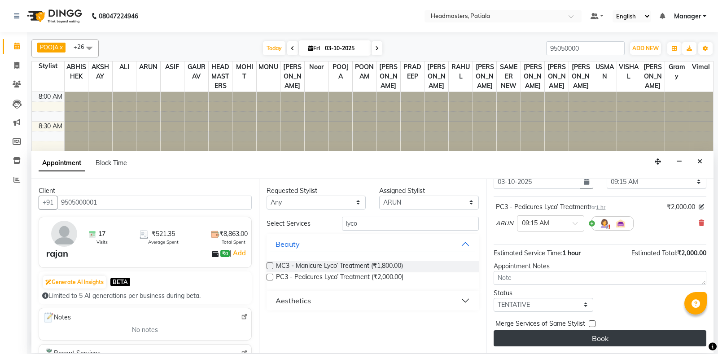
click at [586, 338] on button "Book" at bounding box center [599, 338] width 213 height 16
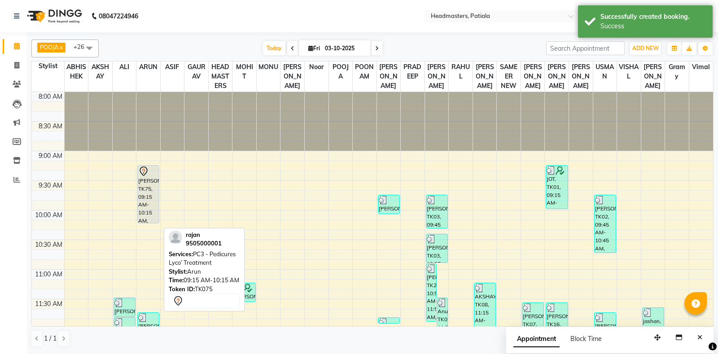
click at [145, 202] on div "[PERSON_NAME], TK75, 09:15 AM-10:15 AM, PC3 - Pedicures Lyco’ Treatment" at bounding box center [148, 193] width 21 height 57
select select "7"
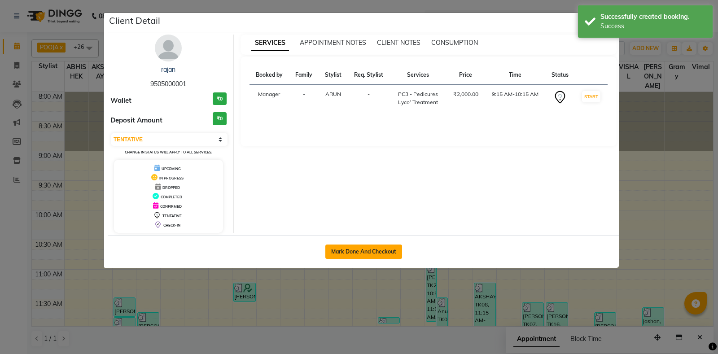
click at [377, 246] on button "Mark Done And Checkout" at bounding box center [363, 251] width 77 height 14
select select "6602"
select select "service"
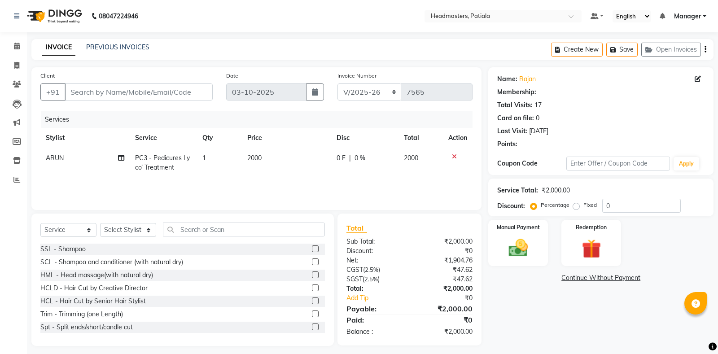
type input "9505000001"
select select "51101"
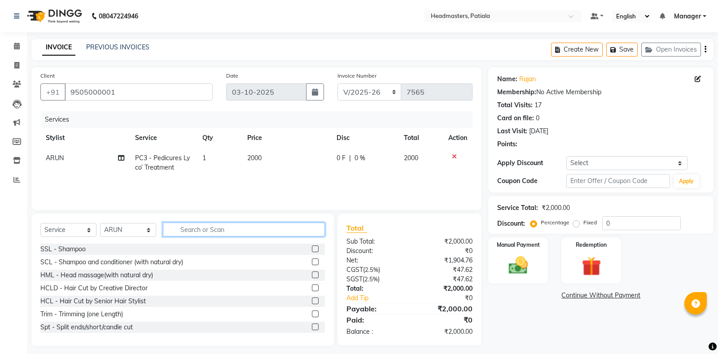
click at [218, 230] on input "text" at bounding box center [244, 229] width 162 height 14
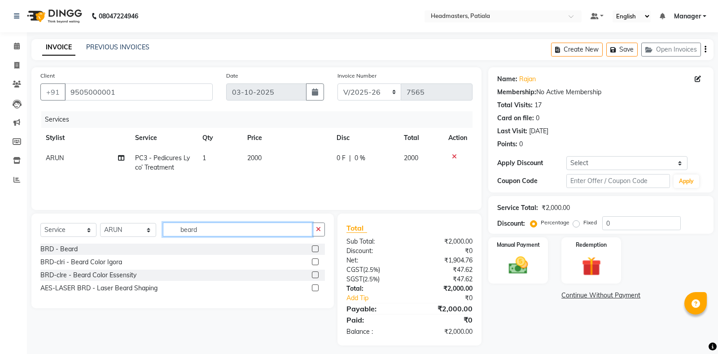
type input "beard"
drag, startPoint x: 317, startPoint y: 248, endPoint x: 290, endPoint y: 240, distance: 28.4
click at [315, 248] on label at bounding box center [315, 248] width 7 height 7
click at [315, 252] on label at bounding box center [315, 248] width 7 height 7
click at [315, 252] on input "checkbox" at bounding box center [315, 249] width 6 height 6
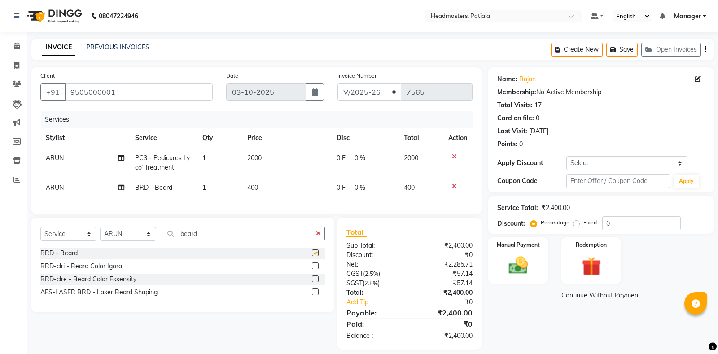
checkbox input "false"
click at [76, 189] on td "ARUN" at bounding box center [84, 188] width 89 height 20
select select "51101"
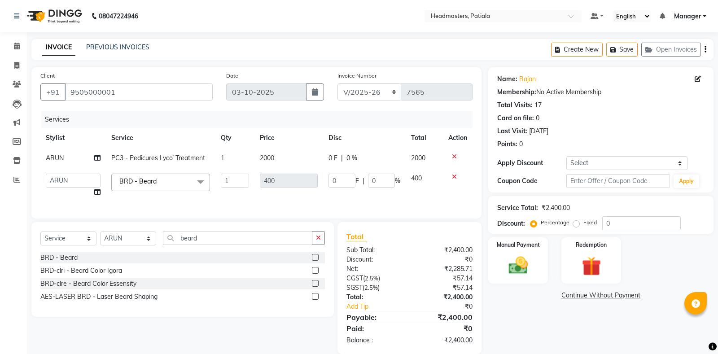
click at [76, 189] on td "ABHISHEK [PERSON_NAME] AKSHAY [PERSON_NAME] [PERSON_NAME] [PERSON_NAME] Chand […" at bounding box center [72, 185] width 65 height 34
select select "51087"
click at [339, 181] on input "0" at bounding box center [341, 181] width 27 height 14
type input "100"
click at [417, 192] on td "400" at bounding box center [423, 185] width 37 height 34
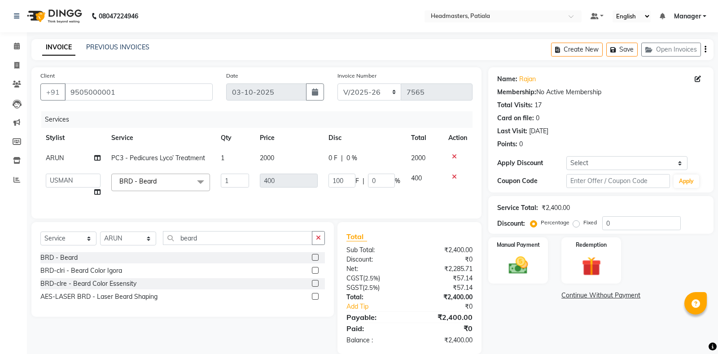
select select "51087"
click at [524, 269] on img at bounding box center [518, 265] width 32 height 23
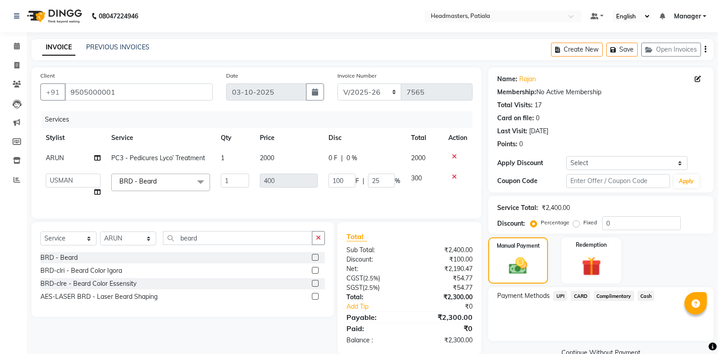
drag, startPoint x: 576, startPoint y: 293, endPoint x: 580, endPoint y: 295, distance: 4.6
click at [576, 293] on span "CARD" at bounding box center [579, 296] width 19 height 10
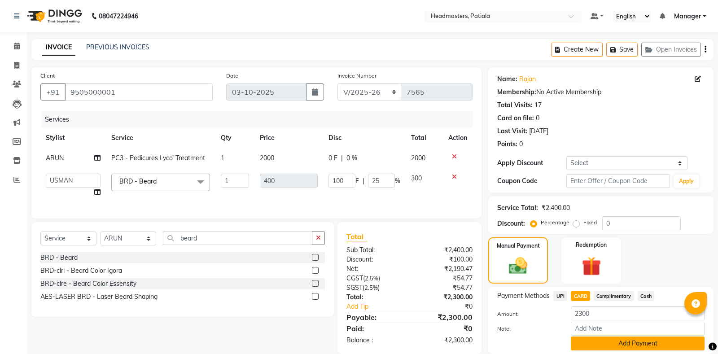
click at [617, 345] on button "Add Payment" at bounding box center [637, 343] width 134 height 14
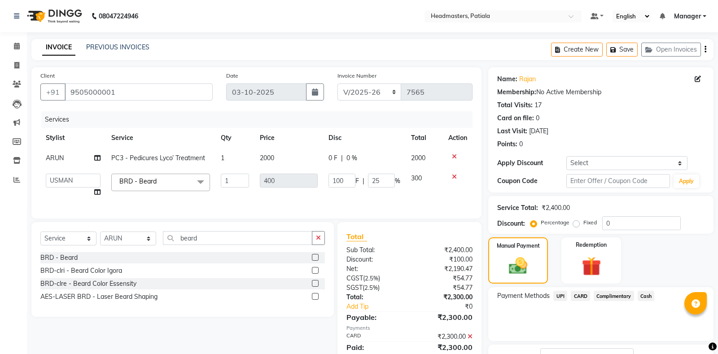
scroll to position [56, 0]
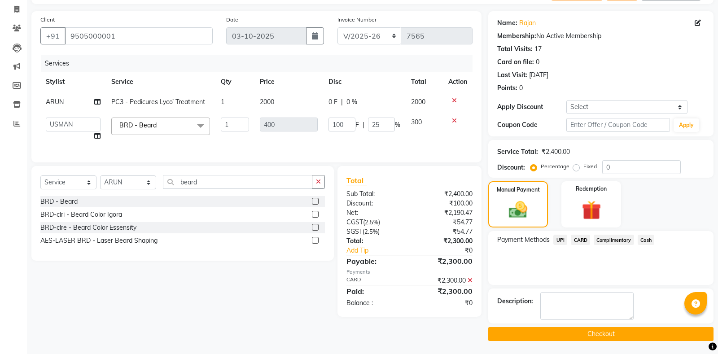
click at [574, 329] on button "Checkout" at bounding box center [600, 334] width 225 height 14
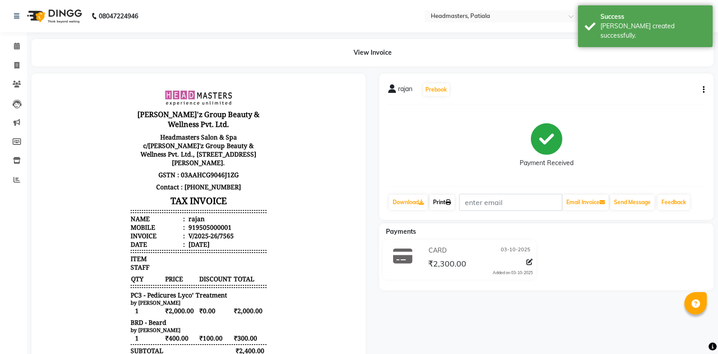
click at [444, 206] on link "Print" at bounding box center [441, 202] width 25 height 15
click at [446, 206] on link "Print" at bounding box center [441, 202] width 25 height 15
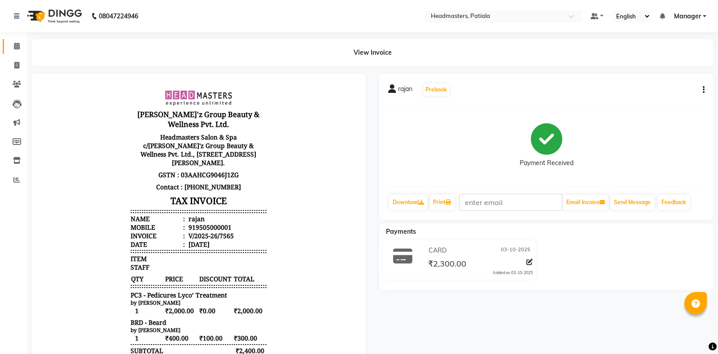
click at [20, 47] on span at bounding box center [17, 46] width 16 height 10
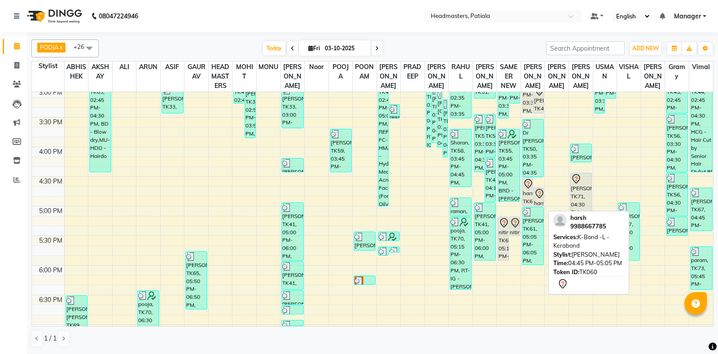
scroll to position [209, 0]
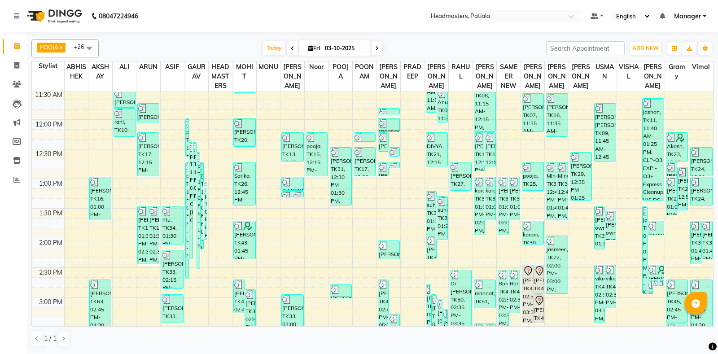
click at [528, 292] on div "[PERSON_NAME], TK47, 02:30 PM-03:30 PM, OPT - Plex treatment" at bounding box center [527, 293] width 10 height 57
select select "7"
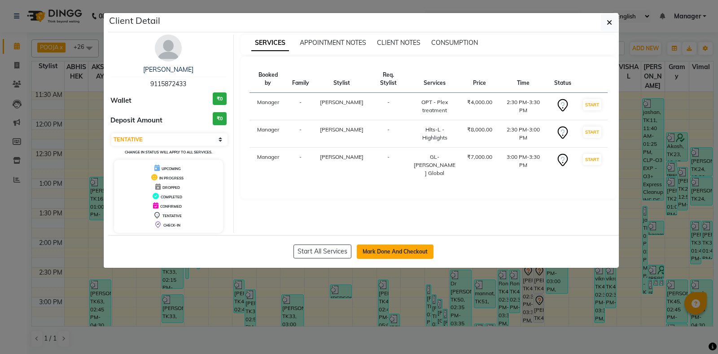
click at [395, 248] on button "Mark Done And Checkout" at bounding box center [395, 251] width 77 height 14
select select "service"
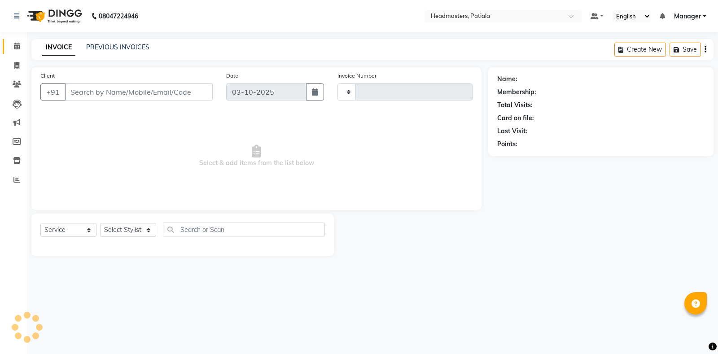
type input "7566"
select select "6602"
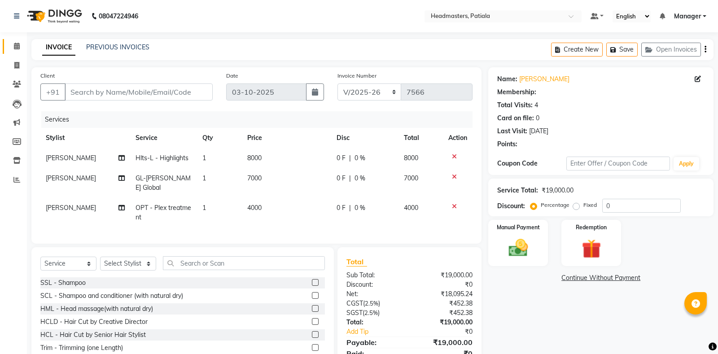
type input "9115872433"
select select "51079"
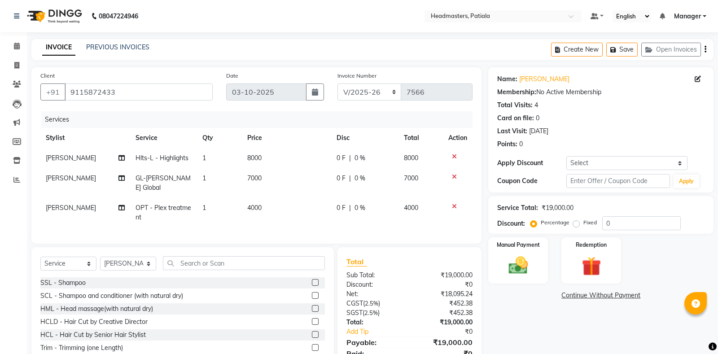
click at [583, 224] on label "Fixed" at bounding box center [589, 222] width 13 height 8
click at [575, 224] on input "Fixed" at bounding box center [578, 222] width 6 height 6
radio input "true"
click at [619, 221] on input "0" at bounding box center [641, 223] width 78 height 14
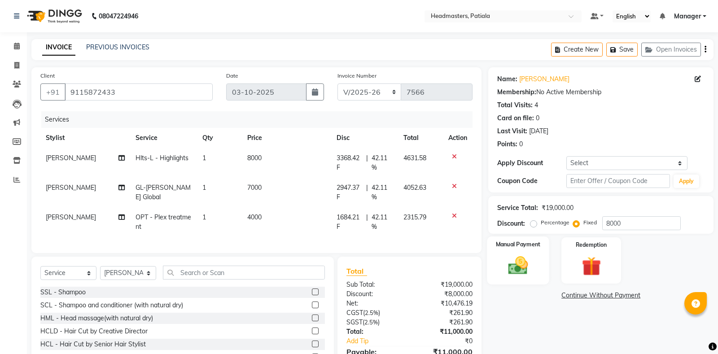
click at [513, 260] on img at bounding box center [518, 265] width 32 height 23
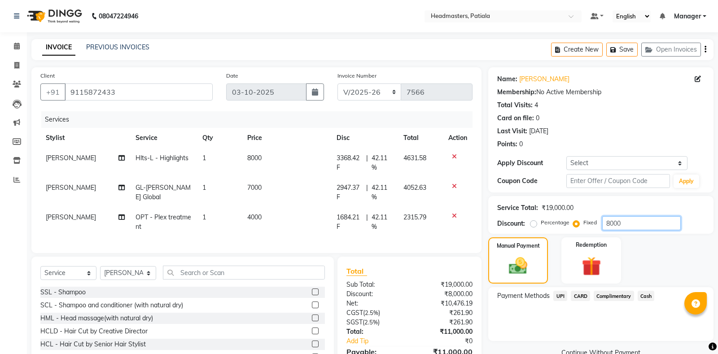
click at [635, 218] on input "8000" at bounding box center [641, 223] width 78 height 14
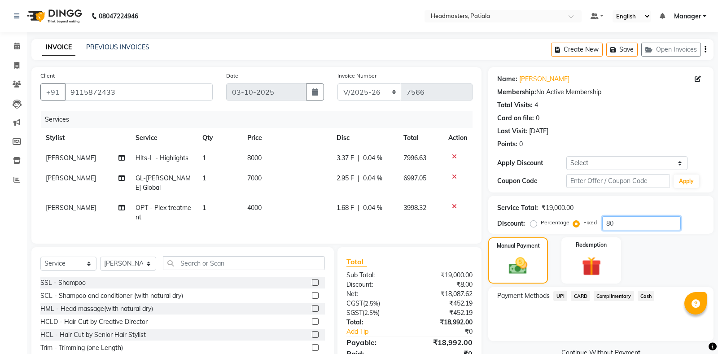
type input "8"
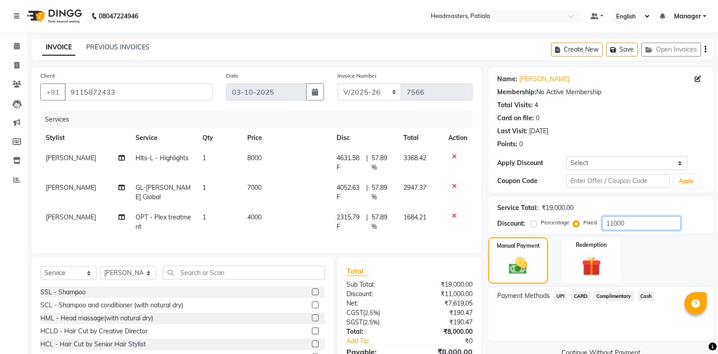
type input "11000"
click at [566, 297] on span "UPI" at bounding box center [560, 296] width 14 height 10
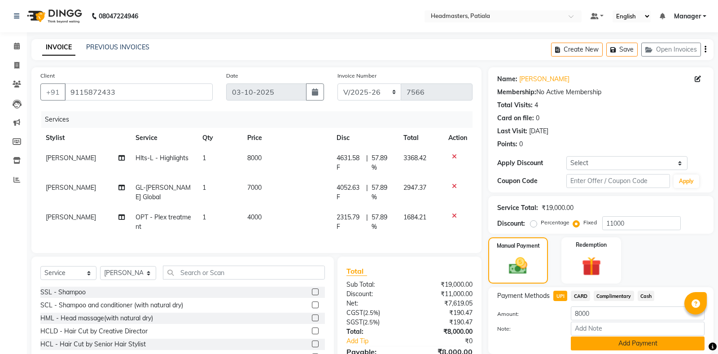
click at [624, 343] on button "Add Payment" at bounding box center [637, 343] width 134 height 14
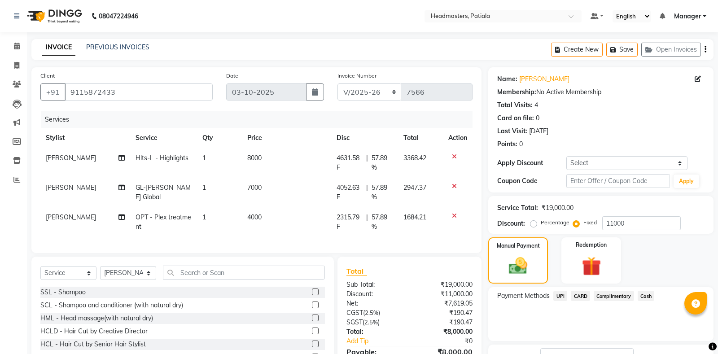
scroll to position [66, 0]
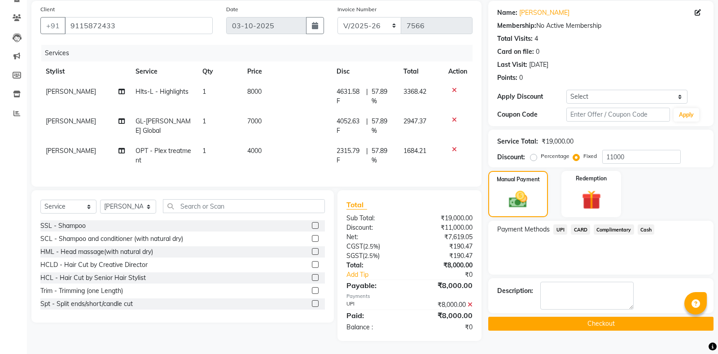
click at [582, 322] on button "Checkout" at bounding box center [600, 324] width 225 height 14
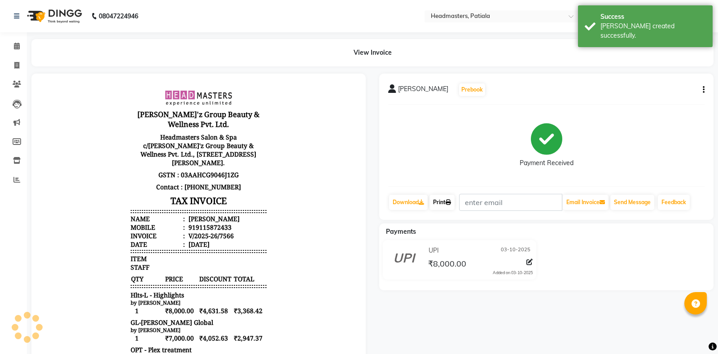
click at [449, 205] on link "Print" at bounding box center [441, 202] width 25 height 15
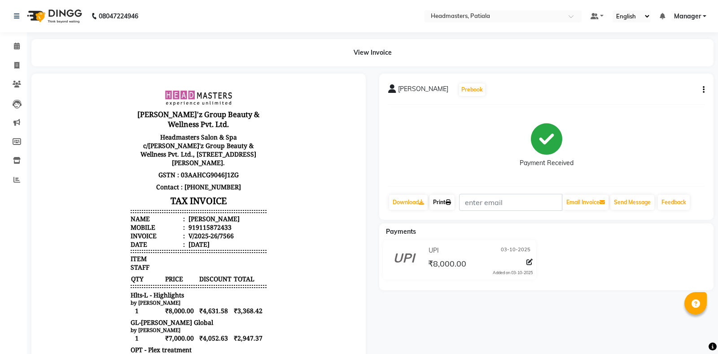
click at [441, 204] on link "Print" at bounding box center [441, 202] width 25 height 15
click at [22, 42] on span at bounding box center [17, 46] width 16 height 10
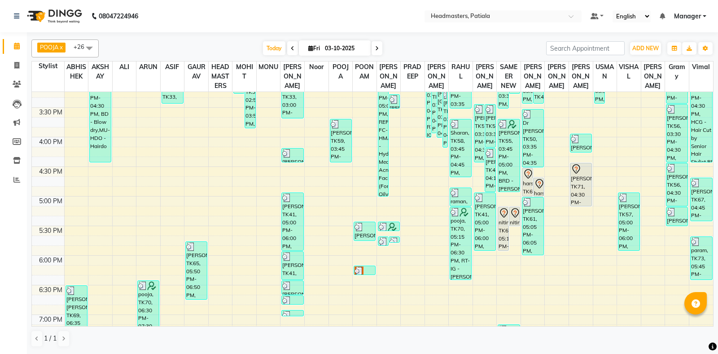
scroll to position [388, 0]
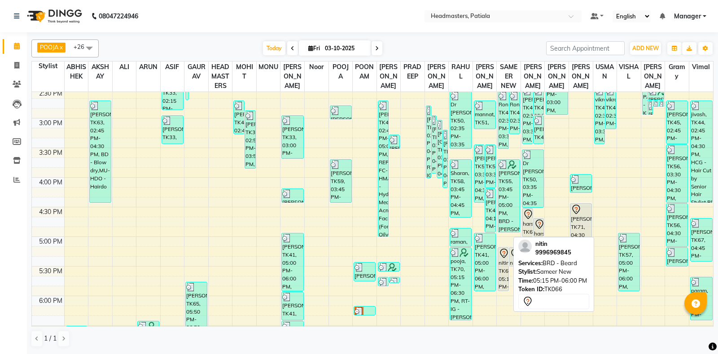
click at [504, 259] on icon at bounding box center [503, 253] width 11 height 11
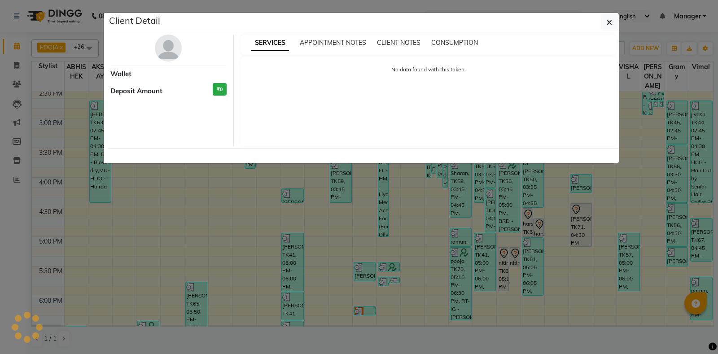
select select "7"
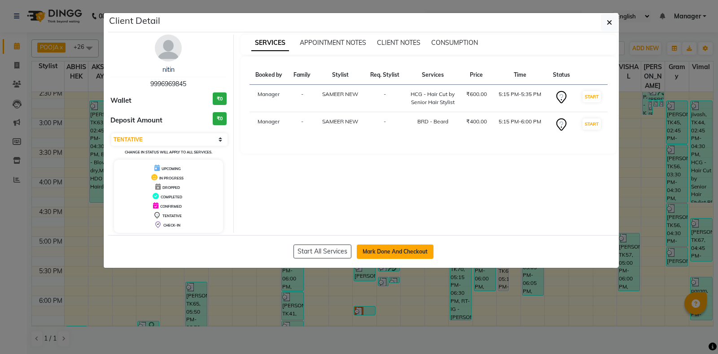
click at [388, 246] on button "Mark Done And Checkout" at bounding box center [395, 251] width 77 height 14
select select "6602"
select select "service"
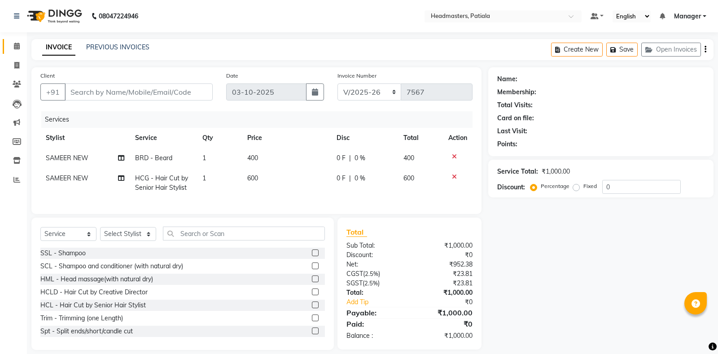
type input "9996969845"
select select "51086"
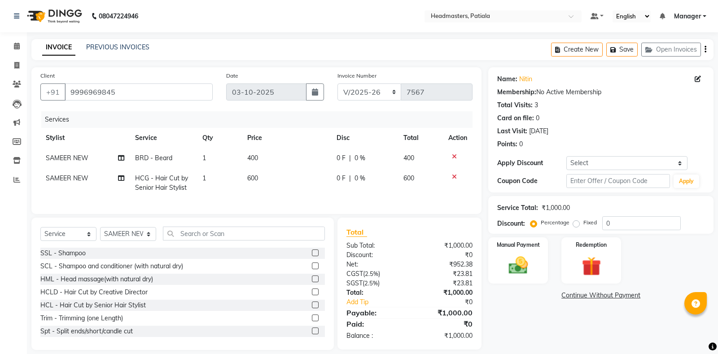
click at [580, 223] on div "Fixed" at bounding box center [586, 222] width 22 height 11
click at [579, 223] on div "Fixed" at bounding box center [586, 222] width 22 height 11
click at [583, 225] on label "Fixed" at bounding box center [589, 222] width 13 height 8
click at [575, 225] on input "Fixed" at bounding box center [578, 222] width 6 height 6
radio input "true"
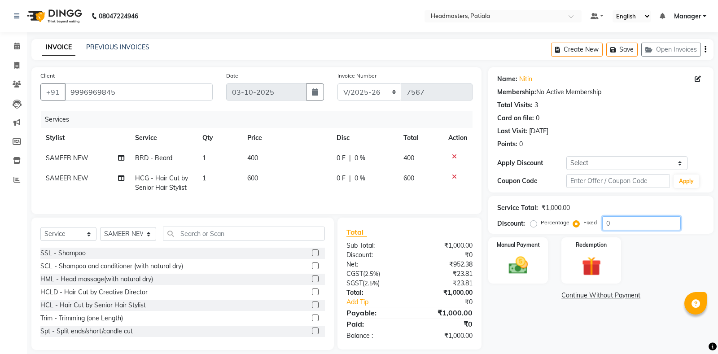
click at [657, 230] on input "0" at bounding box center [641, 223] width 78 height 14
type input "200"
click at [512, 275] on img at bounding box center [518, 265] width 32 height 23
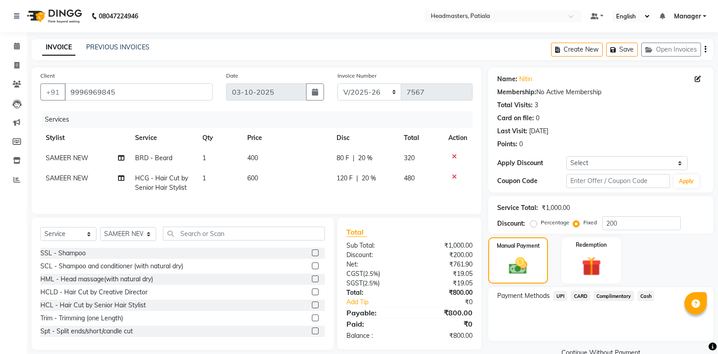
click at [557, 295] on span "UPI" at bounding box center [560, 296] width 14 height 10
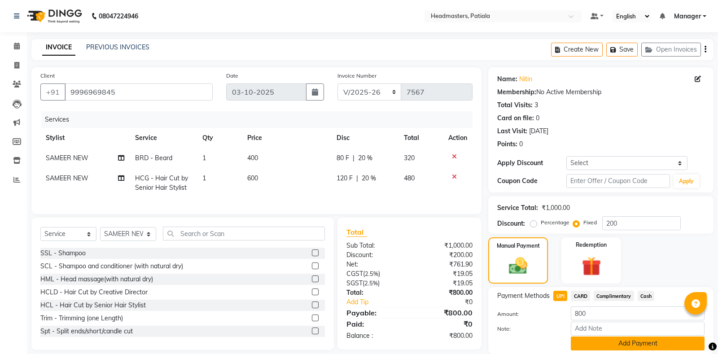
click at [616, 342] on button "Add Payment" at bounding box center [637, 343] width 134 height 14
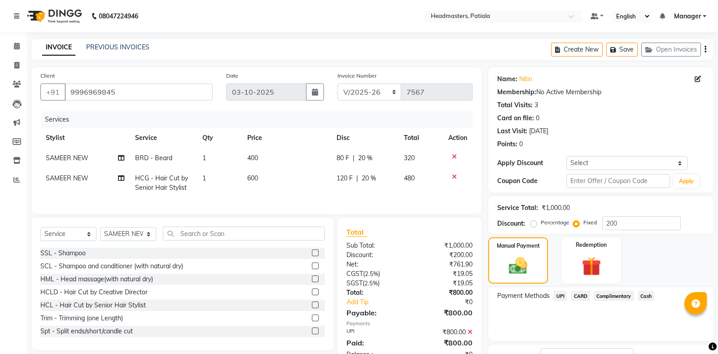
click at [559, 299] on span "UPI" at bounding box center [560, 296] width 14 height 10
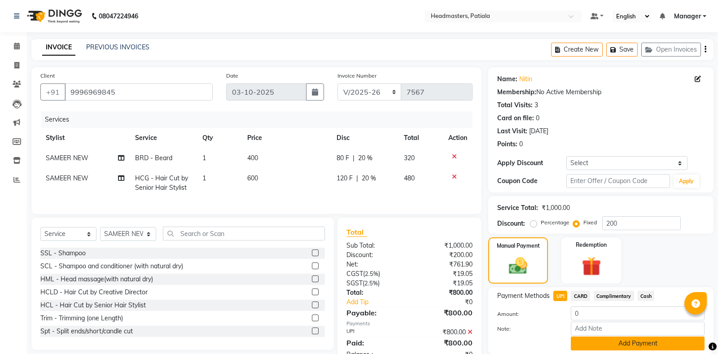
scroll to position [69, 0]
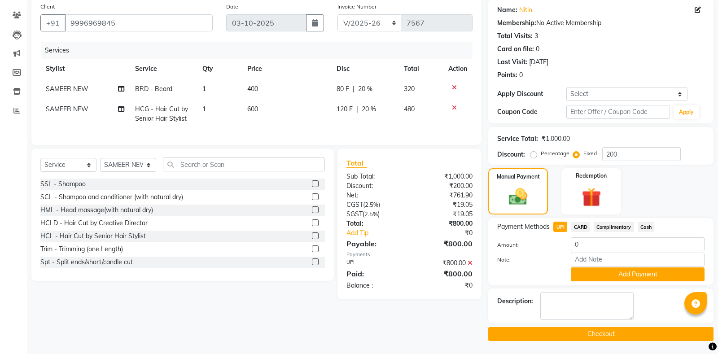
click at [606, 334] on button "Checkout" at bounding box center [600, 334] width 225 height 14
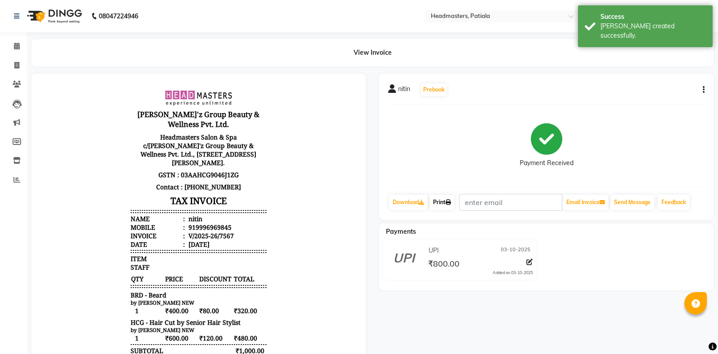
click at [441, 205] on link "Print" at bounding box center [441, 202] width 25 height 15
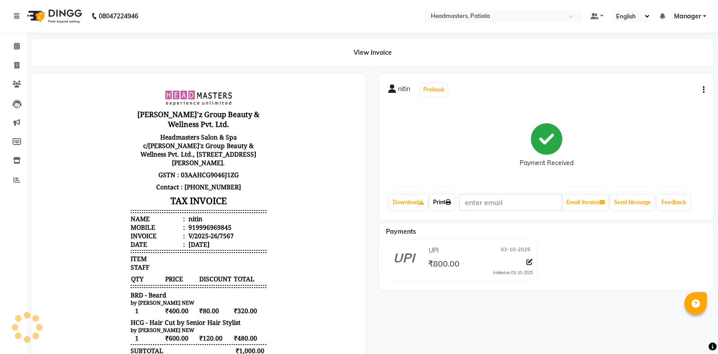
click at [449, 203] on link "Print" at bounding box center [441, 202] width 25 height 15
click at [19, 48] on icon at bounding box center [17, 46] width 6 height 7
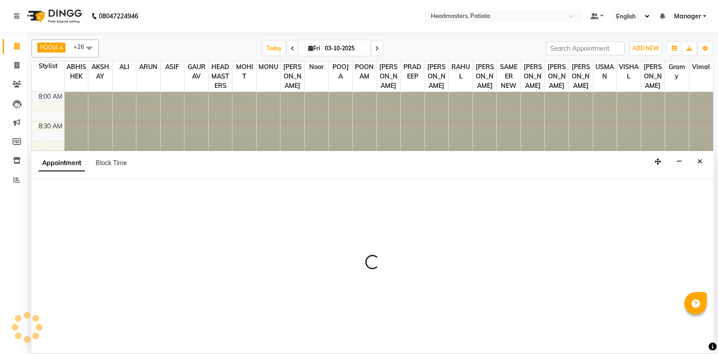
select select "51087"
select select "tentative"
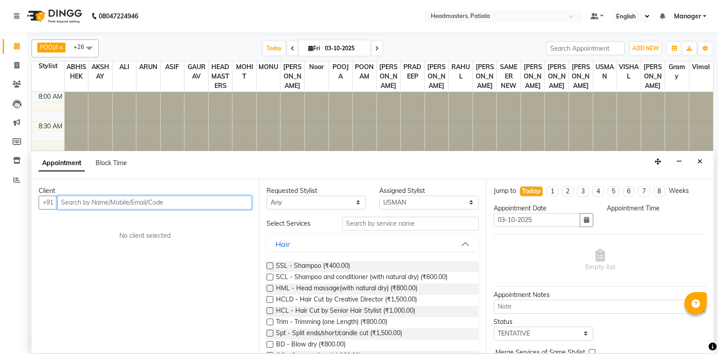
select select "675"
click at [119, 207] on input "text" at bounding box center [154, 203] width 195 height 14
click at [122, 205] on input "text" at bounding box center [154, 203] width 195 height 14
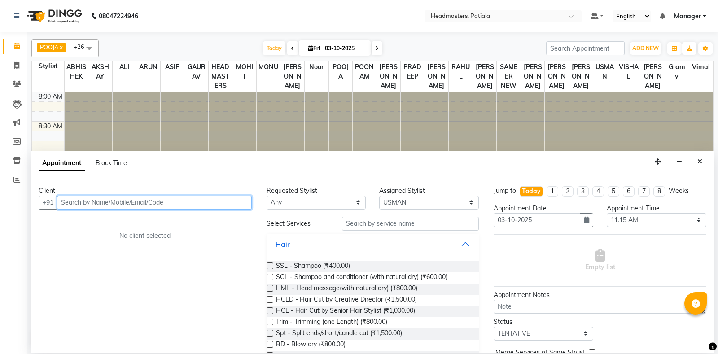
click at [106, 205] on input "text" at bounding box center [154, 203] width 195 height 14
type input "7508926030"
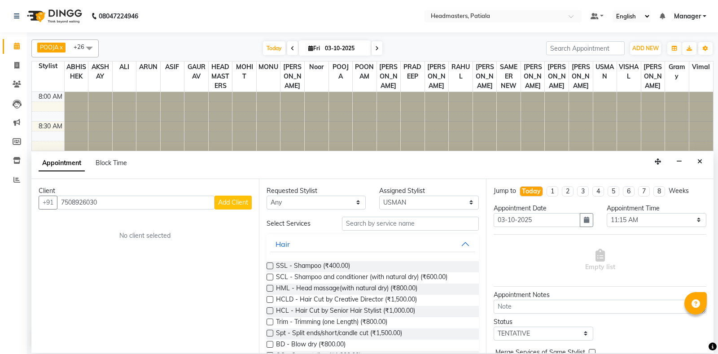
click at [223, 207] on button "Add Client" at bounding box center [232, 203] width 37 height 14
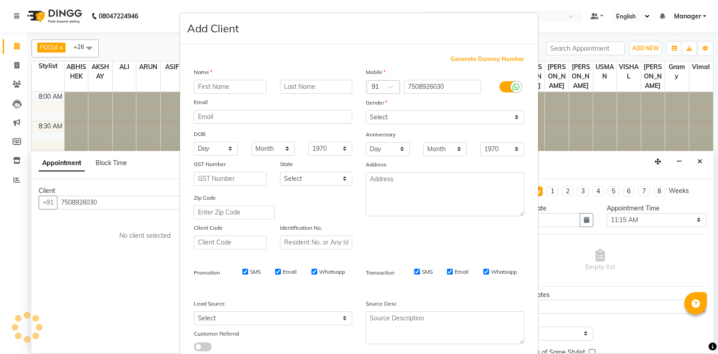
click at [228, 82] on input "text" at bounding box center [230, 87] width 73 height 14
type input "dollar"
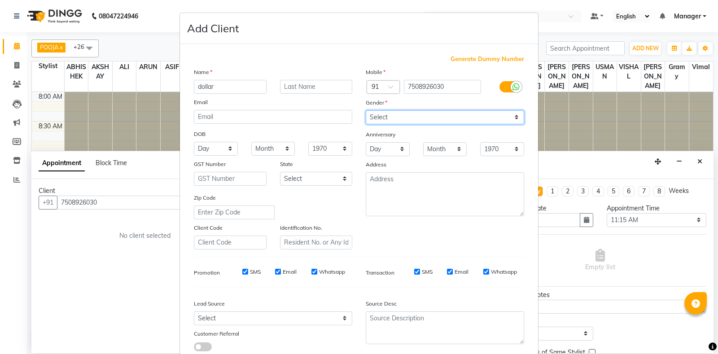
select select "[DEMOGRAPHIC_DATA]"
click option "[DEMOGRAPHIC_DATA]" at bounding box center [0, 0] width 0 height 0
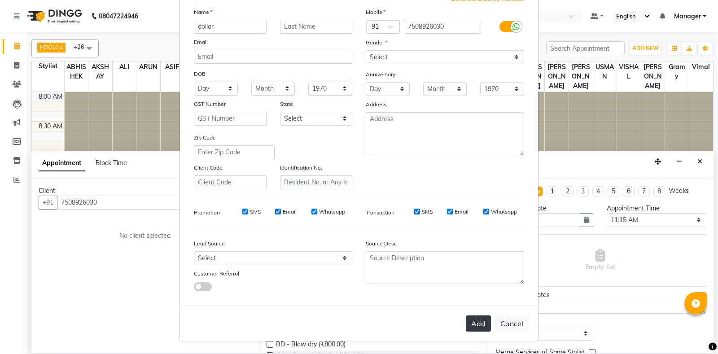
click at [475, 325] on button "Add" at bounding box center [478, 323] width 25 height 16
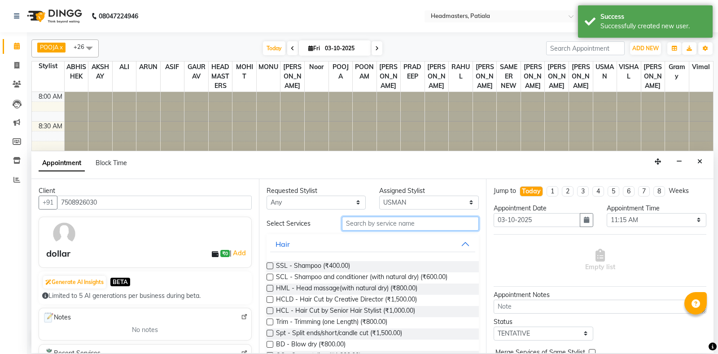
click at [367, 223] on input "text" at bounding box center [410, 224] width 137 height 14
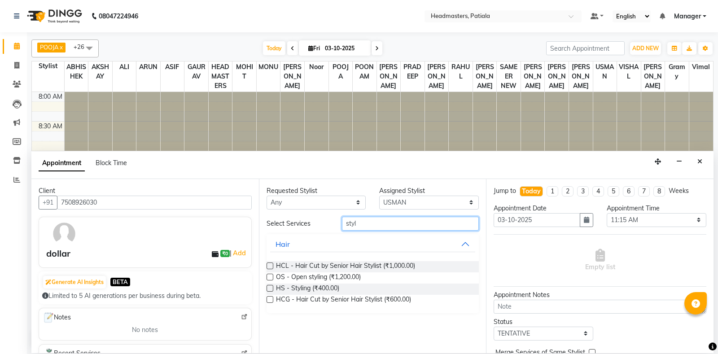
type input "styl"
click at [268, 291] on div at bounding box center [269, 289] width 6 height 9
click at [270, 287] on label at bounding box center [269, 288] width 7 height 7
click at [270, 287] on input "checkbox" at bounding box center [269, 289] width 6 height 6
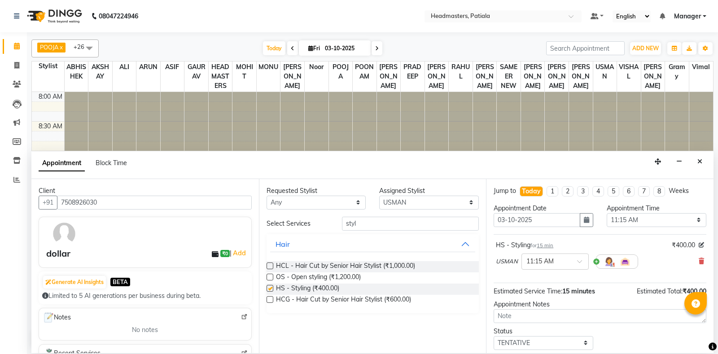
checkbox input "false"
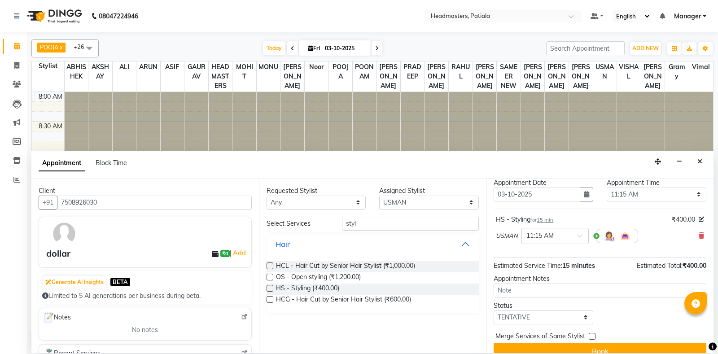
scroll to position [38, 0]
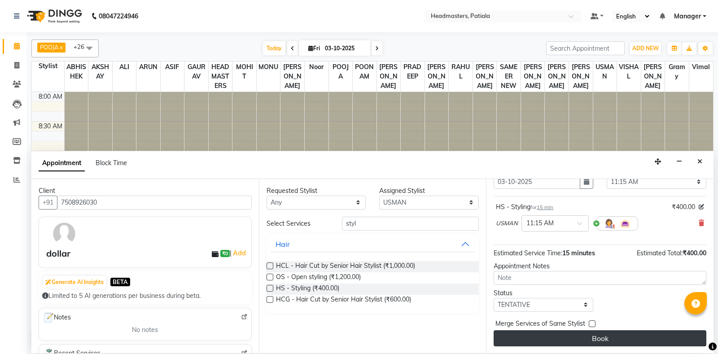
click at [575, 340] on button "Book" at bounding box center [599, 338] width 213 height 16
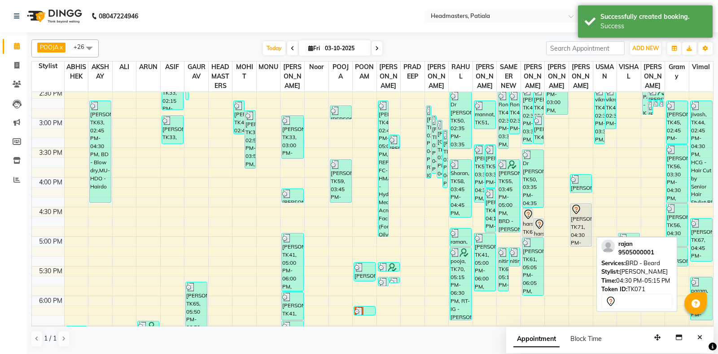
scroll to position [179, 0]
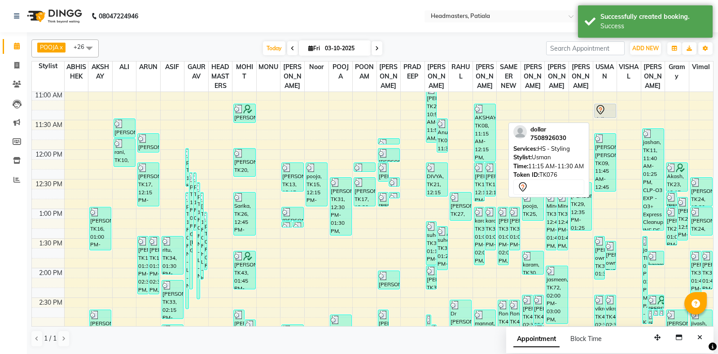
click at [603, 115] on icon at bounding box center [600, 110] width 11 height 11
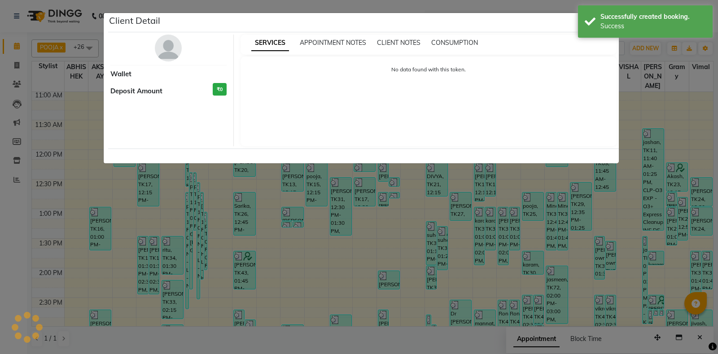
select select "7"
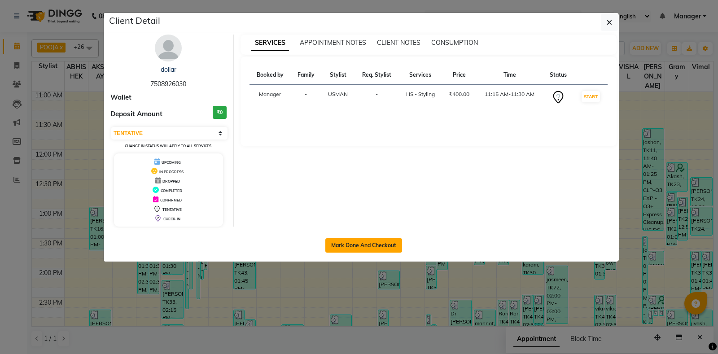
click at [373, 240] on button "Mark Done And Checkout" at bounding box center [363, 245] width 77 height 14
select select "6602"
select select "service"
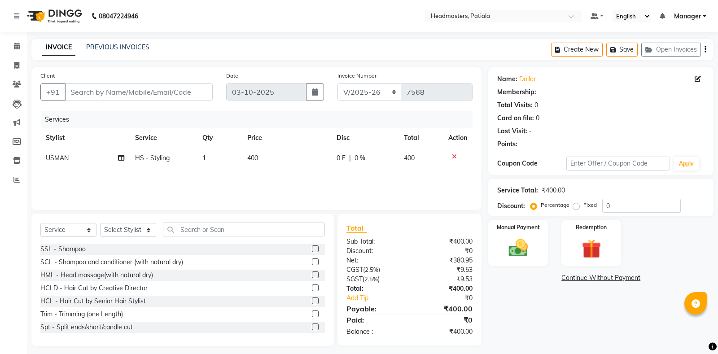
type input "7508926030"
select select "51087"
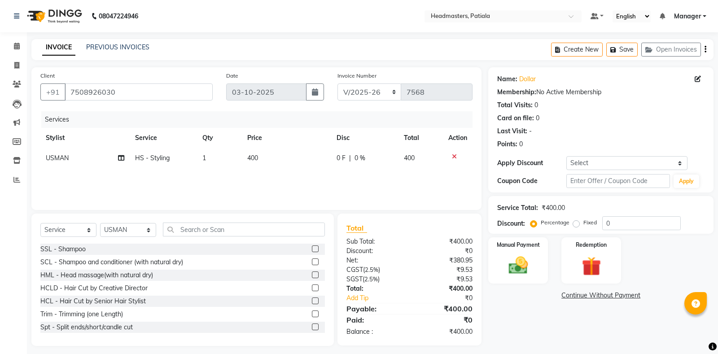
click at [583, 224] on label "Fixed" at bounding box center [589, 222] width 13 height 8
click at [575, 224] on input "Fixed" at bounding box center [578, 222] width 6 height 6
radio input "true"
click at [616, 220] on input "0" at bounding box center [641, 223] width 78 height 14
type input "100"
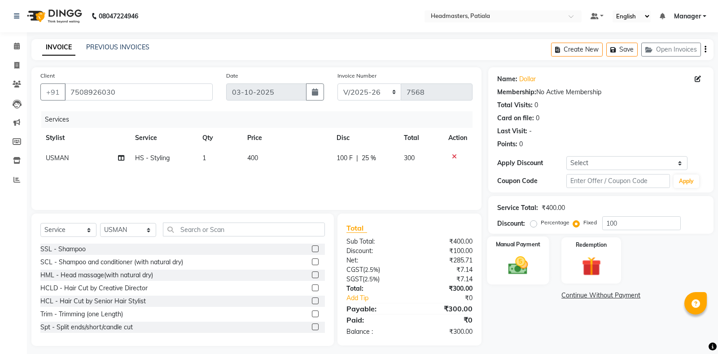
click at [527, 260] on img at bounding box center [518, 265] width 32 height 23
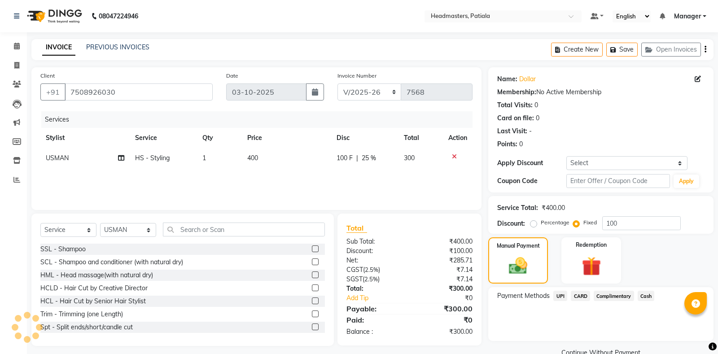
click at [649, 297] on span "Cash" at bounding box center [645, 296] width 17 height 10
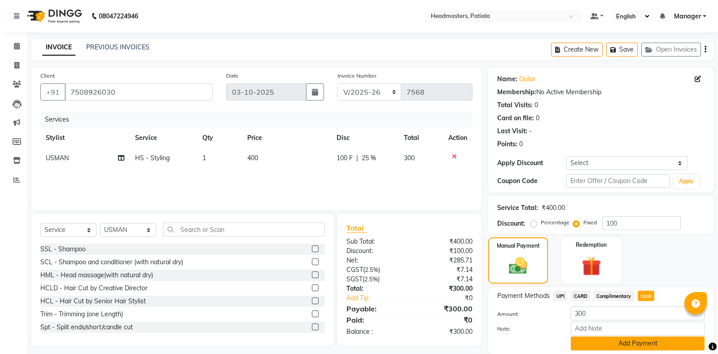
click at [619, 343] on button "Add Payment" at bounding box center [637, 343] width 134 height 14
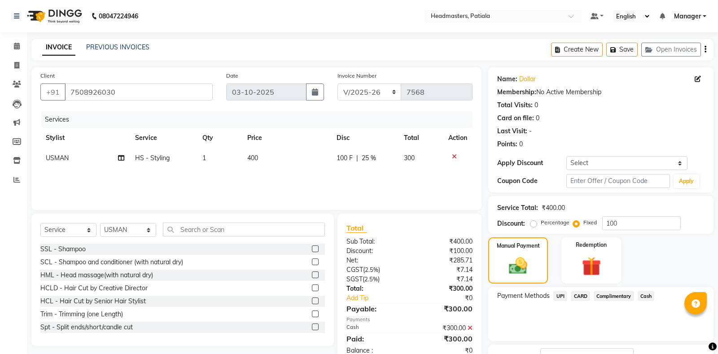
scroll to position [56, 0]
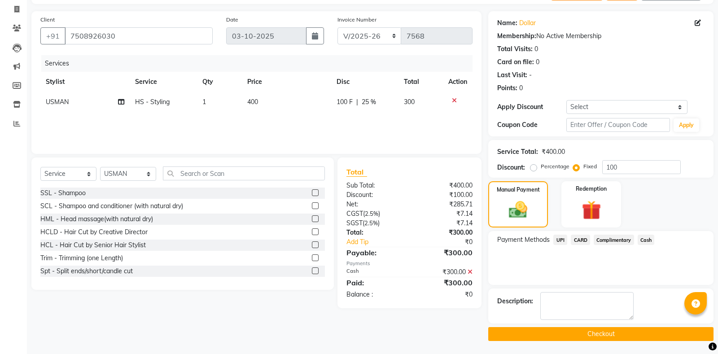
click at [568, 331] on button "Checkout" at bounding box center [600, 334] width 225 height 14
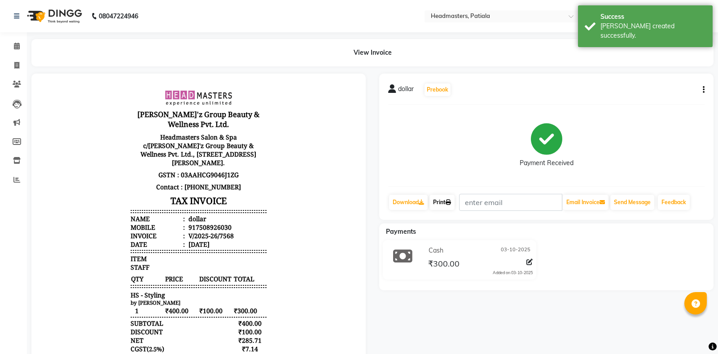
click at [443, 204] on link "Print" at bounding box center [441, 202] width 25 height 15
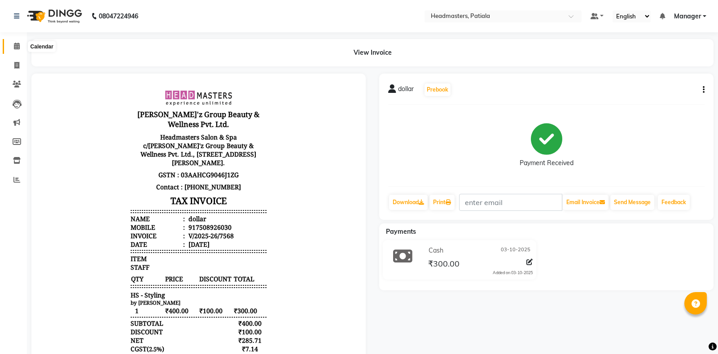
click at [15, 46] on icon at bounding box center [17, 46] width 6 height 7
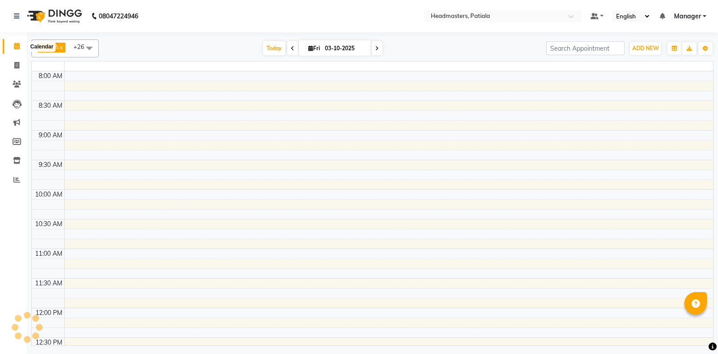
click at [13, 47] on span at bounding box center [17, 46] width 16 height 10
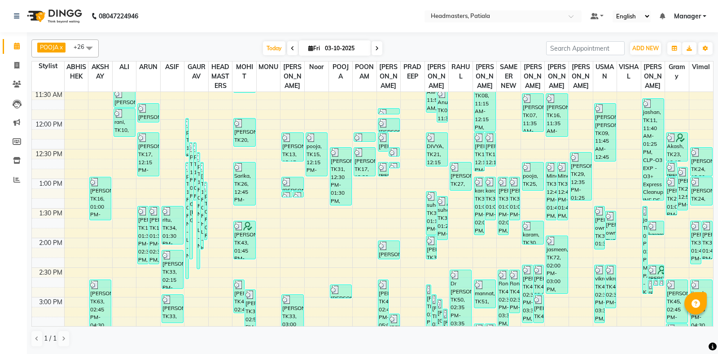
scroll to position [418, 0]
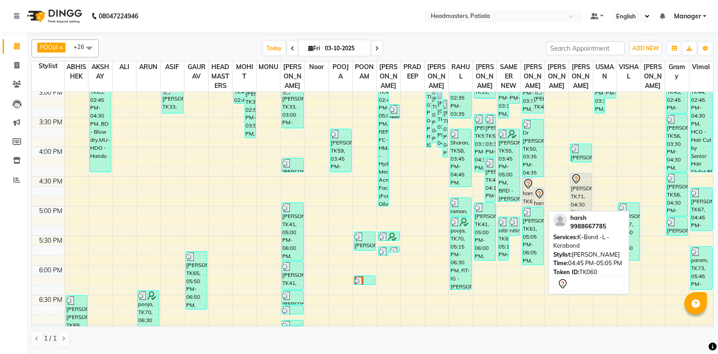
click at [537, 206] on div "harsh, TK60, 04:45 PM-05:05 PM, K-Bond -L - Kerabond" at bounding box center [538, 197] width 10 height 18
select select "7"
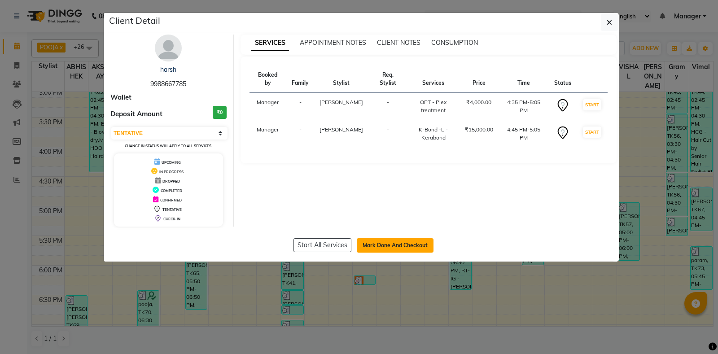
click at [407, 243] on button "Mark Done And Checkout" at bounding box center [395, 245] width 77 height 14
select select "6602"
select select "service"
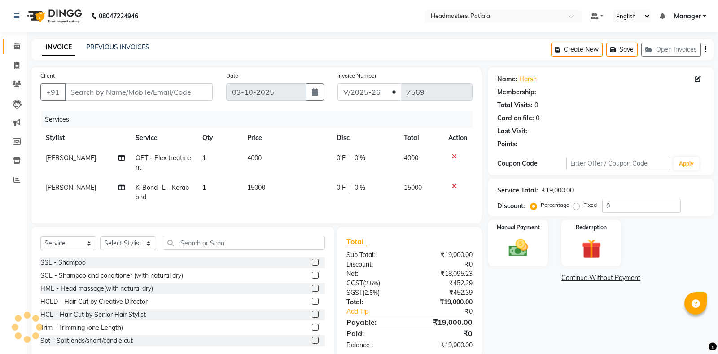
type input "9988667785"
select select "51079"
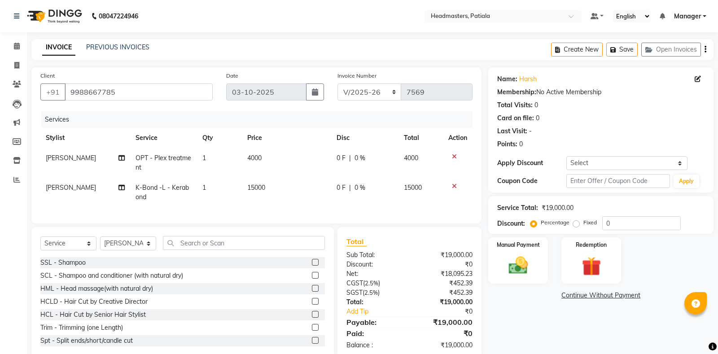
drag, startPoint x: 455, startPoint y: 157, endPoint x: 450, endPoint y: 157, distance: 4.9
click at [454, 157] on icon at bounding box center [454, 156] width 5 height 6
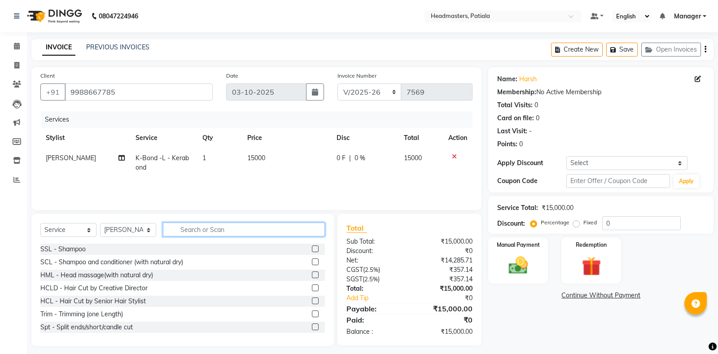
click at [223, 228] on input "text" at bounding box center [244, 229] width 162 height 14
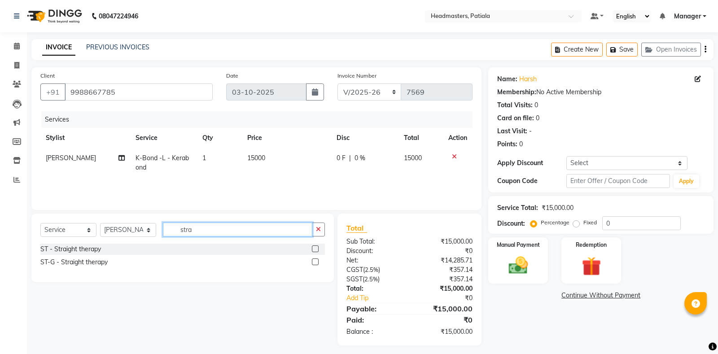
type input "stra"
click at [313, 250] on label at bounding box center [315, 248] width 7 height 7
click at [313, 250] on input "checkbox" at bounding box center [315, 249] width 6 height 6
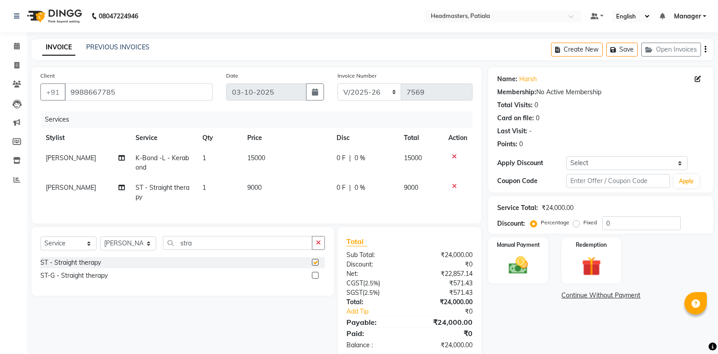
checkbox input "false"
click at [583, 226] on label "Fixed" at bounding box center [589, 222] width 13 height 8
click at [575, 226] on input "Fixed" at bounding box center [578, 222] width 6 height 6
radio input "true"
click at [630, 227] on input "0" at bounding box center [641, 223] width 78 height 14
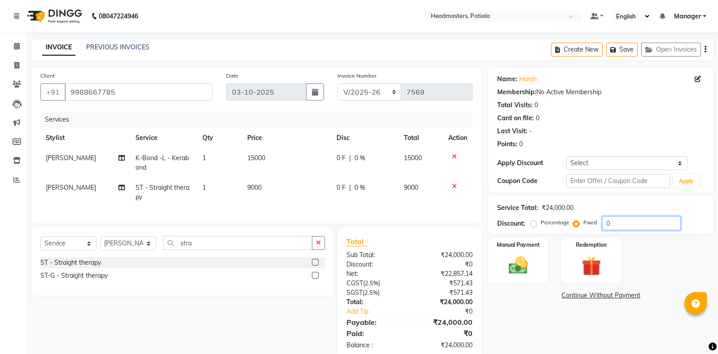
click at [631, 226] on input "0" at bounding box center [641, 223] width 78 height 14
type input "16500"
click at [528, 260] on img at bounding box center [518, 265] width 32 height 23
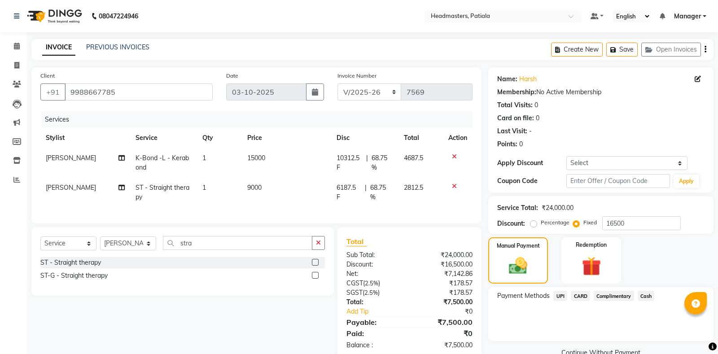
click at [557, 291] on div "Payment Methods UPI CARD Complimentary Cash" at bounding box center [600, 314] width 225 height 54
click at [559, 291] on span "UPI" at bounding box center [560, 296] width 14 height 10
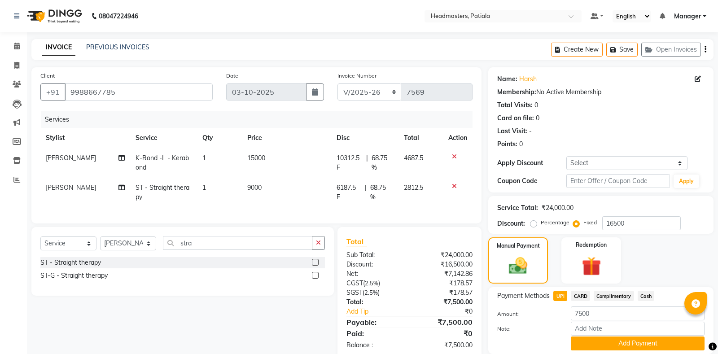
scroll to position [18, 0]
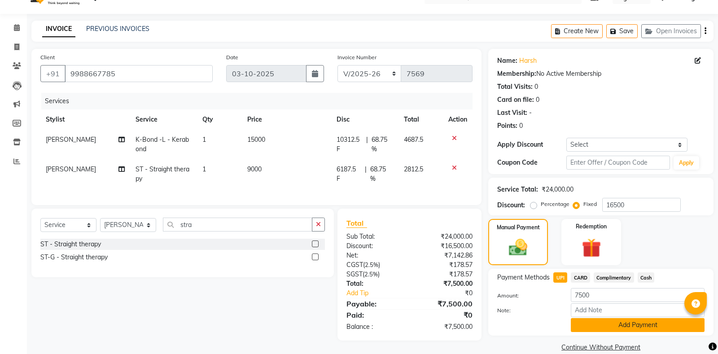
click at [605, 324] on button "Add Payment" at bounding box center [637, 325] width 134 height 14
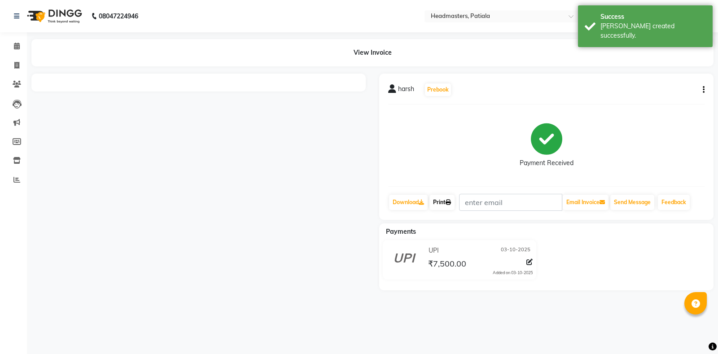
click at [447, 199] on link "Print" at bounding box center [441, 202] width 25 height 15
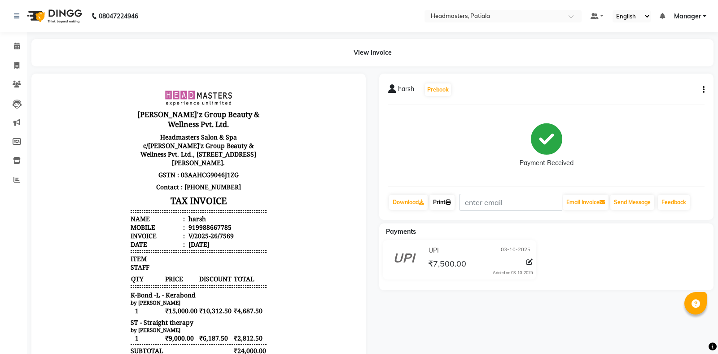
click at [439, 203] on link "Print" at bounding box center [441, 202] width 25 height 15
click at [448, 200] on link "Print" at bounding box center [441, 202] width 25 height 15
click at [15, 45] on icon at bounding box center [17, 46] width 6 height 7
